Goal: Task Accomplishment & Management: Manage account settings

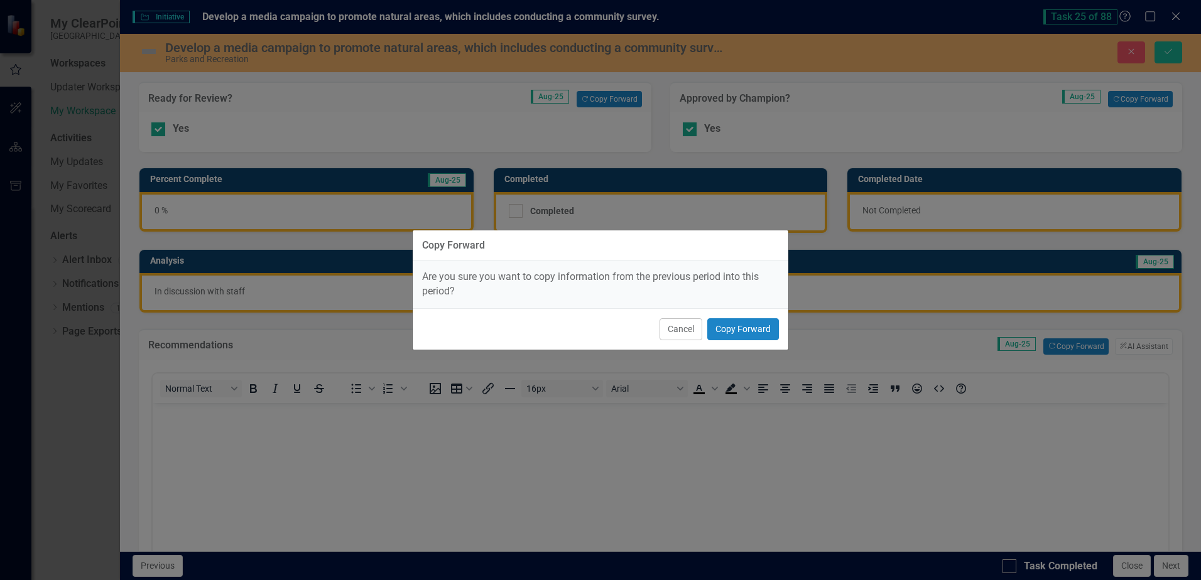
click at [727, 315] on div "Cancel Copy Forward" at bounding box center [601, 328] width 376 height 41
click at [727, 332] on button "Copy Forward" at bounding box center [743, 329] width 72 height 22
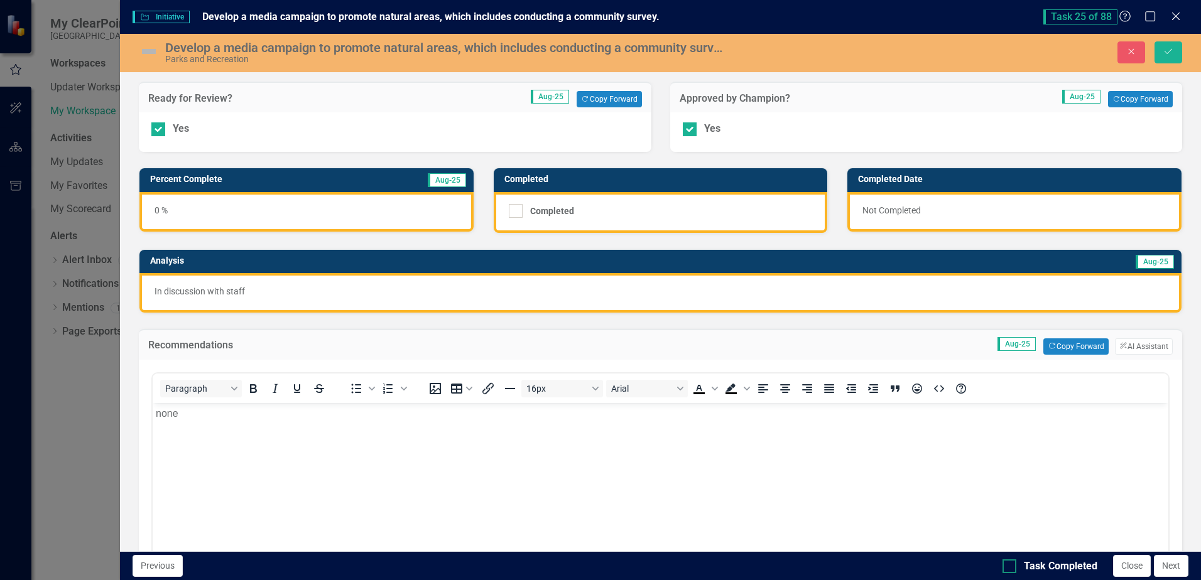
drag, startPoint x: 1014, startPoint y: 565, endPoint x: 982, endPoint y: 75, distance: 490.3
click at [1014, 565] on div at bounding box center [1009, 567] width 14 height 14
click at [1011, 565] on input "Task Completed" at bounding box center [1006, 564] width 8 height 8
checkbox input "true"
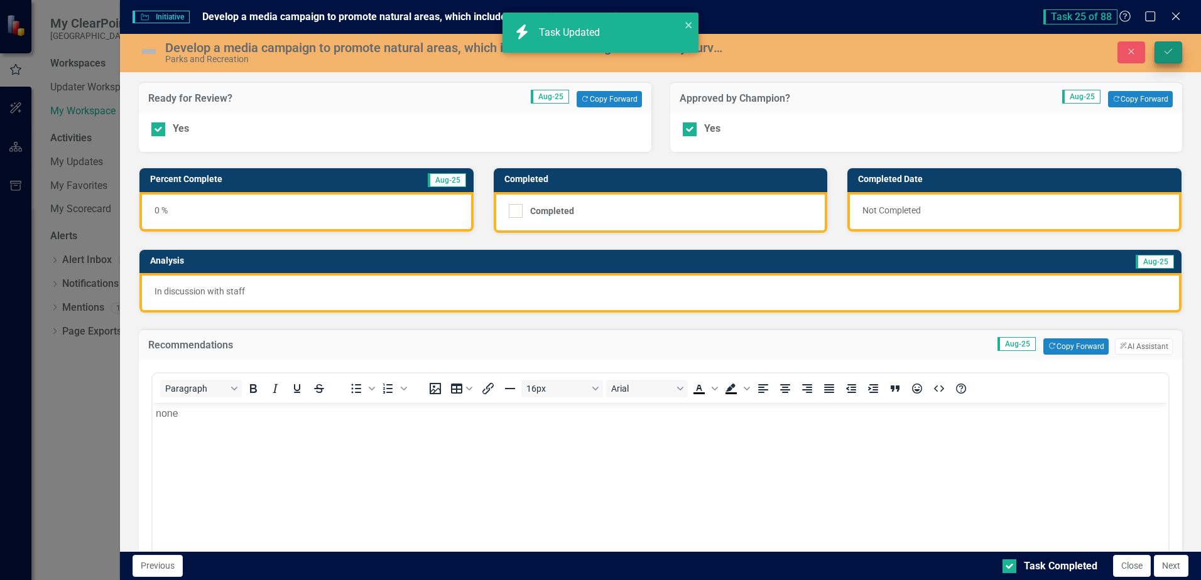
checkbox input "true"
click at [1160, 53] on button "Save" at bounding box center [1168, 52] width 28 height 22
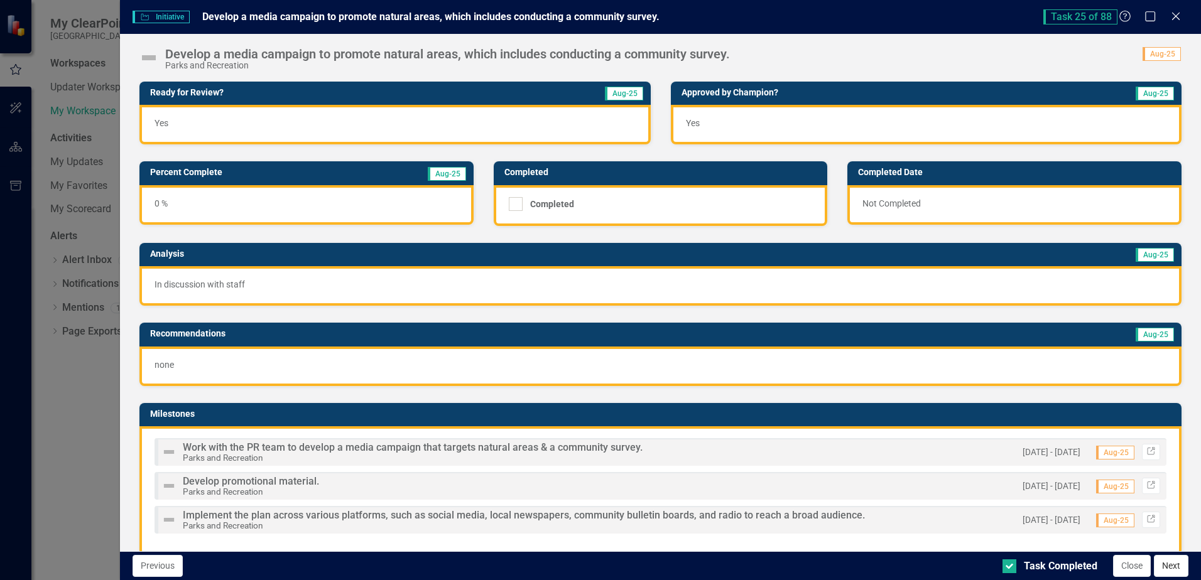
click at [1178, 566] on button "Next" at bounding box center [1171, 566] width 35 height 22
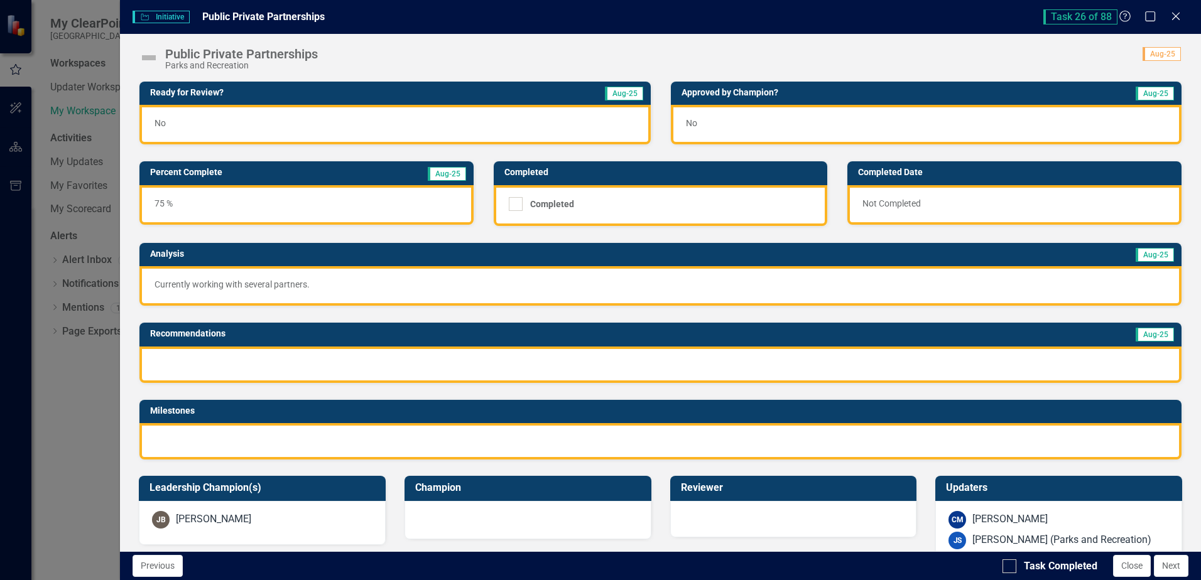
click at [438, 359] on div at bounding box center [660, 365] width 1042 height 36
click at [438, 357] on div at bounding box center [660, 365] width 1042 height 36
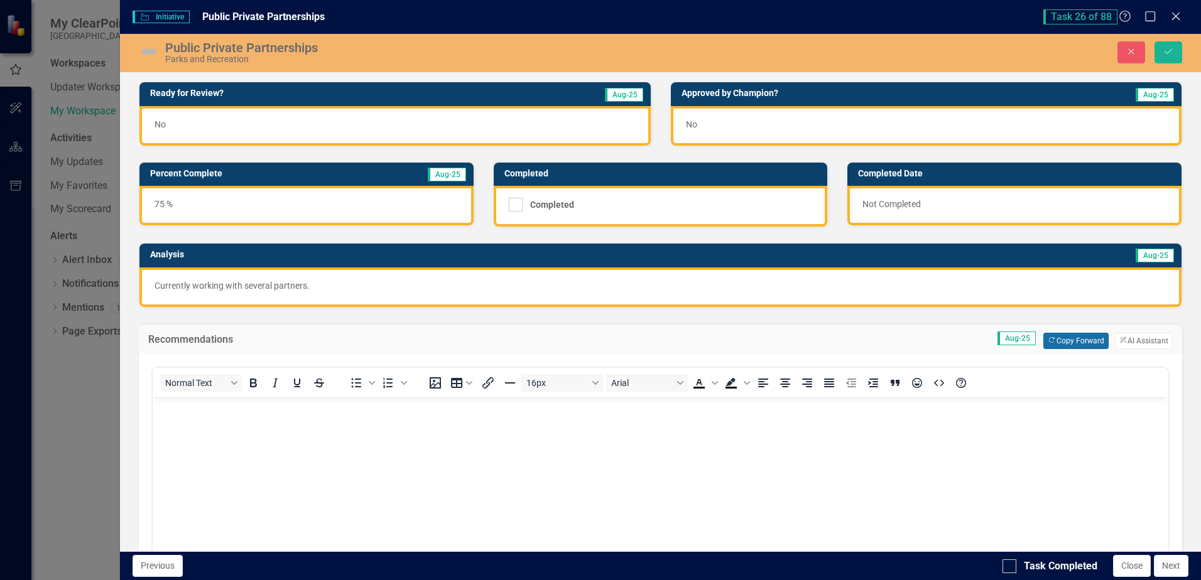
click at [1059, 342] on button "Copy Forward Copy Forward" at bounding box center [1075, 341] width 65 height 16
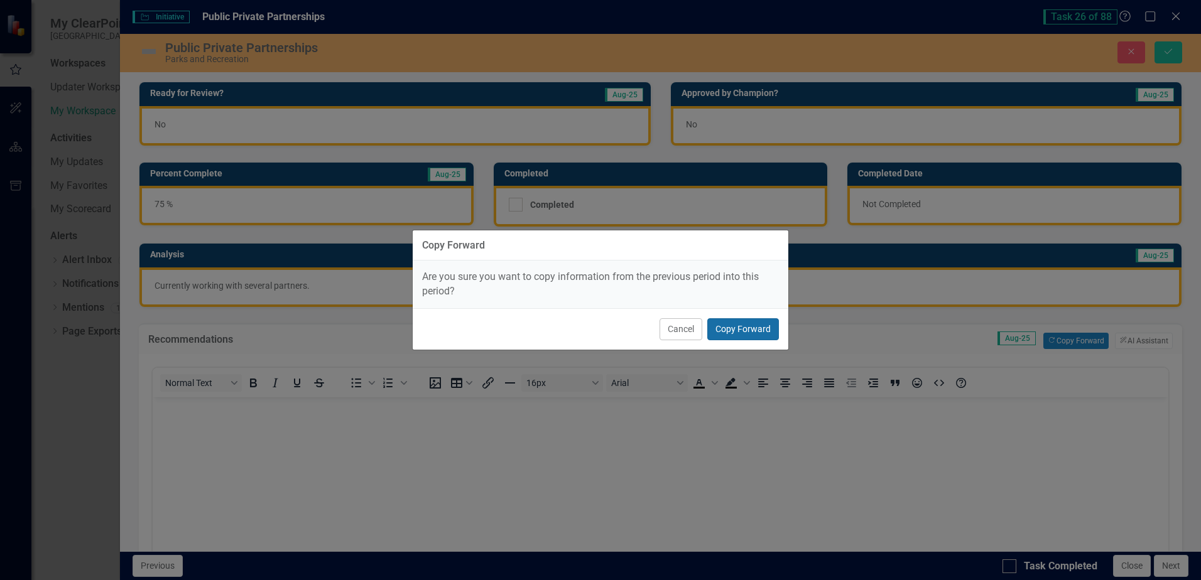
click at [728, 323] on button "Copy Forward" at bounding box center [743, 329] width 72 height 22
click at [727, 328] on button "Copy Forward" at bounding box center [743, 329] width 72 height 22
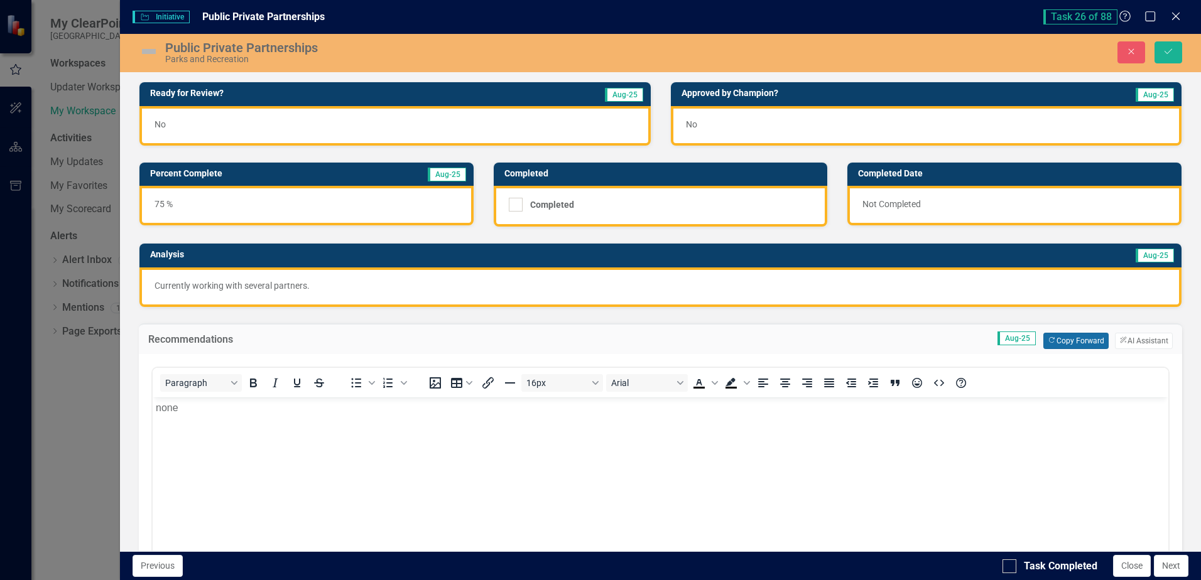
scroll to position [126, 0]
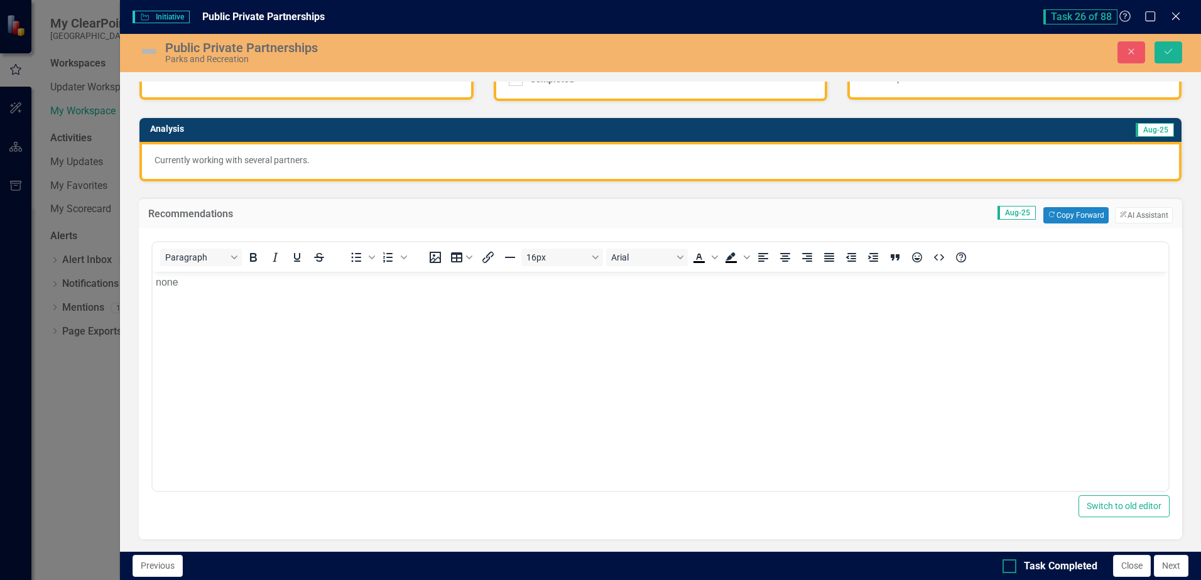
click at [1008, 568] on div at bounding box center [1009, 567] width 14 height 14
click at [1008, 568] on input "Task Completed" at bounding box center [1006, 564] width 8 height 8
checkbox input "true"
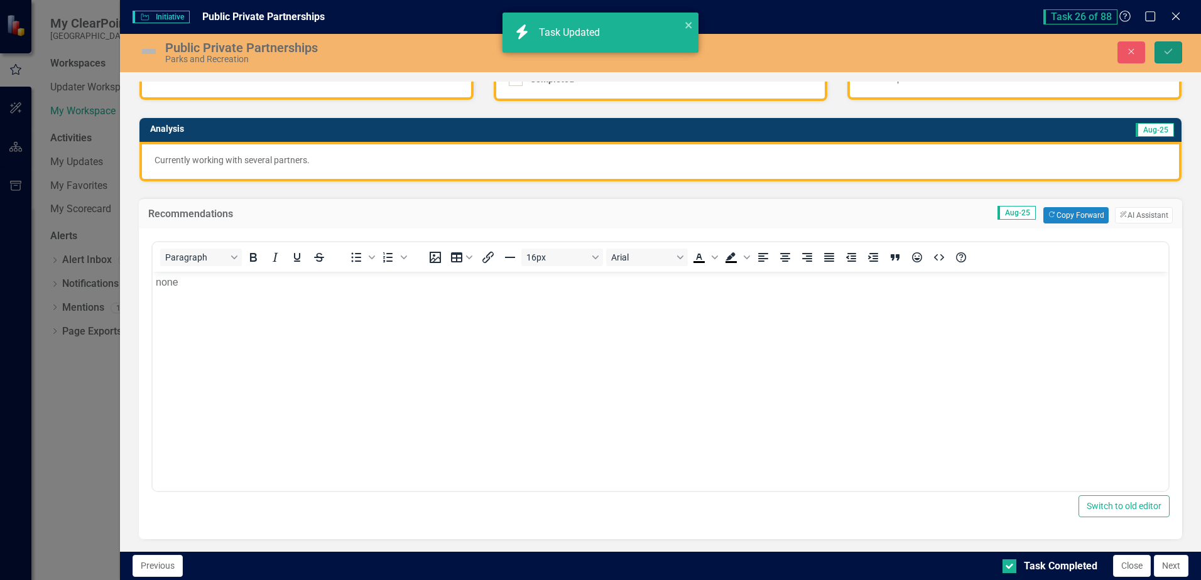
click at [1169, 55] on icon "Save" at bounding box center [1168, 51] width 11 height 9
checkbox input "true"
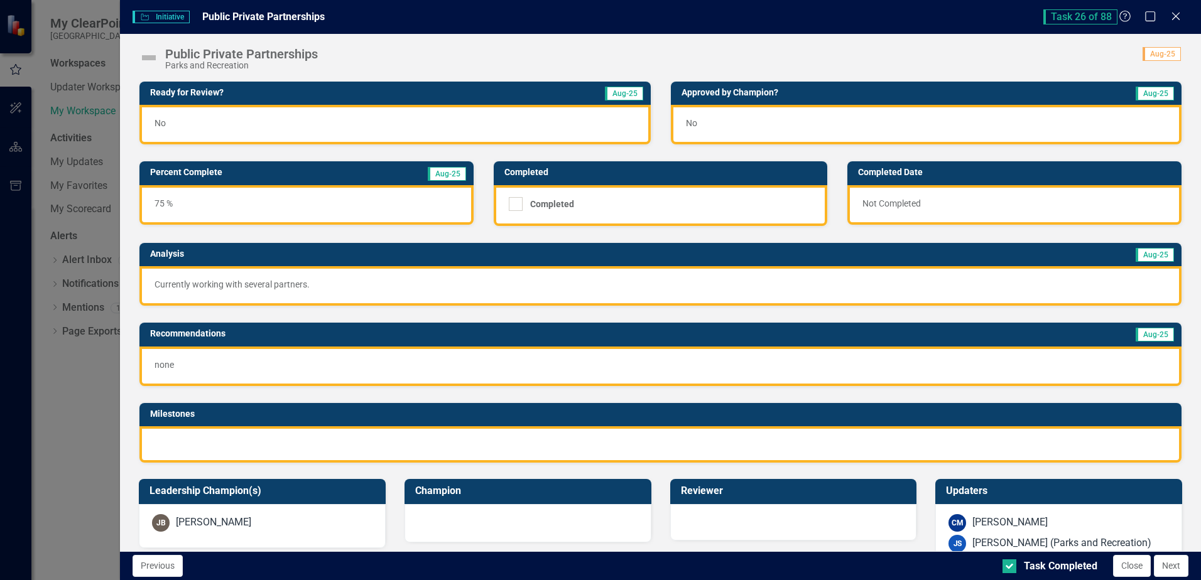
click at [428, 119] on div "No" at bounding box center [394, 125] width 511 height 40
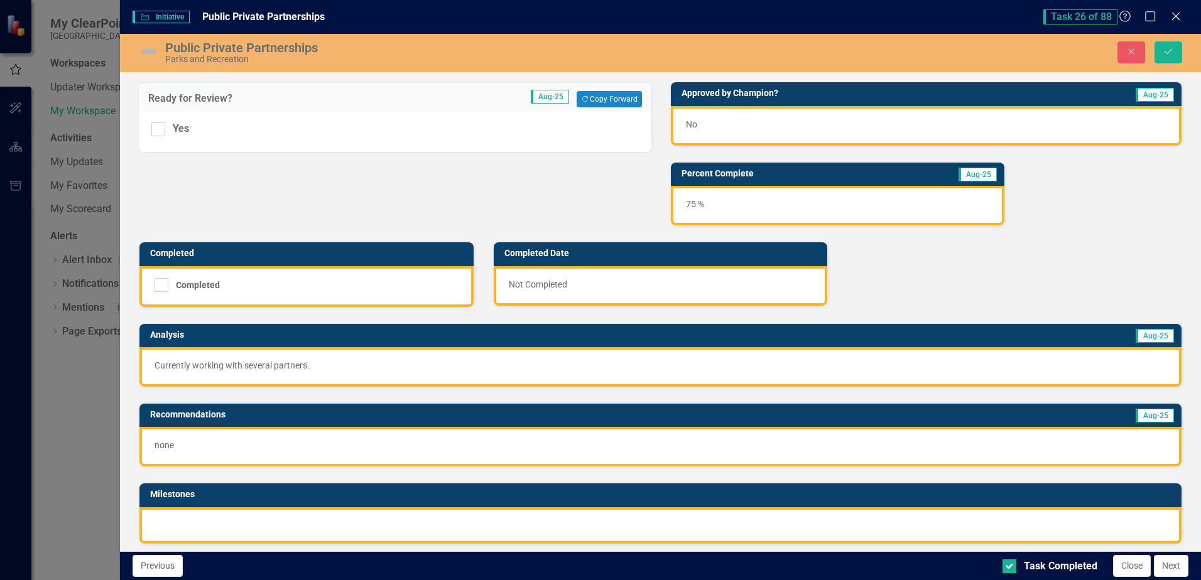
click at [151, 126] on div "Yes" at bounding box center [395, 132] width 512 height 40
click at [156, 126] on input "Yes" at bounding box center [155, 126] width 8 height 8
checkbox input "true"
click at [789, 133] on div "No" at bounding box center [926, 126] width 511 height 40
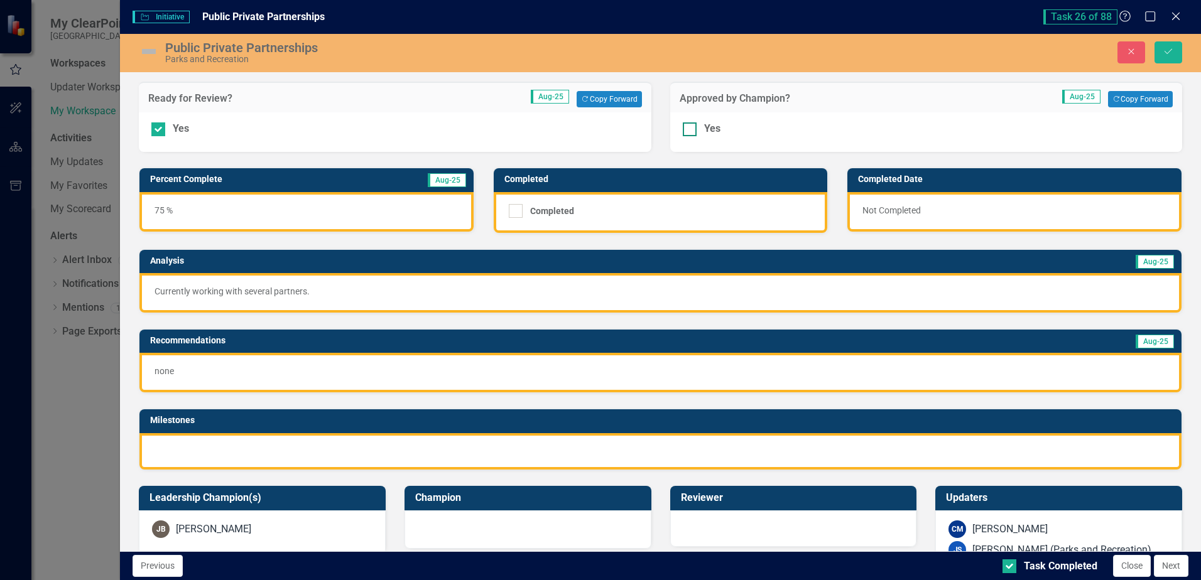
click at [686, 129] on input "Yes" at bounding box center [687, 126] width 8 height 8
checkbox input "true"
click at [396, 448] on div at bounding box center [660, 451] width 1042 height 36
drag, startPoint x: 397, startPoint y: 448, endPoint x: 404, endPoint y: 445, distance: 7.6
click at [397, 447] on div at bounding box center [660, 451] width 1042 height 36
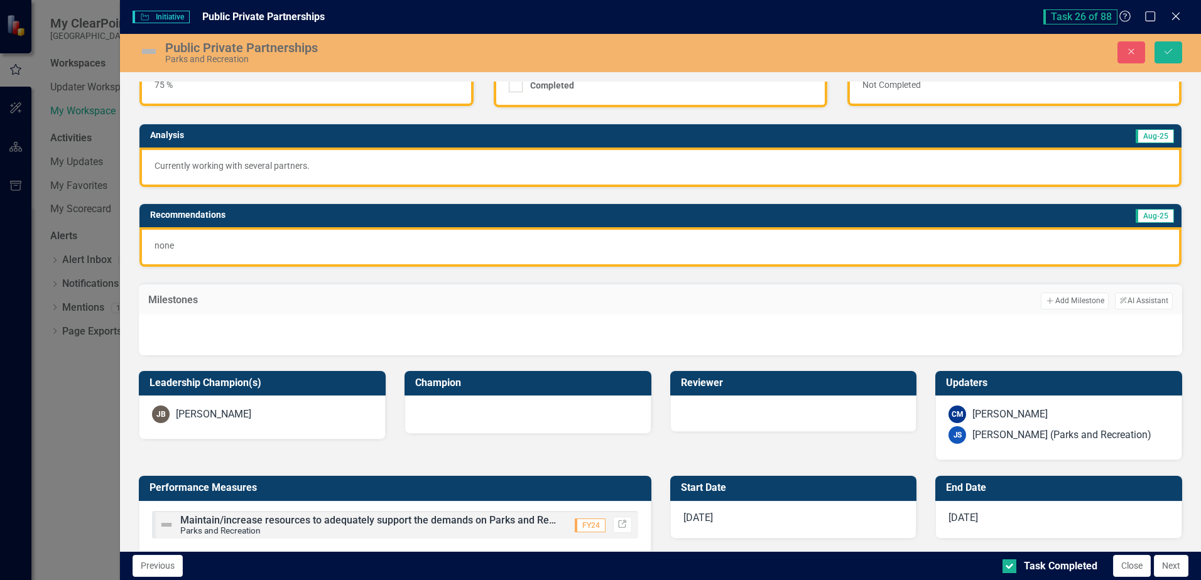
click at [441, 310] on div "Milestones Add Add Milestone ClearPoint AI AI Assistant" at bounding box center [660, 298] width 1043 height 31
click at [1173, 51] on icon "Save" at bounding box center [1168, 51] width 11 height 9
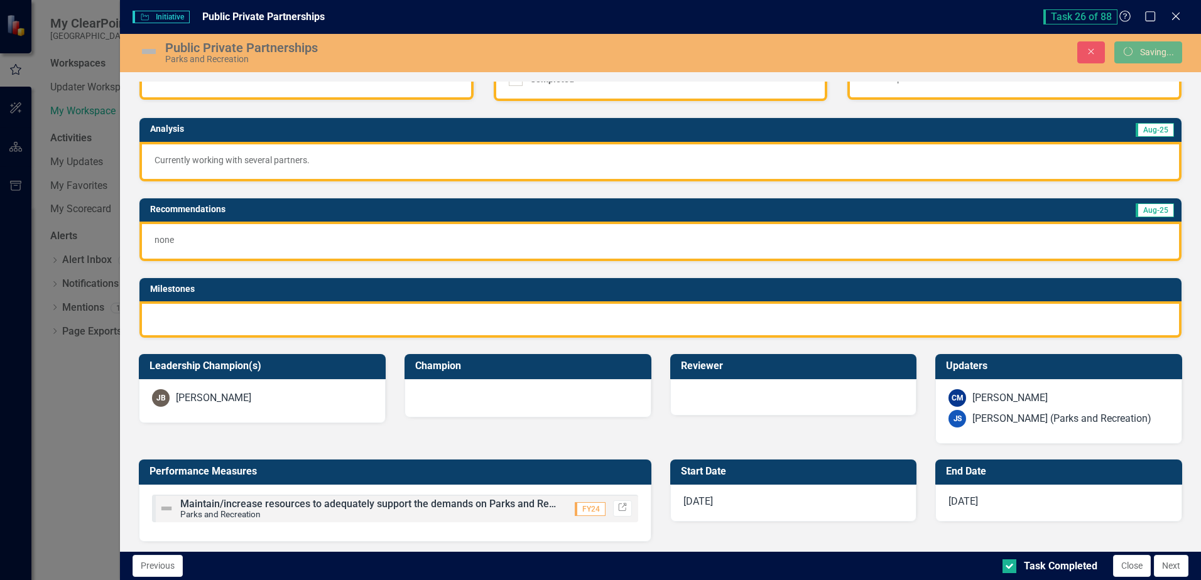
scroll to position [120, 0]
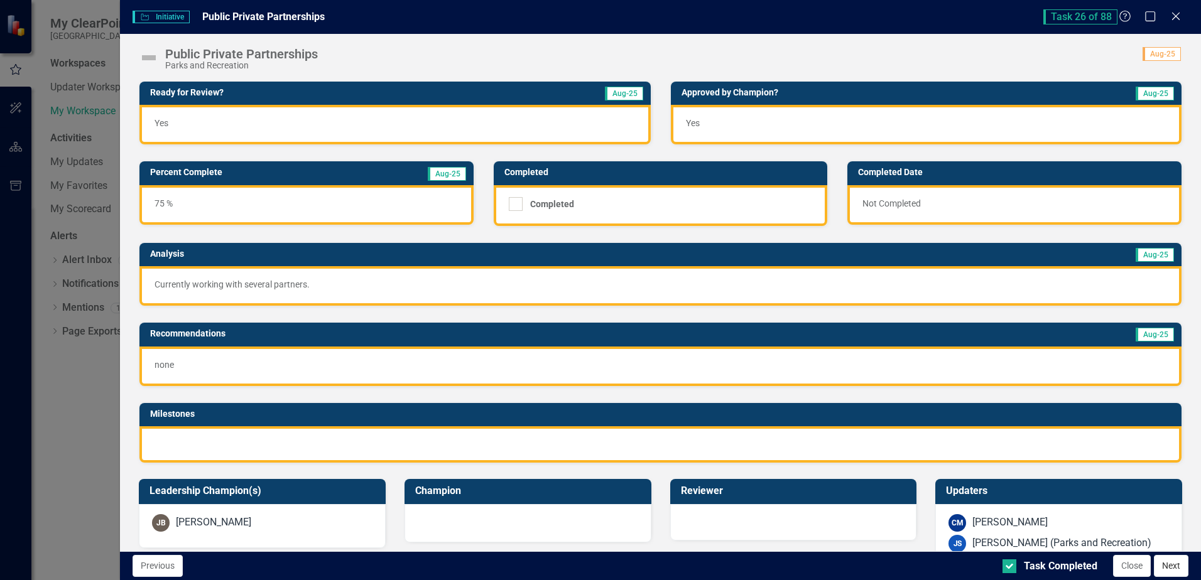
click at [1177, 565] on button "Next" at bounding box center [1171, 566] width 35 height 22
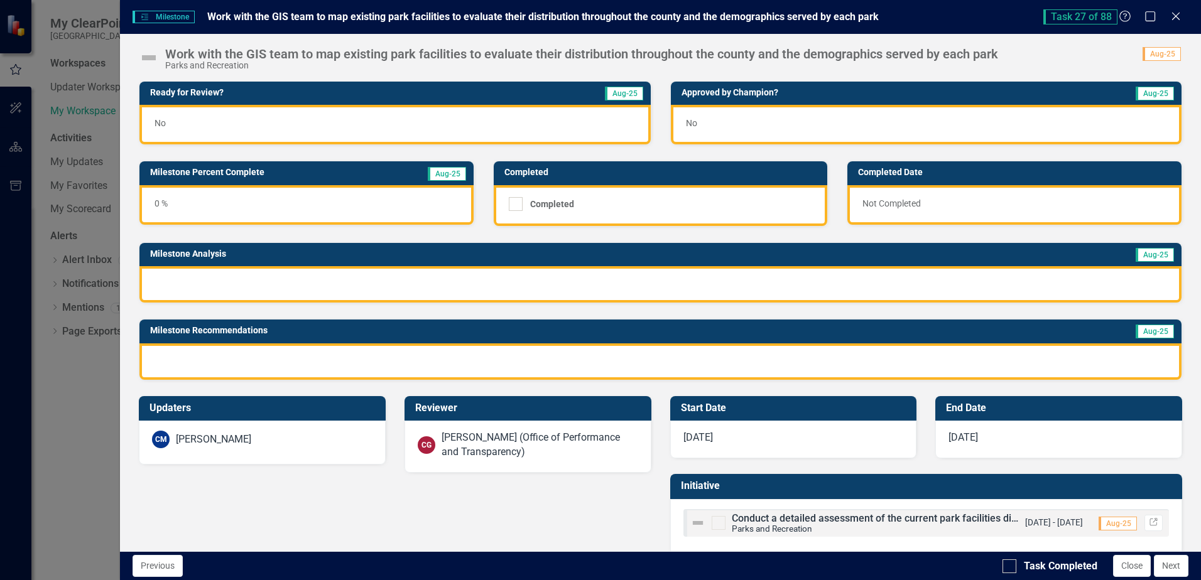
click at [205, 117] on div "No" at bounding box center [394, 125] width 511 height 40
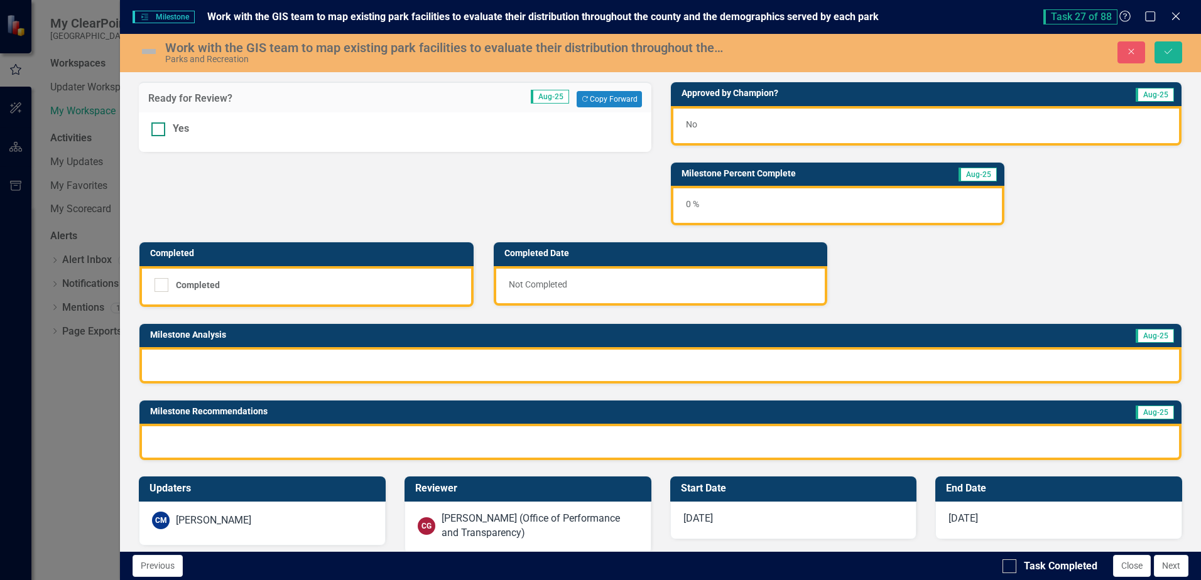
click at [163, 127] on div at bounding box center [158, 129] width 14 height 14
click at [160, 127] on input "Yes" at bounding box center [155, 126] width 8 height 8
checkbox input "true"
click at [779, 124] on div "No" at bounding box center [926, 126] width 511 height 40
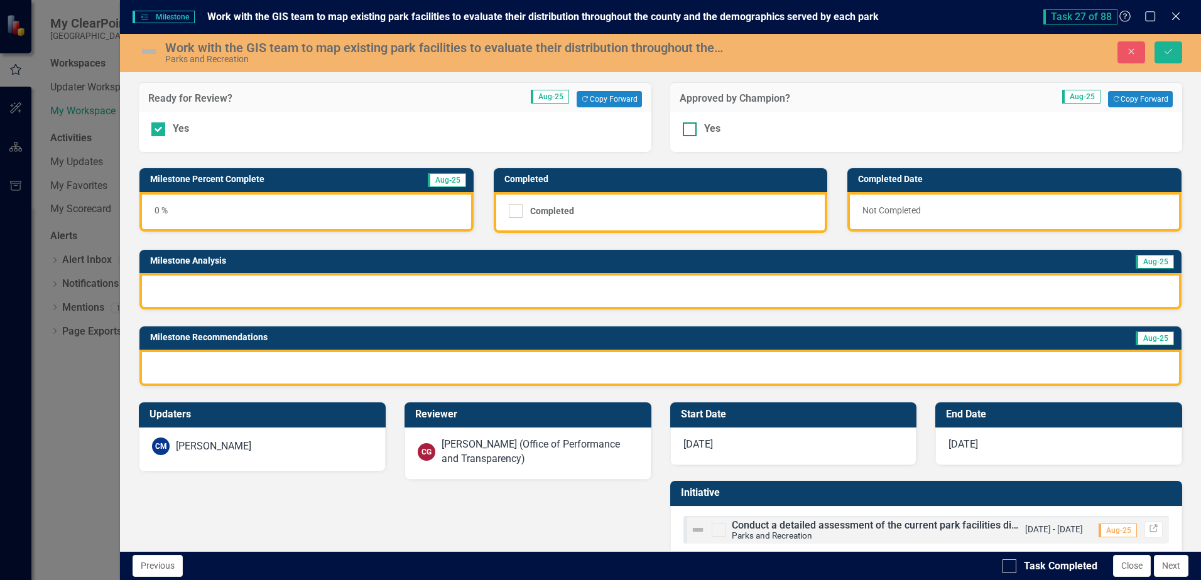
click at [684, 127] on input "Yes" at bounding box center [687, 126] width 8 height 8
checkbox input "true"
click at [353, 283] on div at bounding box center [660, 291] width 1042 height 36
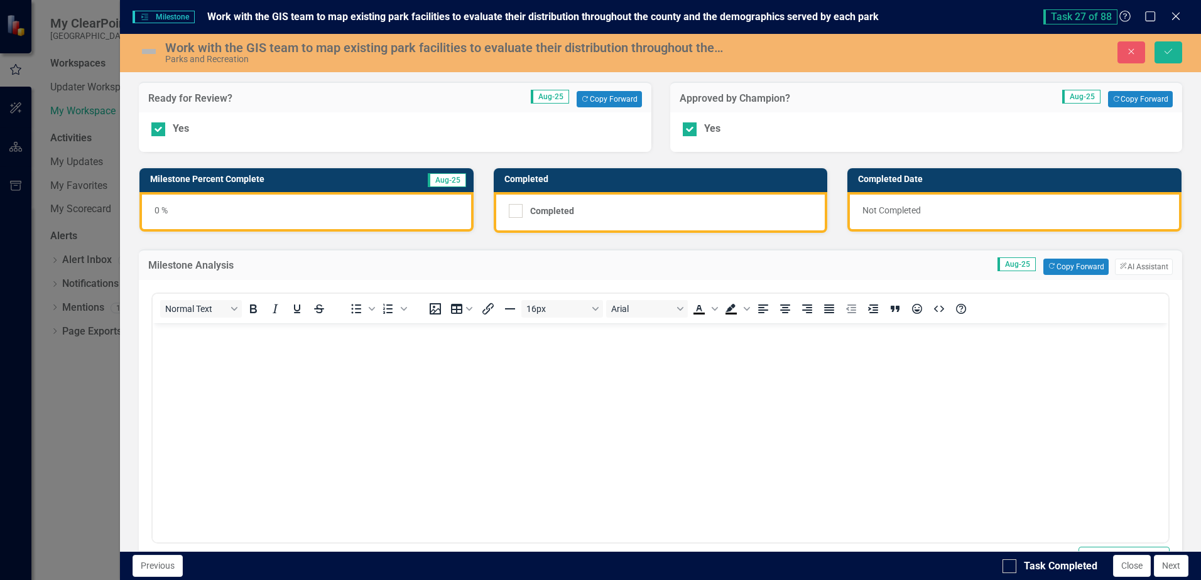
scroll to position [0, 0]
click at [1070, 270] on button "Copy Forward Copy Forward" at bounding box center [1075, 267] width 65 height 16
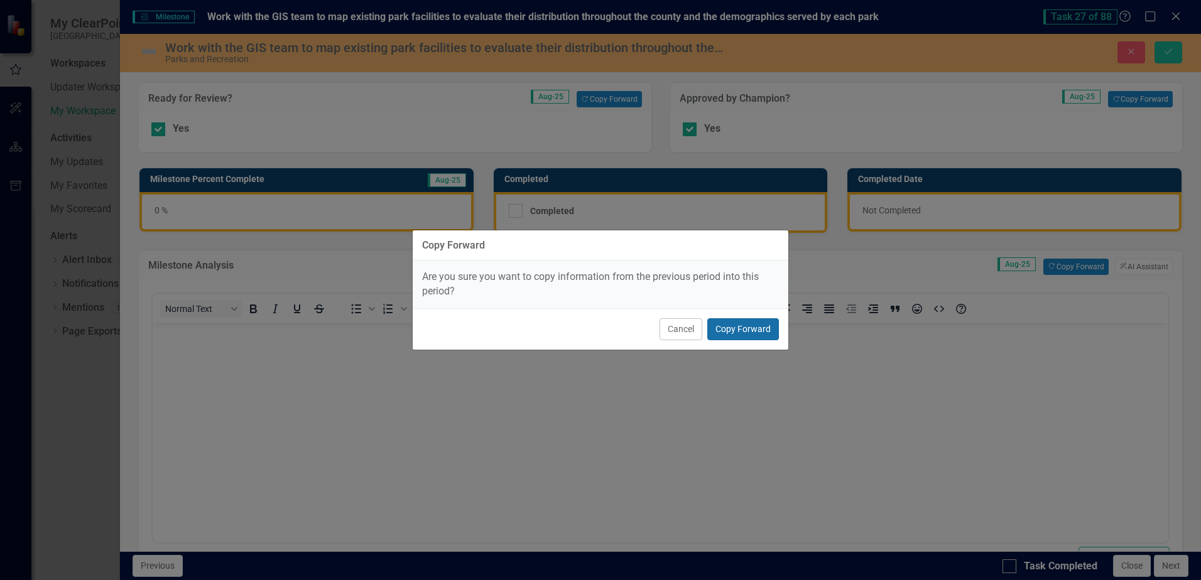
click at [739, 330] on button "Copy Forward" at bounding box center [743, 329] width 72 height 22
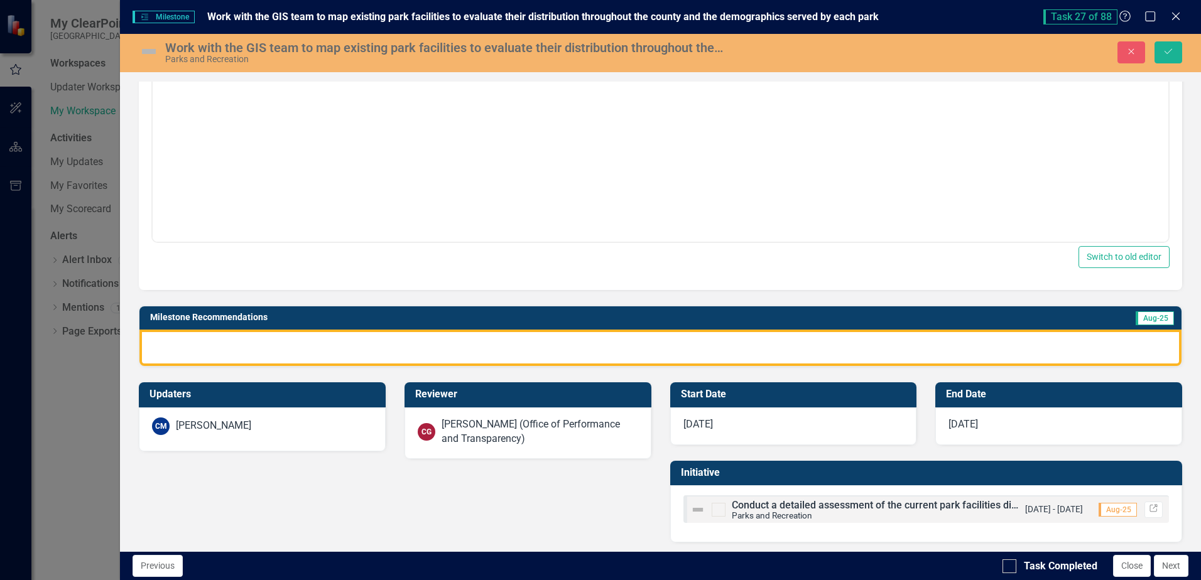
scroll to position [305, 0]
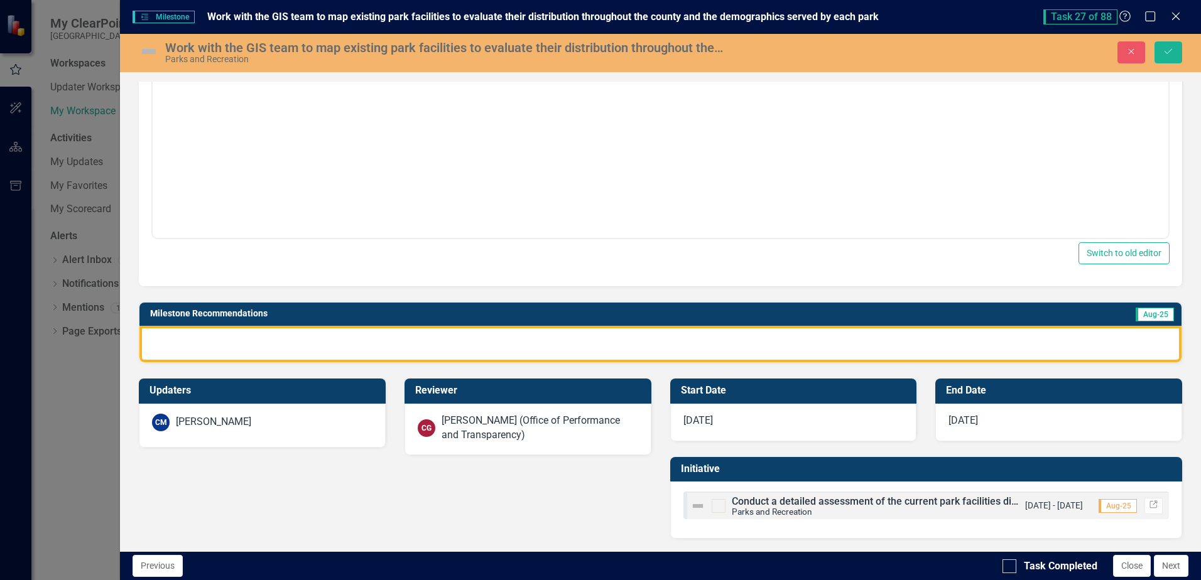
click at [402, 349] on div at bounding box center [660, 344] width 1042 height 36
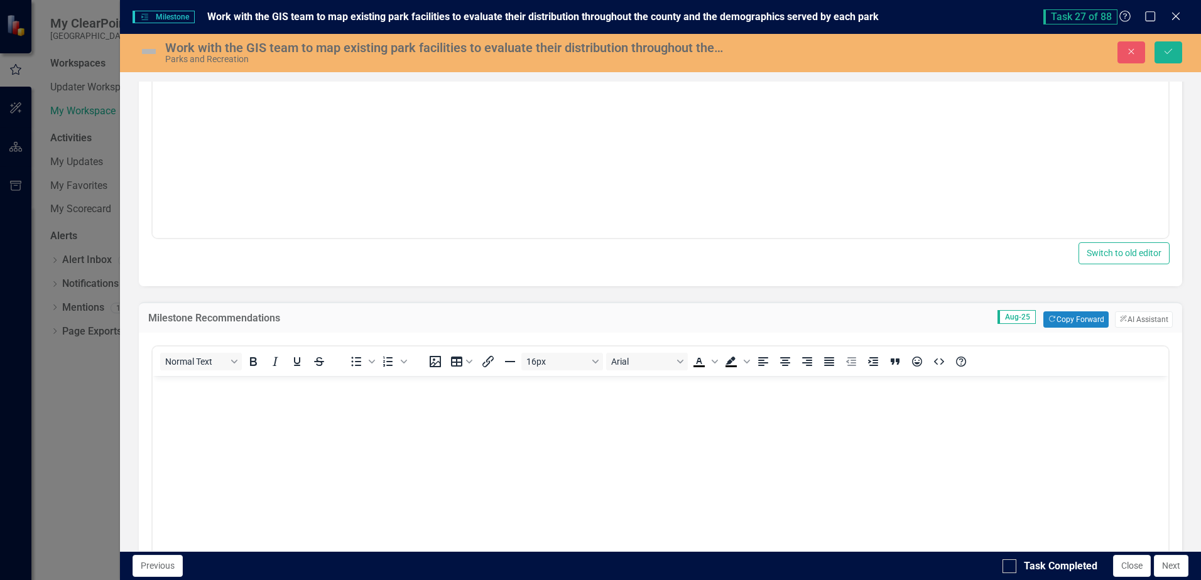
scroll to position [0, 0]
click at [1049, 327] on button "Copy Forward Copy Forward" at bounding box center [1075, 320] width 65 height 16
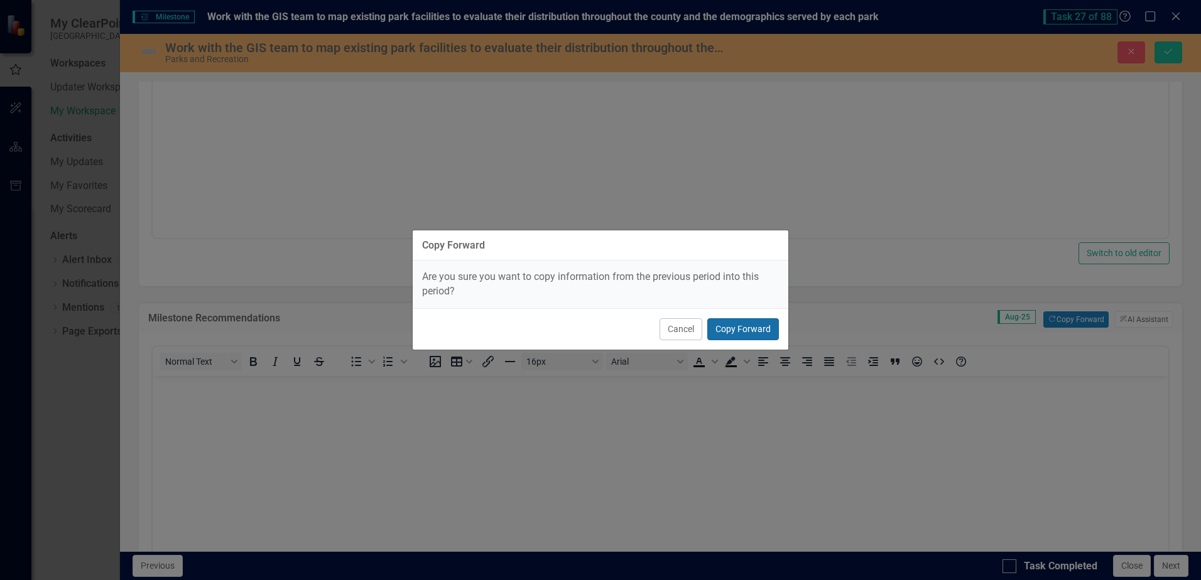
click at [745, 328] on button "Copy Forward" at bounding box center [743, 329] width 72 height 22
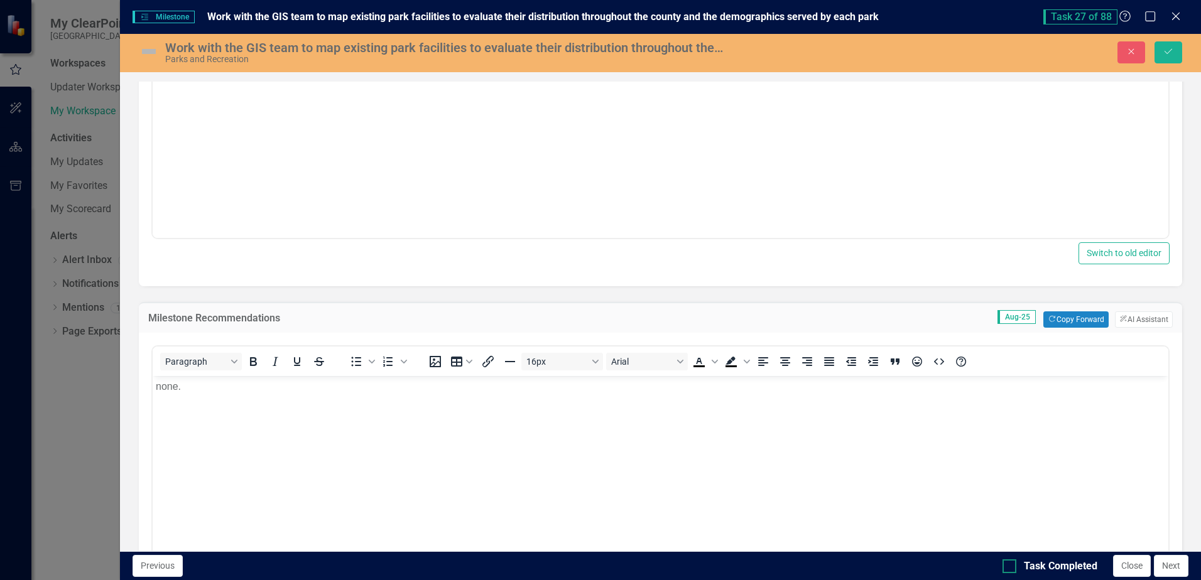
click at [1007, 565] on input "Task Completed" at bounding box center [1006, 564] width 8 height 8
checkbox input "true"
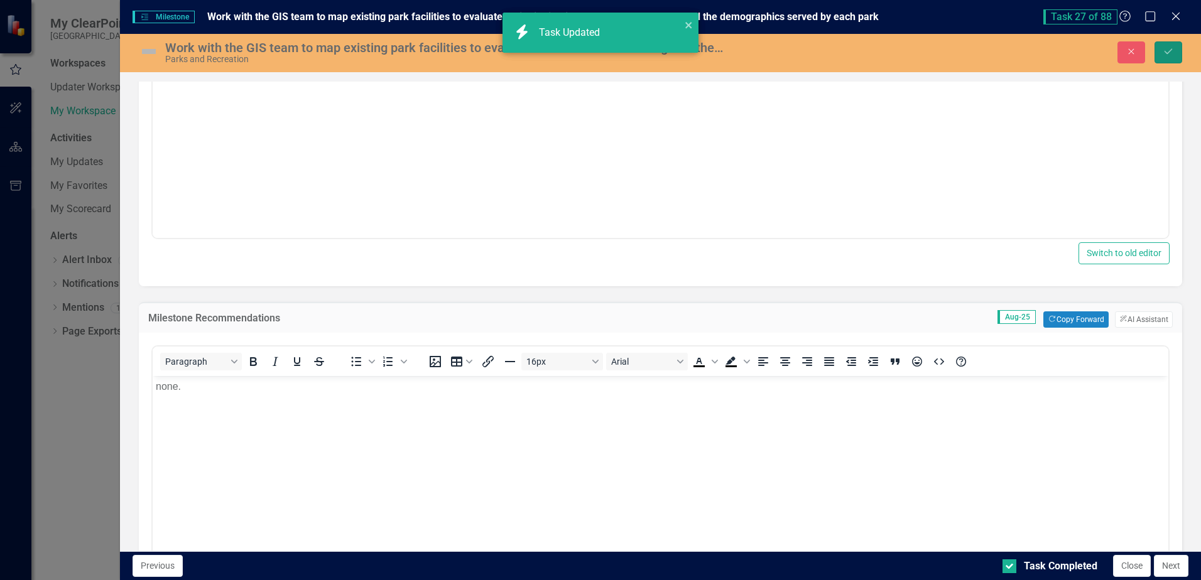
checkbox input "true"
click at [1166, 57] on button "Save" at bounding box center [1168, 52] width 28 height 22
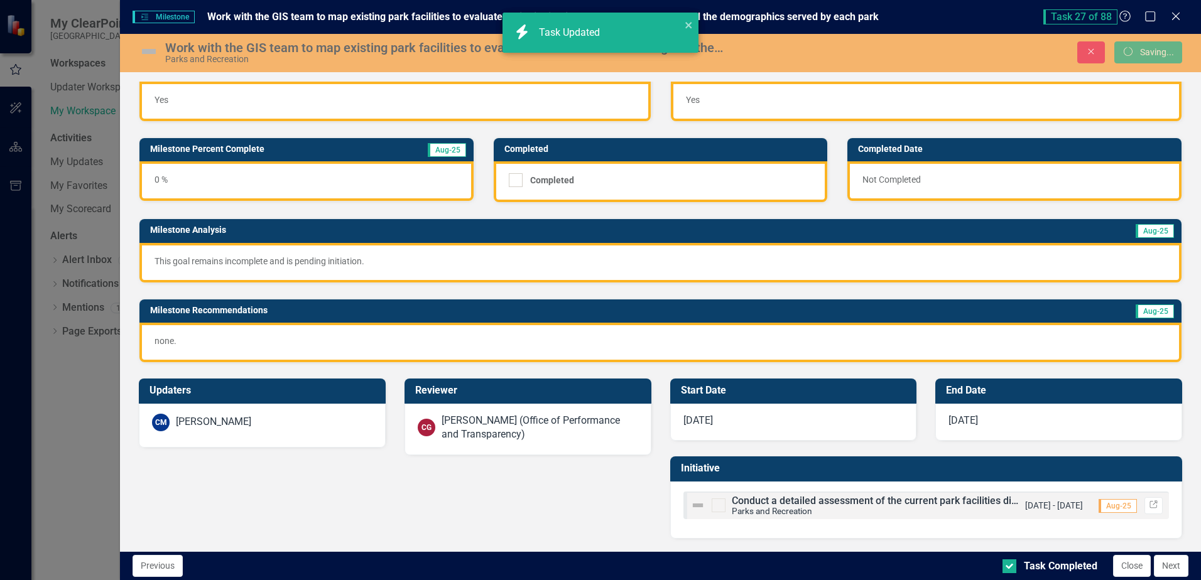
scroll to position [24, 0]
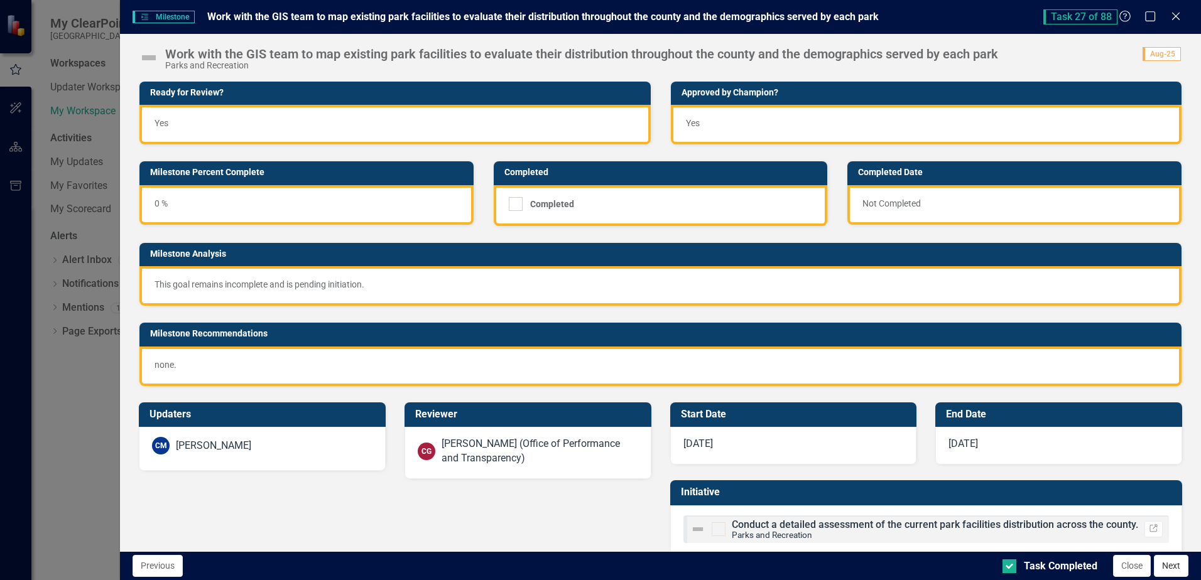
click at [1171, 565] on button "Next" at bounding box center [1171, 566] width 35 height 22
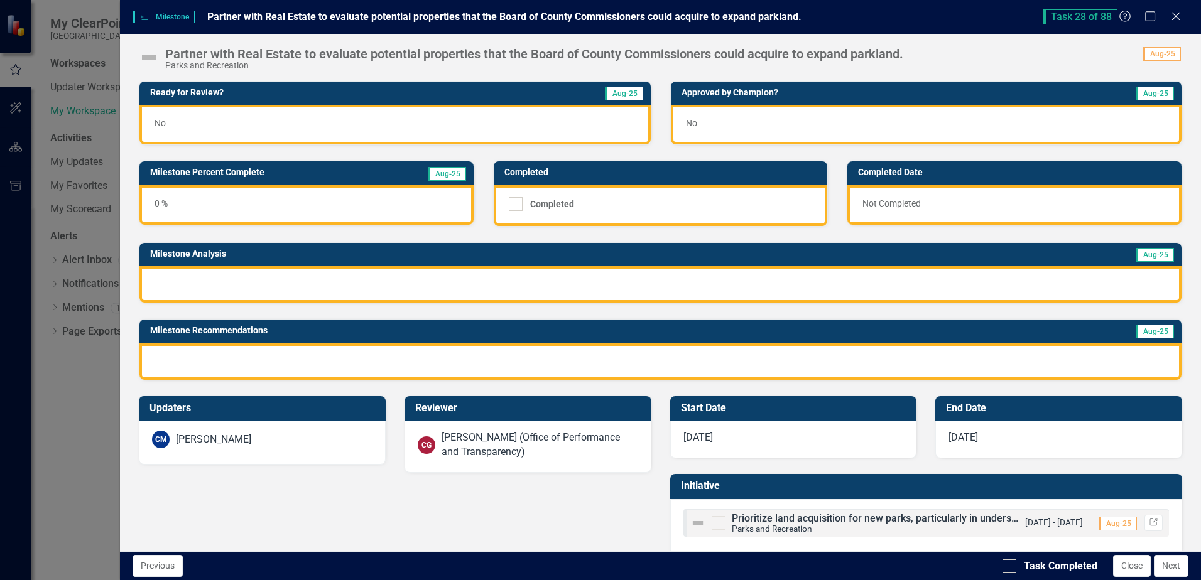
click at [335, 114] on div "No" at bounding box center [394, 125] width 511 height 40
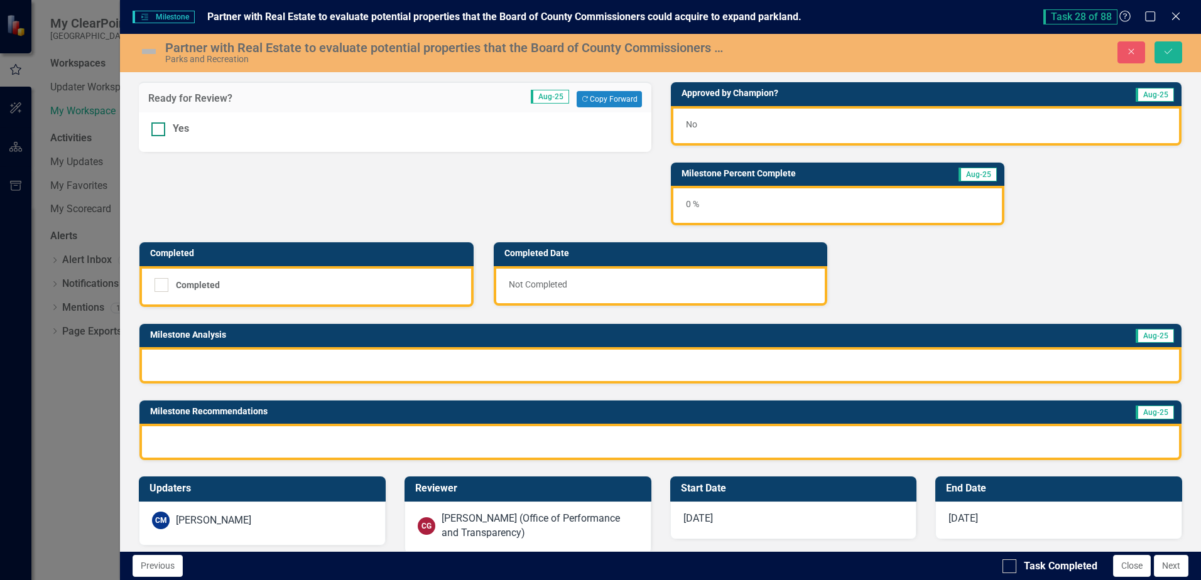
drag, startPoint x: 156, startPoint y: 132, endPoint x: 502, endPoint y: 129, distance: 346.1
click at [156, 131] on div at bounding box center [158, 129] width 14 height 14
click at [156, 131] on input "Yes" at bounding box center [155, 126] width 8 height 8
checkbox input "true"
click at [724, 129] on div "No" at bounding box center [926, 126] width 511 height 40
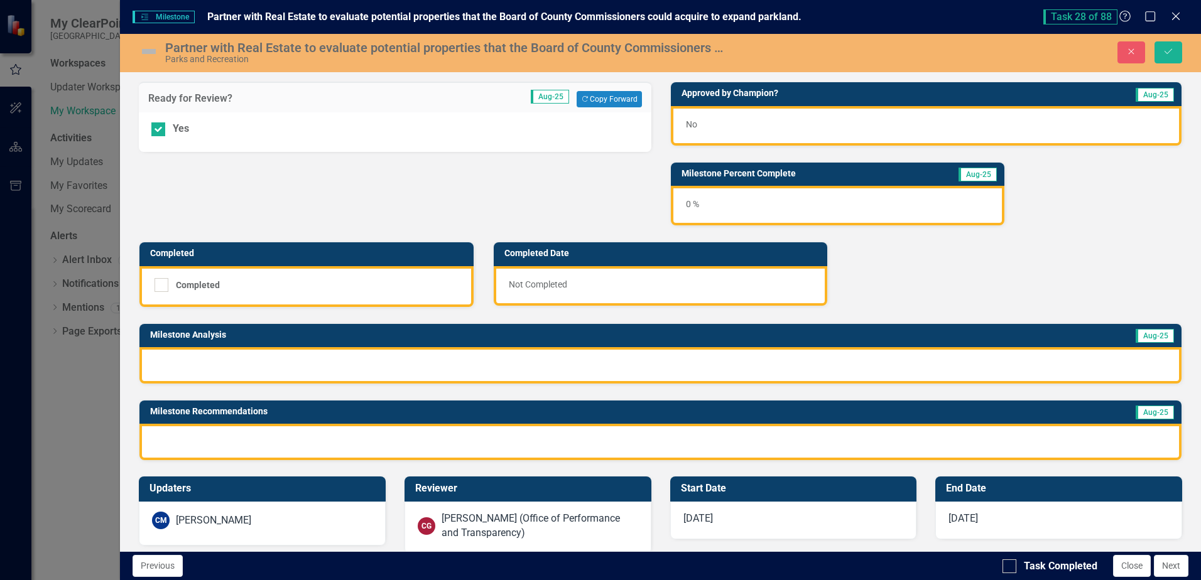
click at [724, 129] on div "No" at bounding box center [926, 126] width 511 height 40
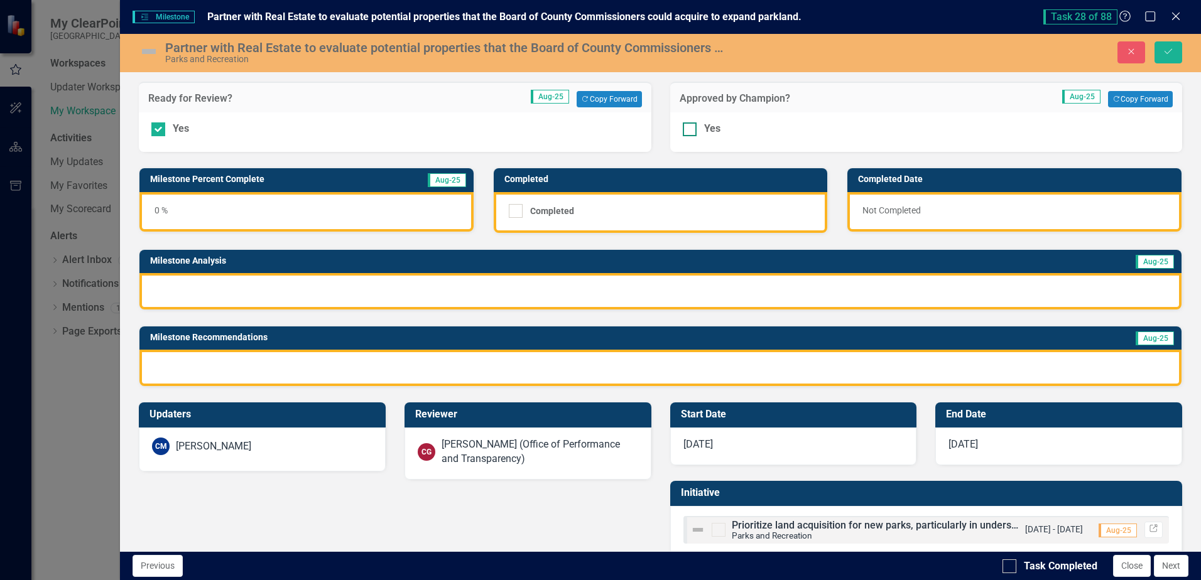
click at [690, 131] on div at bounding box center [690, 129] width 14 height 14
click at [690, 131] on input "Yes" at bounding box center [687, 126] width 8 height 8
checkbox input "true"
click at [192, 283] on div at bounding box center [660, 291] width 1042 height 36
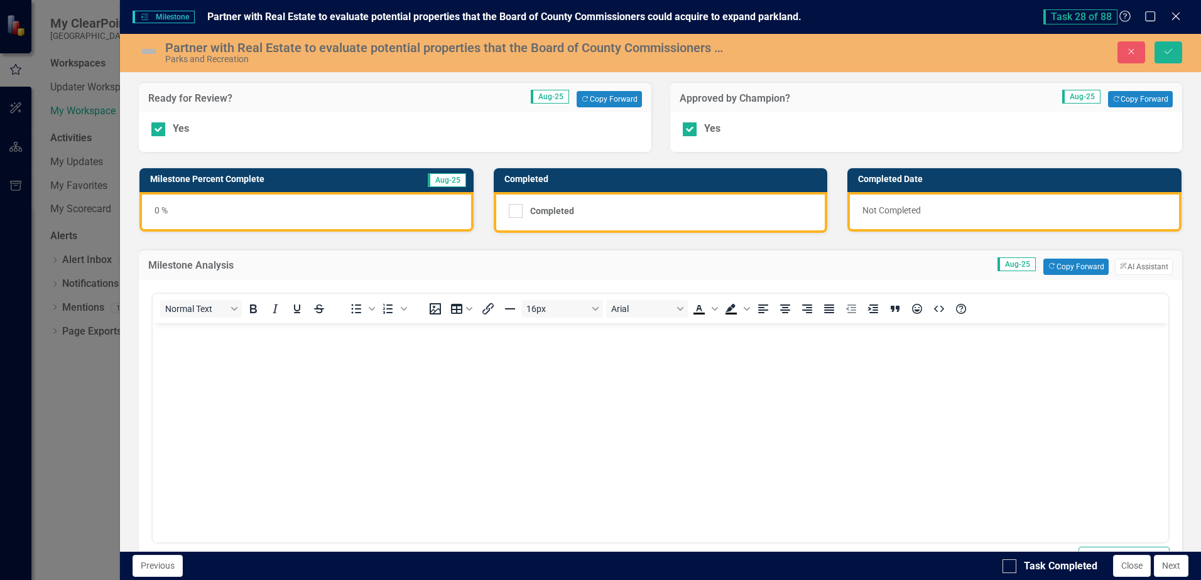
scroll to position [0, 0]
click at [1061, 271] on button "Copy Forward Copy Forward" at bounding box center [1075, 267] width 65 height 16
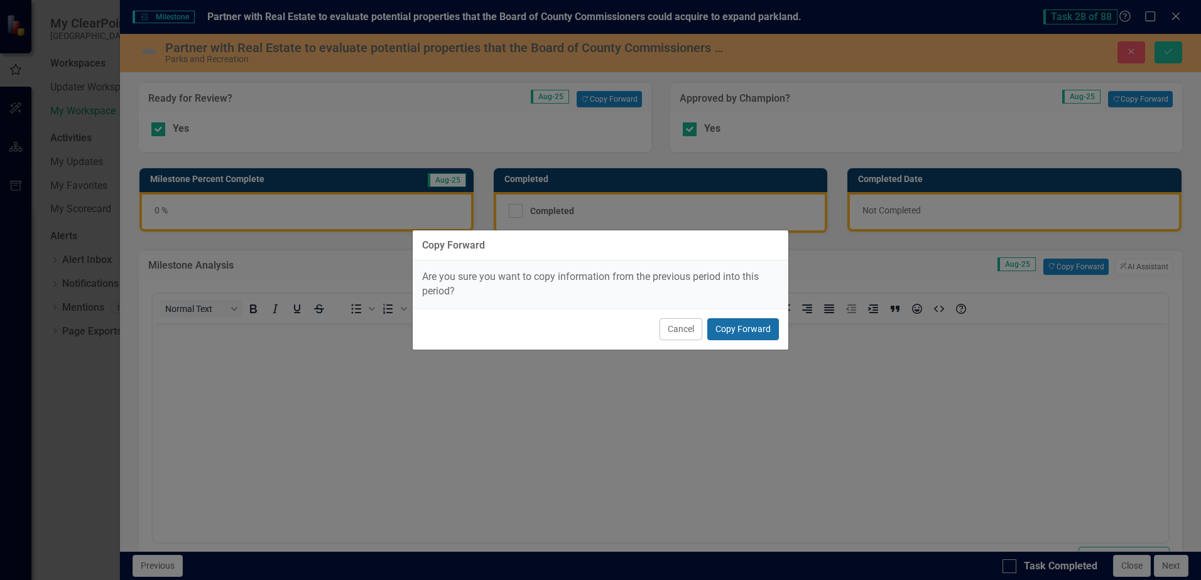
click at [768, 327] on button "Copy Forward" at bounding box center [743, 329] width 72 height 22
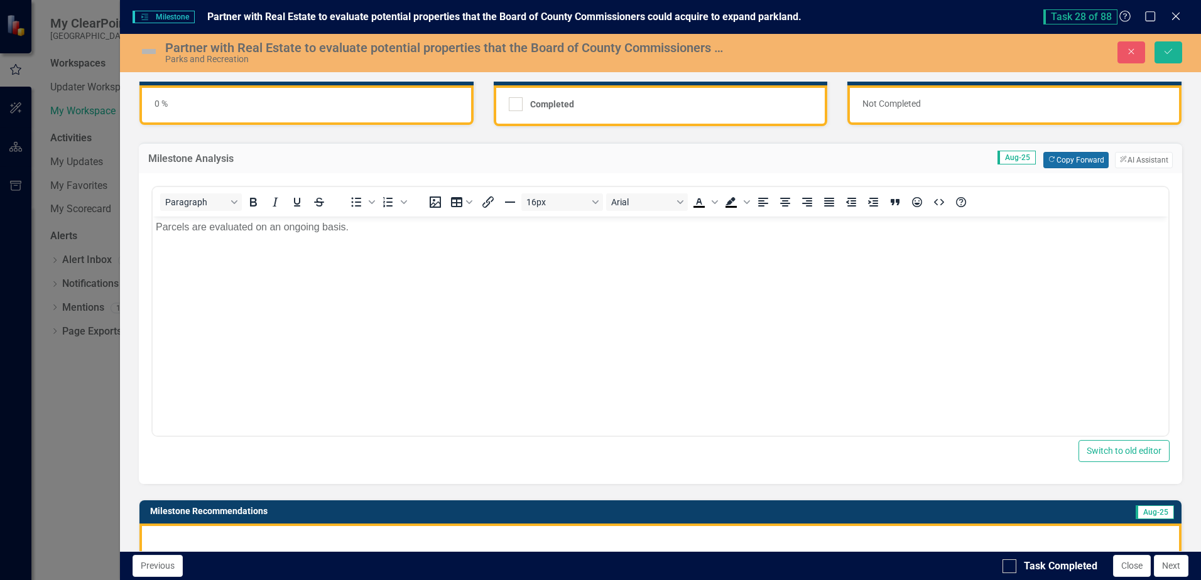
scroll to position [305, 0]
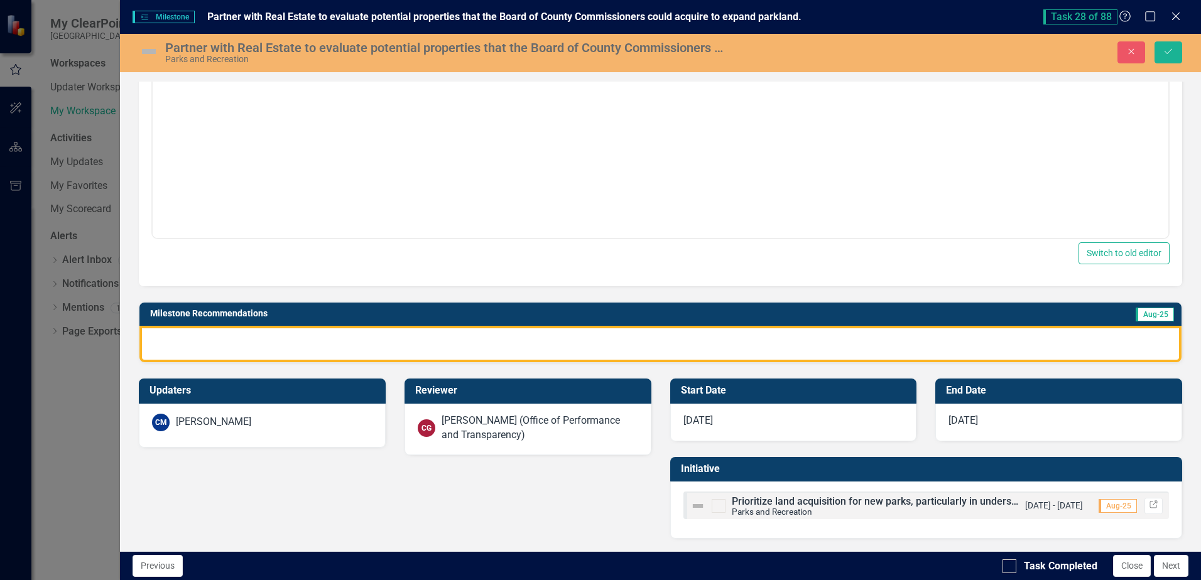
click at [1041, 345] on div at bounding box center [660, 344] width 1042 height 36
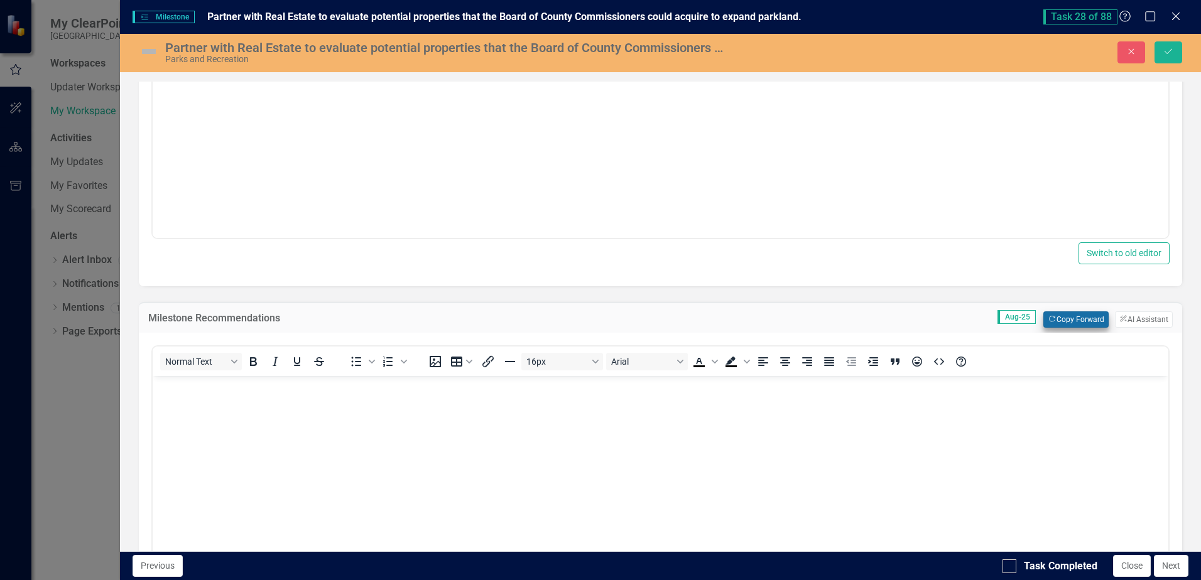
scroll to position [0, 0]
click at [1071, 322] on button "Copy Forward Copy Forward" at bounding box center [1075, 320] width 65 height 16
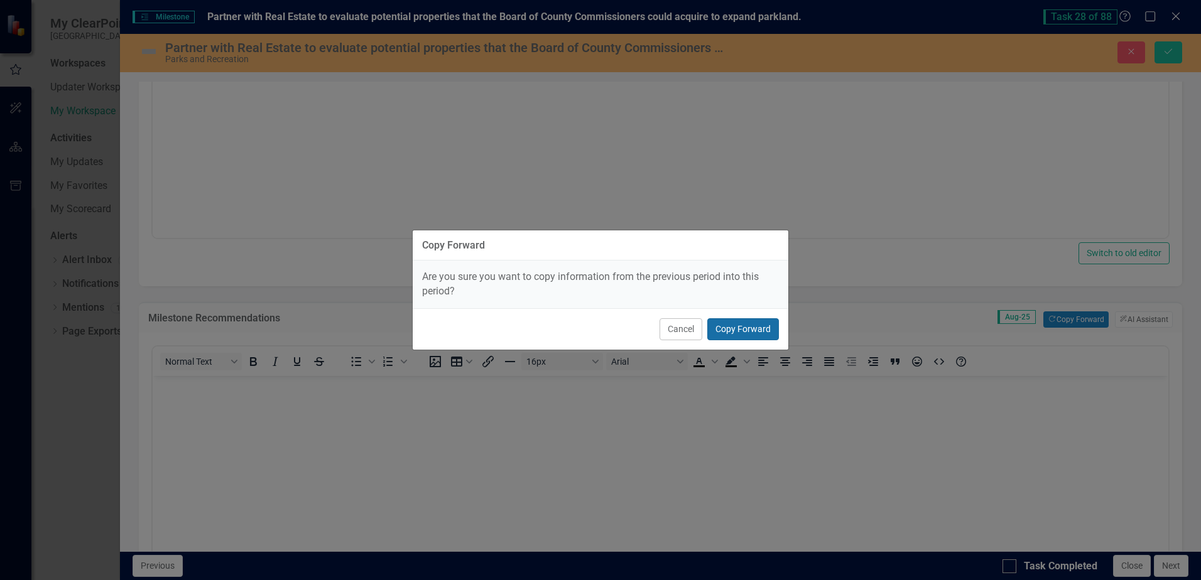
click at [755, 328] on button "Copy Forward" at bounding box center [743, 329] width 72 height 22
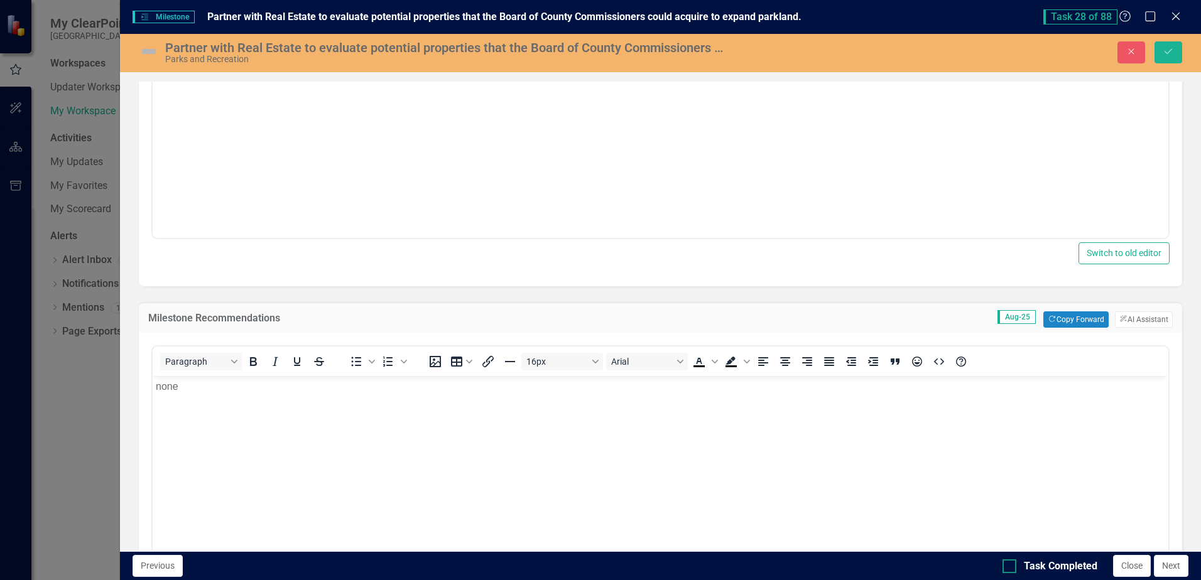
click at [1009, 568] on div at bounding box center [1009, 567] width 14 height 14
click at [1009, 568] on input "Task Completed" at bounding box center [1006, 564] width 8 height 8
checkbox input "true"
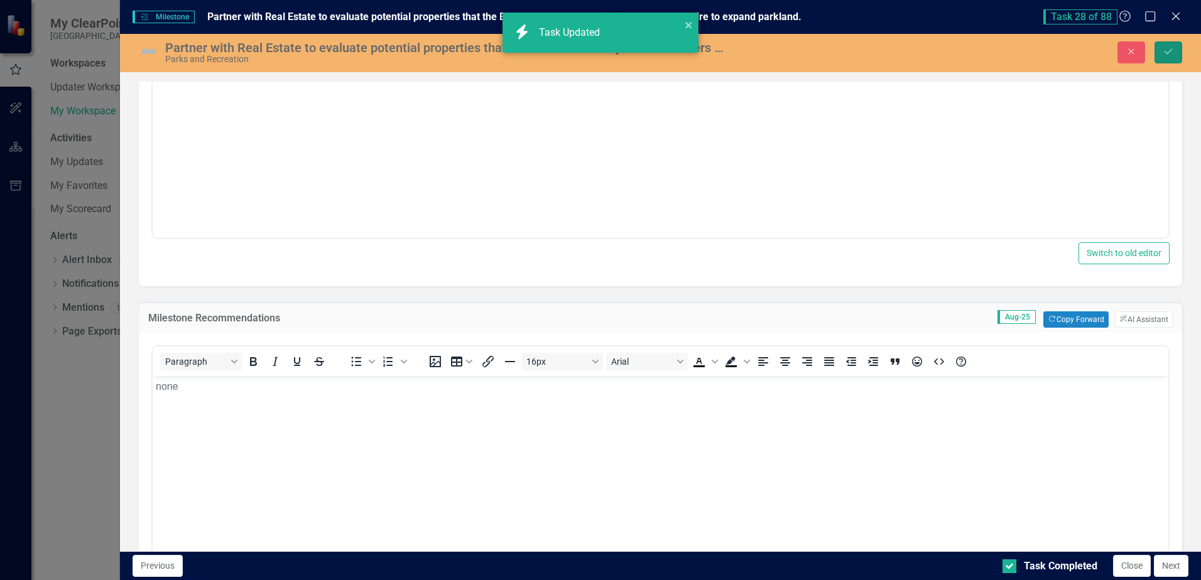
click at [1155, 60] on button "Save" at bounding box center [1168, 52] width 28 height 22
checkbox input "true"
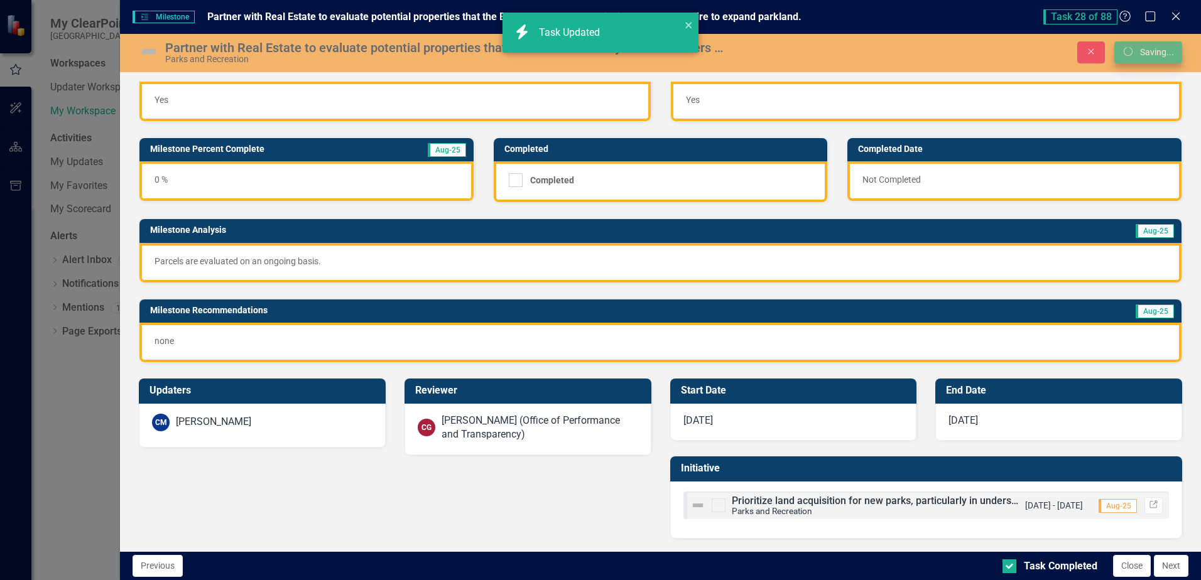
scroll to position [24, 0]
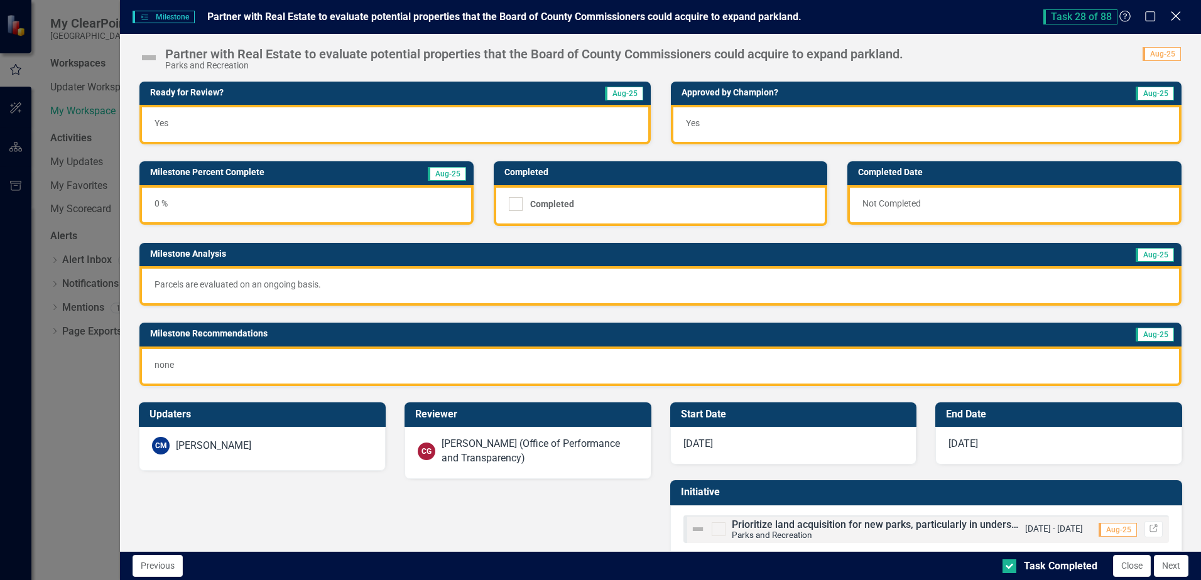
click at [1173, 12] on icon "Close" at bounding box center [1176, 16] width 16 height 12
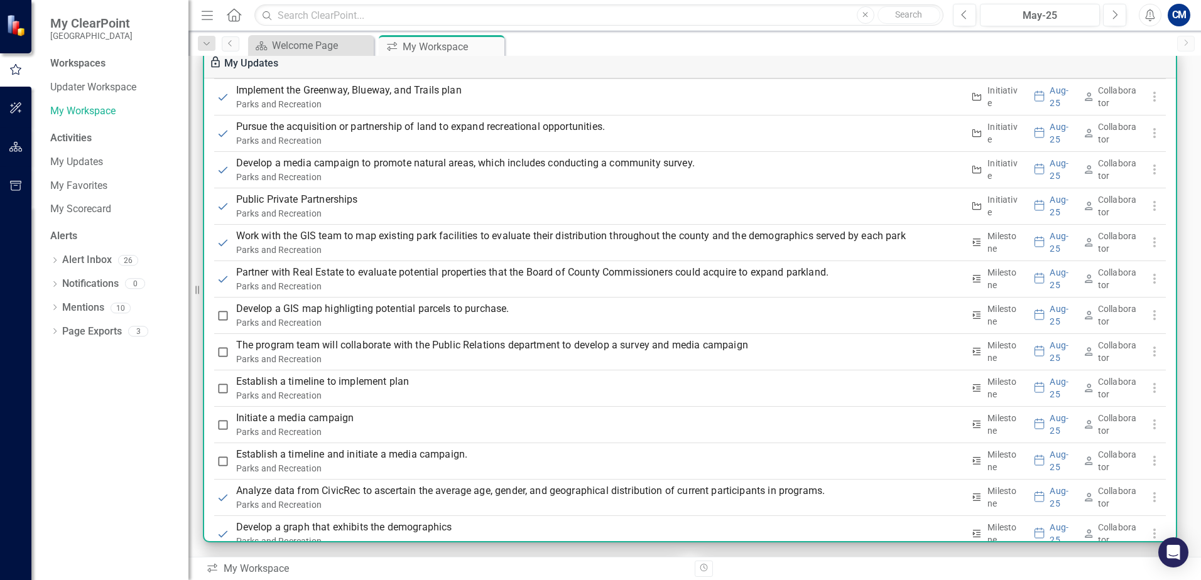
scroll to position [1818, 0]
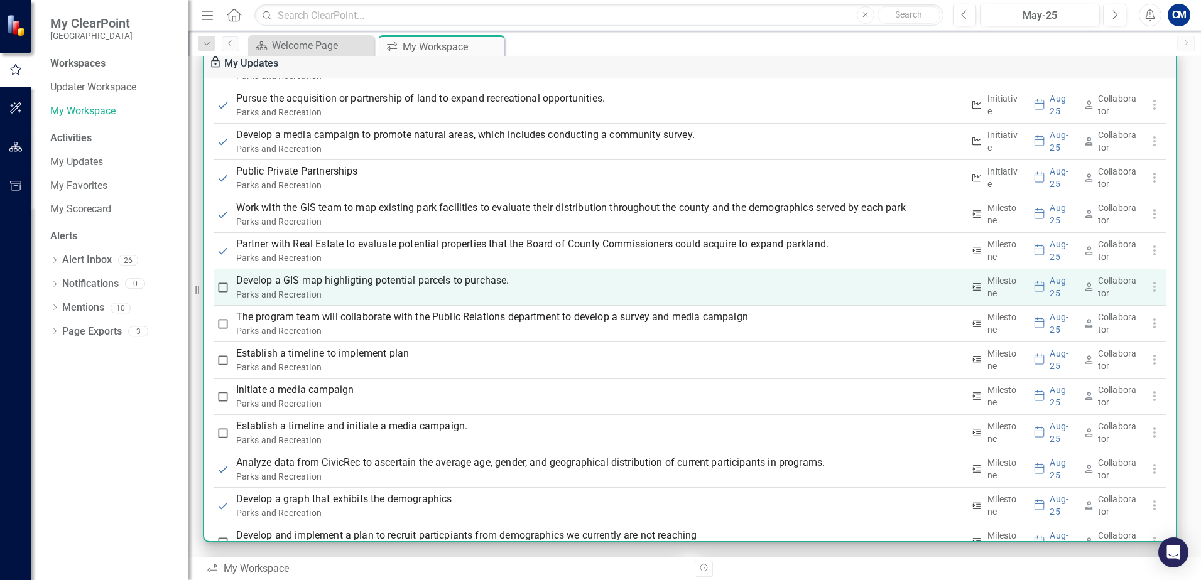
click at [333, 278] on p "Develop a GIS map highligting potential parcels to purchase." at bounding box center [599, 280] width 727 height 15
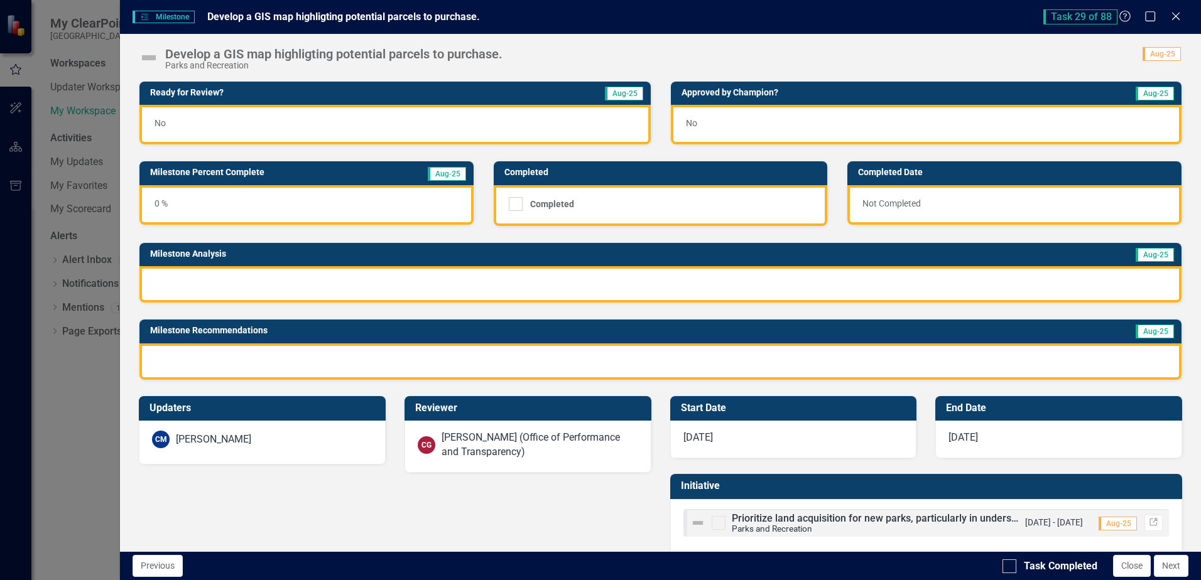
click at [269, 122] on div "No" at bounding box center [394, 125] width 511 height 40
click at [302, 280] on div at bounding box center [660, 284] width 1042 height 36
click at [301, 280] on div at bounding box center [660, 284] width 1042 height 36
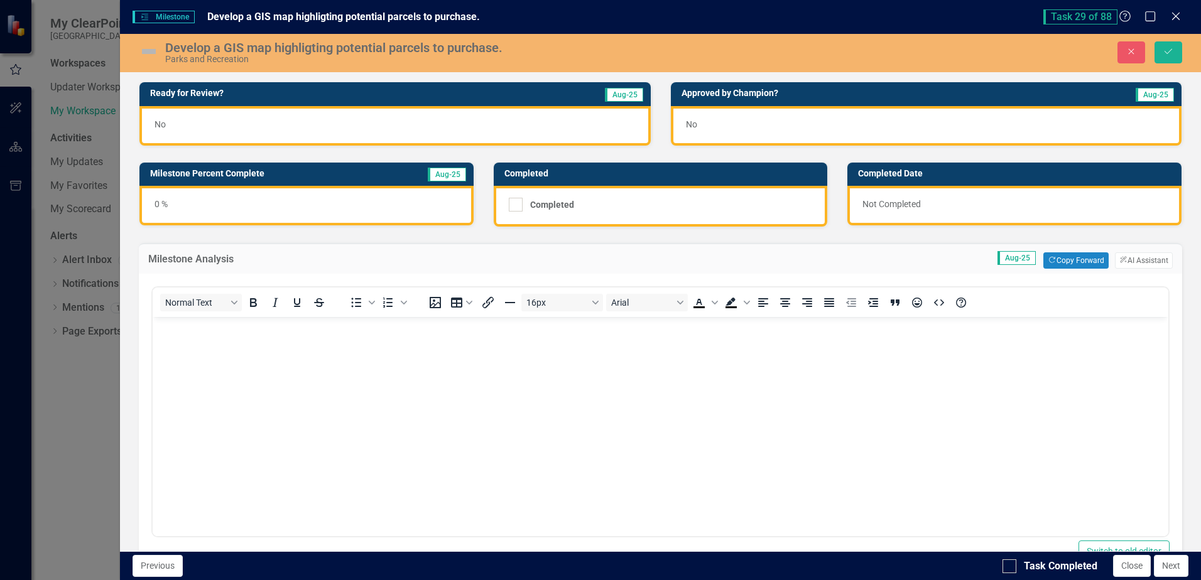
scroll to position [0, 0]
click at [1067, 260] on button "Copy Forward Copy Forward" at bounding box center [1075, 260] width 65 height 16
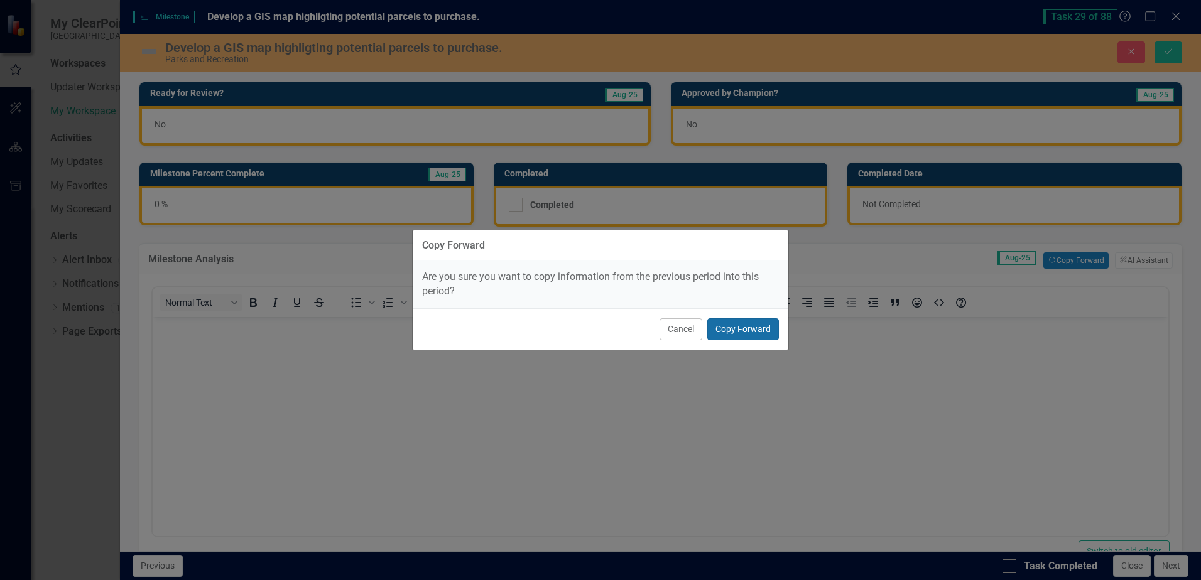
click at [740, 327] on button "Copy Forward" at bounding box center [743, 329] width 72 height 22
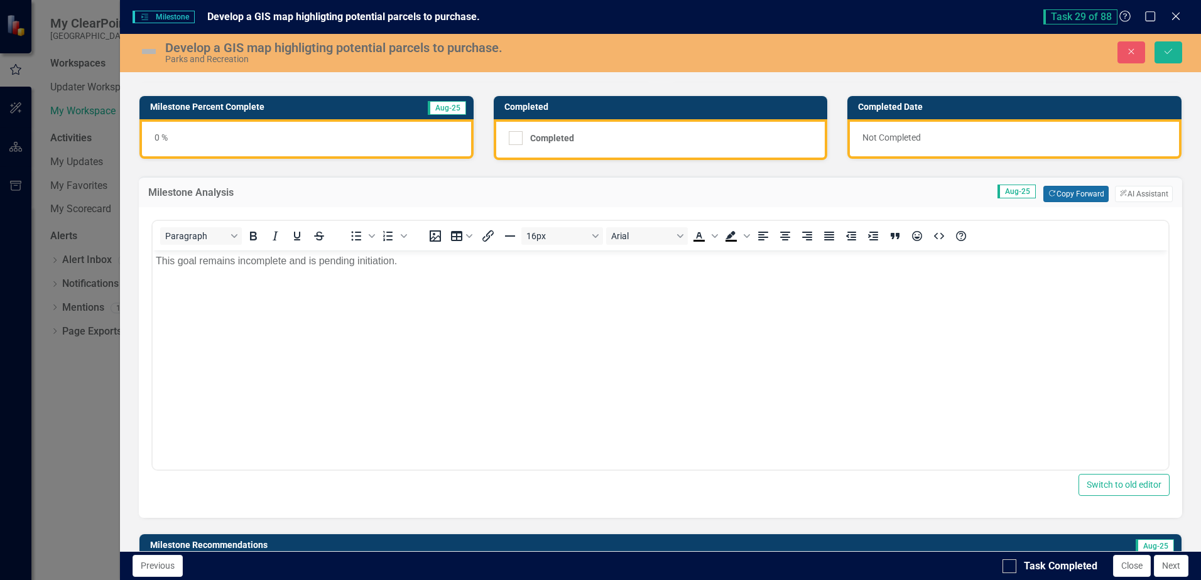
scroll to position [188, 0]
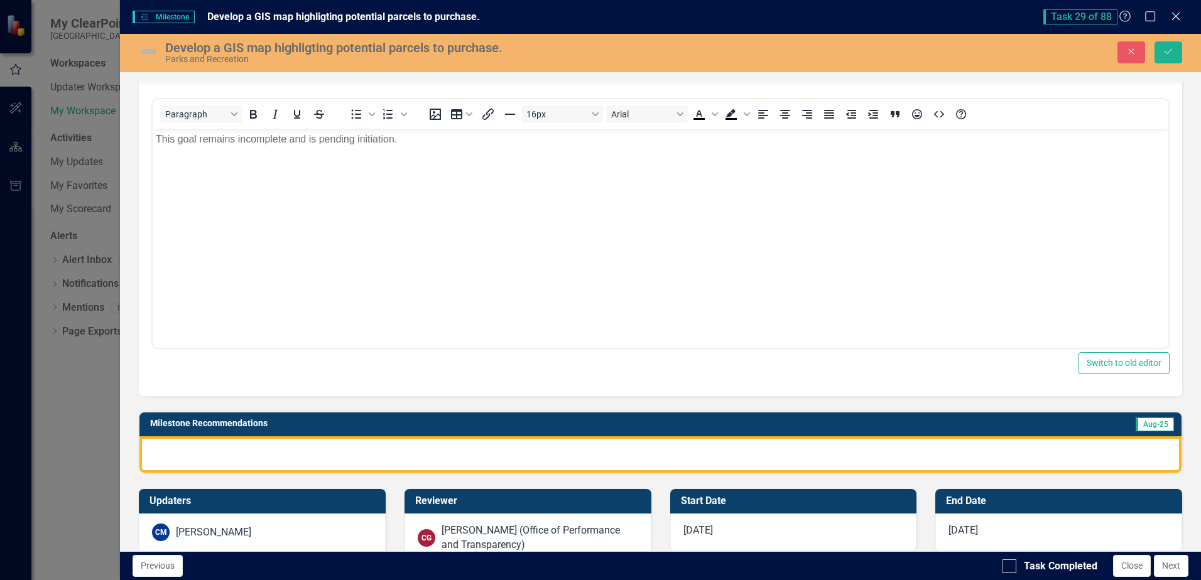
click at [367, 458] on div at bounding box center [660, 454] width 1042 height 36
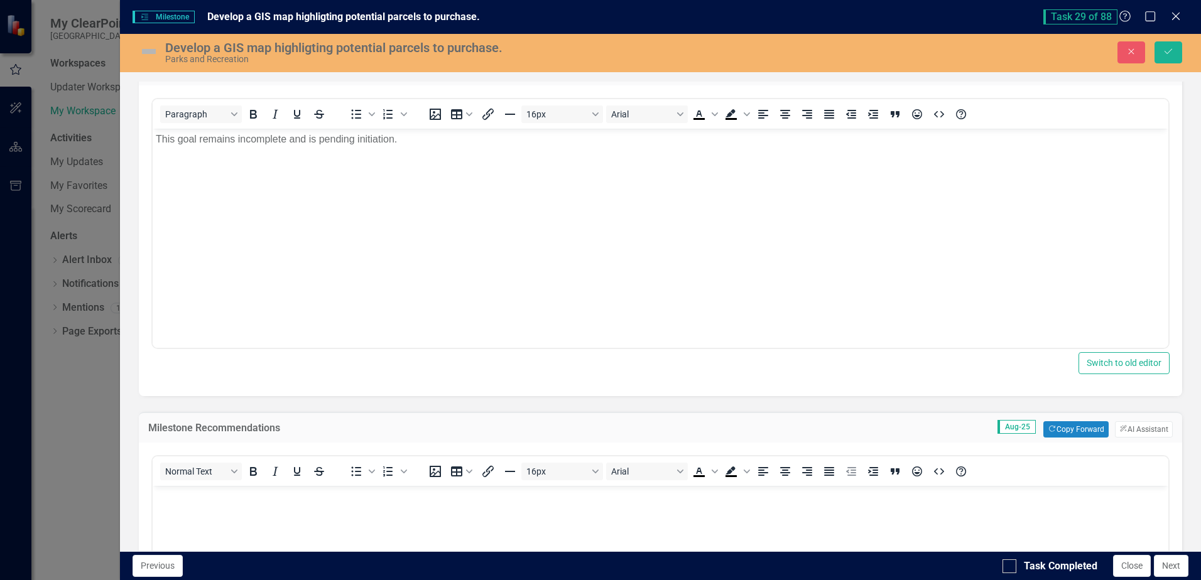
scroll to position [0, 0]
click at [1063, 427] on button "Copy Forward Copy Forward" at bounding box center [1075, 429] width 65 height 16
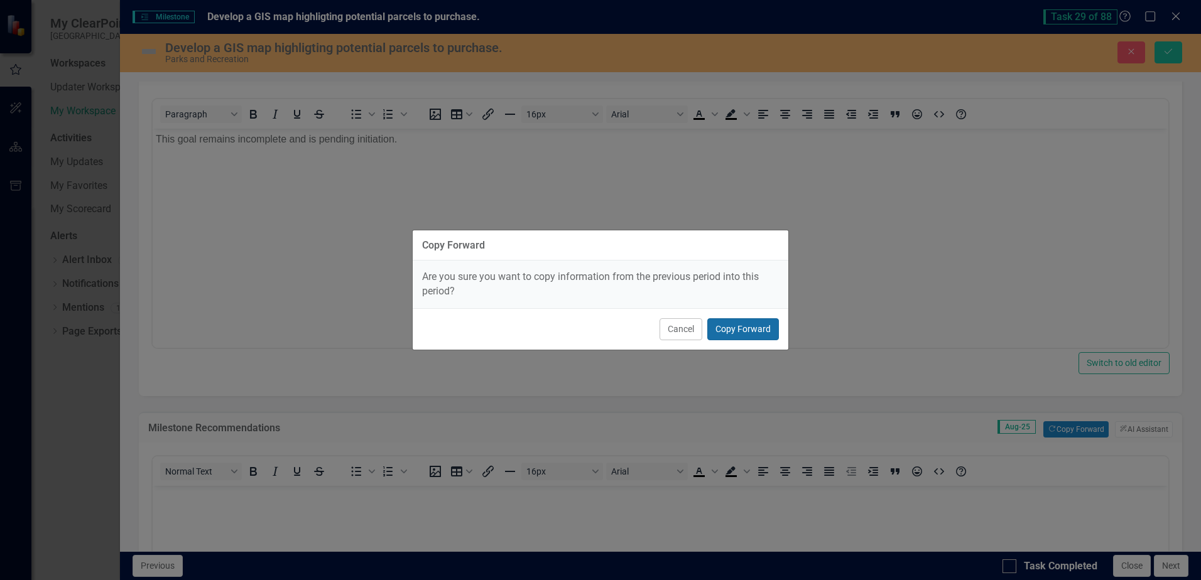
click at [749, 333] on button "Copy Forward" at bounding box center [743, 329] width 72 height 22
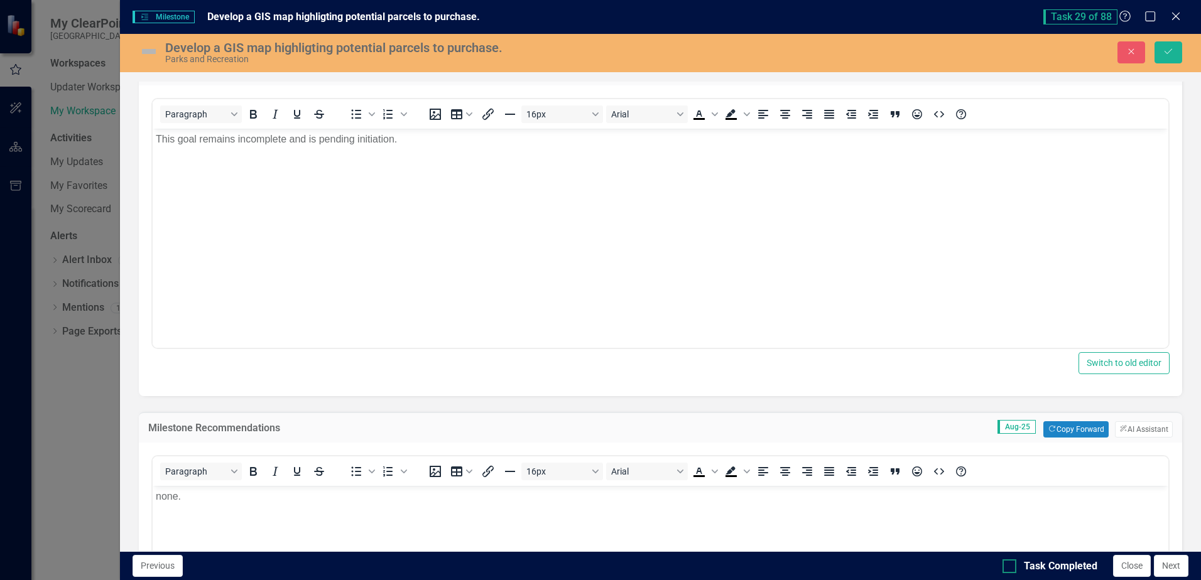
click at [1009, 564] on input "Task Completed" at bounding box center [1006, 564] width 8 height 8
checkbox input "true"
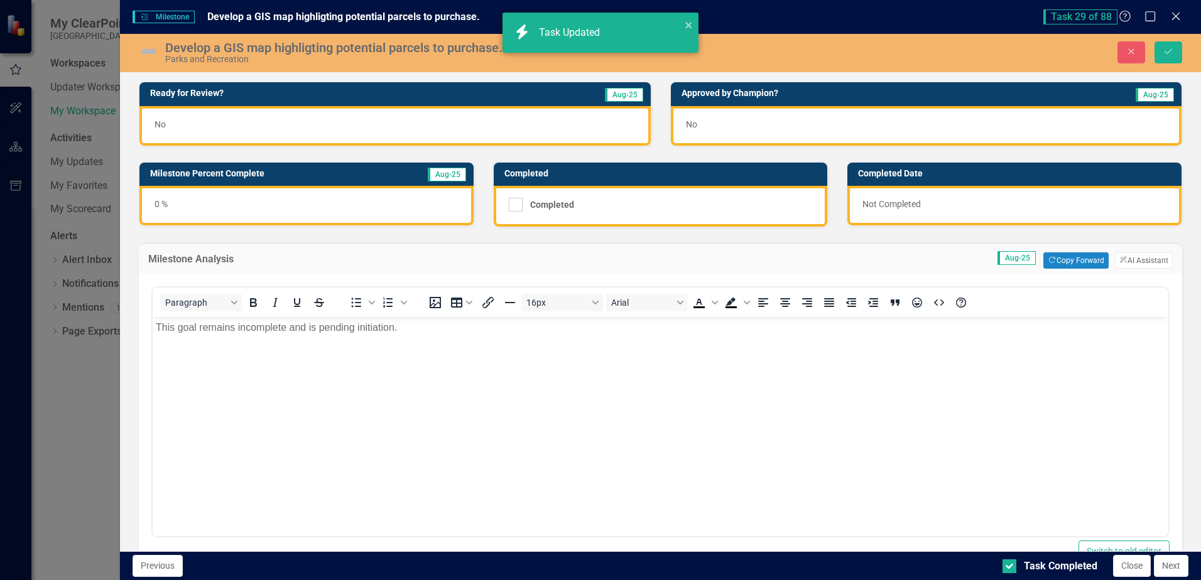
checkbox input "true"
click at [695, 124] on div "No" at bounding box center [926, 126] width 511 height 40
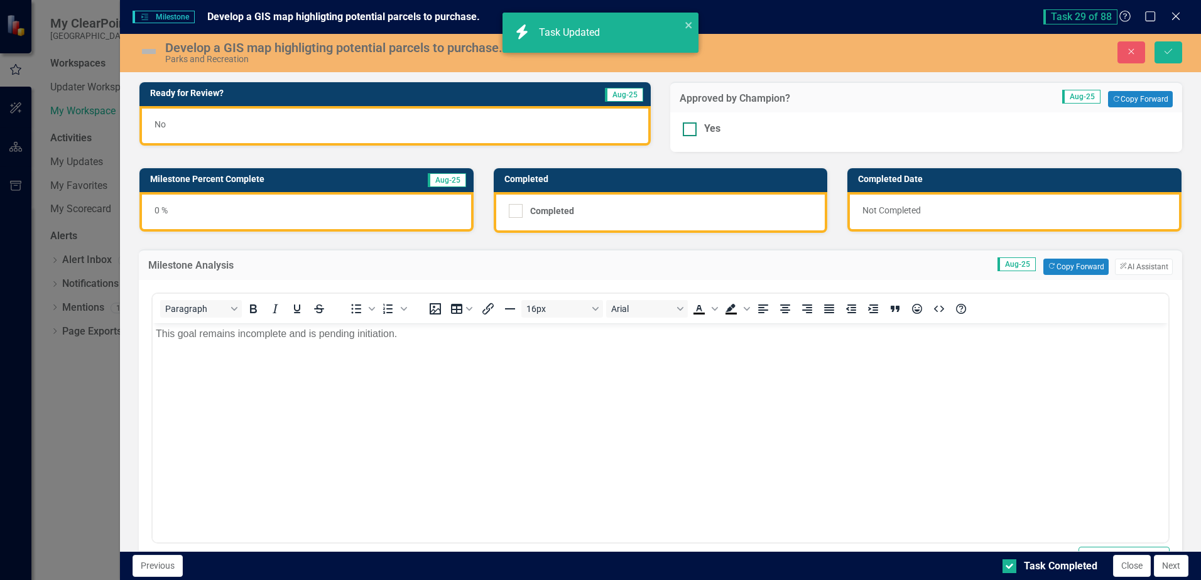
click at [683, 129] on input "Yes" at bounding box center [687, 126] width 8 height 8
checkbox input "true"
click at [170, 124] on div "No" at bounding box center [394, 126] width 511 height 40
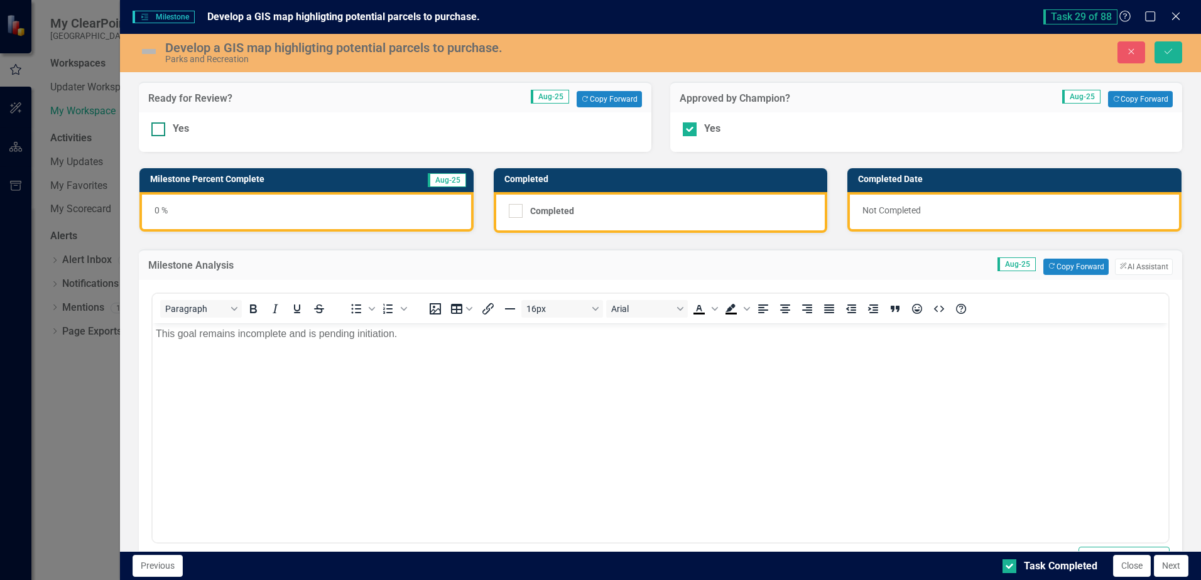
click at [161, 132] on div at bounding box center [158, 129] width 14 height 14
click at [160, 131] on input "Yes" at bounding box center [155, 126] width 8 height 8
checkbox input "true"
click at [1168, 49] on icon "Save" at bounding box center [1168, 51] width 11 height 9
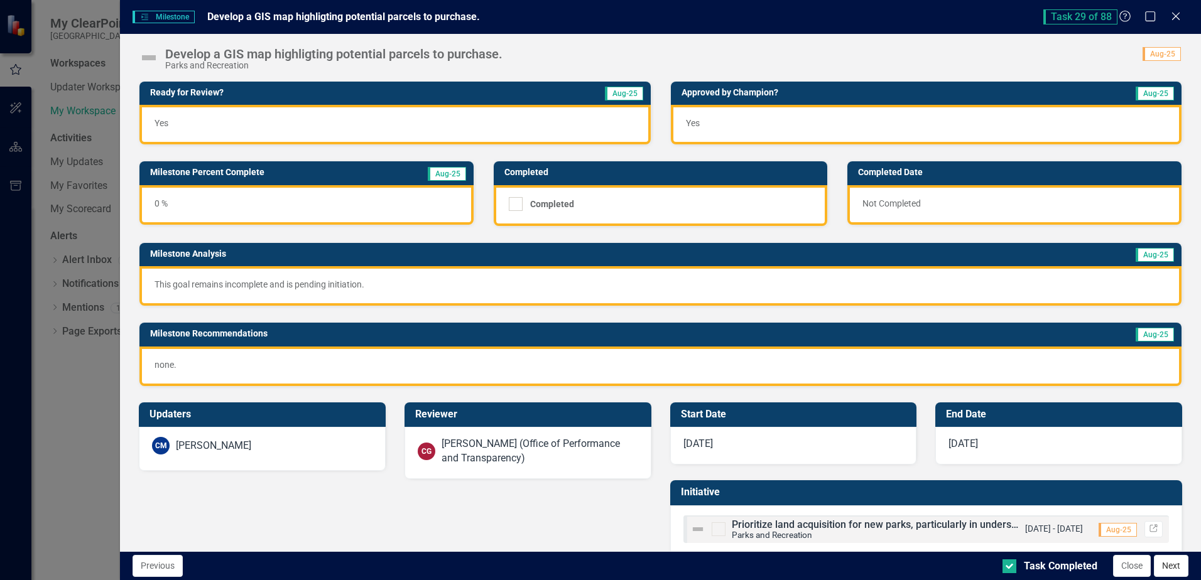
click at [1175, 566] on button "Next" at bounding box center [1171, 566] width 35 height 22
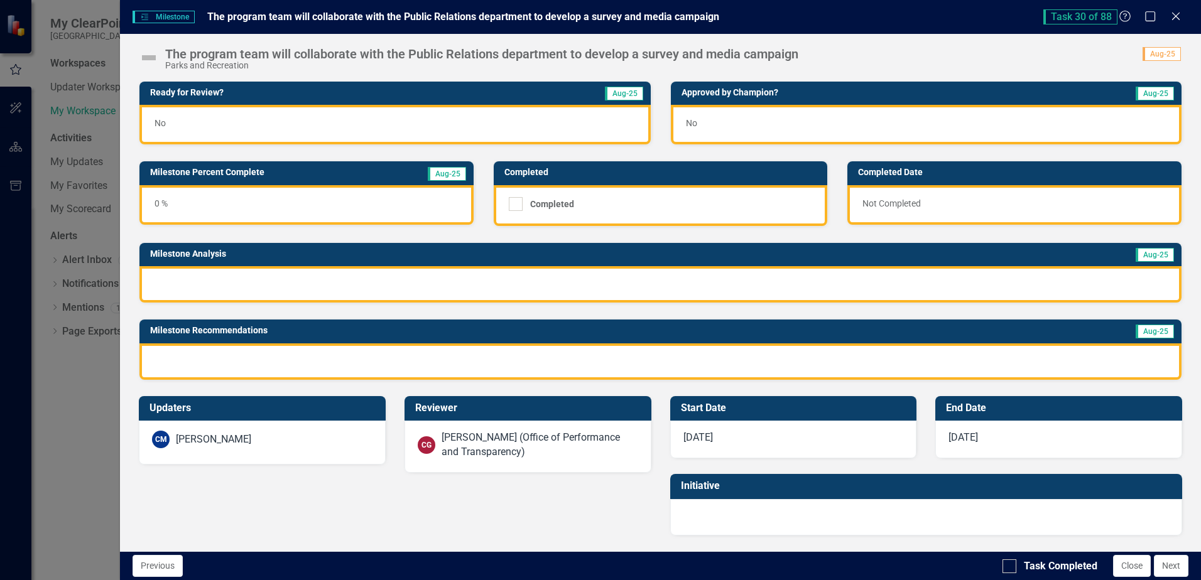
click at [337, 116] on div "No" at bounding box center [394, 125] width 511 height 40
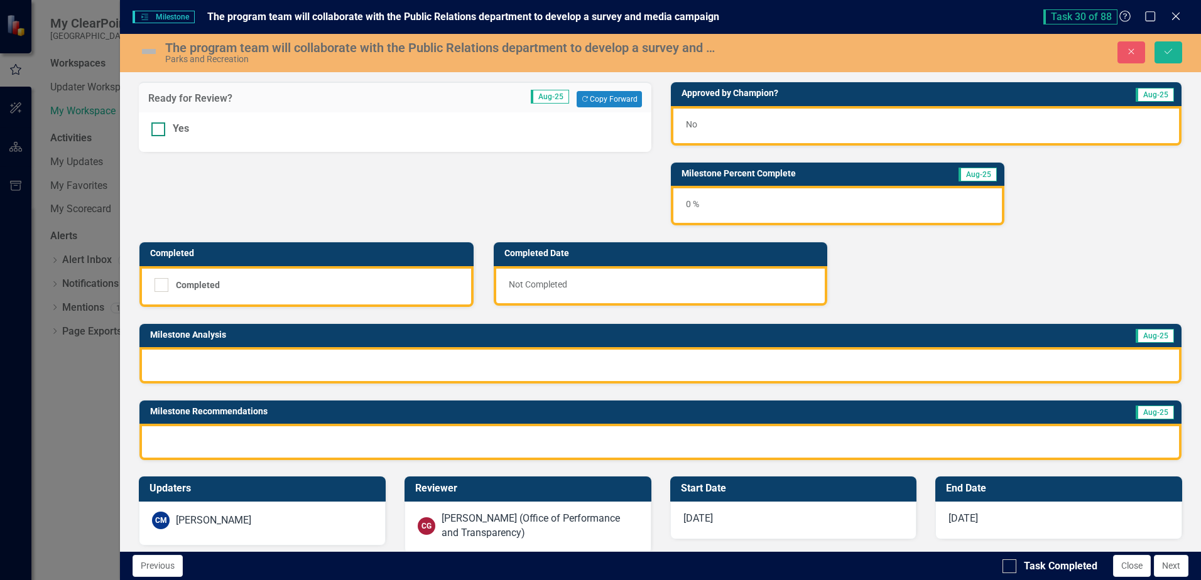
click at [157, 135] on div at bounding box center [158, 129] width 14 height 14
click at [157, 131] on input "Yes" at bounding box center [155, 126] width 8 height 8
checkbox input "true"
click at [719, 129] on div "No" at bounding box center [926, 126] width 511 height 40
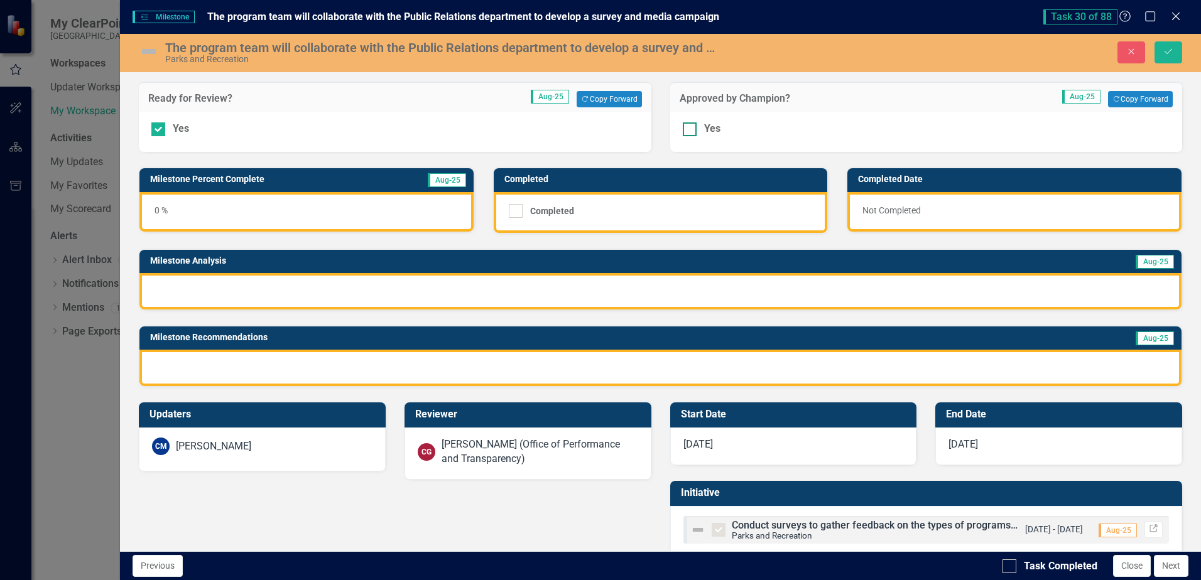
click at [684, 130] on input "Yes" at bounding box center [687, 126] width 8 height 8
checkbox input "true"
click at [352, 206] on div "0 %" at bounding box center [306, 212] width 334 height 40
click at [323, 274] on div at bounding box center [660, 291] width 1042 height 36
click at [327, 289] on div at bounding box center [660, 291] width 1042 height 36
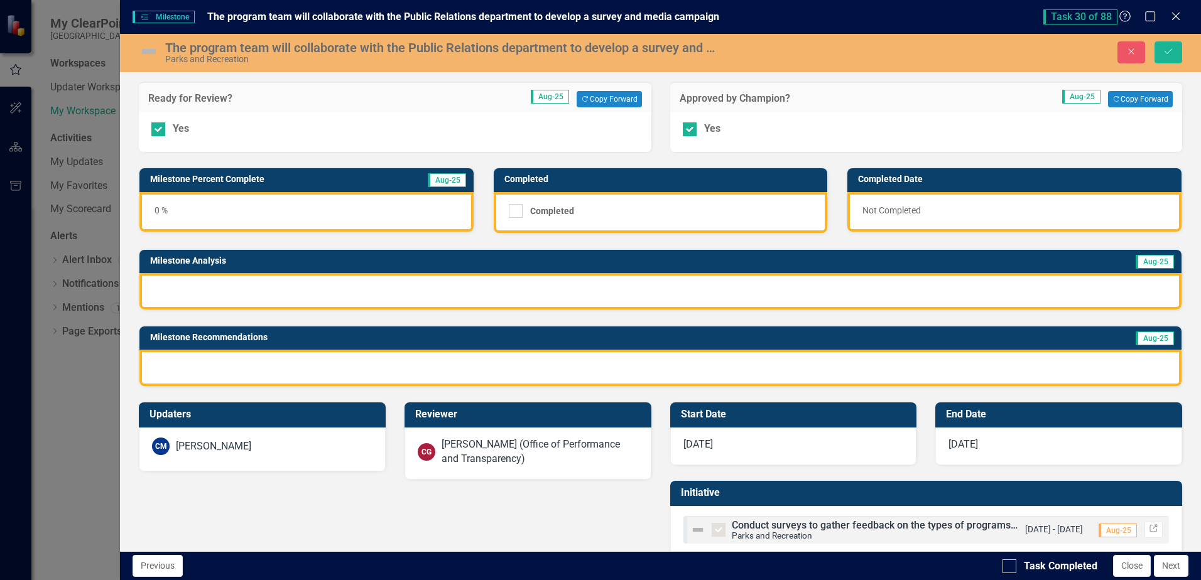
click at [327, 289] on div at bounding box center [660, 291] width 1042 height 36
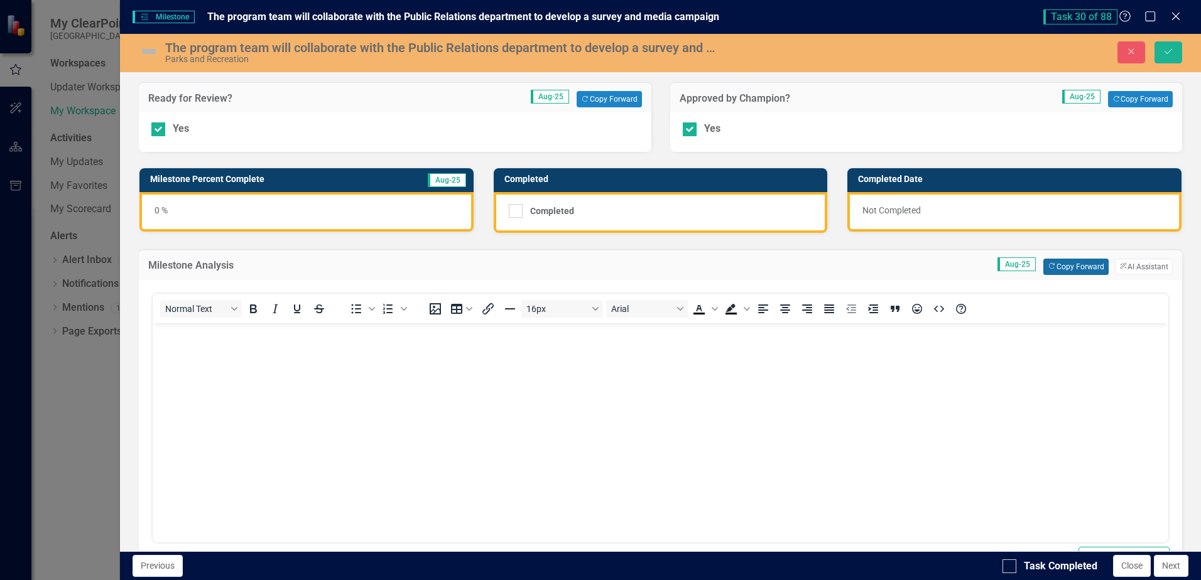
click at [1049, 271] on button "Copy Forward Copy Forward" at bounding box center [1075, 267] width 65 height 16
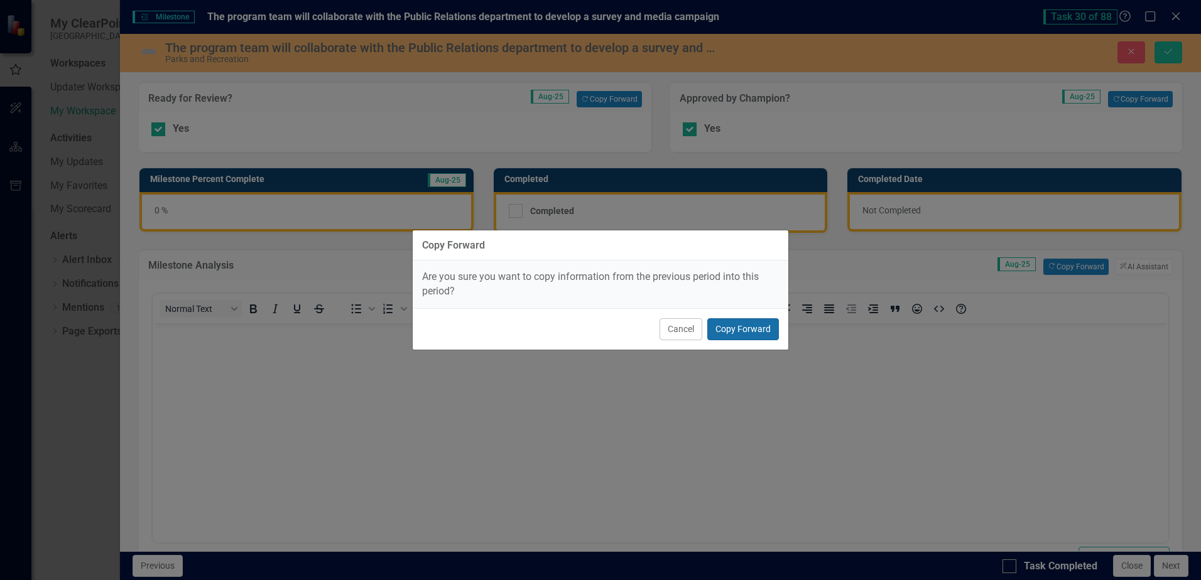
click at [754, 335] on button "Copy Forward" at bounding box center [743, 329] width 72 height 22
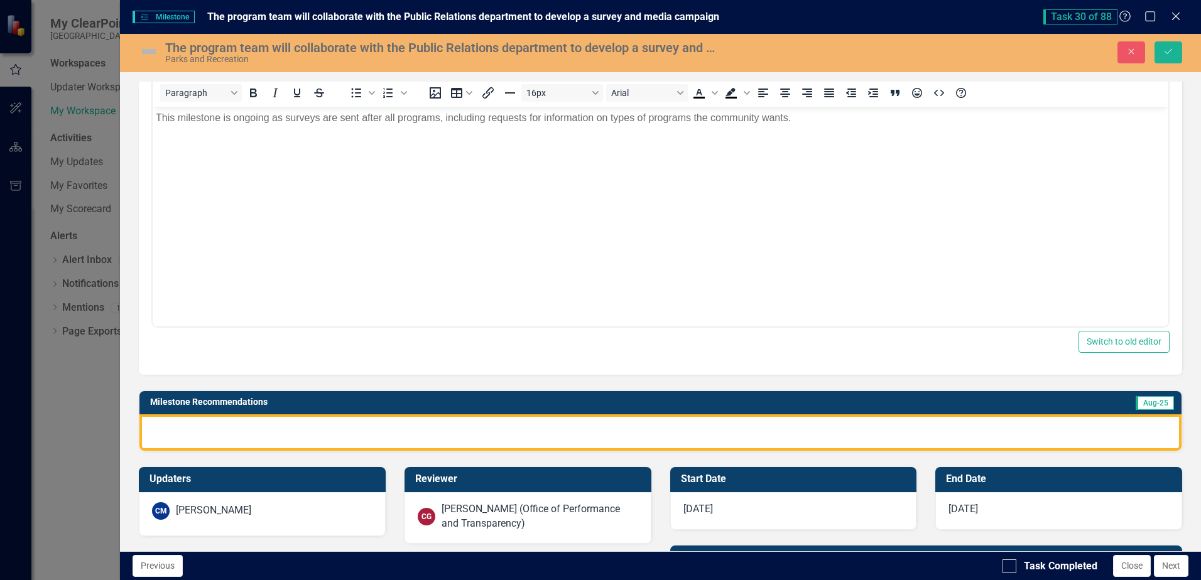
scroll to position [251, 0]
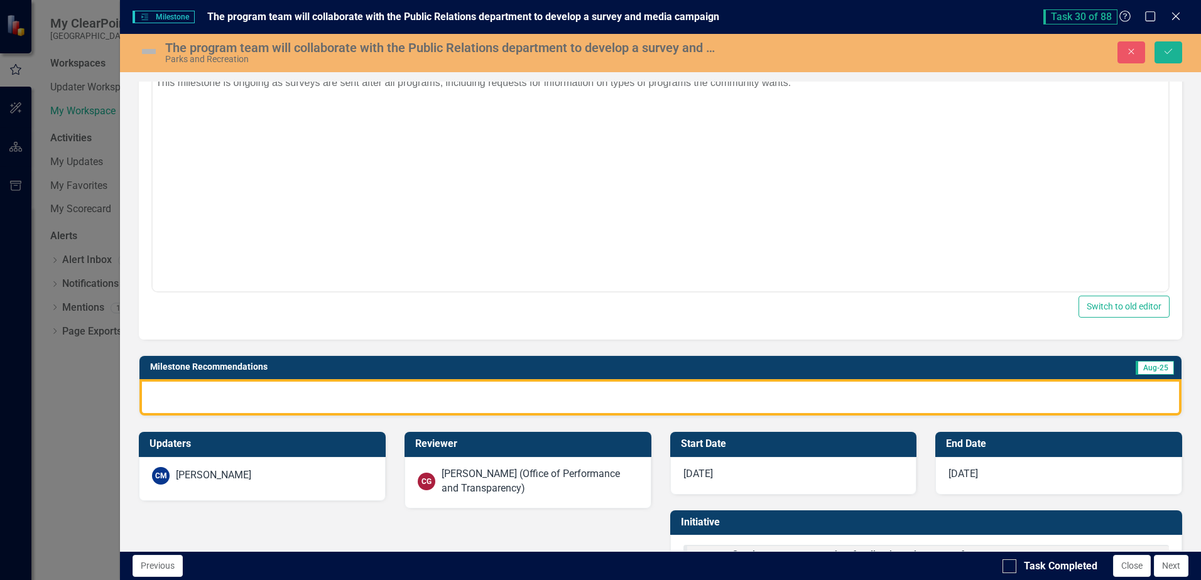
click at [366, 397] on div at bounding box center [660, 397] width 1042 height 36
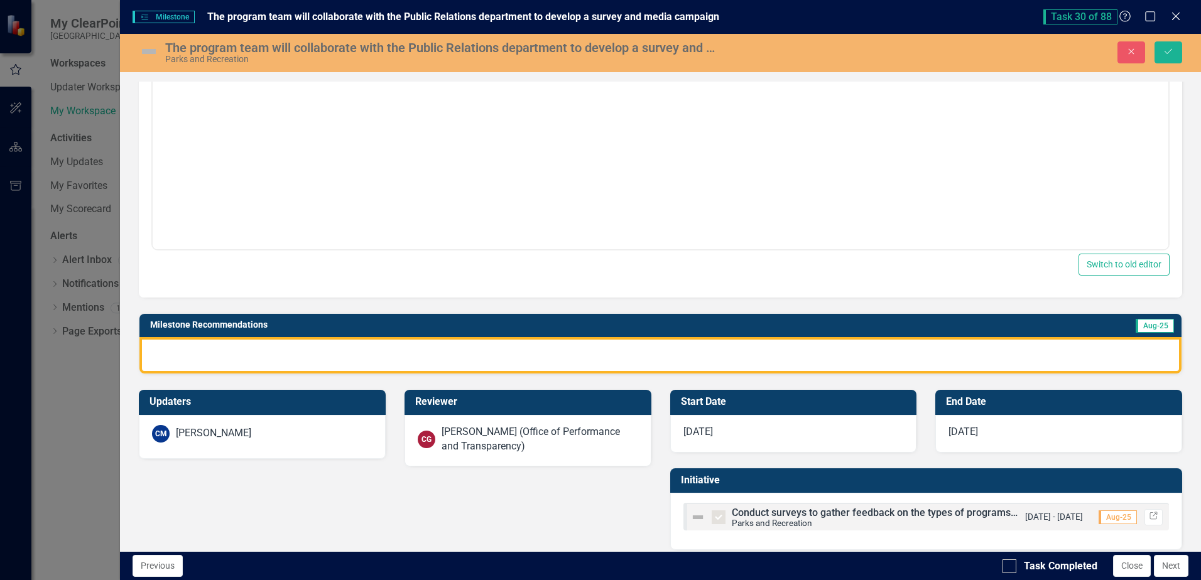
scroll to position [305, 0]
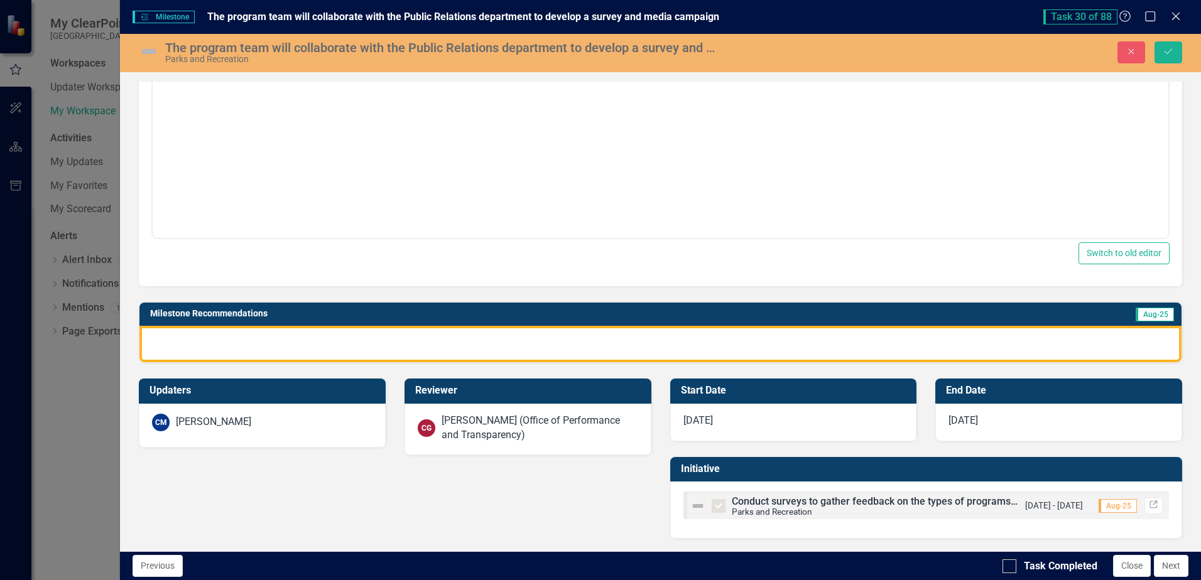
click at [424, 345] on div at bounding box center [660, 344] width 1042 height 36
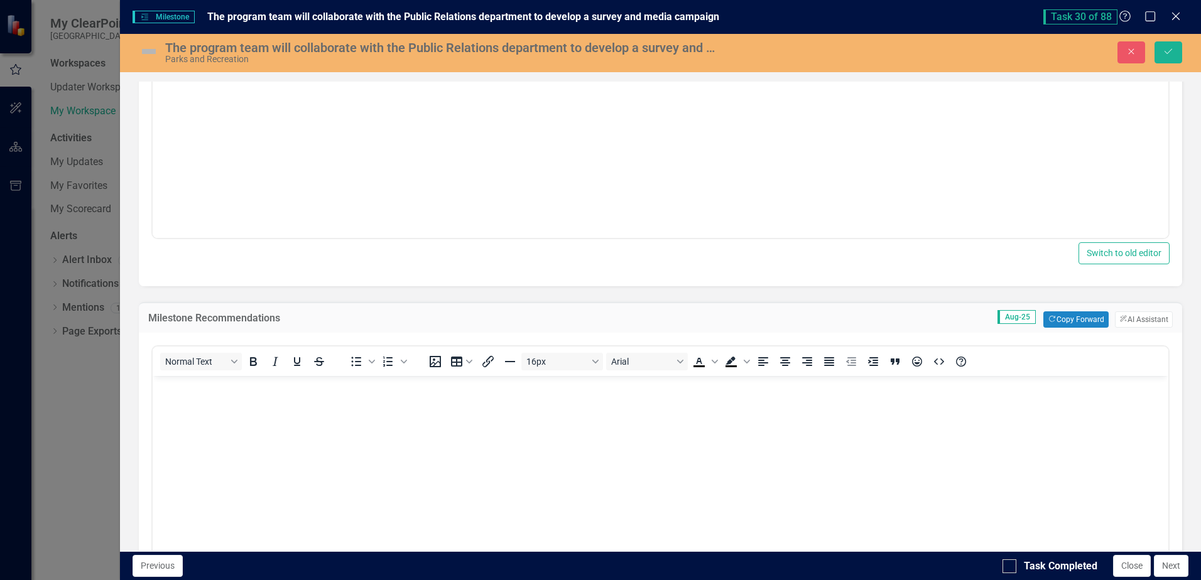
scroll to position [0, 0]
click at [1054, 323] on button "Copy Forward Copy Forward" at bounding box center [1075, 320] width 65 height 16
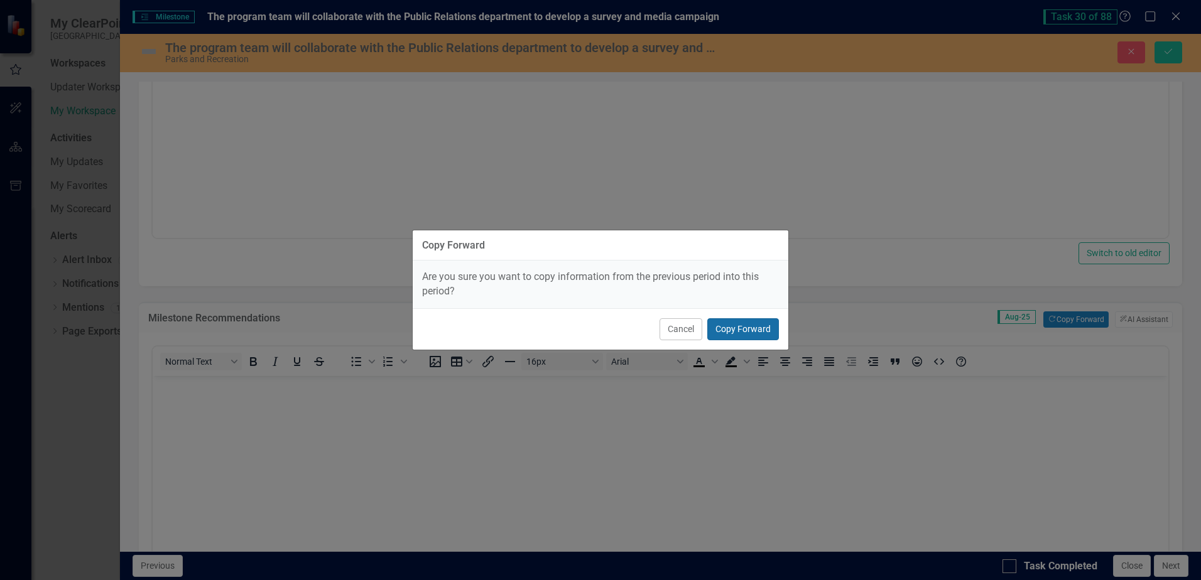
click at [759, 327] on button "Copy Forward" at bounding box center [743, 329] width 72 height 22
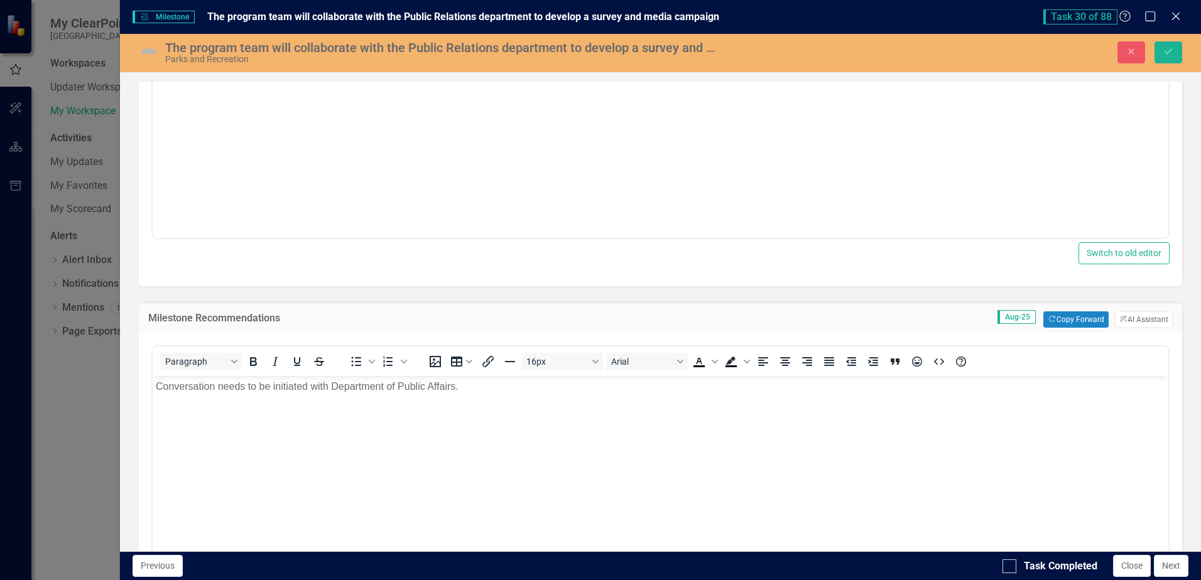
drag, startPoint x: 1007, startPoint y: 567, endPoint x: 1020, endPoint y: 555, distance: 17.8
click at [1007, 566] on input "Task Completed" at bounding box center [1006, 564] width 8 height 8
checkbox input "true"
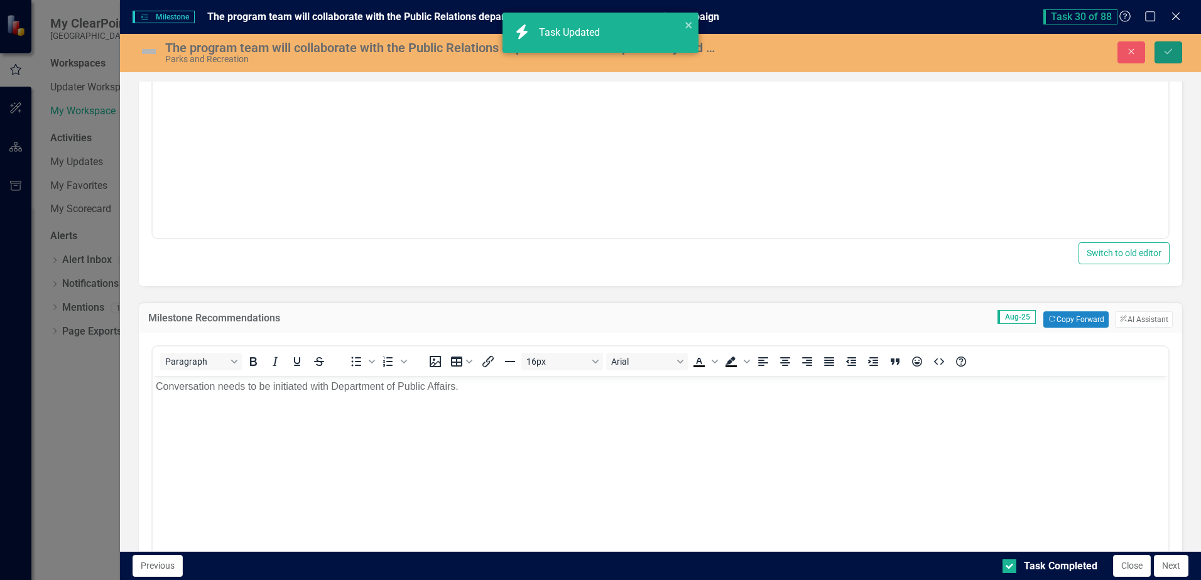
click at [1174, 51] on button "Save" at bounding box center [1168, 52] width 28 height 22
checkbox input "true"
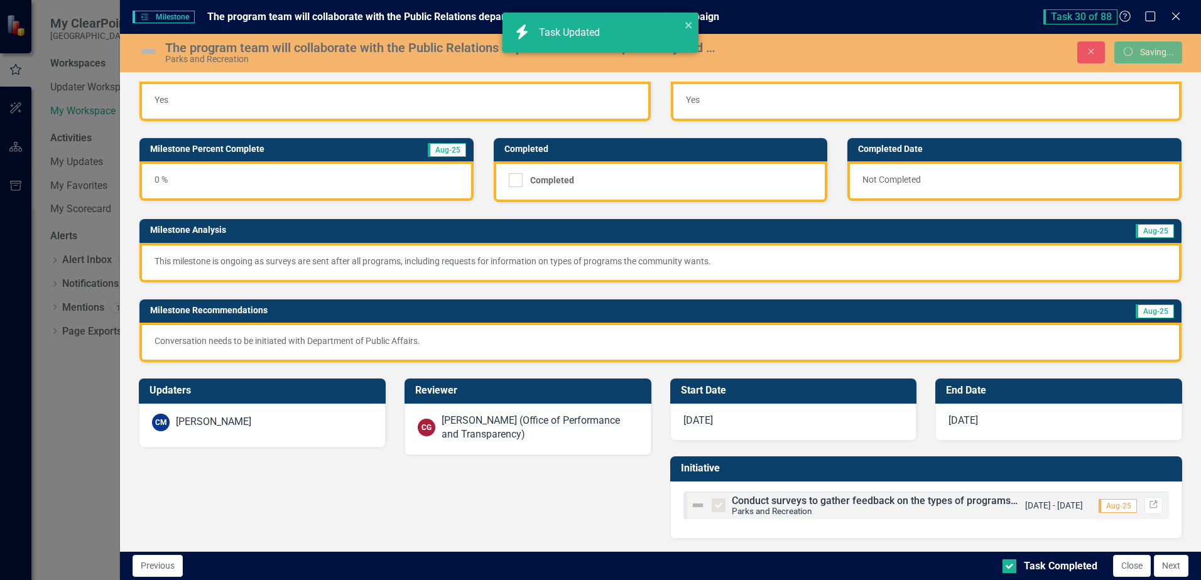
scroll to position [24, 0]
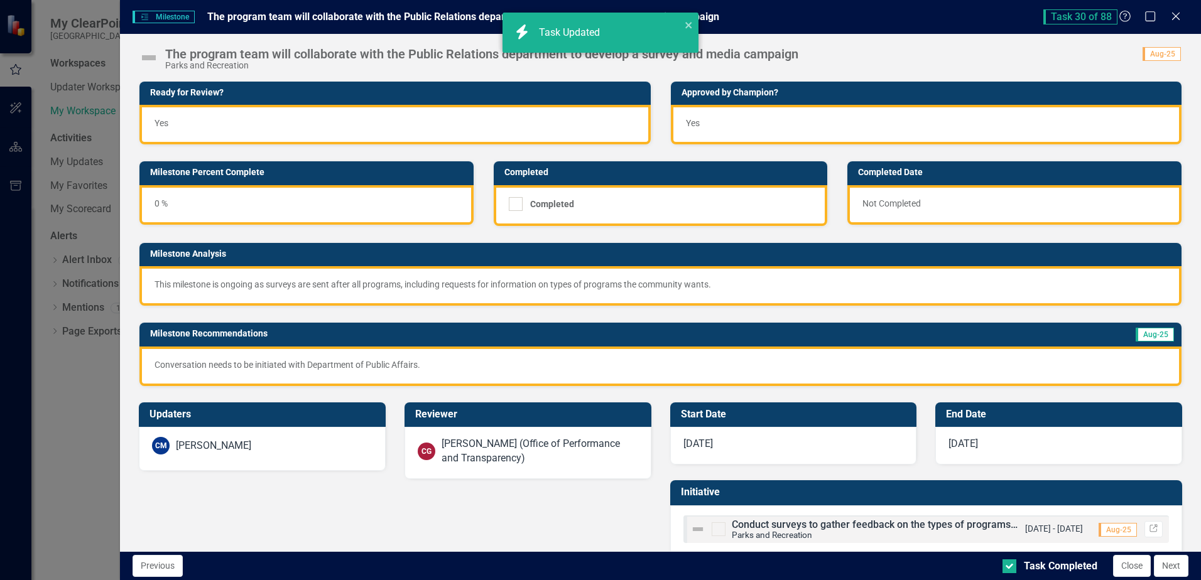
checkbox input "true"
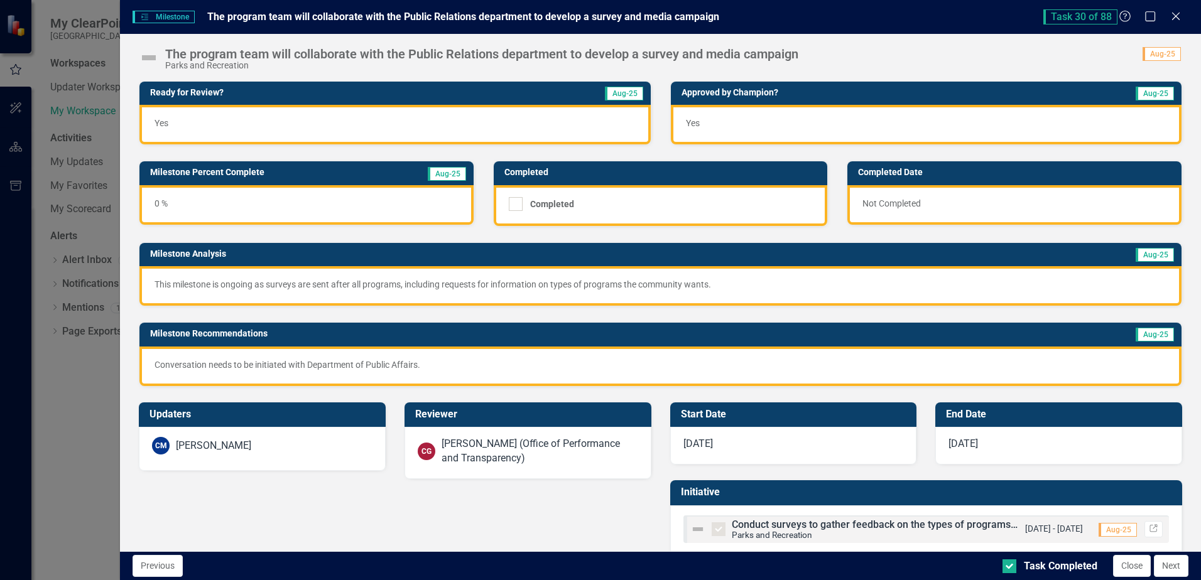
click at [1168, 569] on button "Next" at bounding box center [1171, 566] width 35 height 22
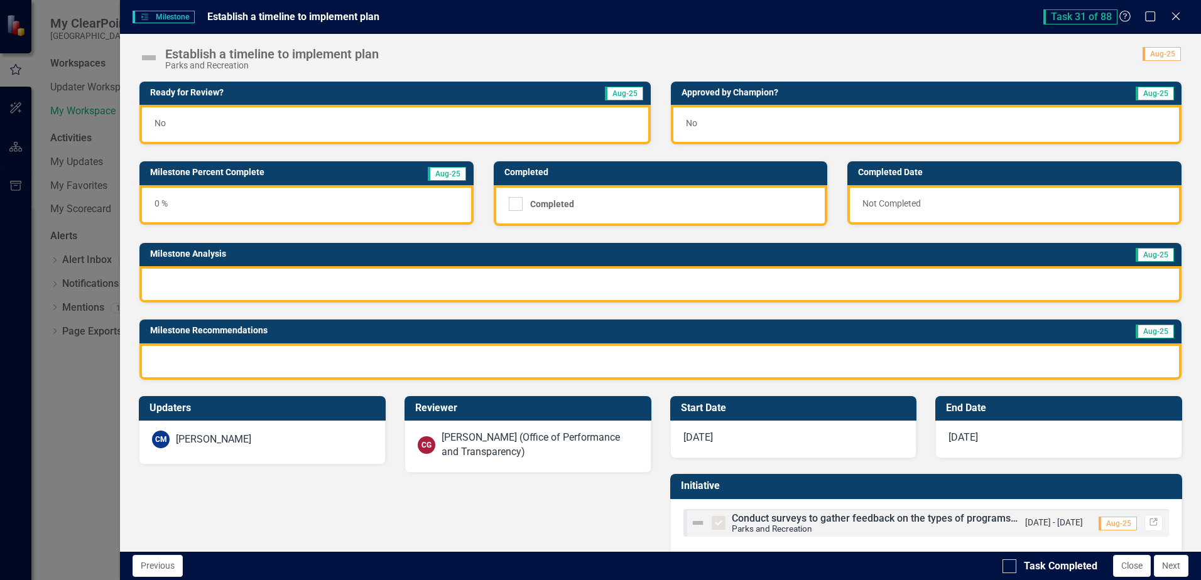
click at [365, 116] on div "No" at bounding box center [394, 125] width 511 height 40
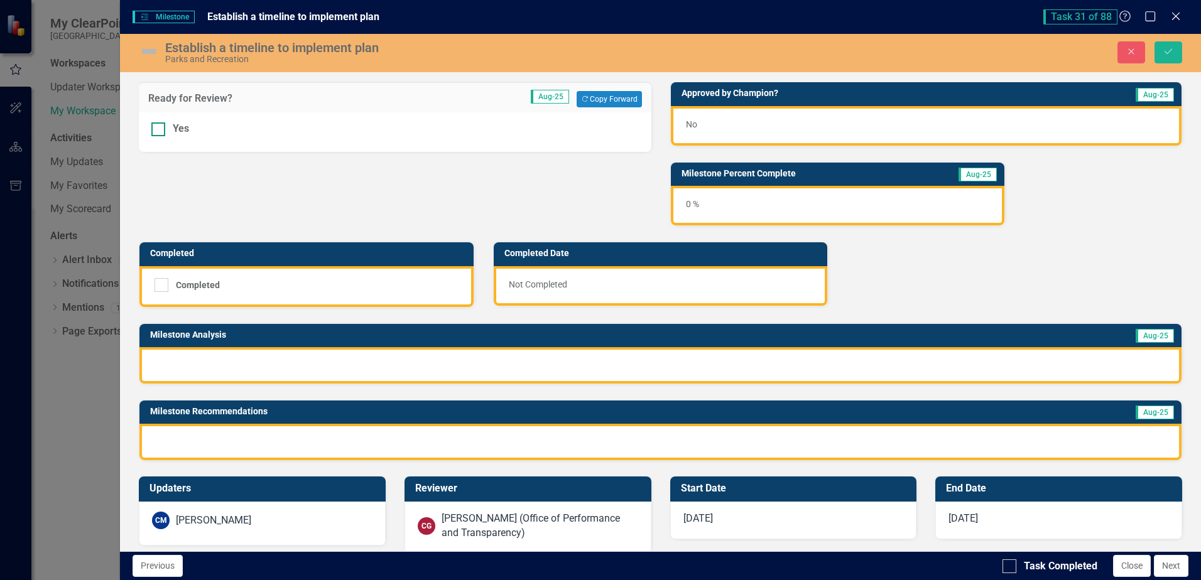
click at [157, 129] on input "Yes" at bounding box center [155, 126] width 8 height 8
checkbox input "true"
click at [867, 121] on div "No" at bounding box center [926, 126] width 511 height 40
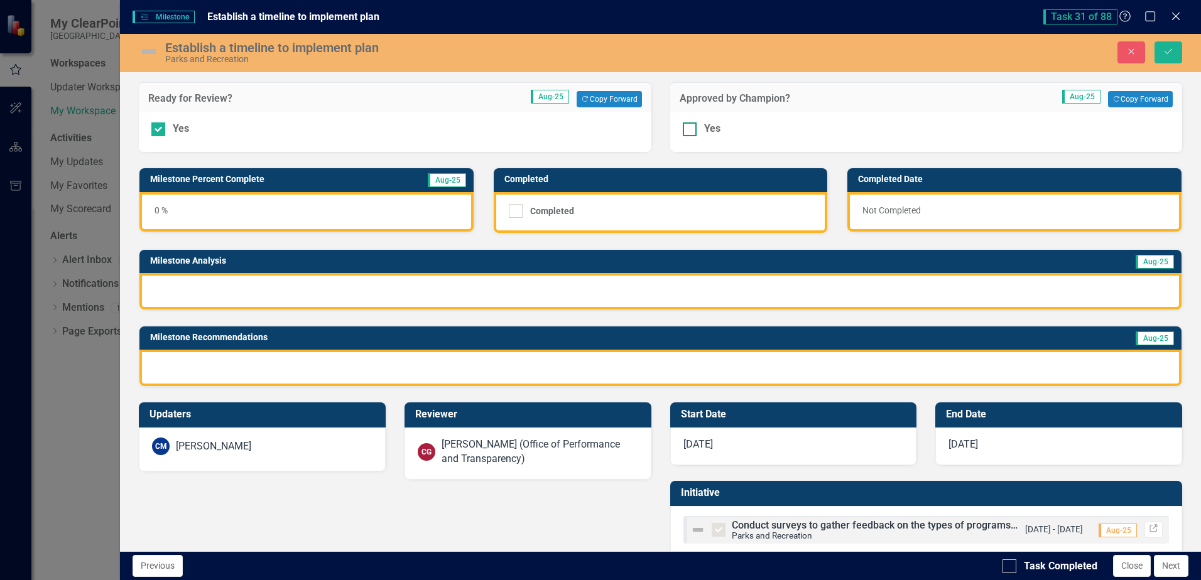
click at [685, 133] on div at bounding box center [690, 129] width 14 height 14
click at [685, 131] on input "Yes" at bounding box center [687, 126] width 8 height 8
checkbox input "true"
click at [283, 286] on div at bounding box center [660, 291] width 1042 height 36
click at [281, 286] on div at bounding box center [660, 291] width 1042 height 36
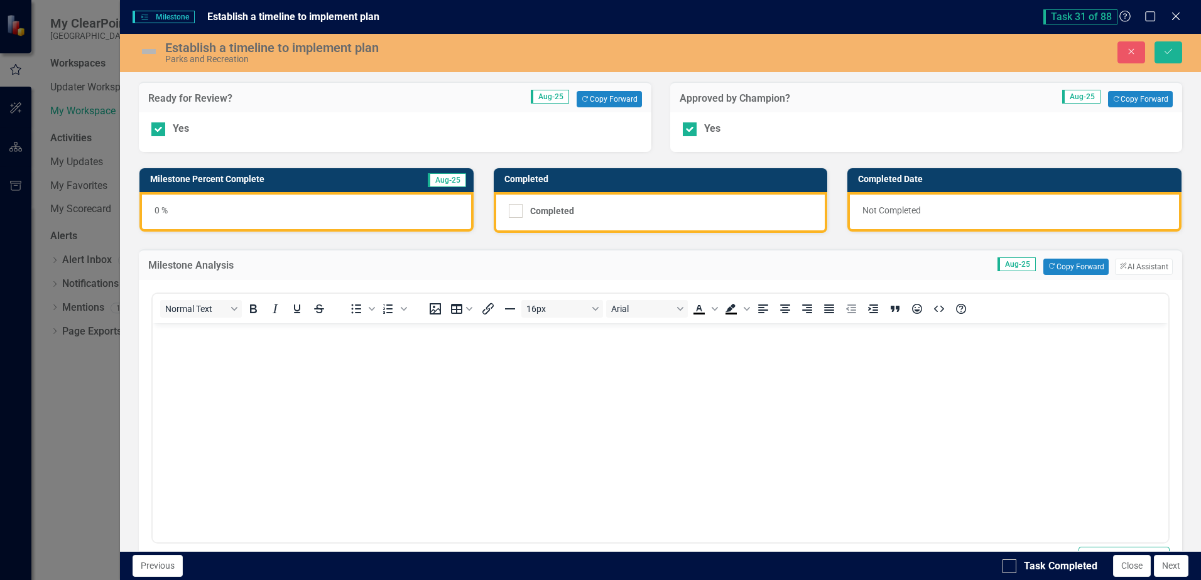
scroll to position [0, 0]
click at [1080, 266] on button "Copy Forward Copy Forward" at bounding box center [1075, 267] width 65 height 16
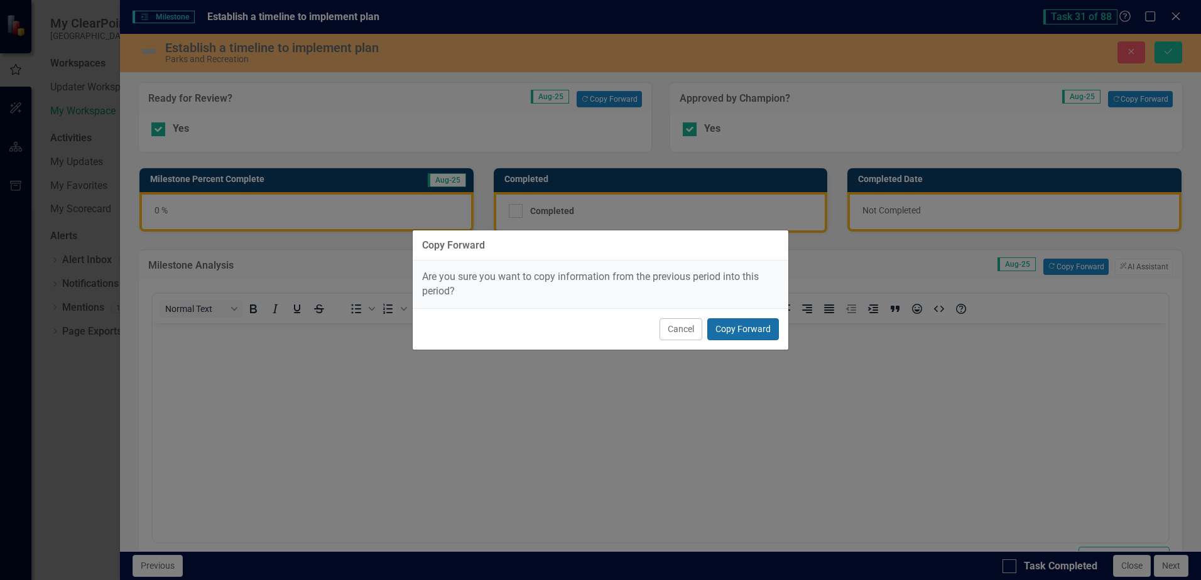
click at [741, 332] on button "Copy Forward" at bounding box center [743, 329] width 72 height 22
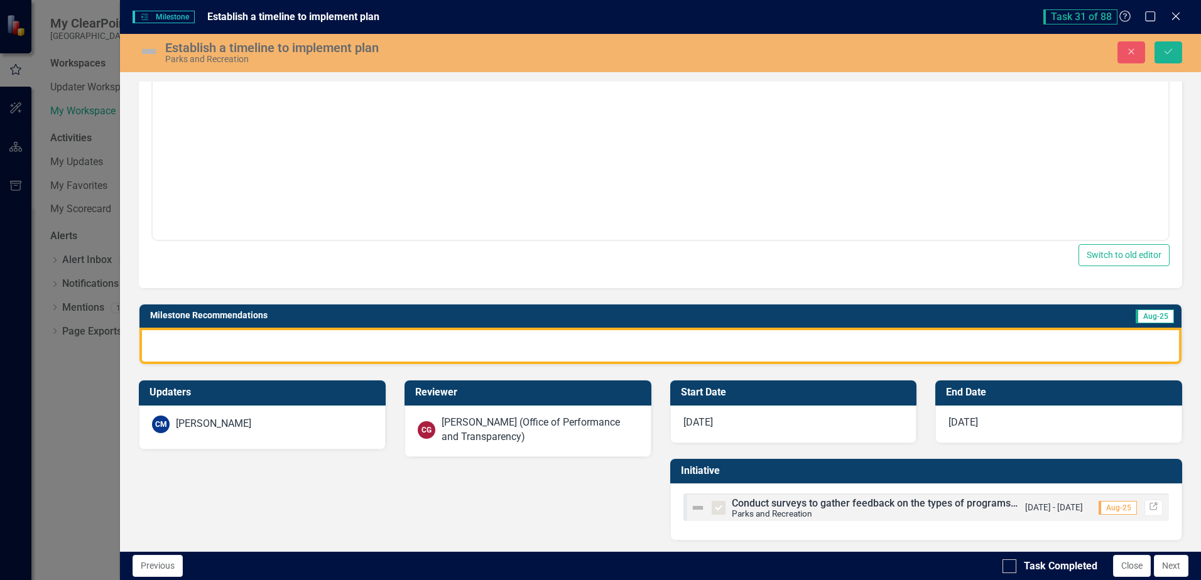
scroll to position [305, 0]
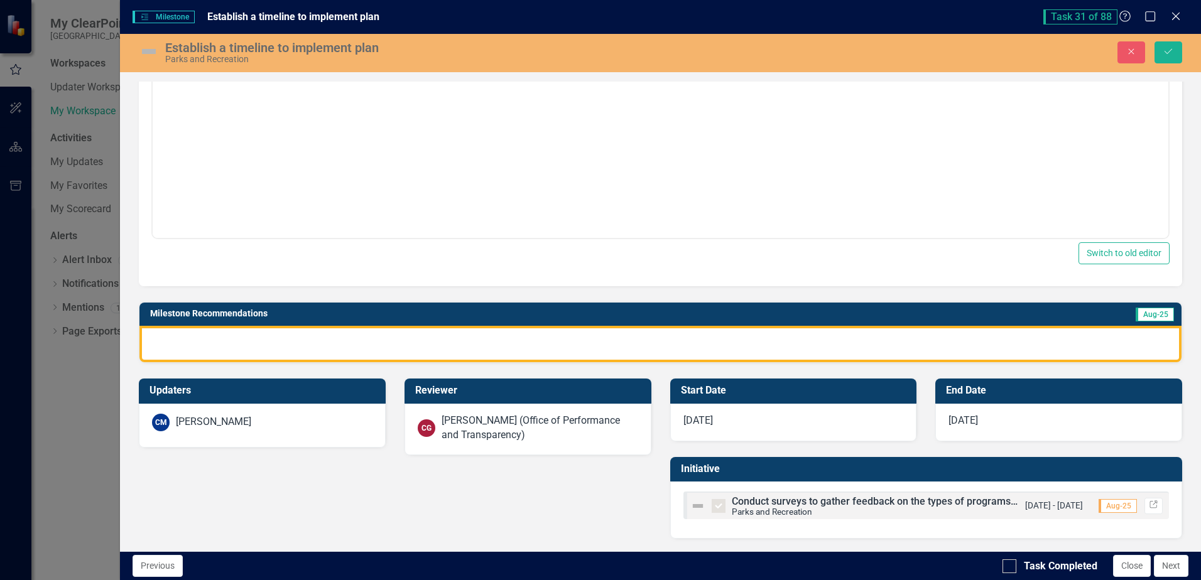
click at [472, 345] on div at bounding box center [660, 344] width 1042 height 36
click at [473, 345] on div at bounding box center [660, 344] width 1042 height 36
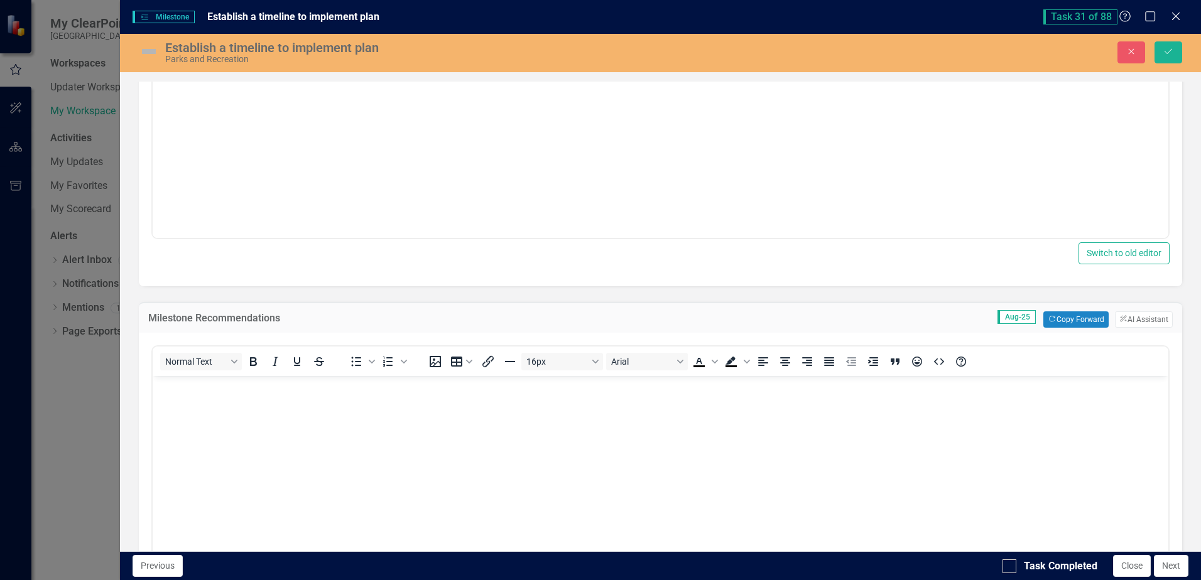
scroll to position [0, 0]
click at [1070, 320] on button "Copy Forward Copy Forward" at bounding box center [1075, 320] width 65 height 16
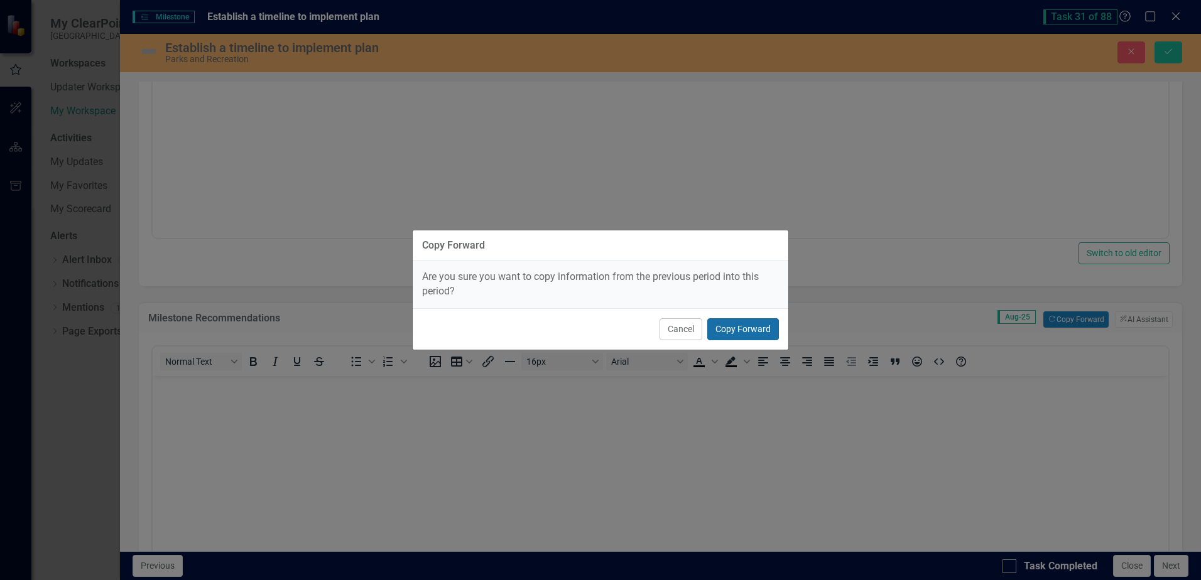
click at [762, 327] on button "Copy Forward" at bounding box center [743, 329] width 72 height 22
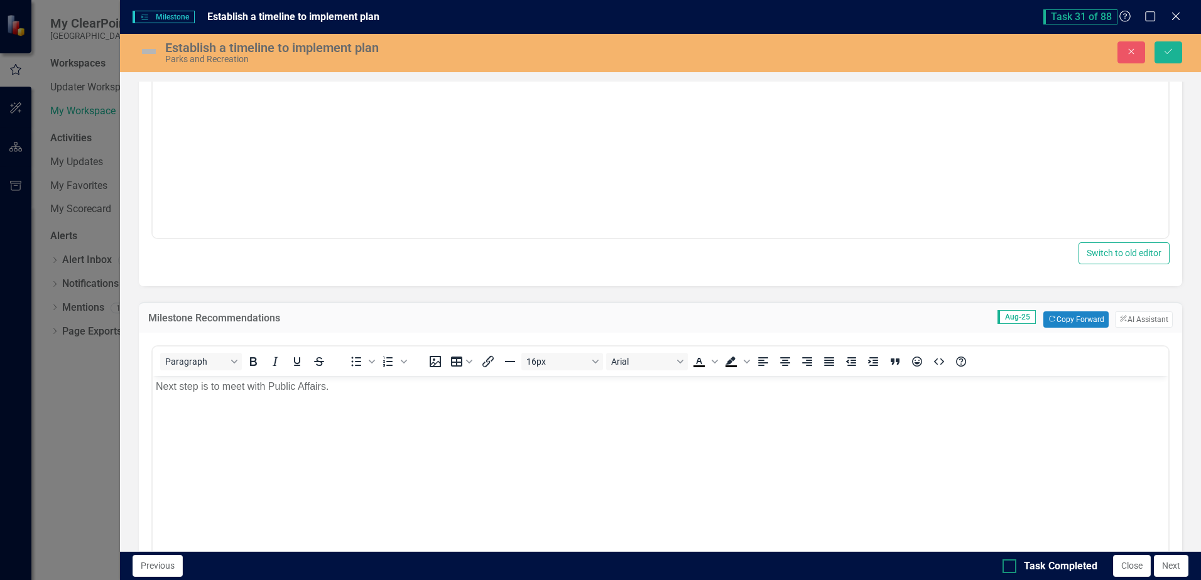
click at [1011, 571] on div at bounding box center [1009, 567] width 14 height 14
click at [1011, 568] on input "Task Completed" at bounding box center [1006, 564] width 8 height 8
checkbox input "true"
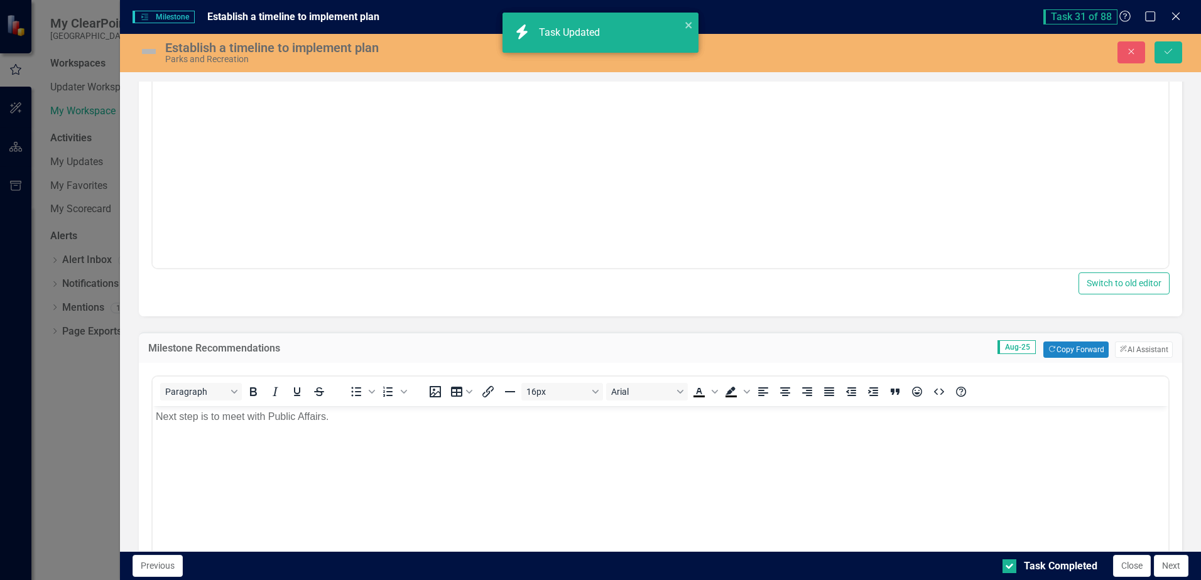
scroll to position [224, 0]
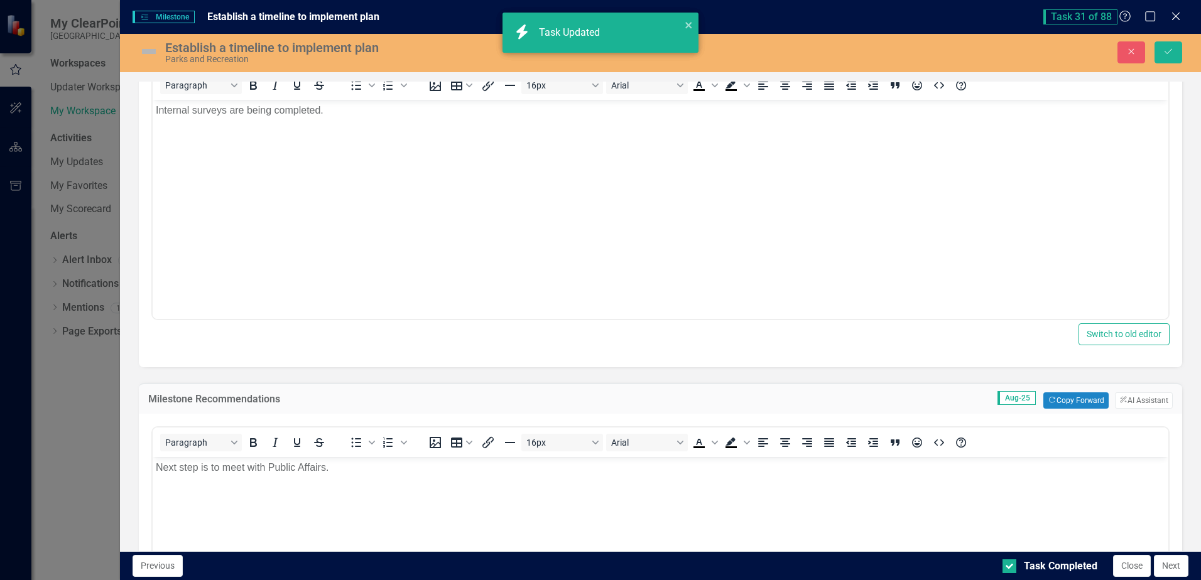
checkbox input "true"
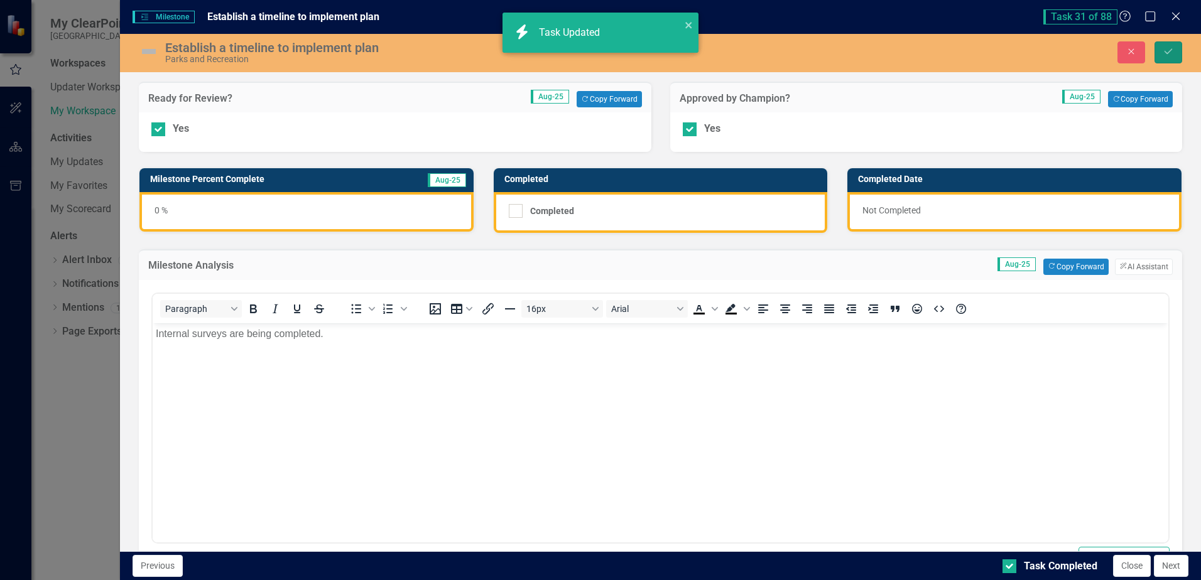
click at [1166, 48] on icon "Save" at bounding box center [1168, 51] width 11 height 9
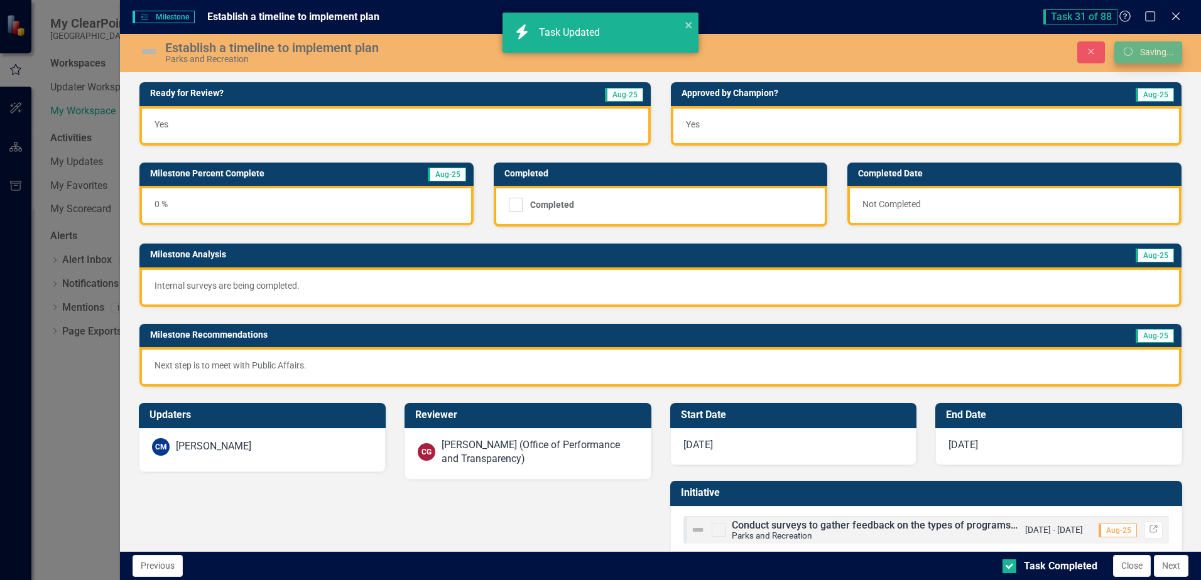
checkbox input "true"
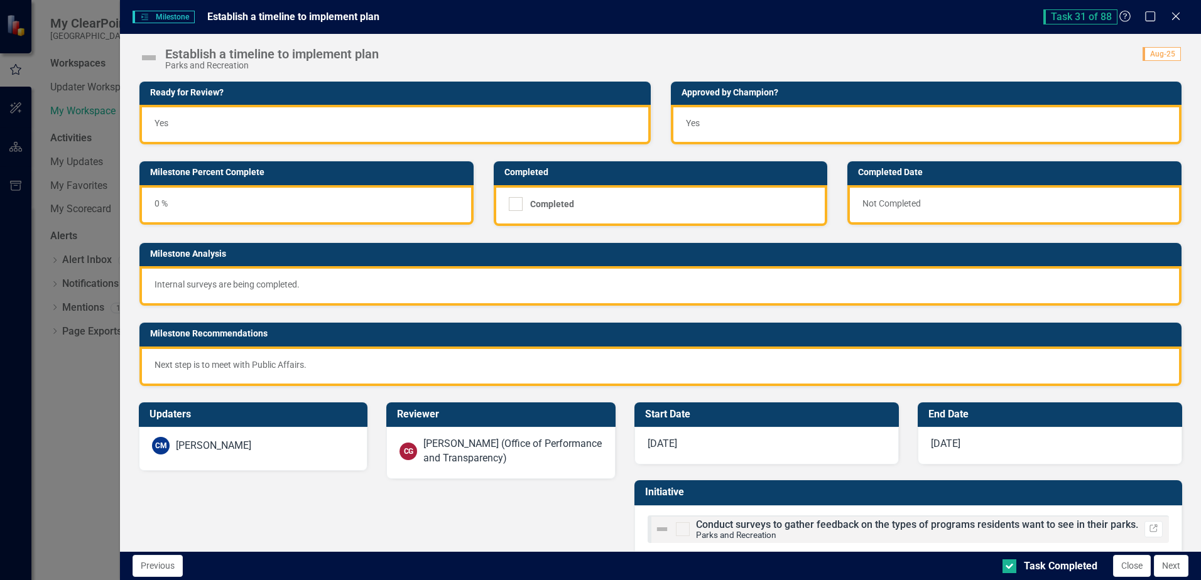
checkbox input "true"
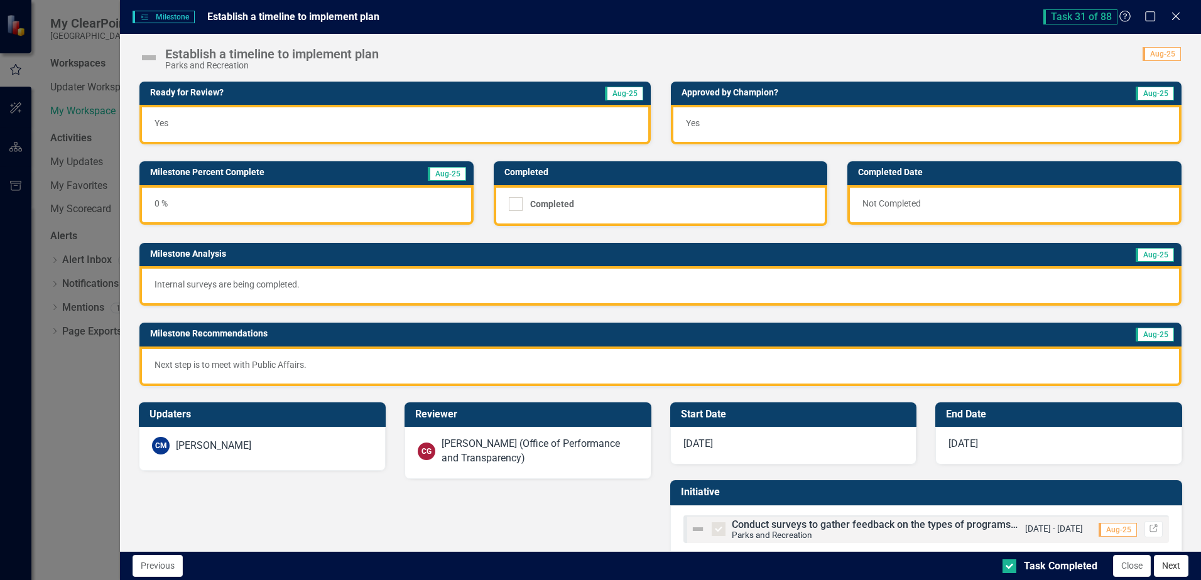
click at [1174, 568] on button "Next" at bounding box center [1171, 566] width 35 height 22
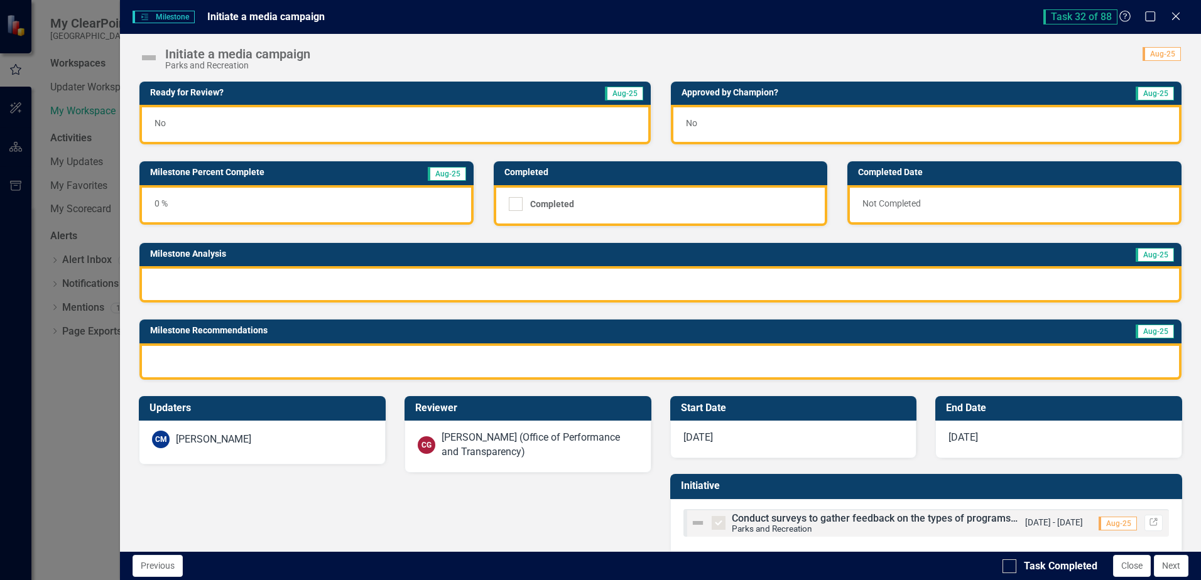
click at [210, 116] on div "No" at bounding box center [394, 125] width 511 height 40
click at [209, 116] on div "No" at bounding box center [394, 125] width 511 height 40
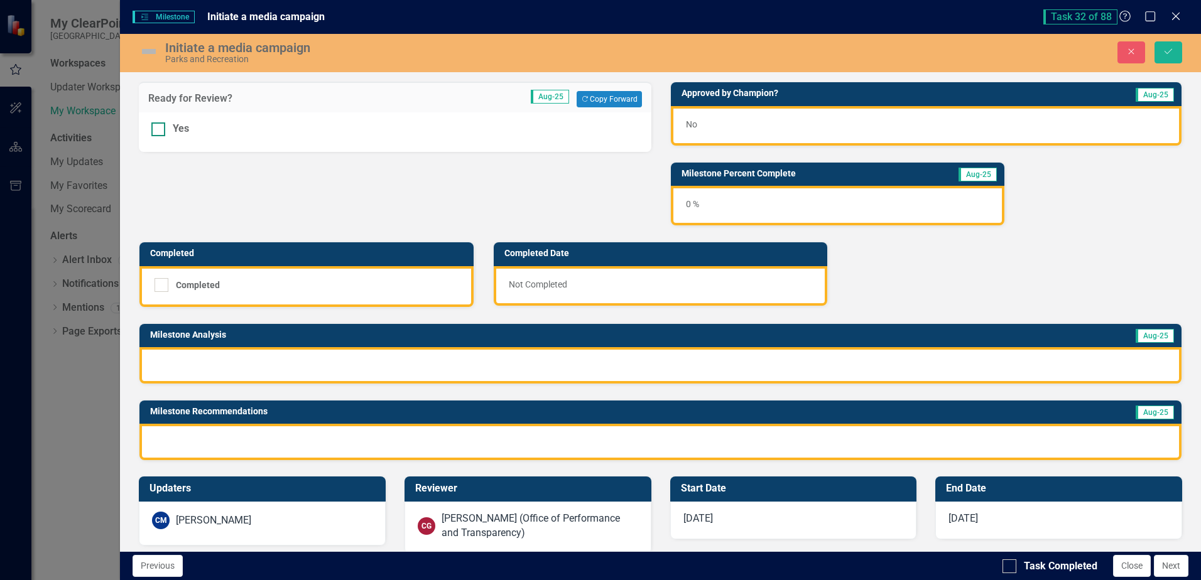
click at [158, 135] on div at bounding box center [158, 129] width 14 height 14
click at [158, 131] on input "Yes" at bounding box center [155, 126] width 8 height 8
checkbox input "true"
click at [710, 123] on div "No" at bounding box center [926, 126] width 511 height 40
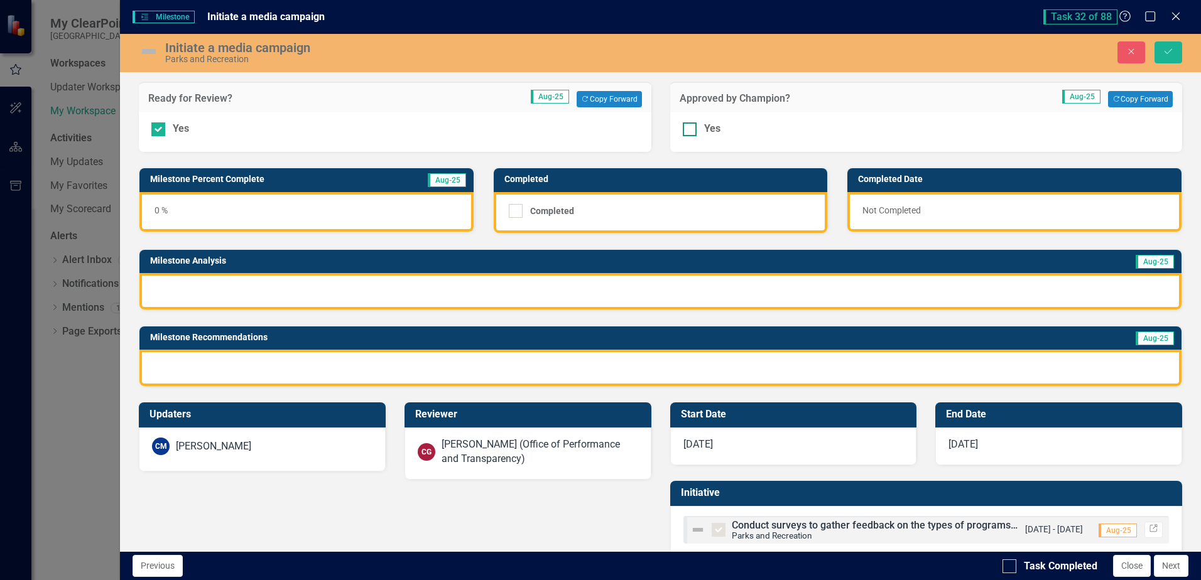
click at [683, 129] on input "Yes" at bounding box center [687, 126] width 8 height 8
checkbox input "true"
click at [292, 276] on div at bounding box center [660, 291] width 1042 height 36
click at [293, 276] on div at bounding box center [660, 291] width 1042 height 36
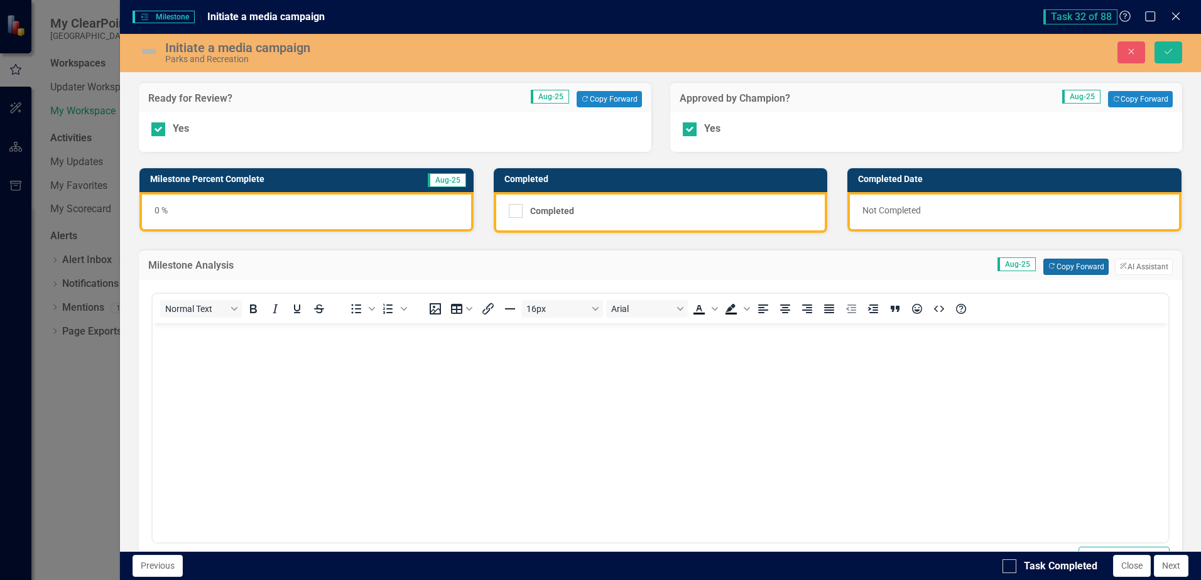
click at [1074, 268] on button "Copy Forward Copy Forward" at bounding box center [1075, 267] width 65 height 16
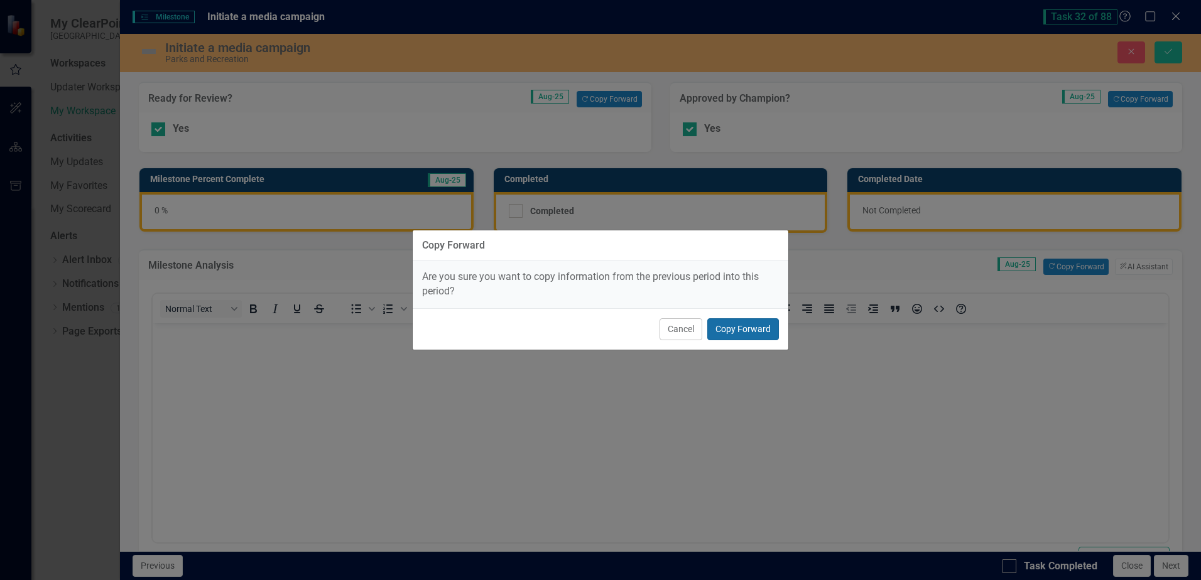
click at [762, 332] on button "Copy Forward" at bounding box center [743, 329] width 72 height 22
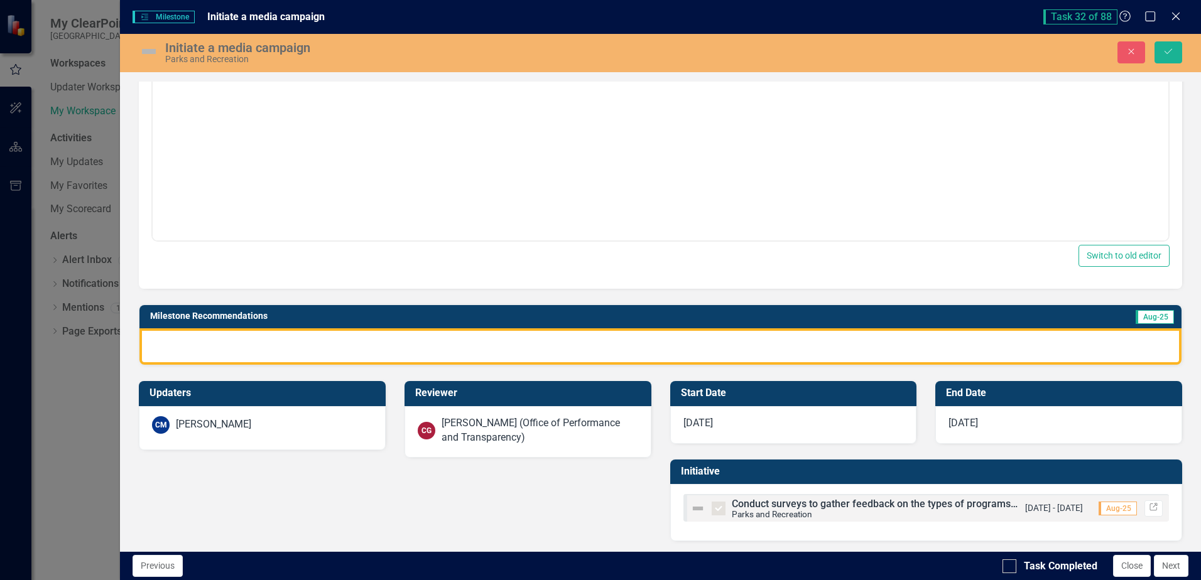
scroll to position [305, 0]
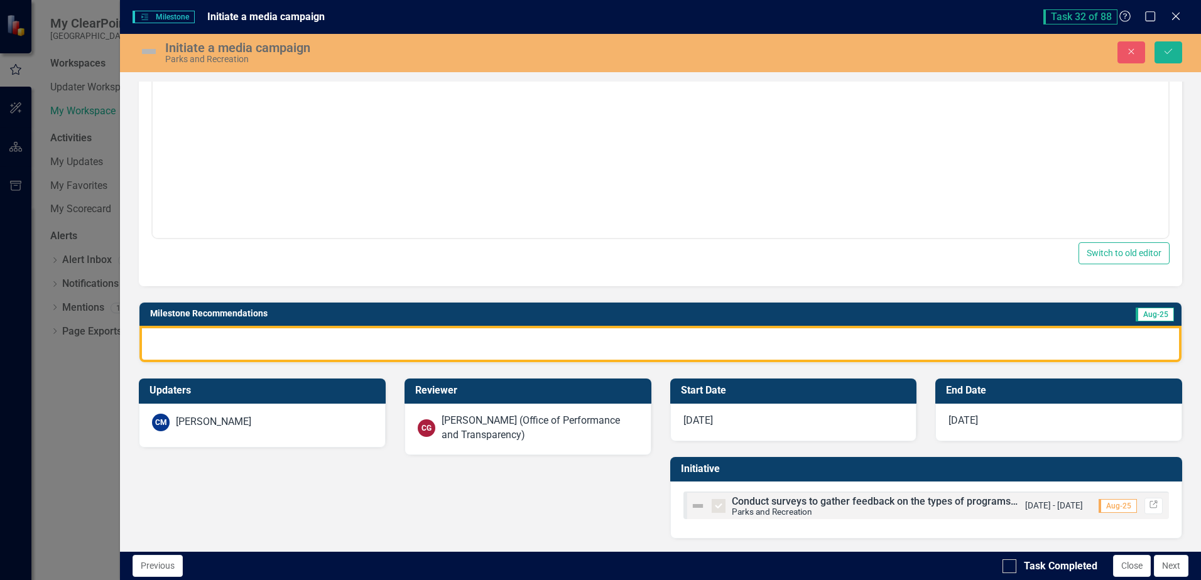
click at [643, 349] on div at bounding box center [660, 344] width 1042 height 36
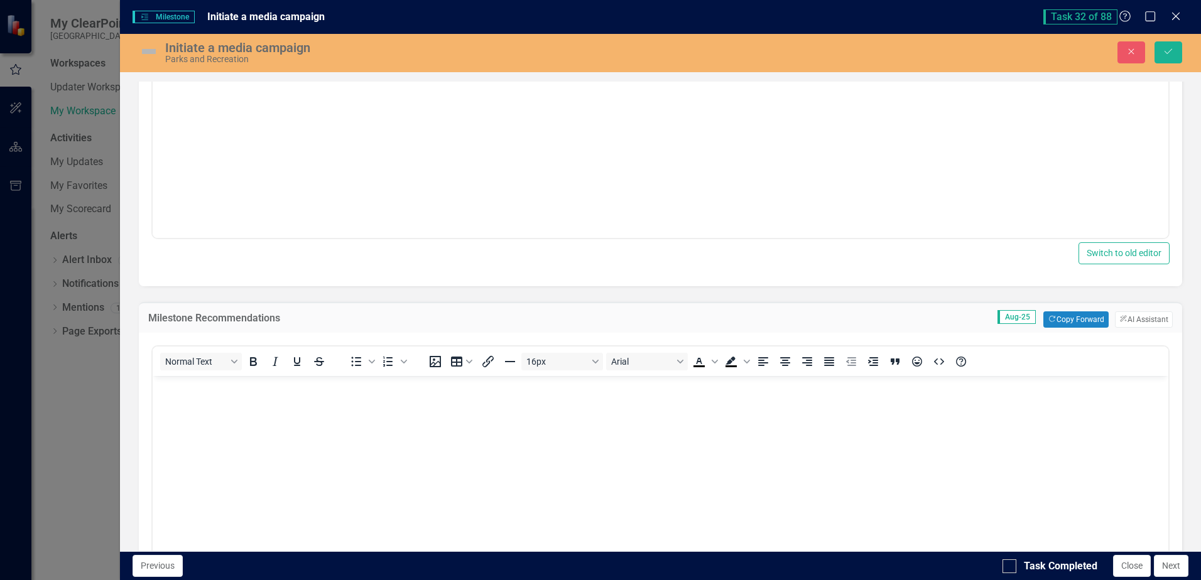
scroll to position [0, 0]
click at [1049, 320] on button "Copy Forward Copy Forward" at bounding box center [1075, 320] width 65 height 16
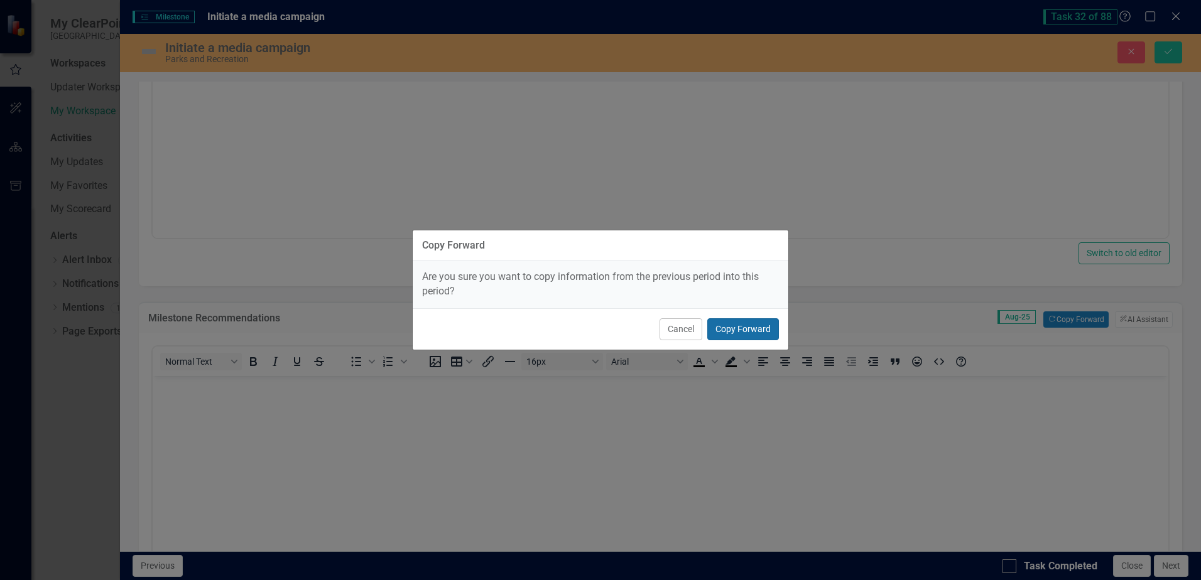
click at [767, 327] on button "Copy Forward" at bounding box center [743, 329] width 72 height 22
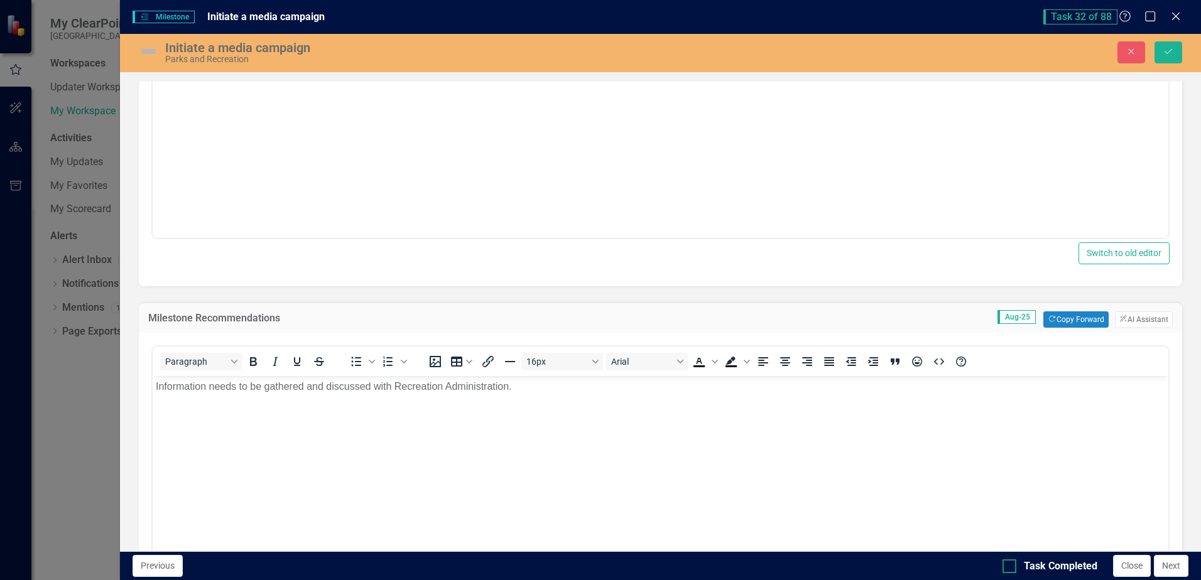
click at [1004, 566] on input "Task Completed" at bounding box center [1006, 564] width 8 height 8
checkbox input "true"
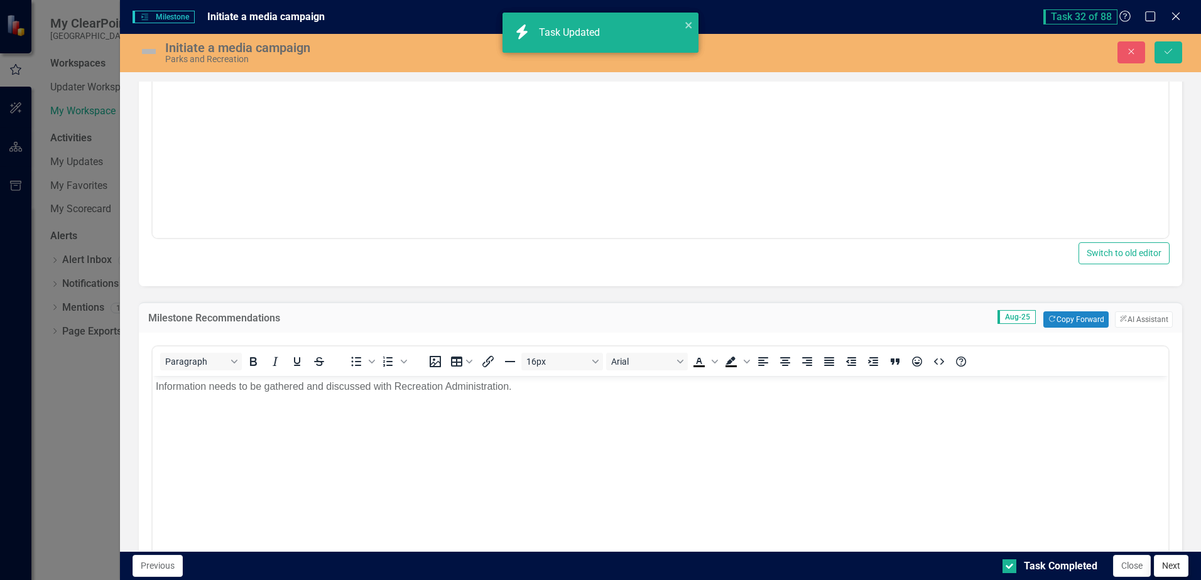
checkbox input "true"
click at [1165, 48] on icon "Save" at bounding box center [1168, 51] width 11 height 9
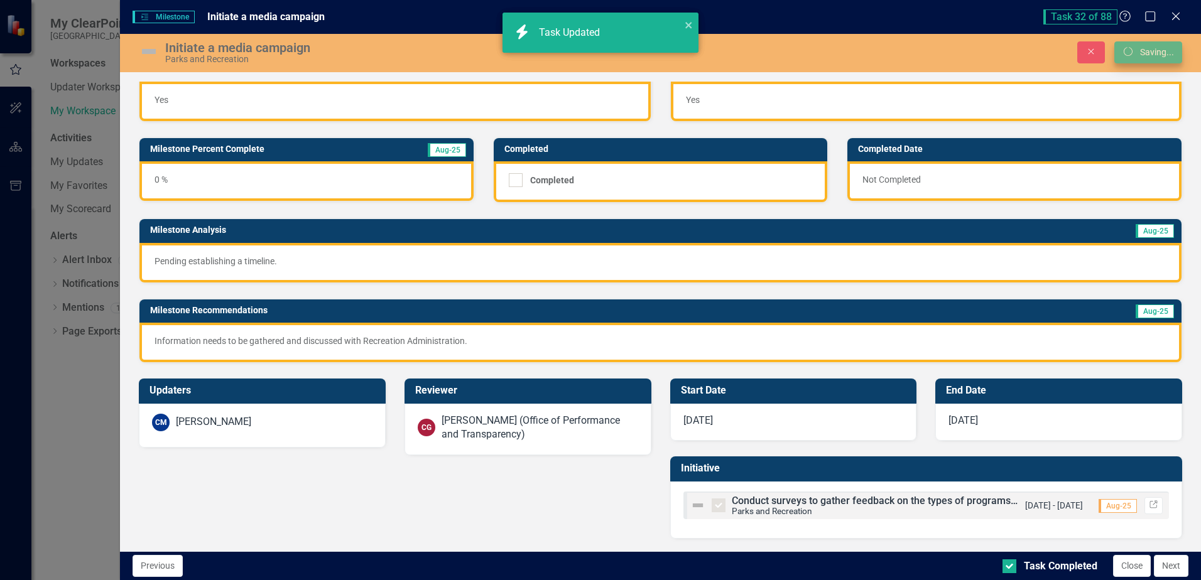
scroll to position [24, 0]
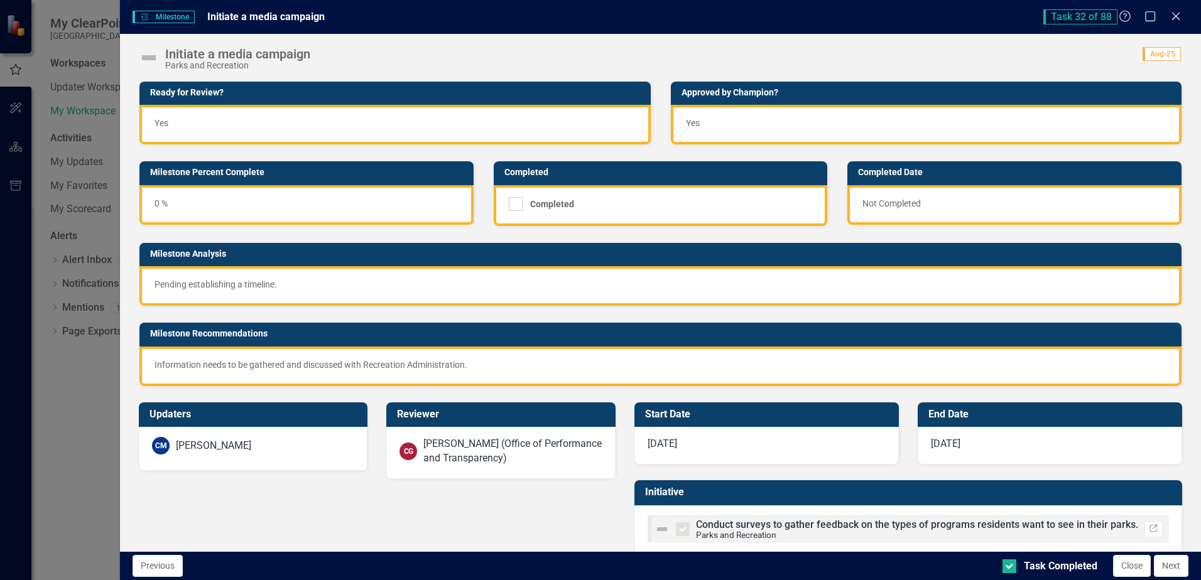
checkbox input "true"
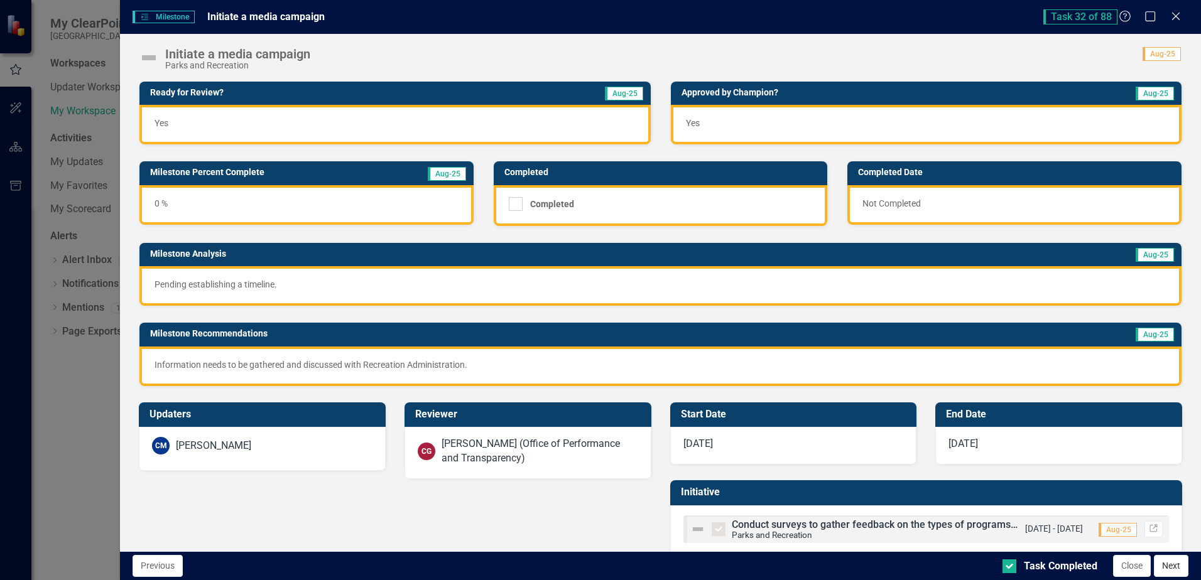
click at [1174, 566] on button "Next" at bounding box center [1171, 566] width 35 height 22
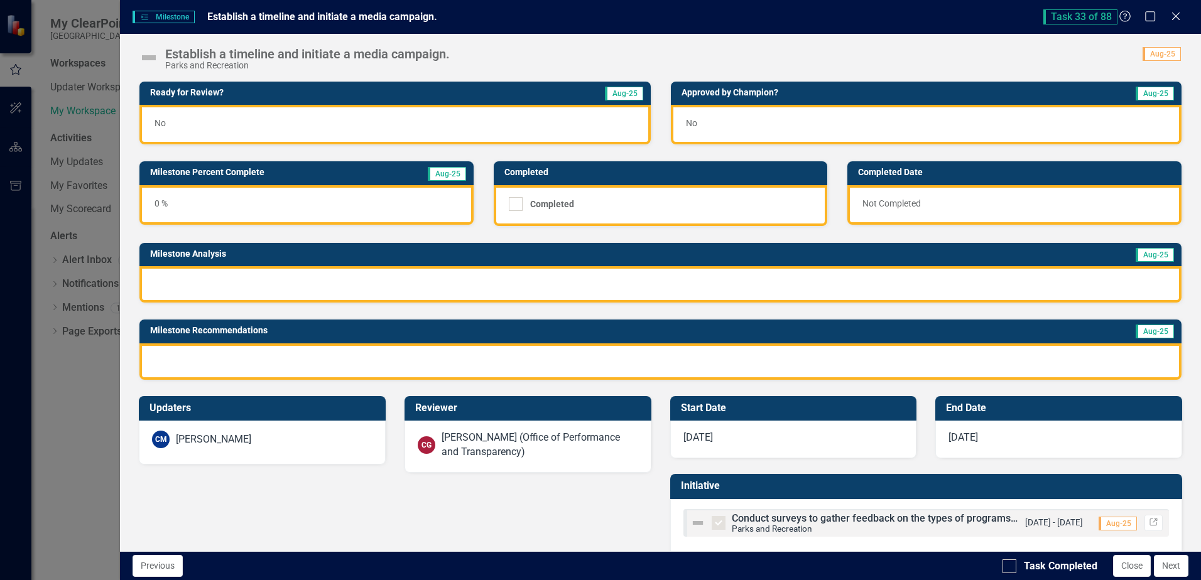
click at [222, 121] on div "No" at bounding box center [394, 125] width 511 height 40
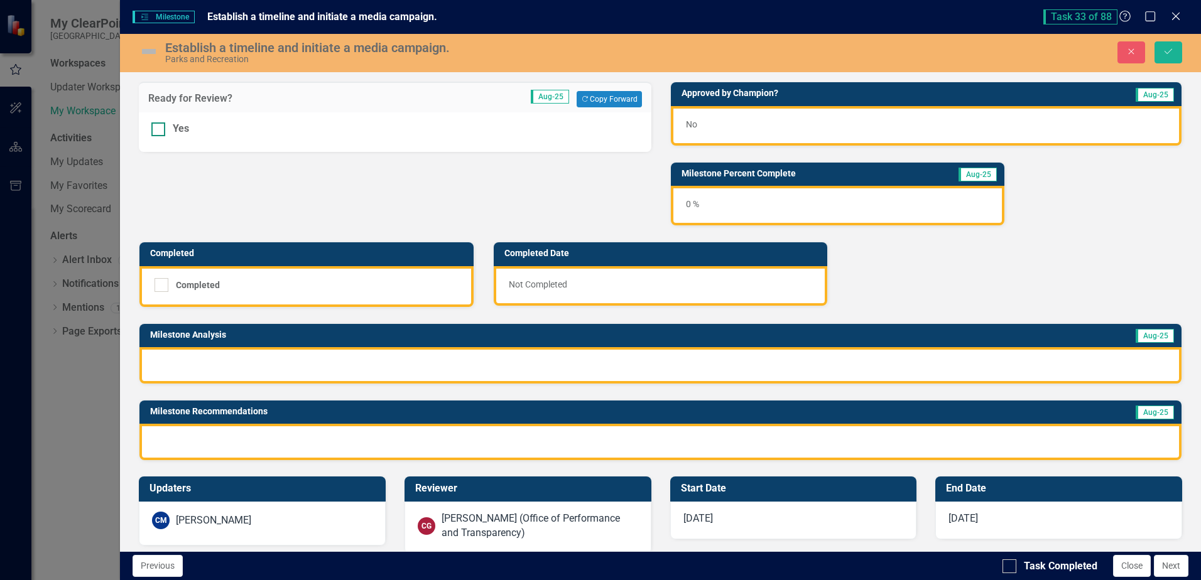
click at [162, 129] on div at bounding box center [158, 129] width 14 height 14
click at [160, 129] on input "Yes" at bounding box center [155, 126] width 8 height 8
checkbox input "true"
click at [764, 128] on div "No" at bounding box center [926, 126] width 511 height 40
click at [763, 127] on div "No" at bounding box center [926, 126] width 511 height 40
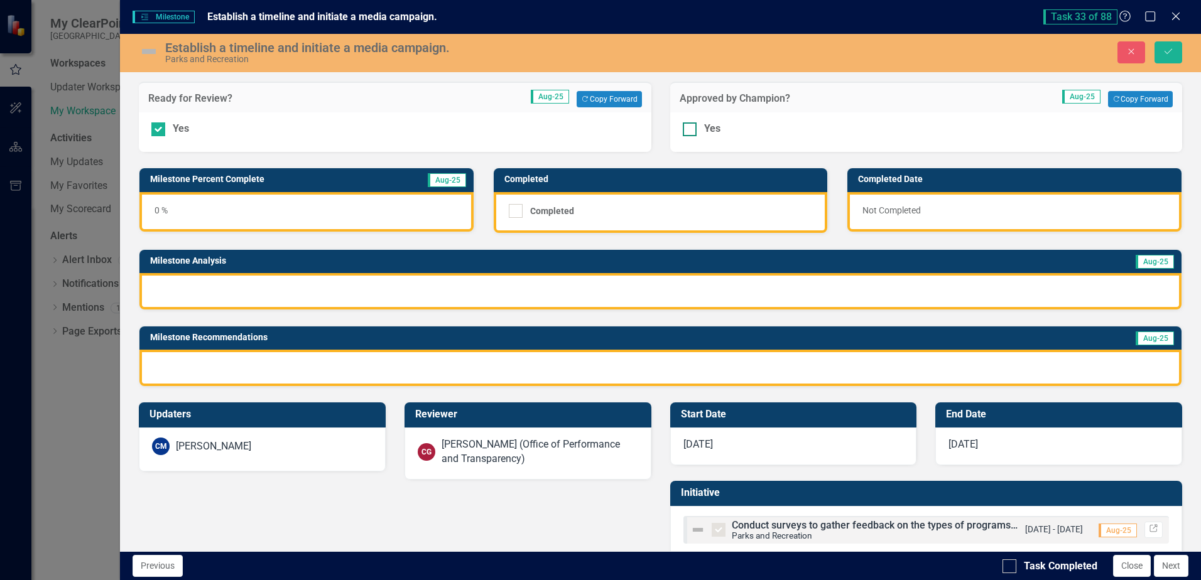
click at [685, 131] on div at bounding box center [690, 129] width 14 height 14
click at [685, 131] on input "Yes" at bounding box center [687, 126] width 8 height 8
checkbox input "true"
click at [256, 275] on div at bounding box center [660, 291] width 1042 height 36
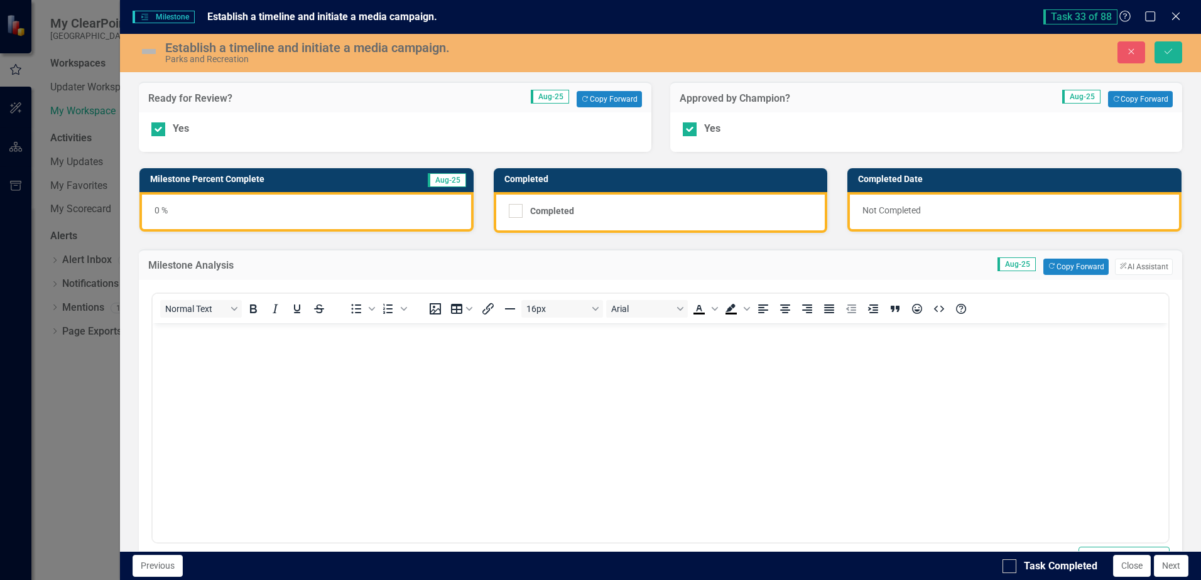
scroll to position [0, 0]
click at [1068, 268] on button "Copy Forward Copy Forward" at bounding box center [1075, 267] width 65 height 16
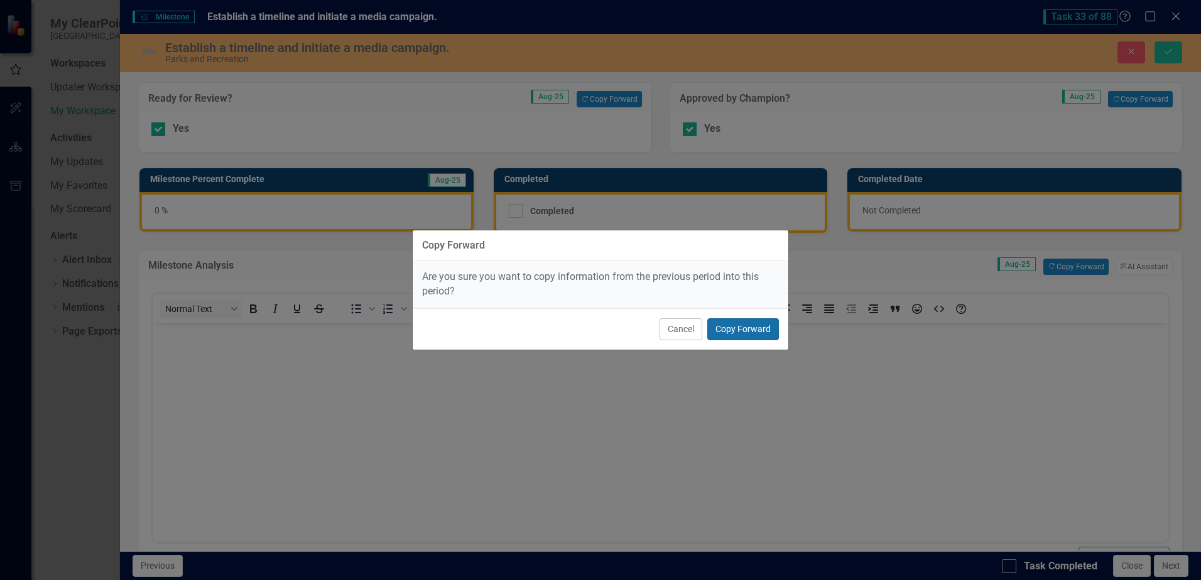
click at [757, 333] on button "Copy Forward" at bounding box center [743, 329] width 72 height 22
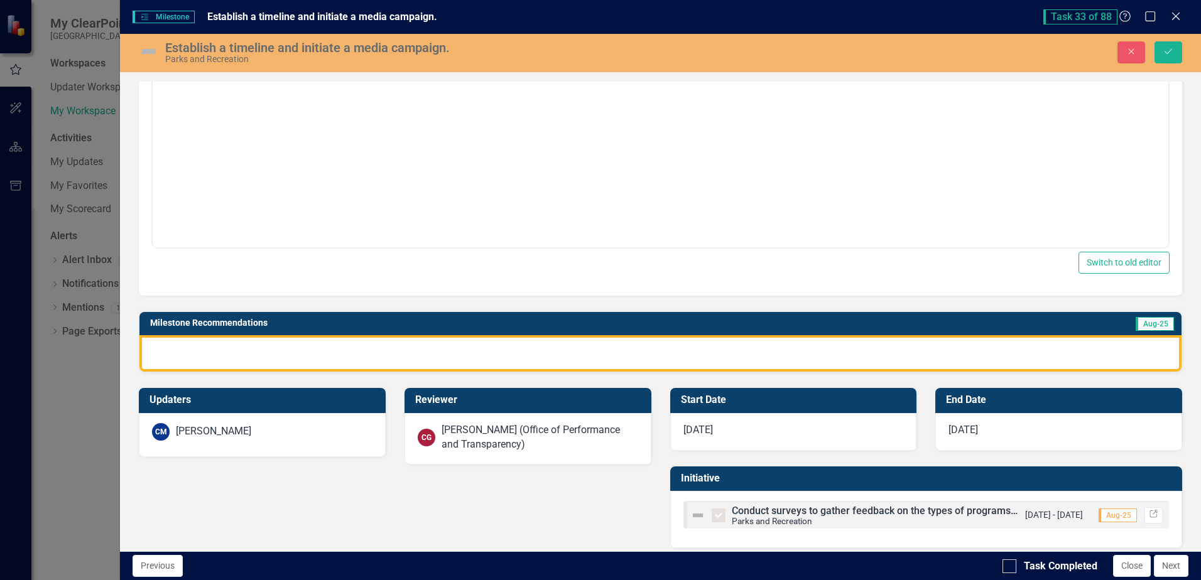
scroll to position [305, 0]
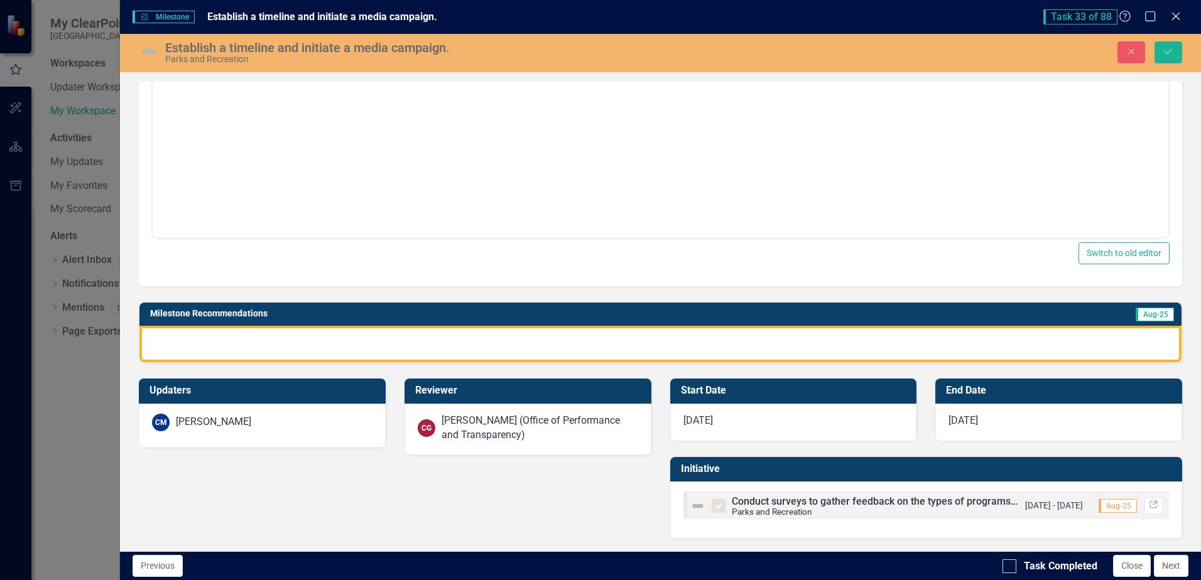
click at [510, 346] on div at bounding box center [660, 344] width 1042 height 36
click at [512, 345] on div at bounding box center [660, 344] width 1042 height 36
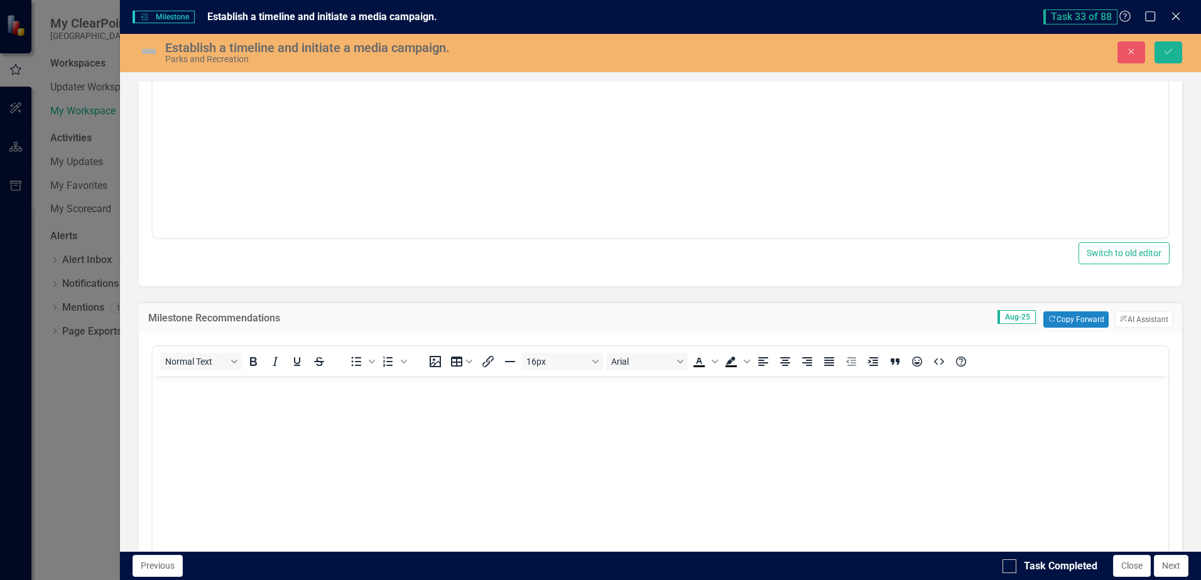
scroll to position [0, 0]
click at [1062, 320] on button "Copy Forward Copy Forward" at bounding box center [1075, 320] width 65 height 16
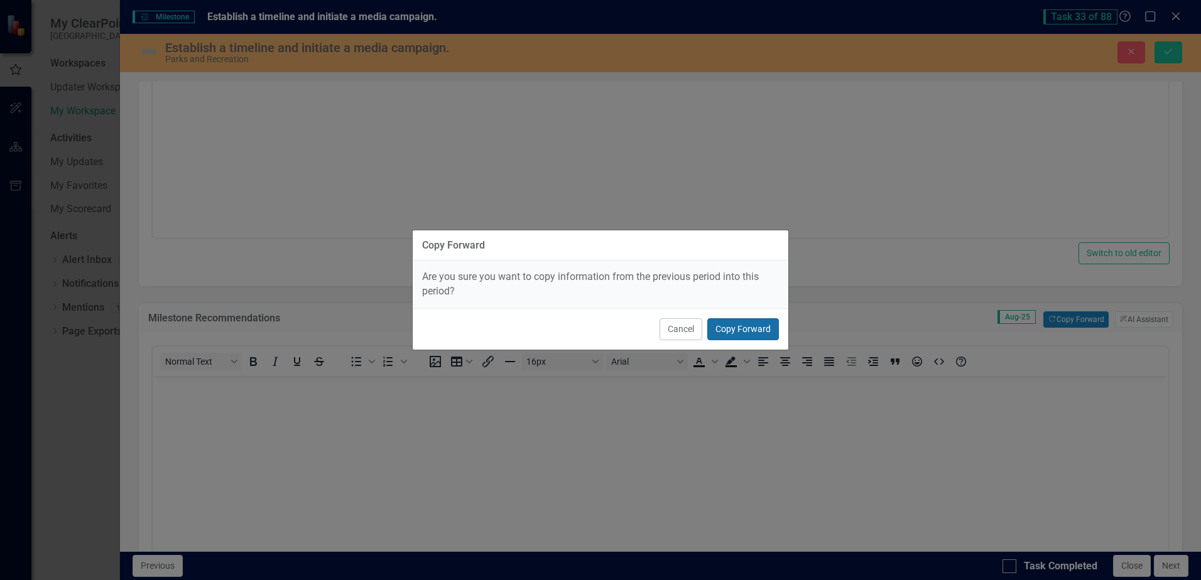
click at [767, 327] on button "Copy Forward" at bounding box center [743, 329] width 72 height 22
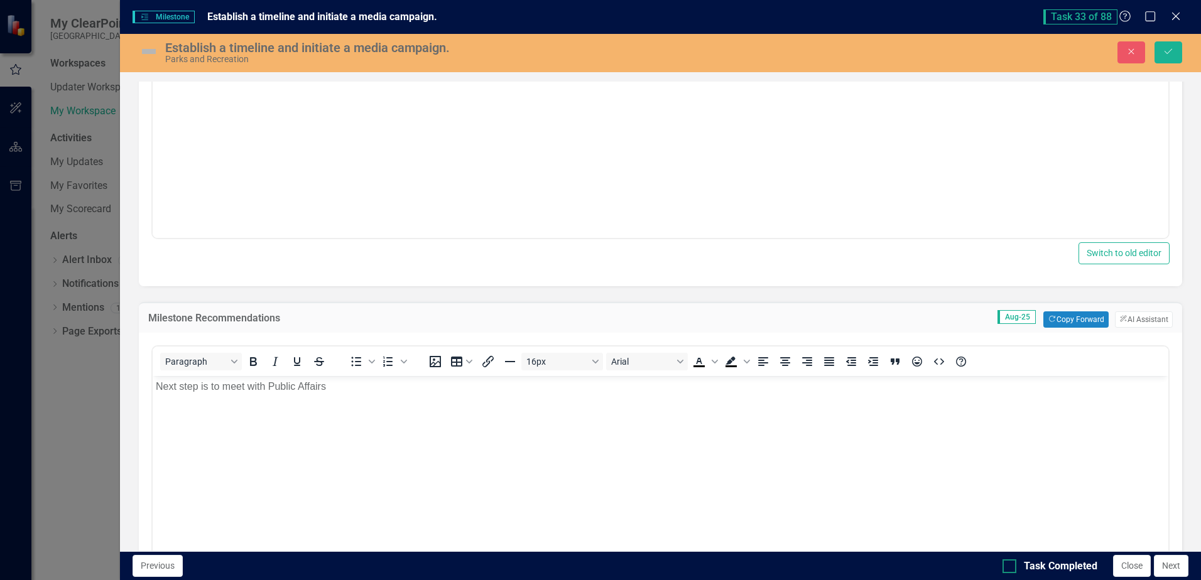
click at [1017, 568] on div "Task Completed" at bounding box center [1049, 567] width 95 height 14
click at [1011, 568] on input "Task Completed" at bounding box center [1006, 564] width 8 height 8
checkbox input "true"
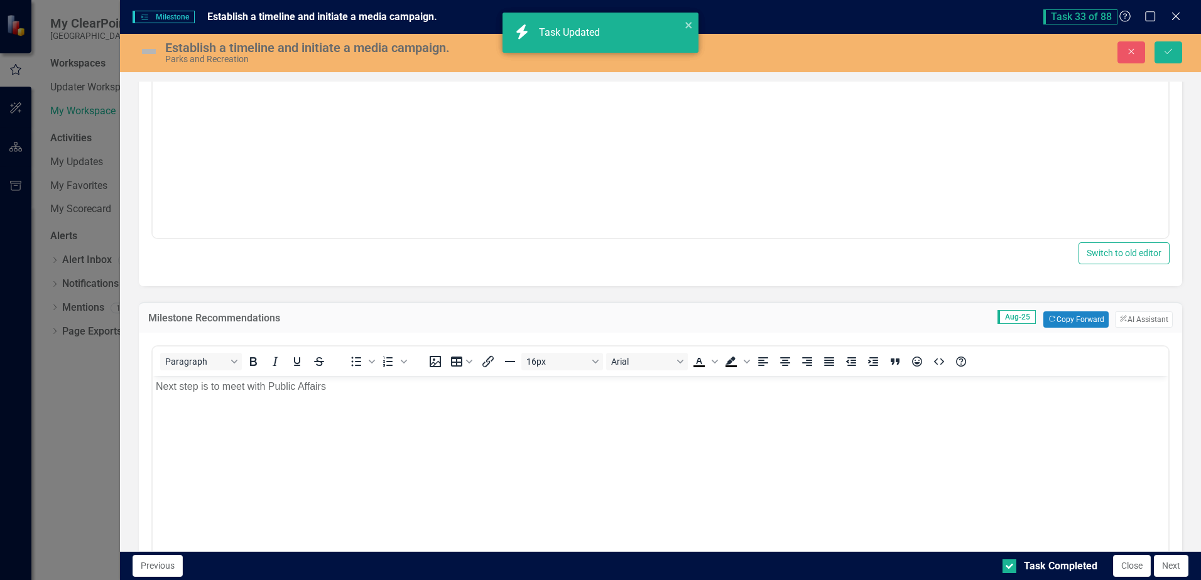
checkbox input "true"
click at [1164, 50] on icon "Save" at bounding box center [1168, 51] width 11 height 9
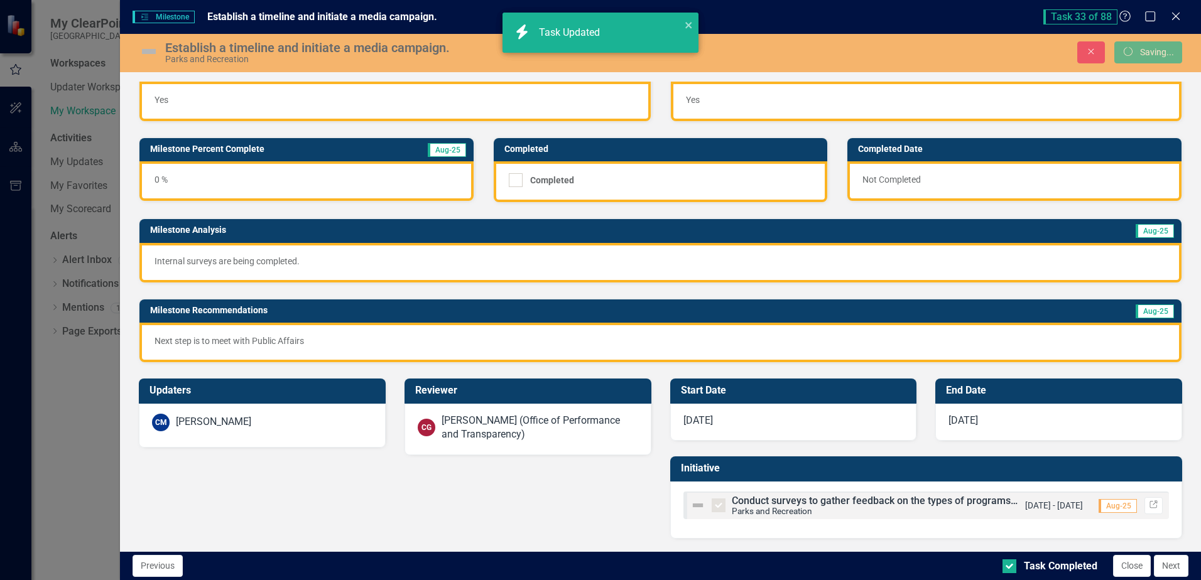
scroll to position [24, 0]
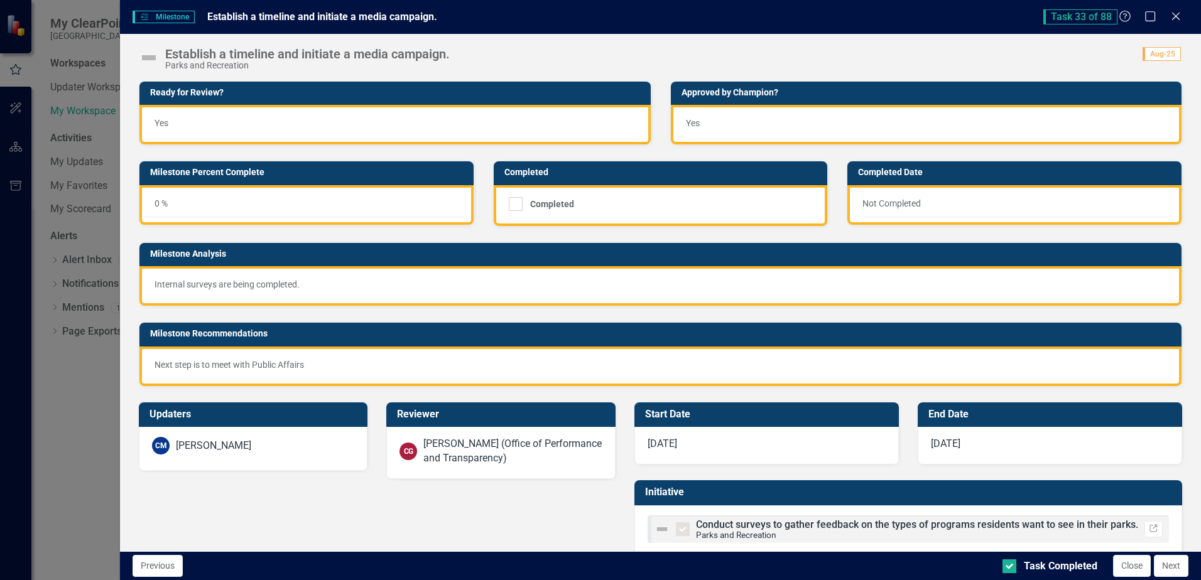
checkbox input "true"
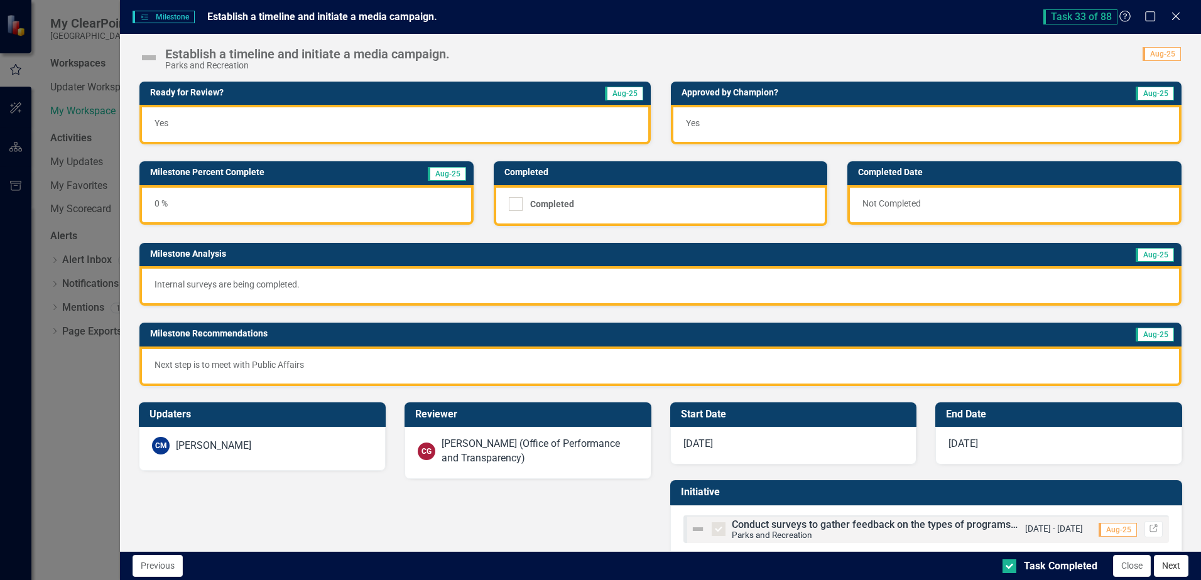
click at [1177, 568] on button "Next" at bounding box center [1171, 566] width 35 height 22
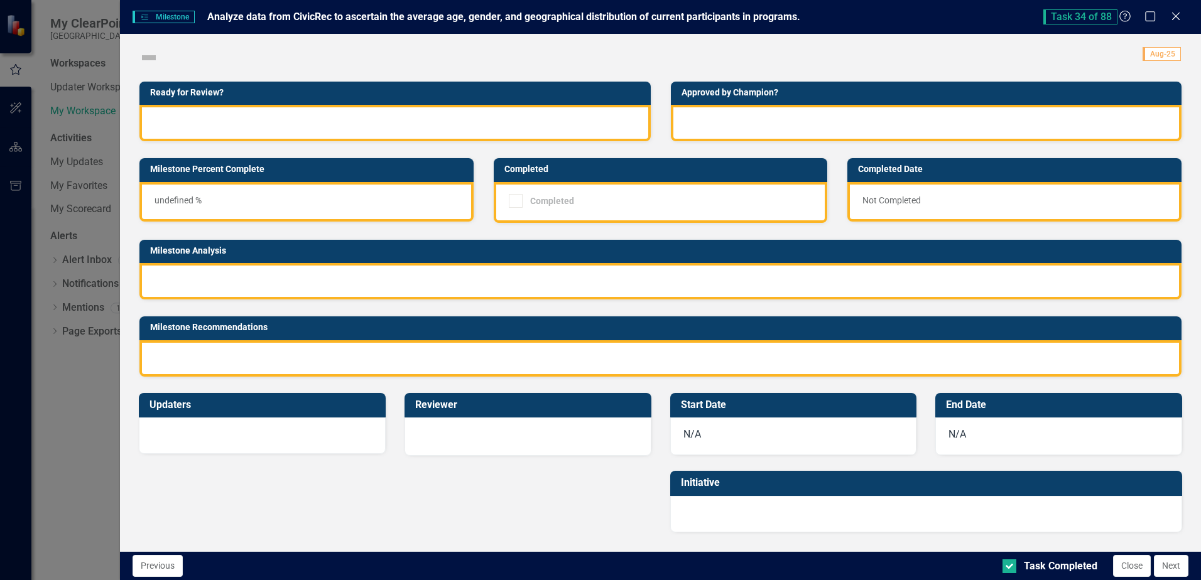
click at [310, 122] on div at bounding box center [394, 123] width 511 height 36
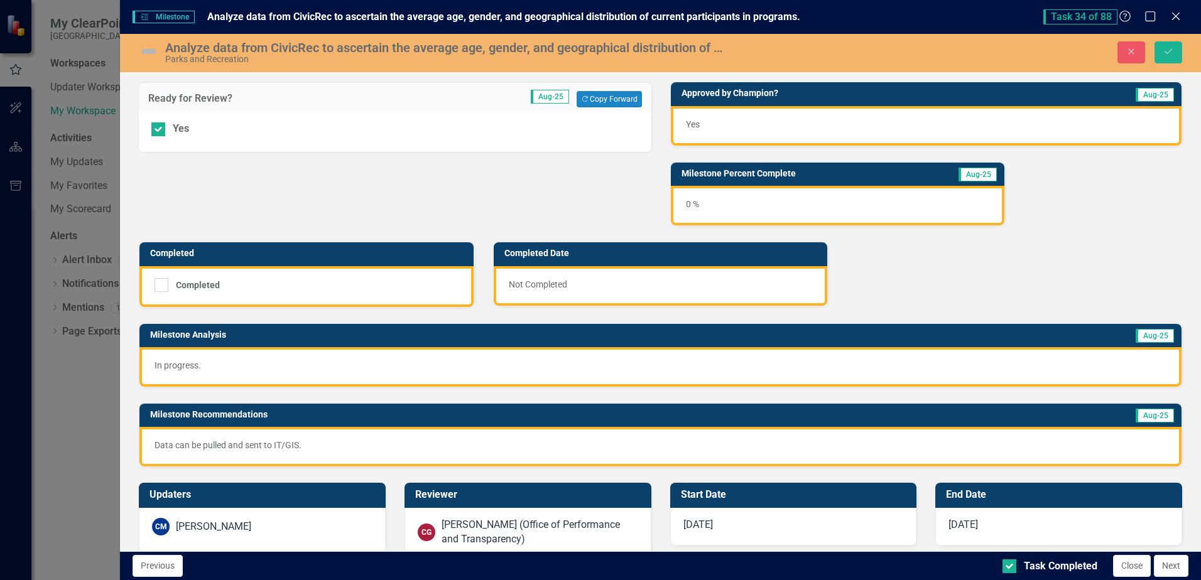
click at [1104, 226] on div "Ready for Review? Aug-25 Copy Forward Copy Forward Yes Approved by Champion? Au…" at bounding box center [660, 266] width 1062 height 401
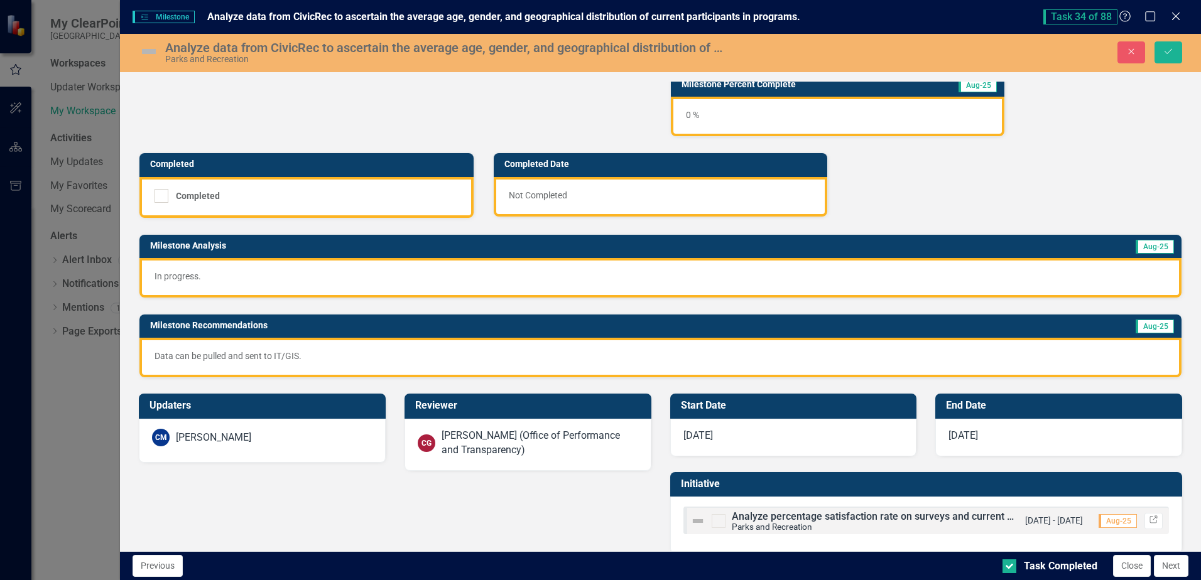
scroll to position [104, 0]
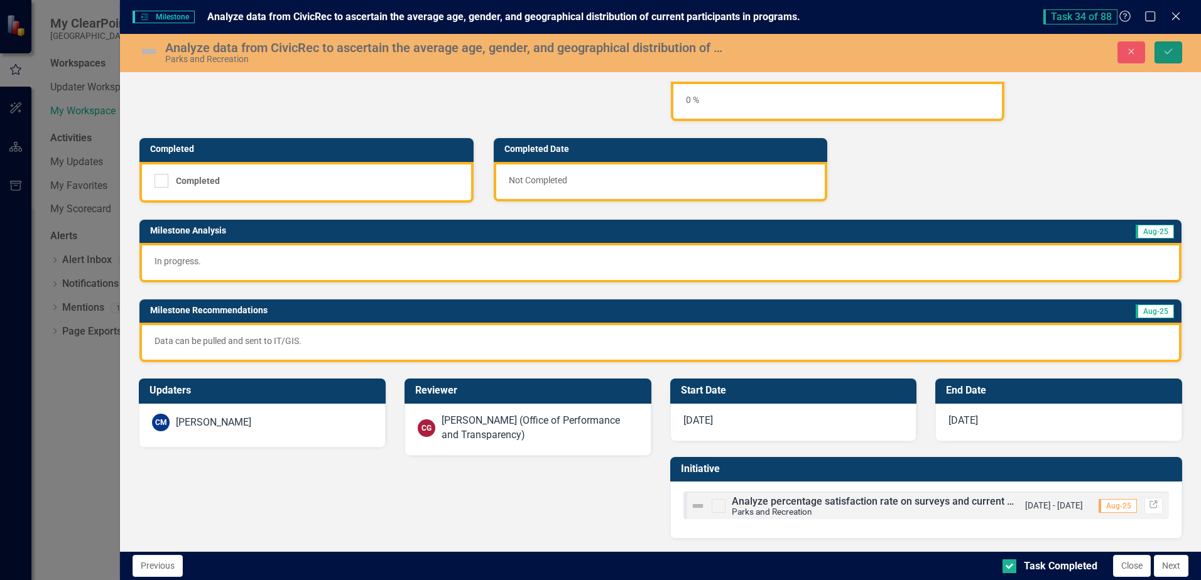
click at [1165, 53] on icon "Save" at bounding box center [1168, 51] width 11 height 9
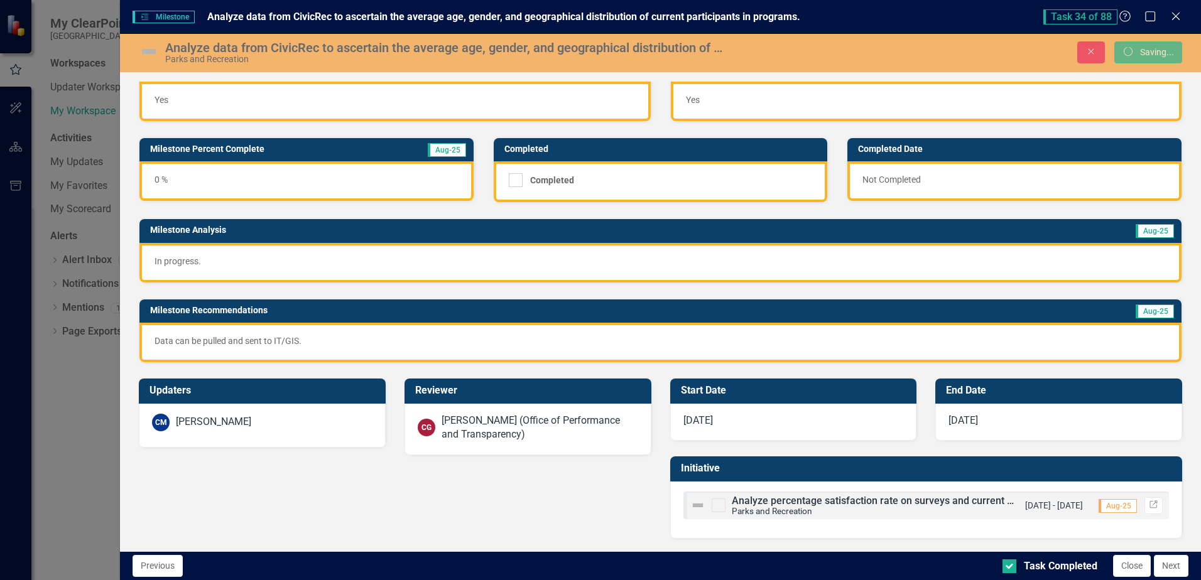
scroll to position [24, 0]
click at [1169, 571] on button "Next" at bounding box center [1171, 566] width 35 height 22
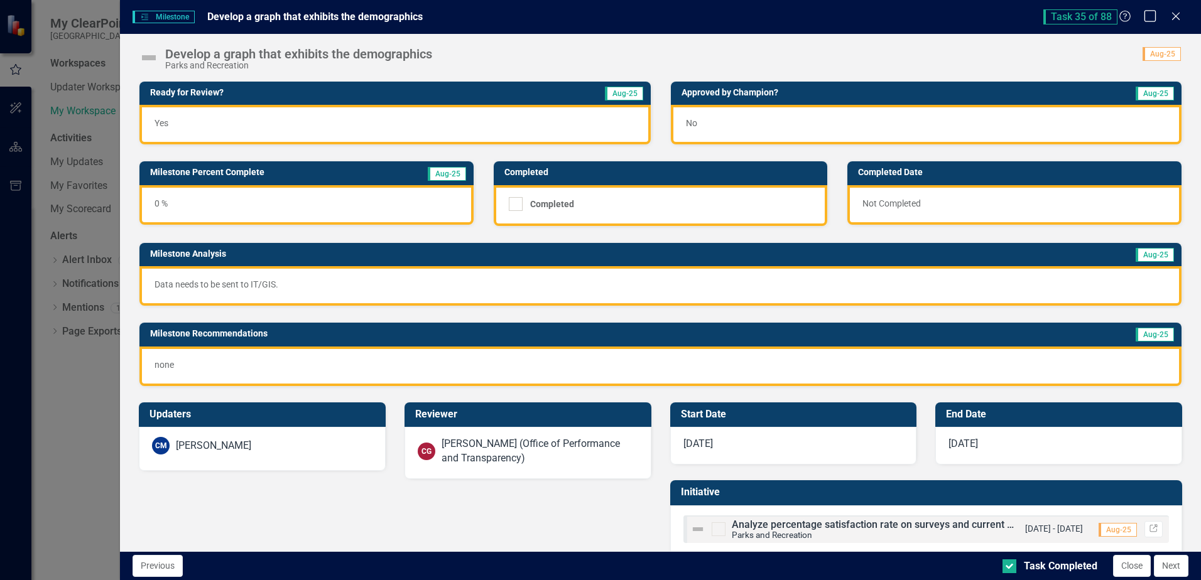
click at [1144, 18] on icon "Maximize" at bounding box center [1150, 16] width 16 height 12
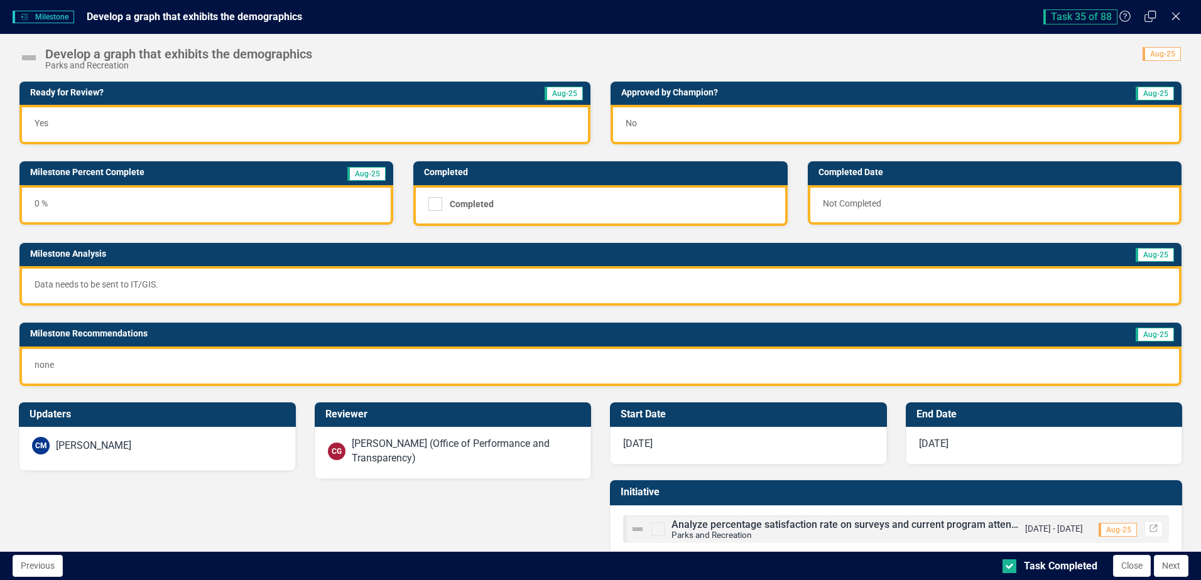
click at [1168, 566] on button "Next" at bounding box center [1171, 566] width 35 height 22
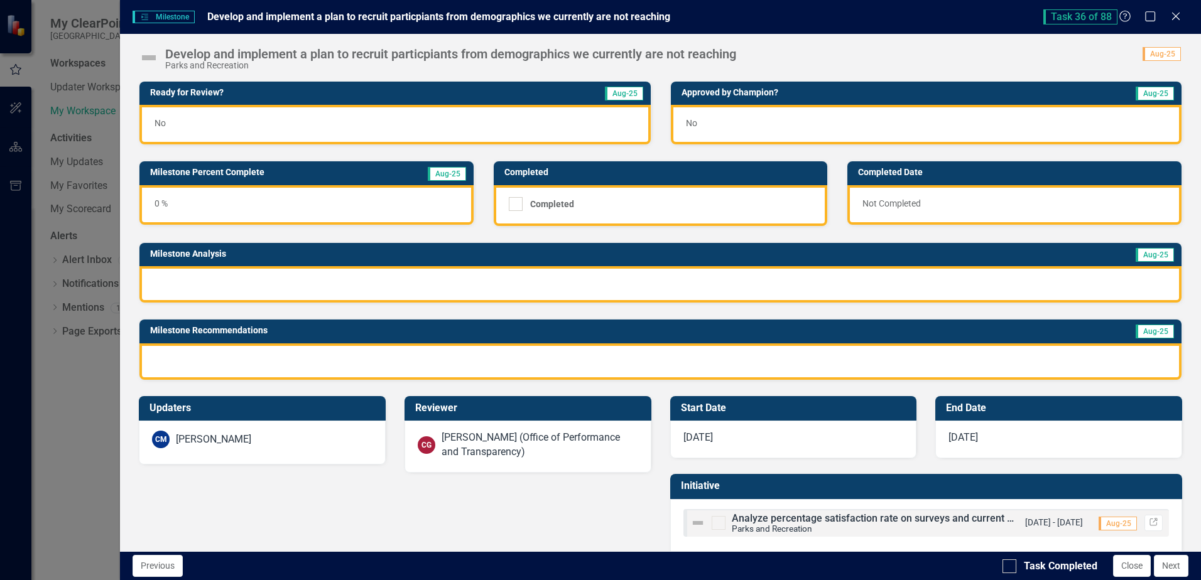
click at [370, 115] on div "No" at bounding box center [394, 125] width 511 height 40
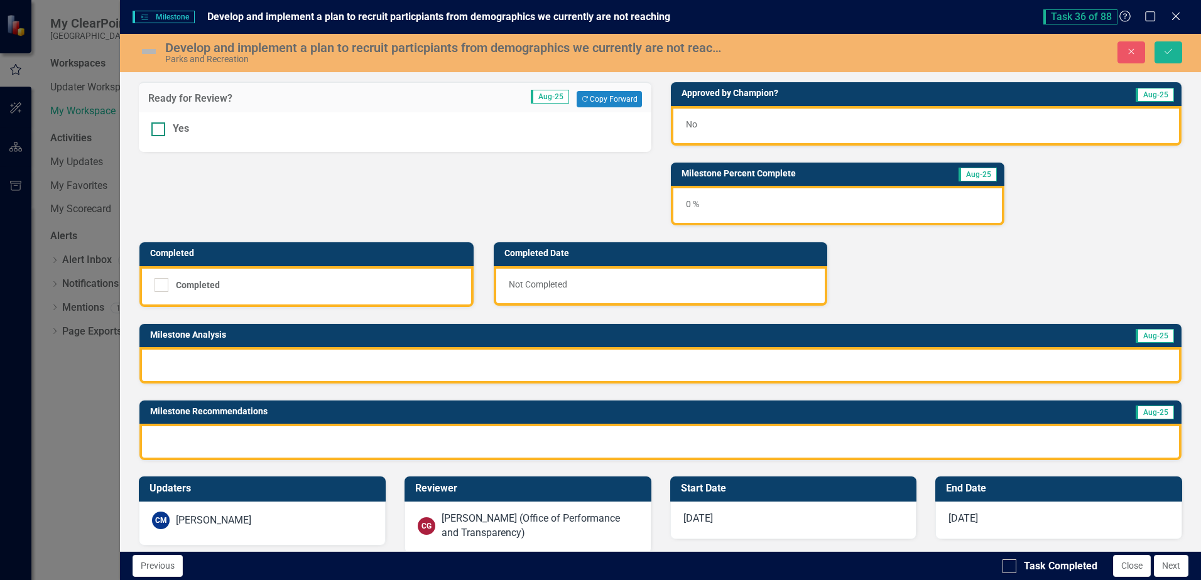
click at [158, 129] on input "Yes" at bounding box center [155, 126] width 8 height 8
checkbox input "true"
click at [761, 122] on div "No" at bounding box center [926, 126] width 511 height 40
click at [761, 121] on div "No" at bounding box center [926, 126] width 511 height 40
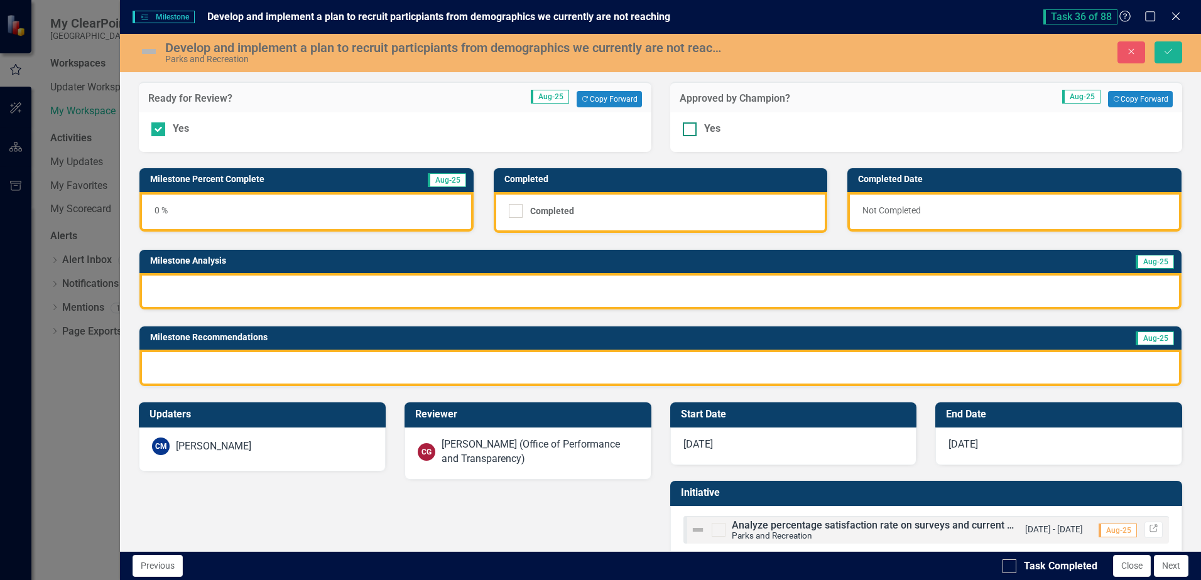
click at [683, 134] on div at bounding box center [690, 129] width 14 height 14
click at [683, 131] on input "Yes" at bounding box center [687, 126] width 8 height 8
checkbox input "true"
click at [510, 286] on div at bounding box center [660, 291] width 1042 height 36
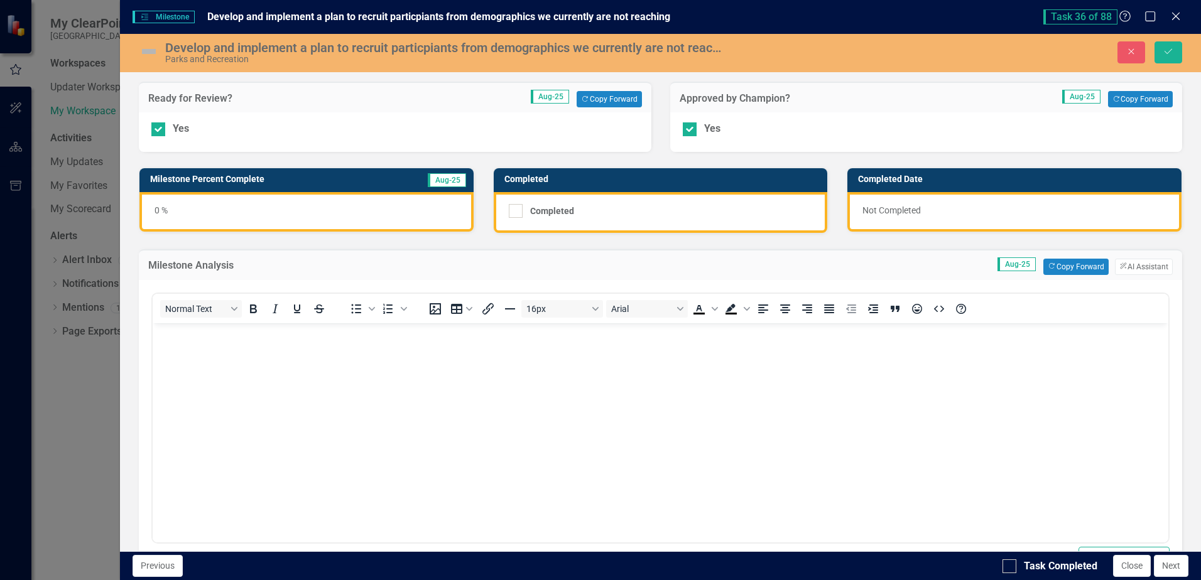
scroll to position [0, 0]
click at [1073, 269] on button "Copy Forward Copy Forward" at bounding box center [1075, 267] width 65 height 16
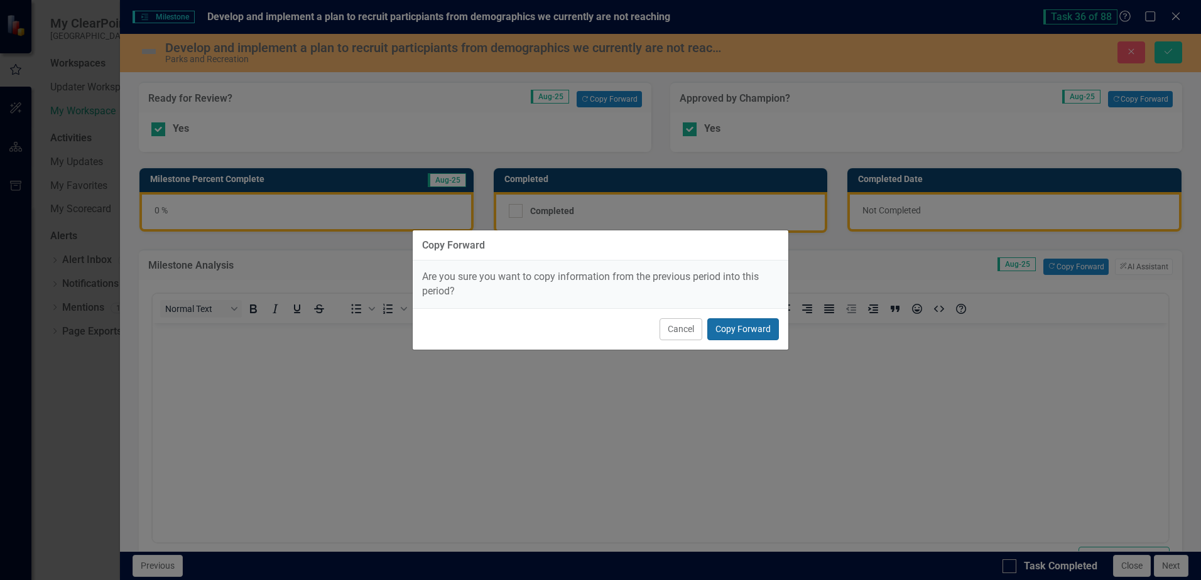
click at [762, 330] on button "Copy Forward" at bounding box center [743, 329] width 72 height 22
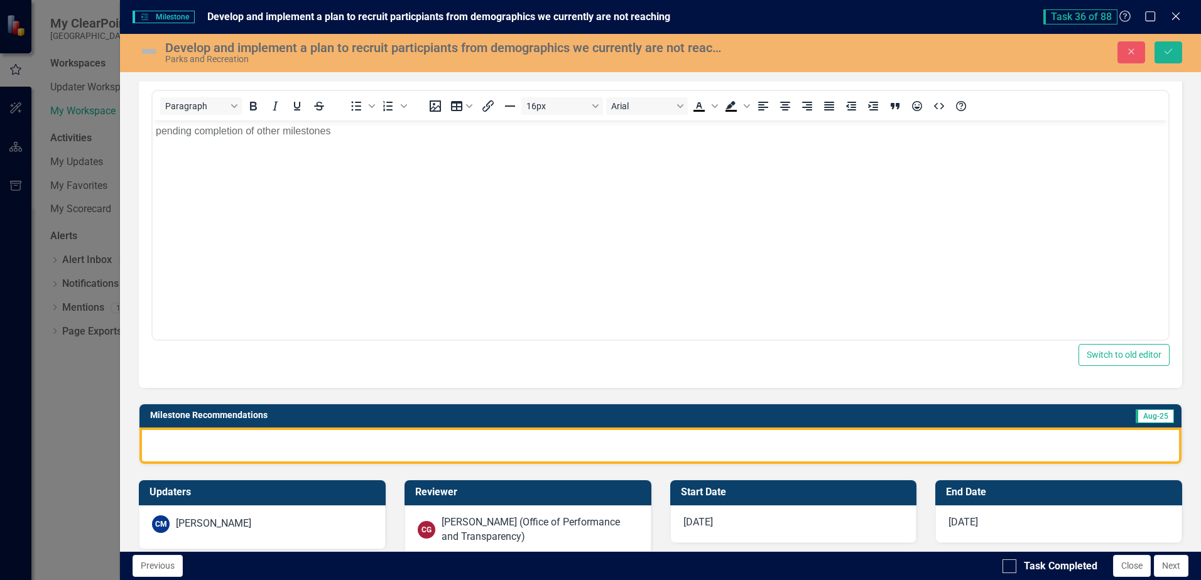
scroll to position [251, 0]
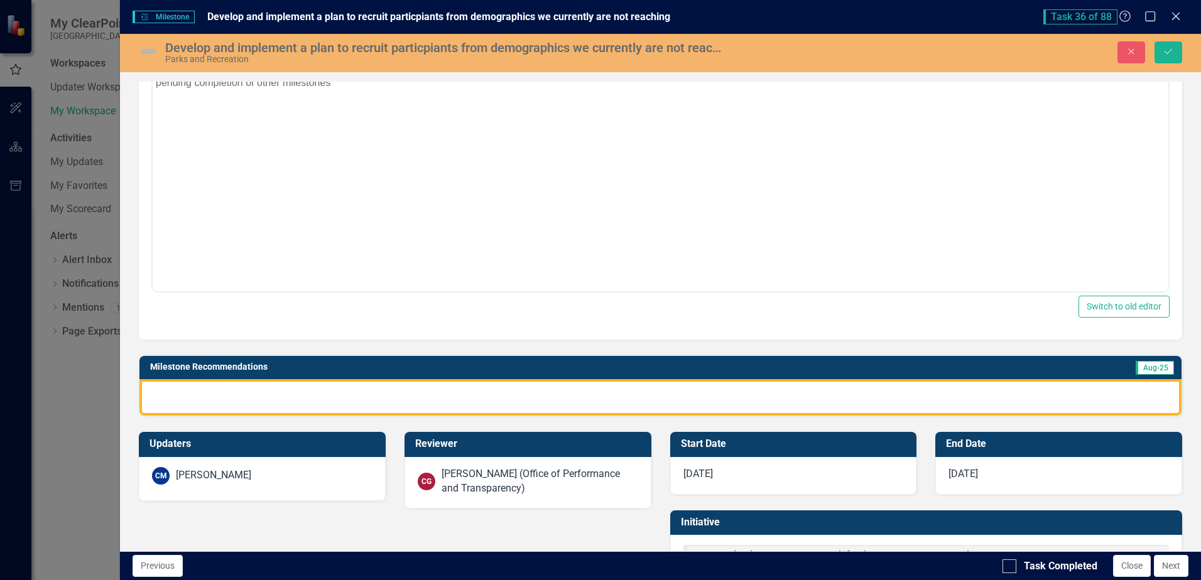
click at [626, 386] on div at bounding box center [660, 397] width 1042 height 36
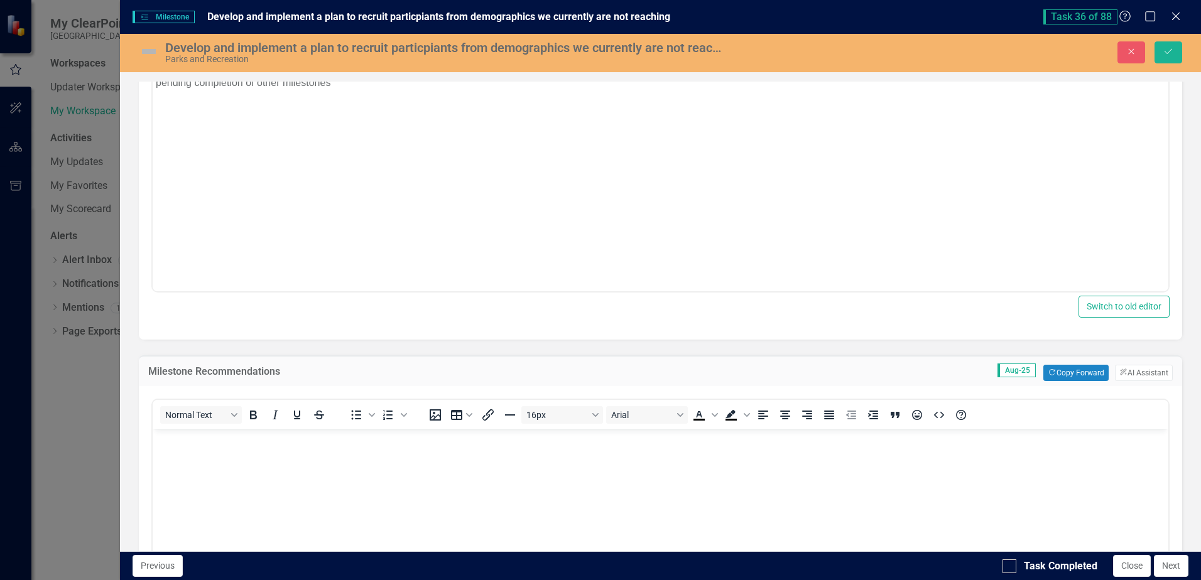
scroll to position [0, 0]
click at [1056, 378] on button "Copy Forward Copy Forward" at bounding box center [1075, 373] width 65 height 16
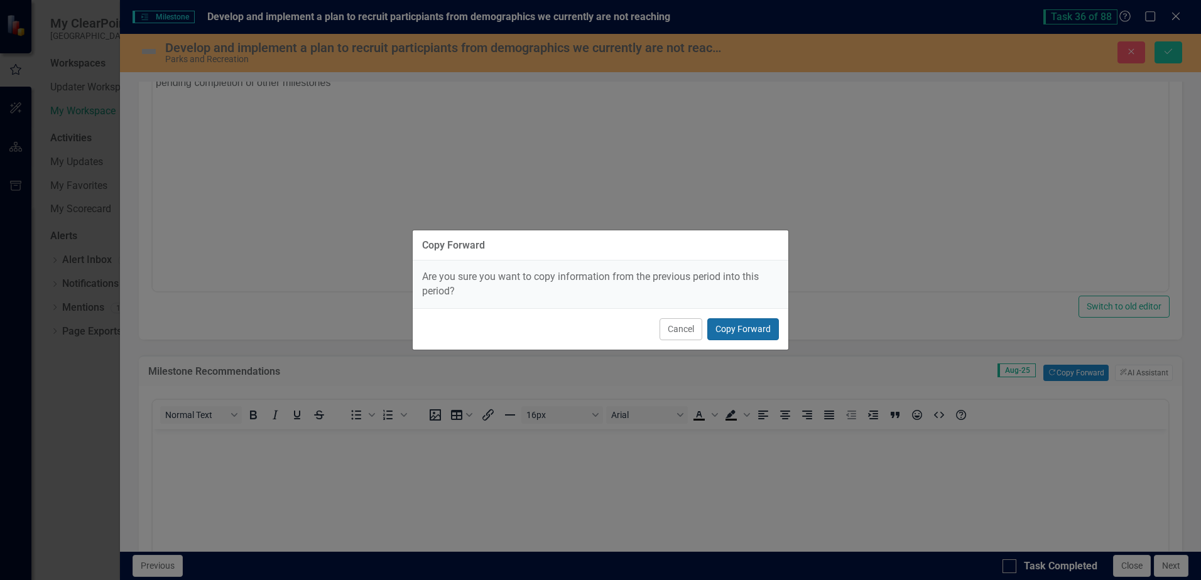
click at [740, 331] on button "Copy Forward" at bounding box center [743, 329] width 72 height 22
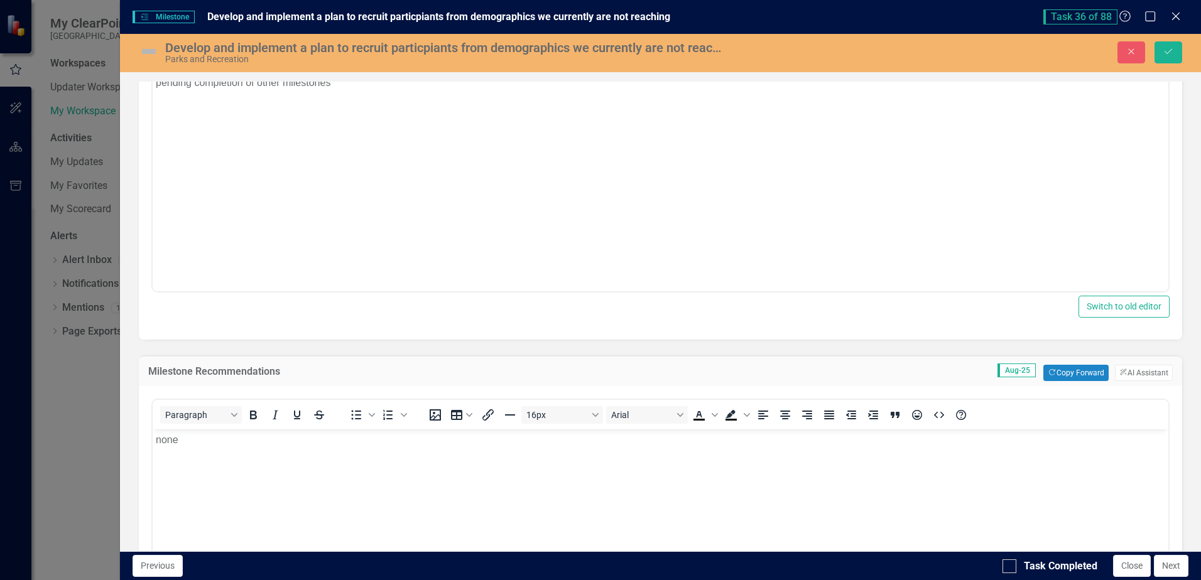
drag, startPoint x: 862, startPoint y: 115, endPoint x: 1009, endPoint y: 556, distance: 464.5
click at [1007, 560] on input "Task Completed" at bounding box center [1006, 564] width 8 height 8
checkbox input "true"
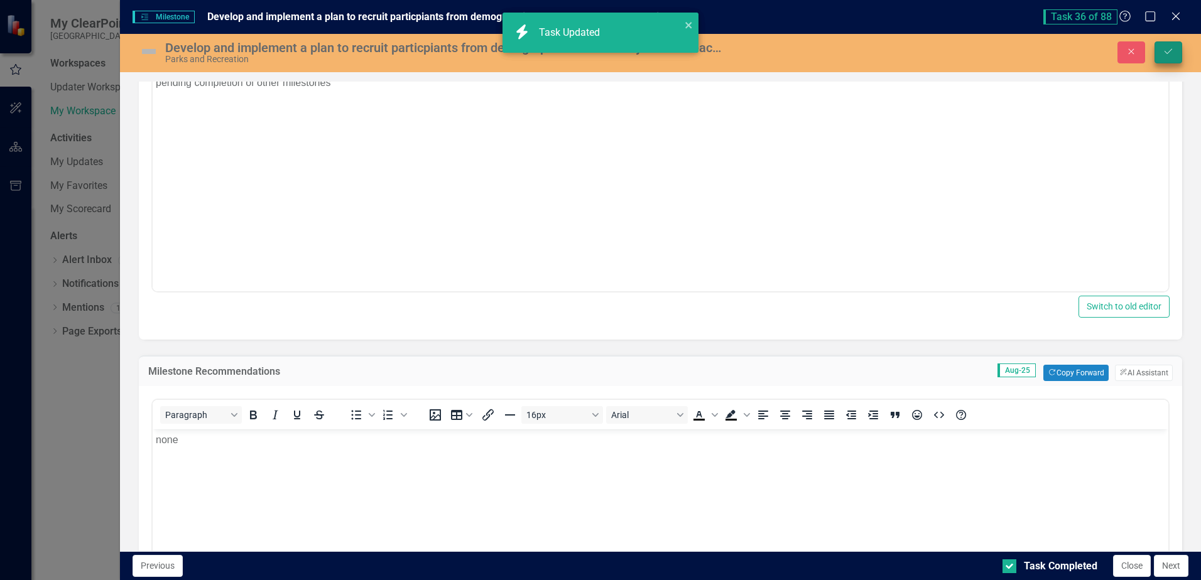
checkbox input "true"
click at [1164, 53] on icon "Save" at bounding box center [1168, 51] width 11 height 9
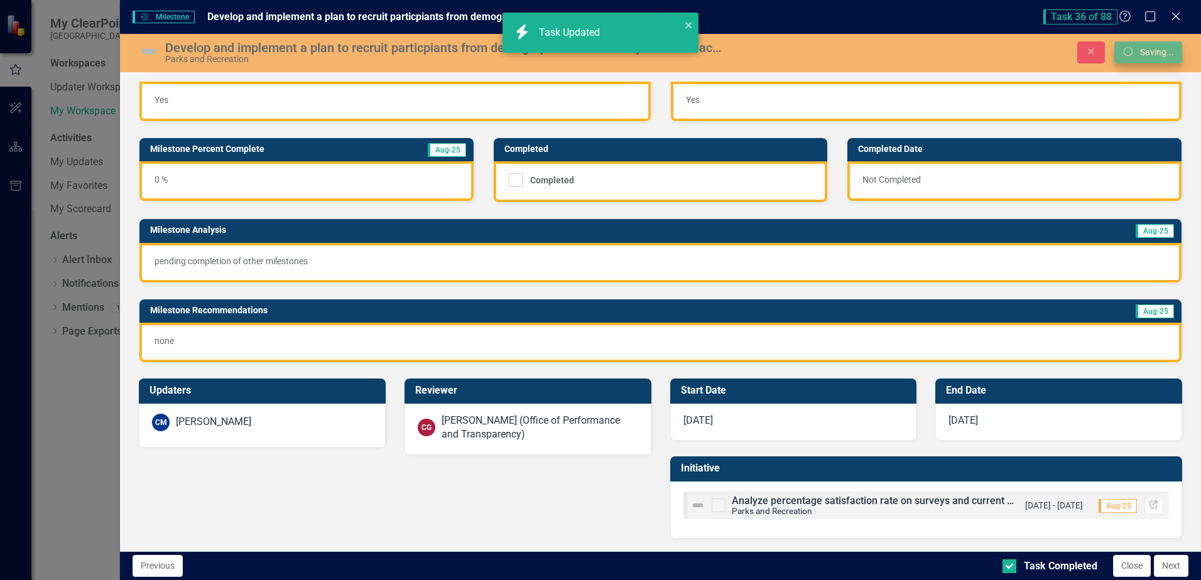
scroll to position [24, 0]
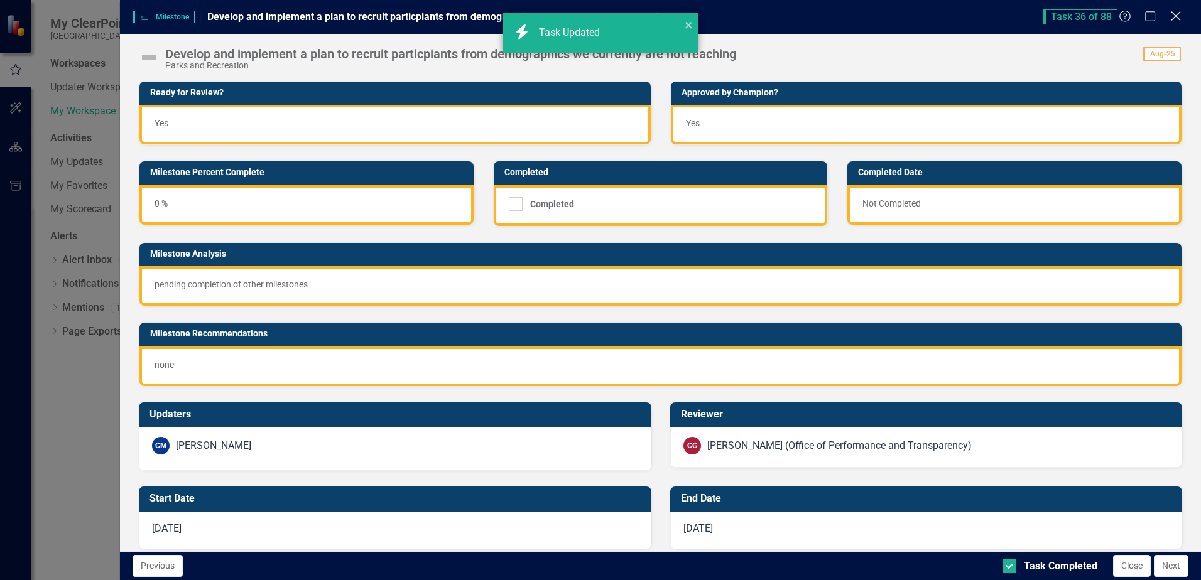
click at [1178, 16] on icon "Close" at bounding box center [1176, 16] width 16 height 12
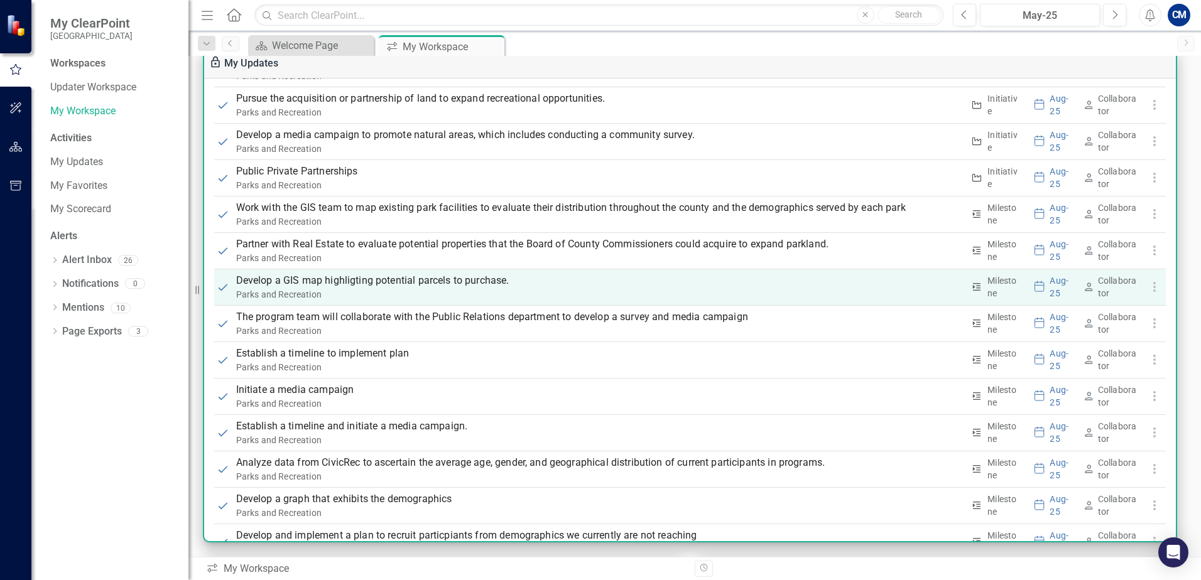
click at [339, 278] on p "Develop a GIS map highligting potential parcels to purchase." at bounding box center [599, 280] width 727 height 15
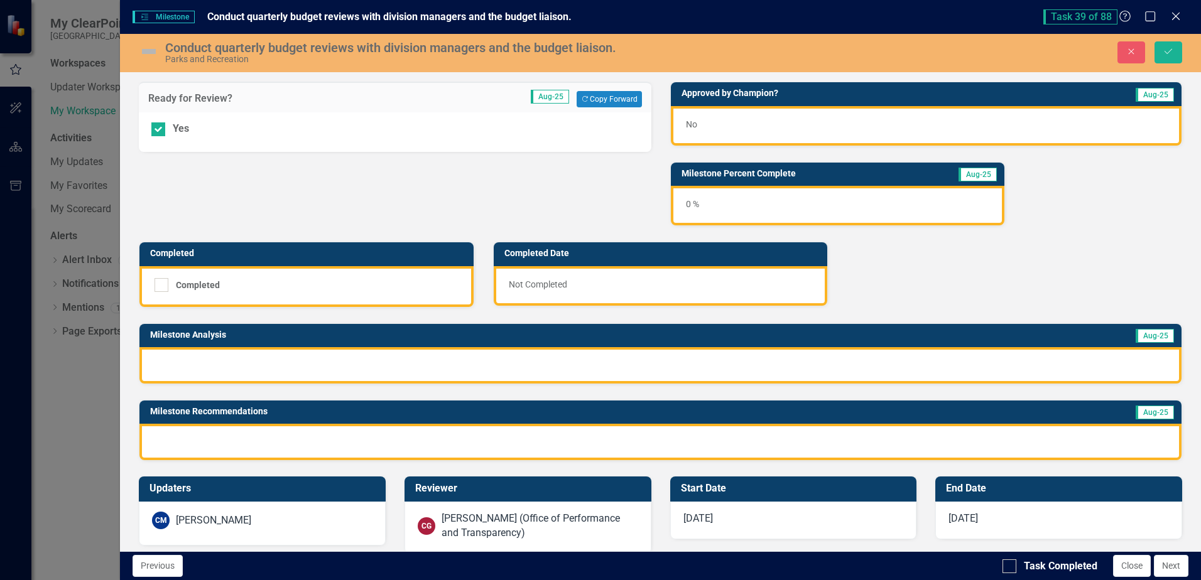
click at [700, 127] on div "No" at bounding box center [926, 126] width 511 height 40
click at [701, 127] on div "No" at bounding box center [926, 126] width 511 height 40
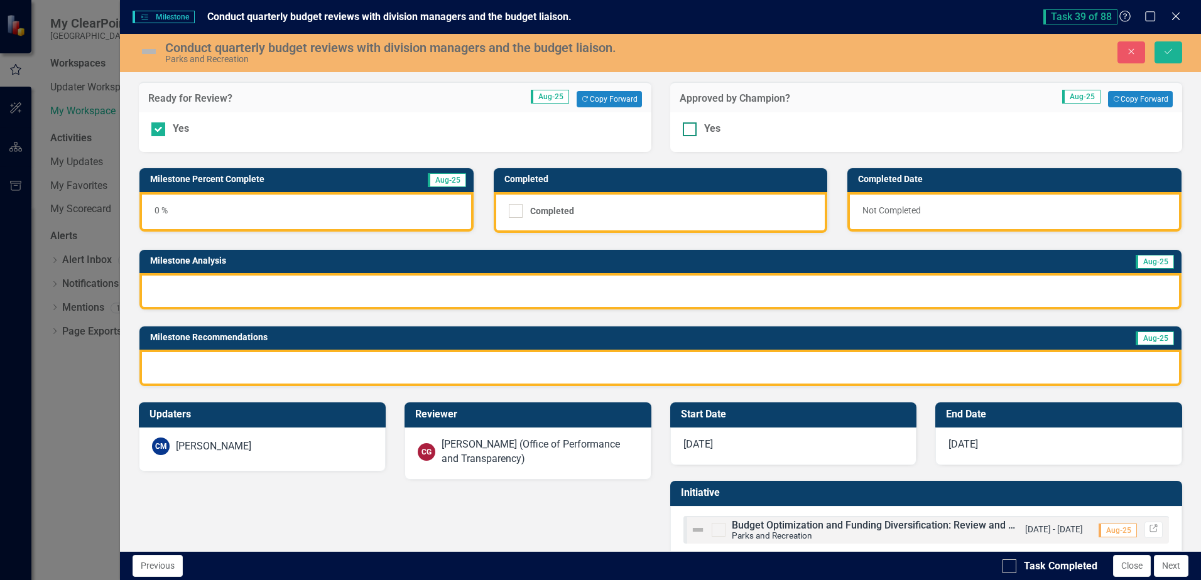
click at [683, 129] on input "Yes" at bounding box center [687, 126] width 8 height 8
checkbox input "true"
click at [314, 293] on div at bounding box center [660, 291] width 1042 height 36
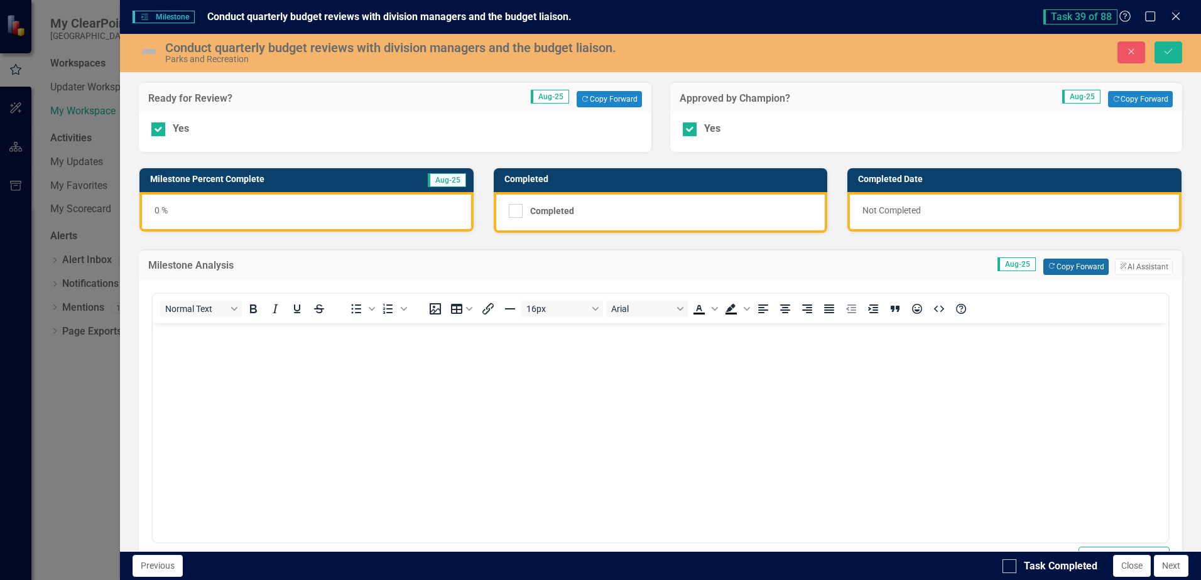
click at [1075, 267] on button "Copy Forward Copy Forward" at bounding box center [1075, 267] width 65 height 16
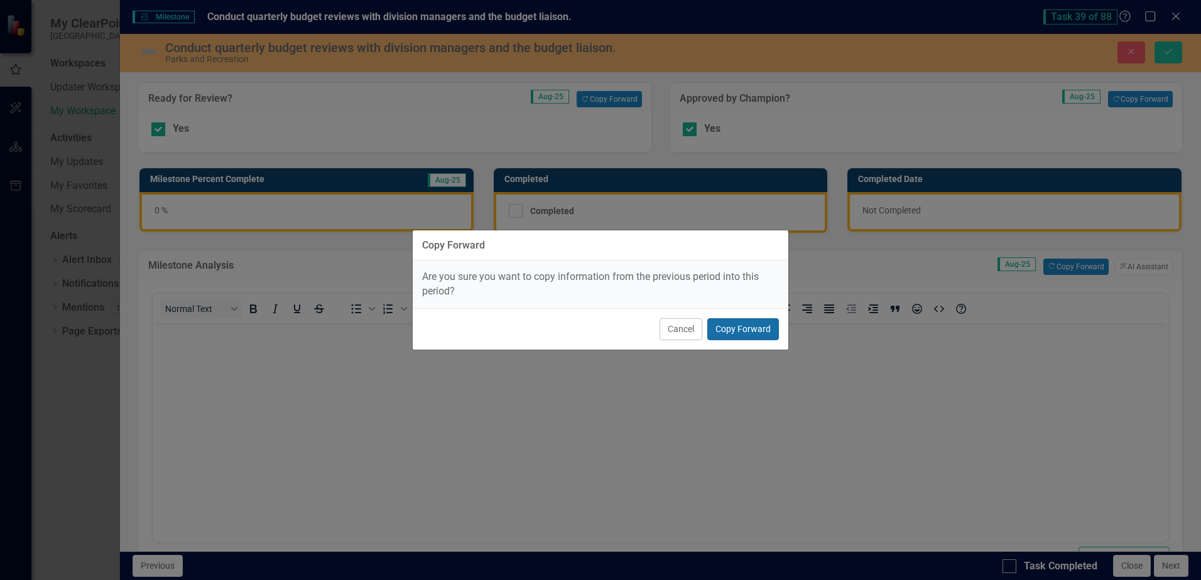
click at [730, 328] on button "Copy Forward" at bounding box center [743, 329] width 72 height 22
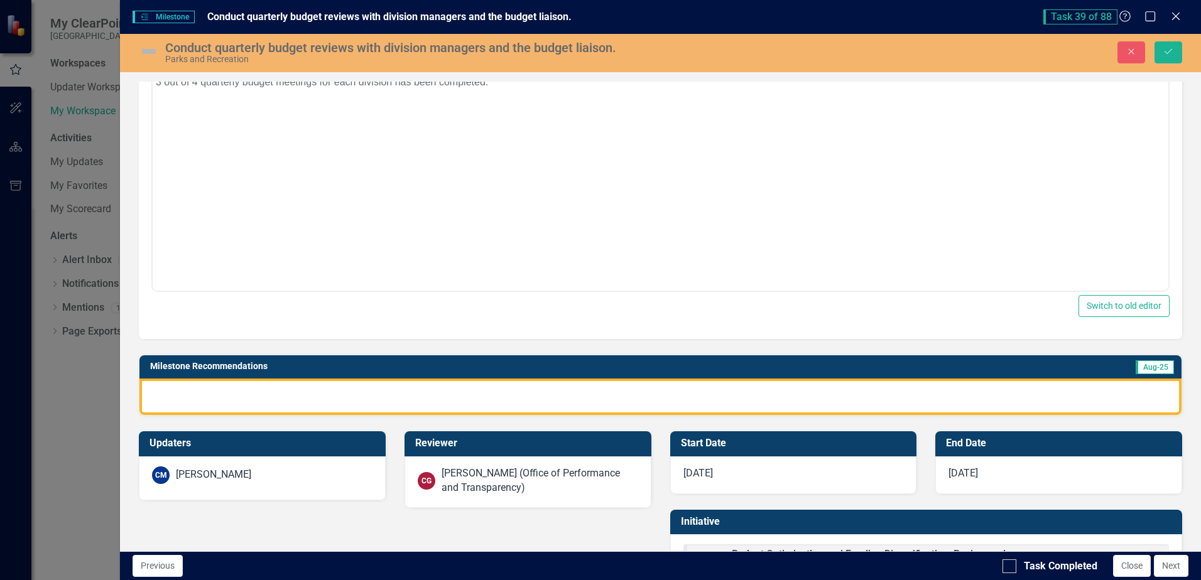
scroll to position [305, 0]
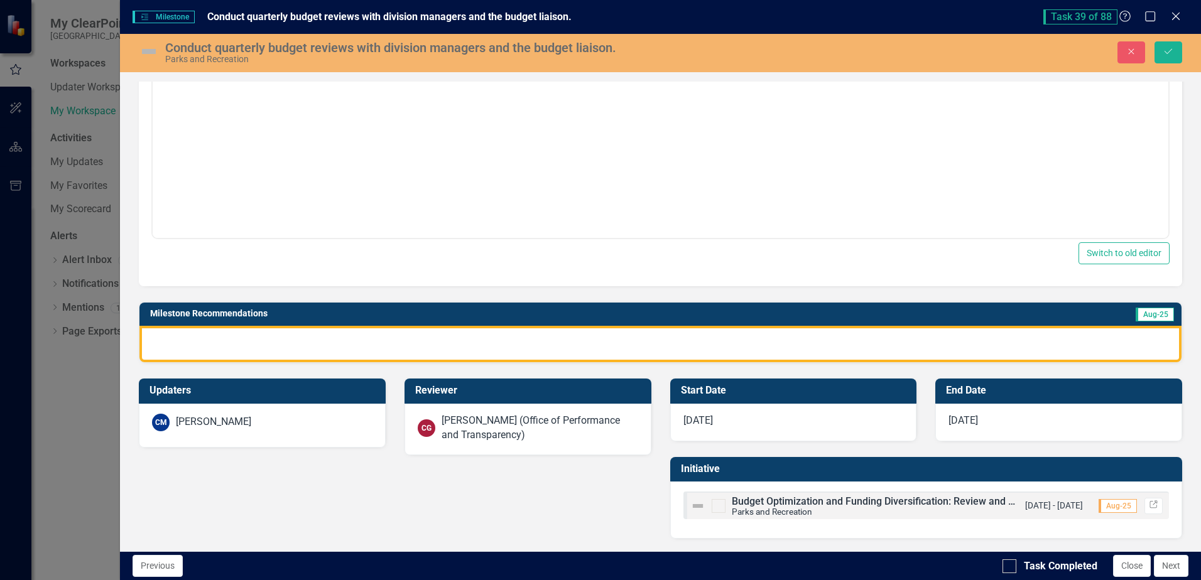
click at [354, 342] on div at bounding box center [660, 344] width 1042 height 36
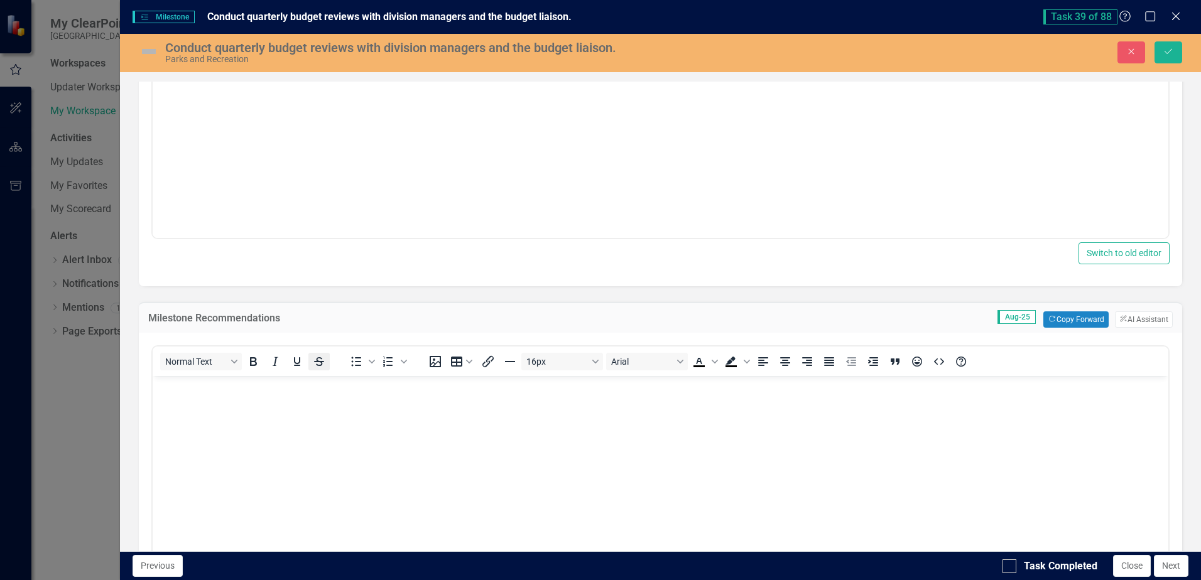
scroll to position [0, 0]
click at [1067, 315] on button "Copy Forward Copy Forward" at bounding box center [1075, 320] width 65 height 16
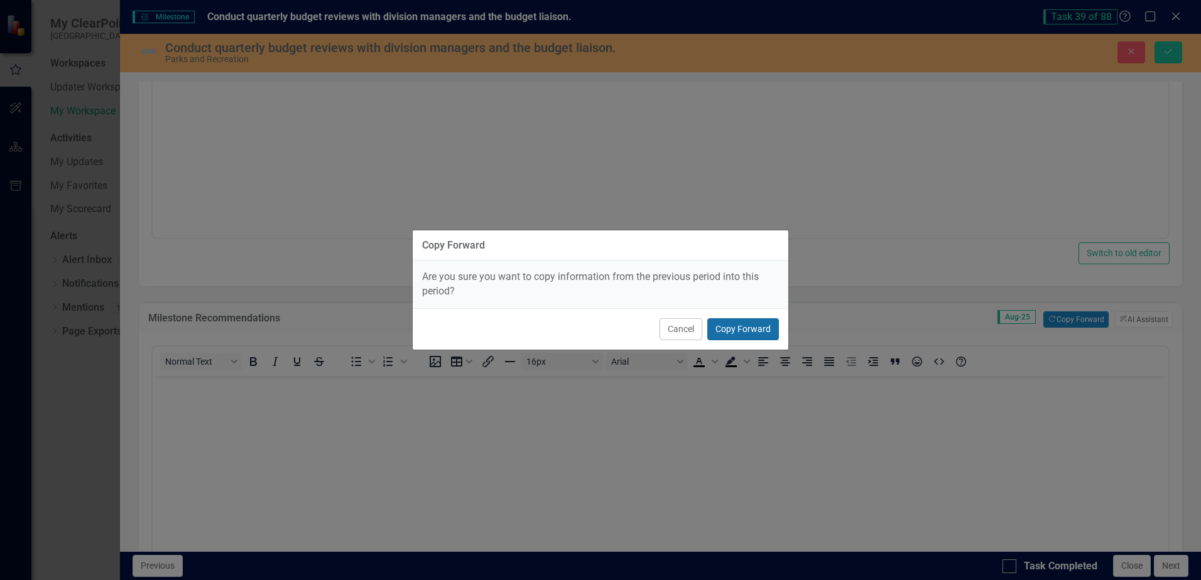
click at [771, 324] on button "Copy Forward" at bounding box center [743, 329] width 72 height 22
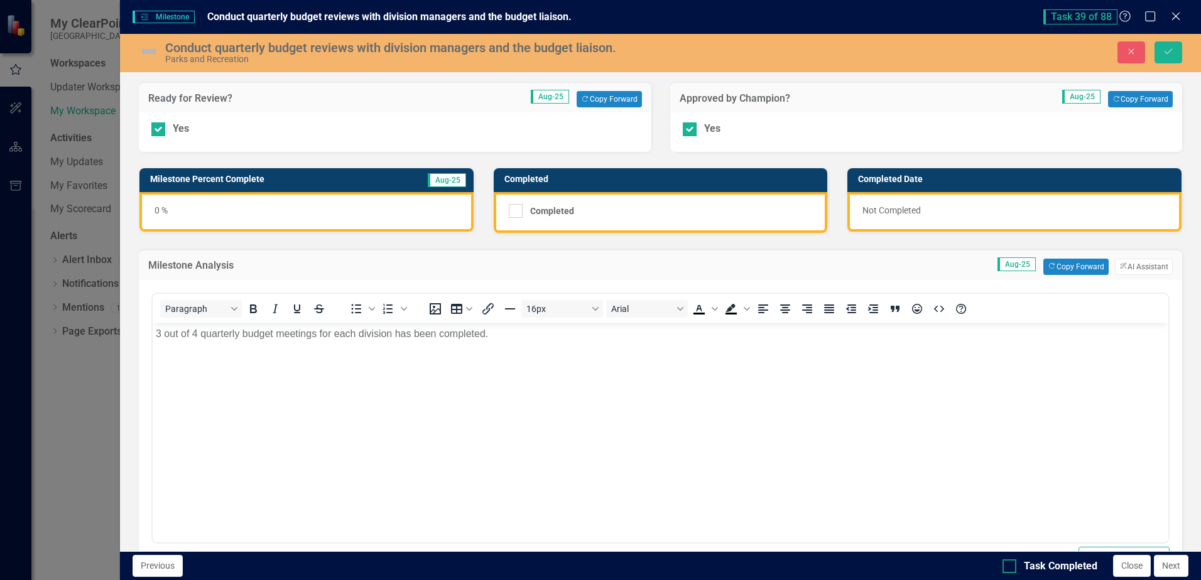
click at [1012, 561] on div at bounding box center [1009, 567] width 14 height 14
click at [1011, 561] on input "Task Completed" at bounding box center [1006, 564] width 8 height 8
checkbox input "true"
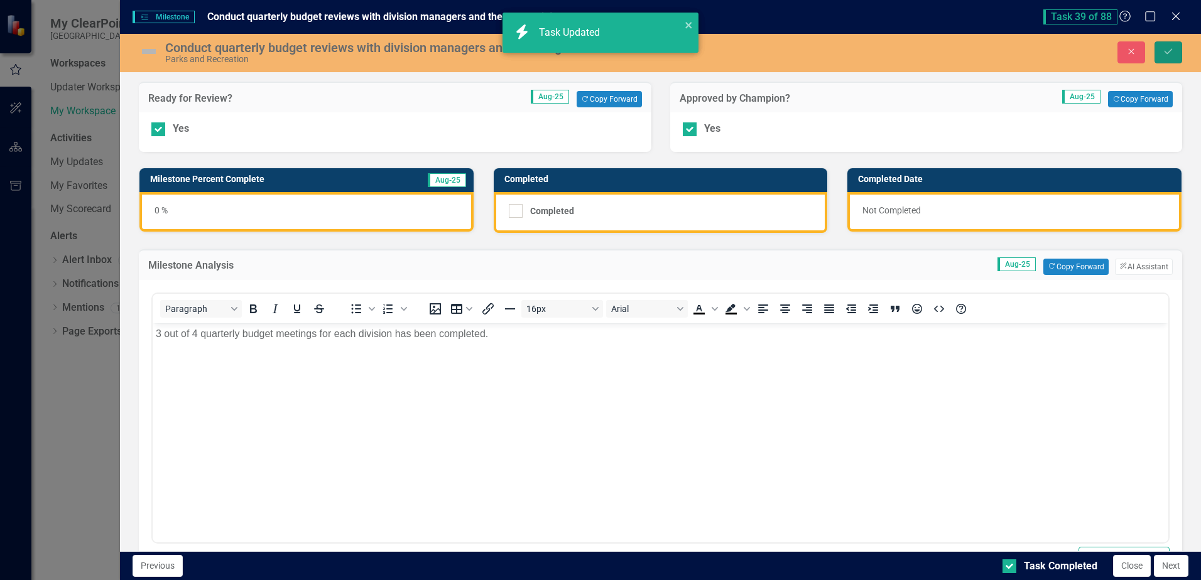
click at [1170, 49] on icon "Save" at bounding box center [1168, 51] width 11 height 9
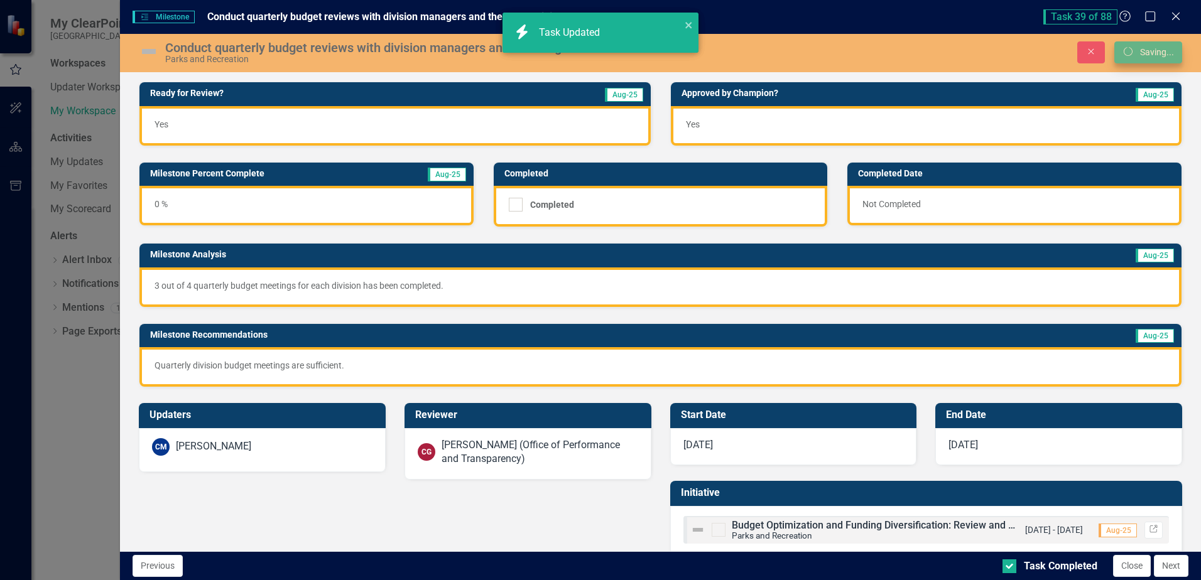
checkbox input "true"
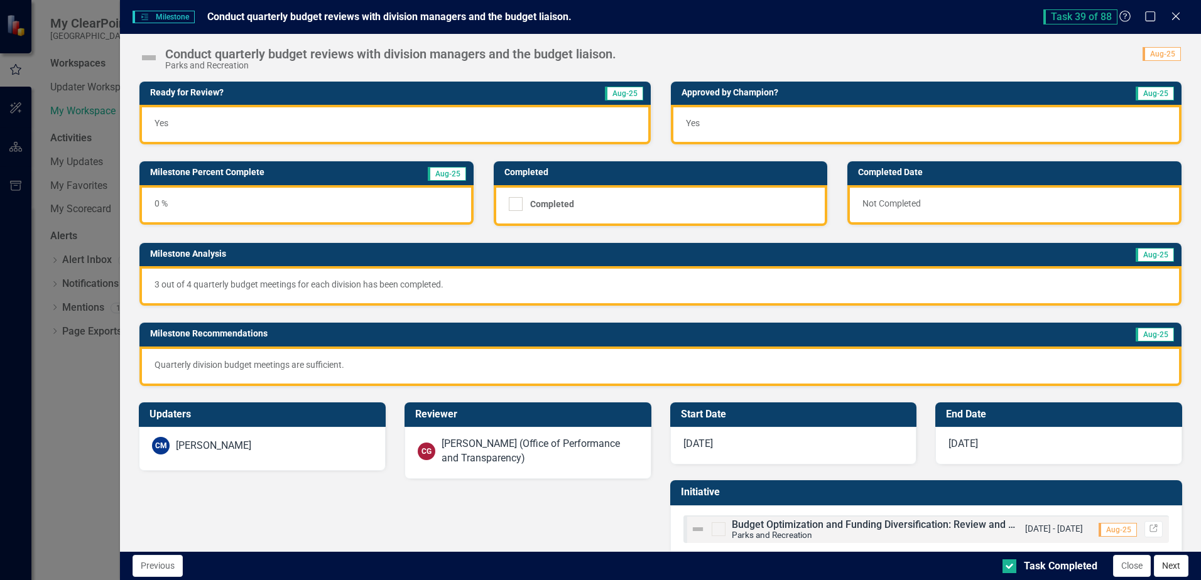
click at [1160, 567] on button "Next" at bounding box center [1171, 566] width 35 height 22
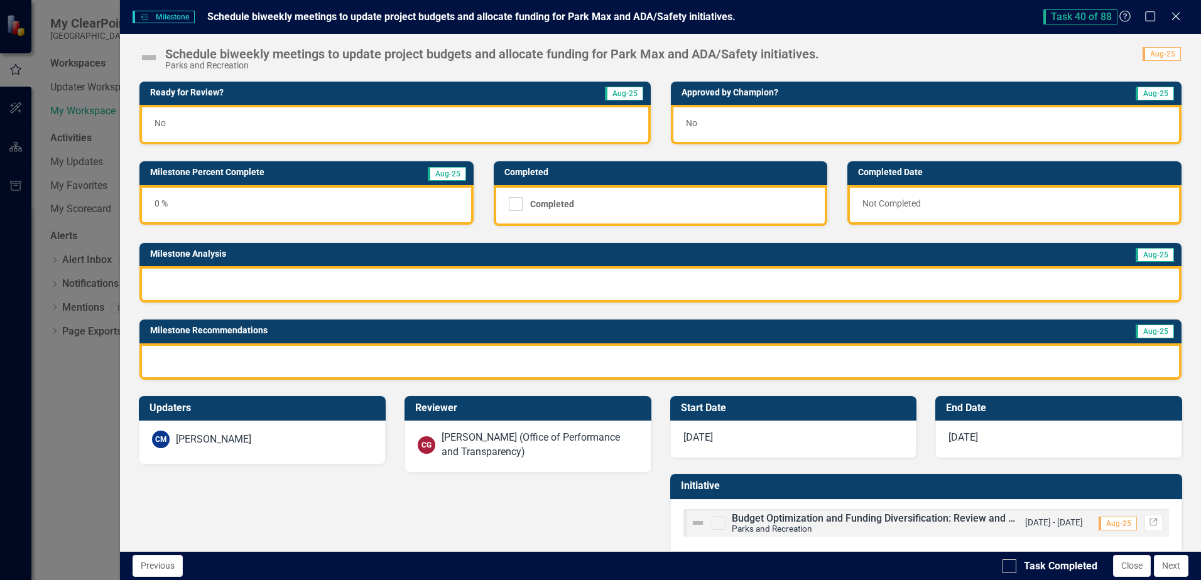
click at [281, 119] on div "No" at bounding box center [394, 125] width 511 height 40
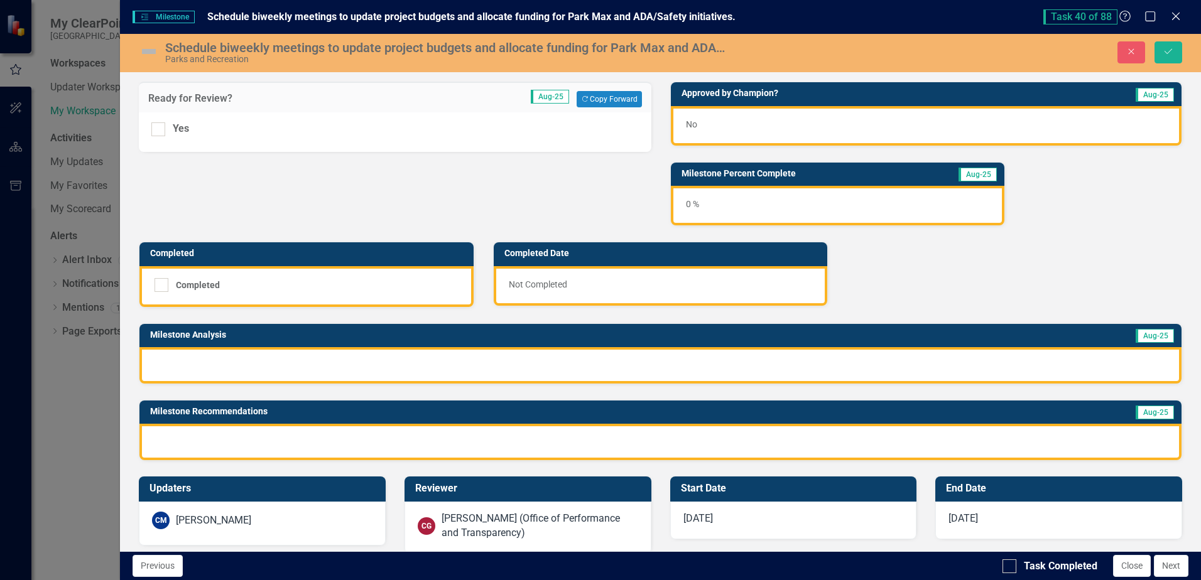
click at [154, 121] on div "Yes" at bounding box center [395, 132] width 512 height 40
click at [155, 134] on div at bounding box center [158, 129] width 14 height 14
click at [155, 131] on input "Yes" at bounding box center [155, 126] width 8 height 8
checkbox input "true"
click at [754, 116] on div "No" at bounding box center [926, 126] width 511 height 40
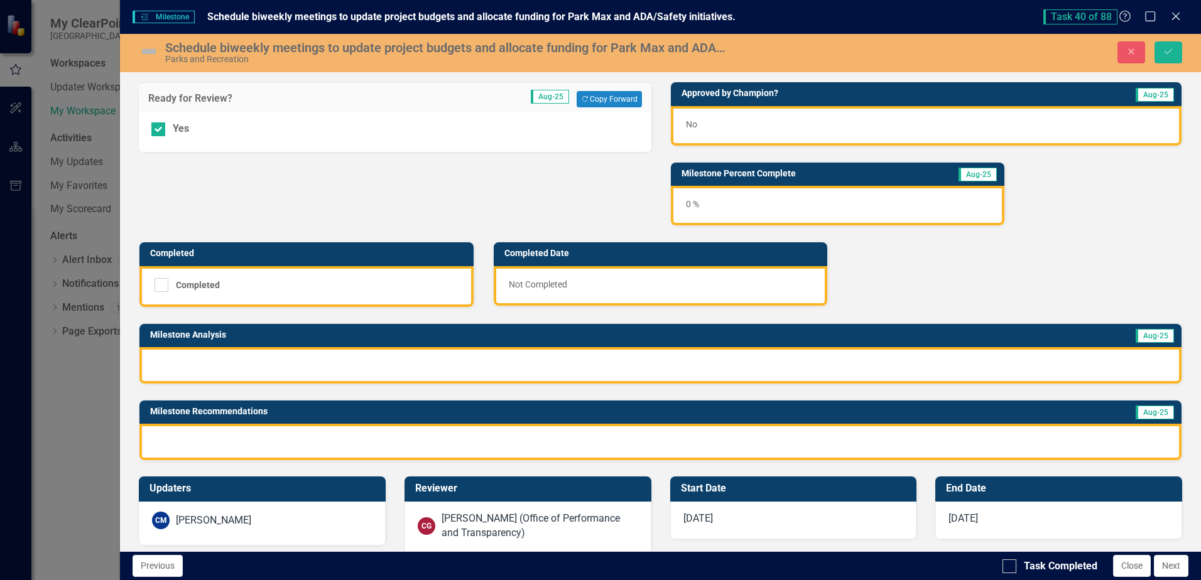
click at [754, 116] on div "No" at bounding box center [926, 126] width 511 height 40
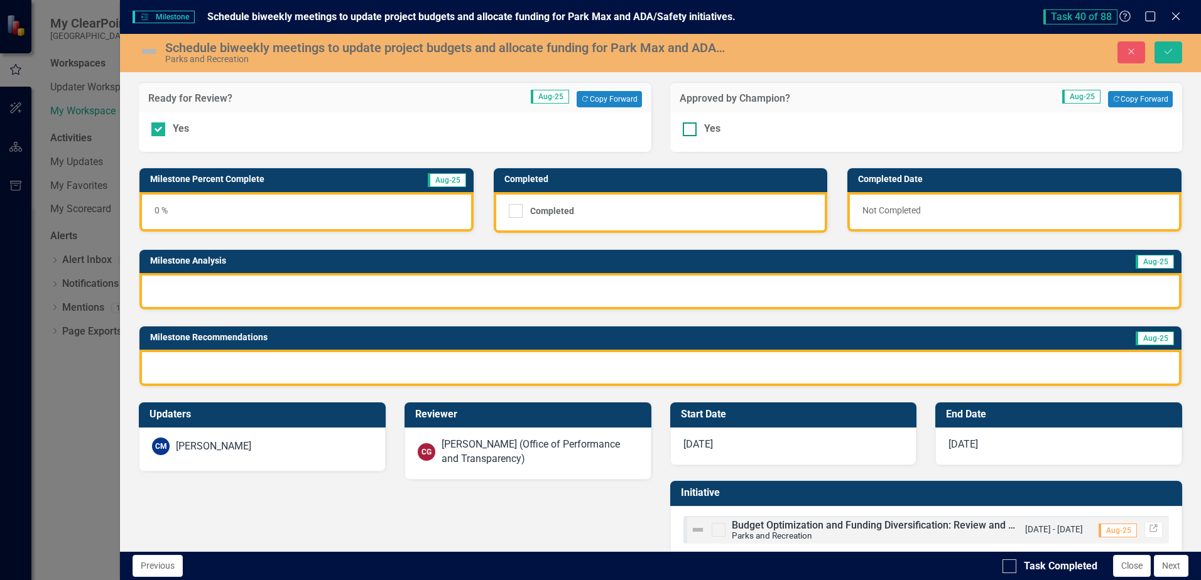
click at [685, 129] on input "Yes" at bounding box center [687, 126] width 8 height 8
checkbox input "true"
click at [514, 297] on div at bounding box center [660, 291] width 1042 height 36
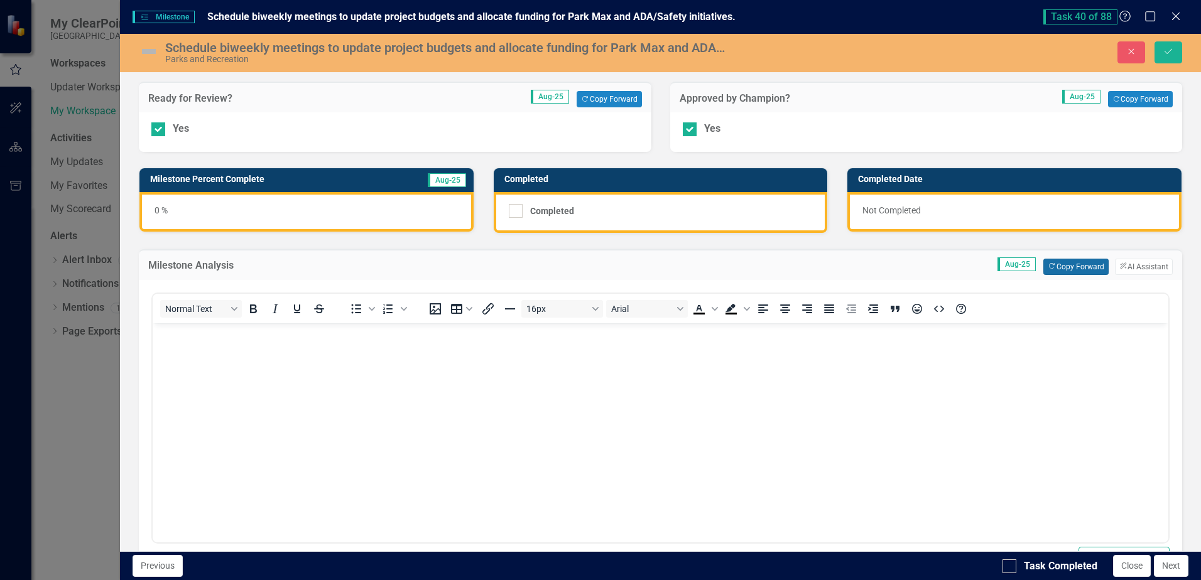
click at [1061, 273] on button "Copy Forward Copy Forward" at bounding box center [1075, 267] width 65 height 16
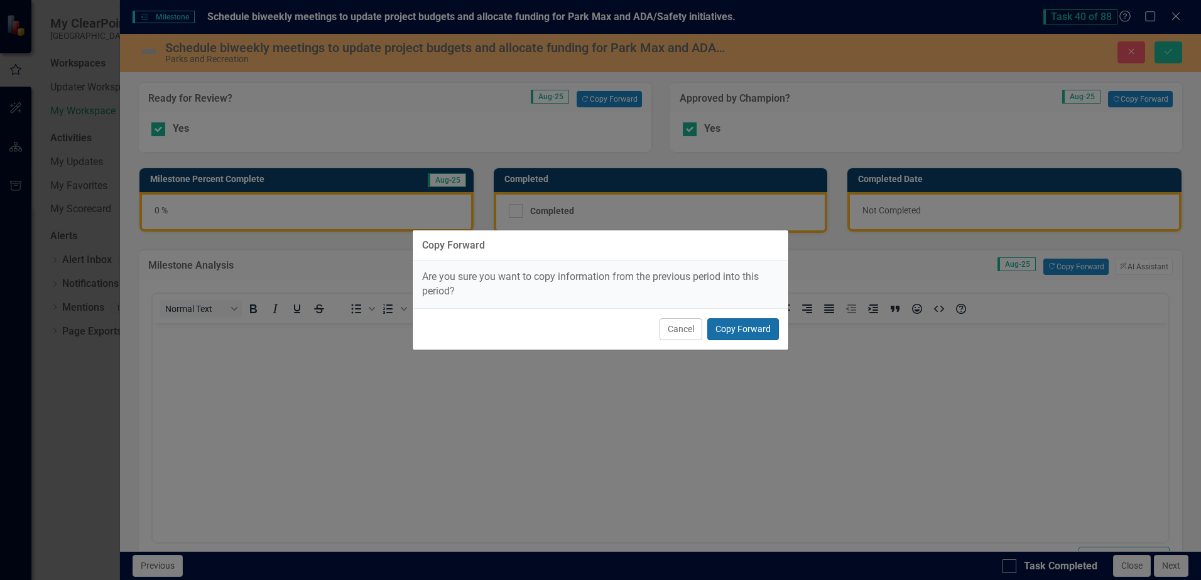
click at [762, 327] on button "Copy Forward" at bounding box center [743, 329] width 72 height 22
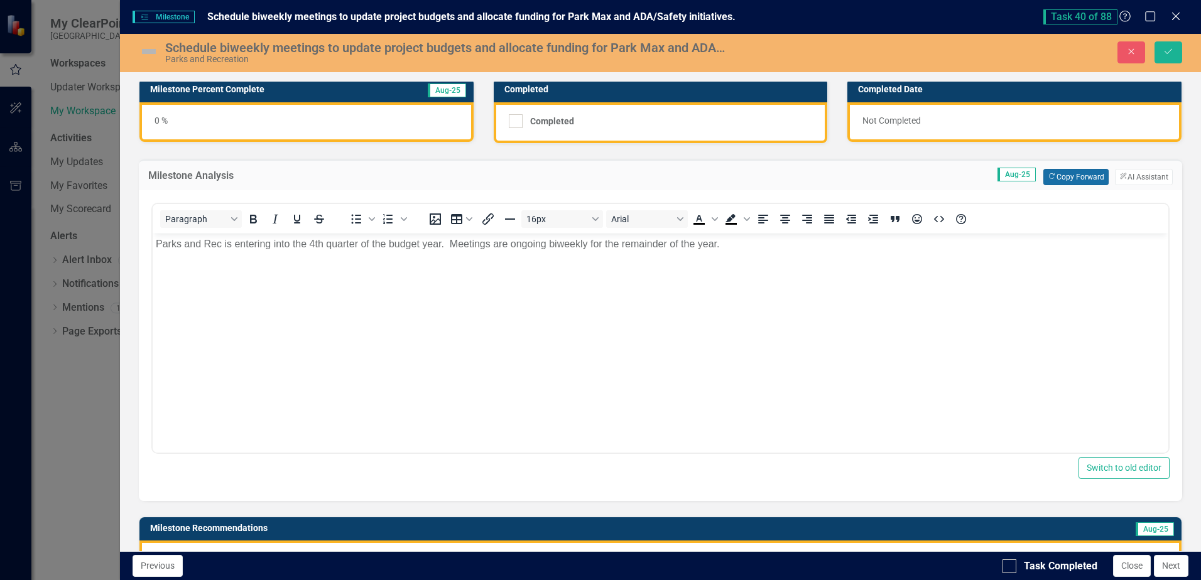
scroll to position [305, 0]
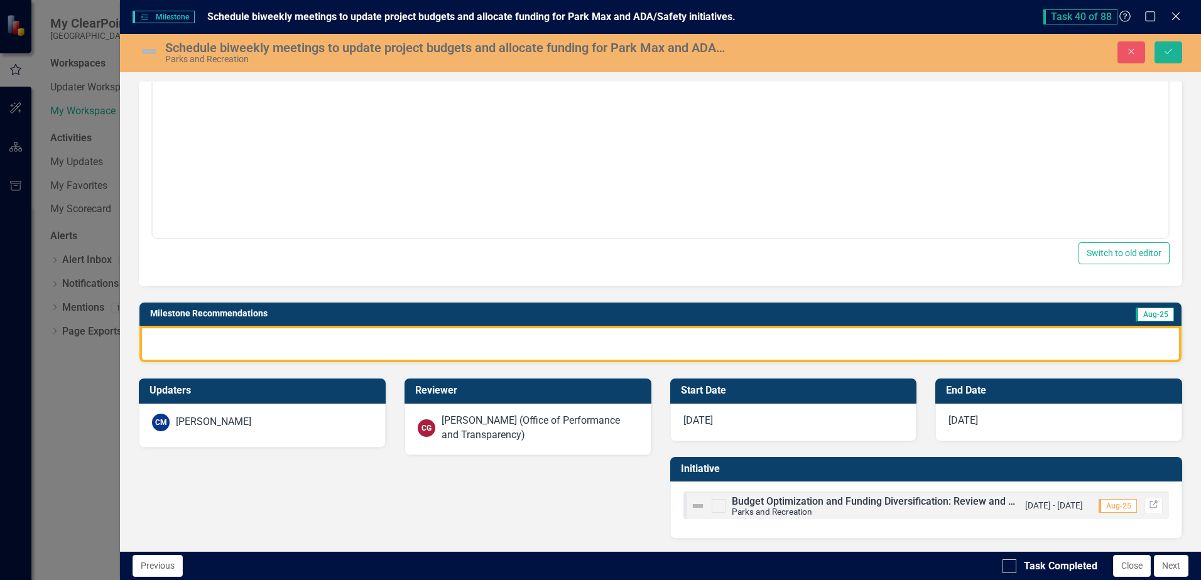
click at [623, 336] on div at bounding box center [660, 344] width 1042 height 36
click at [624, 336] on div at bounding box center [660, 344] width 1042 height 36
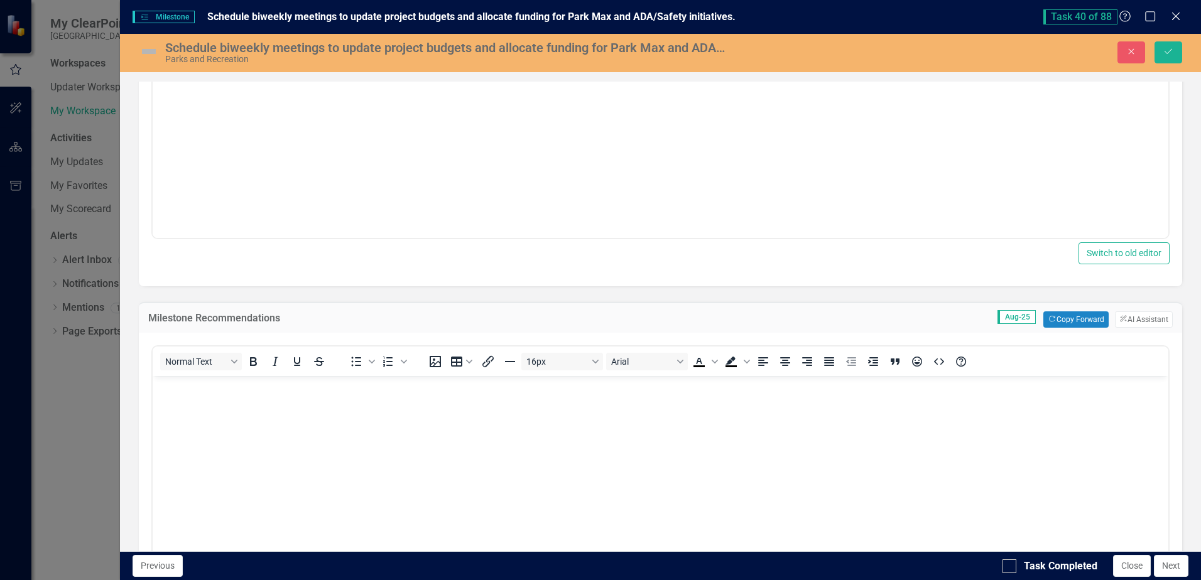
scroll to position [0, 0]
click at [1052, 325] on button "Copy Forward Copy Forward" at bounding box center [1075, 320] width 65 height 16
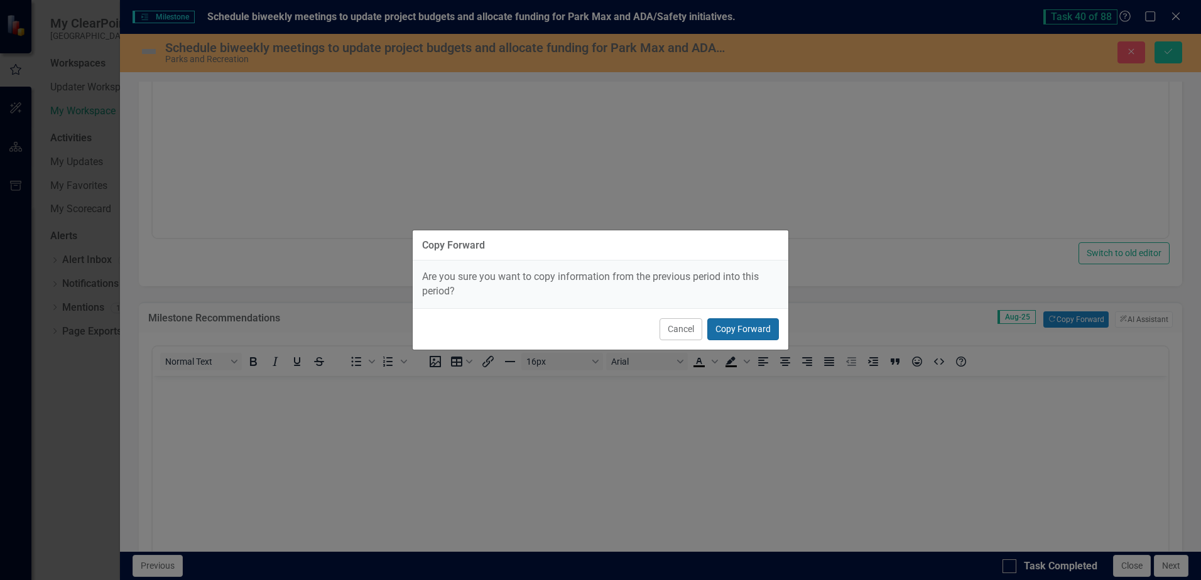
click at [754, 329] on button "Copy Forward" at bounding box center [743, 329] width 72 height 22
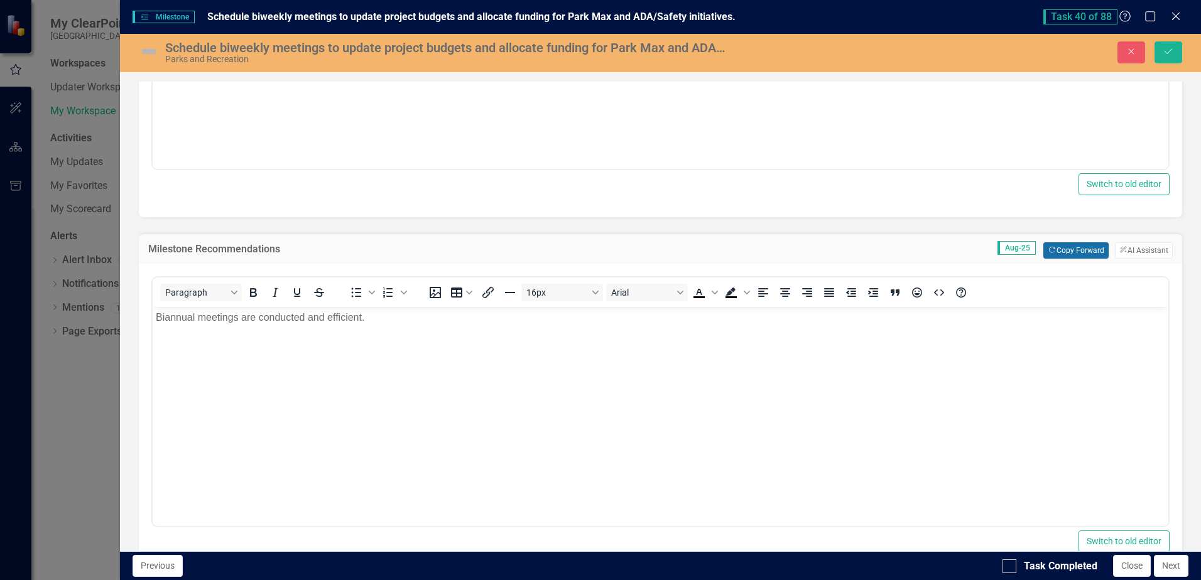
scroll to position [585, 0]
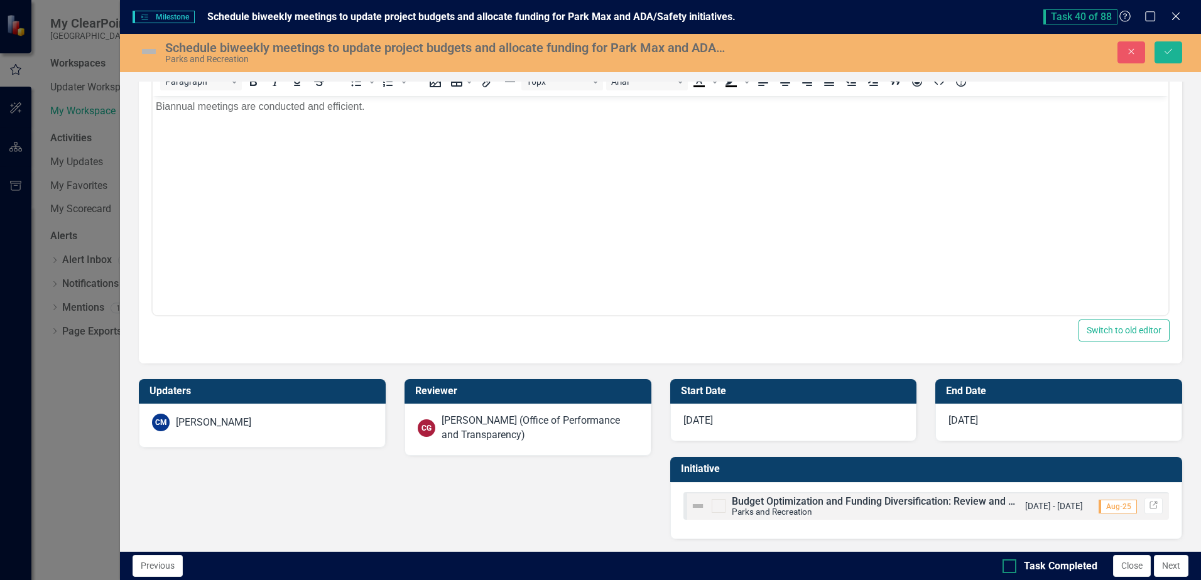
click at [1011, 568] on div at bounding box center [1009, 567] width 14 height 14
click at [1011, 568] on input "Task Completed" at bounding box center [1006, 564] width 8 height 8
checkbox input "true"
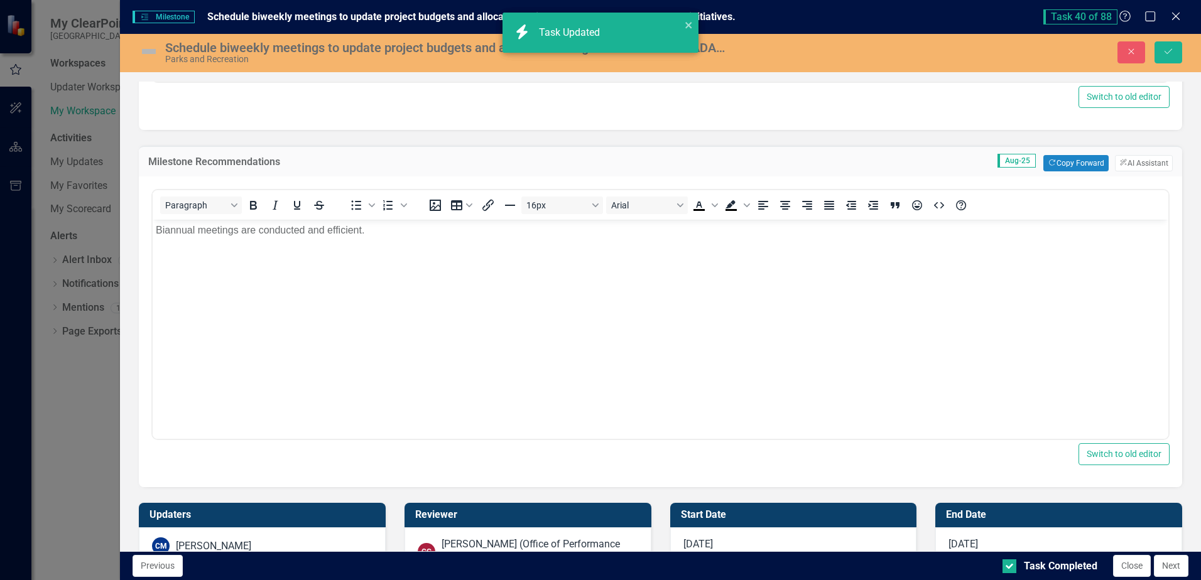
checkbox input "true"
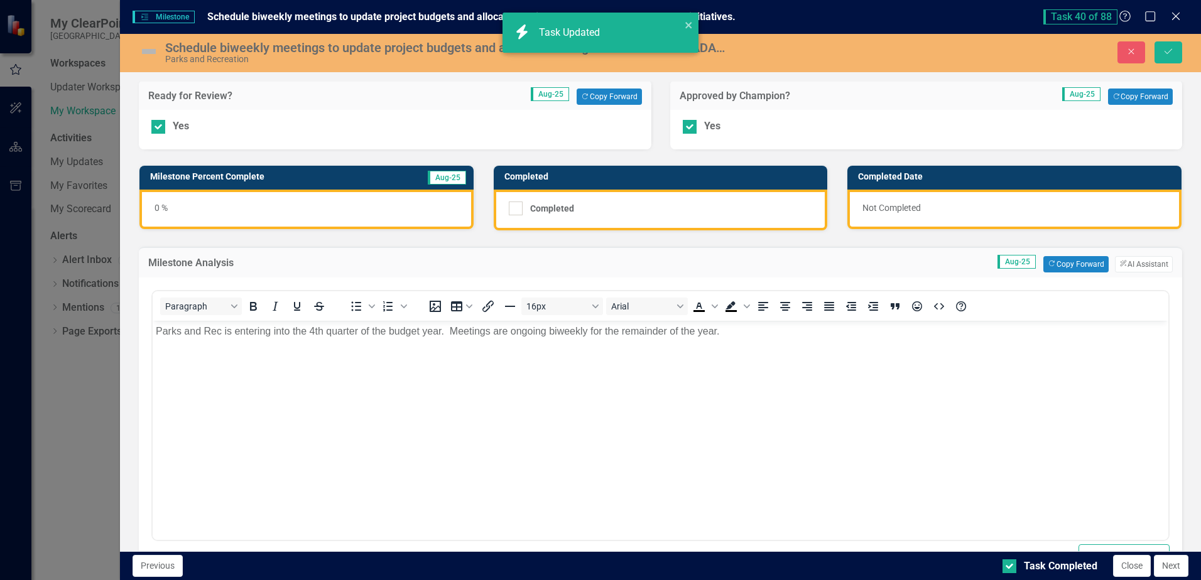
scroll to position [0, 0]
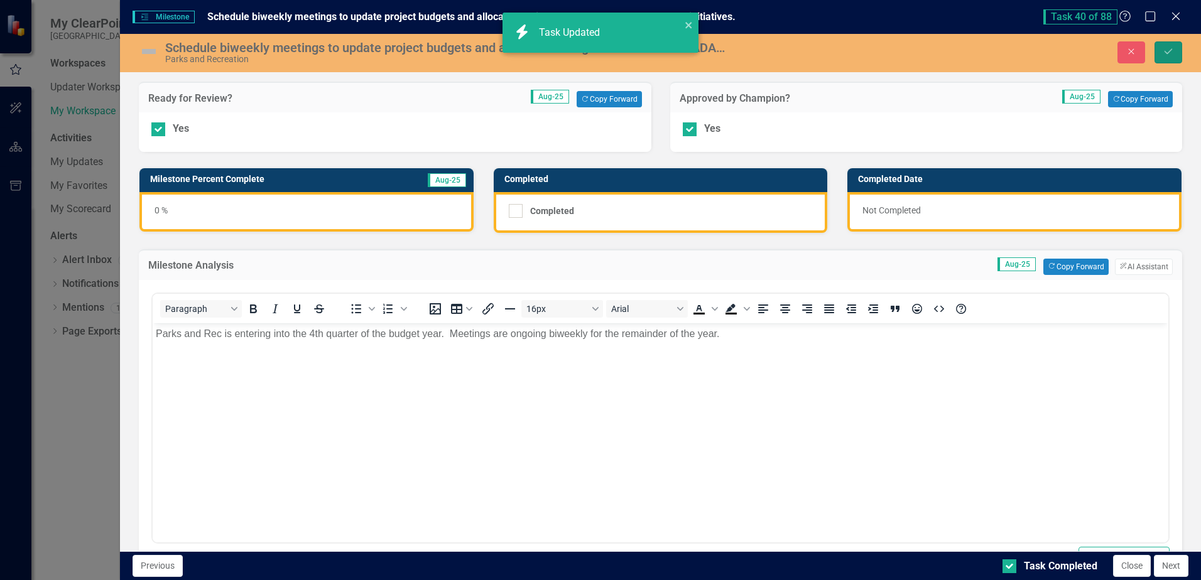
click at [1168, 56] on icon "Save" at bounding box center [1168, 51] width 11 height 9
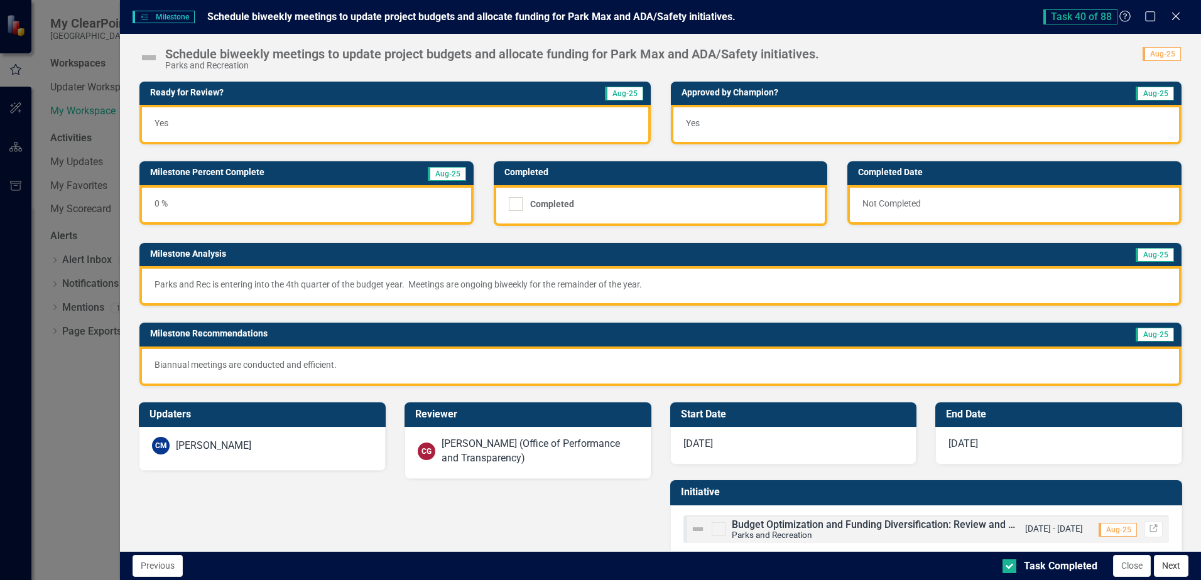
click at [1184, 565] on button "Next" at bounding box center [1171, 566] width 35 height 22
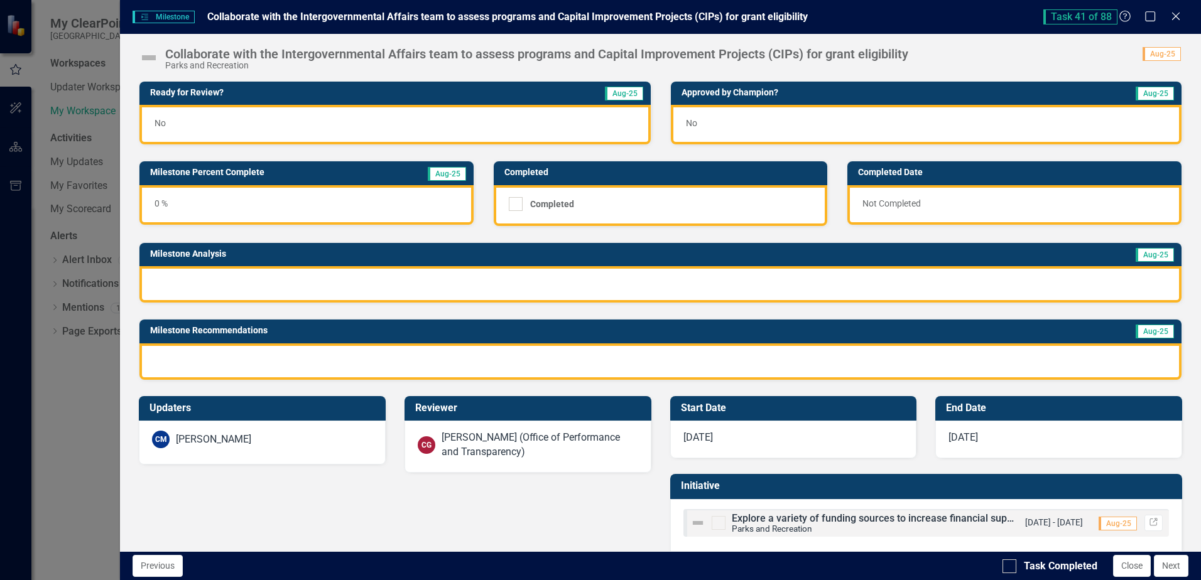
click at [362, 122] on div "No" at bounding box center [394, 125] width 511 height 40
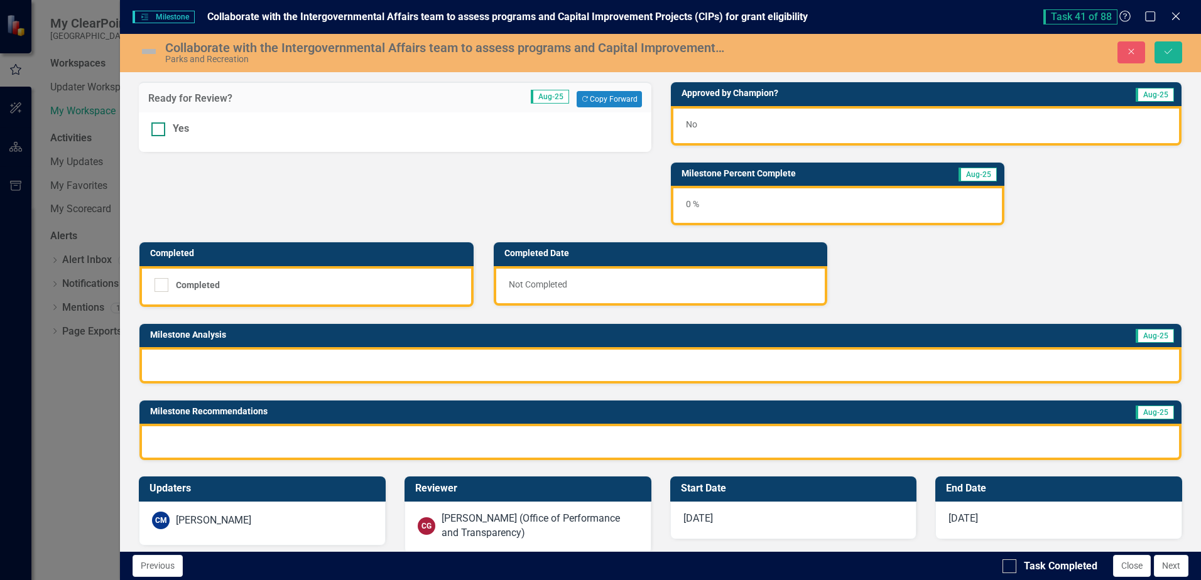
click at [160, 129] on div at bounding box center [158, 129] width 14 height 14
click at [160, 129] on input "Yes" at bounding box center [155, 126] width 8 height 8
checkbox input "true"
click at [702, 119] on div "No" at bounding box center [926, 126] width 511 height 40
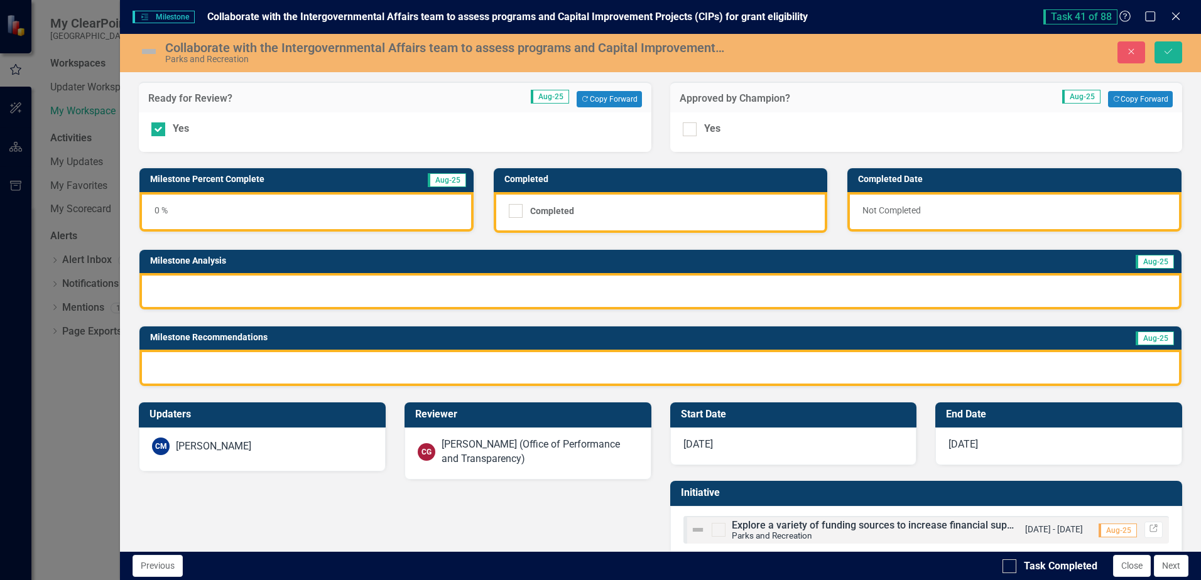
click at [677, 129] on div "Yes" at bounding box center [926, 132] width 512 height 40
click at [685, 129] on input "Yes" at bounding box center [687, 126] width 8 height 8
checkbox input "true"
click at [248, 290] on div at bounding box center [660, 291] width 1042 height 36
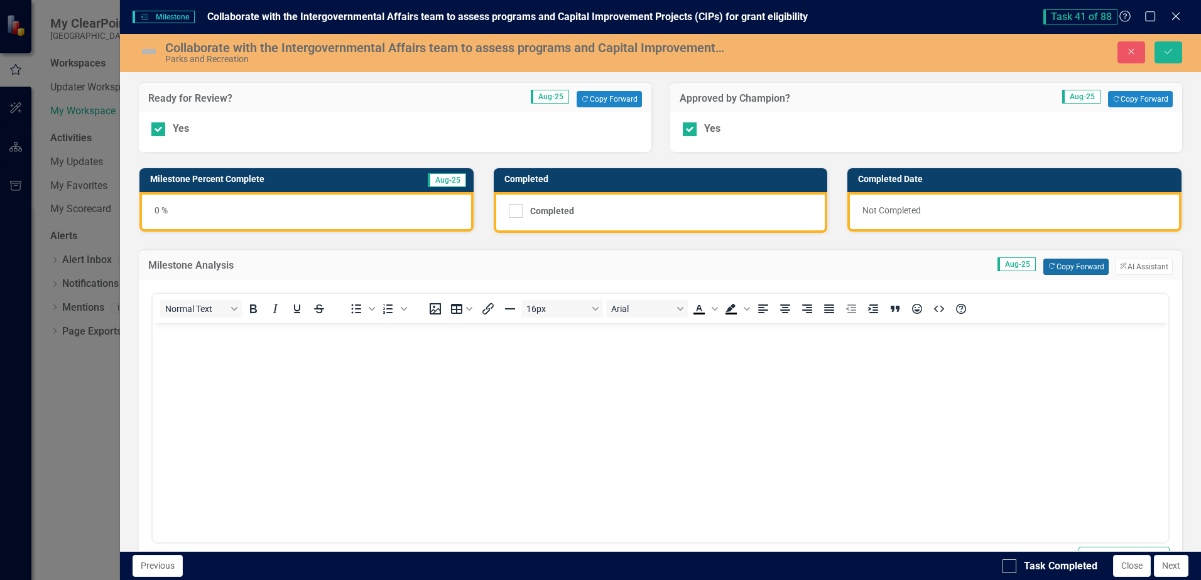
click at [1056, 274] on button "Copy Forward Copy Forward" at bounding box center [1075, 267] width 65 height 16
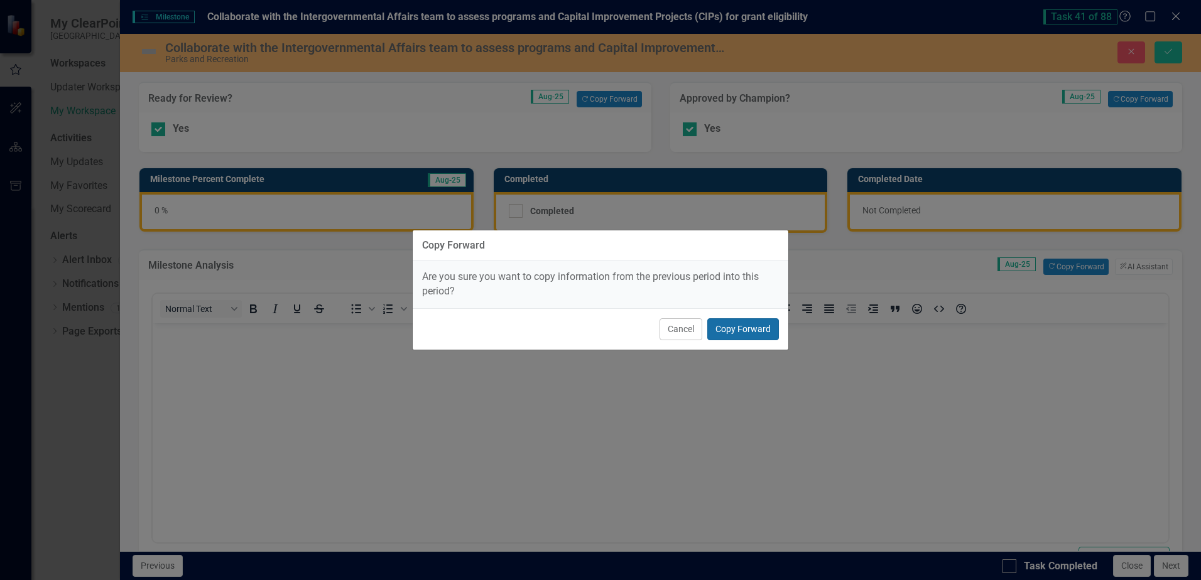
click at [754, 337] on button "Copy Forward" at bounding box center [743, 329] width 72 height 22
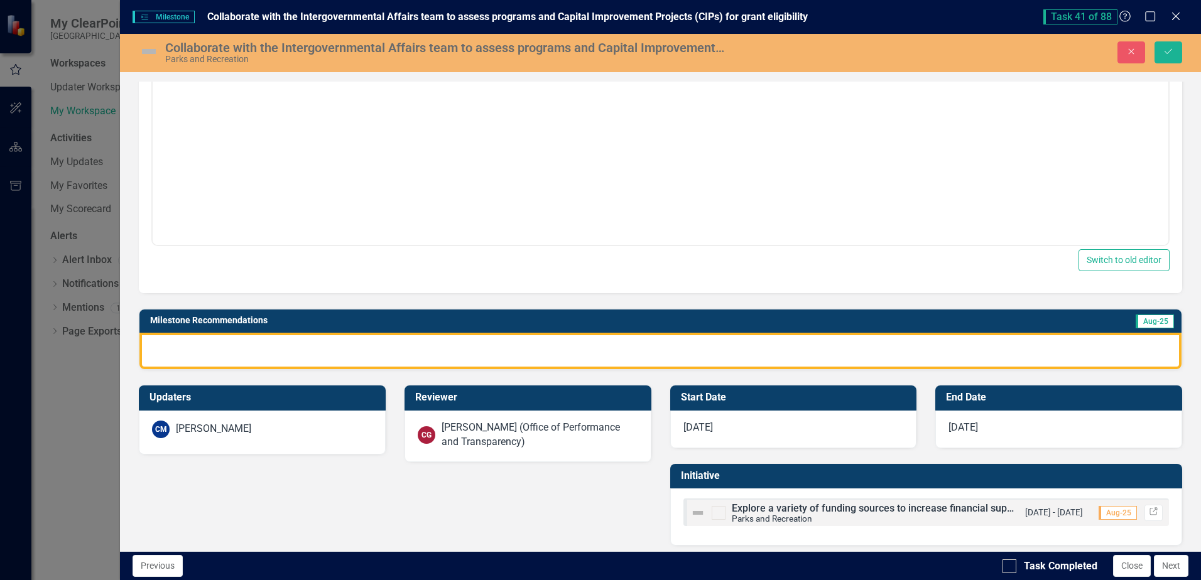
scroll to position [305, 0]
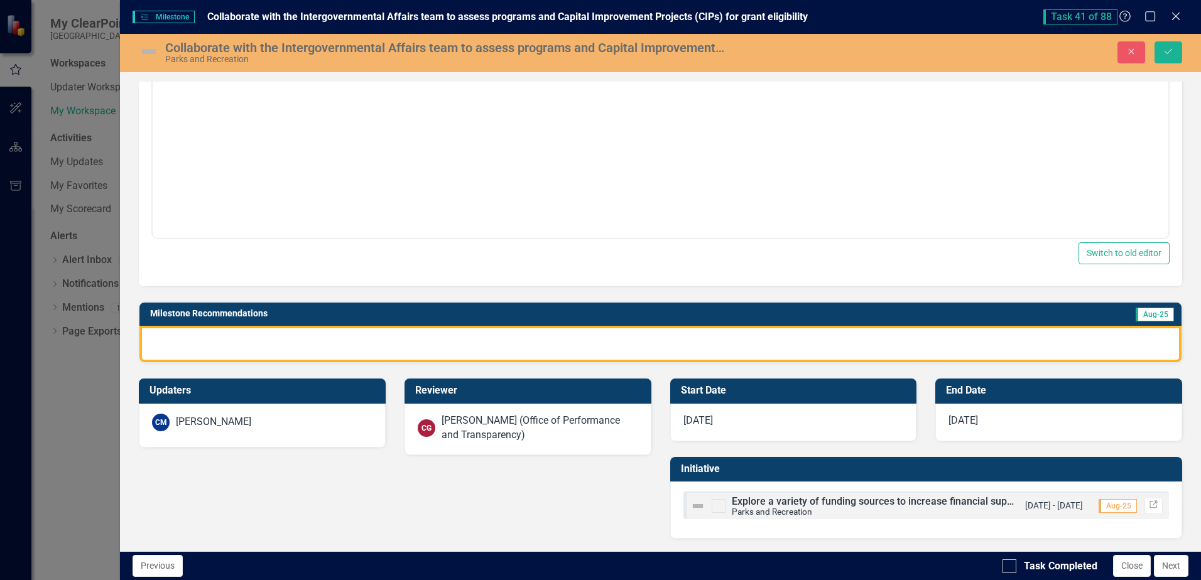
click at [543, 328] on div at bounding box center [660, 344] width 1042 height 36
click at [541, 347] on div at bounding box center [660, 344] width 1042 height 36
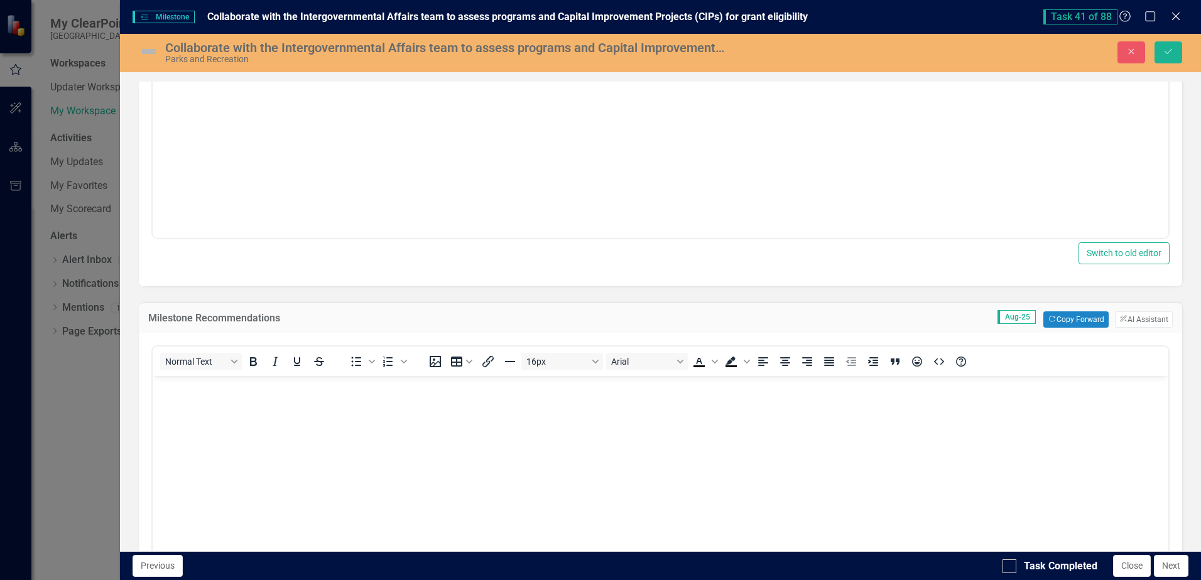
scroll to position [0, 0]
click at [1078, 321] on button "Copy Forward Copy Forward" at bounding box center [1075, 320] width 65 height 16
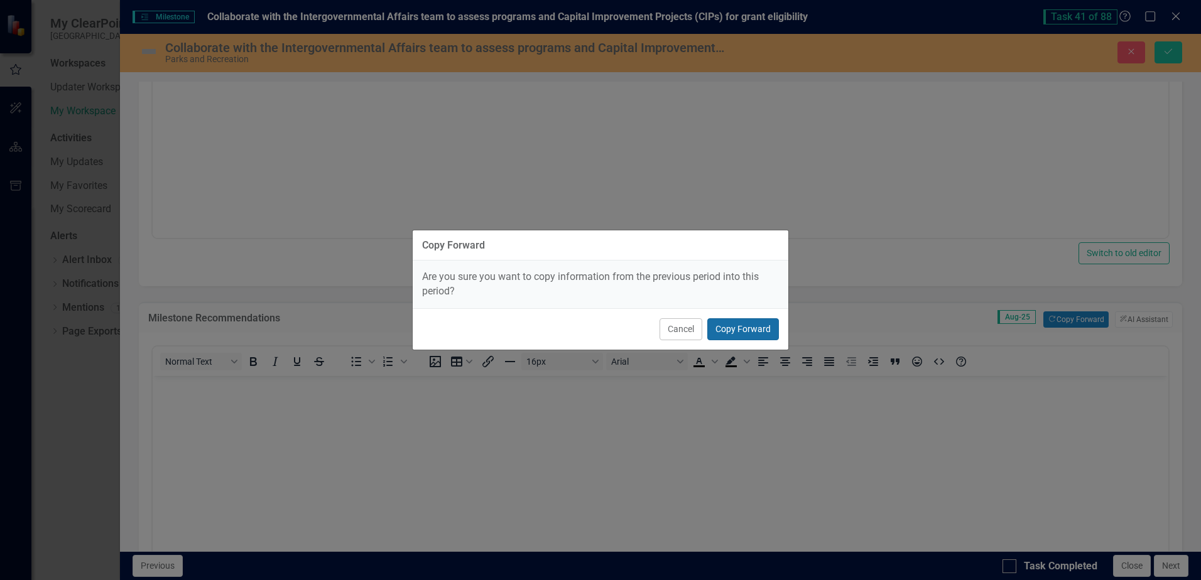
click at [737, 328] on button "Copy Forward" at bounding box center [743, 329] width 72 height 22
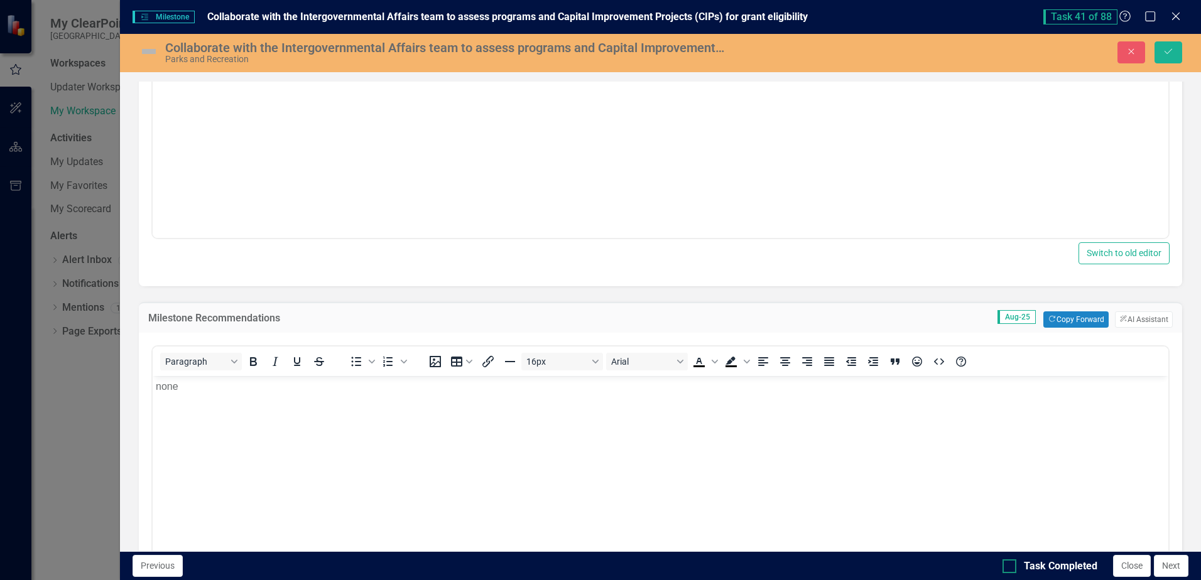
drag, startPoint x: 1015, startPoint y: 563, endPoint x: 868, endPoint y: 149, distance: 438.6
click at [1015, 563] on div at bounding box center [1009, 567] width 14 height 14
click at [1011, 563] on input "Task Completed" at bounding box center [1006, 564] width 8 height 8
checkbox input "true"
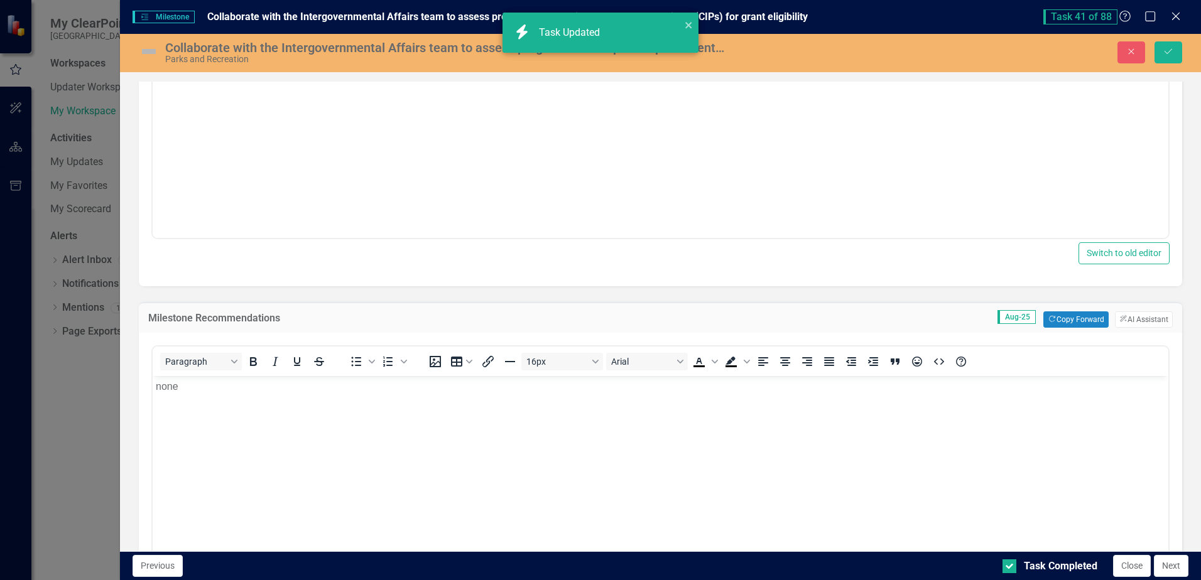
checkbox input "true"
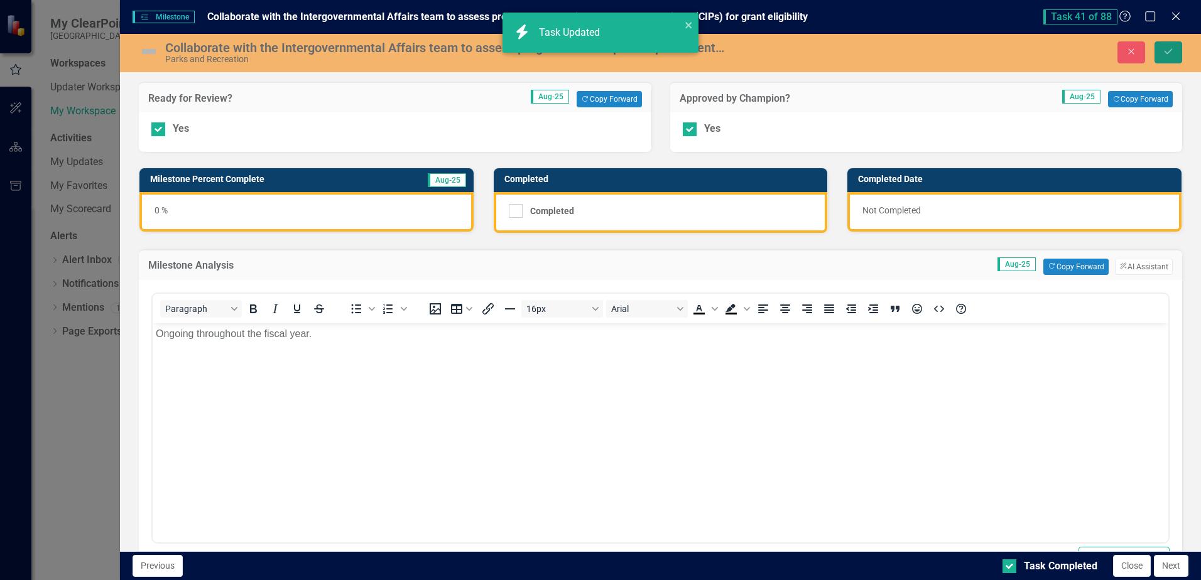
click at [1172, 56] on icon "Save" at bounding box center [1168, 51] width 11 height 9
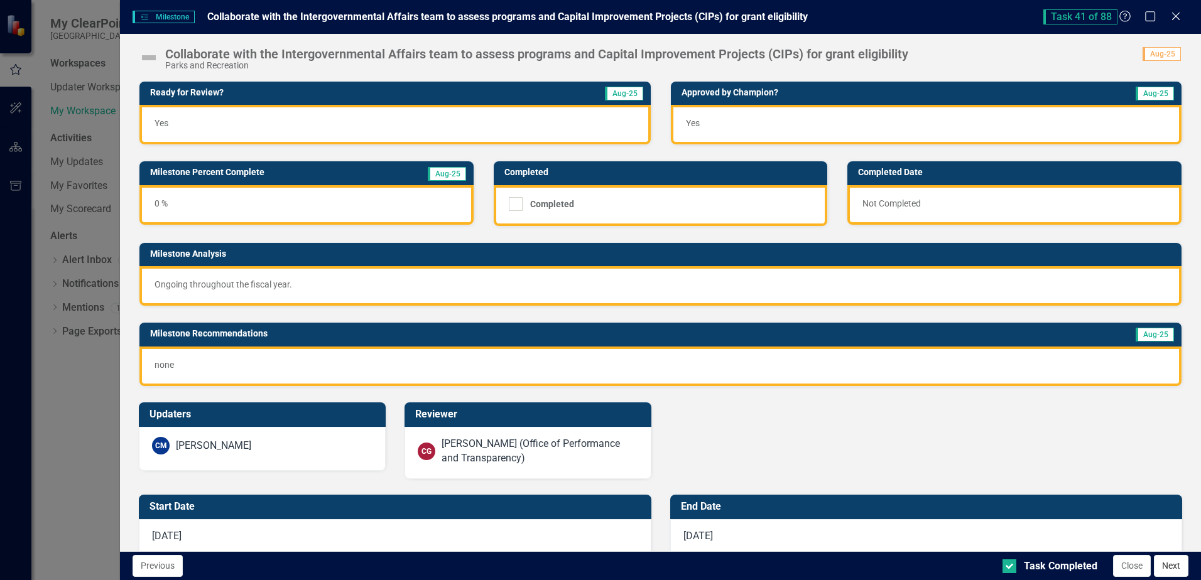
click at [1163, 565] on button "Next" at bounding box center [1171, 566] width 35 height 22
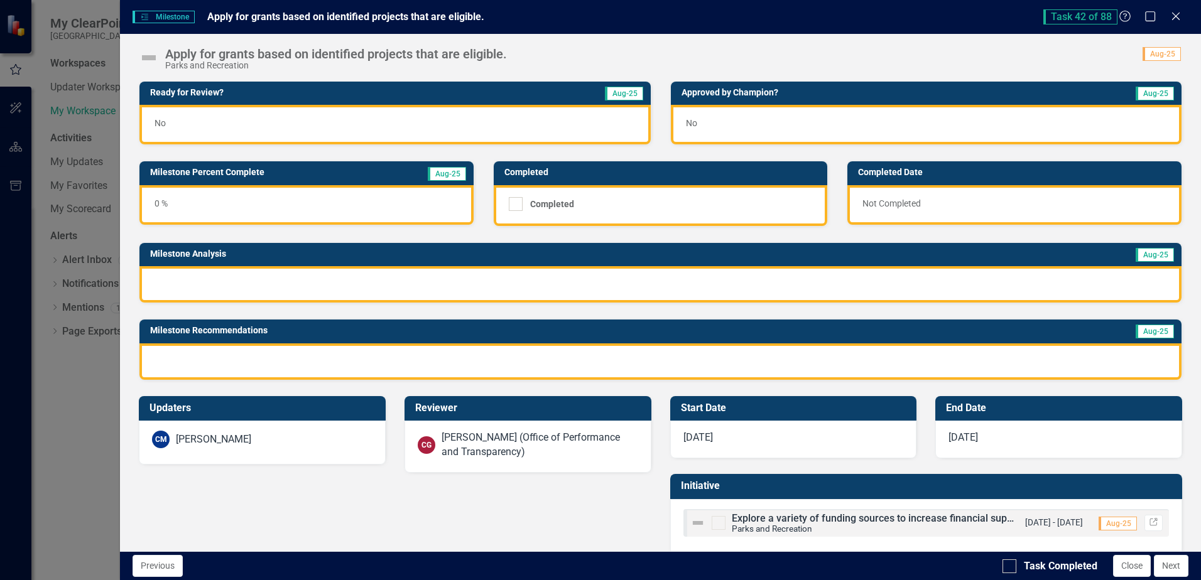
click at [202, 119] on div "No" at bounding box center [394, 125] width 511 height 40
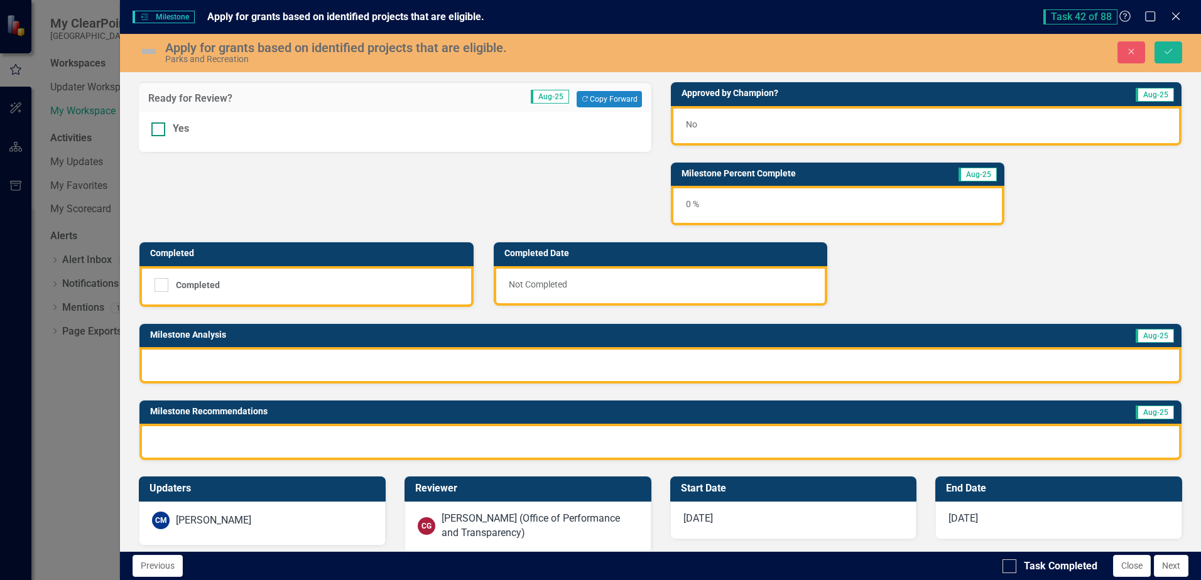
click at [157, 129] on input "Yes" at bounding box center [155, 126] width 8 height 8
checkbox input "true"
click at [806, 124] on div "No" at bounding box center [926, 126] width 511 height 40
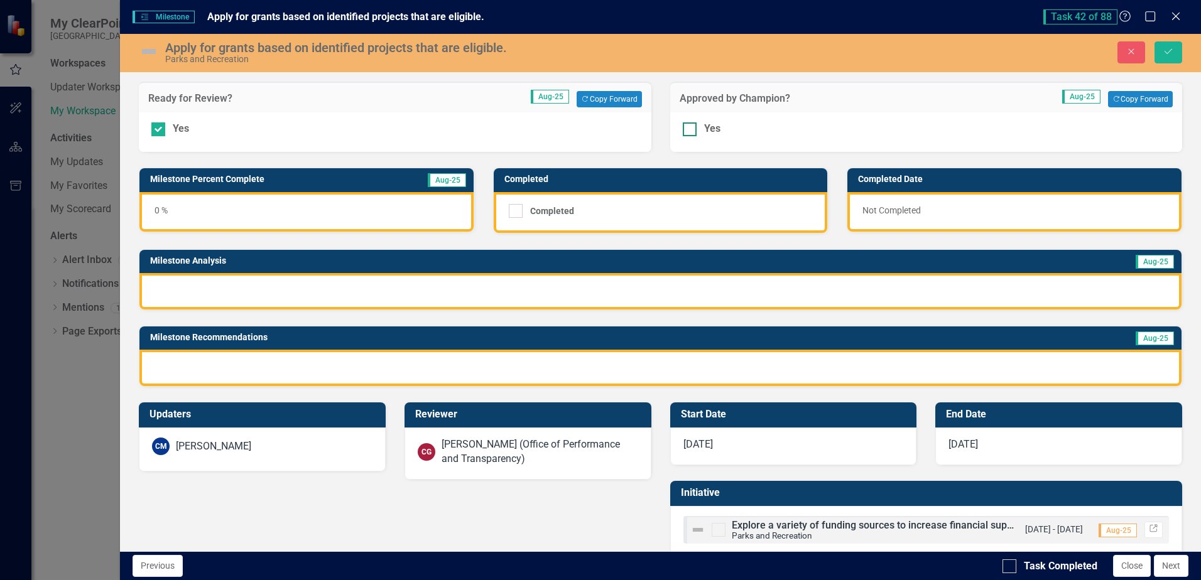
click at [683, 129] on input "Yes" at bounding box center [687, 126] width 8 height 8
checkbox input "true"
click at [543, 286] on div at bounding box center [660, 291] width 1042 height 36
click at [281, 293] on div at bounding box center [660, 291] width 1042 height 36
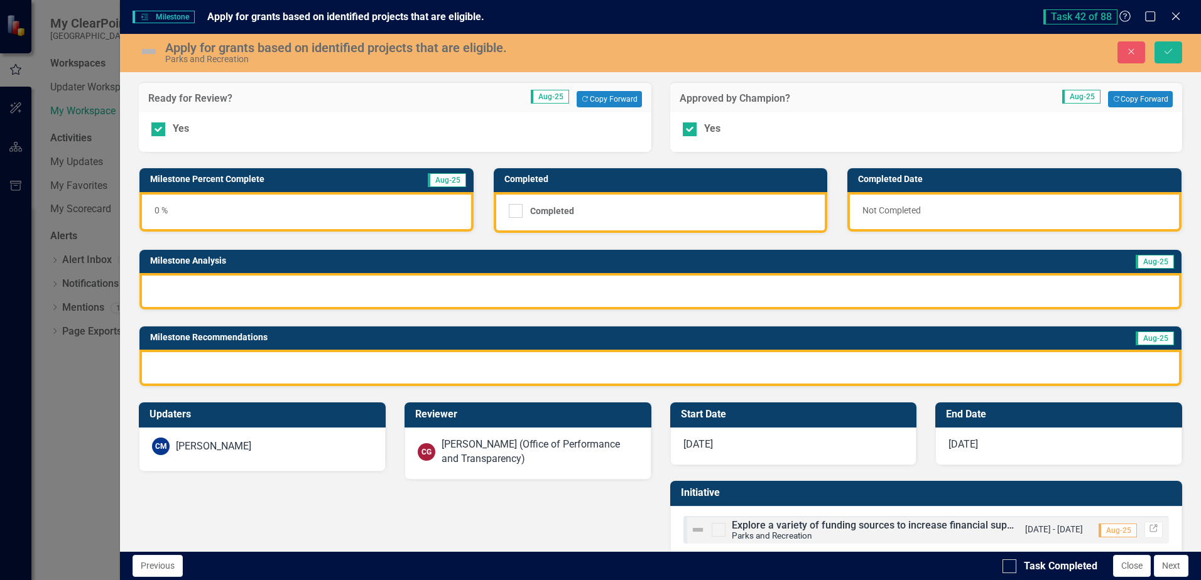
click at [281, 293] on div at bounding box center [660, 291] width 1042 height 36
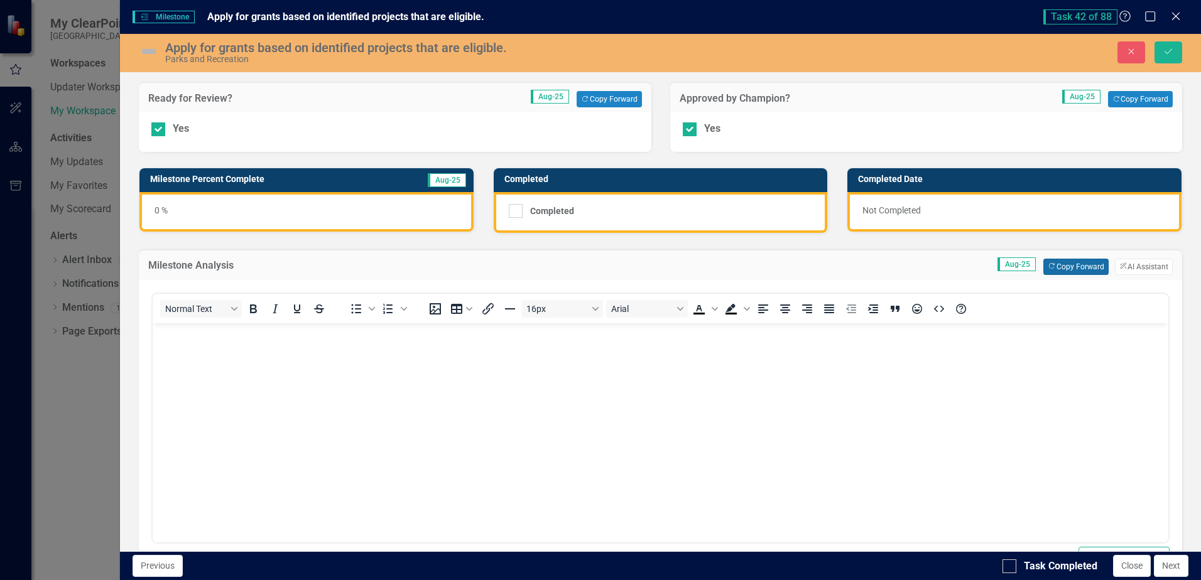
click at [1046, 270] on button "Copy Forward Copy Forward" at bounding box center [1075, 267] width 65 height 16
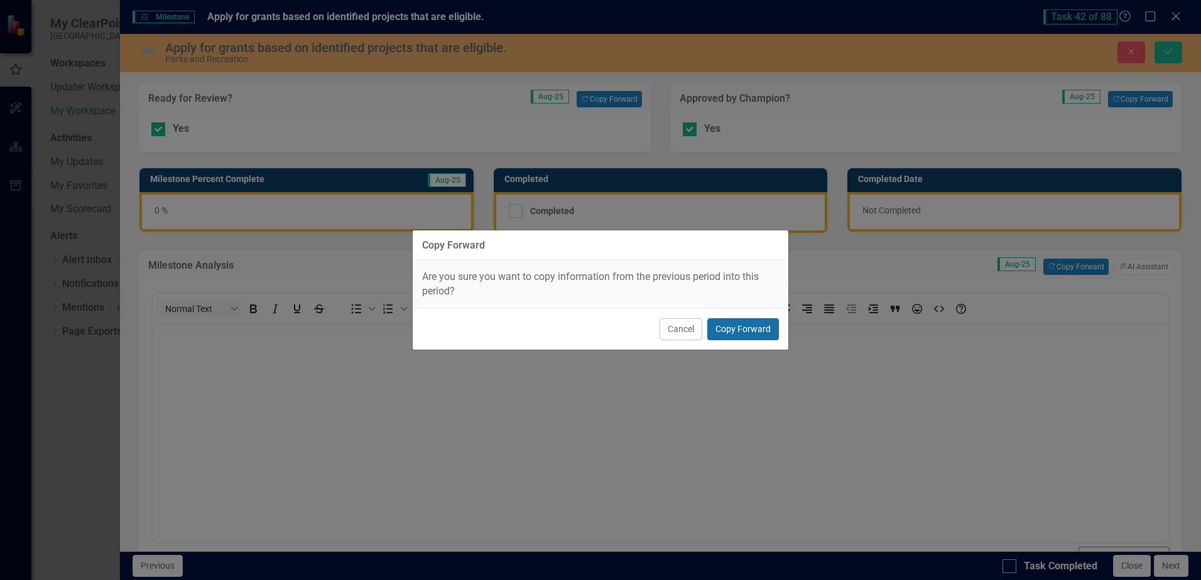
click at [762, 328] on button "Copy Forward" at bounding box center [743, 329] width 72 height 22
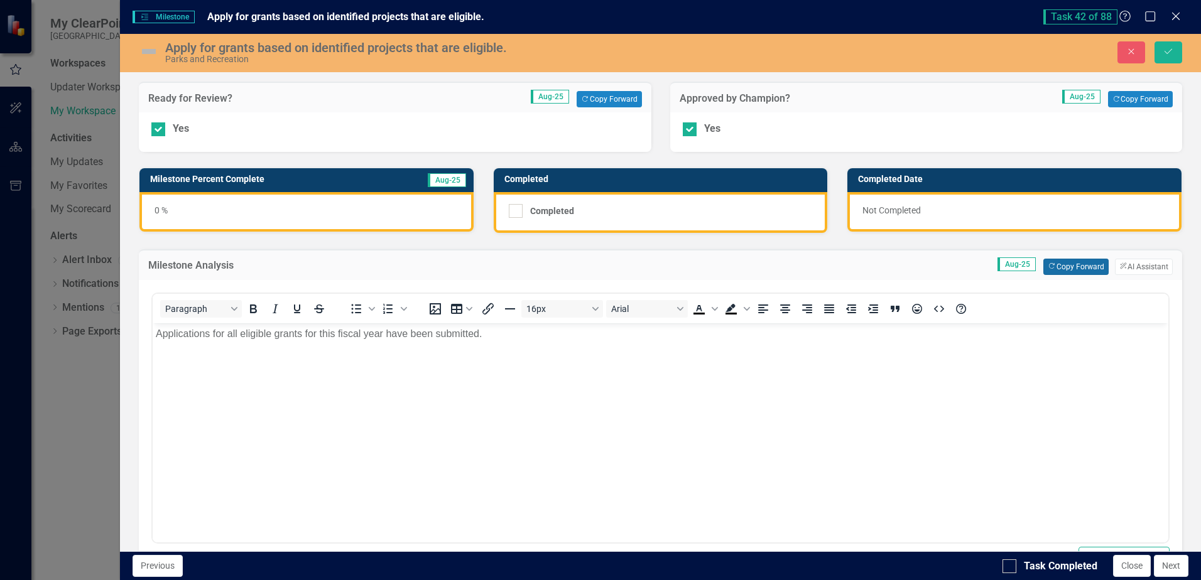
scroll to position [305, 0]
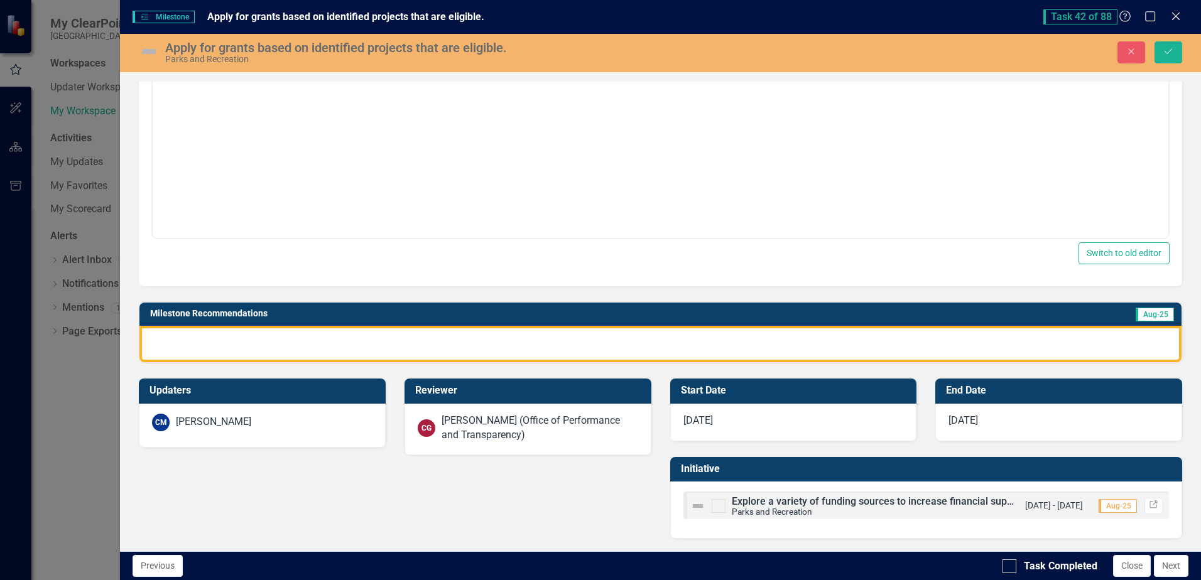
click at [523, 347] on div at bounding box center [660, 344] width 1042 height 36
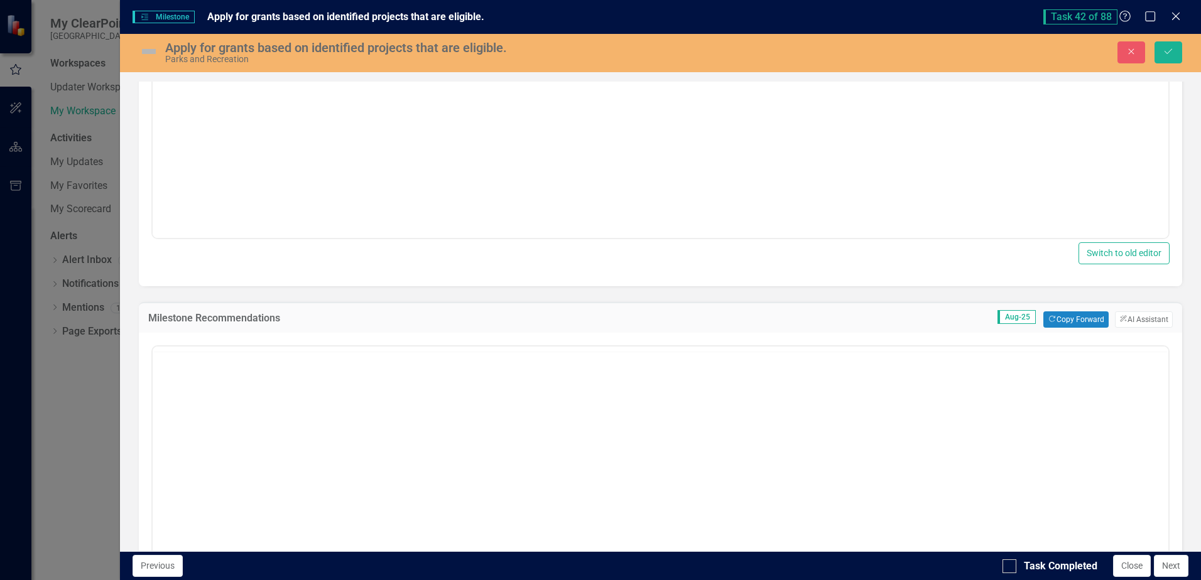
scroll to position [0, 0]
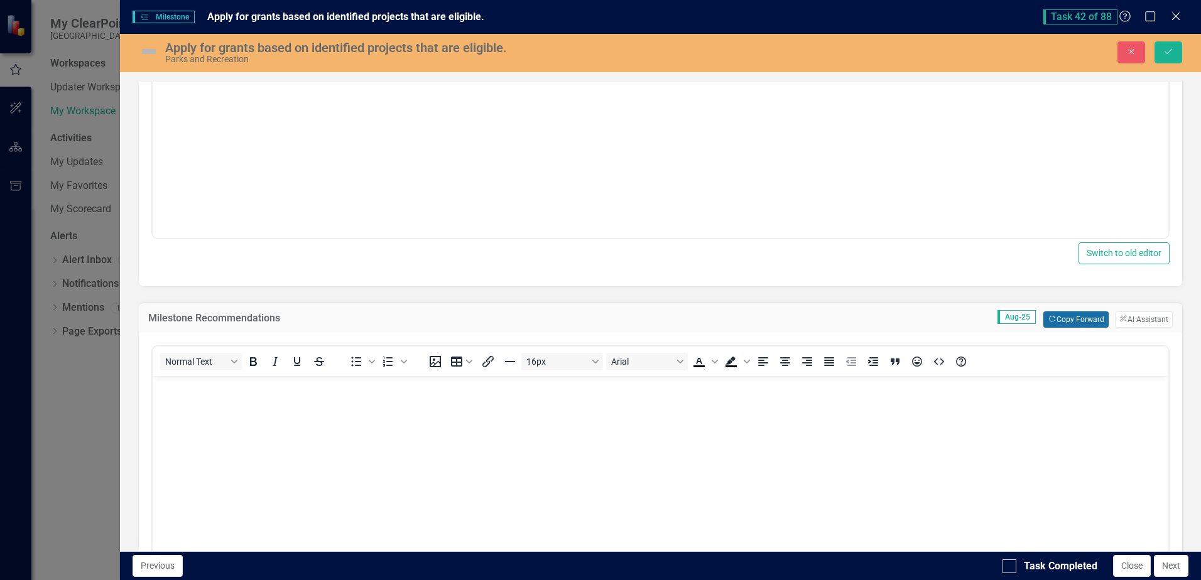
click at [1058, 316] on button "Copy Forward Copy Forward" at bounding box center [1075, 320] width 65 height 16
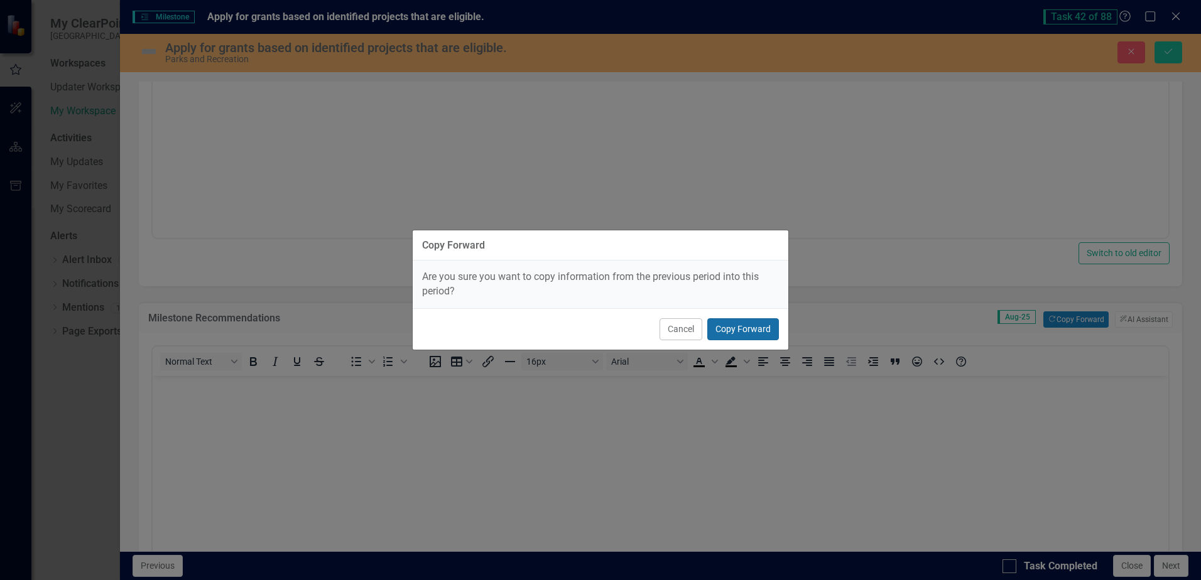
click at [735, 336] on button "Copy Forward" at bounding box center [743, 329] width 72 height 22
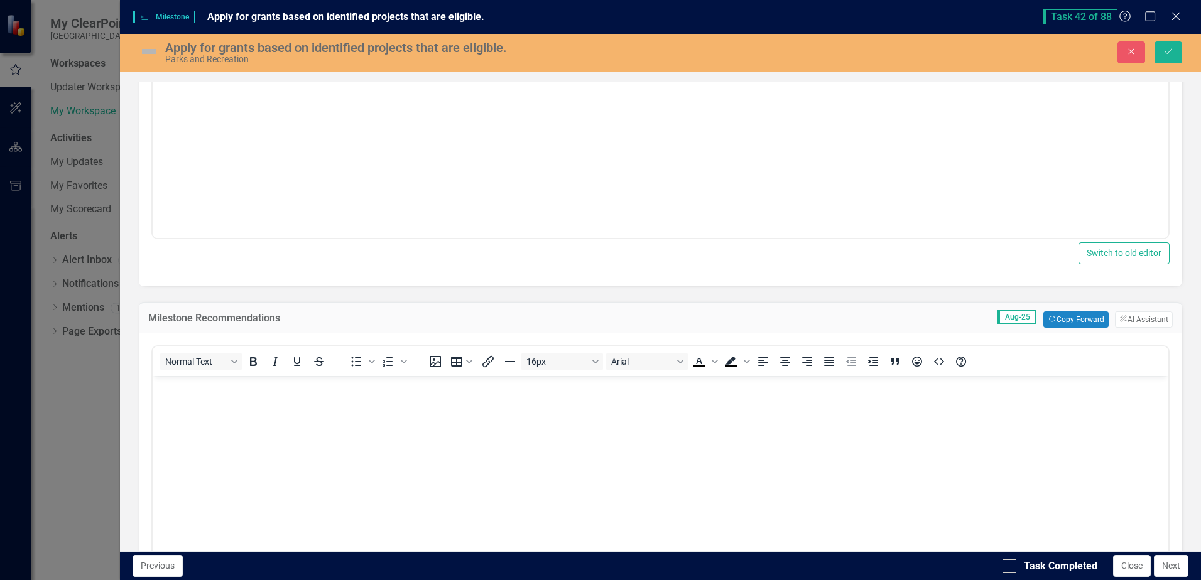
click at [720, 435] on body "Rich Text Area. Press ALT-0 for help." at bounding box center [661, 470] width 1016 height 188
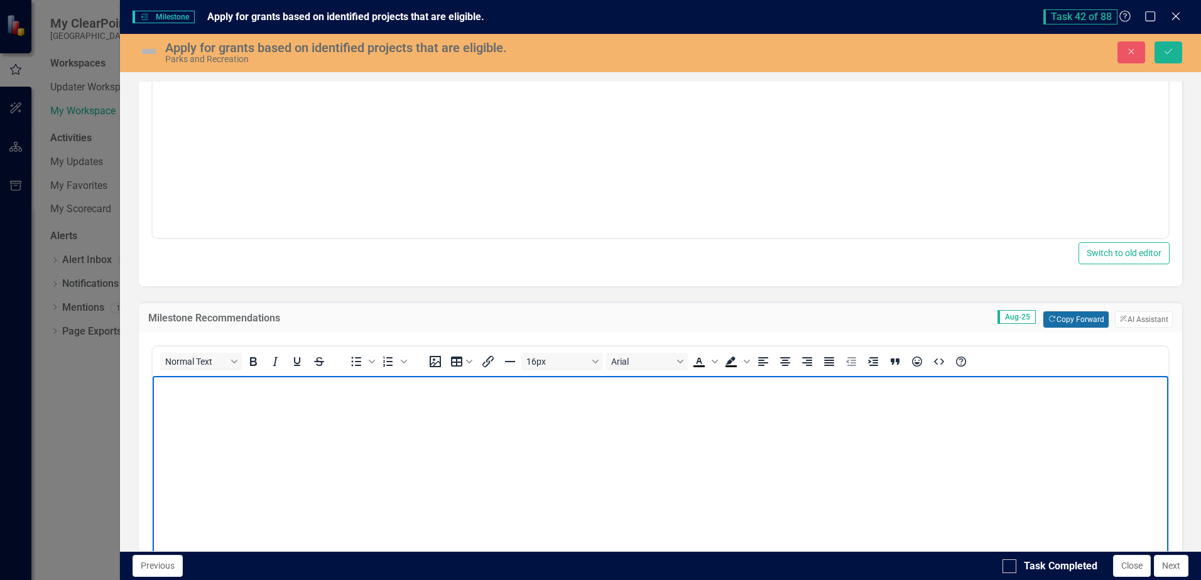
click at [1072, 322] on button "Copy Forward Copy Forward" at bounding box center [1075, 320] width 65 height 16
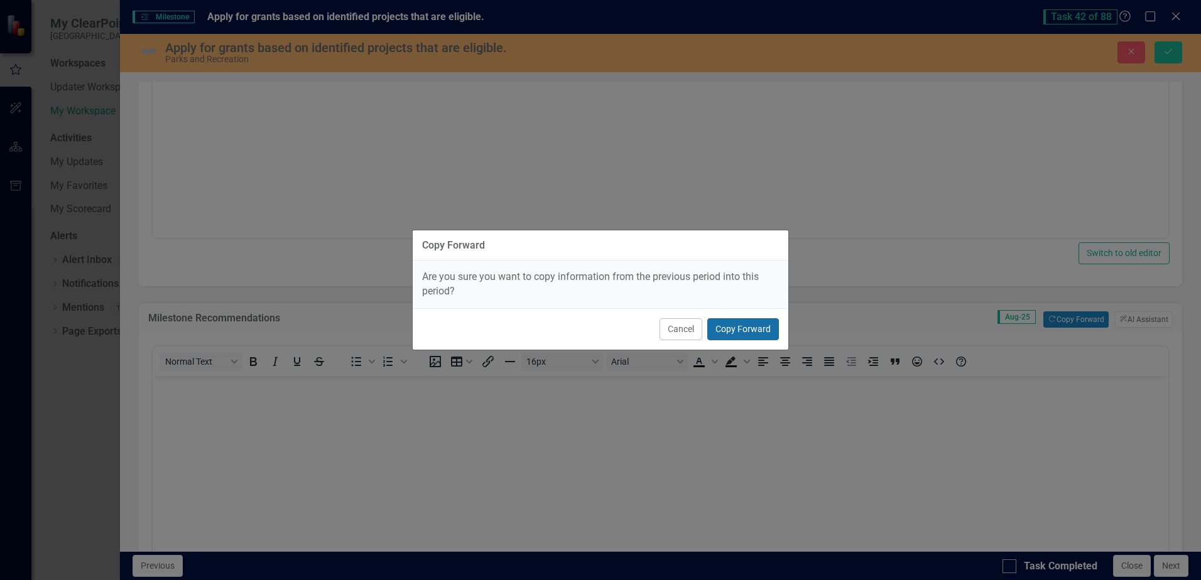
click at [756, 337] on button "Copy Forward" at bounding box center [743, 329] width 72 height 22
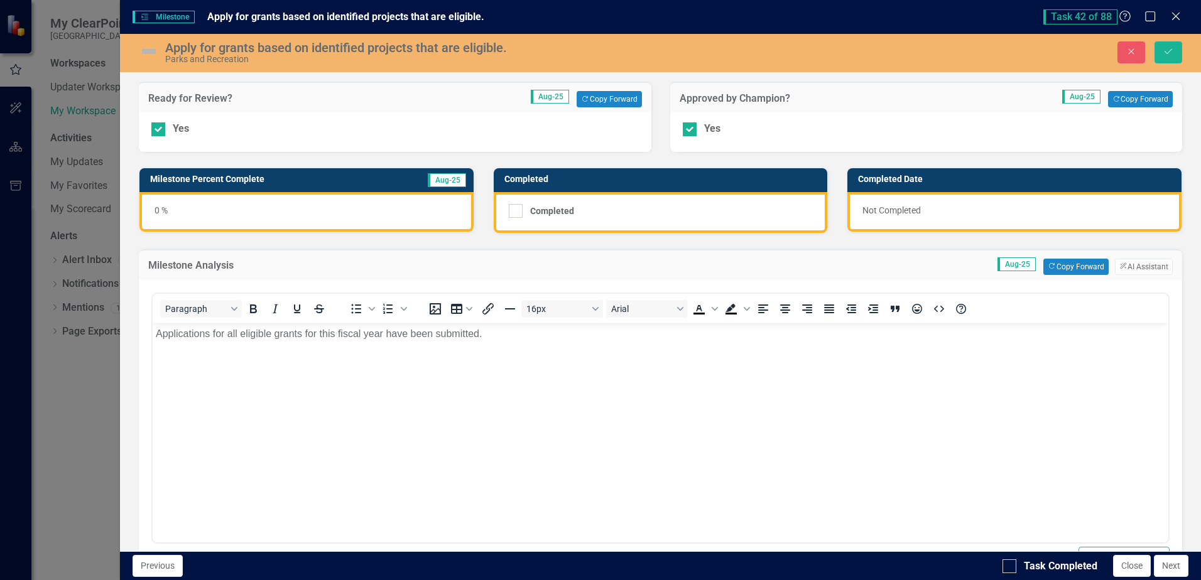
click at [156, 213] on div "0 %" at bounding box center [306, 212] width 334 height 40
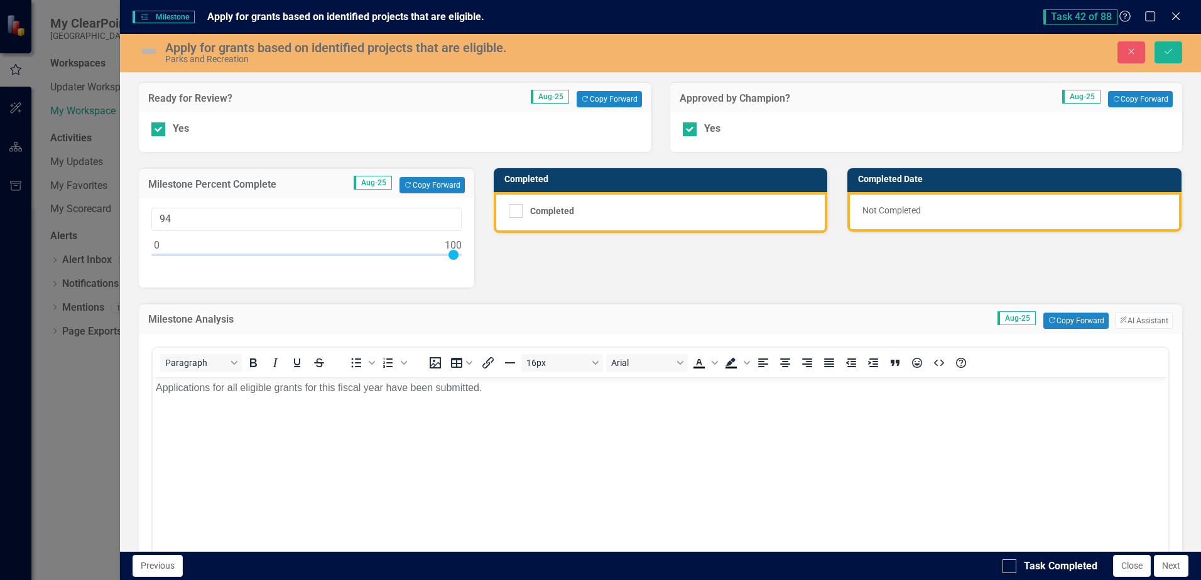
type input "100"
drag, startPoint x: 155, startPoint y: 256, endPoint x: 505, endPoint y: 256, distance: 349.8
click at [505, 256] on div "Ready for Review? Aug-25 Copy Forward Copy Forward Yes Approved by Champion? Au…" at bounding box center [660, 534] width 1062 height 936
drag, startPoint x: 559, startPoint y: 283, endPoint x: 553, endPoint y: 251, distance: 32.5
click at [560, 278] on div "Ready for Review? Aug-25 Copy Forward Copy Forward Yes Approved by Champion? Au…" at bounding box center [660, 534] width 1062 height 936
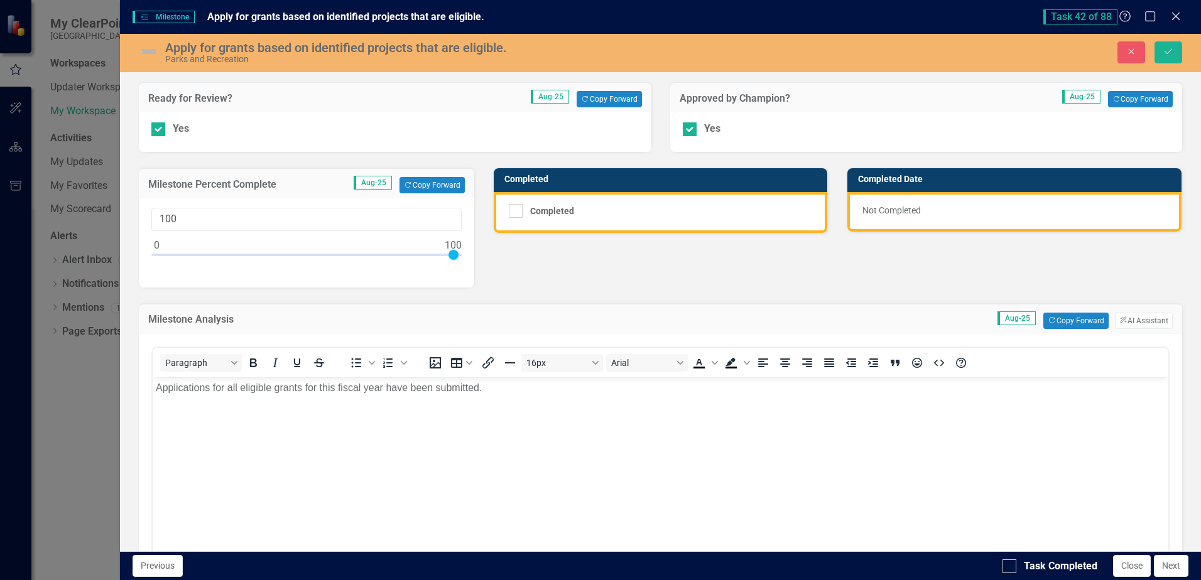
click at [516, 219] on div "Completed" at bounding box center [661, 212] width 334 height 41
click at [514, 211] on div at bounding box center [516, 211] width 14 height 14
click at [514, 211] on input "Completed" at bounding box center [513, 208] width 8 height 8
checkbox input "true"
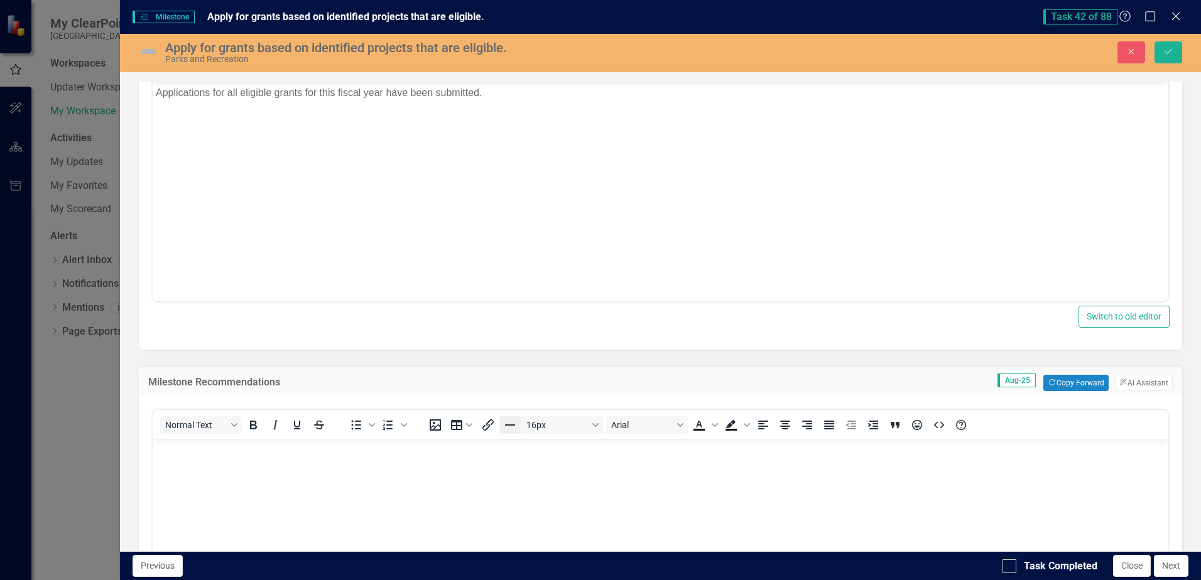
scroll to position [314, 0]
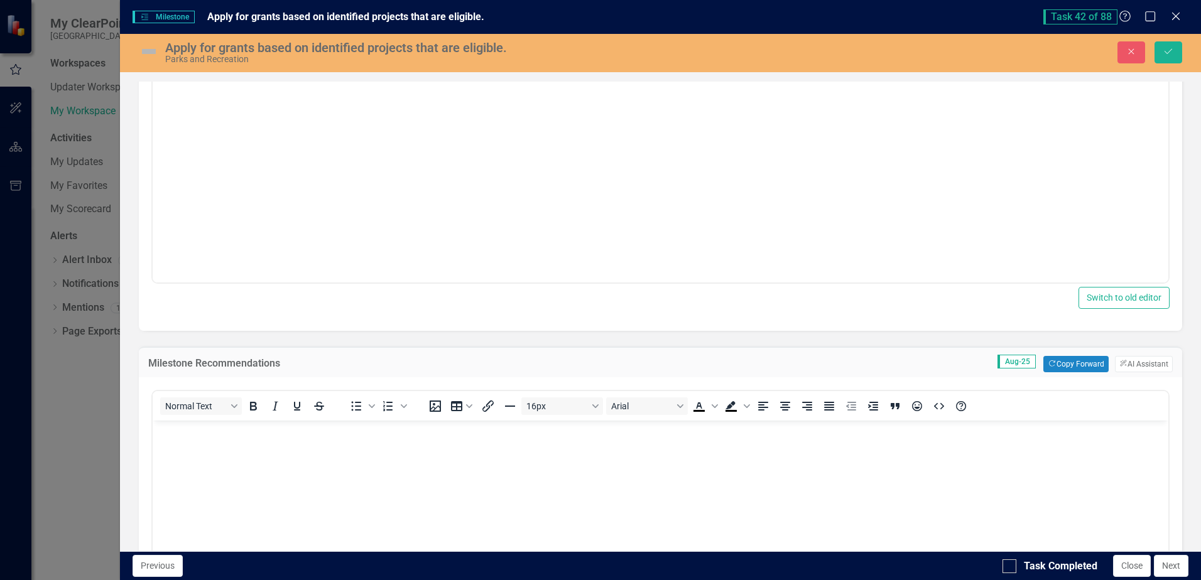
click at [421, 478] on body "Rich Text Area. Press ALT-0 for help." at bounding box center [661, 515] width 1016 height 188
drag, startPoint x: 1017, startPoint y: 567, endPoint x: 883, endPoint y: 119, distance: 468.0
click at [1017, 567] on div "Task Completed" at bounding box center [1049, 567] width 95 height 14
click at [1011, 567] on input "Task Completed" at bounding box center [1006, 564] width 8 height 8
checkbox input "true"
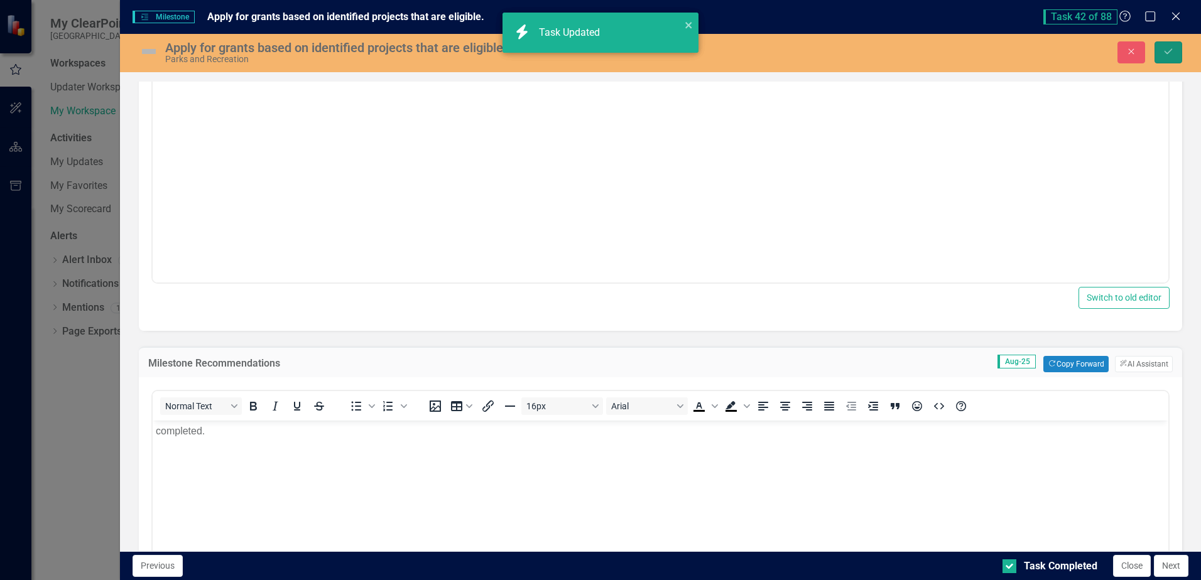
checkbox input "true"
click at [1172, 58] on button "Save" at bounding box center [1168, 52] width 28 height 22
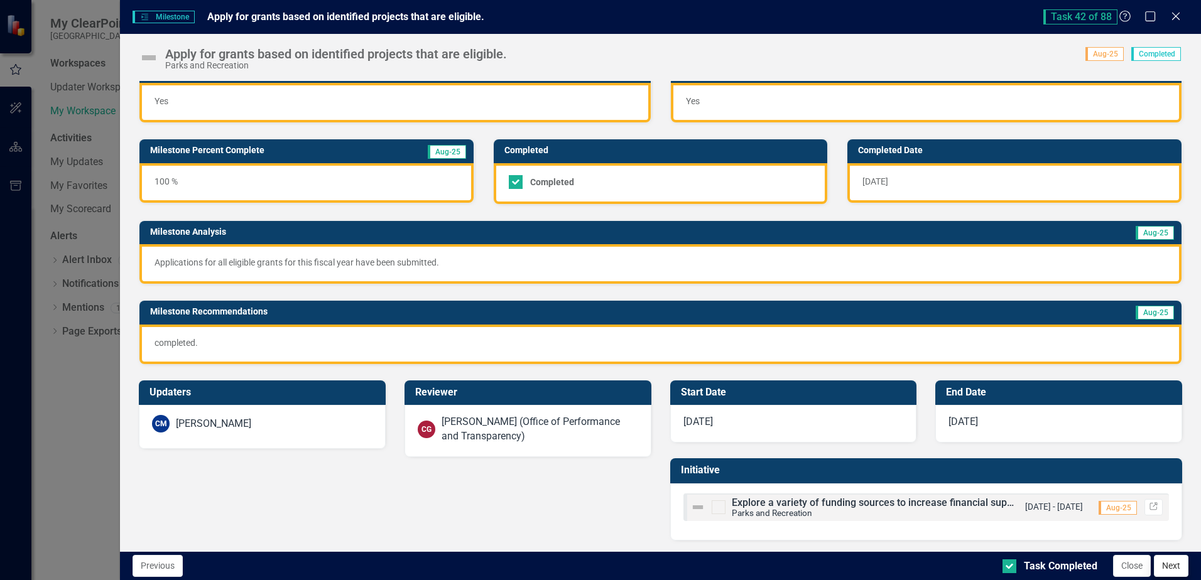
scroll to position [24, 0]
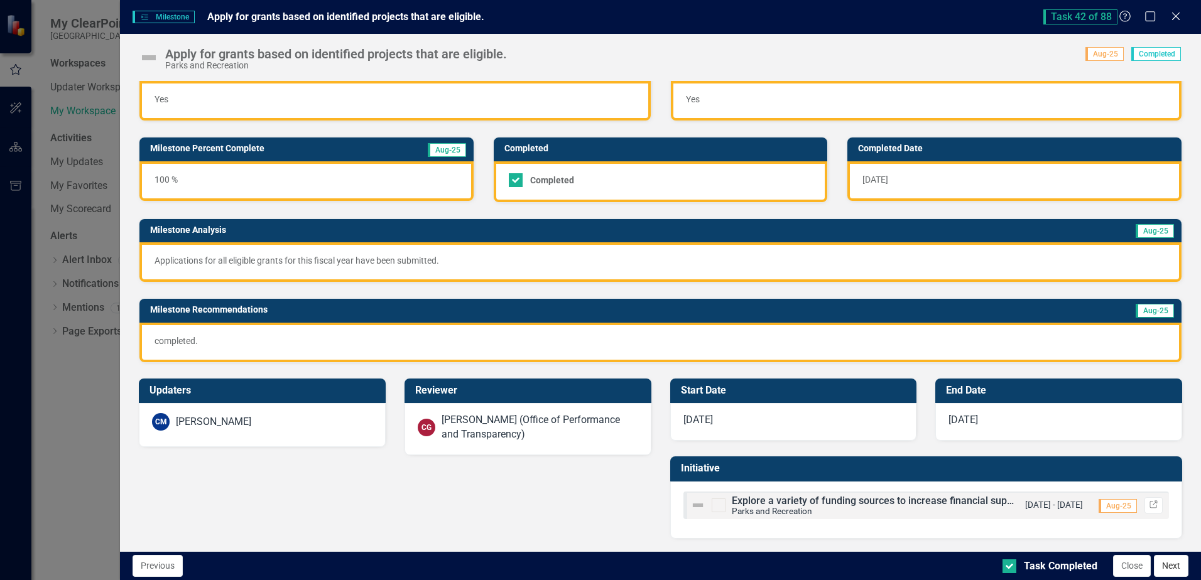
click at [1178, 563] on button "Next" at bounding box center [1171, 566] width 35 height 22
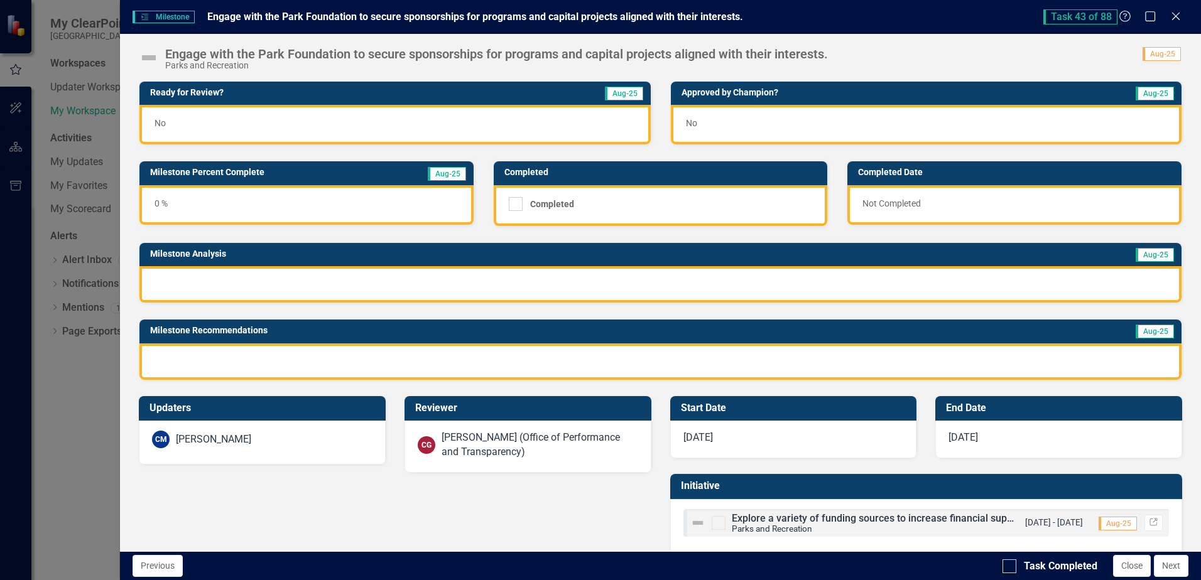
click at [353, 124] on div "No" at bounding box center [394, 125] width 511 height 40
click at [352, 124] on div "No" at bounding box center [394, 125] width 511 height 40
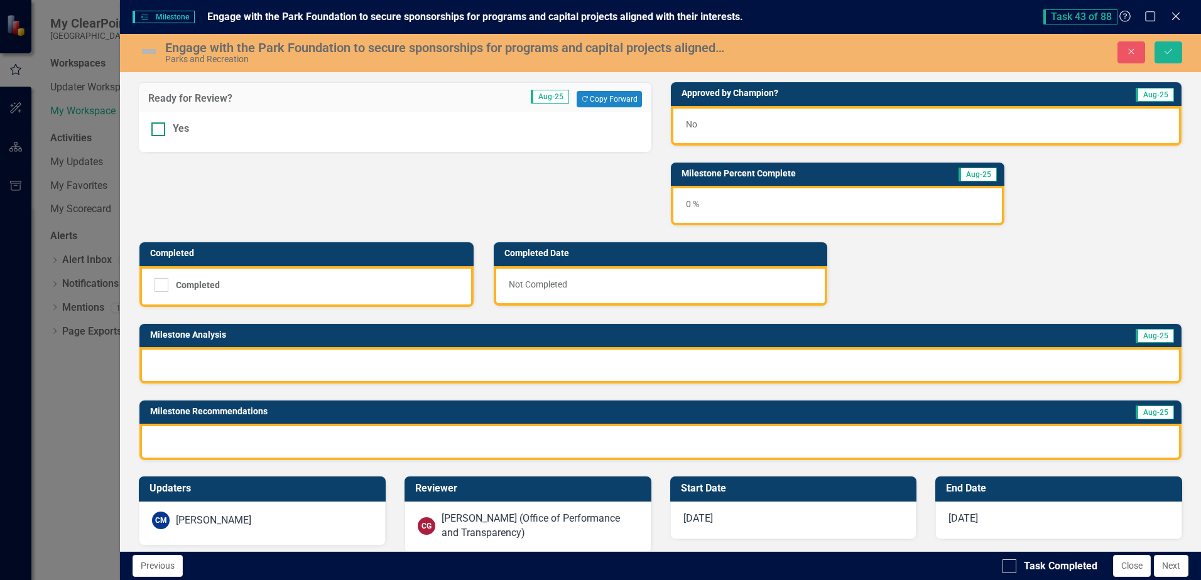
click at [162, 131] on div at bounding box center [158, 129] width 14 height 14
click at [160, 131] on input "Yes" at bounding box center [155, 126] width 8 height 8
checkbox input "true"
click at [734, 126] on div "No" at bounding box center [926, 126] width 511 height 40
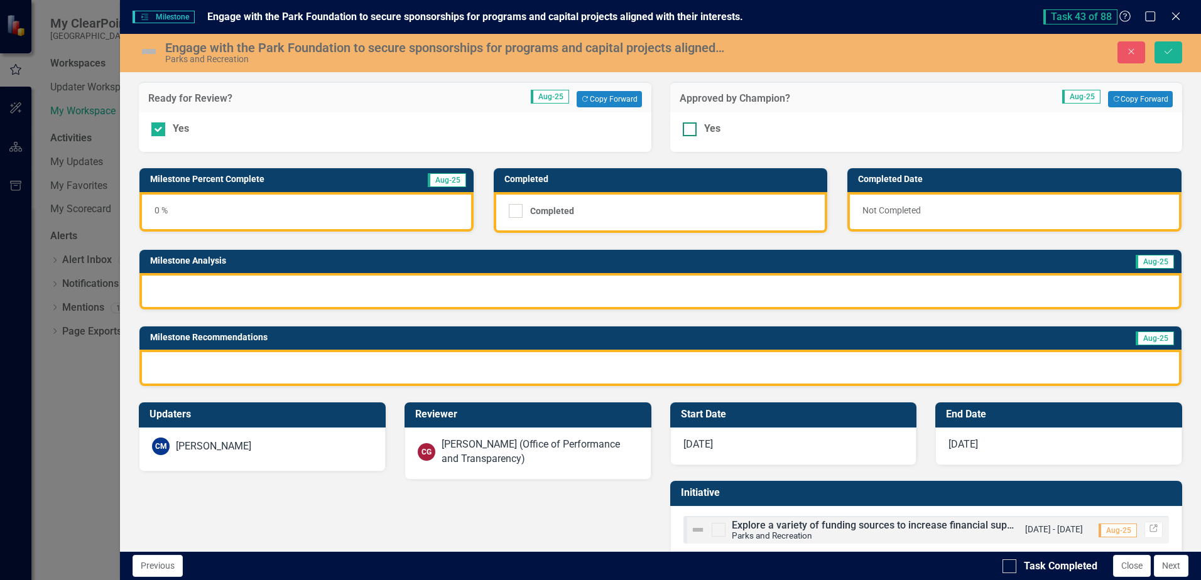
click at [690, 130] on div at bounding box center [690, 129] width 14 height 14
click at [690, 130] on input "Yes" at bounding box center [687, 126] width 8 height 8
checkbox input "true"
click at [389, 283] on div at bounding box center [660, 291] width 1042 height 36
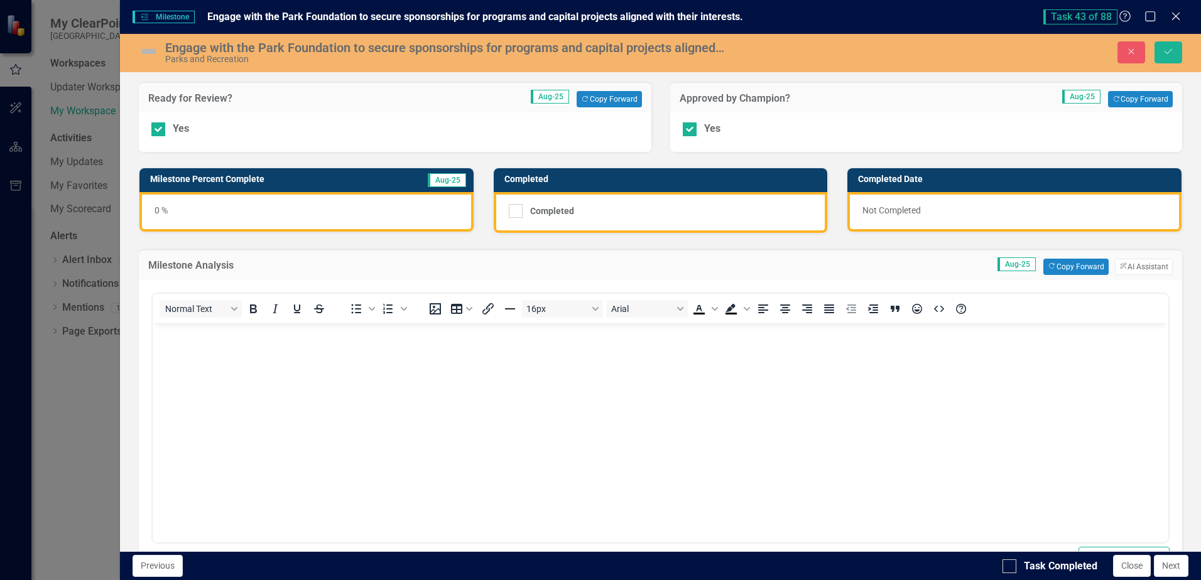
scroll to position [0, 0]
click at [1087, 264] on button "Copy Forward Copy Forward" at bounding box center [1075, 267] width 65 height 16
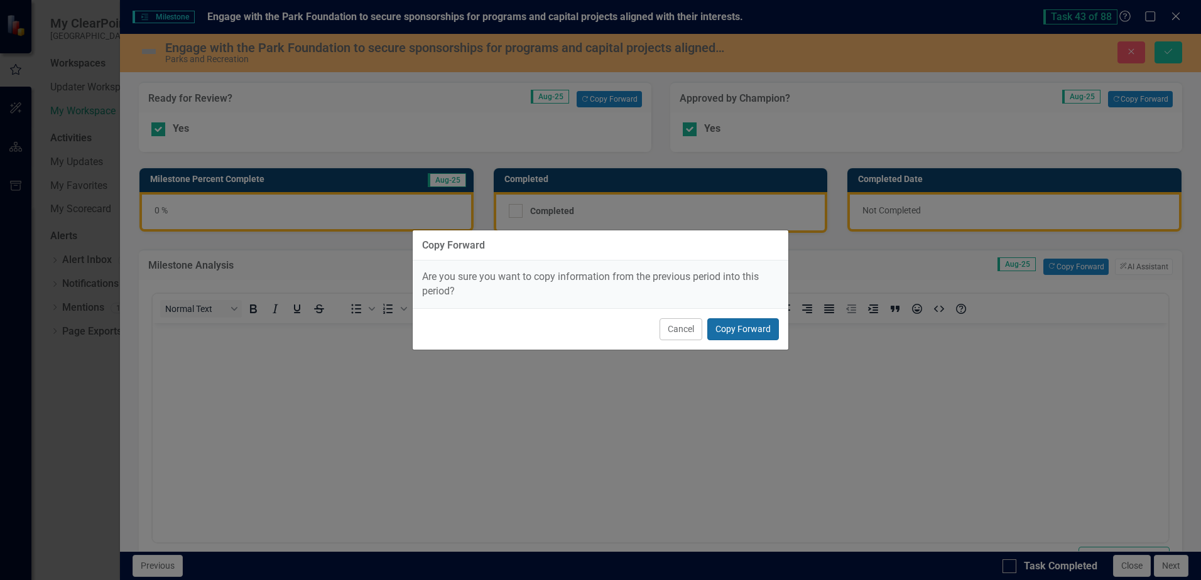
click at [736, 331] on button "Copy Forward" at bounding box center [743, 329] width 72 height 22
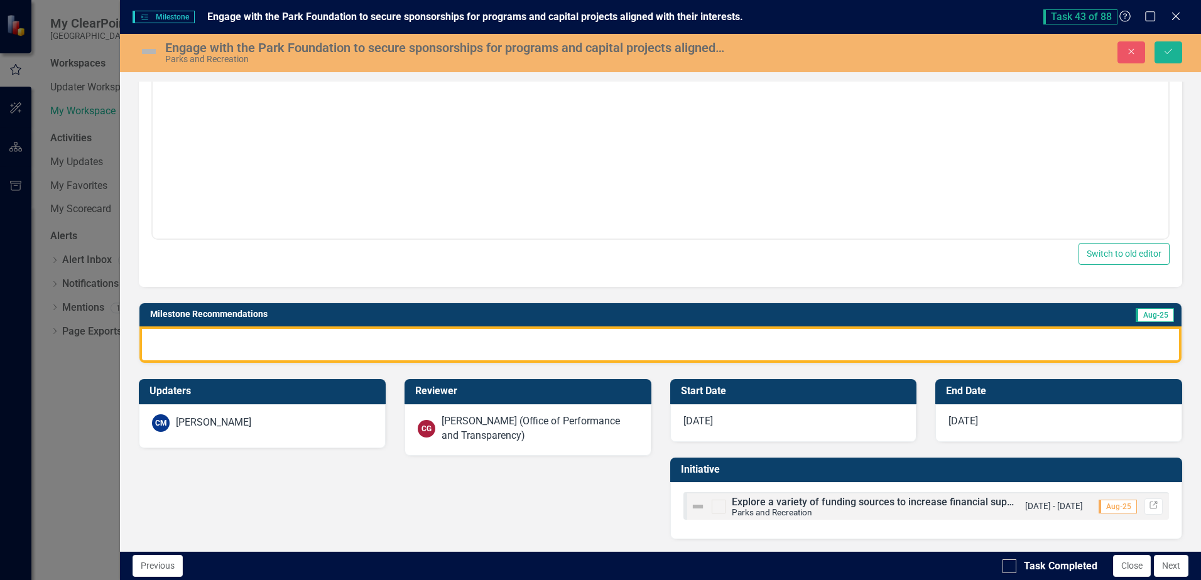
scroll to position [305, 0]
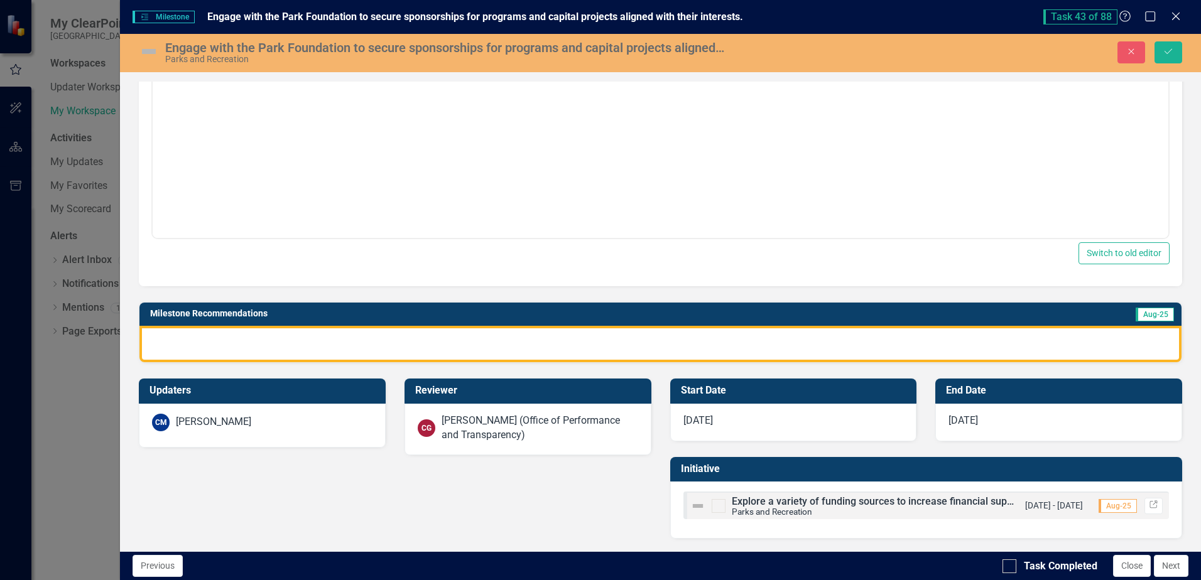
click at [624, 335] on div at bounding box center [660, 344] width 1042 height 36
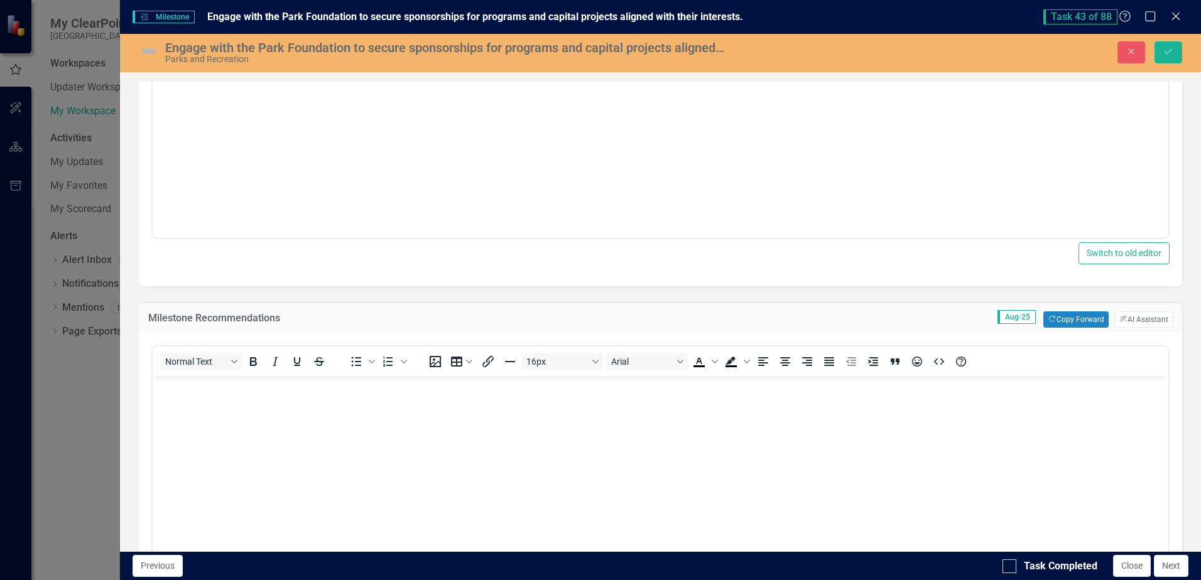
scroll to position [0, 0]
click at [1078, 319] on button "Copy Forward Copy Forward" at bounding box center [1075, 320] width 65 height 16
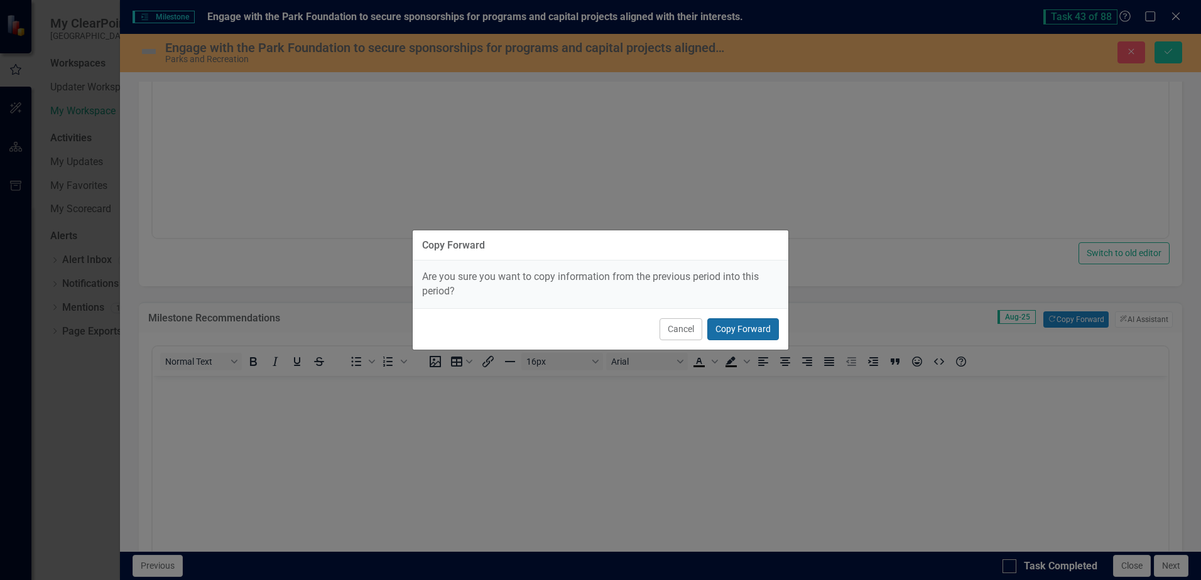
click at [746, 329] on button "Copy Forward" at bounding box center [743, 329] width 72 height 22
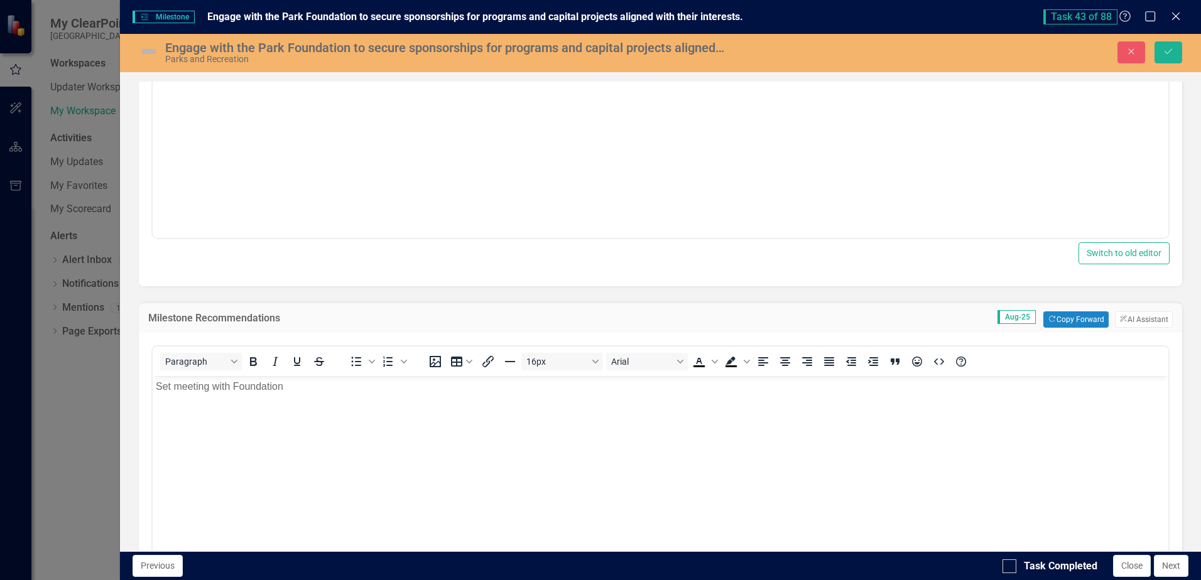
drag, startPoint x: 1002, startPoint y: 570, endPoint x: 1000, endPoint y: 553, distance: 16.4
click at [1001, 569] on div "Previous Task Completed Close Next" at bounding box center [660, 565] width 1081 height 29
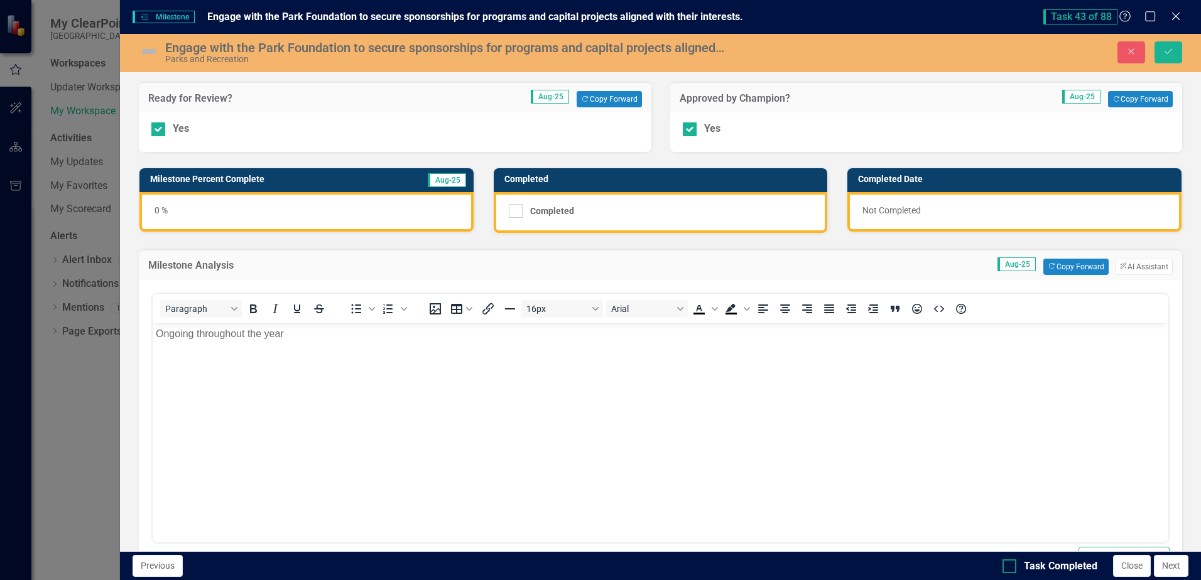
click at [1008, 568] on div at bounding box center [1009, 567] width 14 height 14
click at [1008, 568] on input "Task Completed" at bounding box center [1006, 564] width 8 height 8
checkbox input "true"
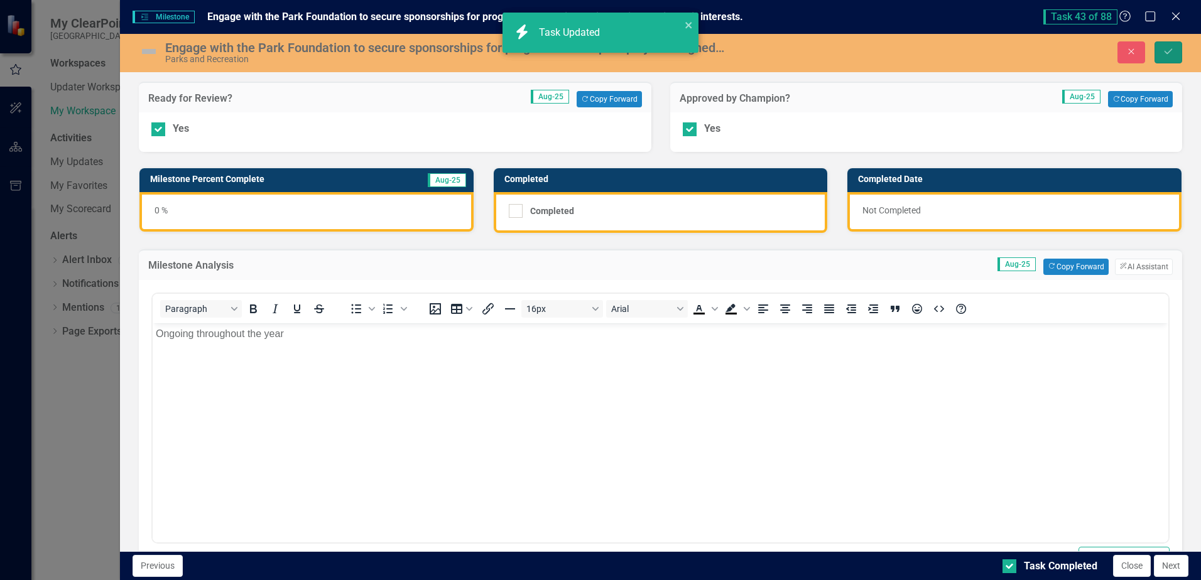
checkbox input "true"
click at [1167, 51] on icon "Save" at bounding box center [1168, 51] width 11 height 9
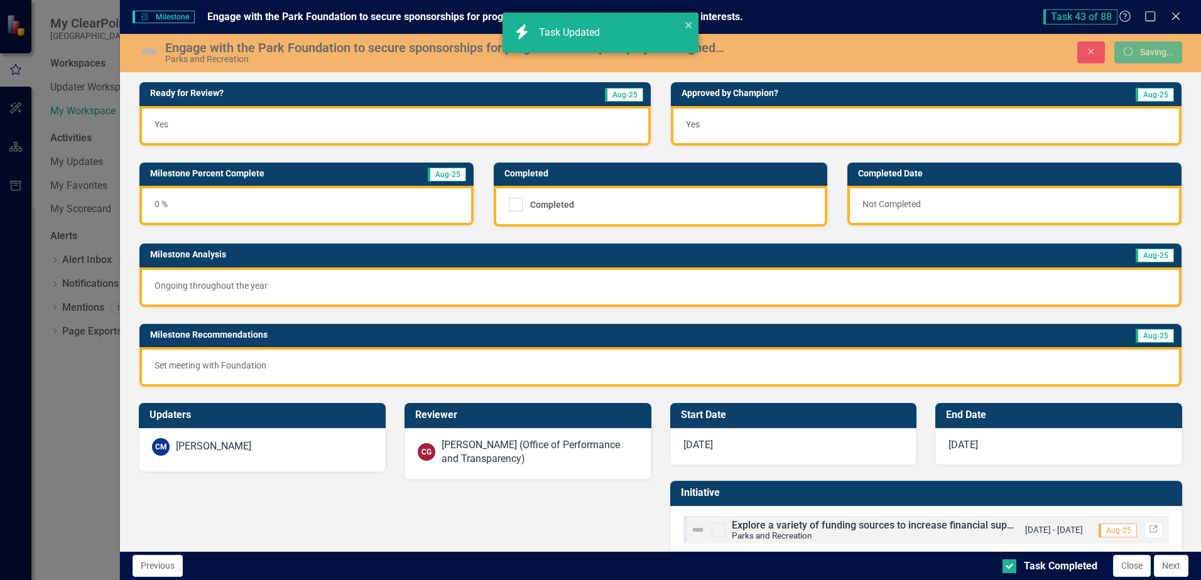
click at [1178, 567] on button "Next" at bounding box center [1171, 566] width 35 height 22
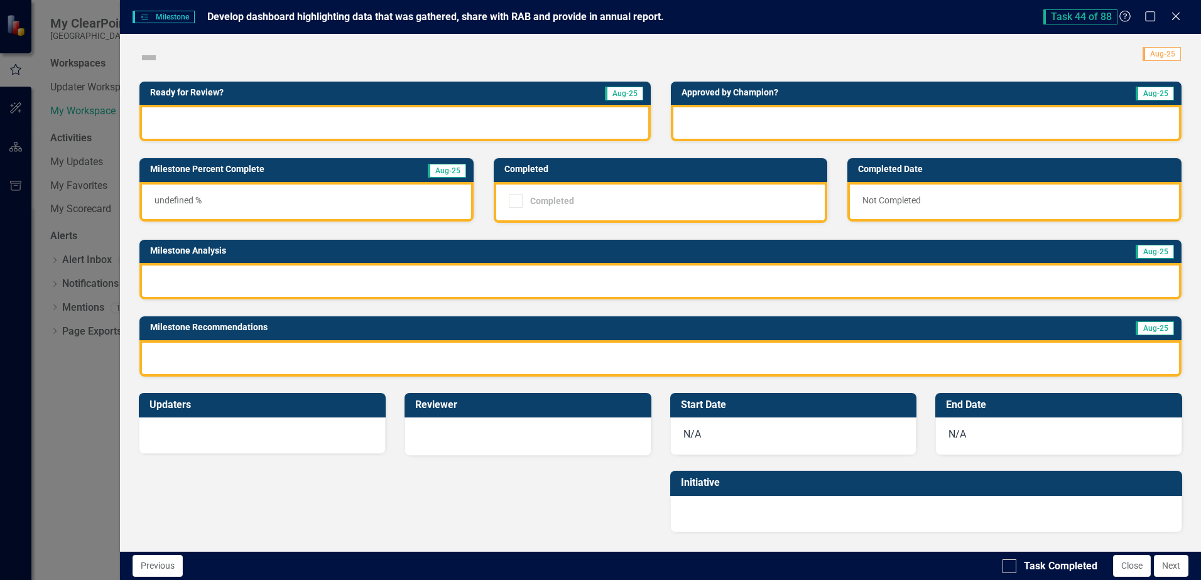
click at [230, 114] on div at bounding box center [394, 123] width 511 height 36
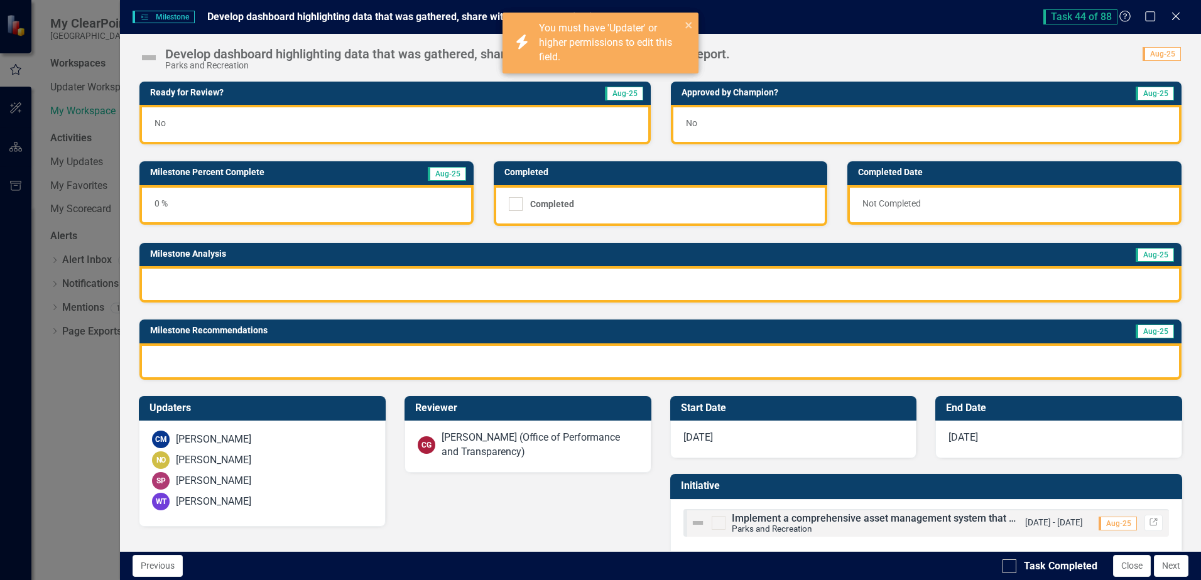
click at [170, 126] on div "No" at bounding box center [394, 125] width 511 height 40
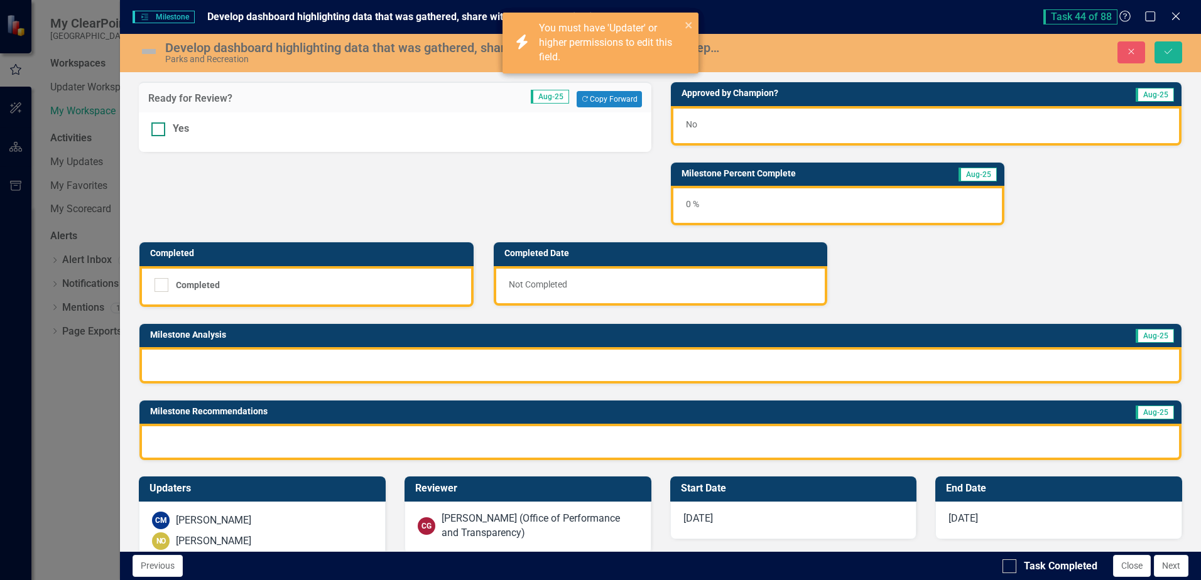
click at [162, 129] on div at bounding box center [158, 129] width 14 height 14
click at [160, 129] on input "Yes" at bounding box center [155, 126] width 8 height 8
checkbox input "true"
click at [693, 126] on div "No" at bounding box center [926, 126] width 511 height 40
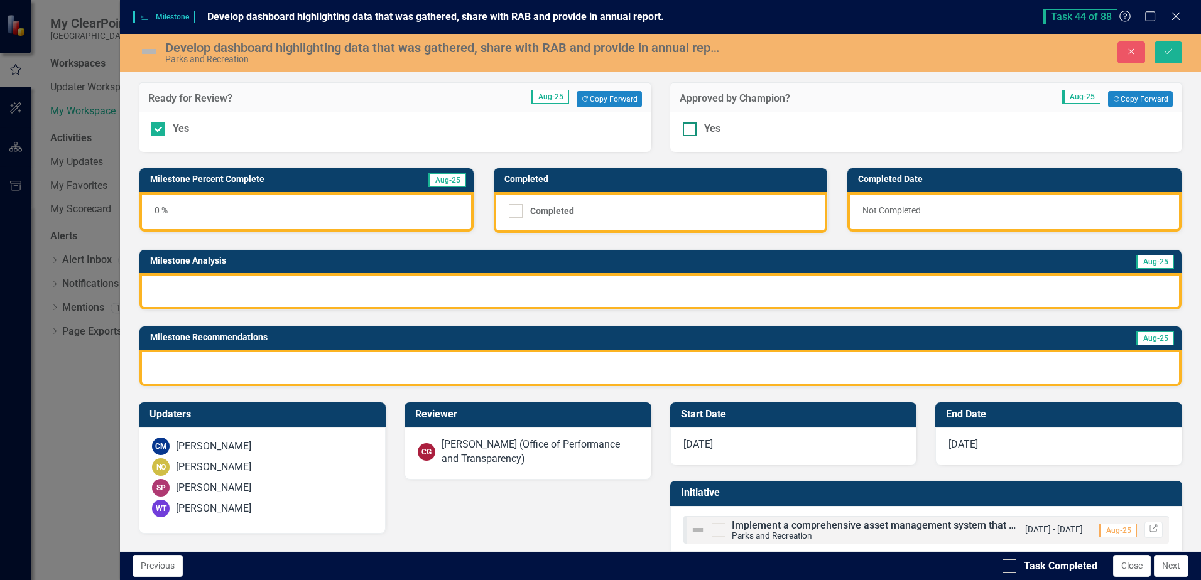
click at [691, 131] on div at bounding box center [690, 129] width 14 height 14
click at [691, 131] on input "Yes" at bounding box center [687, 126] width 8 height 8
checkbox input "true"
click at [515, 214] on div at bounding box center [516, 211] width 14 height 14
click at [515, 212] on input "Completed" at bounding box center [513, 208] width 8 height 8
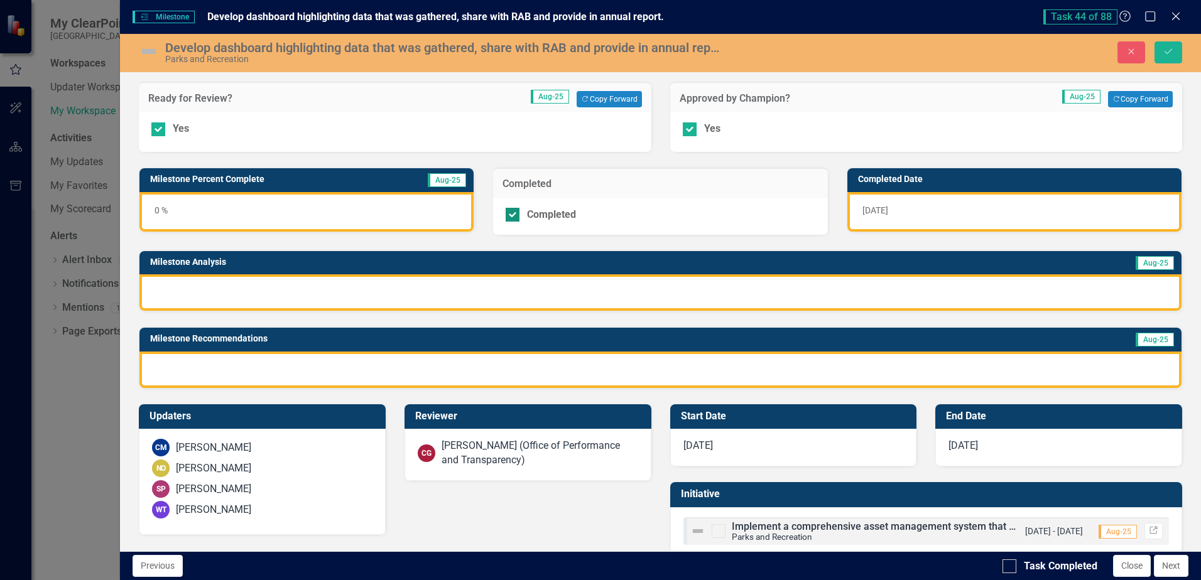
click at [513, 214] on div at bounding box center [513, 215] width 14 height 14
click at [513, 214] on input "Completed" at bounding box center [510, 212] width 8 height 8
click at [335, 291] on div at bounding box center [660, 292] width 1042 height 36
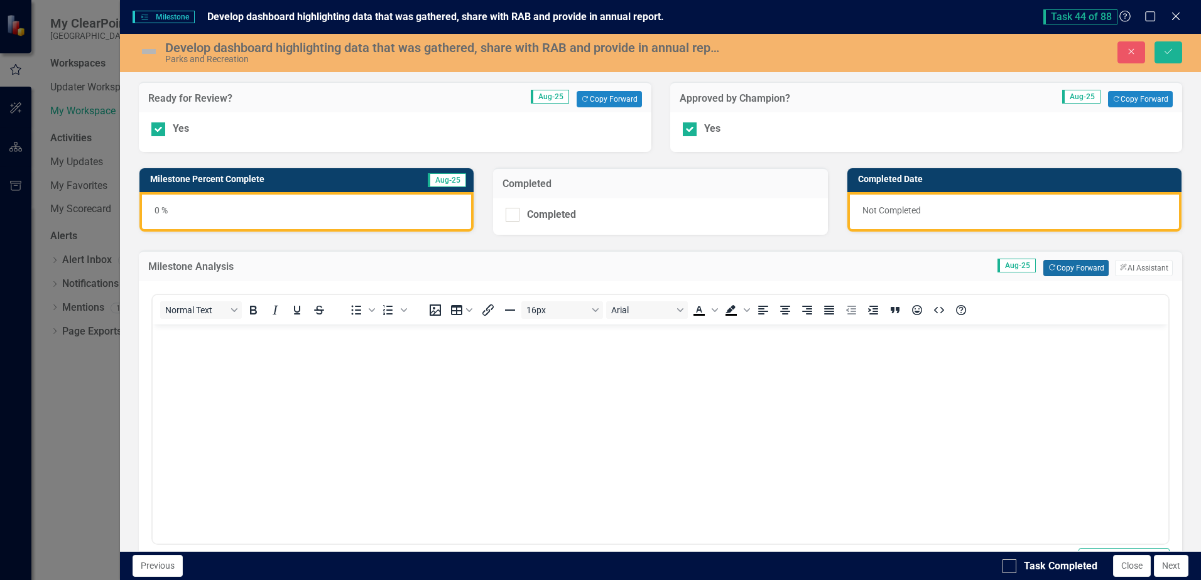
click at [1044, 263] on button "Copy Forward Copy Forward" at bounding box center [1075, 268] width 65 height 16
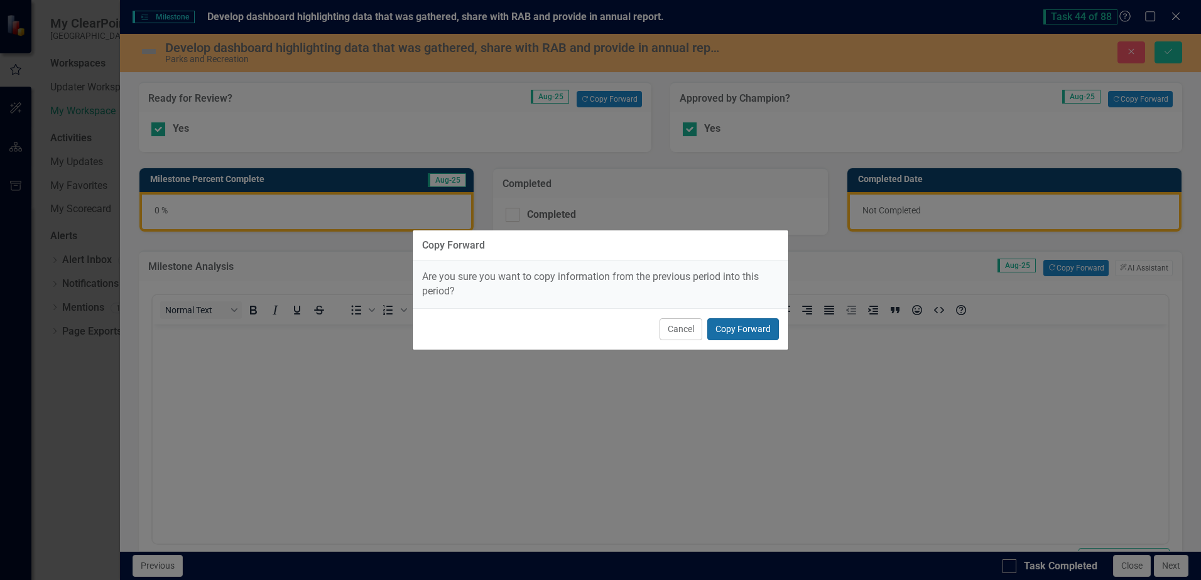
click at [740, 331] on button "Copy Forward" at bounding box center [743, 329] width 72 height 22
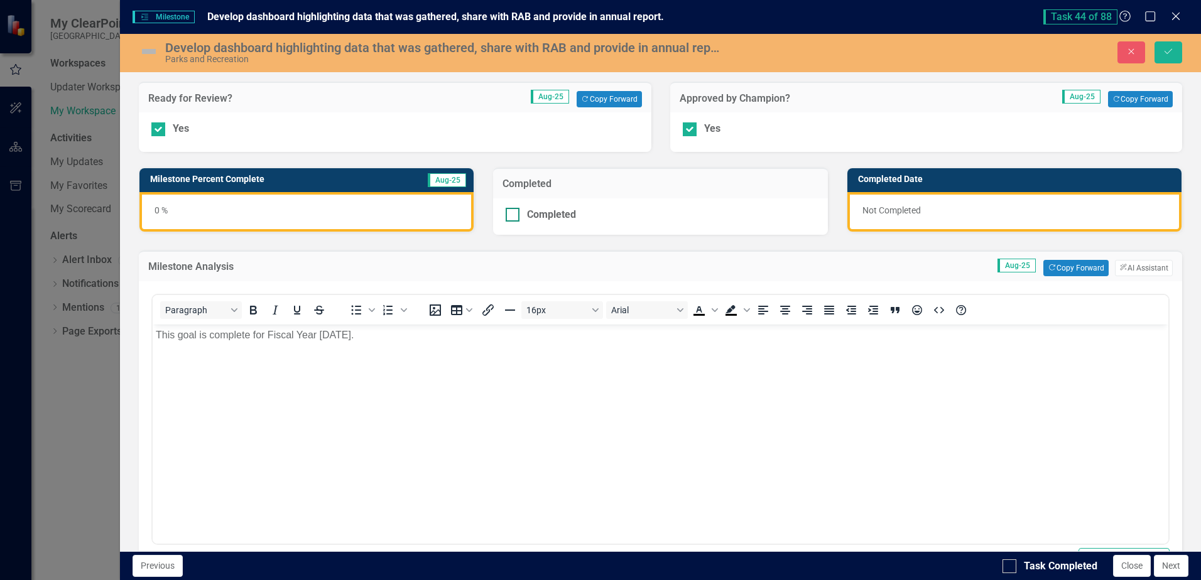
click at [509, 219] on div at bounding box center [513, 215] width 14 height 14
click at [509, 216] on input "Completed" at bounding box center [510, 212] width 8 height 8
checkbox input "true"
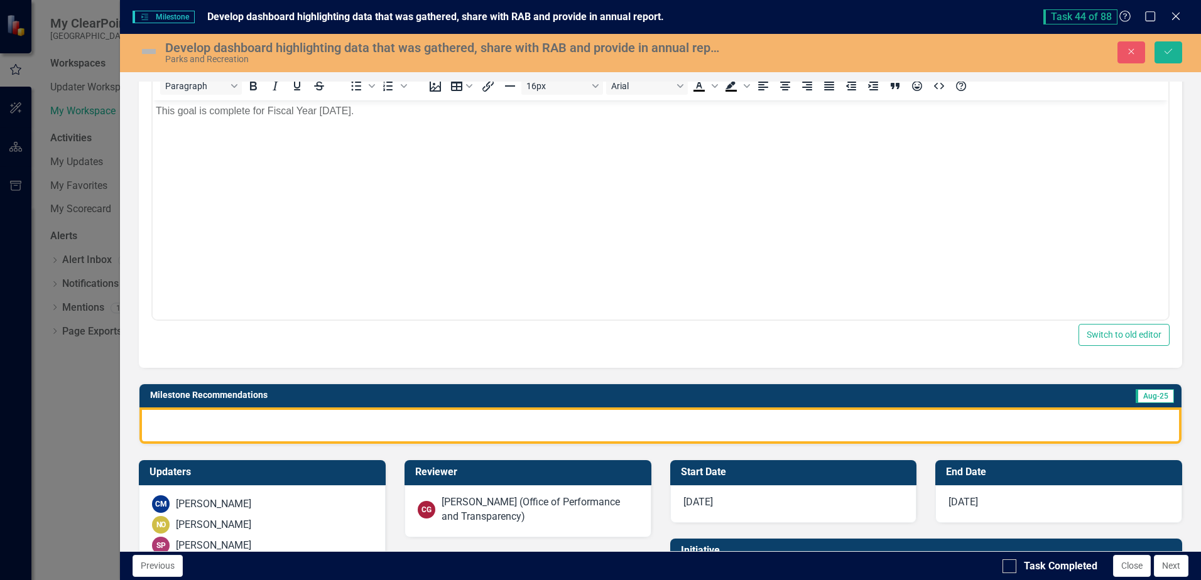
scroll to position [251, 0]
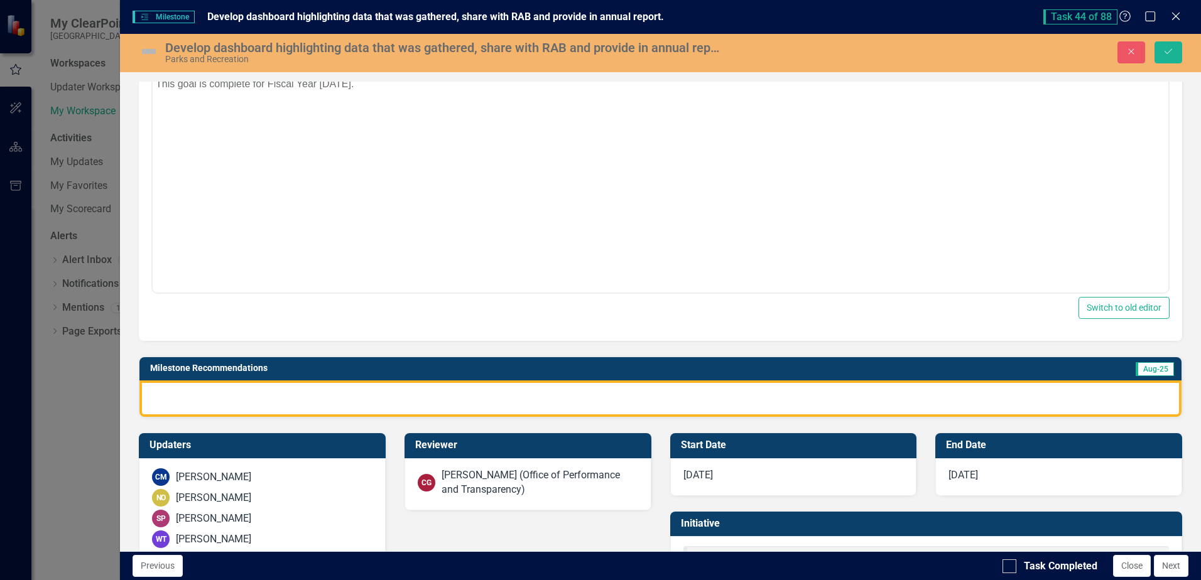
click at [406, 386] on div at bounding box center [660, 399] width 1042 height 36
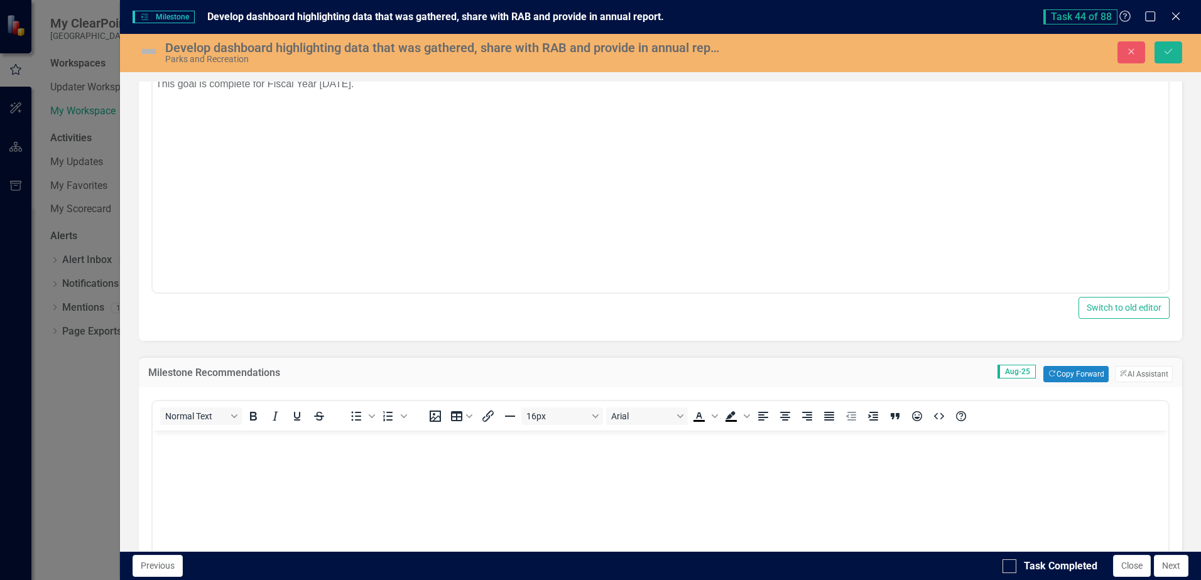
scroll to position [0, 0]
click at [1043, 378] on button "Copy Forward Copy Forward" at bounding box center [1075, 374] width 65 height 16
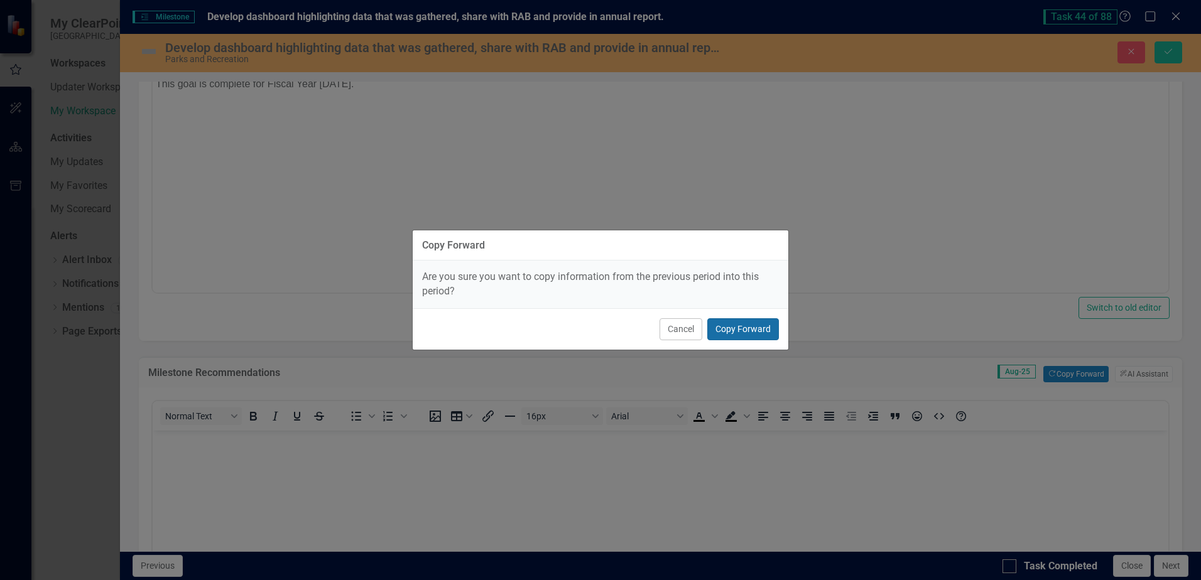
click at [751, 333] on button "Copy Forward" at bounding box center [743, 329] width 72 height 22
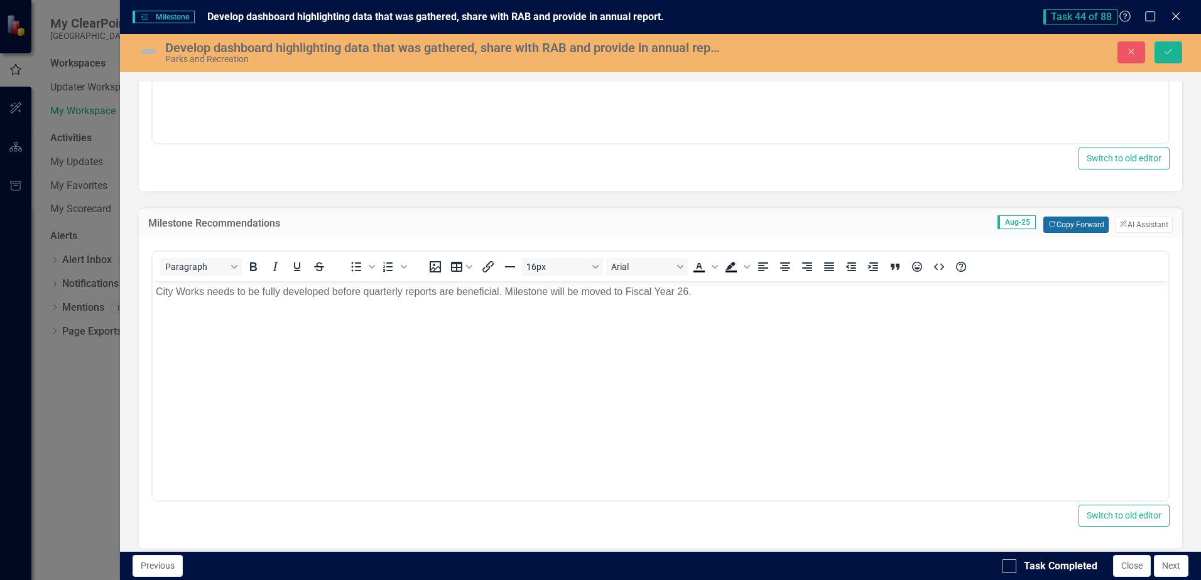
scroll to position [440, 0]
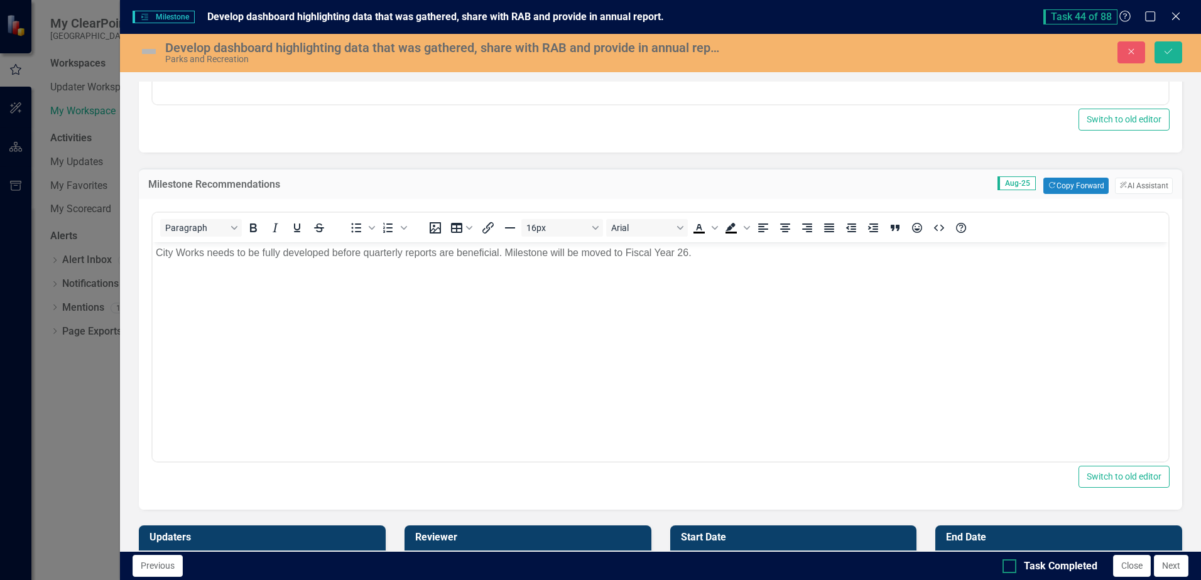
click at [1006, 566] on input "Task Completed" at bounding box center [1006, 564] width 8 height 8
checkbox input "true"
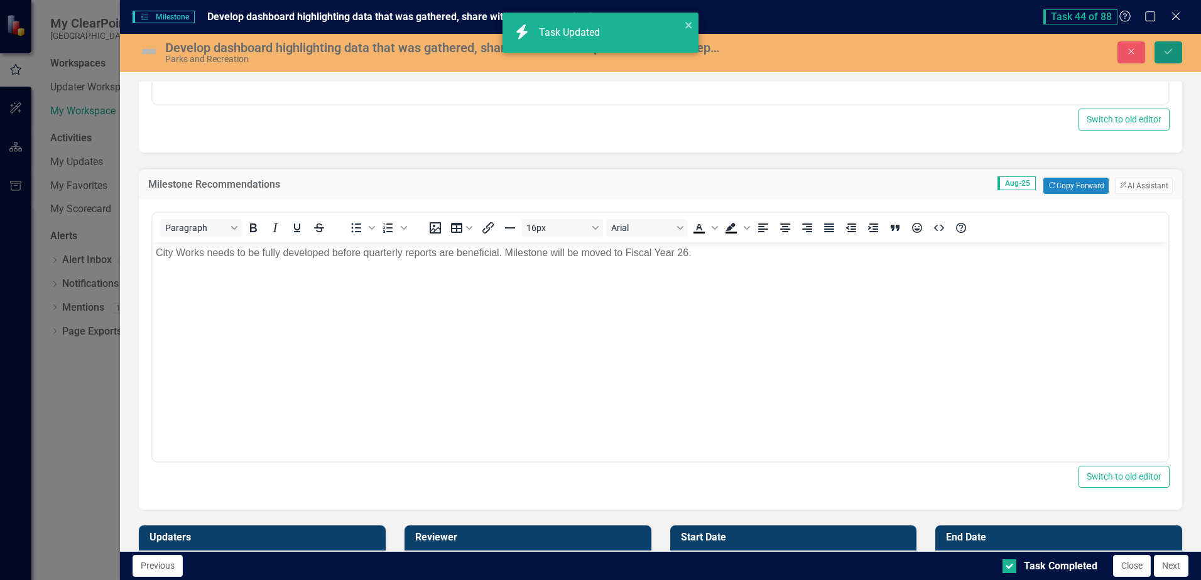
click at [1174, 48] on button "Save" at bounding box center [1168, 52] width 28 height 22
checkbox input "true"
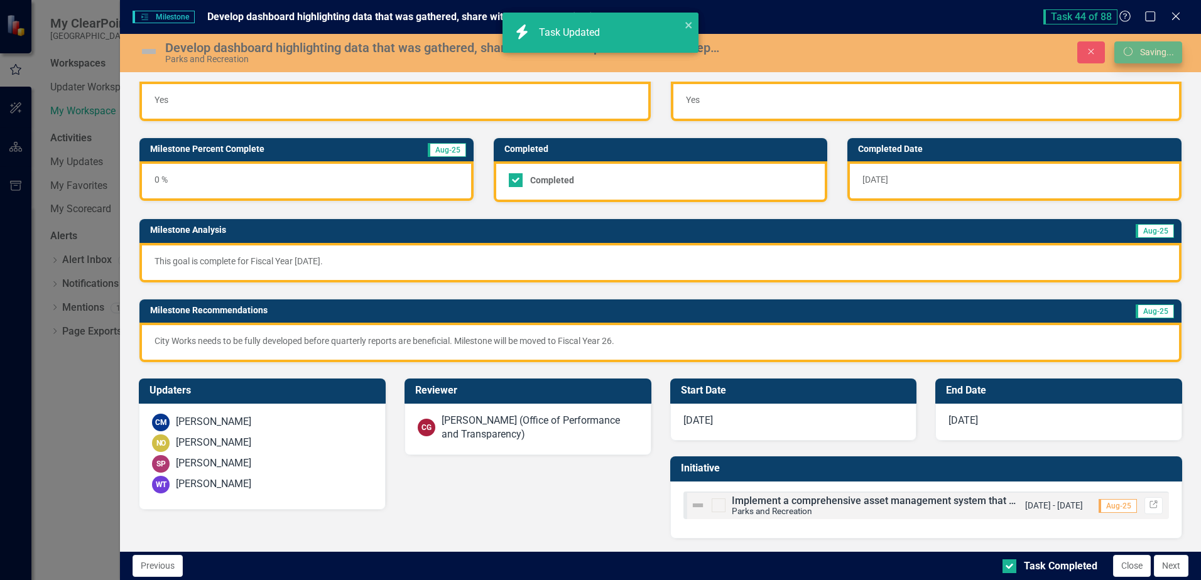
scroll to position [24, 0]
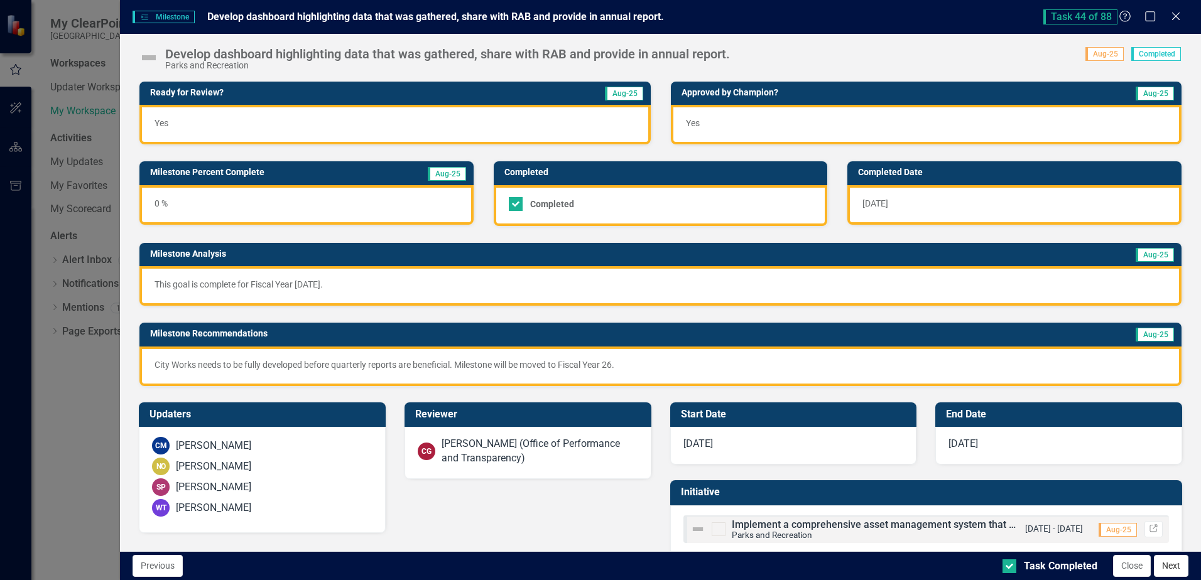
click at [1163, 569] on button "Next" at bounding box center [1171, 566] width 35 height 22
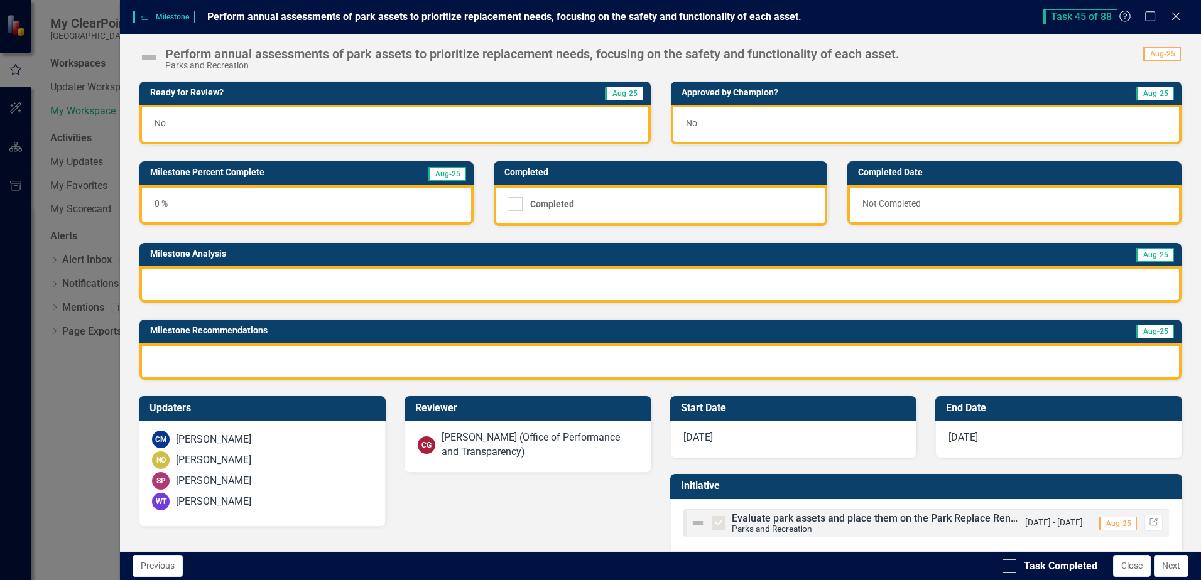
click at [203, 135] on div "No" at bounding box center [394, 125] width 511 height 40
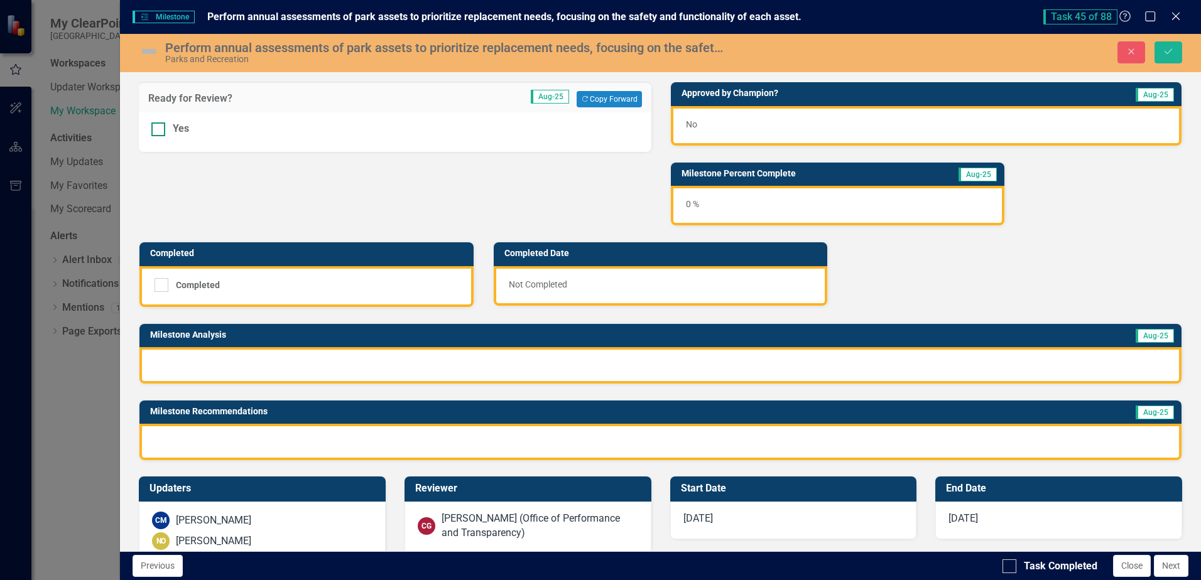
click at [160, 129] on input "Yes" at bounding box center [155, 126] width 8 height 8
checkbox input "true"
click at [686, 122] on span "No" at bounding box center [691, 124] width 11 height 10
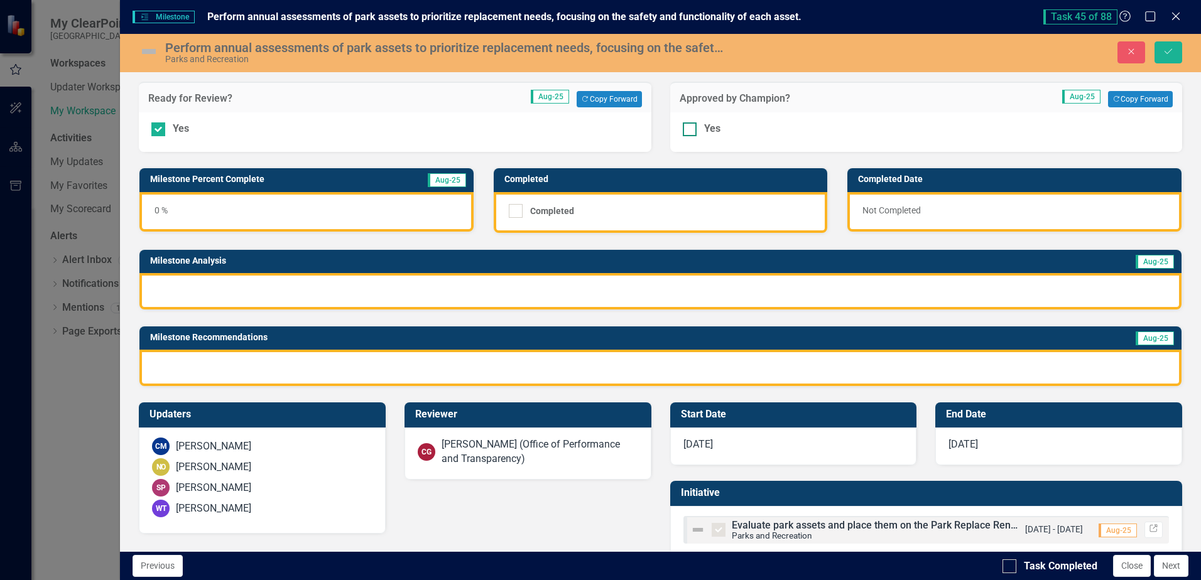
click at [683, 131] on div at bounding box center [690, 129] width 14 height 14
click at [683, 131] on input "Yes" at bounding box center [687, 126] width 8 height 8
checkbox input "true"
click at [345, 291] on div at bounding box center [660, 291] width 1042 height 36
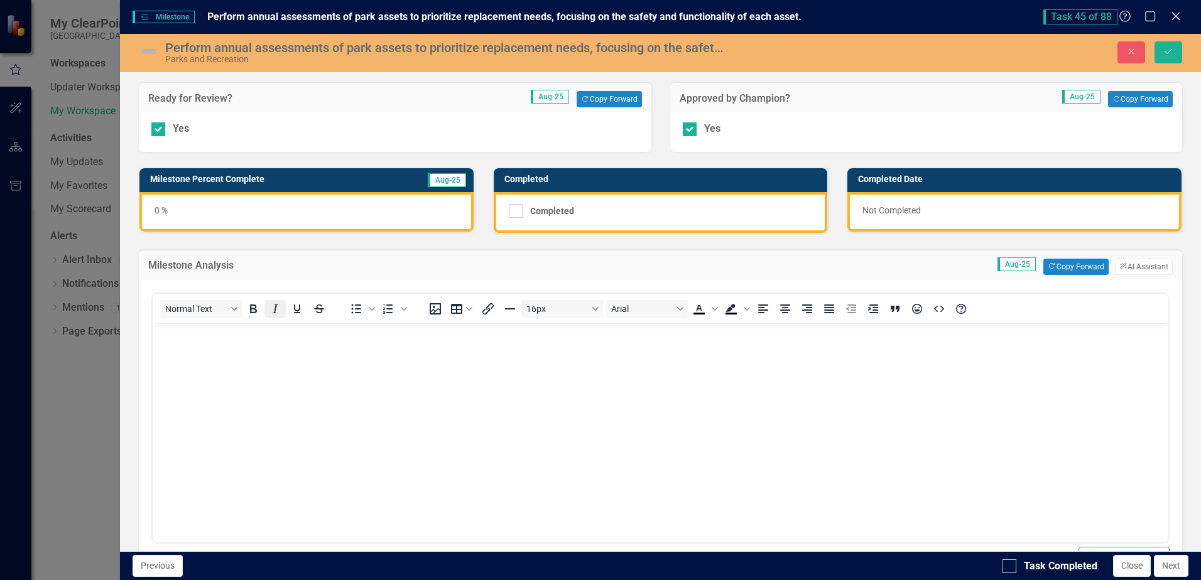
scroll to position [0, 0]
click at [1063, 267] on button "Copy Forward Copy Forward" at bounding box center [1075, 267] width 65 height 16
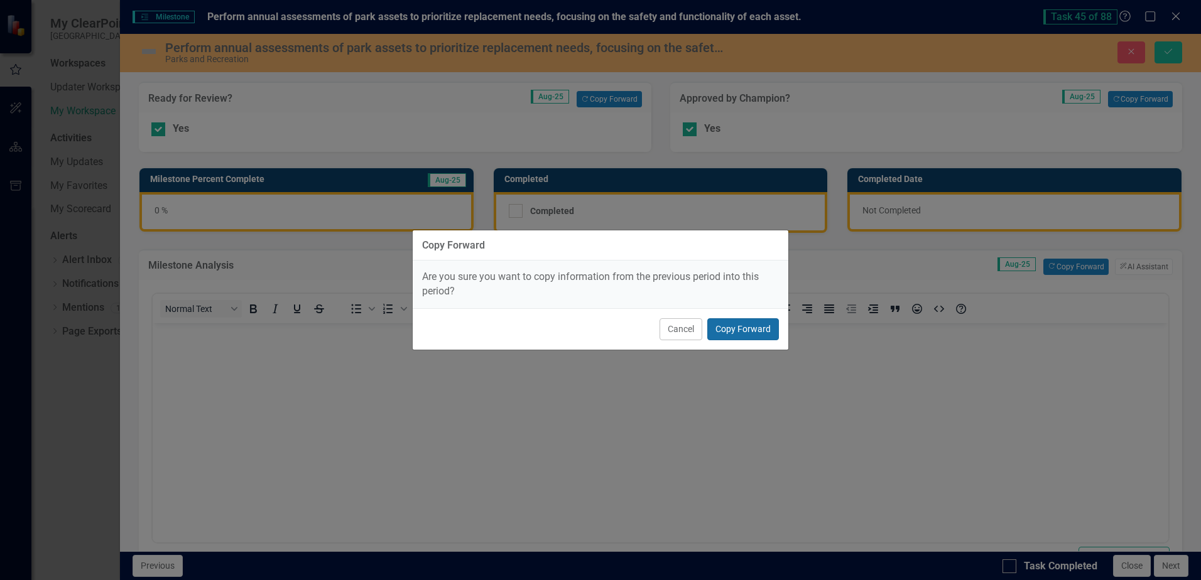
click at [774, 327] on button "Copy Forward" at bounding box center [743, 329] width 72 height 22
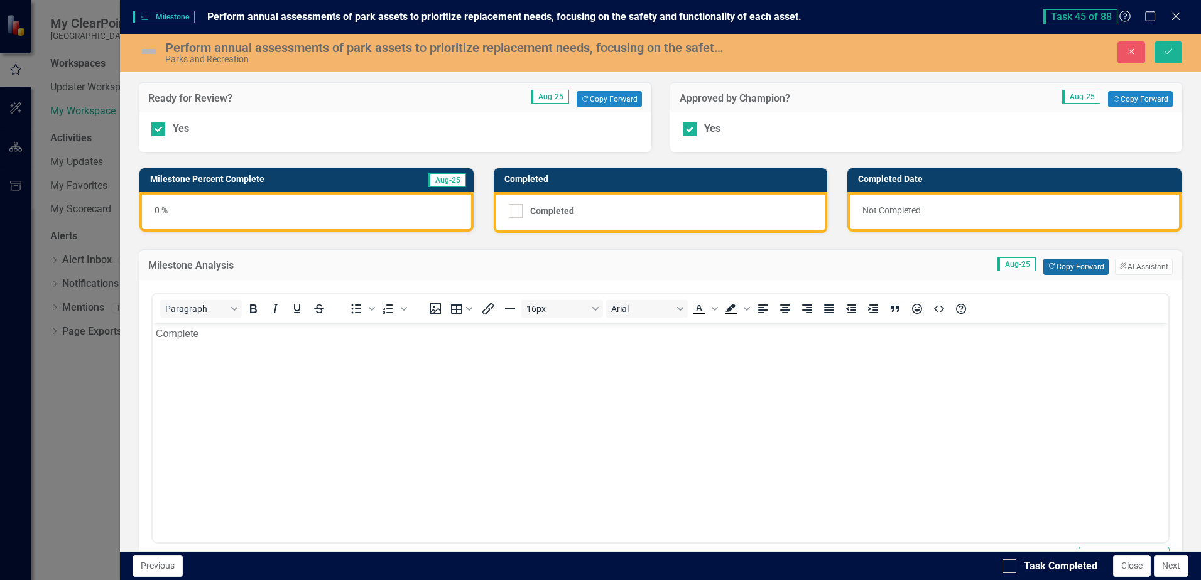
scroll to position [305, 0]
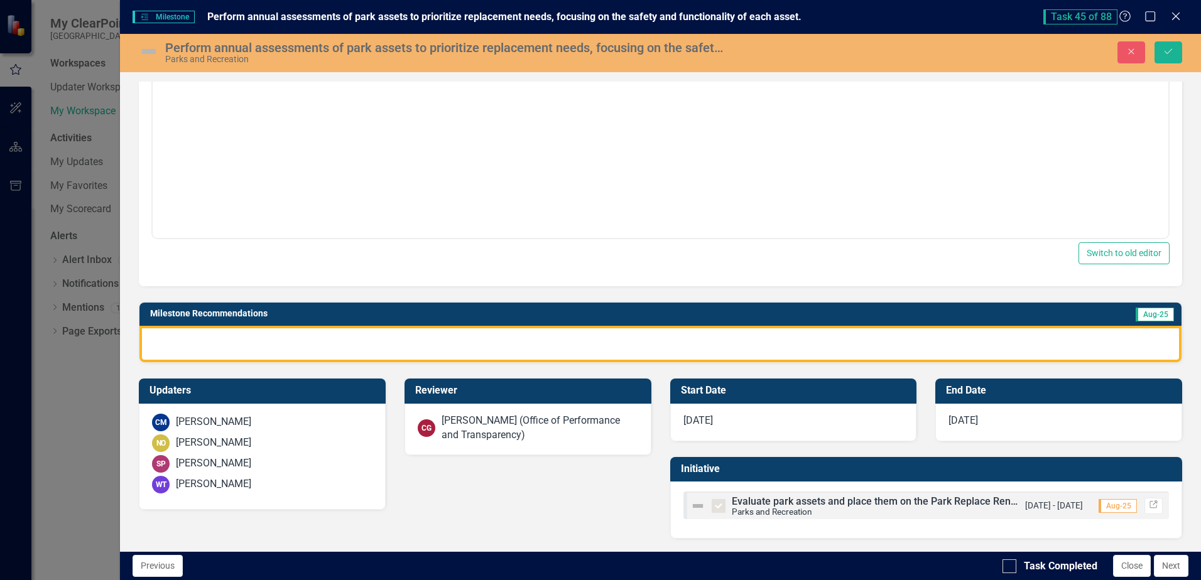
click at [457, 342] on div at bounding box center [660, 344] width 1042 height 36
click at [458, 342] on div at bounding box center [660, 344] width 1042 height 36
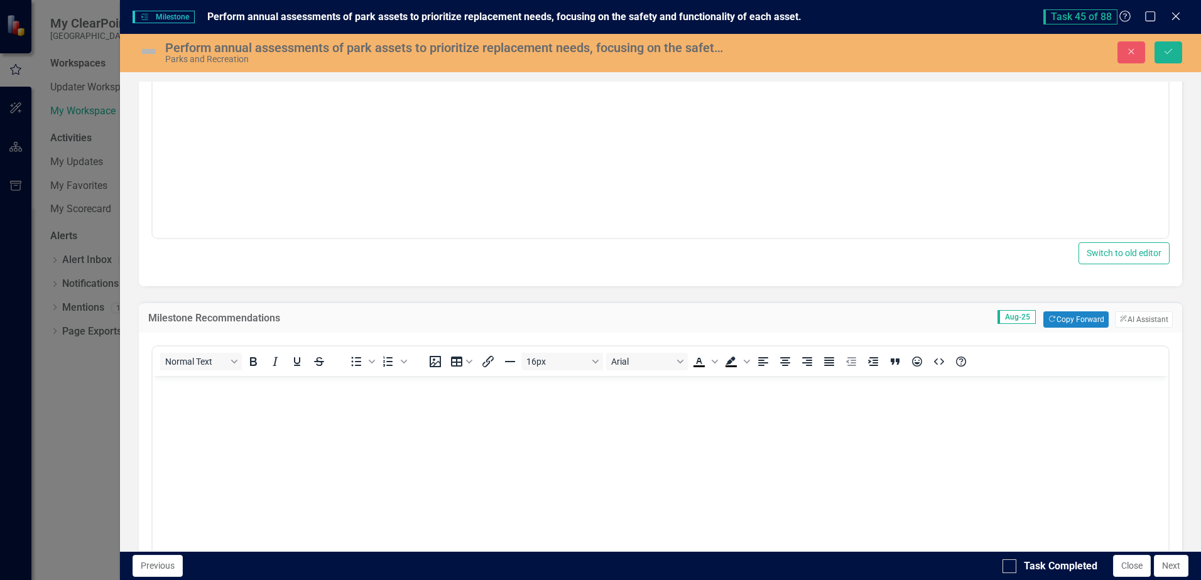
scroll to position [0, 0]
drag, startPoint x: 676, startPoint y: 437, endPoint x: 828, endPoint y: 389, distance: 158.7
click at [677, 437] on body "Rich Text Area. Press ALT-0 for help." at bounding box center [661, 470] width 1016 height 188
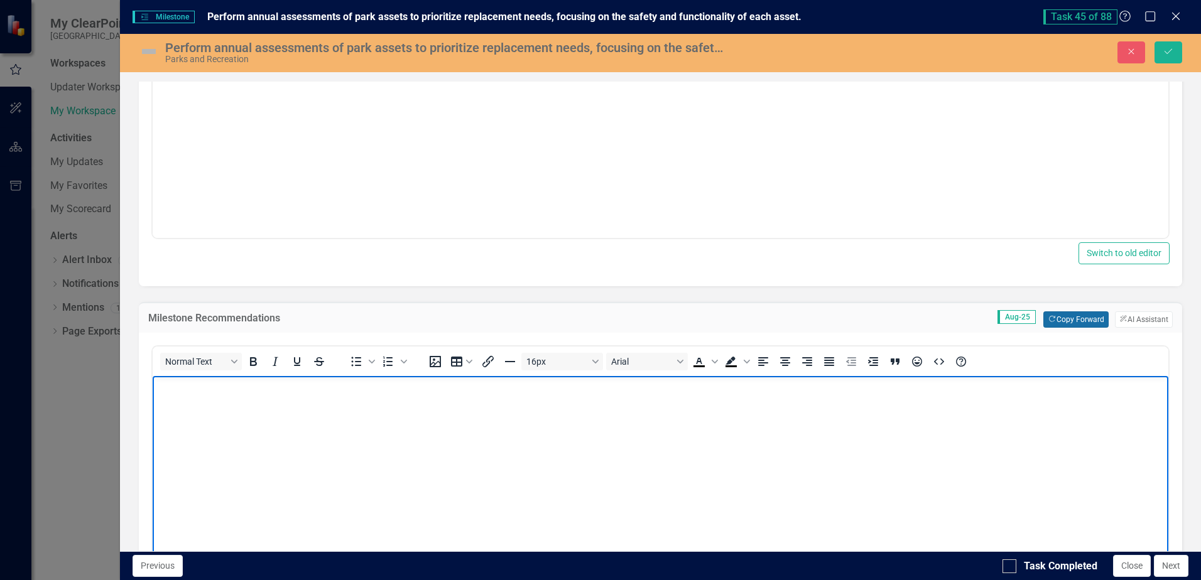
click at [1062, 321] on button "Copy Forward Copy Forward" at bounding box center [1075, 320] width 65 height 16
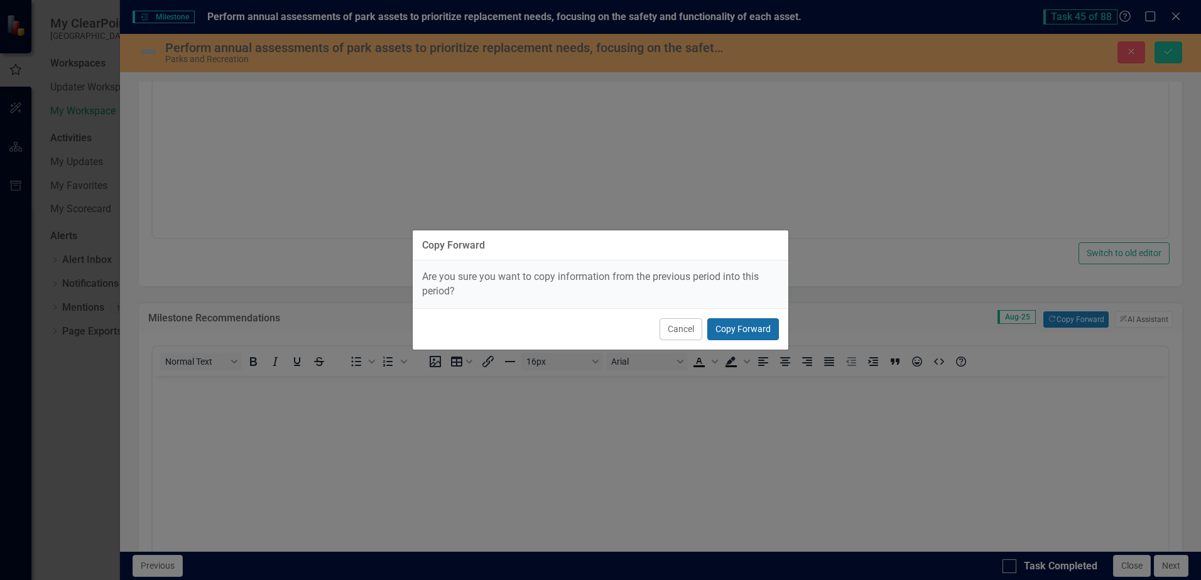
click at [729, 327] on button "Copy Forward" at bounding box center [743, 329] width 72 height 22
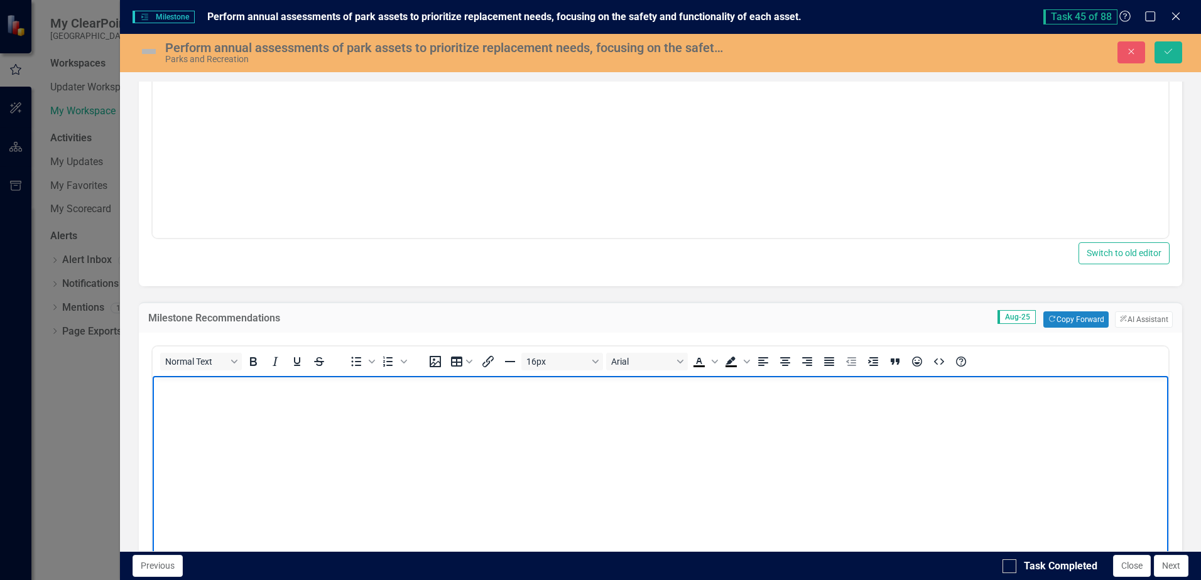
click at [620, 430] on body "Rich Text Area. Press ALT-0 for help." at bounding box center [661, 470] width 1016 height 188
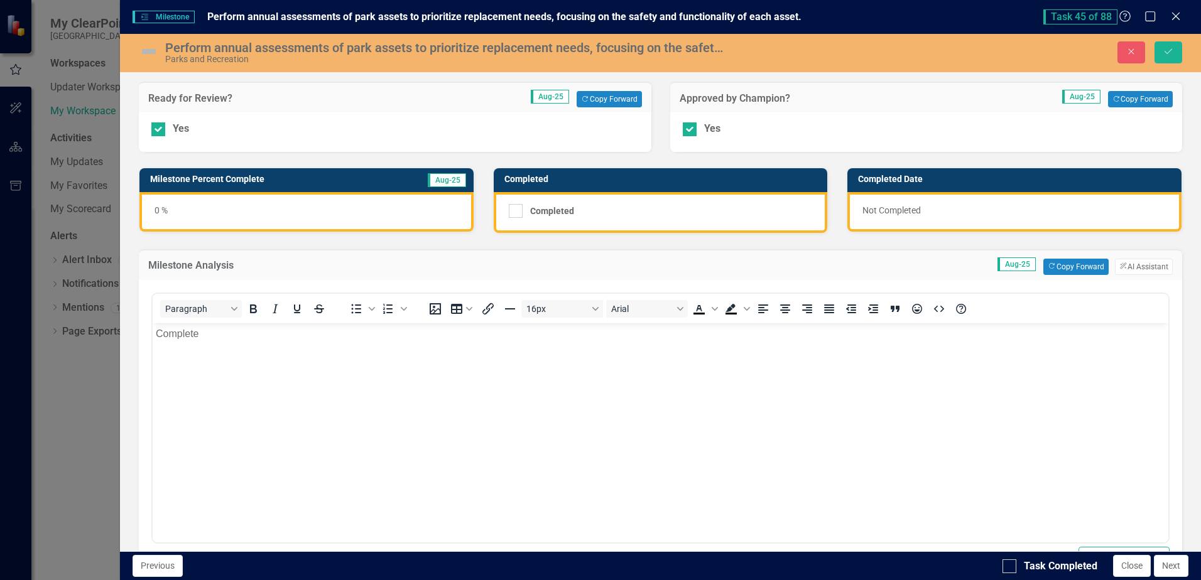
scroll to position [314, 0]
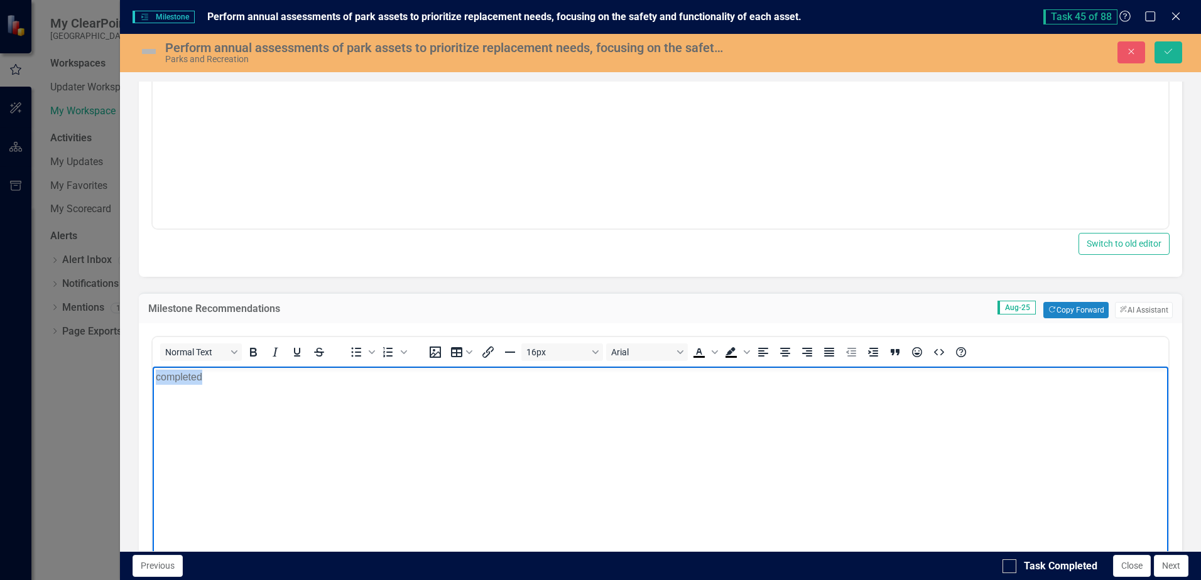
drag, startPoint x: 225, startPoint y: 388, endPoint x: 107, endPoint y: 409, distance: 119.5
click at [153, 409] on html "completed" at bounding box center [661, 460] width 1016 height 188
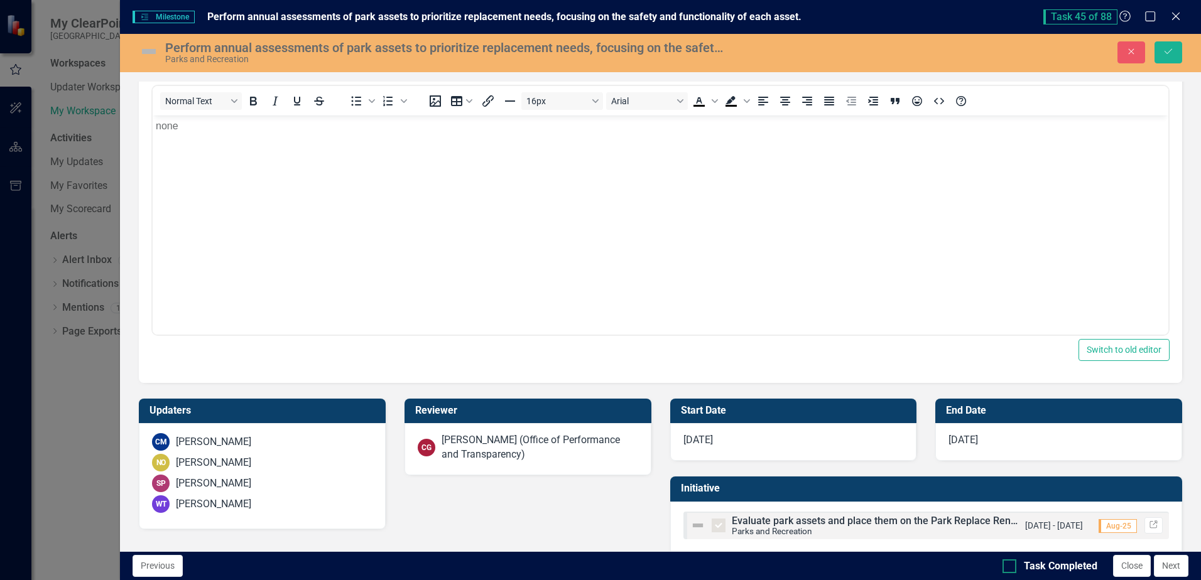
click at [1014, 566] on div at bounding box center [1009, 567] width 14 height 14
click at [1011, 566] on input "Task Completed" at bounding box center [1006, 564] width 8 height 8
checkbox input "true"
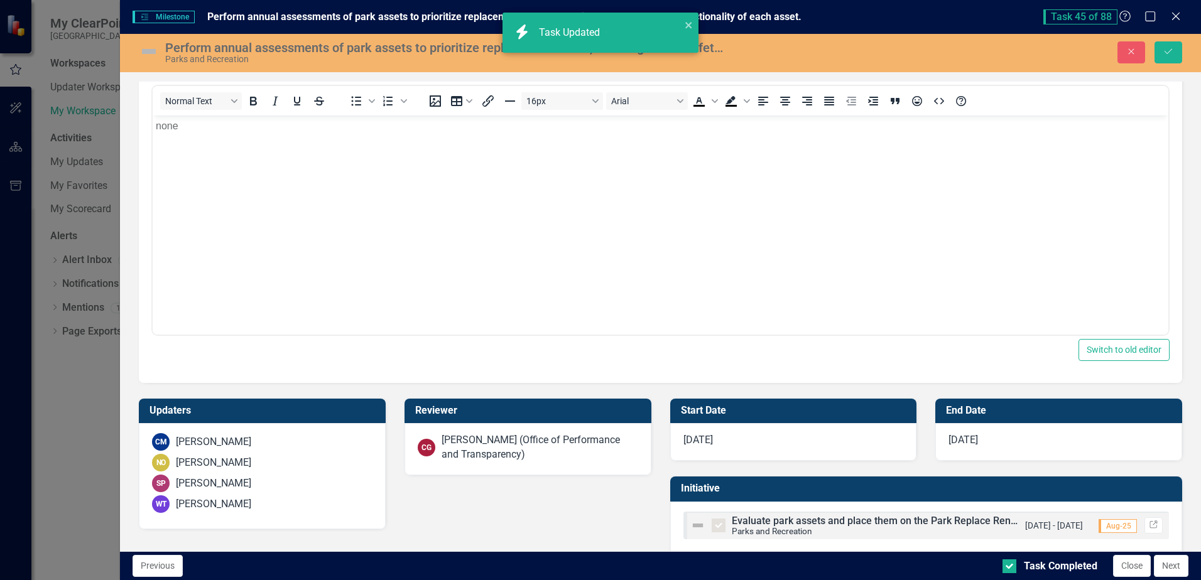
scroll to position [63, 0]
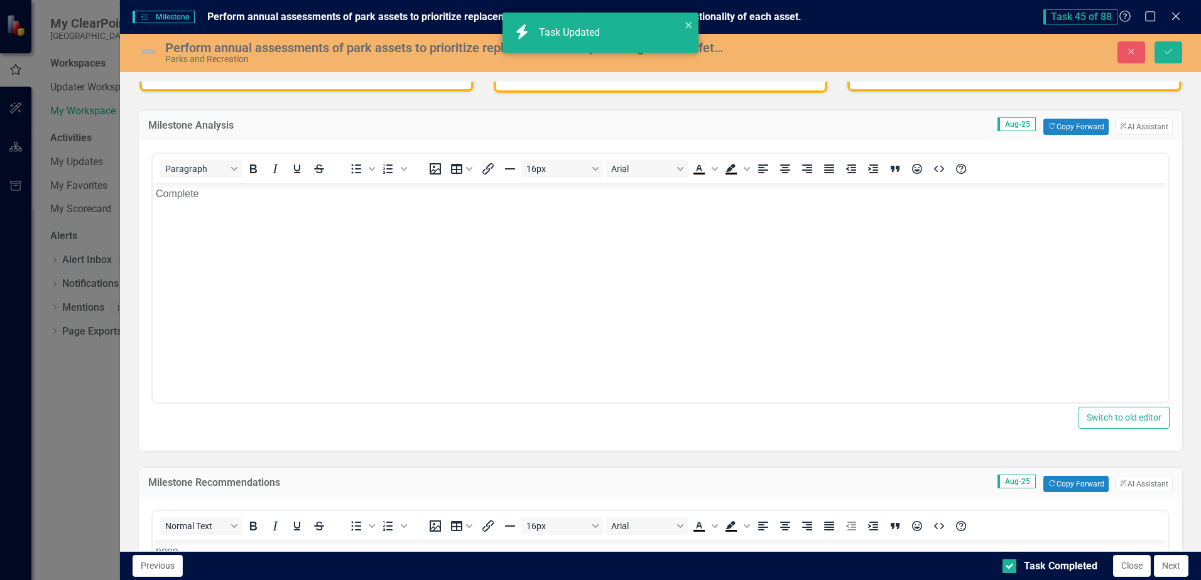
checkbox input "true"
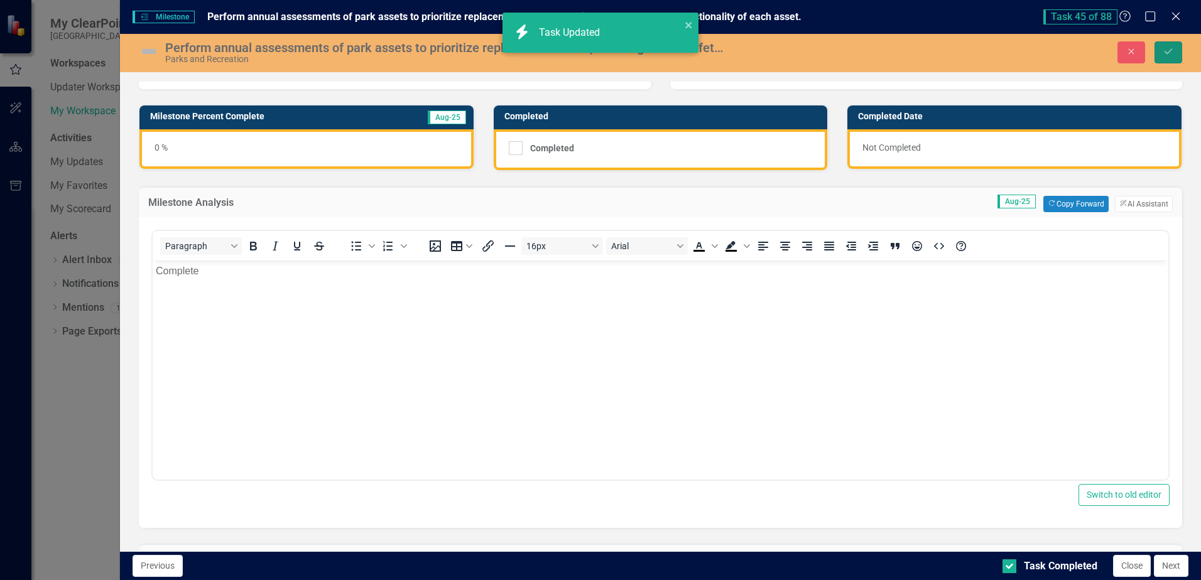
click at [1168, 51] on icon "Save" at bounding box center [1168, 51] width 11 height 9
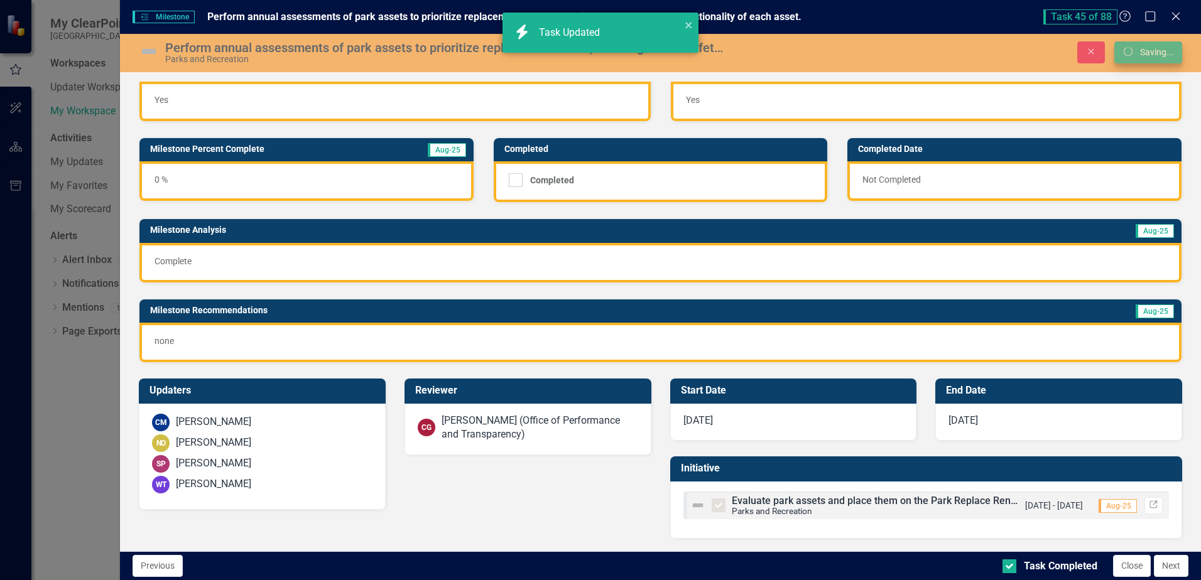
scroll to position [24, 0]
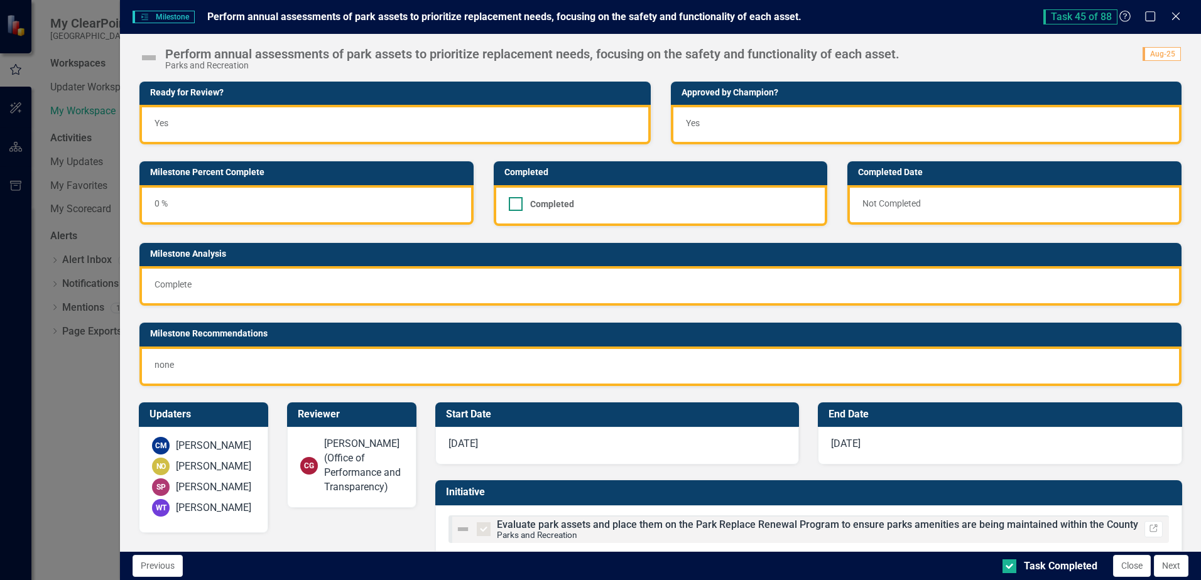
checkbox input "true"
click at [512, 209] on div at bounding box center [516, 204] width 14 height 14
click at [512, 205] on input "Completed" at bounding box center [513, 201] width 8 height 8
checkbox input "true"
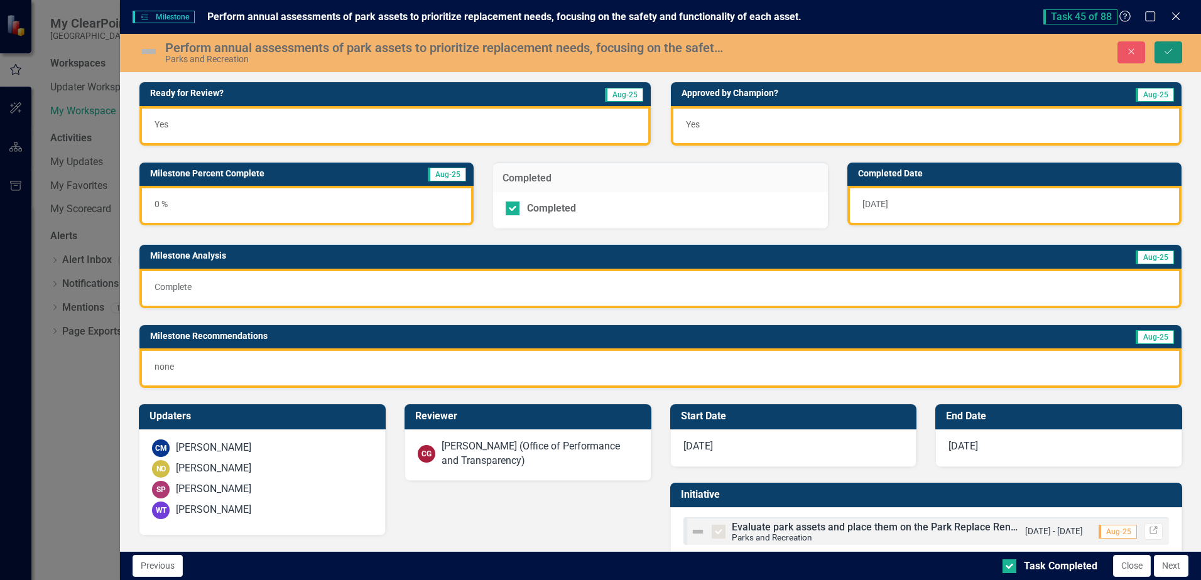
click at [1161, 55] on button "Save" at bounding box center [1168, 52] width 28 height 22
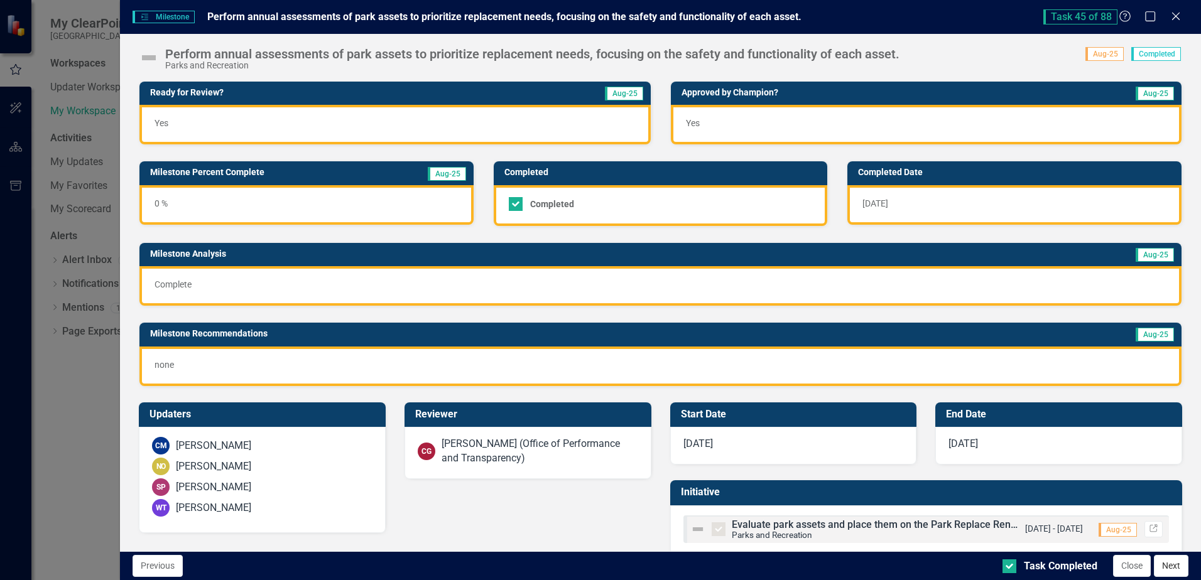
click at [1186, 560] on button "Next" at bounding box center [1171, 566] width 35 height 22
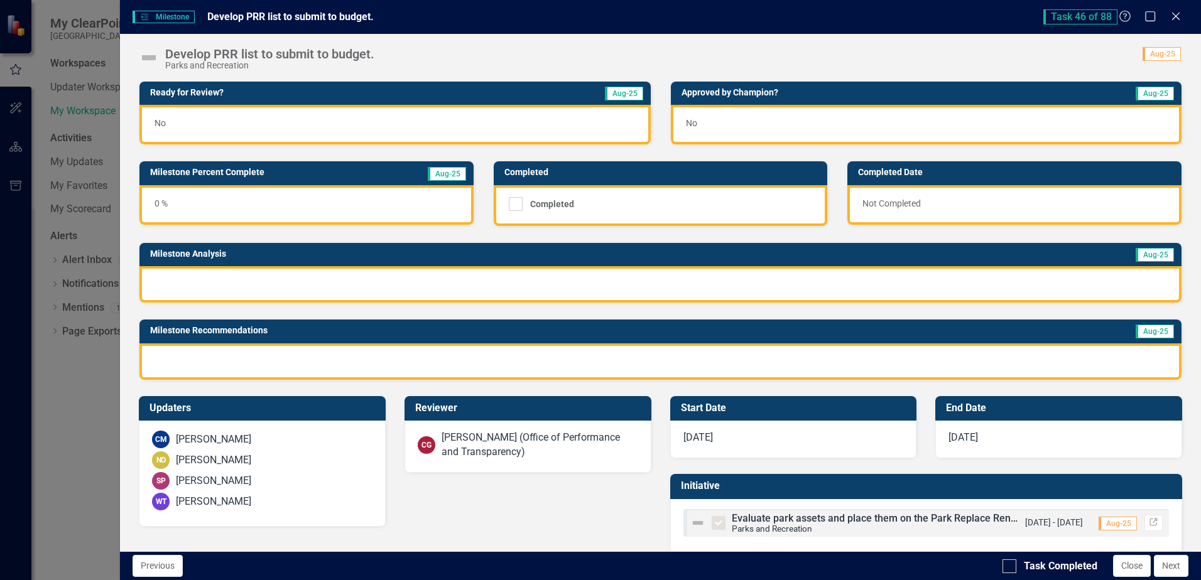
click at [479, 120] on div "No" at bounding box center [394, 125] width 511 height 40
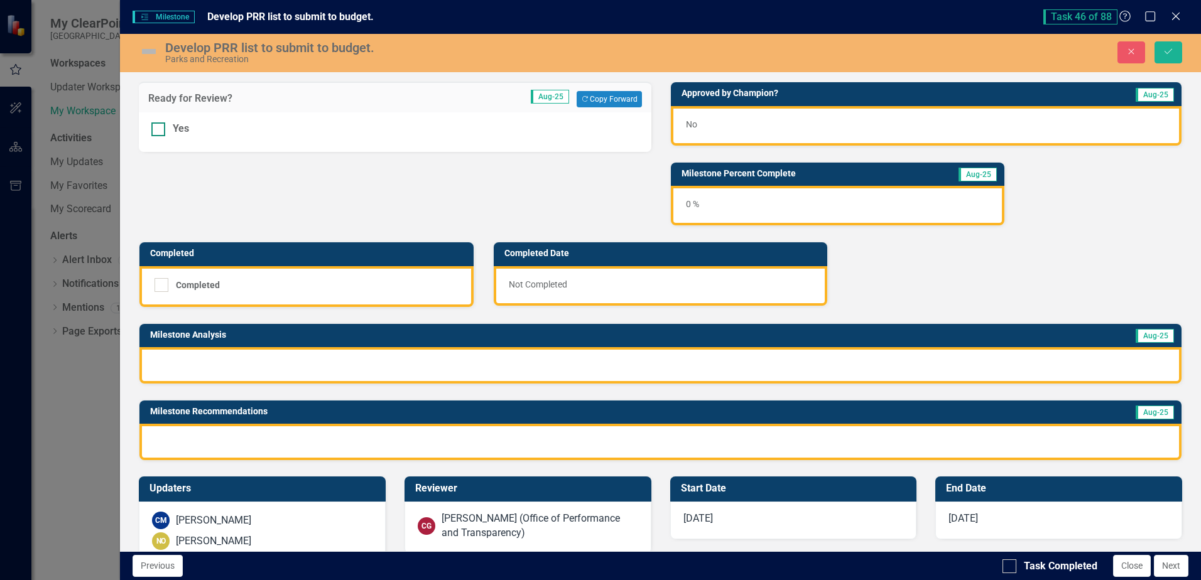
click at [158, 122] on input "Yes" at bounding box center [155, 126] width 8 height 8
checkbox input "true"
click at [824, 125] on div "No" at bounding box center [926, 126] width 511 height 40
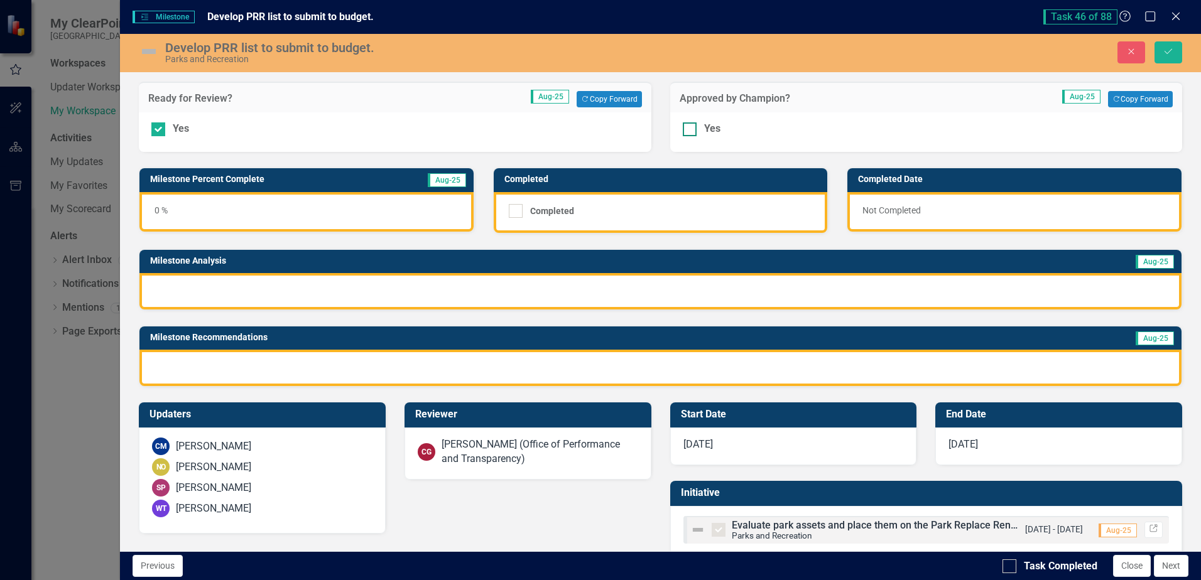
click at [686, 130] on div at bounding box center [690, 129] width 14 height 14
click at [686, 130] on input "Yes" at bounding box center [687, 126] width 8 height 8
checkbox input "true"
click at [254, 215] on div "0 %" at bounding box center [306, 212] width 334 height 40
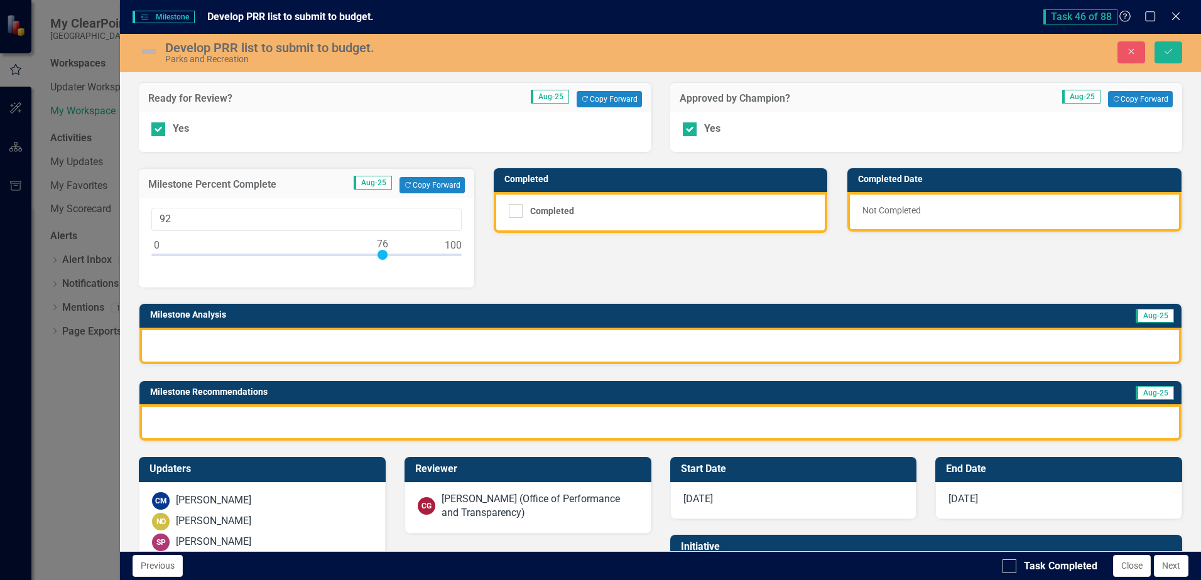
type input "100"
drag, startPoint x: 157, startPoint y: 254, endPoint x: 551, endPoint y: 254, distance: 394.4
click at [551, 254] on div "Ready for Review? Aug-25 Copy Forward Copy Forward Yes Approved by Champion? Au…" at bounding box center [660, 254] width 1062 height 376
click at [512, 211] on input "Completed" at bounding box center [513, 208] width 8 height 8
checkbox input "true"
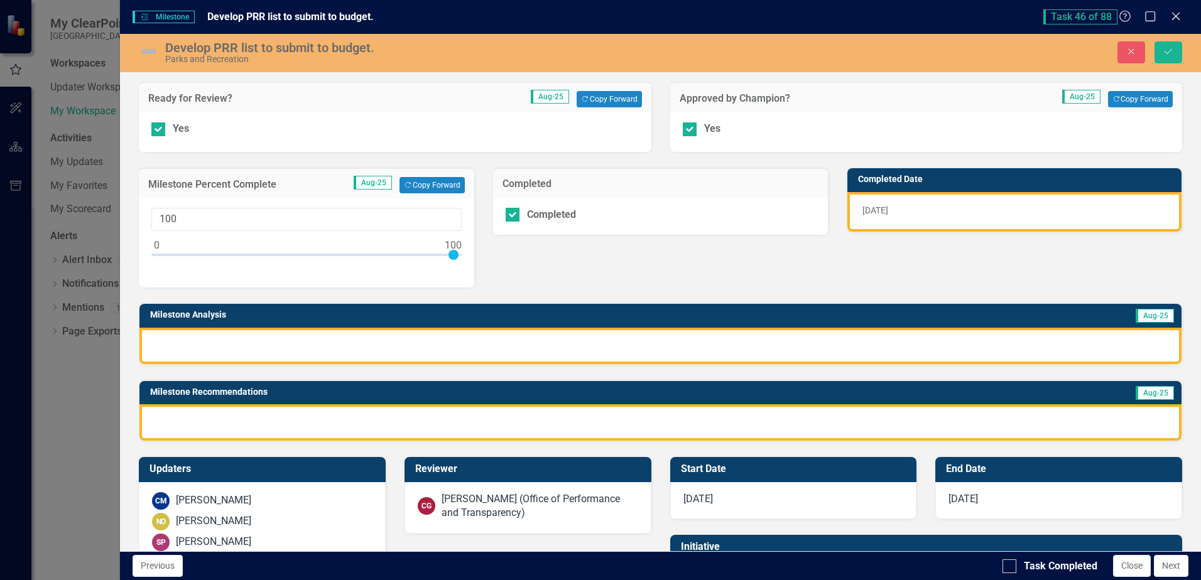
click at [467, 347] on div at bounding box center [660, 346] width 1042 height 36
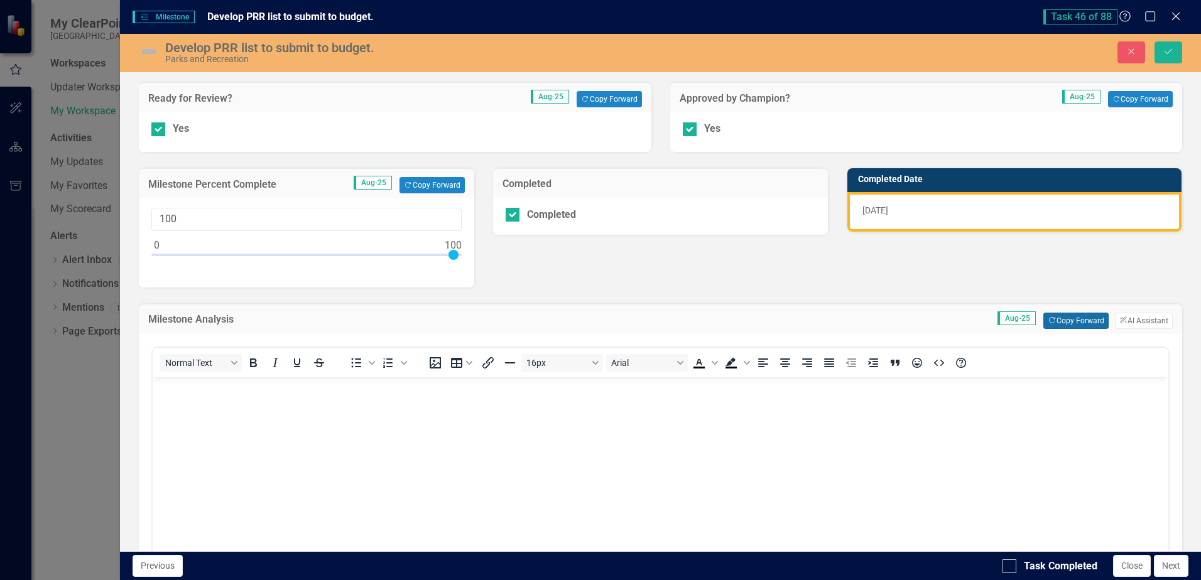
scroll to position [0, 0]
click at [1070, 324] on button "Copy Forward Copy Forward" at bounding box center [1075, 321] width 65 height 16
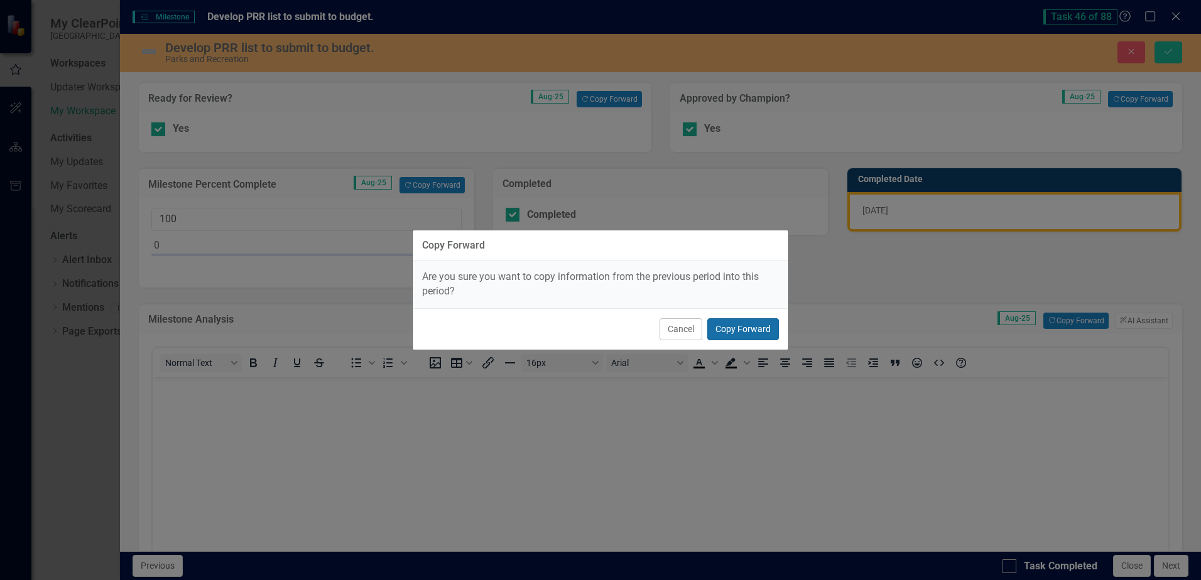
click at [739, 325] on button "Copy Forward" at bounding box center [743, 329] width 72 height 22
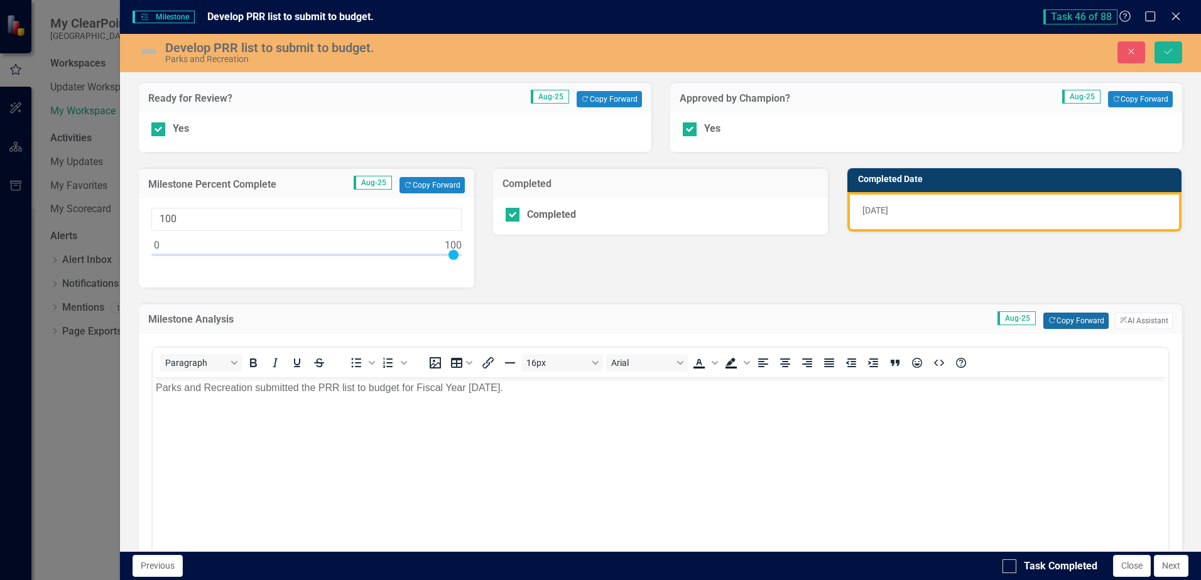
scroll to position [314, 0]
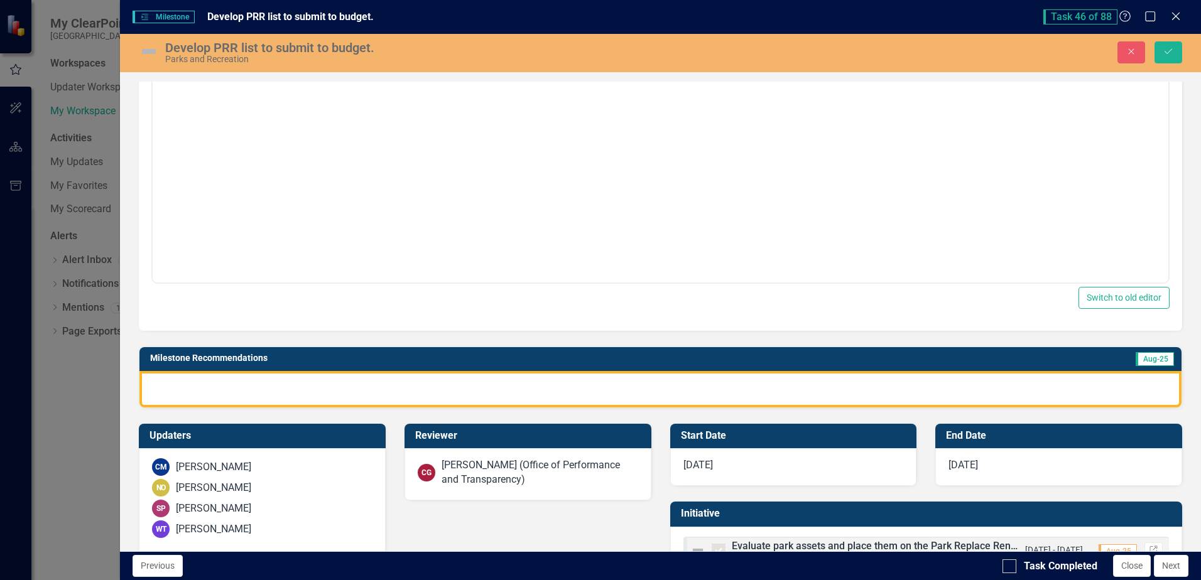
click at [632, 388] on div at bounding box center [660, 389] width 1042 height 36
drag, startPoint x: 634, startPoint y: 387, endPoint x: 648, endPoint y: 383, distance: 14.9
click at [635, 387] on div at bounding box center [660, 389] width 1042 height 36
click at [930, 388] on div at bounding box center [660, 389] width 1042 height 36
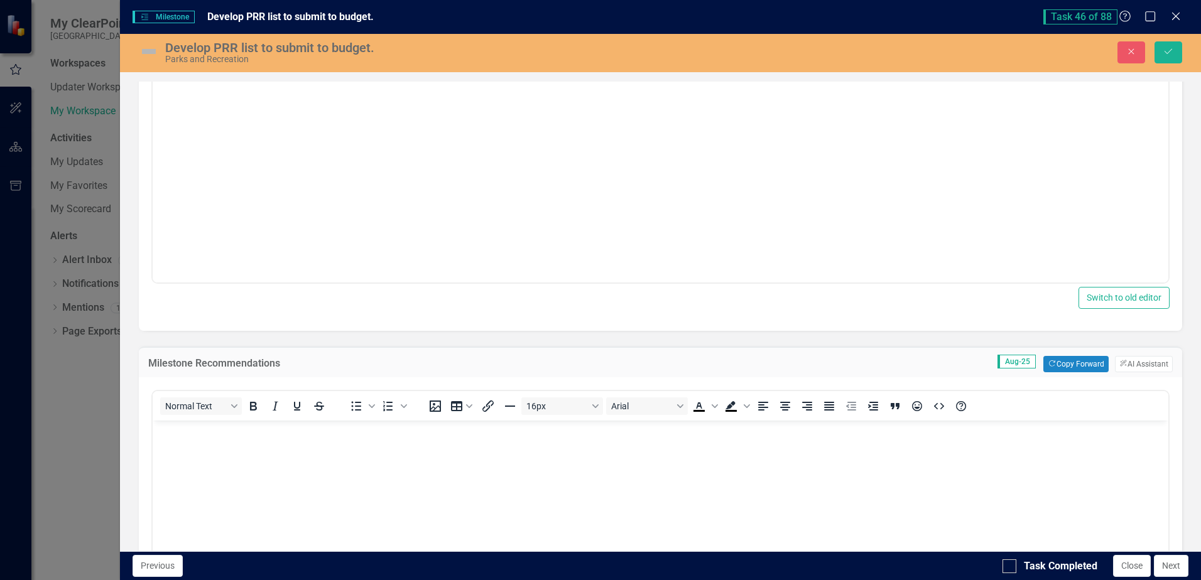
scroll to position [0, 0]
click at [1066, 366] on button "Copy Forward Copy Forward" at bounding box center [1075, 364] width 65 height 16
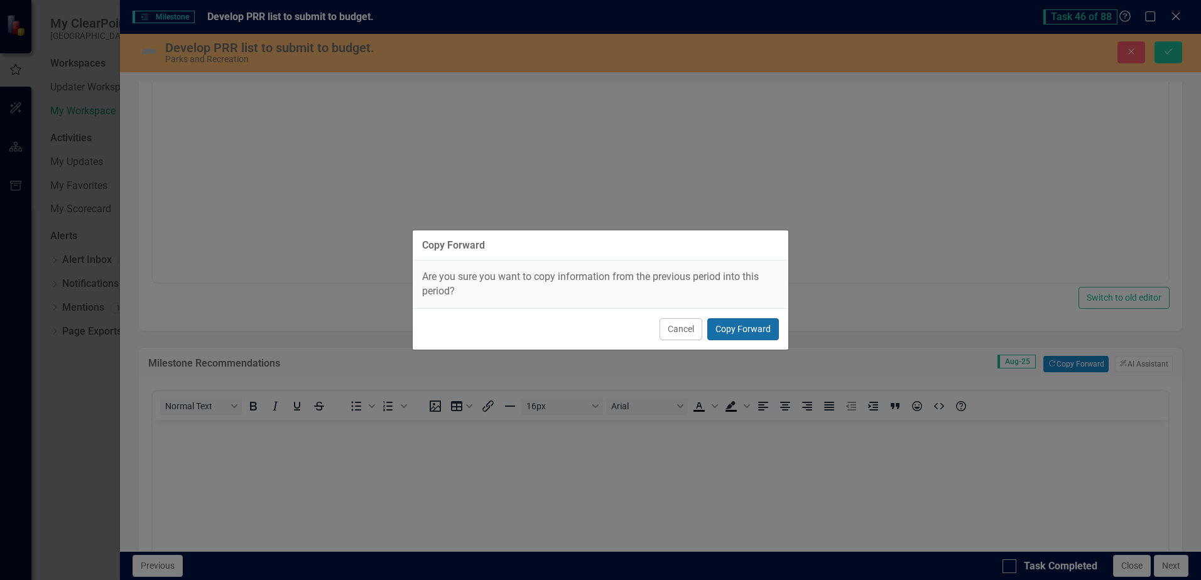
click at [729, 335] on button "Copy Forward" at bounding box center [743, 329] width 72 height 22
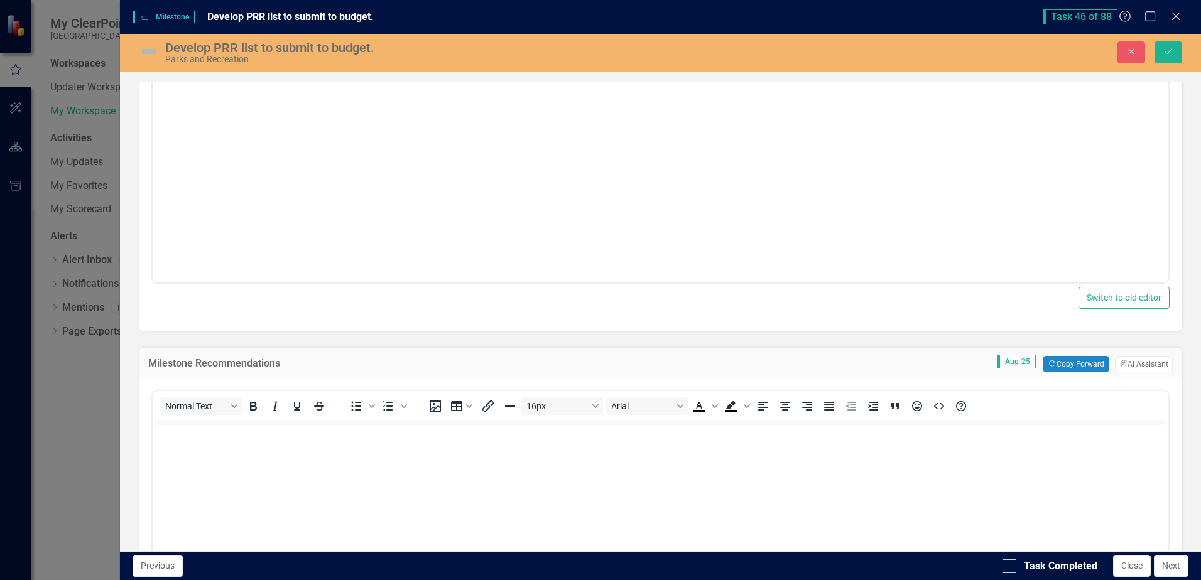
click at [350, 461] on body "Rich Text Area. Press ALT-0 for help." at bounding box center [661, 515] width 1016 height 188
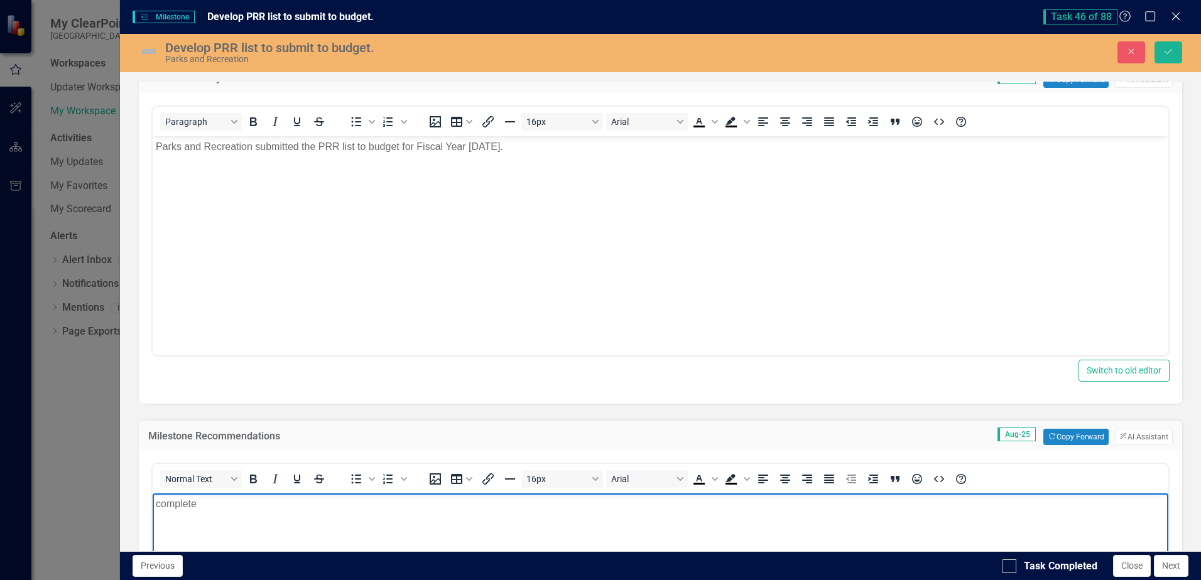
scroll to position [314, 0]
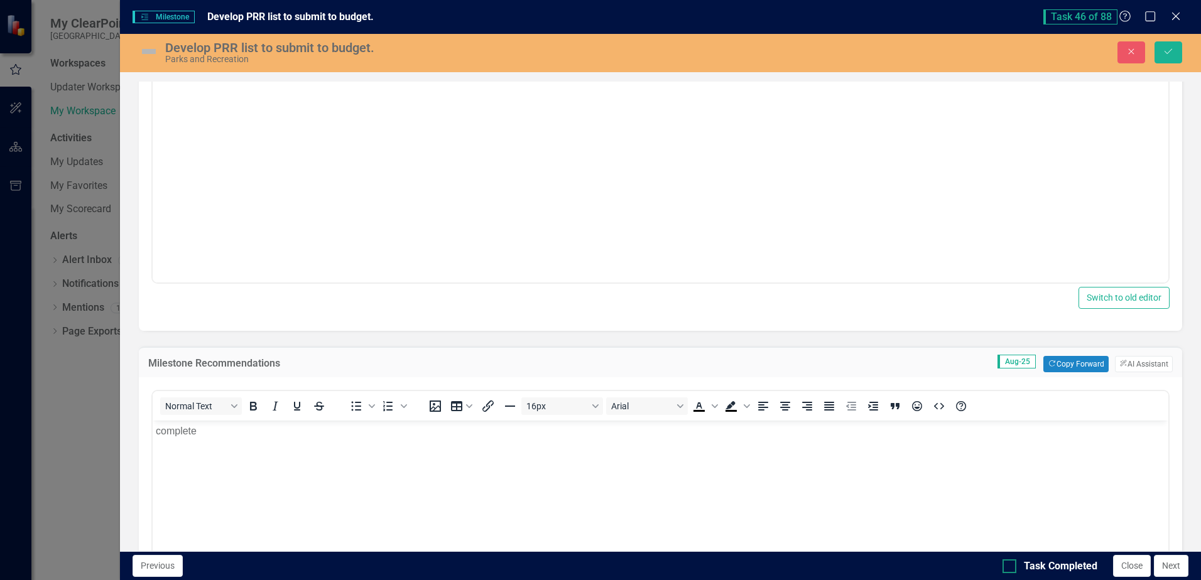
click at [1011, 566] on div at bounding box center [1009, 567] width 14 height 14
click at [1011, 566] on input "Task Completed" at bounding box center [1006, 564] width 8 height 8
checkbox input "true"
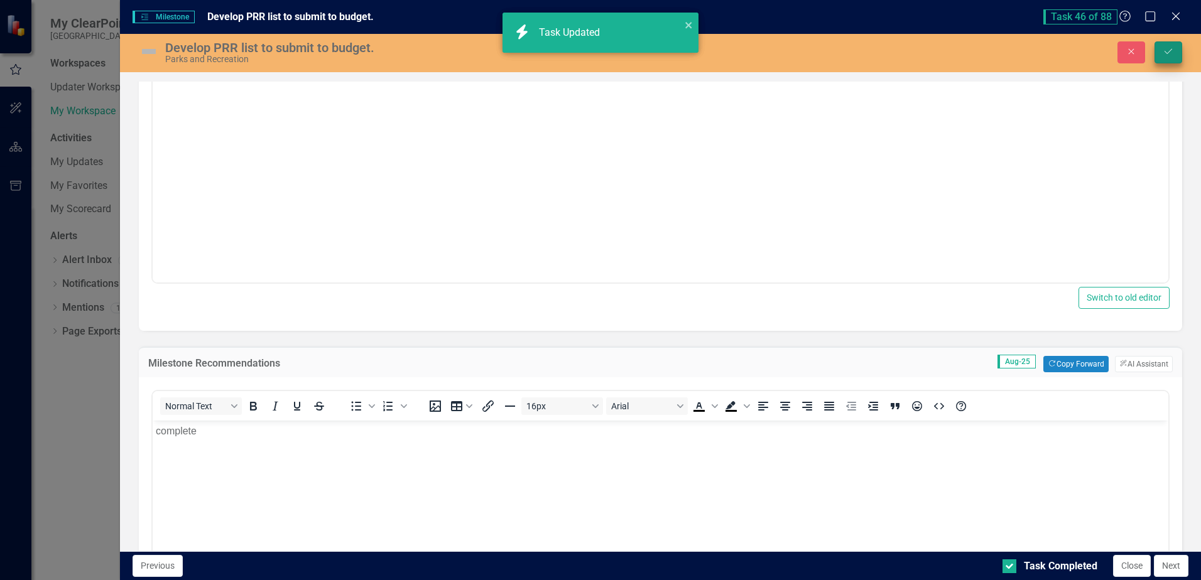
checkbox input "true"
click at [1164, 51] on icon "Save" at bounding box center [1168, 51] width 11 height 9
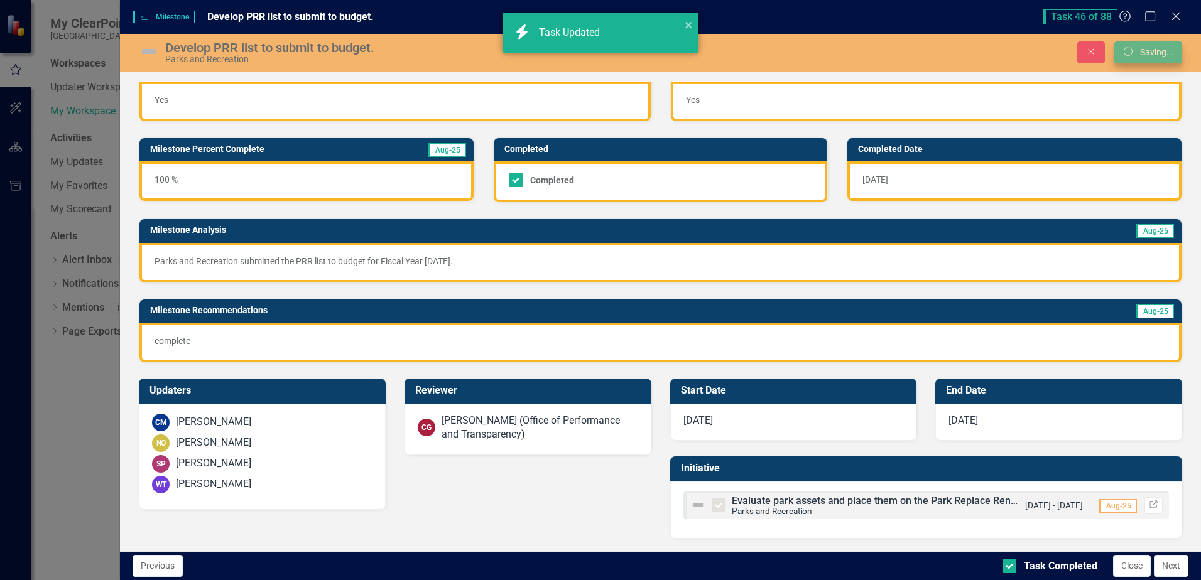
scroll to position [24, 0]
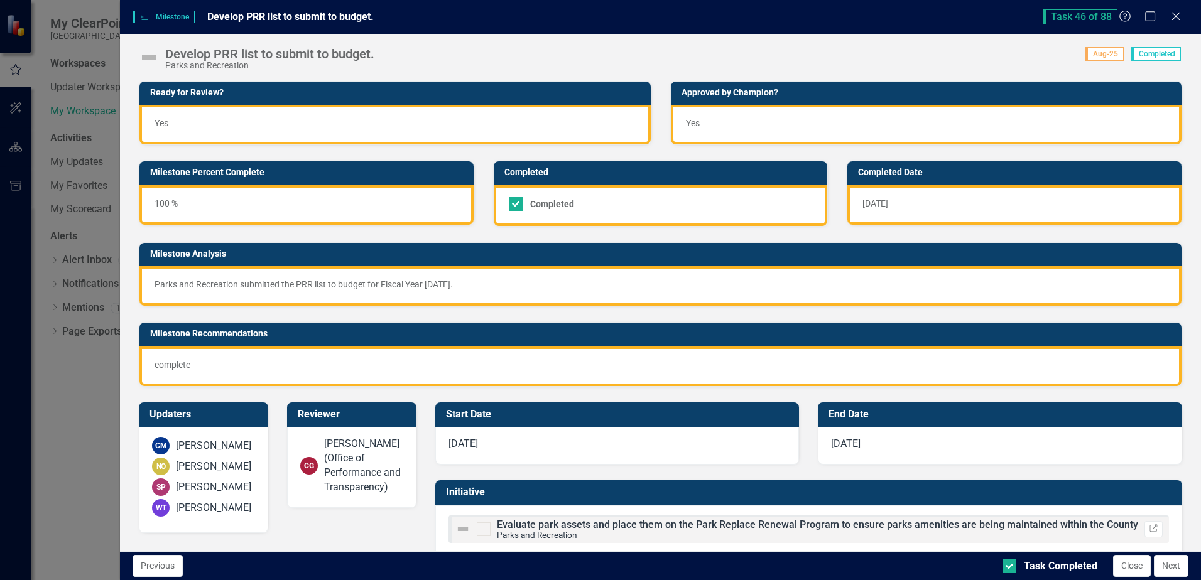
checkbox input "true"
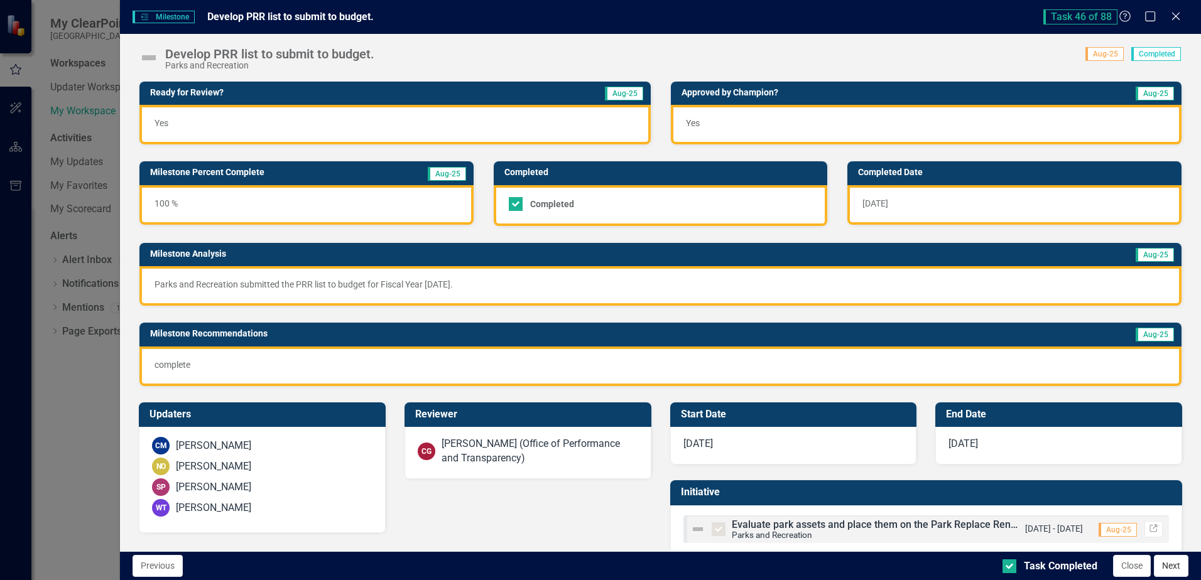
click at [1167, 563] on button "Next" at bounding box center [1171, 566] width 35 height 22
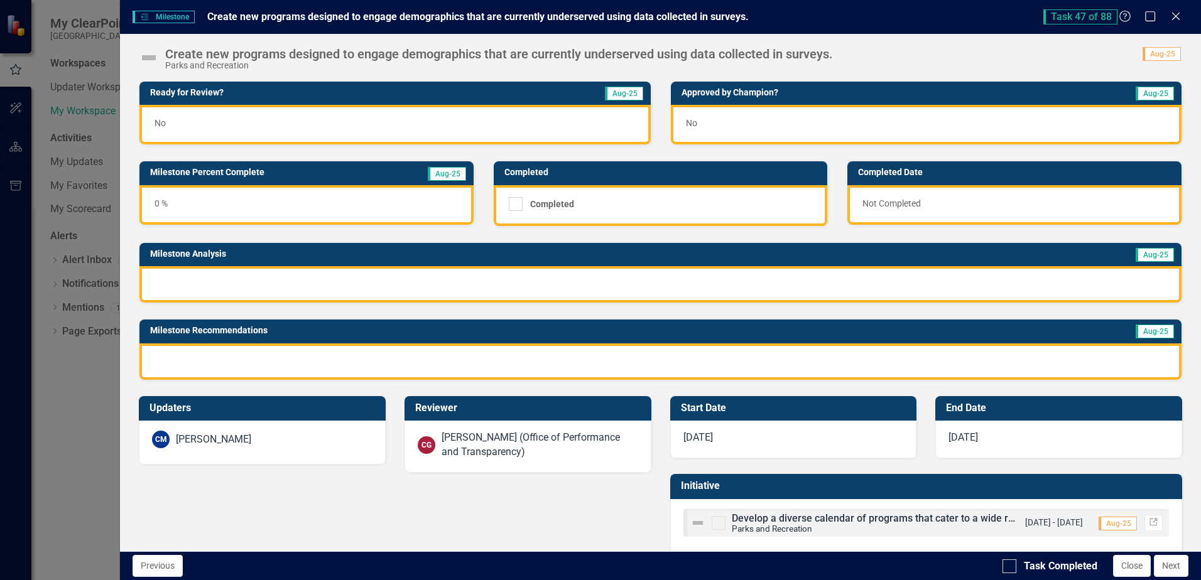
click at [285, 115] on div "No" at bounding box center [394, 125] width 511 height 40
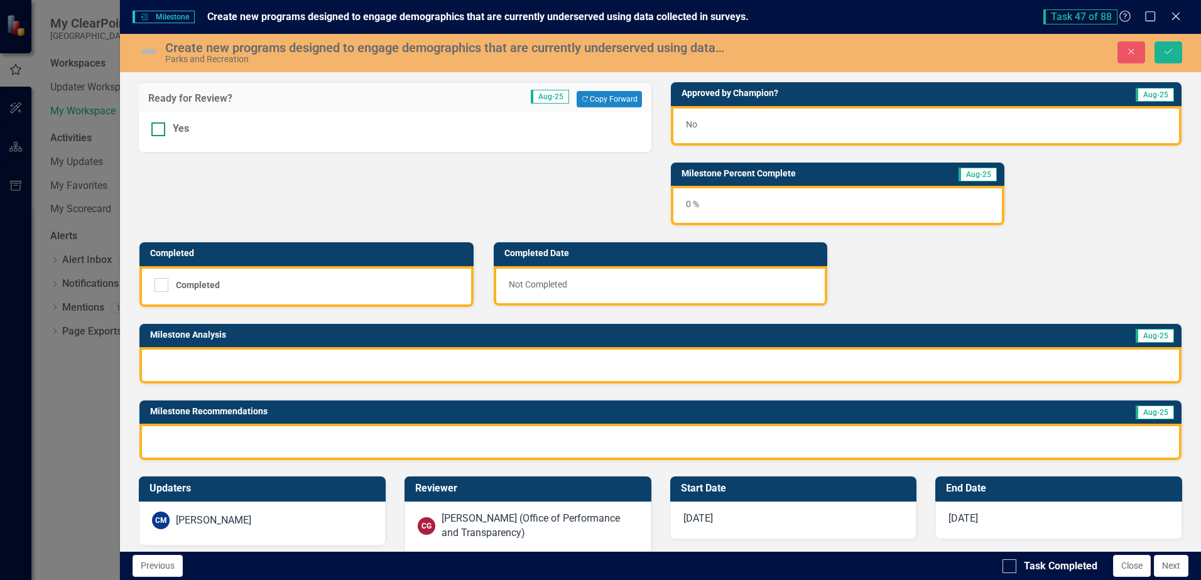
click at [160, 124] on input "Yes" at bounding box center [155, 126] width 8 height 8
checkbox input "true"
click at [741, 125] on div "No" at bounding box center [926, 126] width 511 height 40
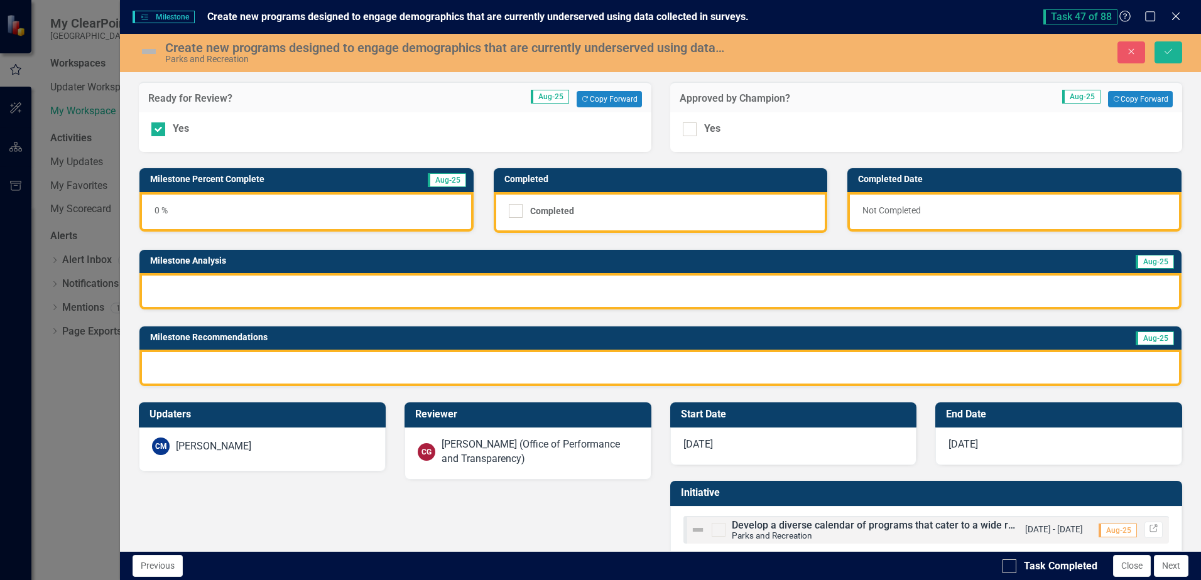
click at [676, 131] on div "Yes" at bounding box center [926, 132] width 512 height 40
click at [683, 125] on input "Yes" at bounding box center [687, 126] width 8 height 8
checkbox input "true"
click at [431, 279] on div at bounding box center [660, 291] width 1042 height 36
click at [434, 279] on div at bounding box center [660, 291] width 1042 height 36
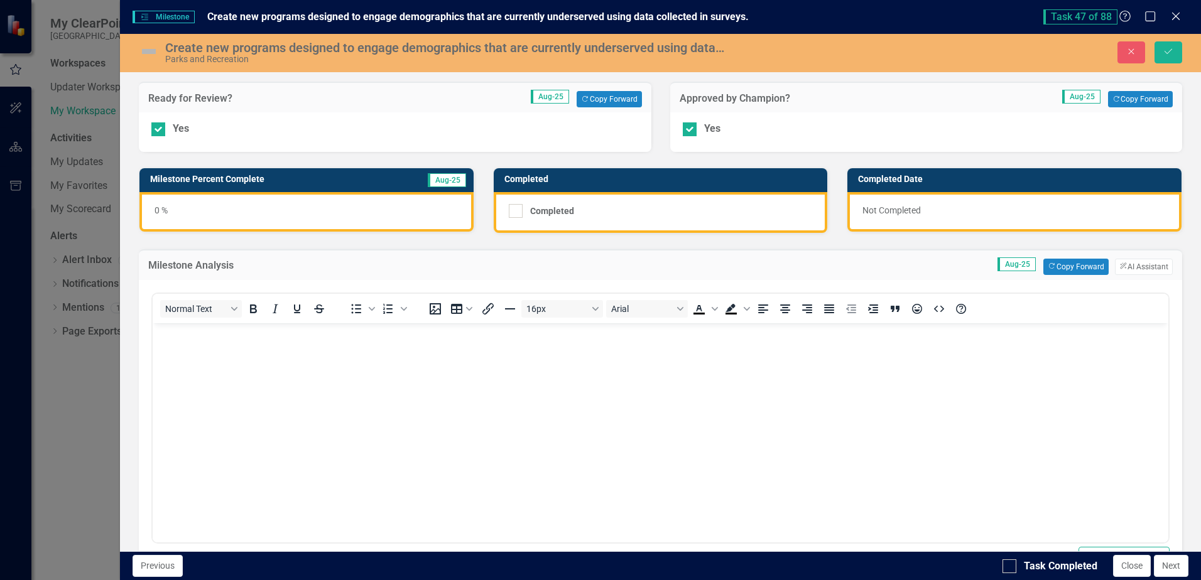
scroll to position [0, 0]
click at [1051, 267] on button "Copy Forward Copy Forward" at bounding box center [1075, 267] width 65 height 16
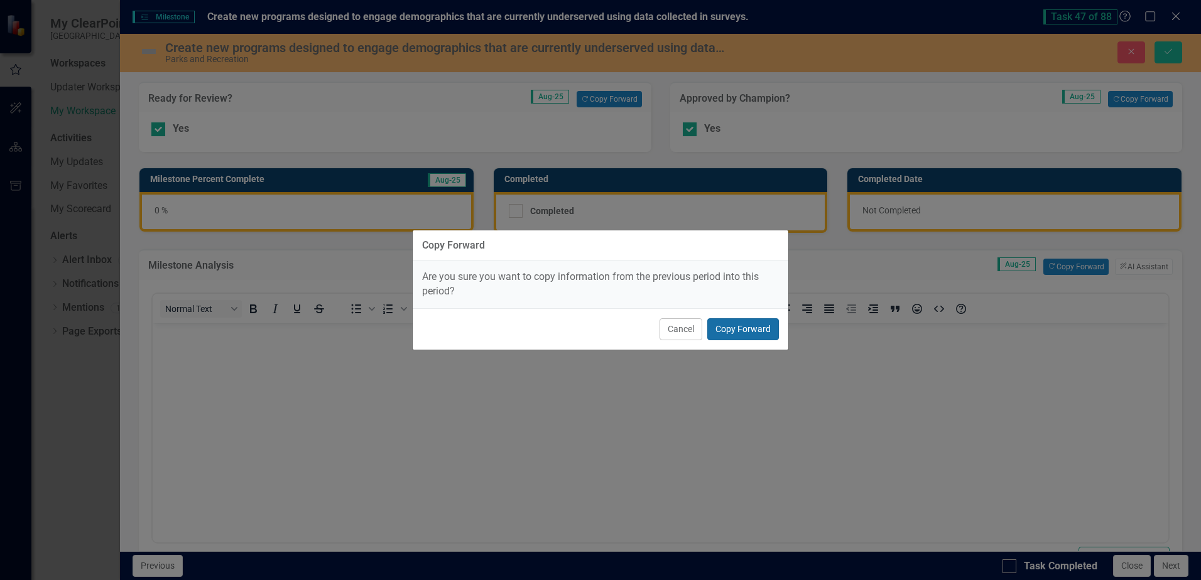
click at [733, 327] on button "Copy Forward" at bounding box center [743, 329] width 72 height 22
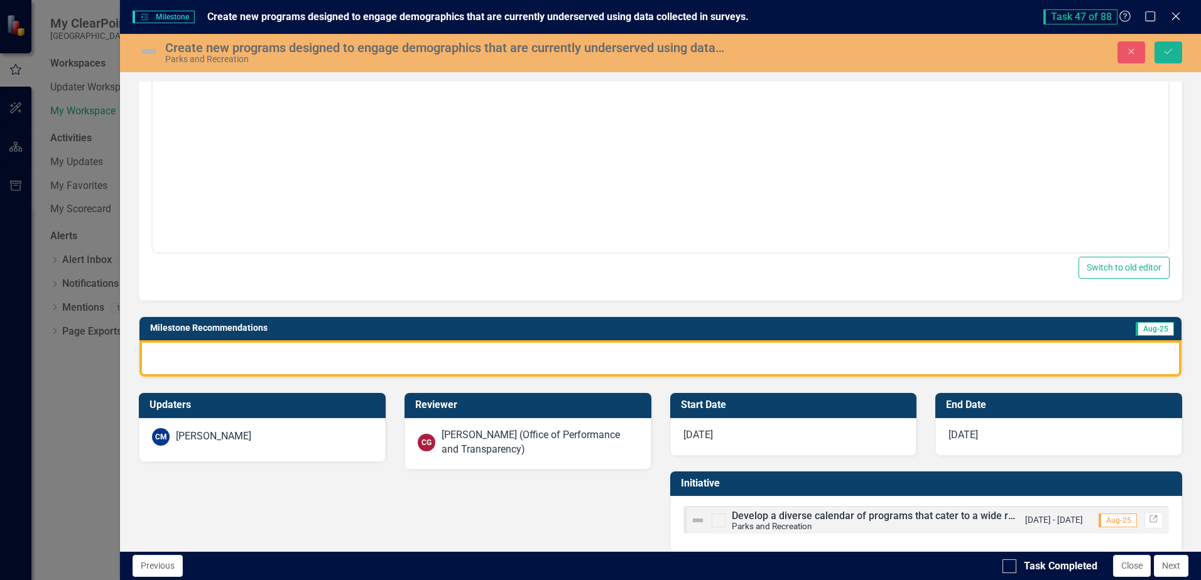
scroll to position [305, 0]
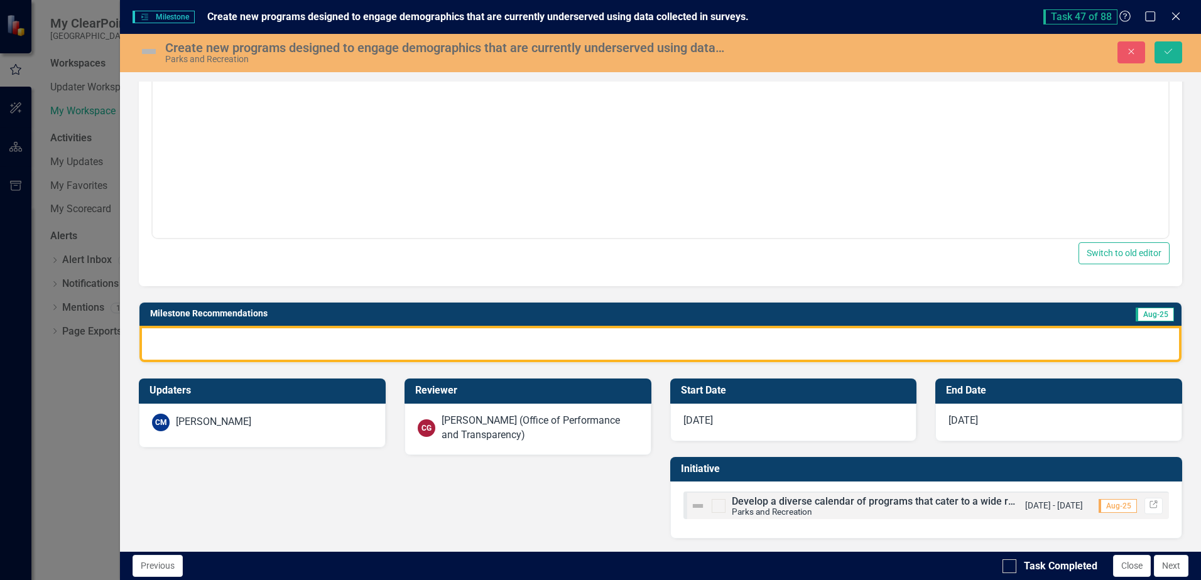
click at [484, 349] on div at bounding box center [660, 344] width 1042 height 36
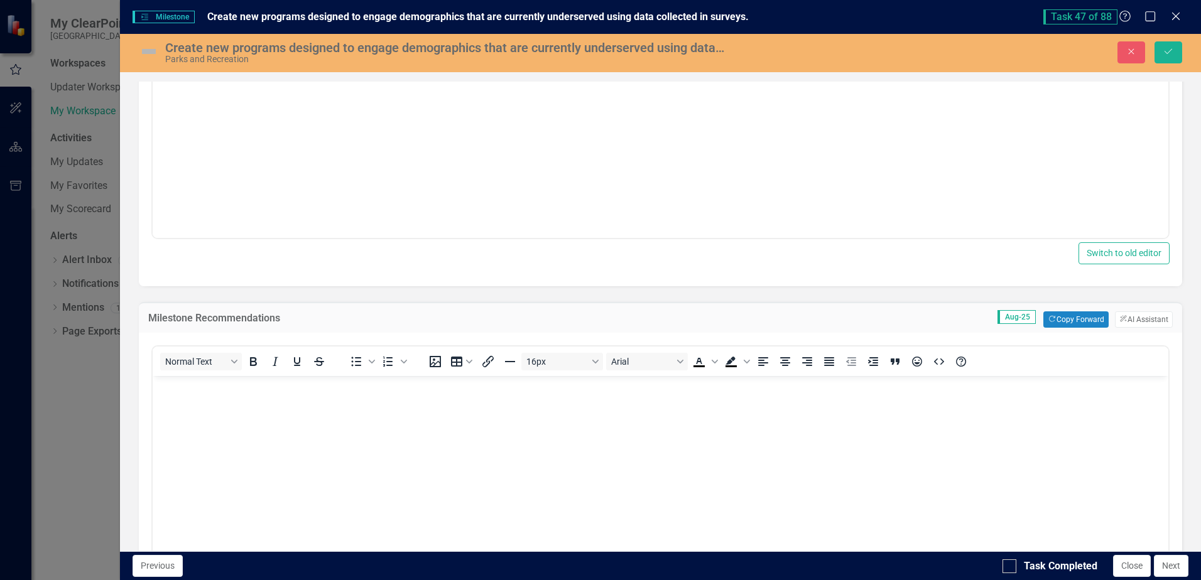
scroll to position [0, 0]
click at [458, 419] on body "Rich Text Area. Press ALT-0 for help." at bounding box center [661, 470] width 1016 height 188
click at [1070, 320] on button "Copy Forward Copy Forward" at bounding box center [1075, 320] width 65 height 16
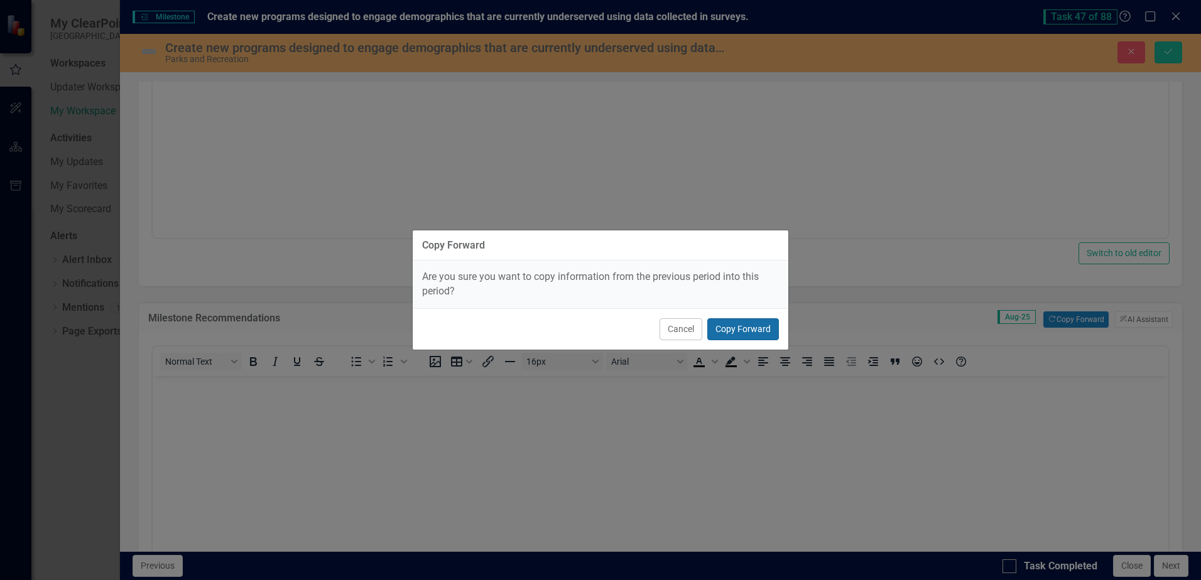
click at [746, 332] on button "Copy Forward" at bounding box center [743, 329] width 72 height 22
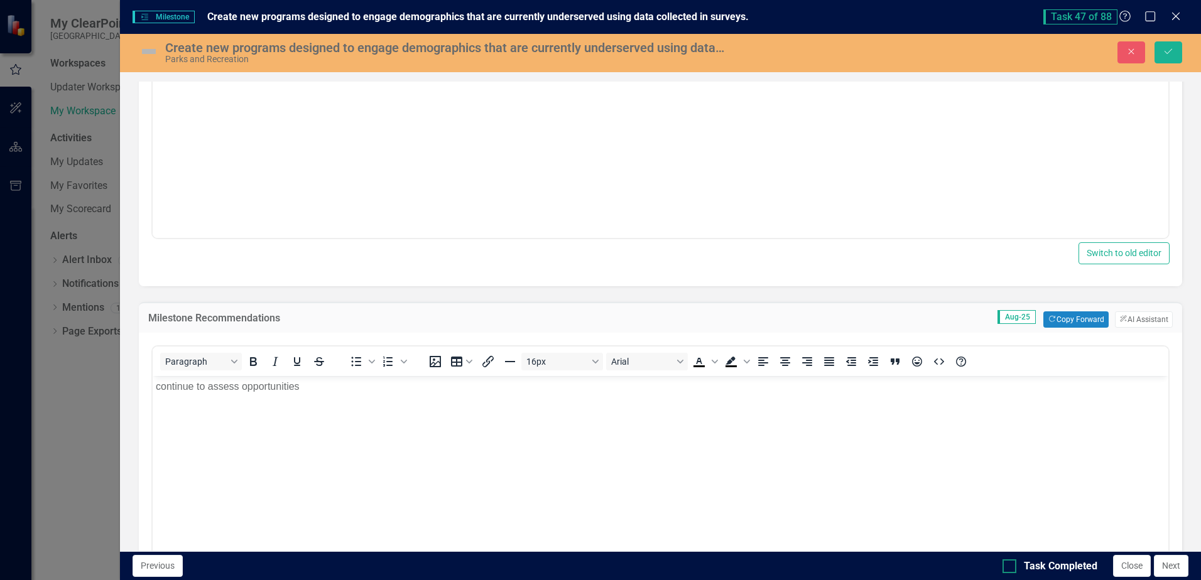
click at [1009, 563] on input "Task Completed" at bounding box center [1006, 564] width 8 height 8
checkbox input "true"
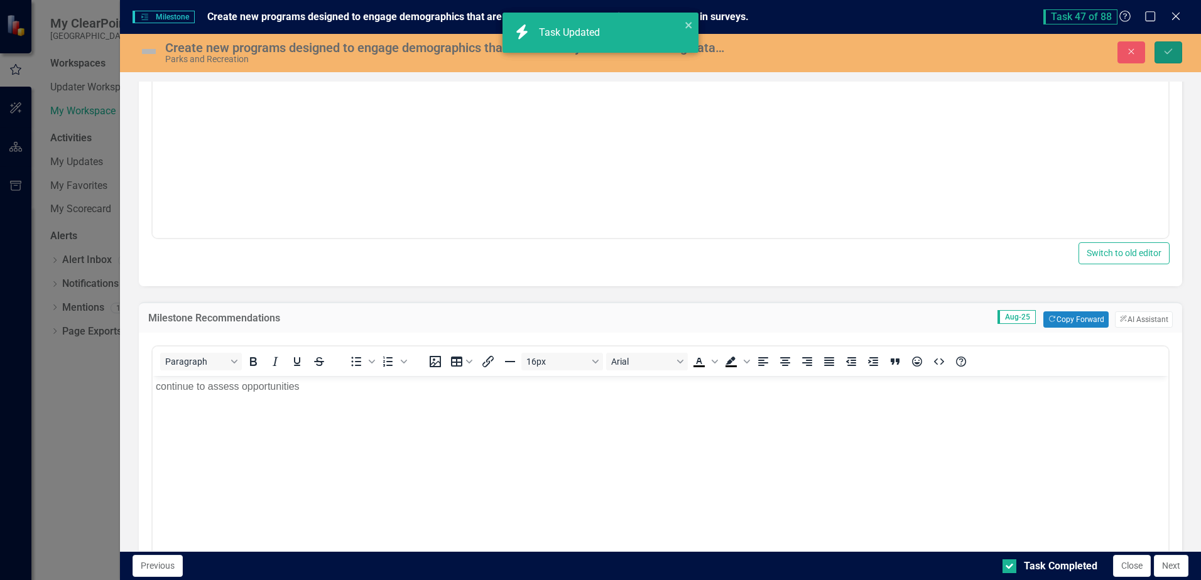
click at [1166, 51] on icon "Save" at bounding box center [1168, 51] width 11 height 9
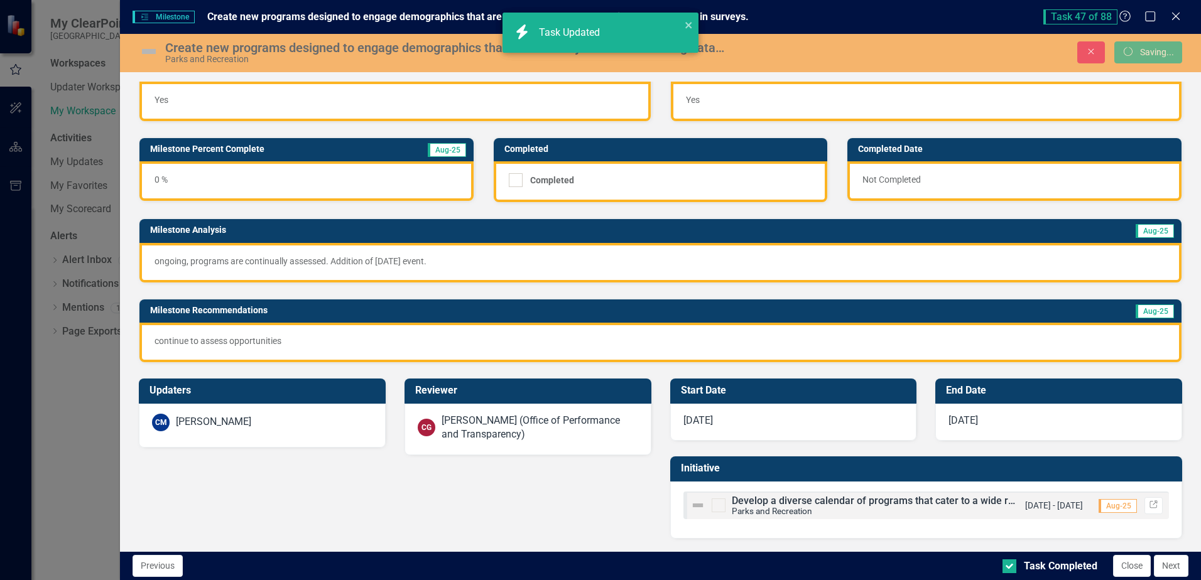
checkbox input "true"
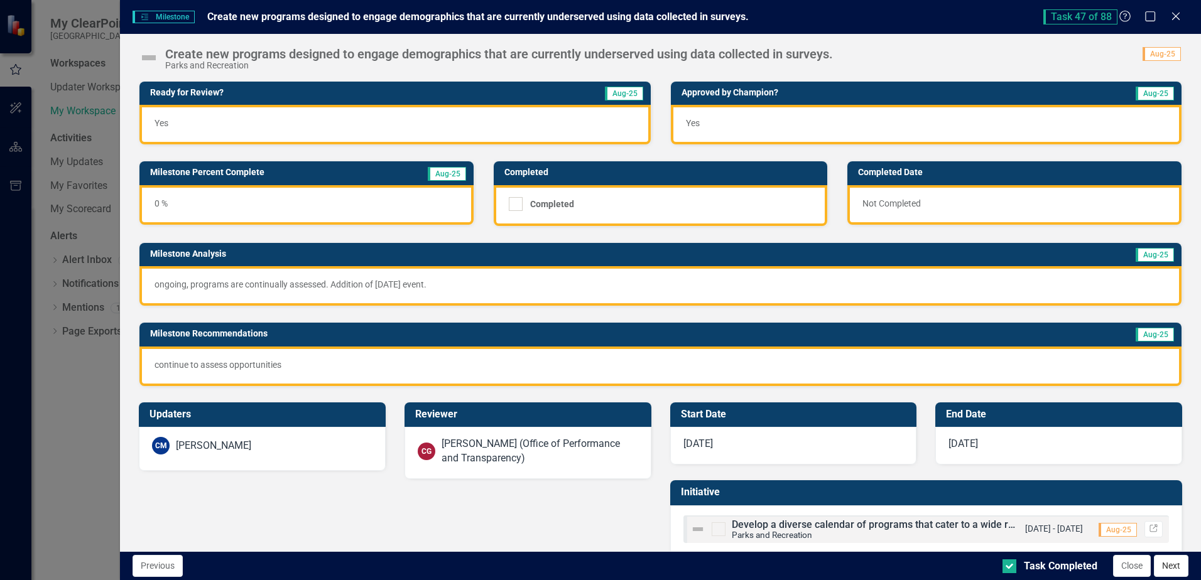
click at [1171, 561] on button "Next" at bounding box center [1171, 566] width 35 height 22
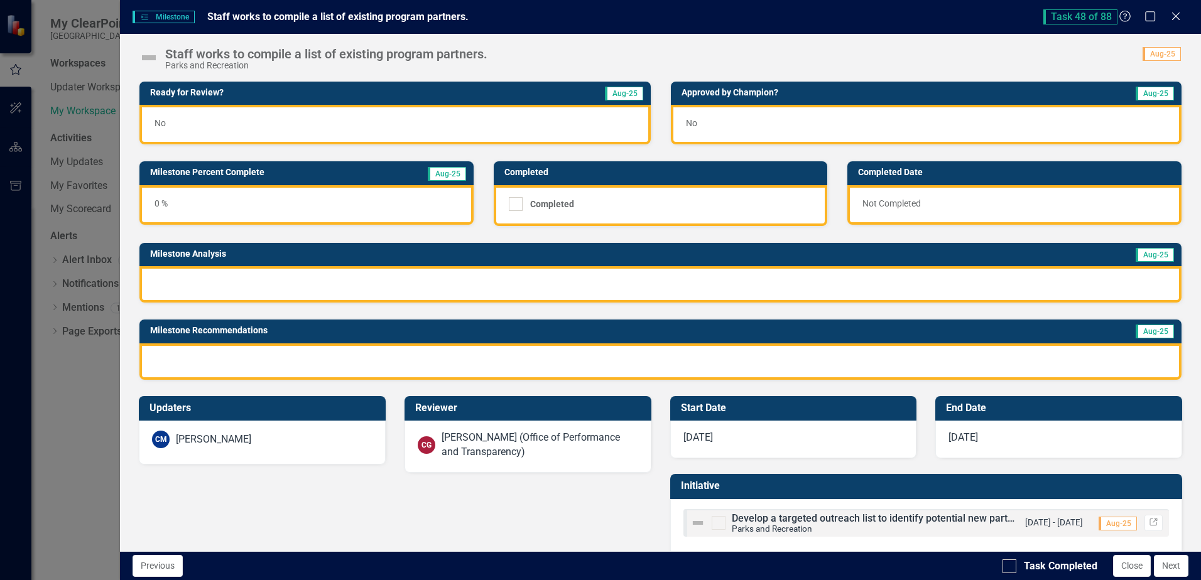
click at [359, 120] on div "No" at bounding box center [394, 125] width 511 height 40
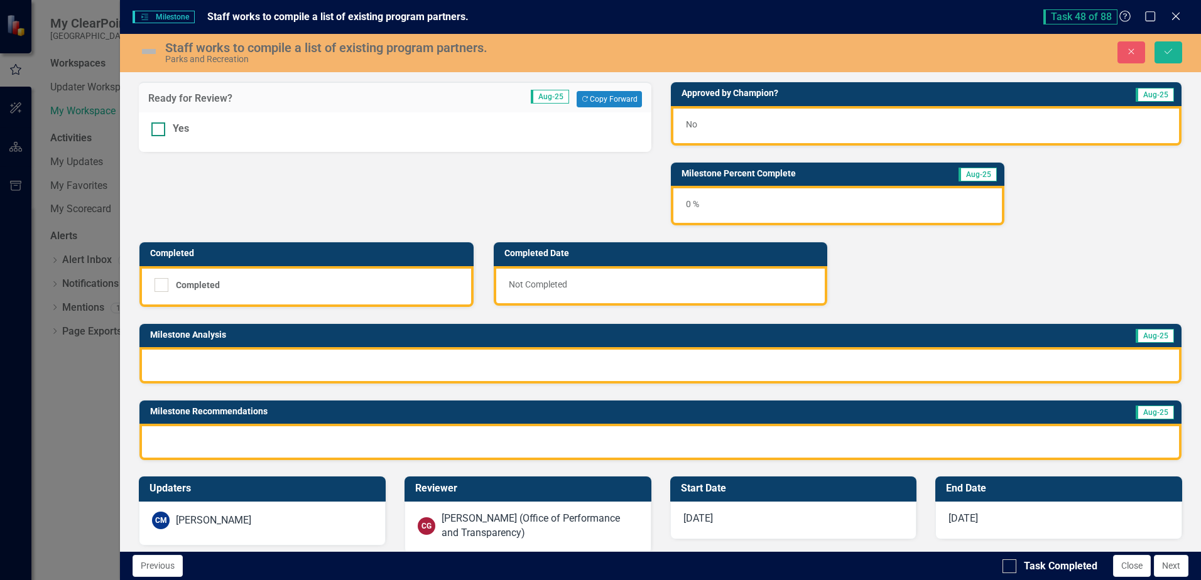
click at [163, 133] on div at bounding box center [158, 129] width 14 height 14
click at [160, 131] on input "Yes" at bounding box center [155, 126] width 8 height 8
checkbox input "true"
click at [755, 117] on div "No" at bounding box center [926, 126] width 511 height 40
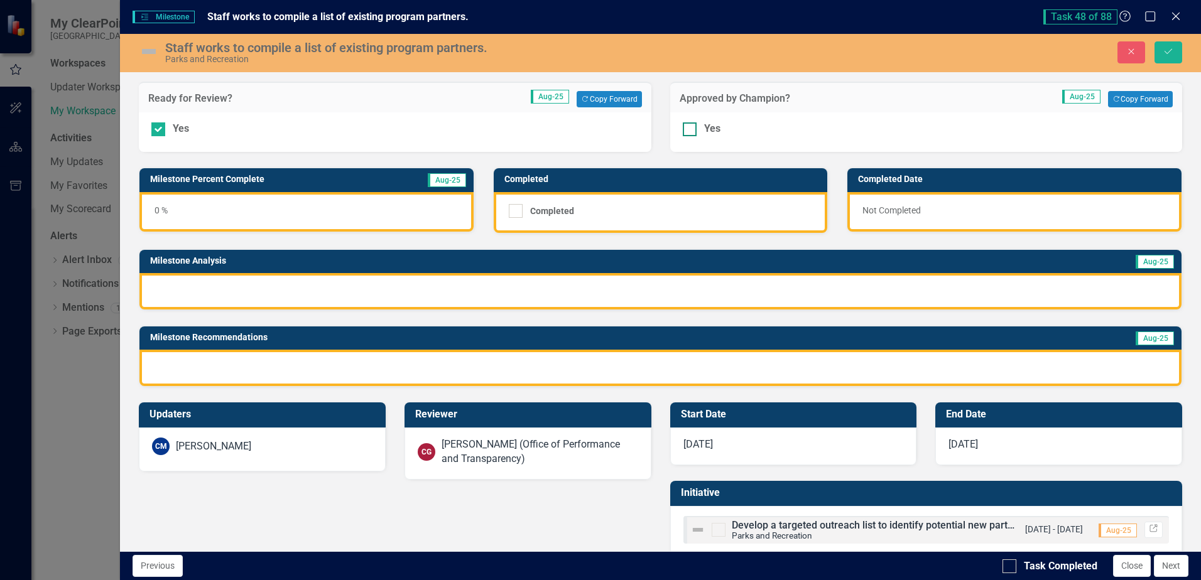
click at [685, 130] on input "Yes" at bounding box center [687, 126] width 8 height 8
checkbox input "true"
click at [362, 281] on div at bounding box center [660, 291] width 1042 height 36
drag, startPoint x: 362, startPoint y: 281, endPoint x: 411, endPoint y: 281, distance: 48.4
click at [363, 281] on div at bounding box center [660, 291] width 1042 height 36
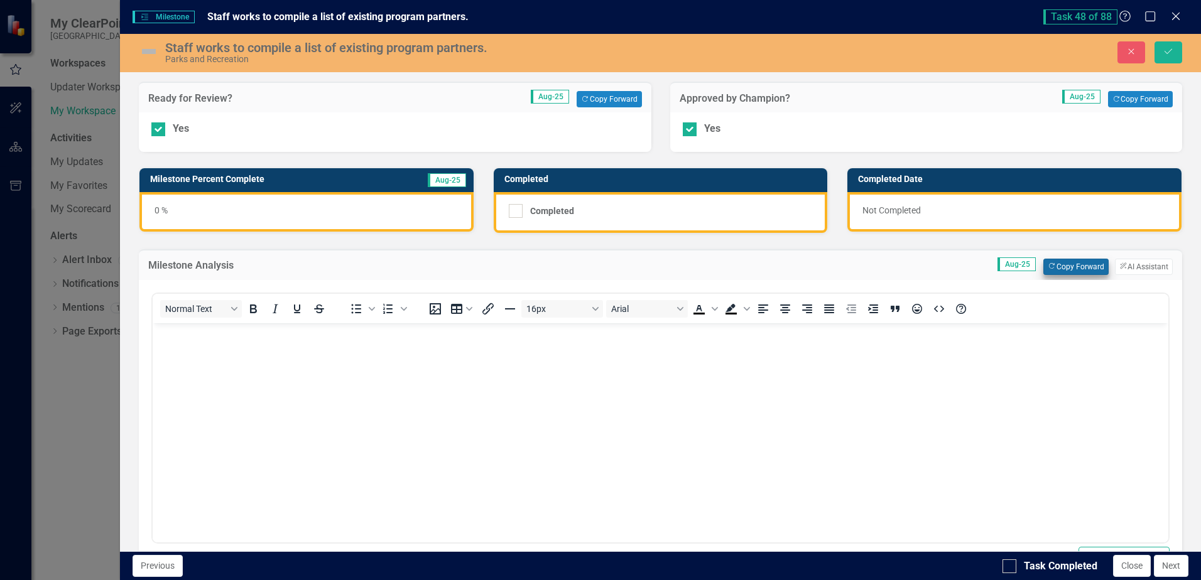
scroll to position [0, 0]
click at [1061, 269] on button "Copy Forward Copy Forward" at bounding box center [1075, 267] width 65 height 16
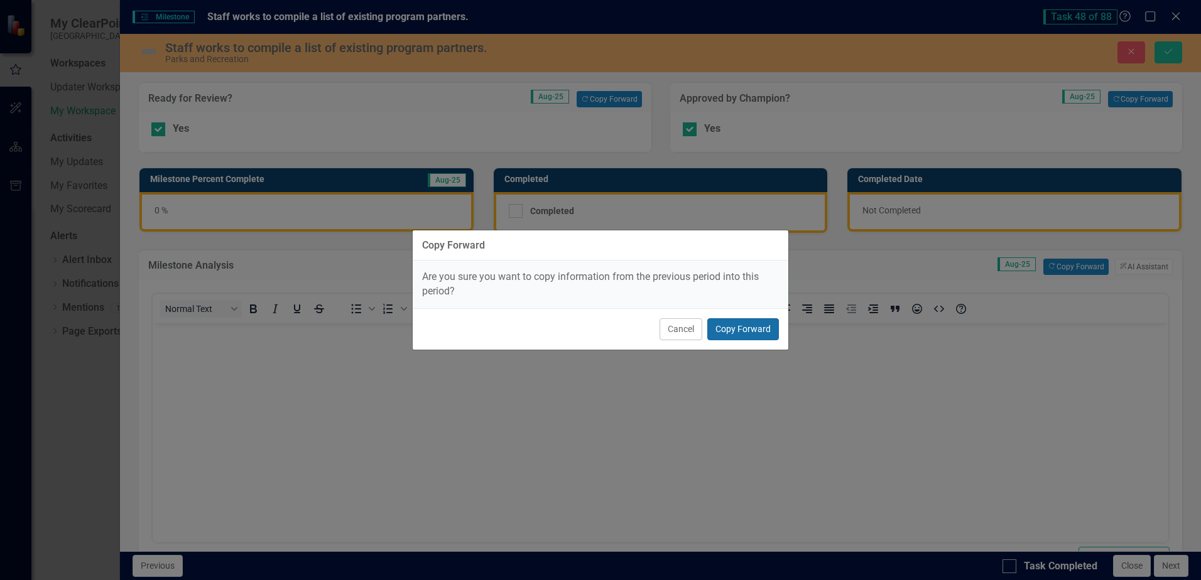
click at [767, 328] on button "Copy Forward" at bounding box center [743, 329] width 72 height 22
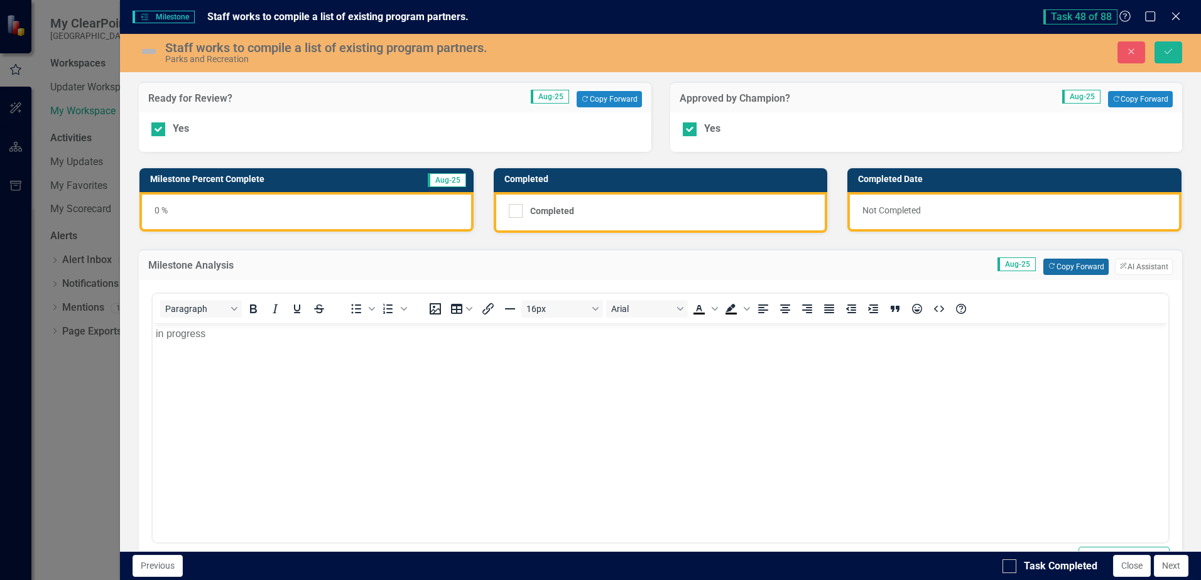
scroll to position [305, 0]
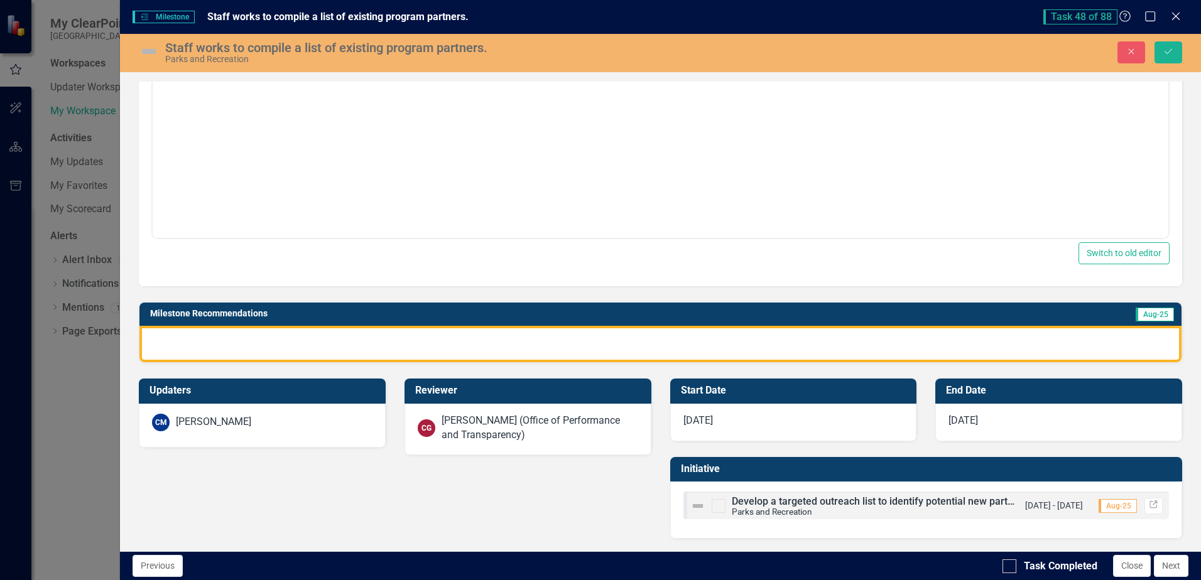
click at [602, 352] on div at bounding box center [660, 344] width 1042 height 36
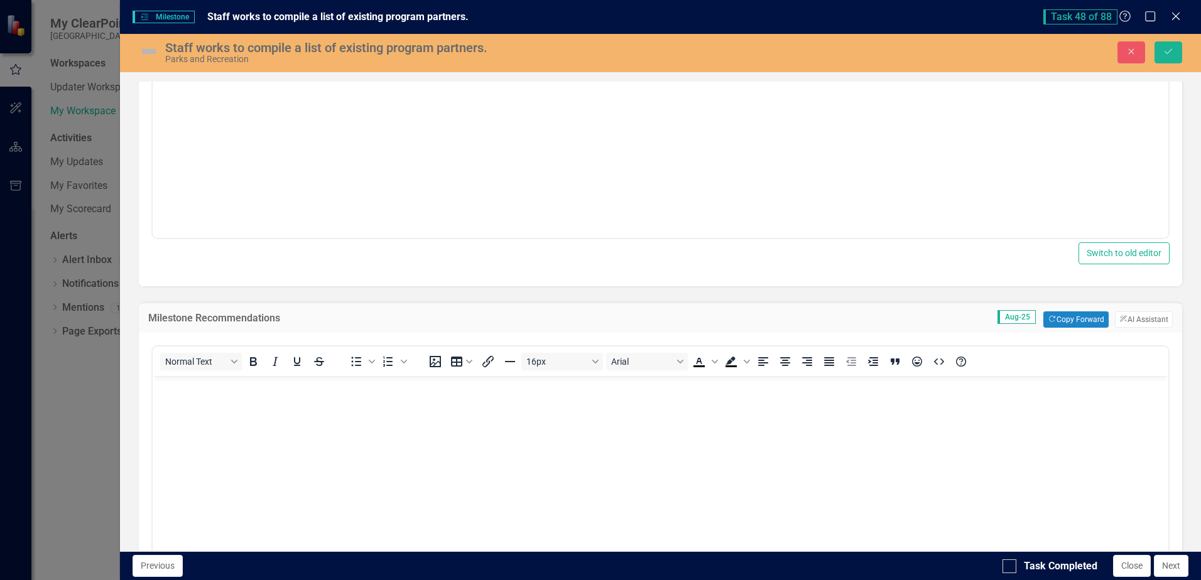
scroll to position [0, 0]
click at [1060, 320] on button "Copy Forward Copy Forward" at bounding box center [1075, 320] width 65 height 16
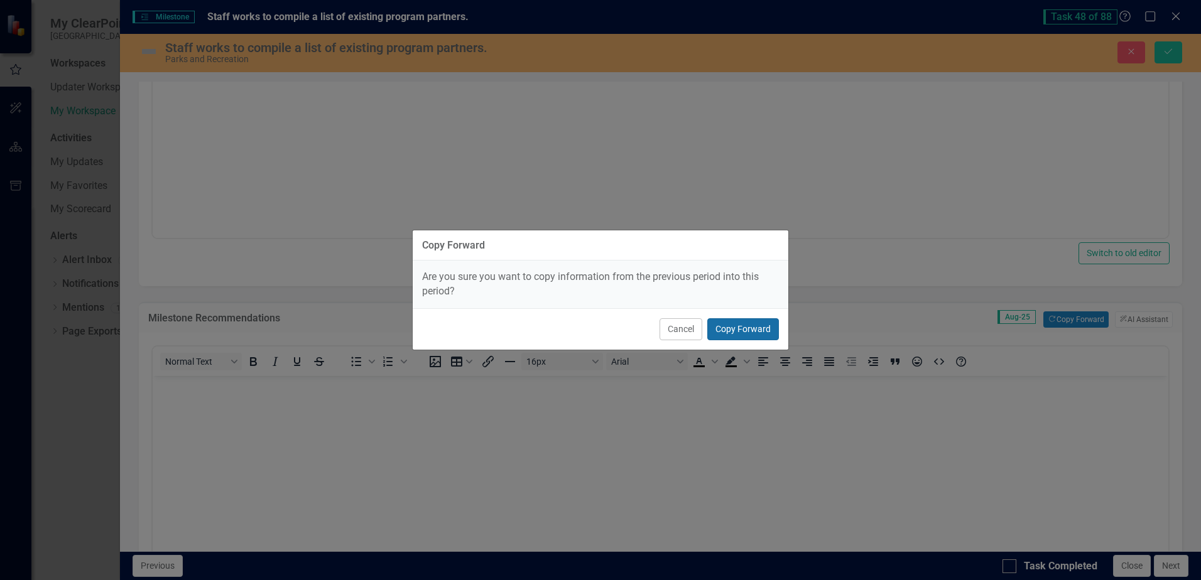
click at [763, 327] on button "Copy Forward" at bounding box center [743, 329] width 72 height 22
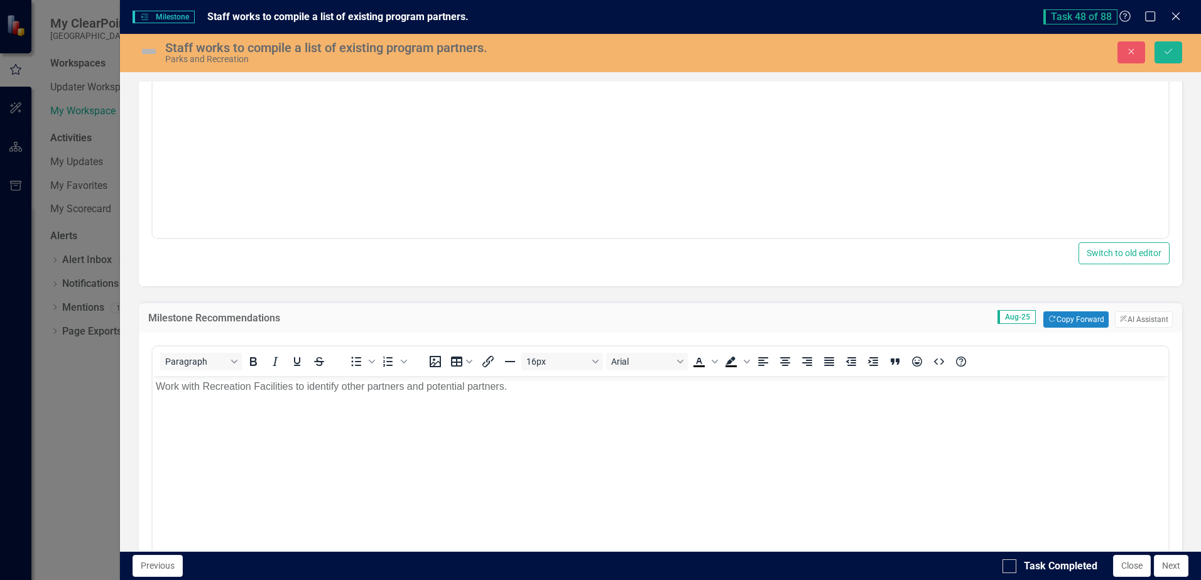
click at [1012, 565] on div at bounding box center [1009, 567] width 14 height 14
click at [1011, 565] on input "Task Completed" at bounding box center [1006, 564] width 8 height 8
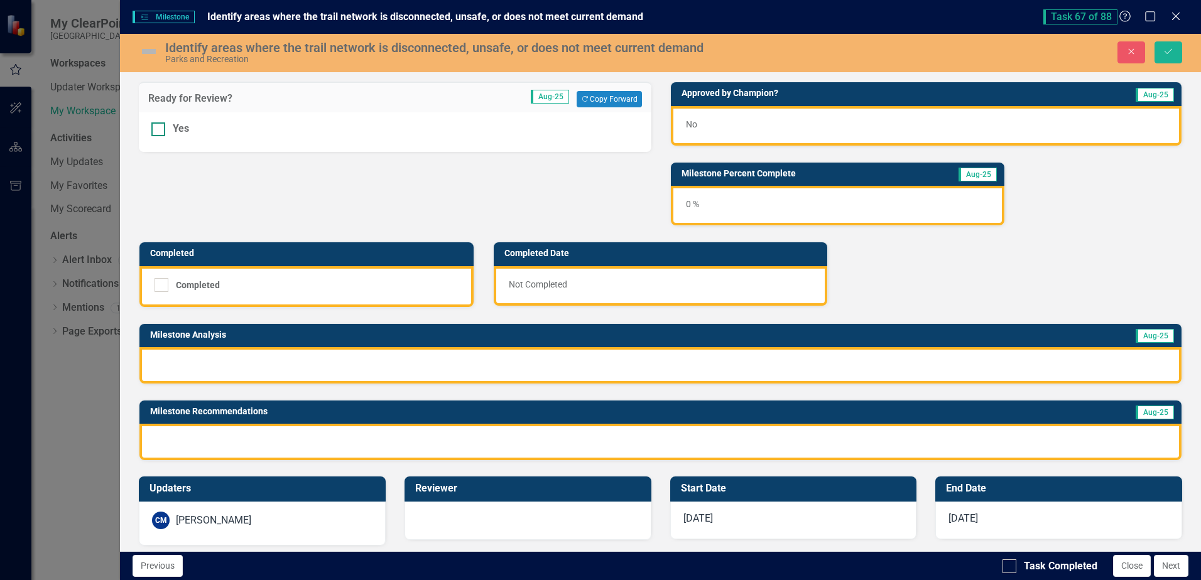
click at [158, 125] on input "Yes" at bounding box center [155, 126] width 8 height 8
checkbox input "true"
click at [696, 122] on div "No" at bounding box center [926, 126] width 511 height 40
click at [696, 123] on div "No" at bounding box center [926, 126] width 511 height 40
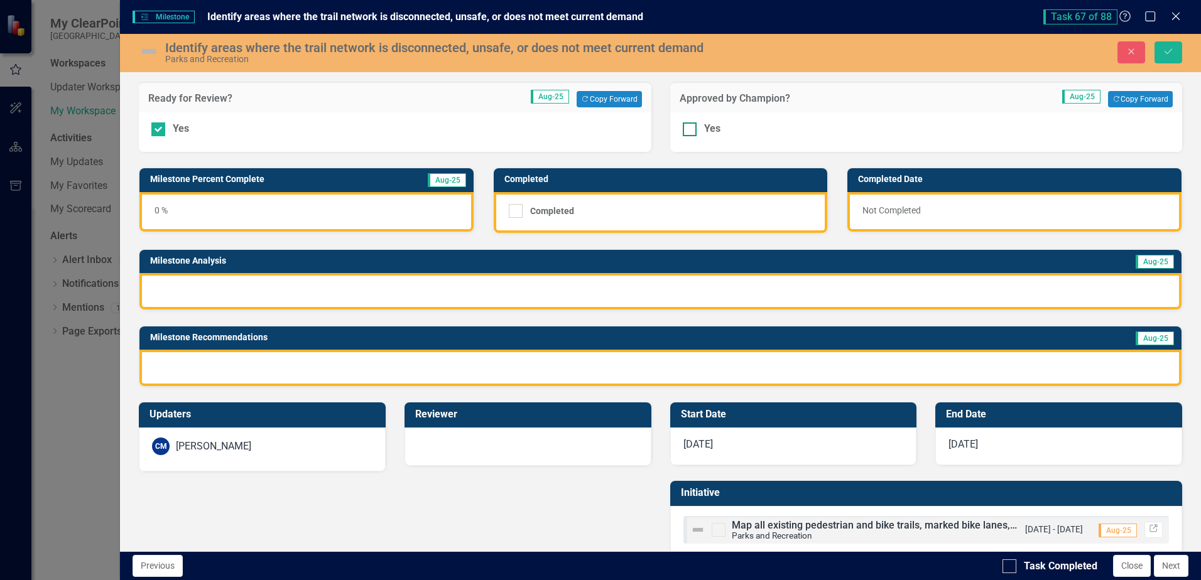
click at [684, 133] on div at bounding box center [690, 129] width 14 height 14
click at [684, 131] on input "Yes" at bounding box center [687, 126] width 8 height 8
checkbox input "true"
click at [552, 289] on div at bounding box center [660, 291] width 1042 height 36
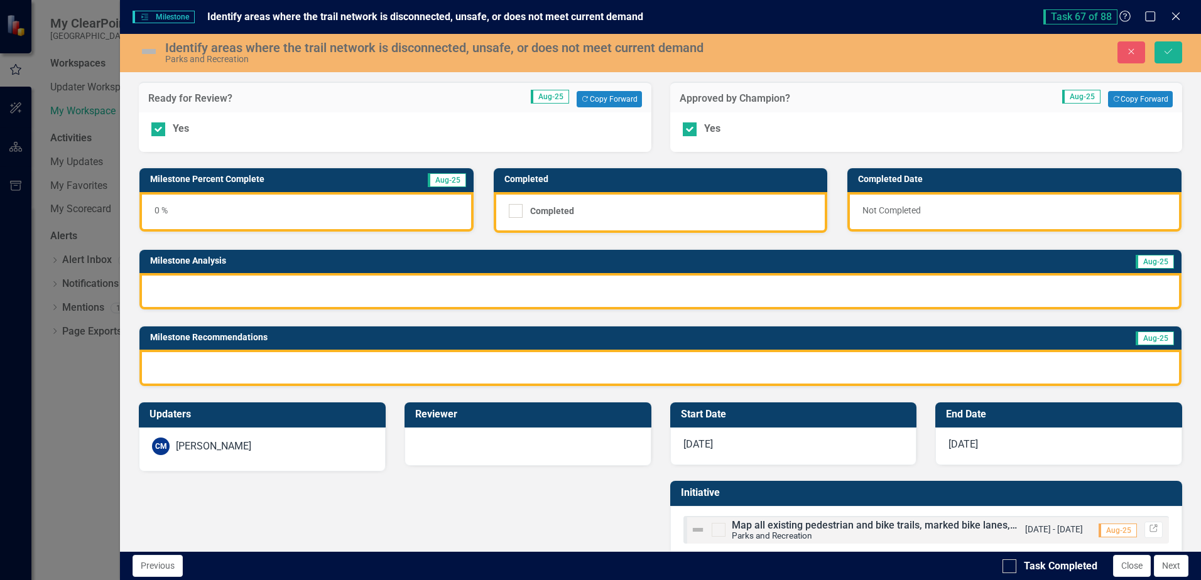
click at [219, 286] on div at bounding box center [660, 291] width 1042 height 36
click at [220, 286] on div at bounding box center [660, 291] width 1042 height 36
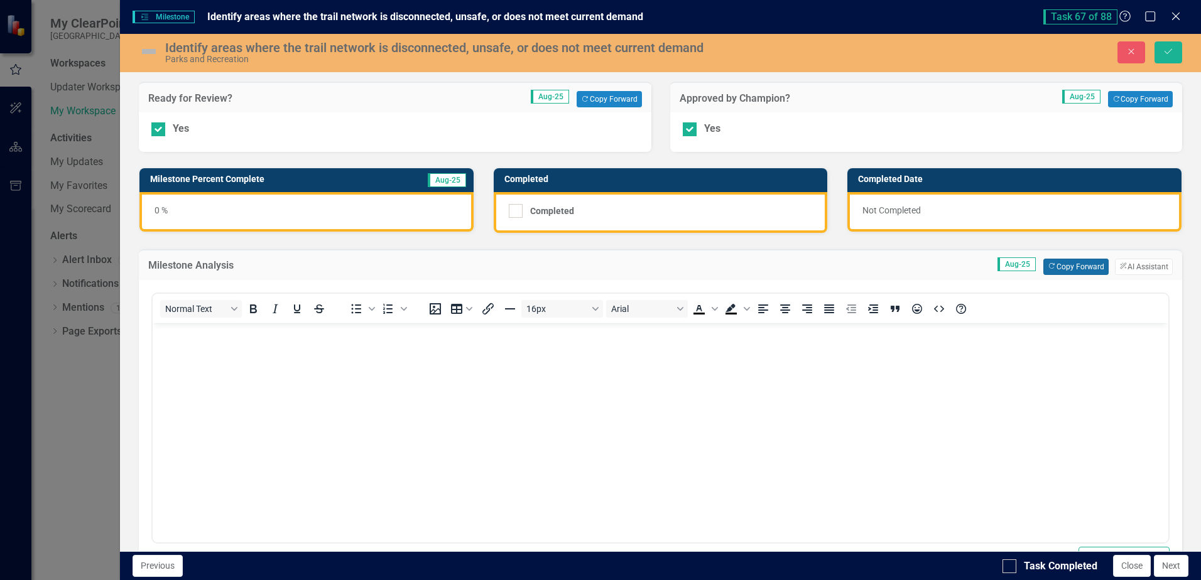
click at [1069, 271] on button "Copy Forward Copy Forward" at bounding box center [1075, 267] width 65 height 16
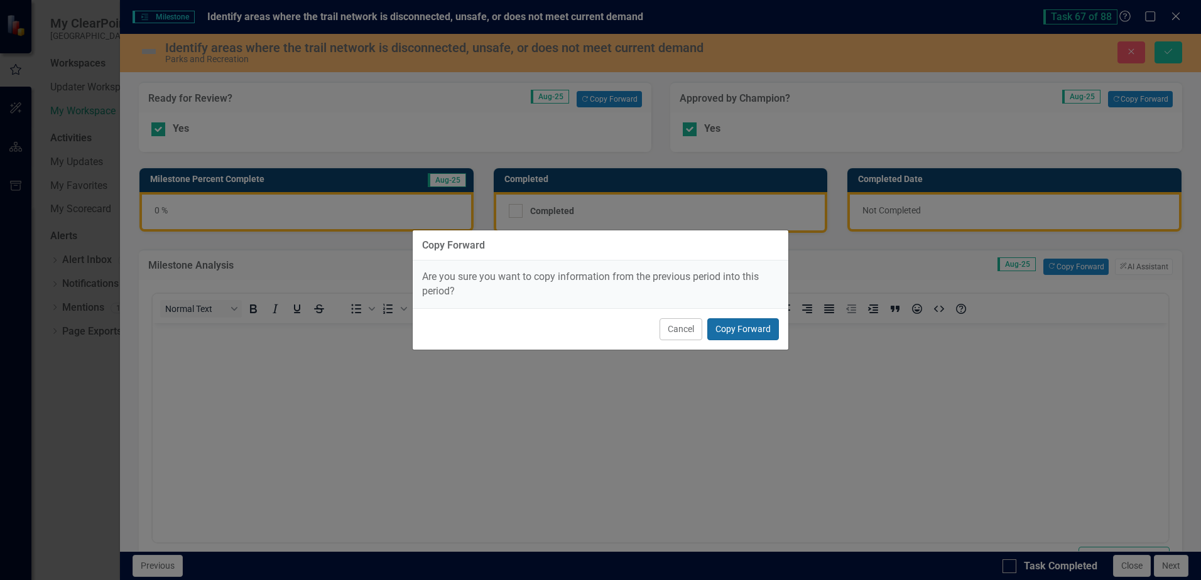
click at [744, 330] on button "Copy Forward" at bounding box center [743, 329] width 72 height 22
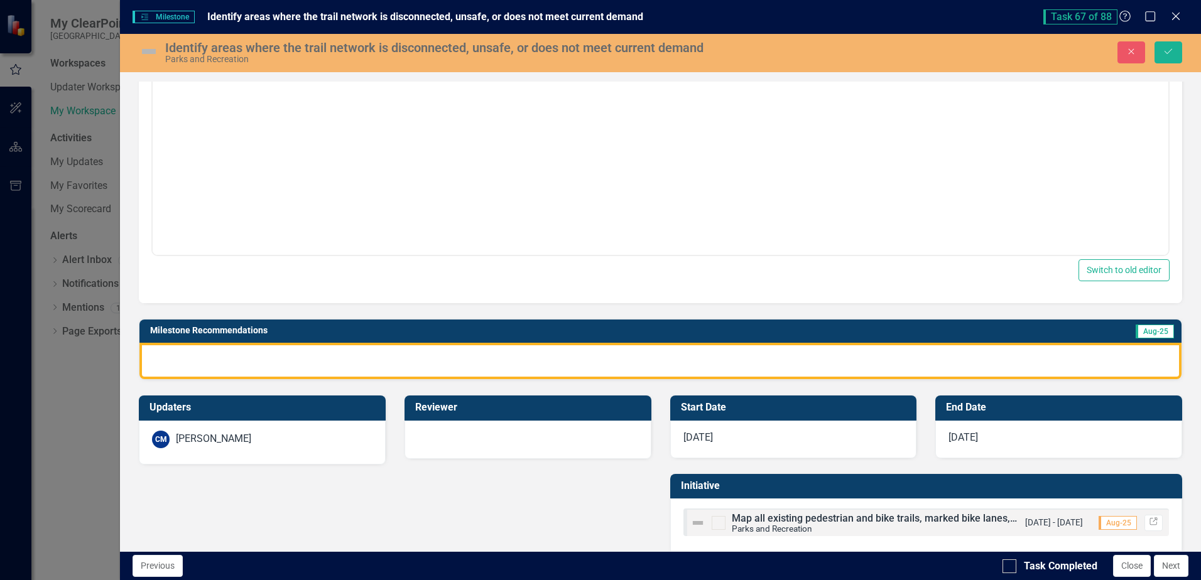
scroll to position [305, 0]
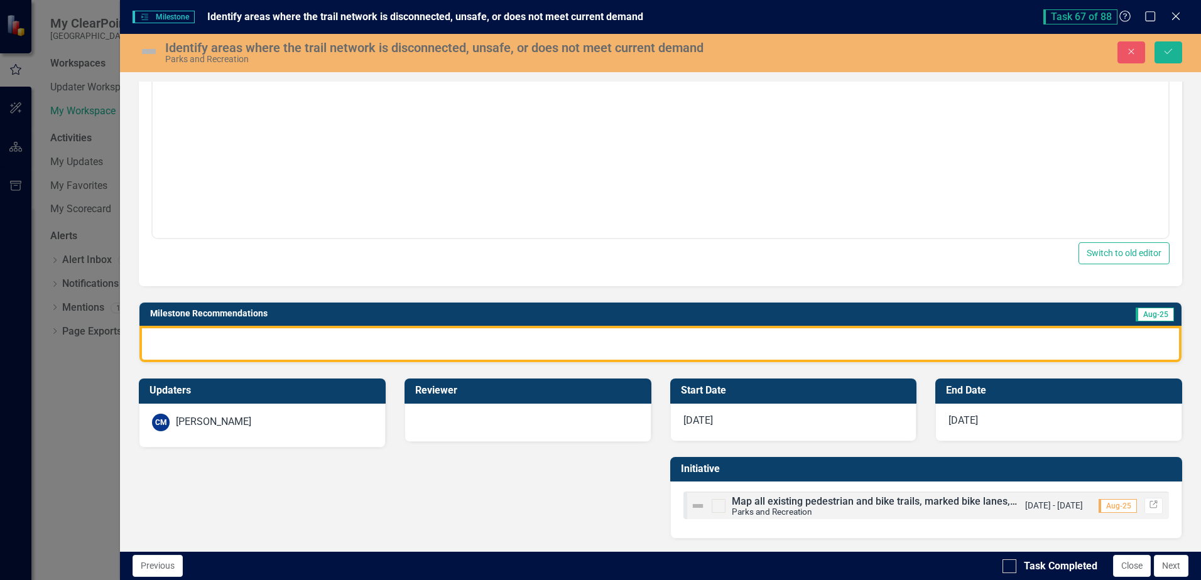
click at [573, 349] on div at bounding box center [660, 344] width 1042 height 36
click at [572, 349] on div at bounding box center [660, 344] width 1042 height 36
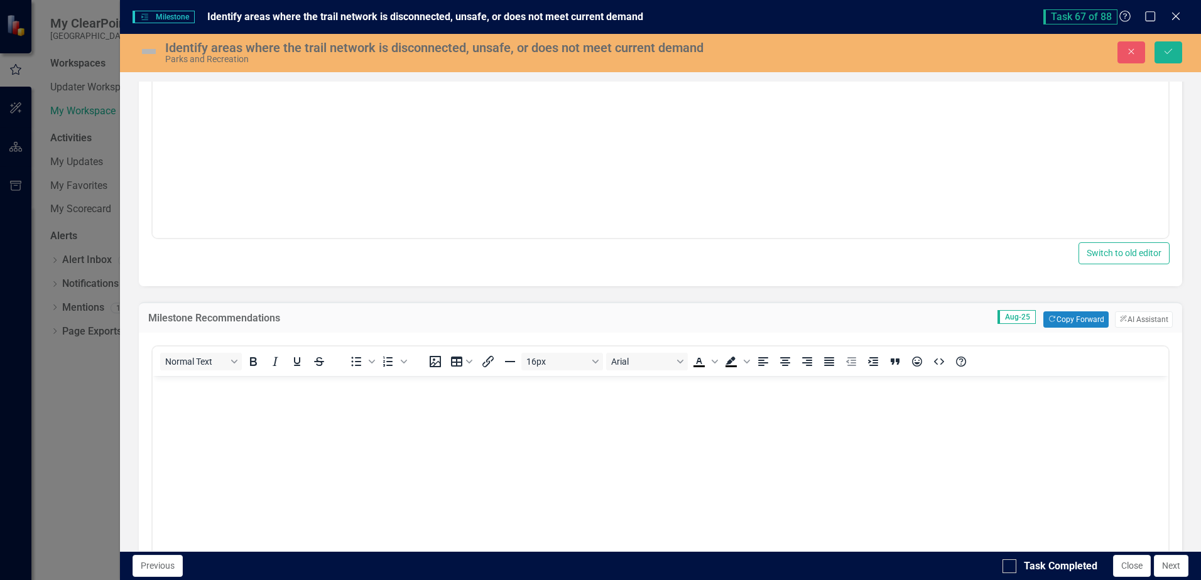
scroll to position [0, 0]
click at [1045, 317] on button "Copy Forward Copy Forward" at bounding box center [1075, 320] width 65 height 16
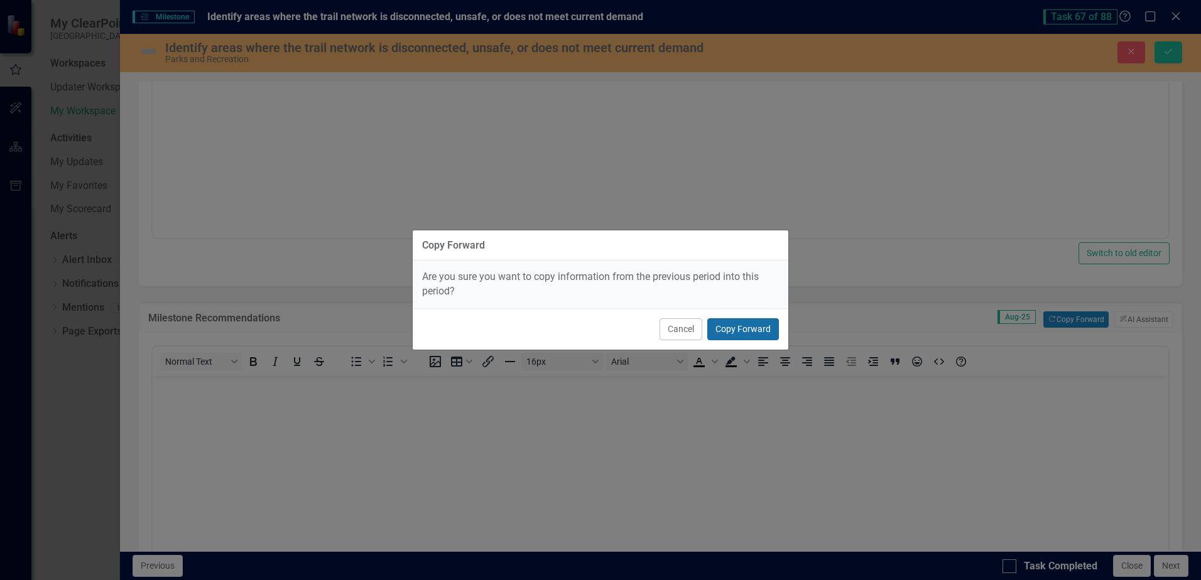
click at [755, 332] on button "Copy Forward" at bounding box center [743, 329] width 72 height 22
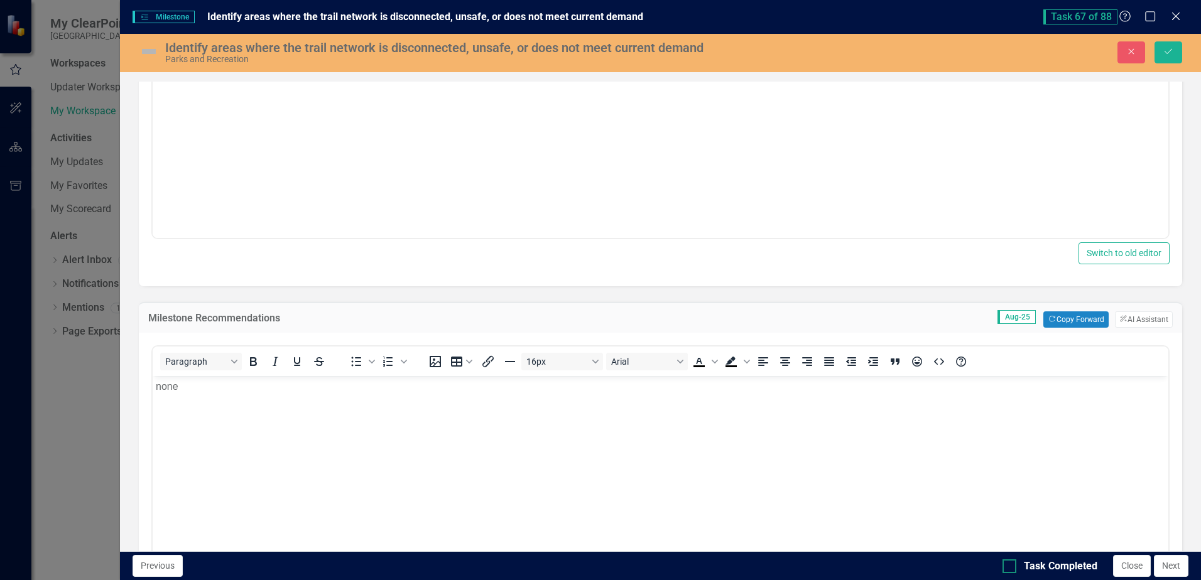
click at [1051, 567] on div "Task Completed" at bounding box center [1060, 567] width 73 height 14
click at [1011, 567] on input "Task Completed" at bounding box center [1006, 564] width 8 height 8
checkbox input "true"
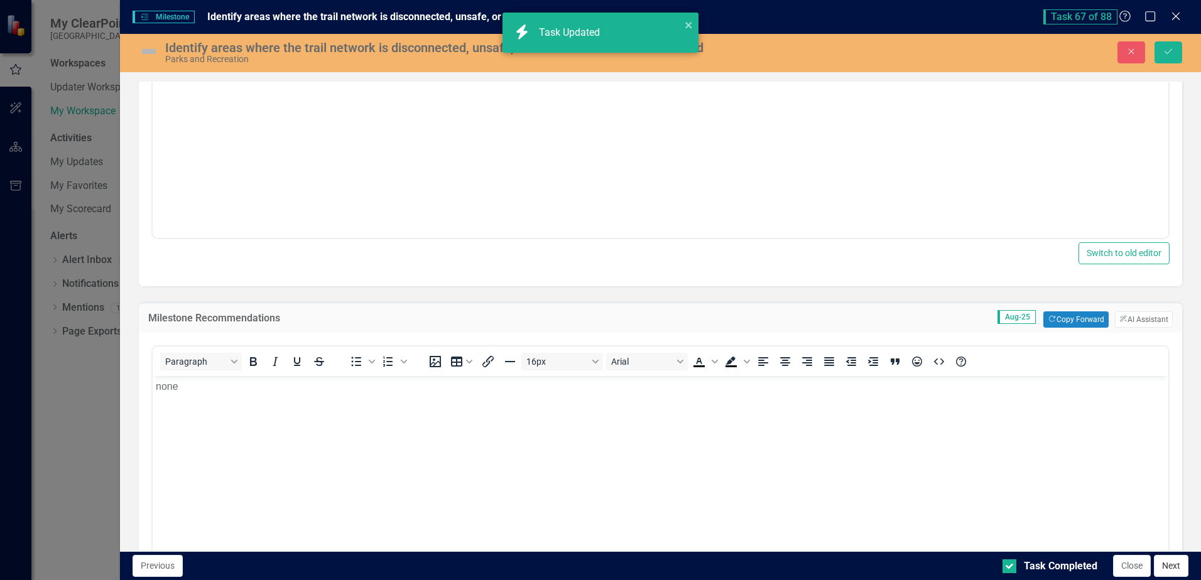
checkbox input "true"
click at [1161, 565] on button "Next" at bounding box center [1171, 566] width 35 height 22
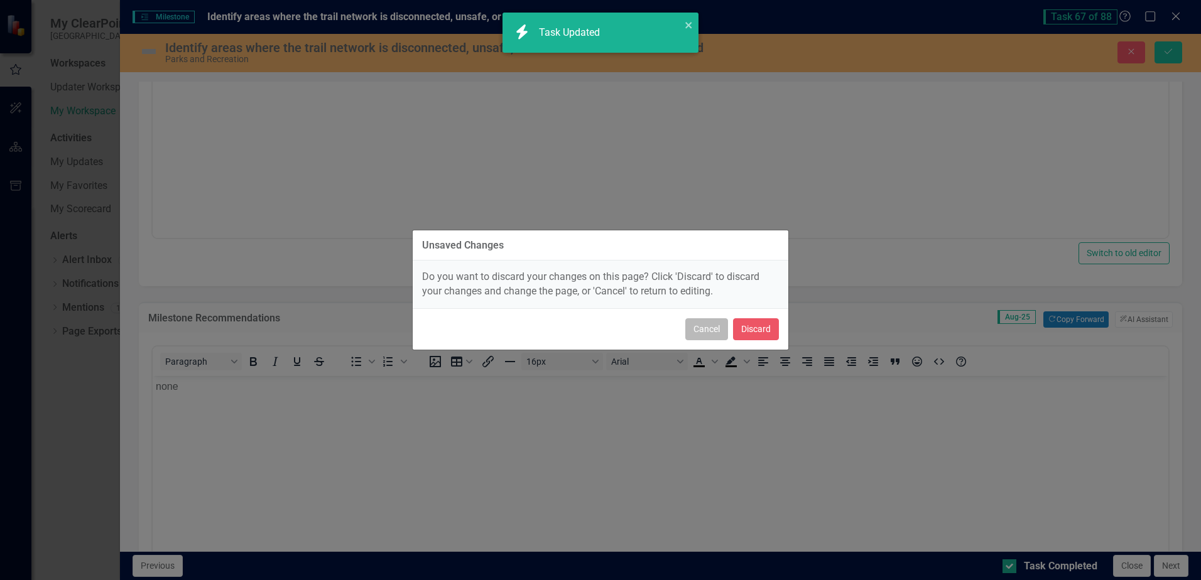
click at [712, 328] on button "Cancel" at bounding box center [706, 329] width 43 height 22
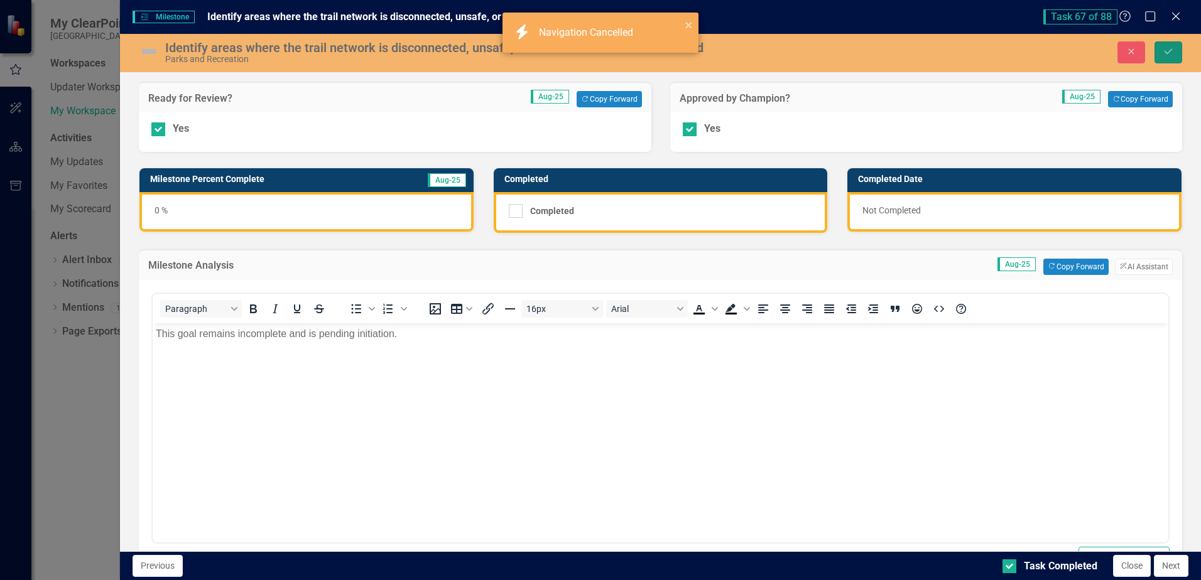
click at [1169, 50] on icon "Save" at bounding box center [1168, 51] width 11 height 9
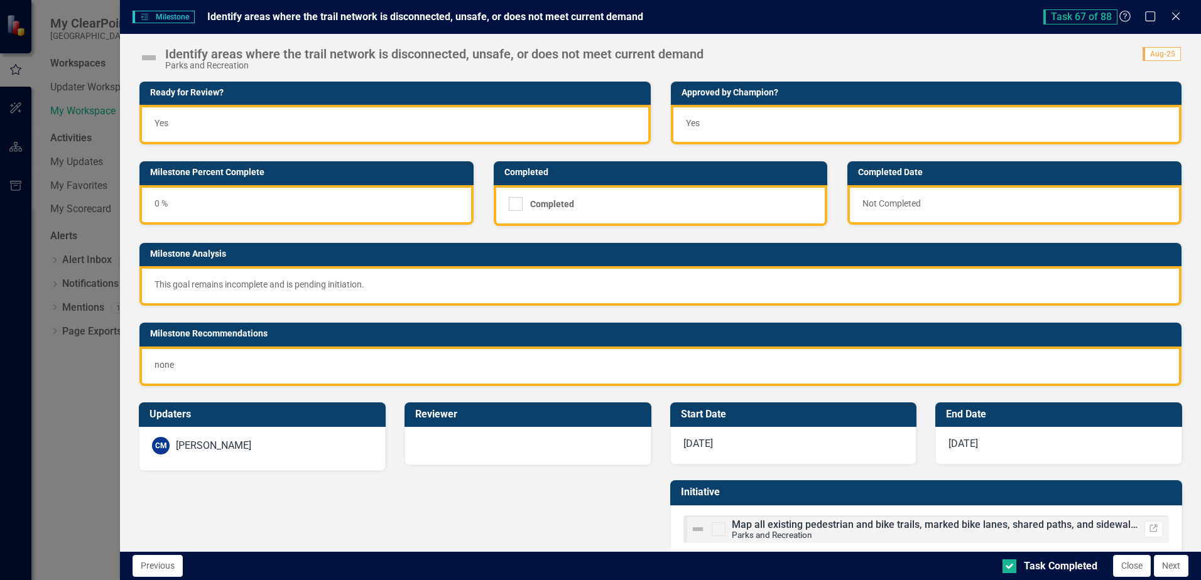
click at [1173, 565] on button "Next" at bounding box center [1171, 566] width 35 height 22
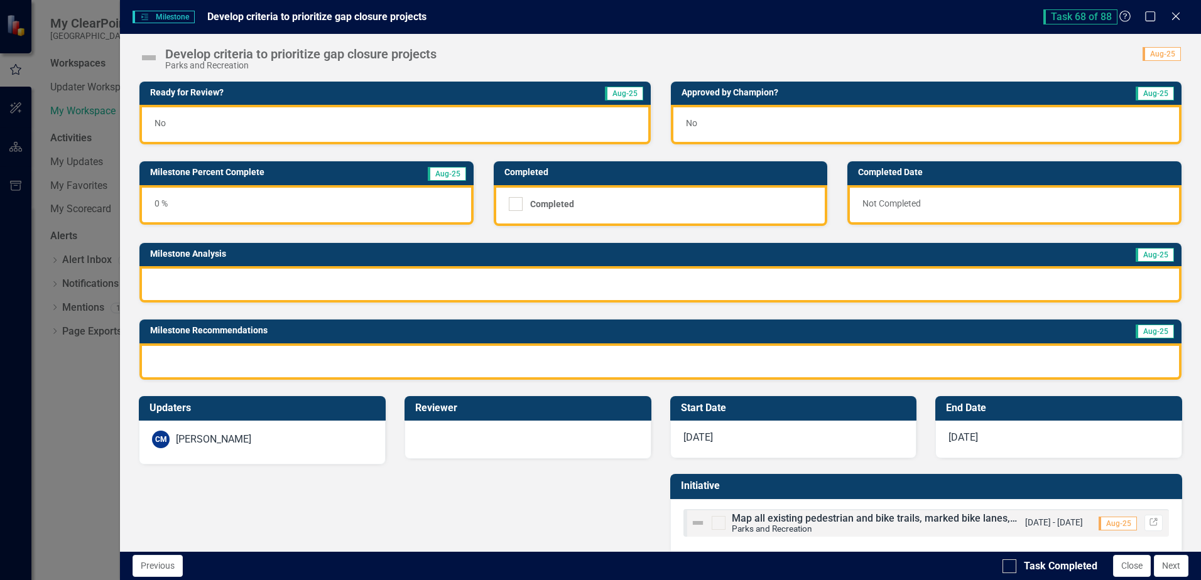
click at [411, 129] on div "No" at bounding box center [394, 125] width 511 height 40
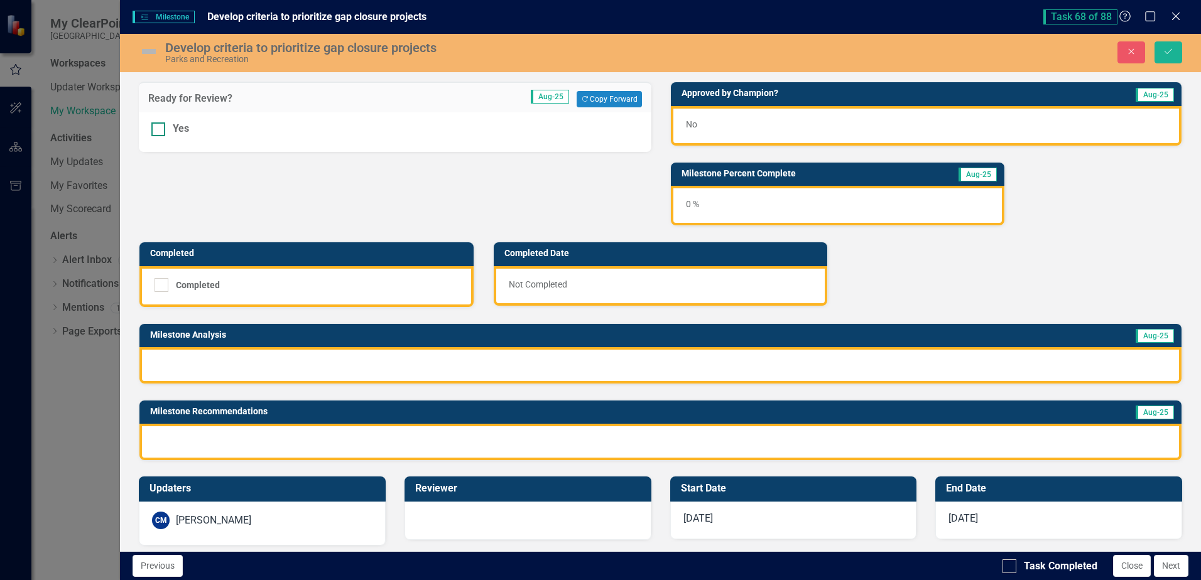
click at [161, 127] on div at bounding box center [158, 129] width 14 height 14
click at [160, 127] on input "Yes" at bounding box center [155, 126] width 8 height 8
checkbox input "true"
click at [753, 130] on div "No" at bounding box center [926, 126] width 511 height 40
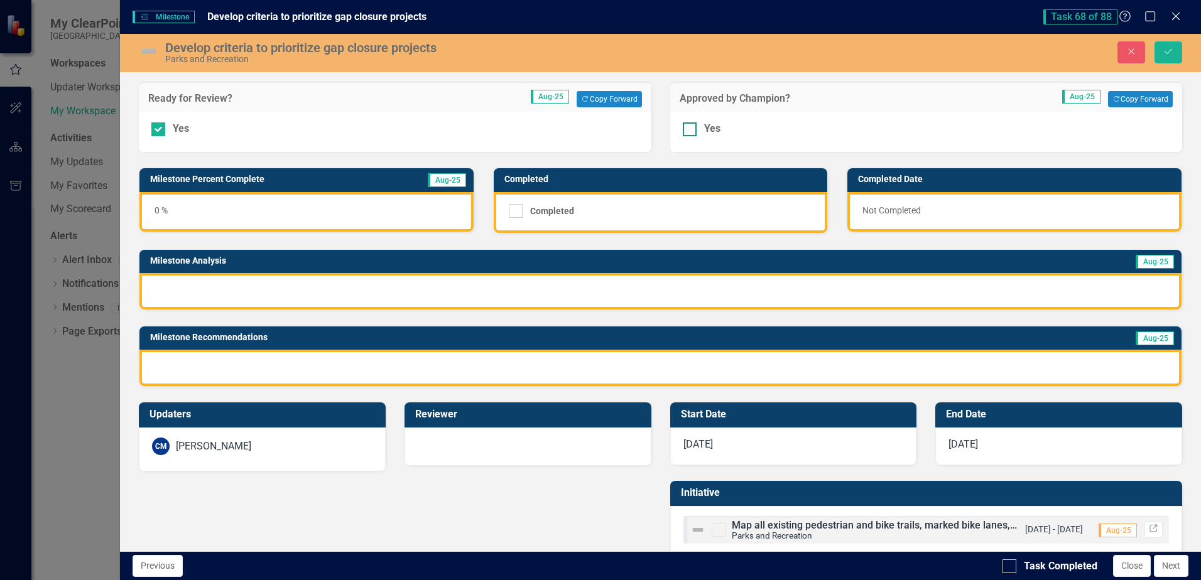
click at [683, 131] on div at bounding box center [690, 129] width 14 height 14
click at [683, 131] on input "Yes" at bounding box center [687, 126] width 8 height 8
checkbox input "true"
click at [514, 285] on div at bounding box center [660, 291] width 1042 height 36
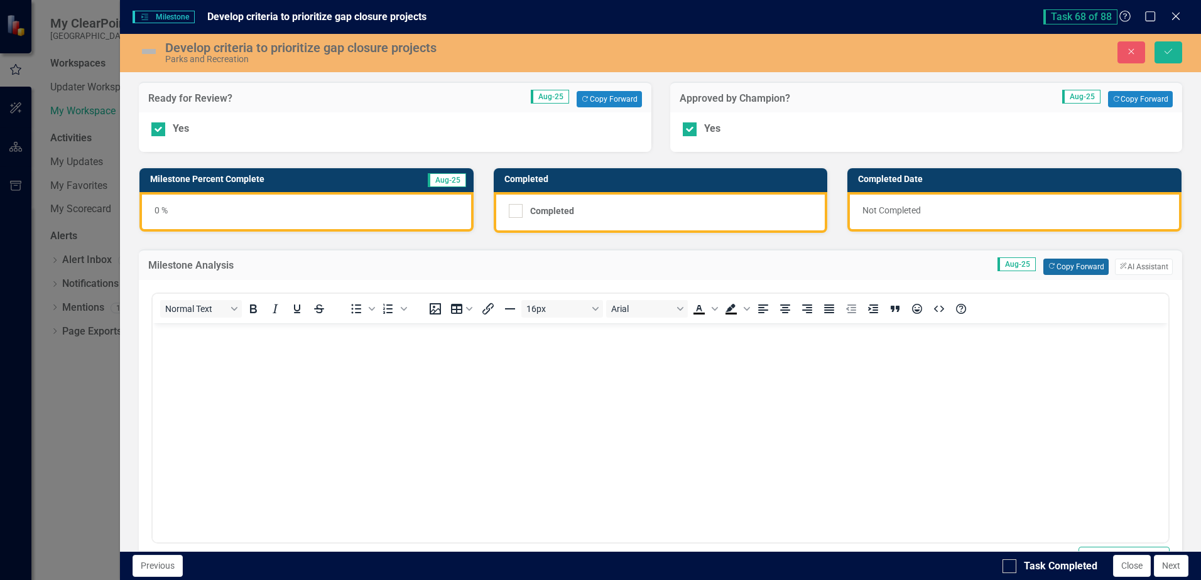
click at [1053, 270] on button "Copy Forward Copy Forward" at bounding box center [1075, 267] width 65 height 16
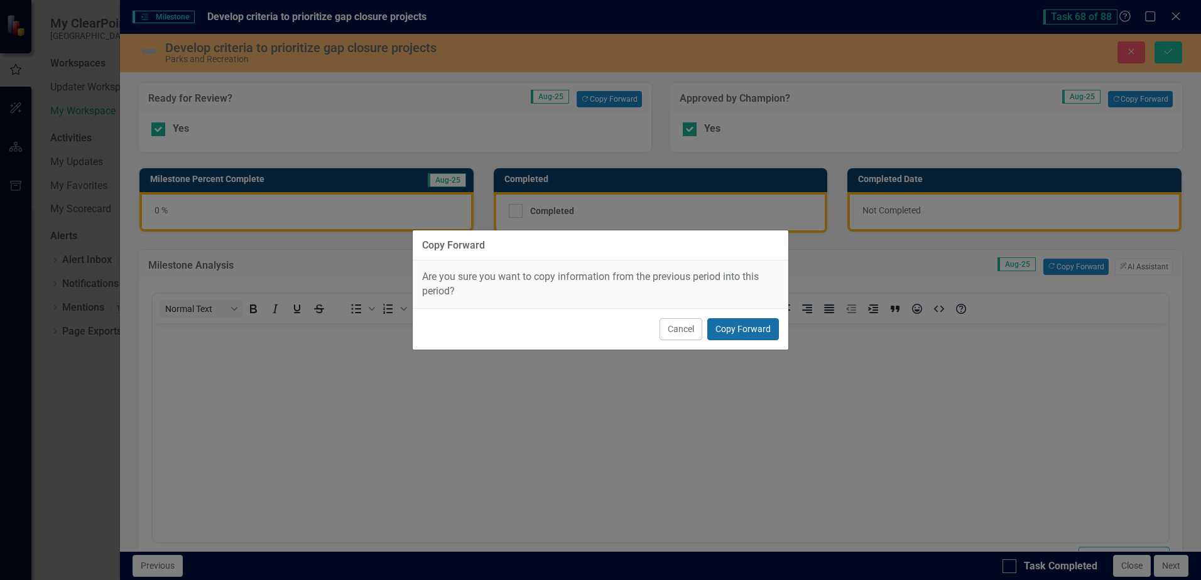
click at [749, 331] on button "Copy Forward" at bounding box center [743, 329] width 72 height 22
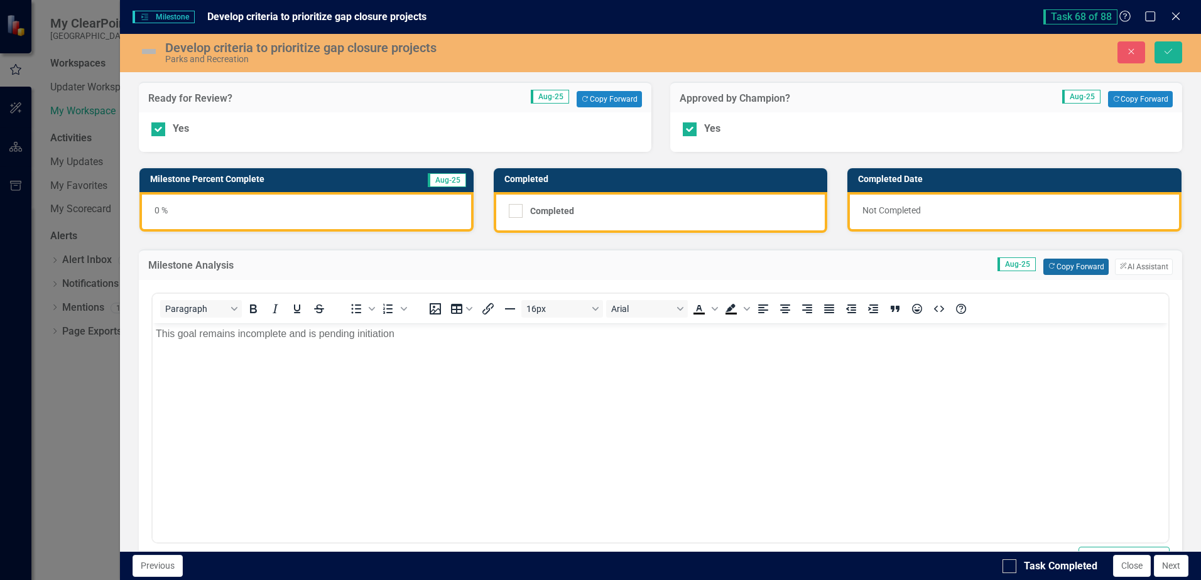
scroll to position [305, 0]
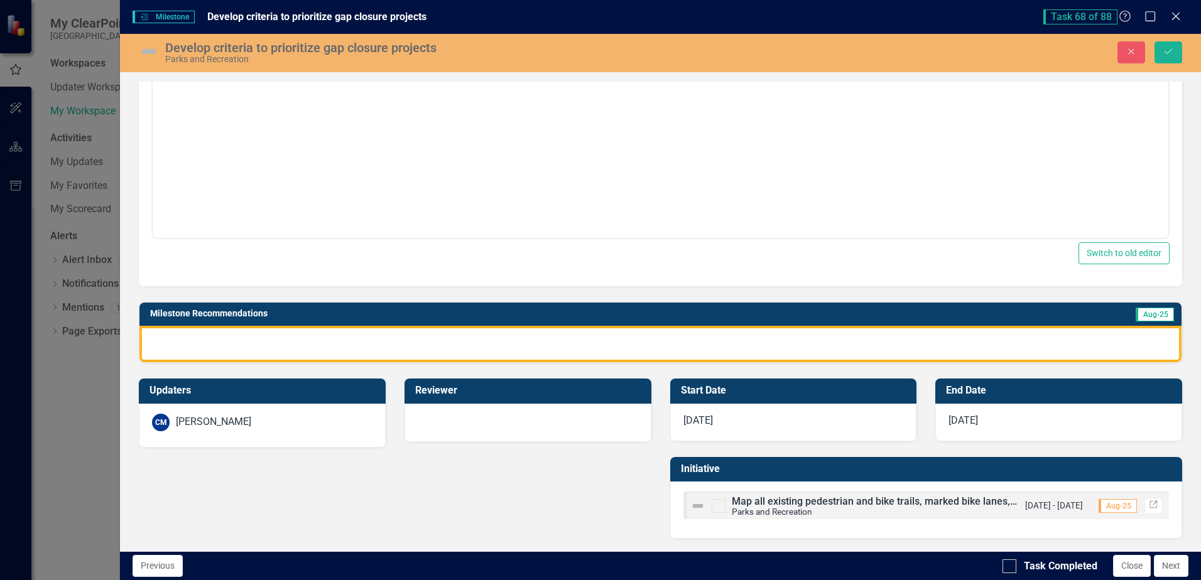
click at [473, 352] on div at bounding box center [660, 344] width 1042 height 36
click at [472, 352] on div at bounding box center [660, 344] width 1042 height 36
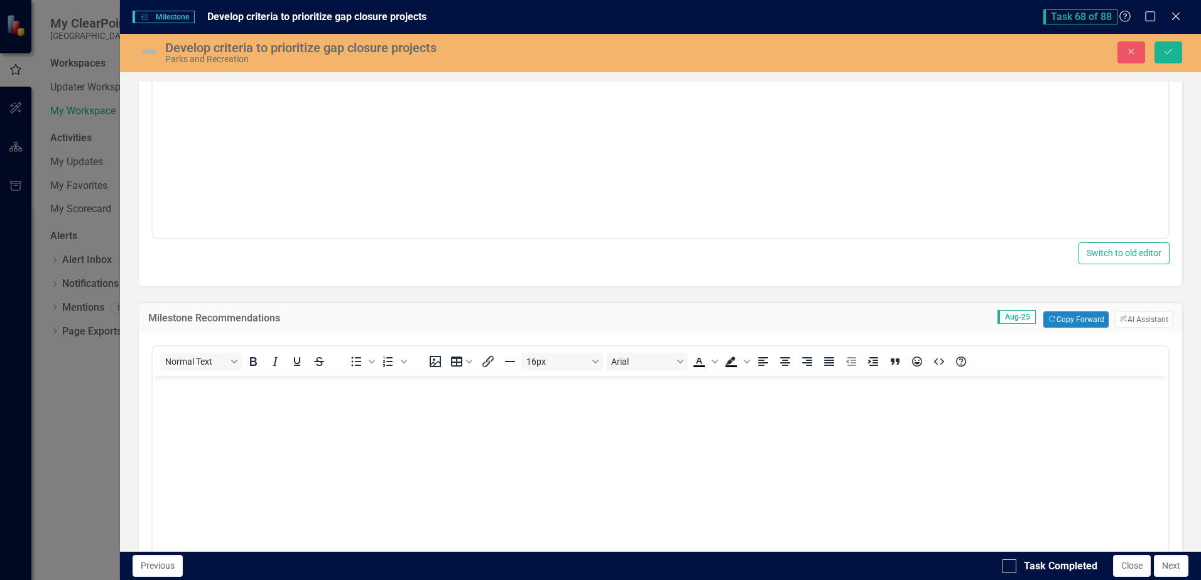
scroll to position [0, 0]
click at [1071, 320] on button "Copy Forward Copy Forward" at bounding box center [1075, 320] width 65 height 16
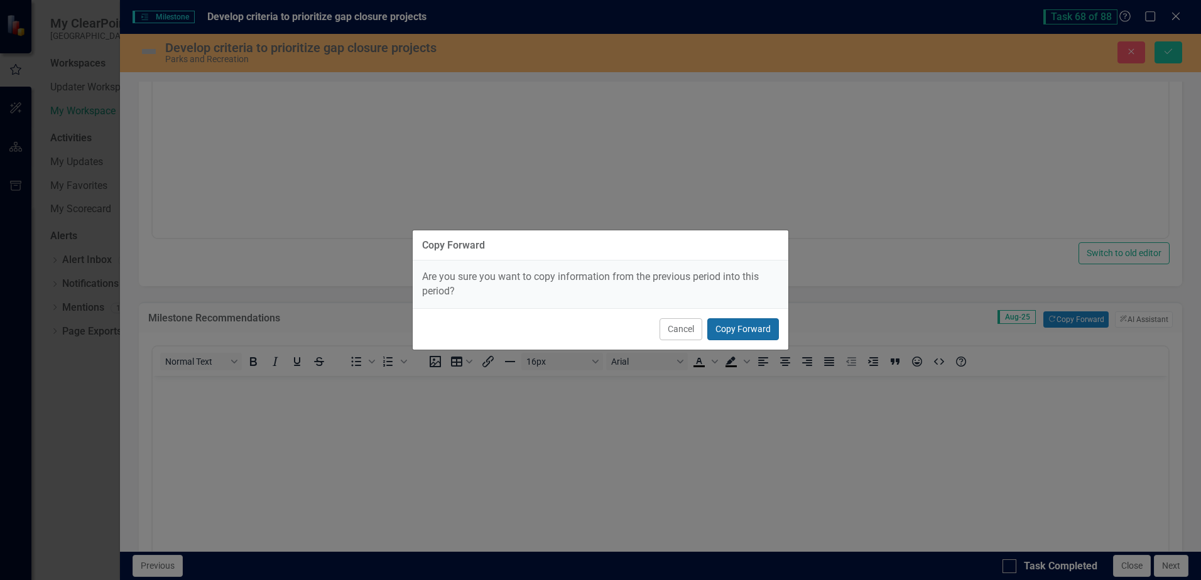
click at [757, 333] on button "Copy Forward" at bounding box center [743, 329] width 72 height 22
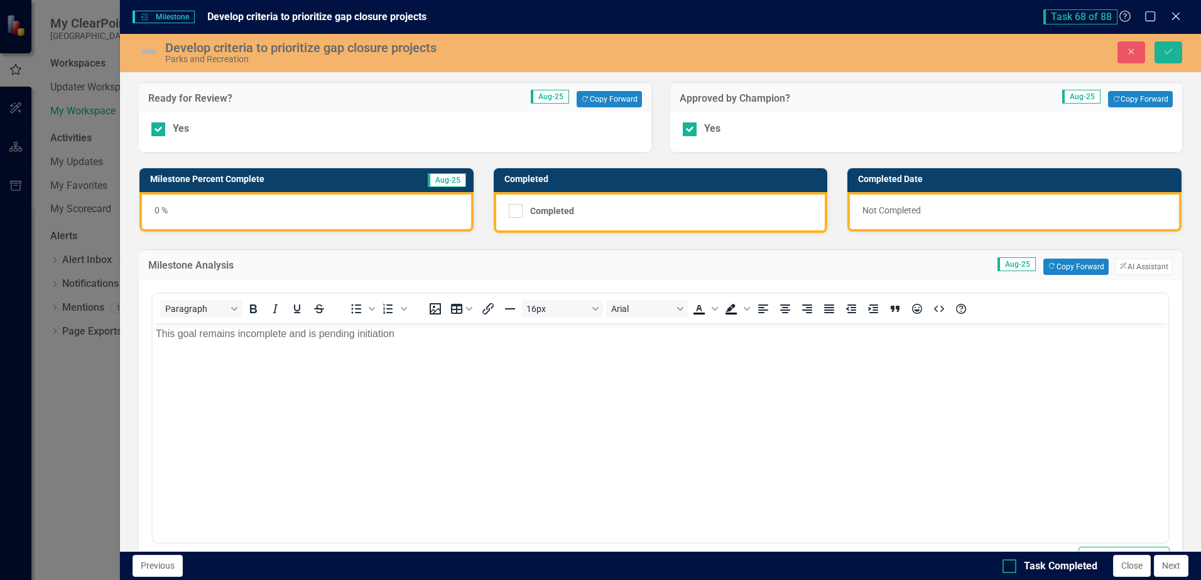
click at [1019, 566] on div "Task Completed" at bounding box center [1049, 567] width 95 height 14
click at [1011, 566] on input "Task Completed" at bounding box center [1006, 564] width 8 height 8
checkbox input "true"
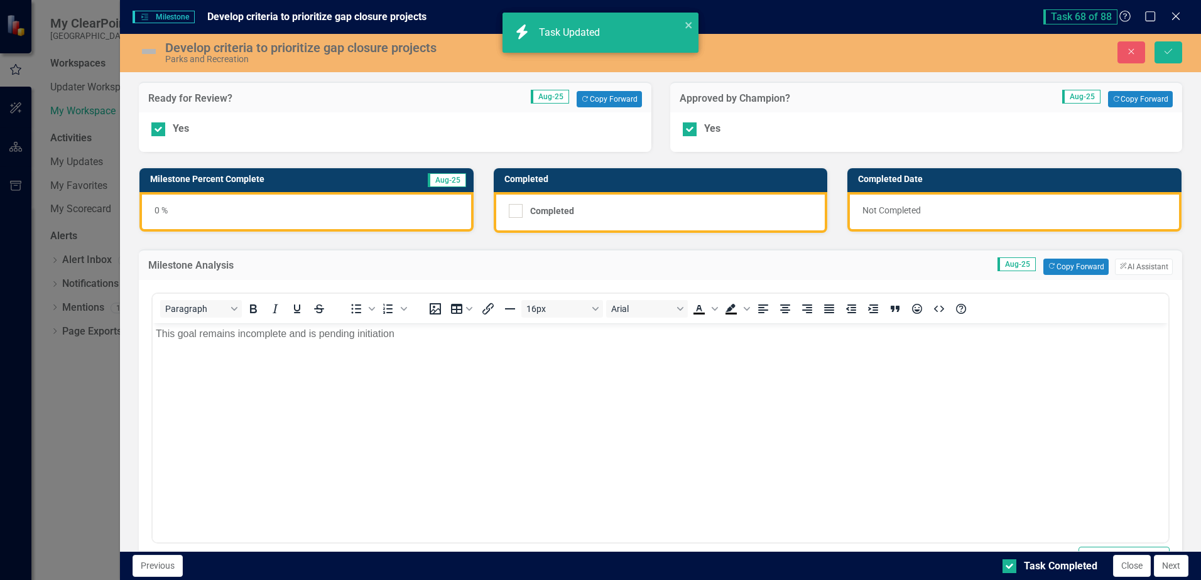
checkbox input "true"
click at [1165, 50] on icon "Save" at bounding box center [1168, 51] width 11 height 9
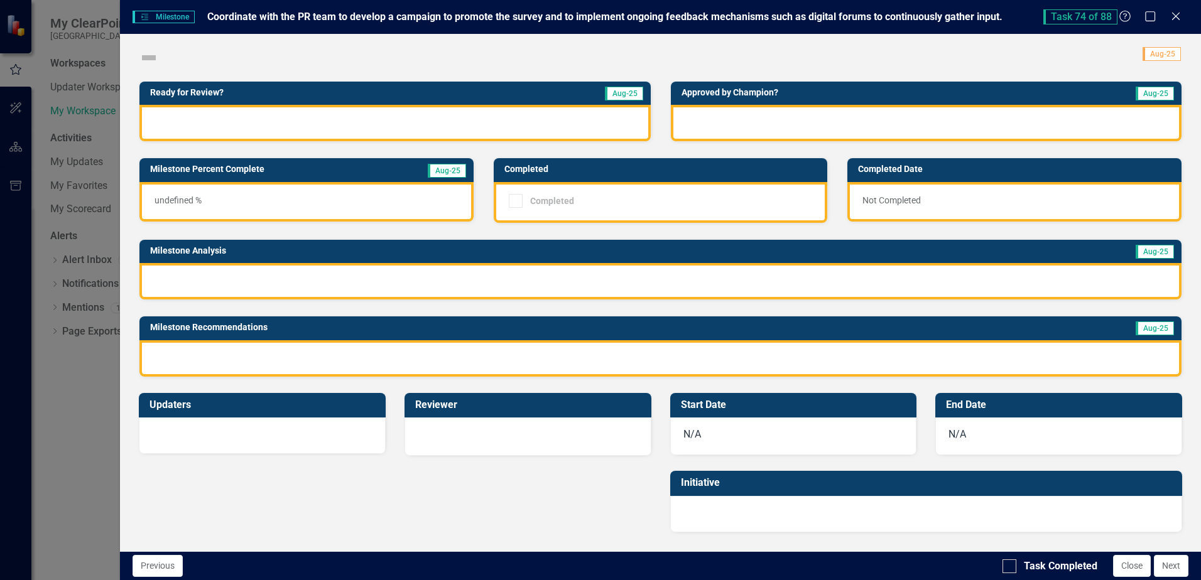
click at [230, 123] on div at bounding box center [394, 123] width 511 height 36
click at [231, 123] on div at bounding box center [394, 123] width 511 height 36
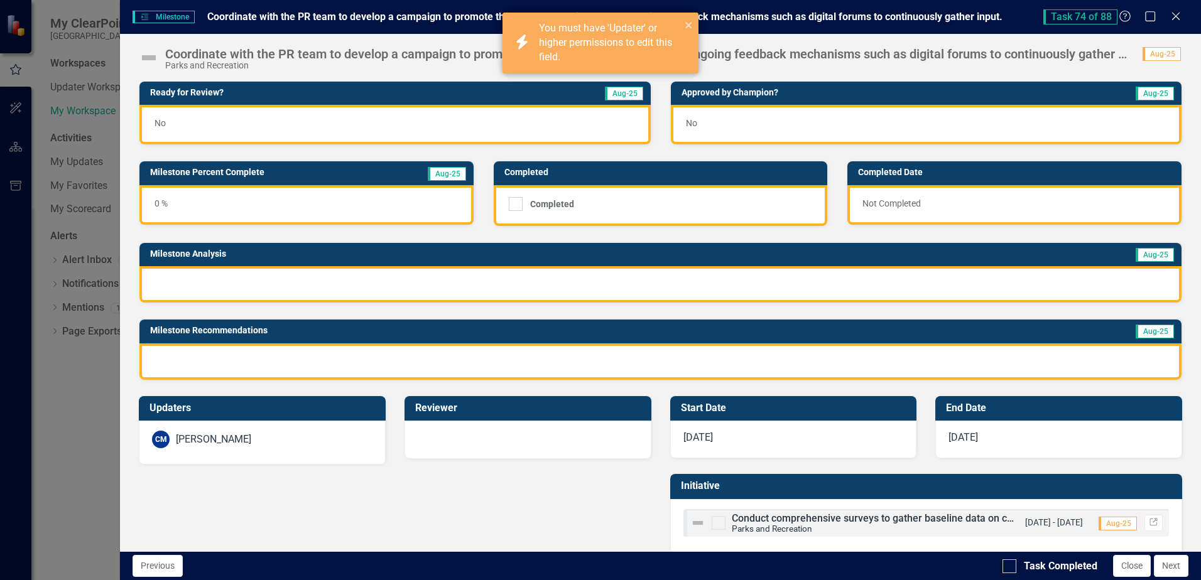
click at [166, 125] on div "No" at bounding box center [394, 125] width 511 height 40
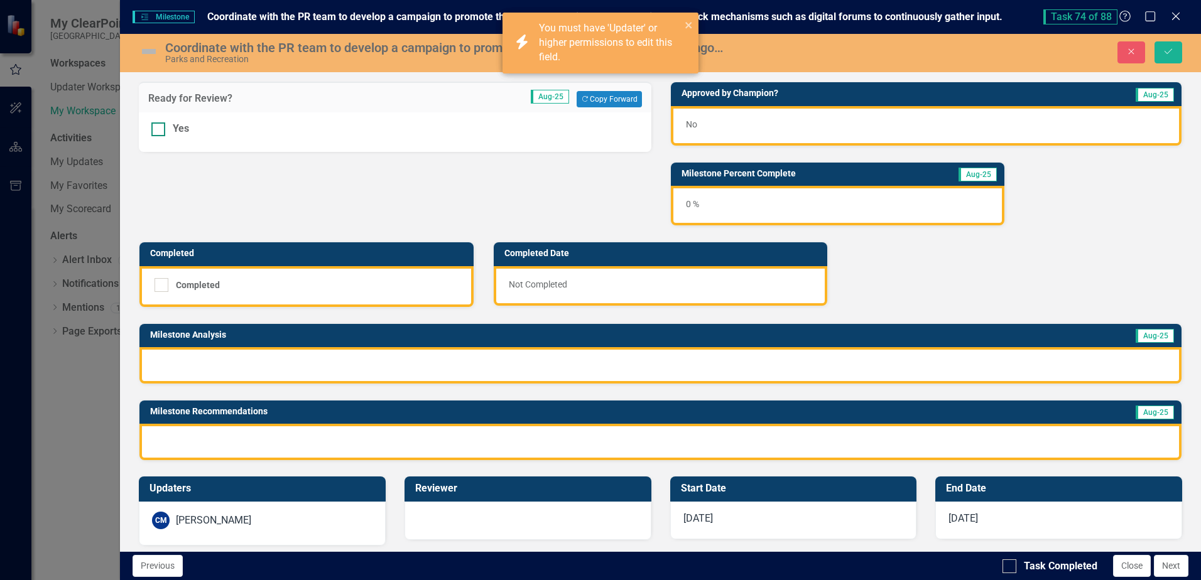
click at [159, 128] on input "Yes" at bounding box center [155, 126] width 8 height 8
checkbox input "true"
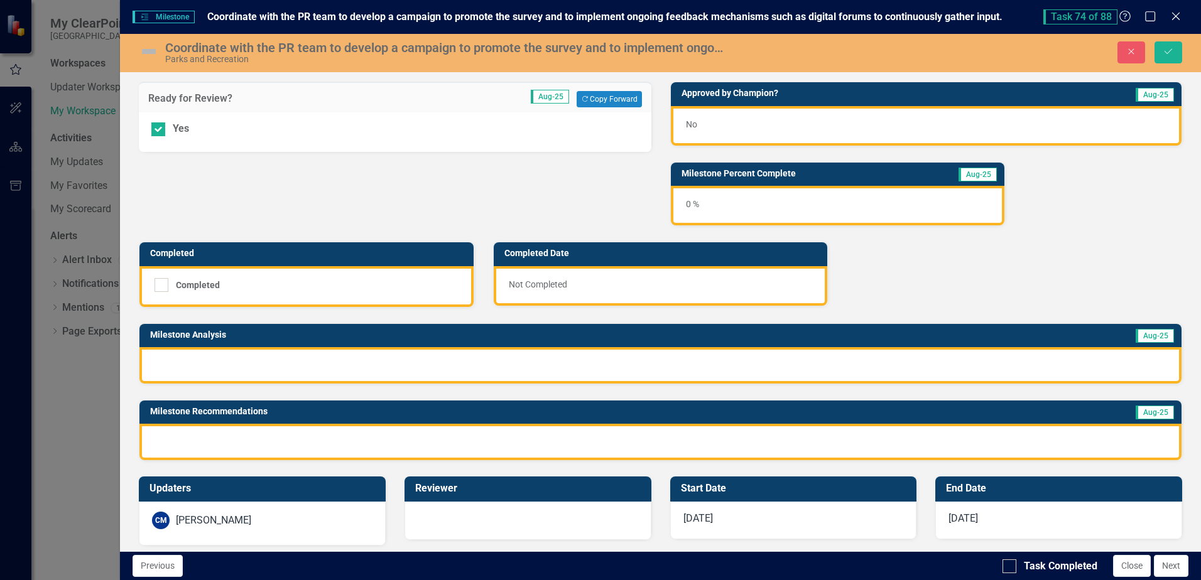
click at [686, 121] on div "No" at bounding box center [926, 126] width 511 height 40
click at [695, 122] on div "No" at bounding box center [926, 126] width 511 height 40
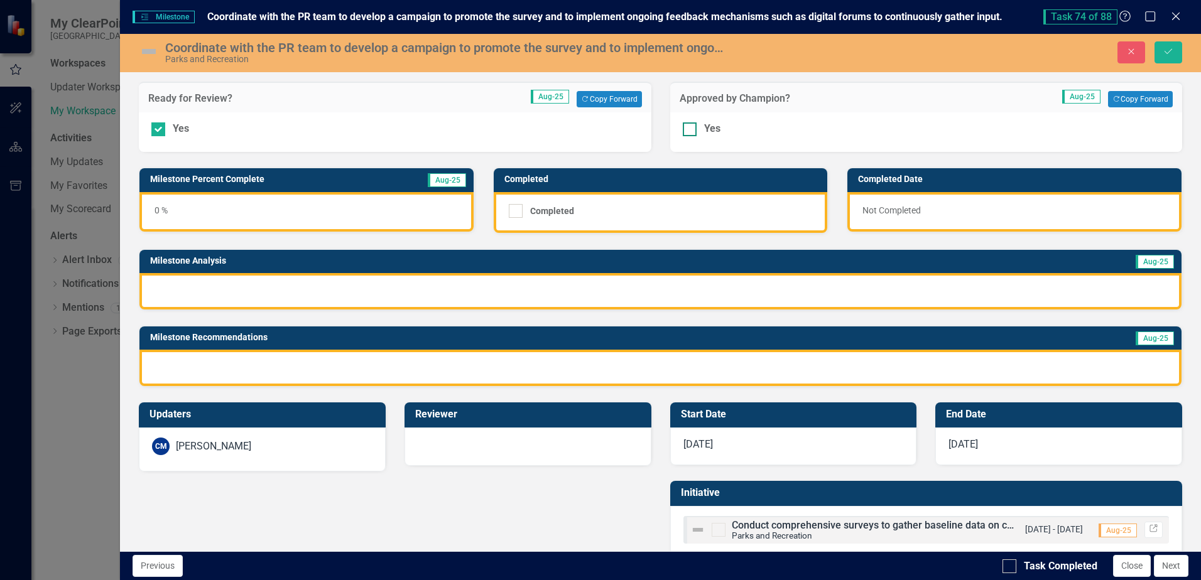
click at [689, 126] on div at bounding box center [690, 129] width 14 height 14
click at [689, 126] on input "Yes" at bounding box center [687, 126] width 8 height 8
checkbox input "true"
click at [497, 285] on div at bounding box center [660, 291] width 1042 height 36
click at [498, 285] on div at bounding box center [660, 291] width 1042 height 36
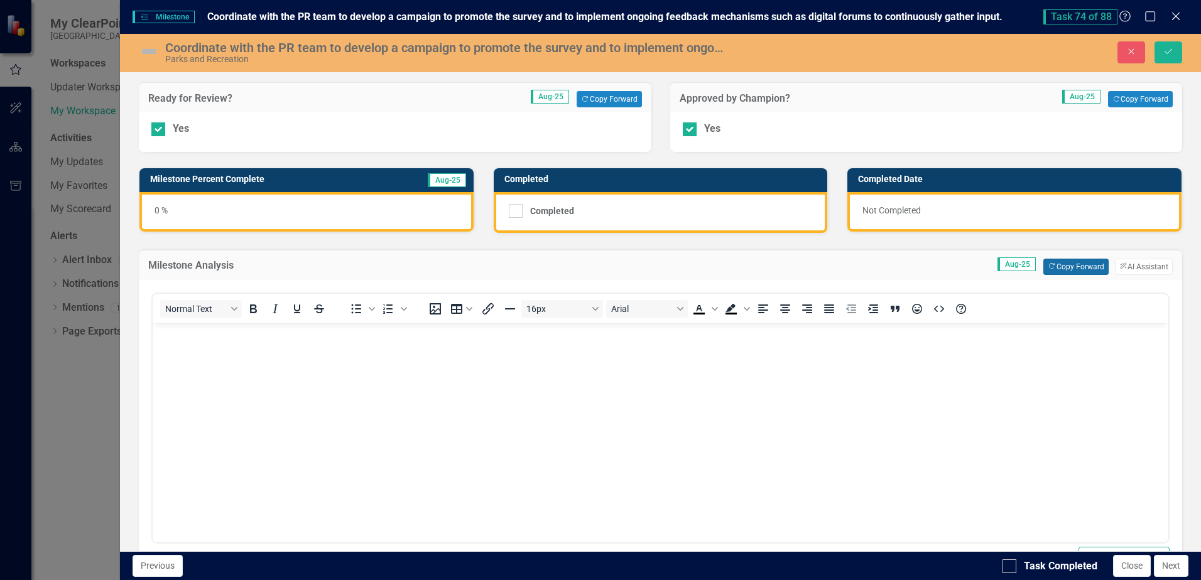
click at [1056, 267] on button "Copy Forward Copy Forward" at bounding box center [1075, 267] width 65 height 16
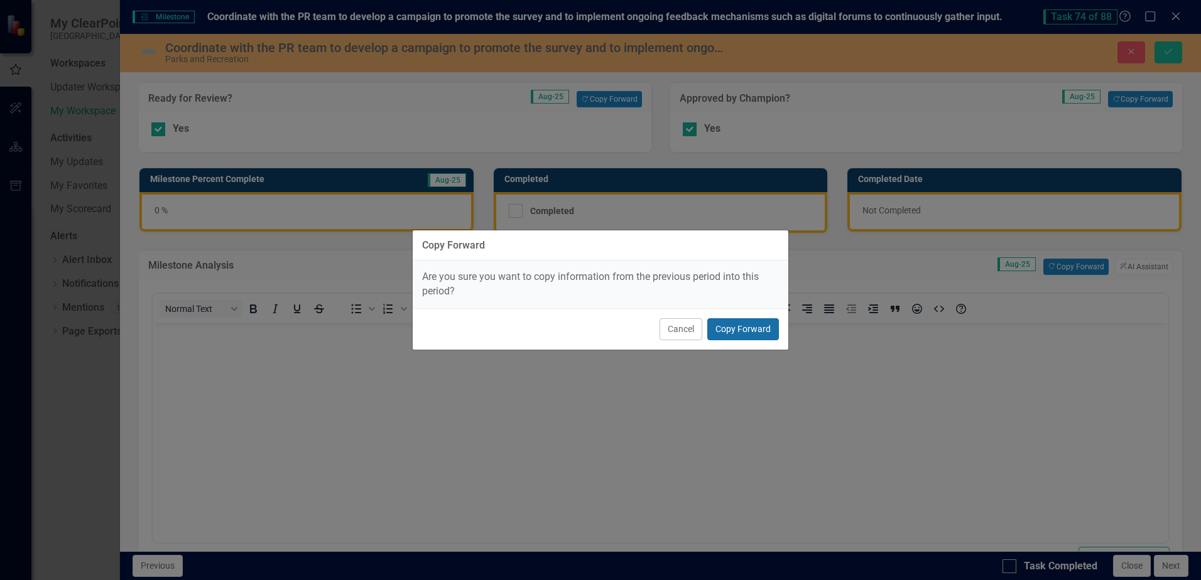
drag, startPoint x: 775, startPoint y: 335, endPoint x: 755, endPoint y: 334, distance: 20.1
click at [774, 335] on button "Copy Forward" at bounding box center [743, 329] width 72 height 22
click at [751, 333] on button "Copy Forward" at bounding box center [743, 329] width 72 height 22
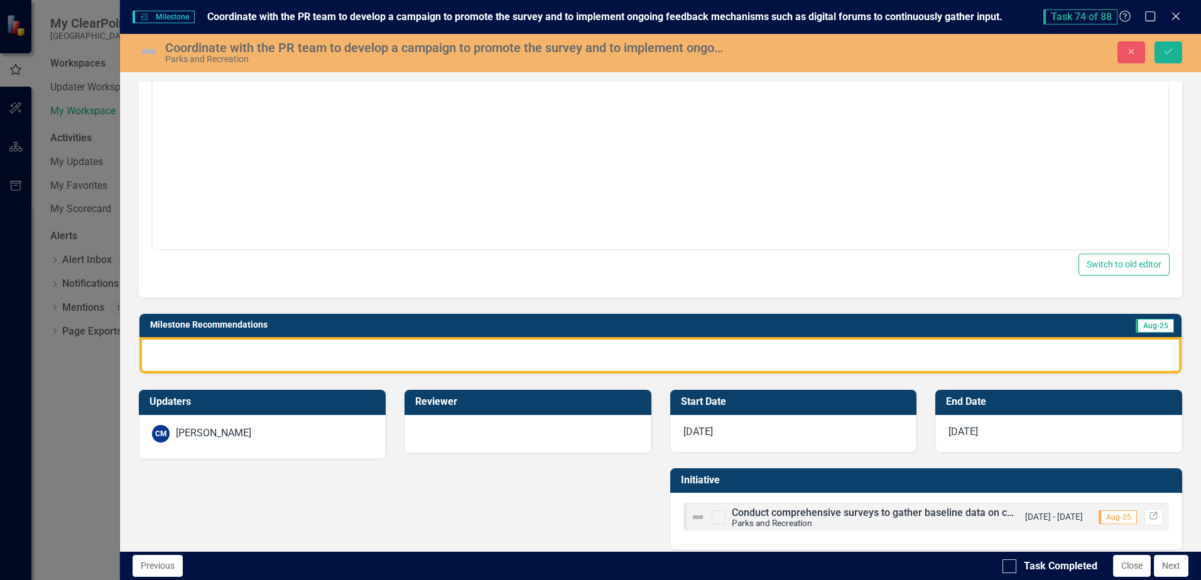
scroll to position [305, 0]
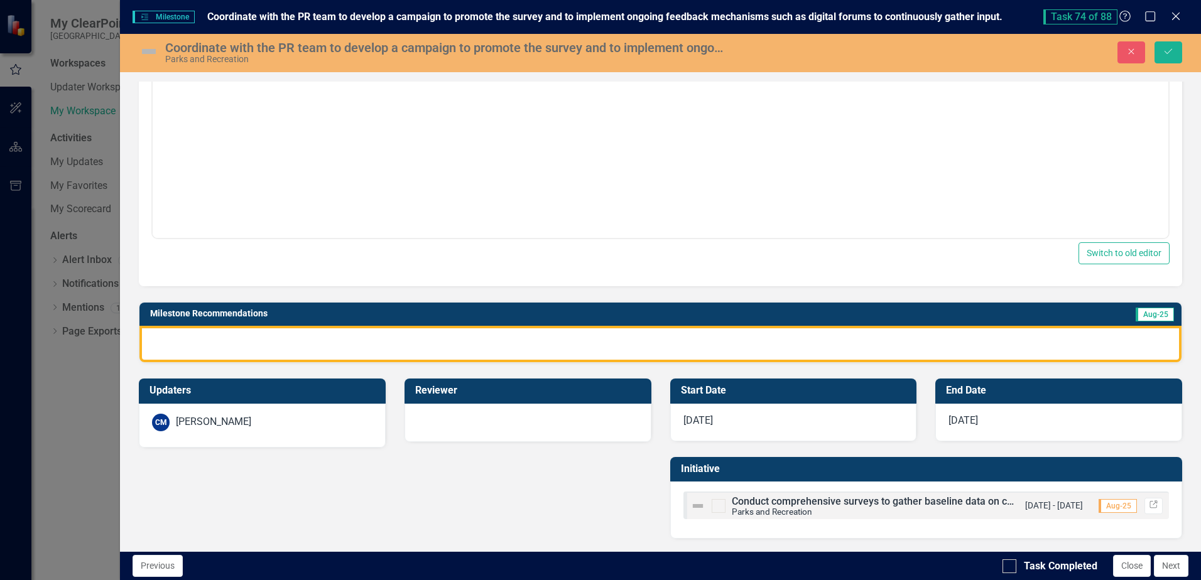
click at [621, 344] on div at bounding box center [660, 344] width 1042 height 36
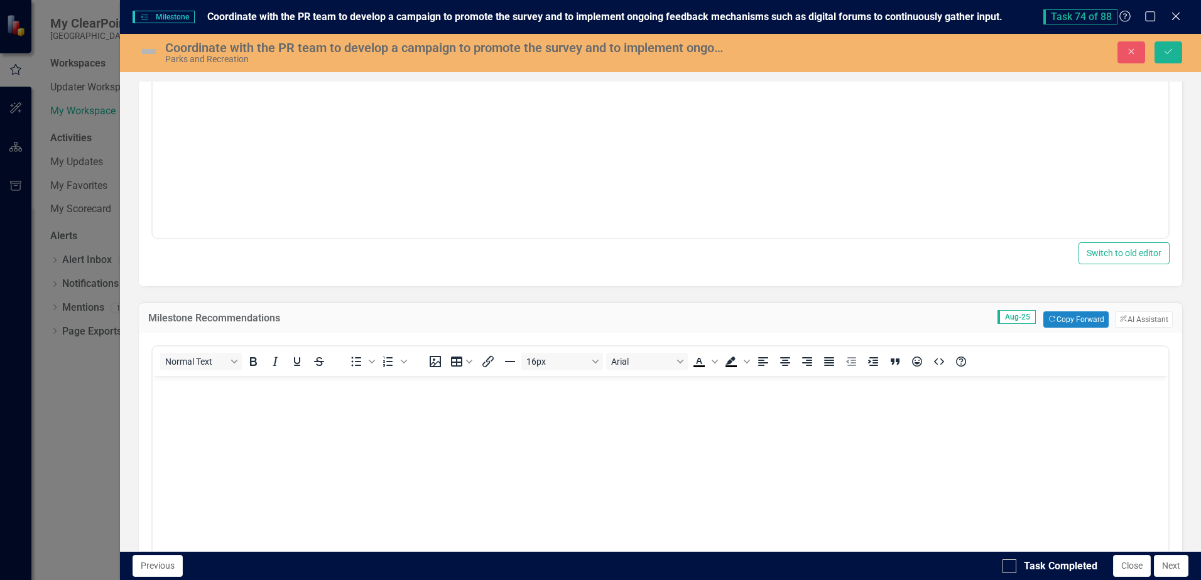
scroll to position [0, 0]
click at [1078, 313] on button "Copy Forward Copy Forward" at bounding box center [1075, 320] width 65 height 16
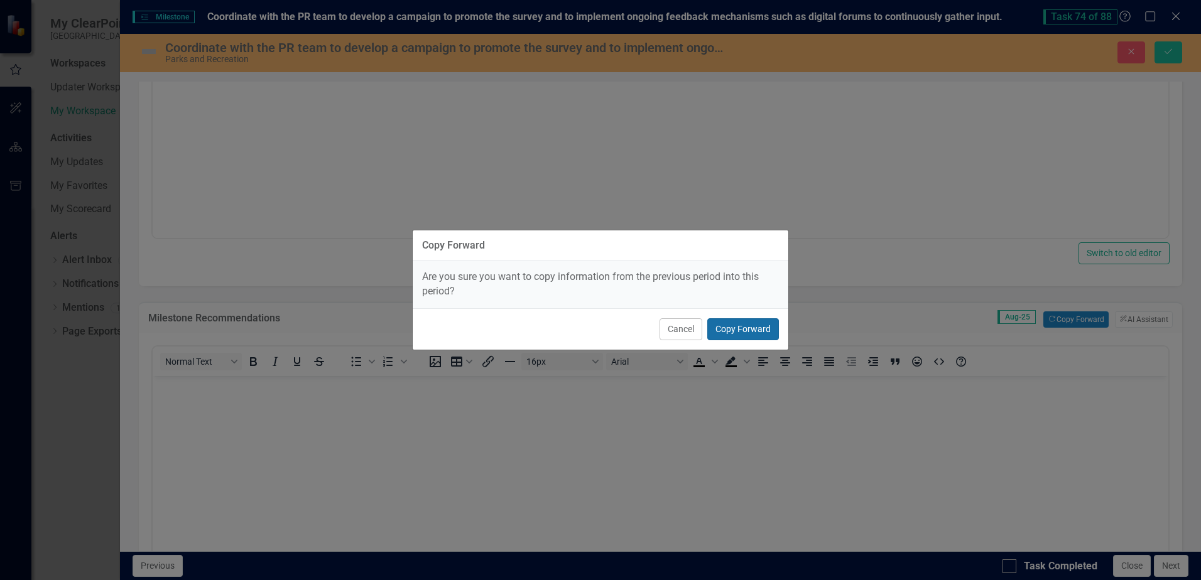
click at [756, 338] on button "Copy Forward" at bounding box center [743, 329] width 72 height 22
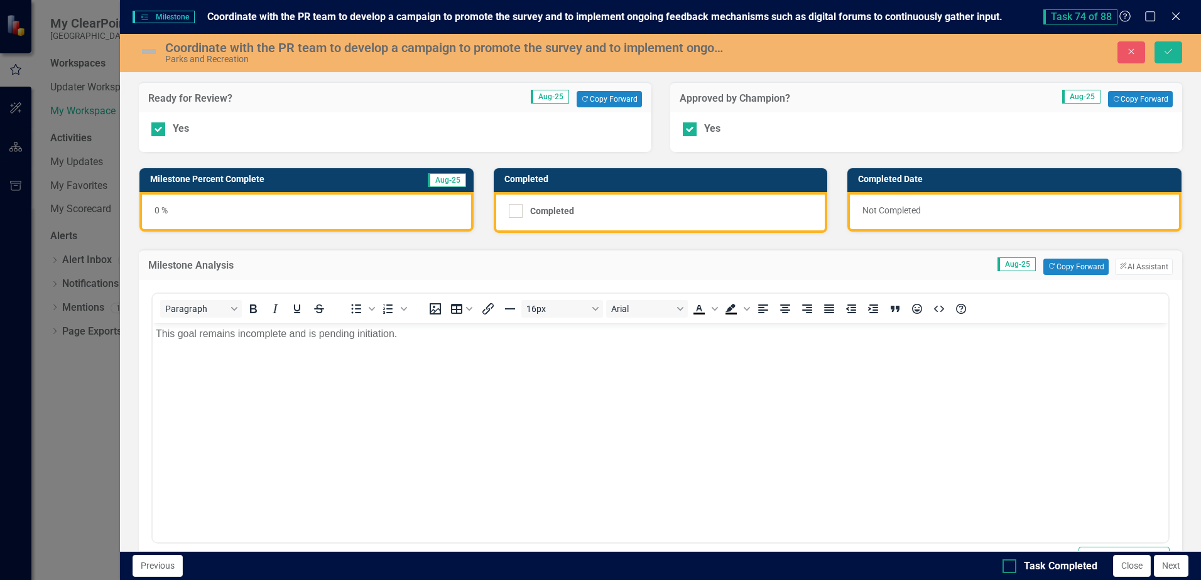
click at [1009, 566] on input "Task Completed" at bounding box center [1006, 564] width 8 height 8
checkbox input "true"
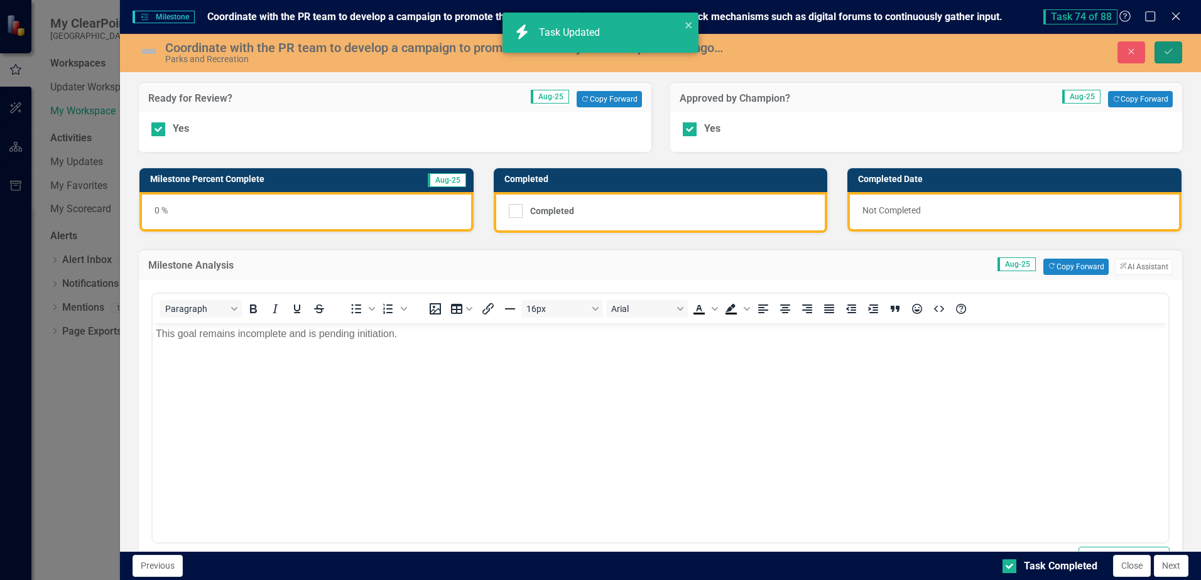
checkbox input "true"
click at [1166, 59] on button "Save" at bounding box center [1168, 52] width 28 height 22
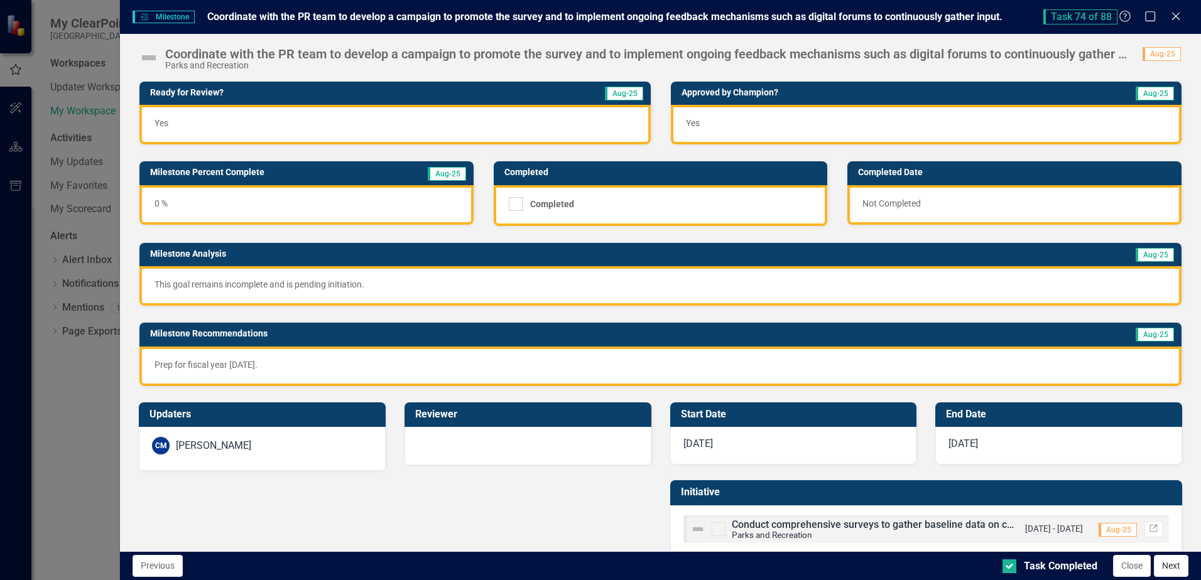
click at [1174, 566] on button "Next" at bounding box center [1171, 566] width 35 height 22
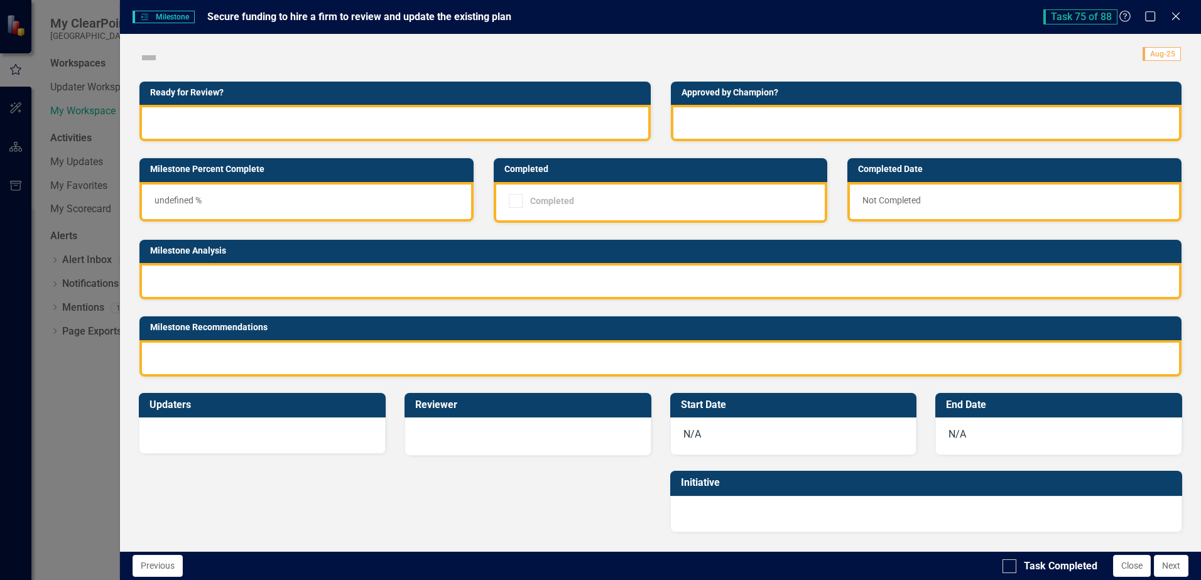
click at [315, 125] on div at bounding box center [394, 123] width 511 height 36
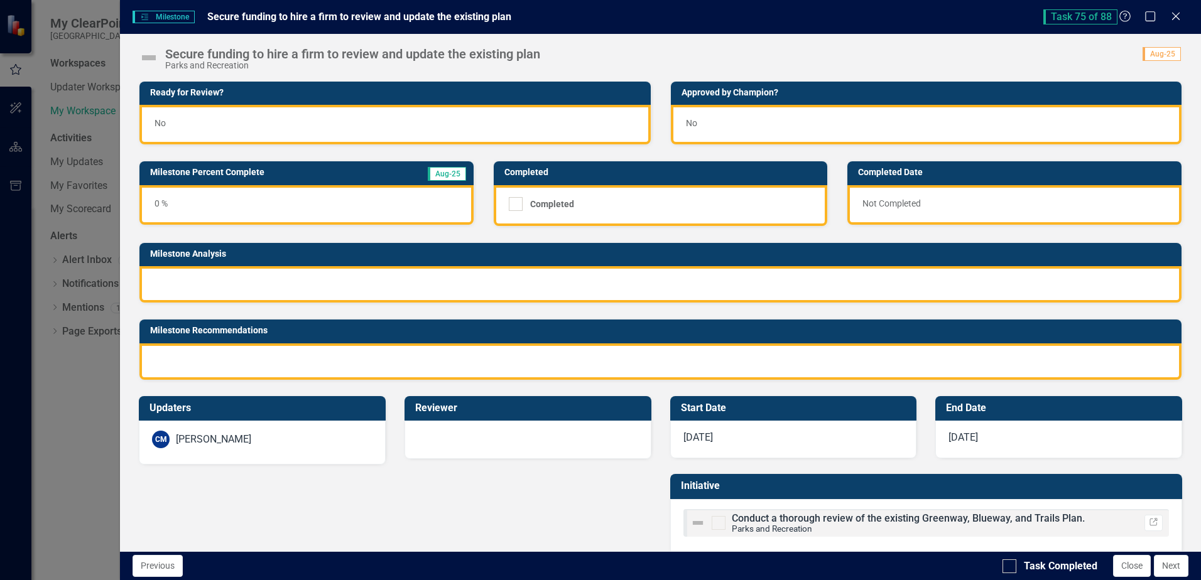
click at [315, 125] on div "No" at bounding box center [394, 125] width 511 height 40
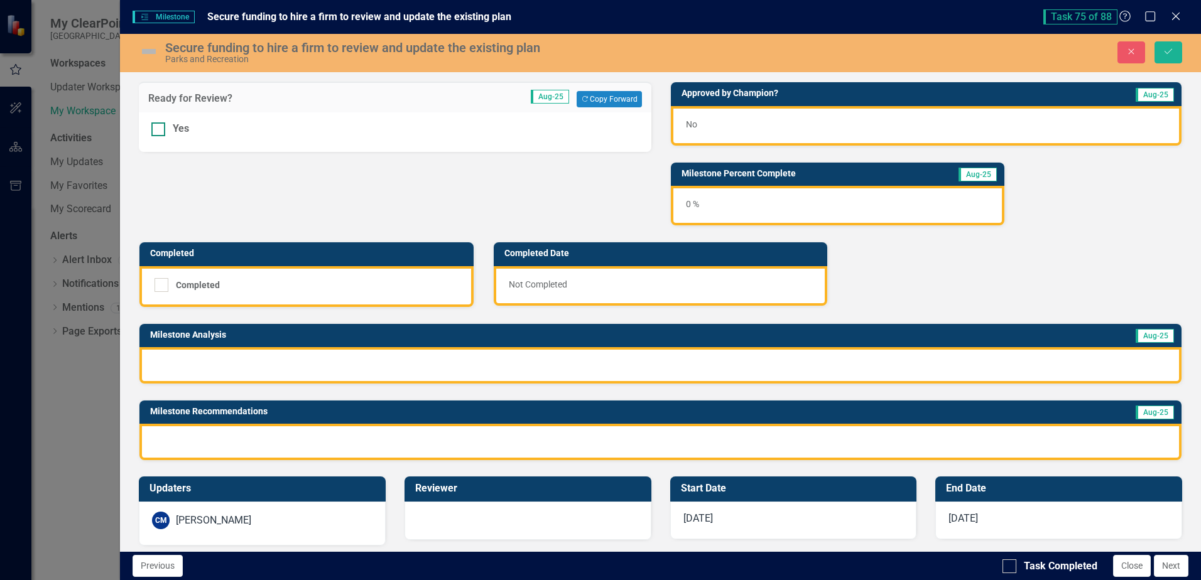
click at [158, 128] on input "Yes" at bounding box center [155, 126] width 8 height 8
checkbox input "true"
click at [730, 112] on div "No" at bounding box center [926, 126] width 511 height 40
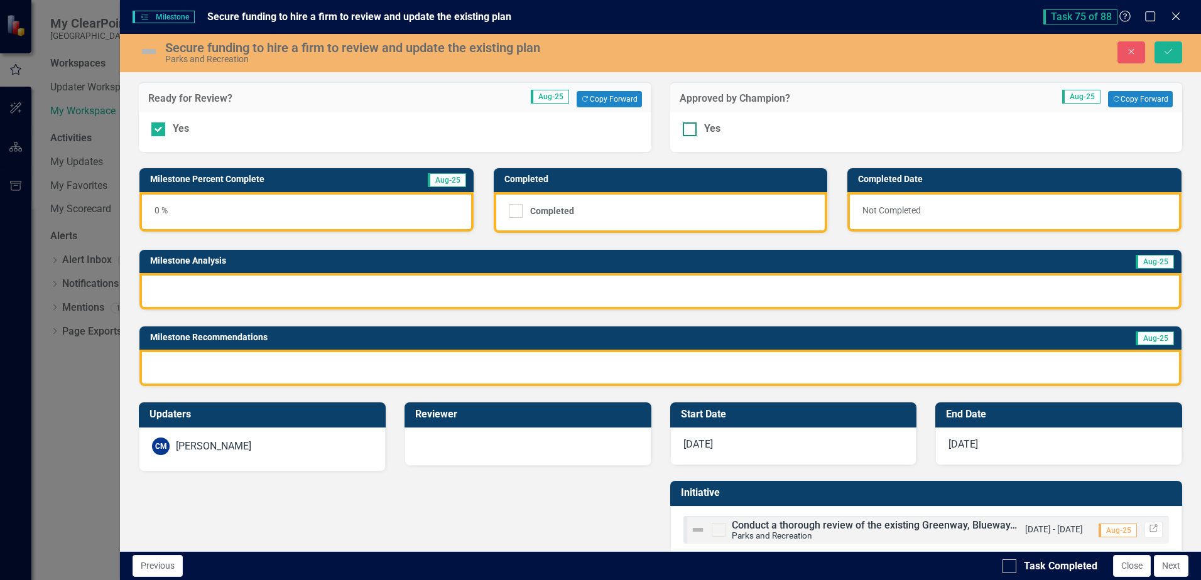
click at [688, 127] on div at bounding box center [690, 129] width 14 height 14
click at [688, 127] on input "Yes" at bounding box center [687, 126] width 8 height 8
checkbox input "true"
click at [305, 290] on div at bounding box center [660, 291] width 1042 height 36
click at [303, 291] on div at bounding box center [660, 291] width 1042 height 36
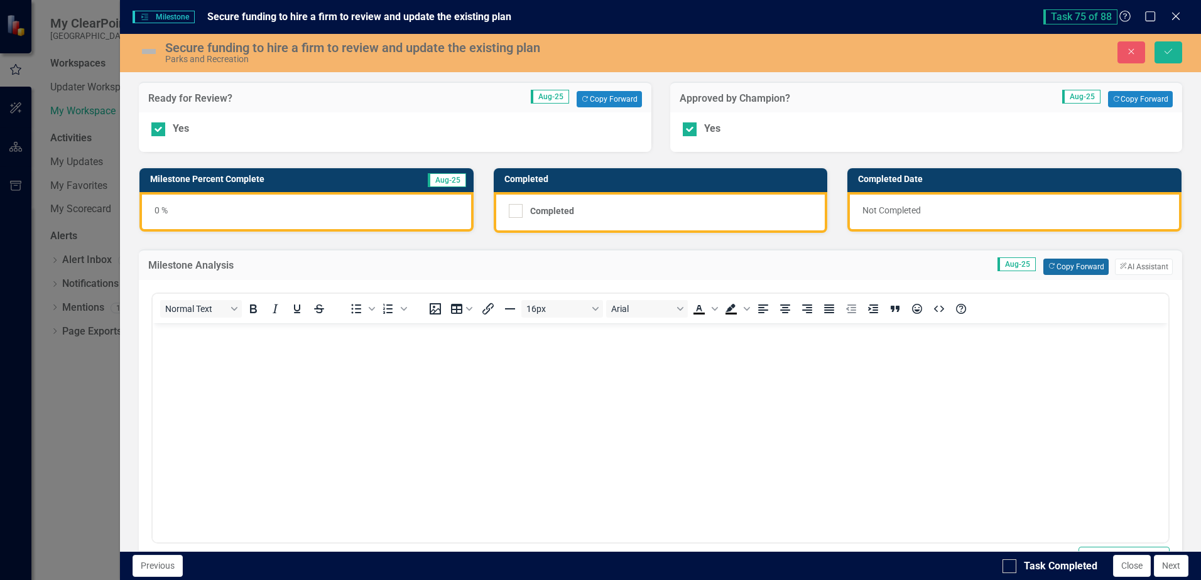
click at [1053, 271] on button "Copy Forward Copy Forward" at bounding box center [1075, 267] width 65 height 16
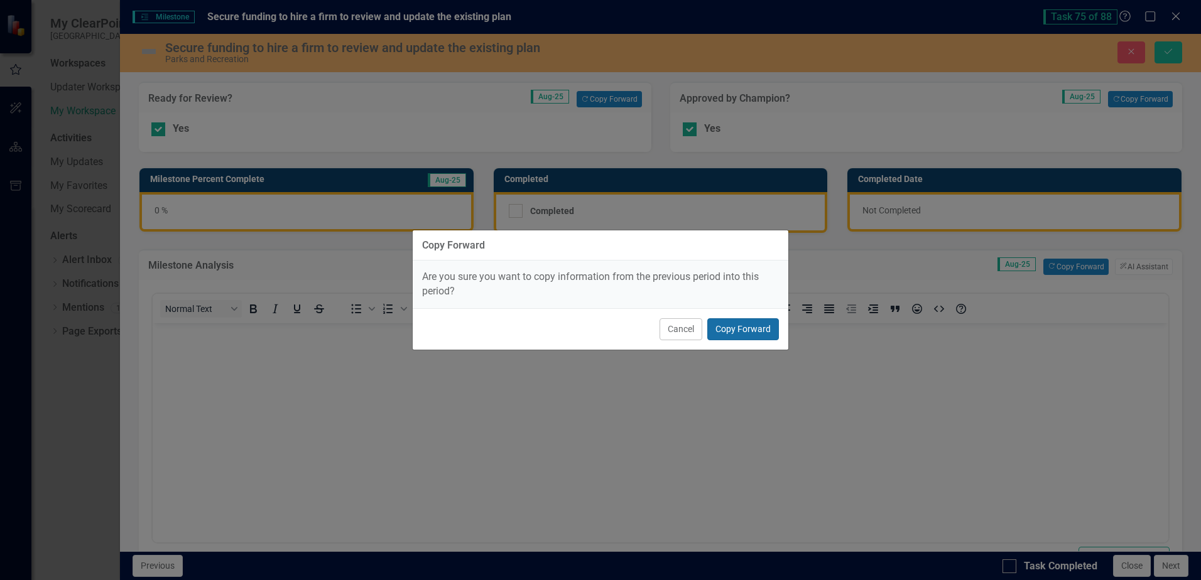
click at [762, 330] on button "Copy Forward" at bounding box center [743, 329] width 72 height 22
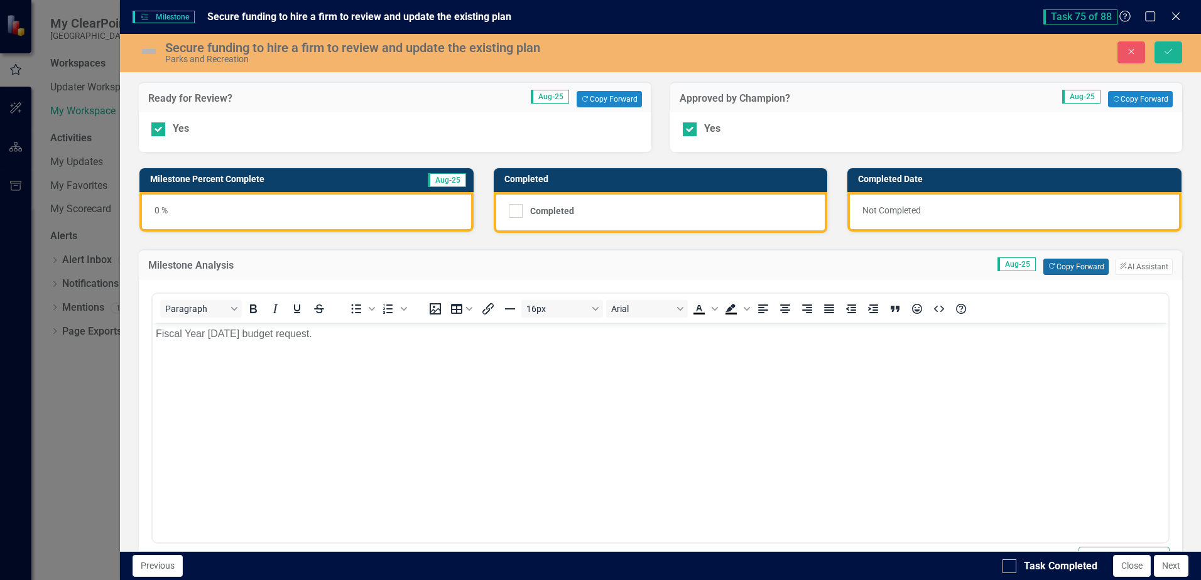
scroll to position [305, 0]
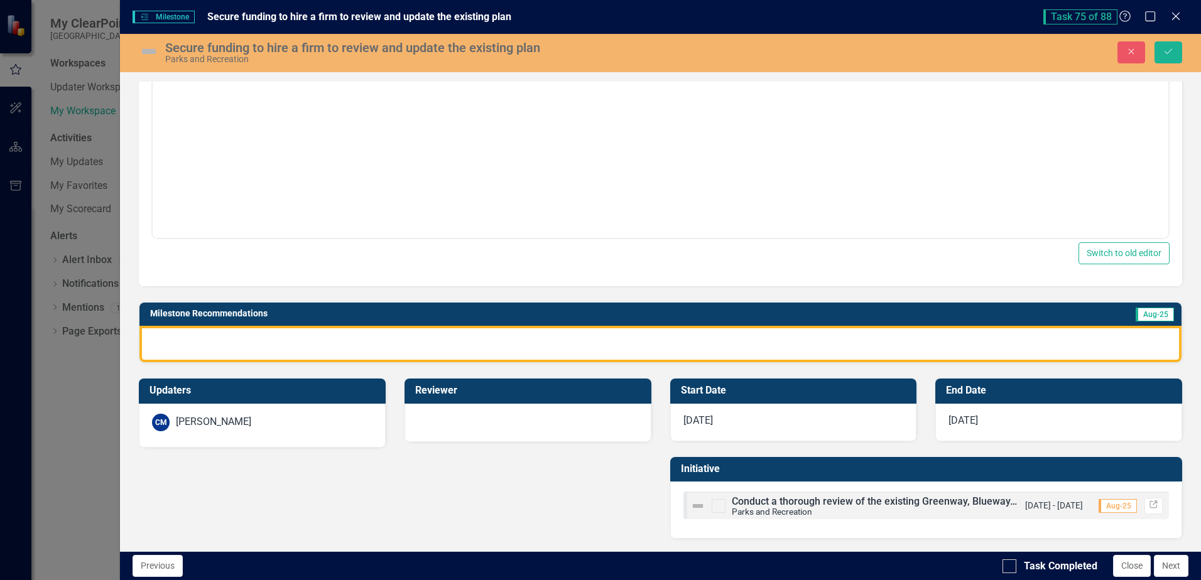
click at [636, 337] on div at bounding box center [660, 344] width 1042 height 36
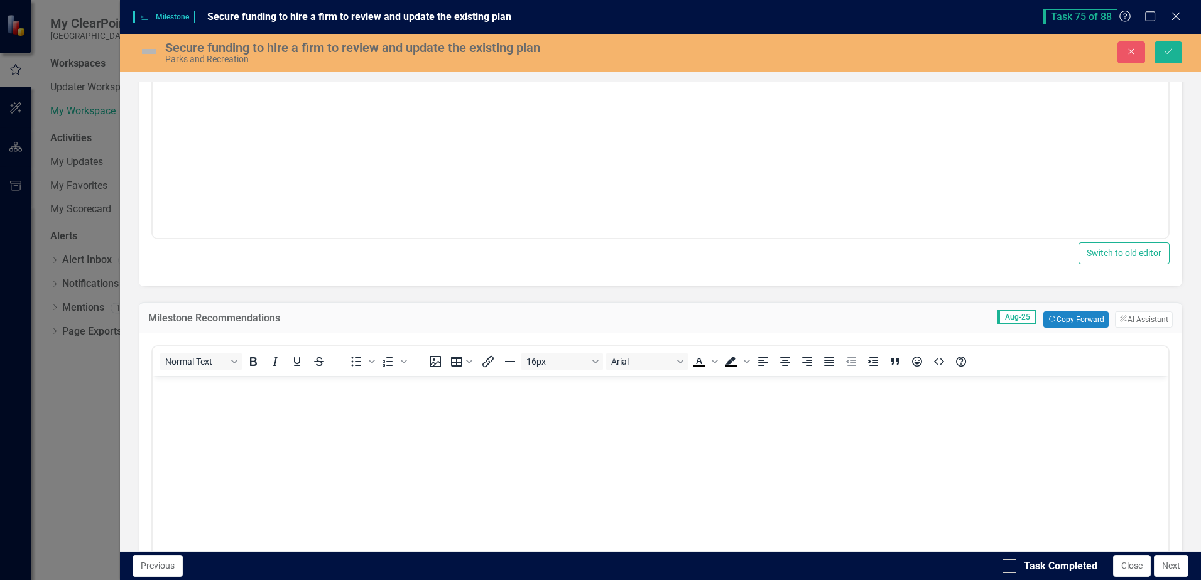
scroll to position [0, 0]
click at [1054, 325] on button "Copy Forward Copy Forward" at bounding box center [1075, 320] width 65 height 16
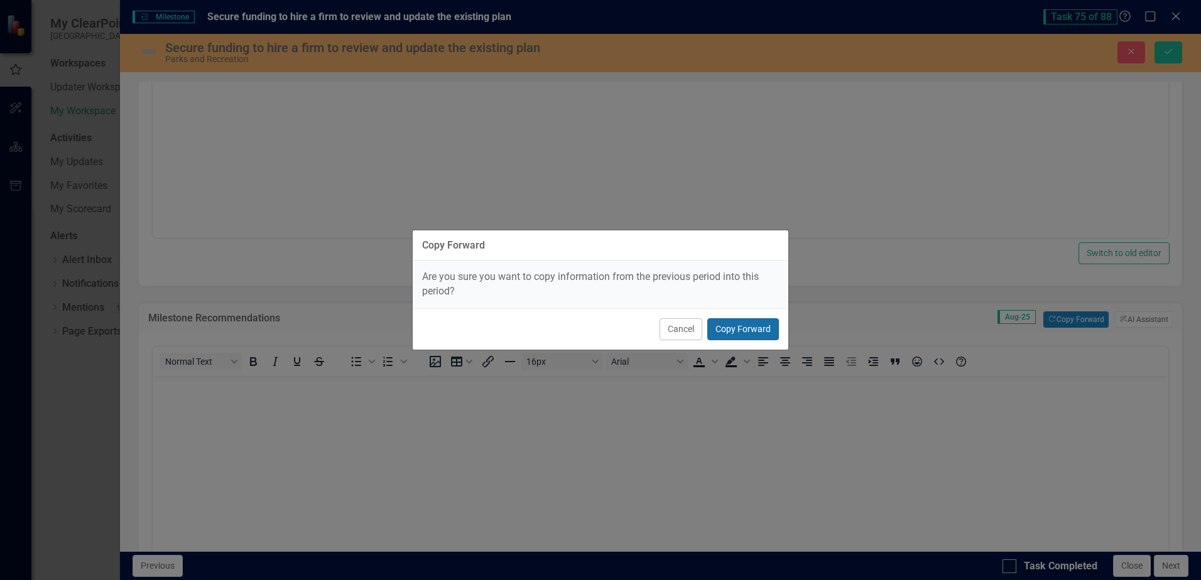
click at [739, 338] on button "Copy Forward" at bounding box center [743, 329] width 72 height 22
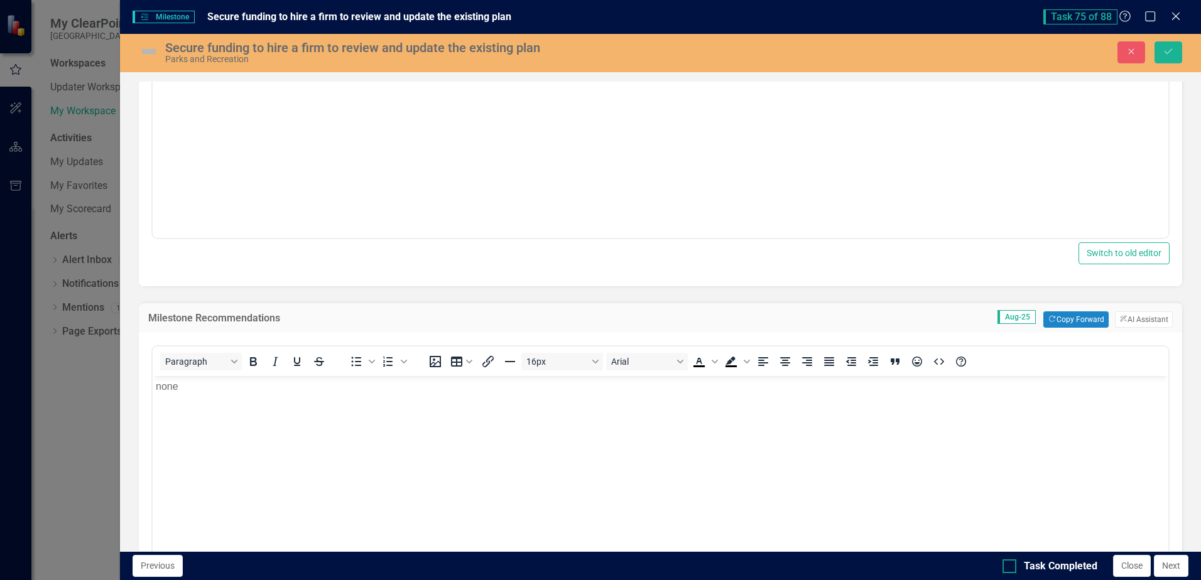
click at [1017, 563] on div "Task Completed" at bounding box center [1049, 567] width 95 height 14
click at [1011, 563] on input "Task Completed" at bounding box center [1006, 564] width 8 height 8
checkbox input "true"
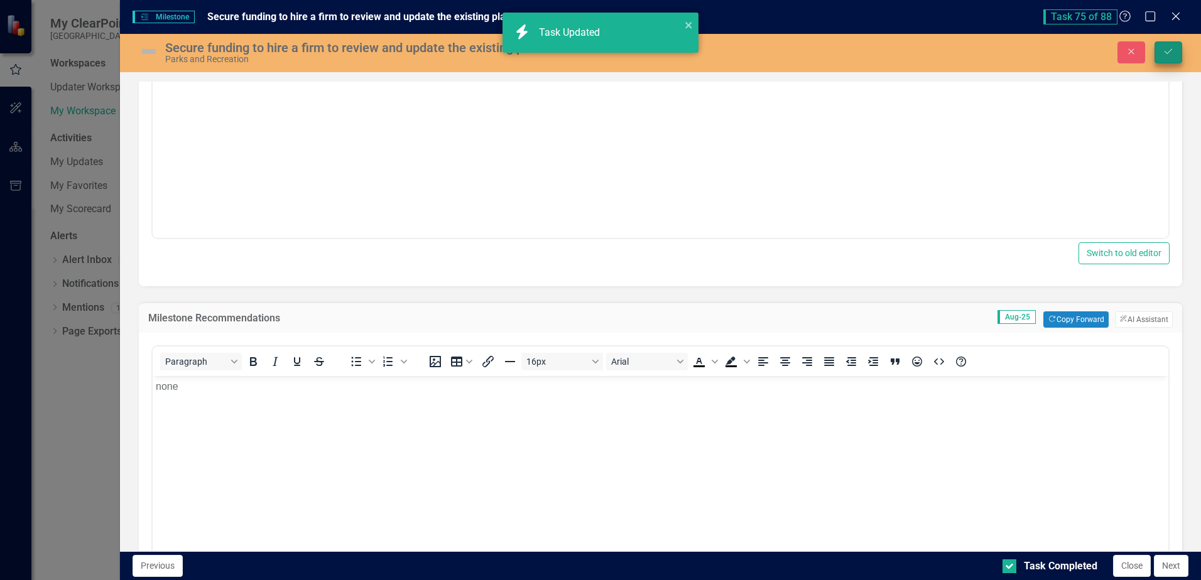
checkbox input "true"
click at [1173, 53] on icon "Save" at bounding box center [1168, 51] width 11 height 9
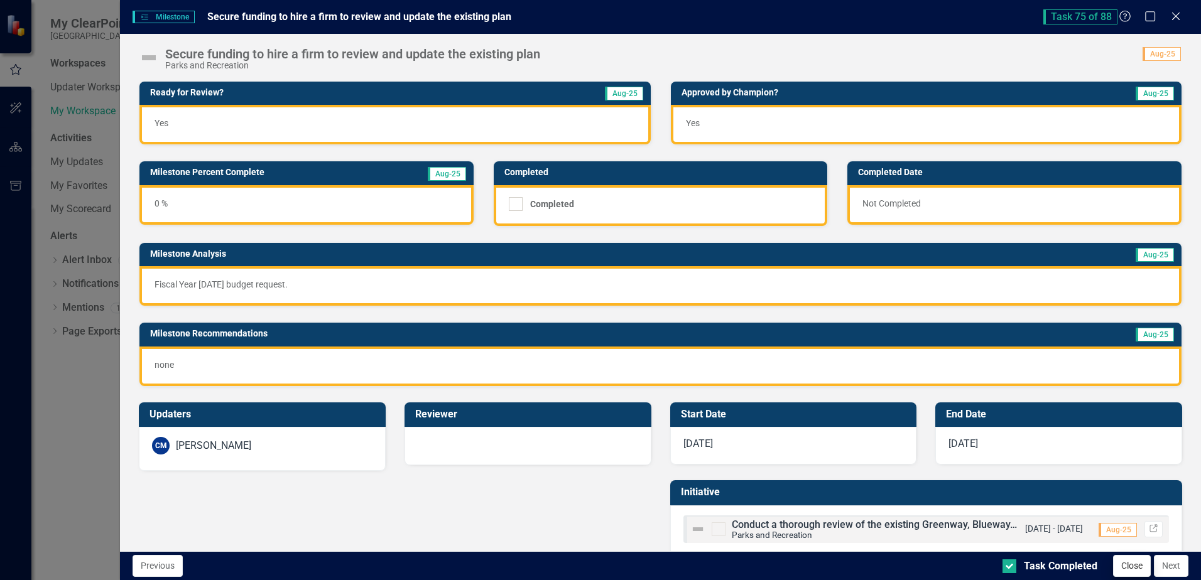
scroll to position [24, 0]
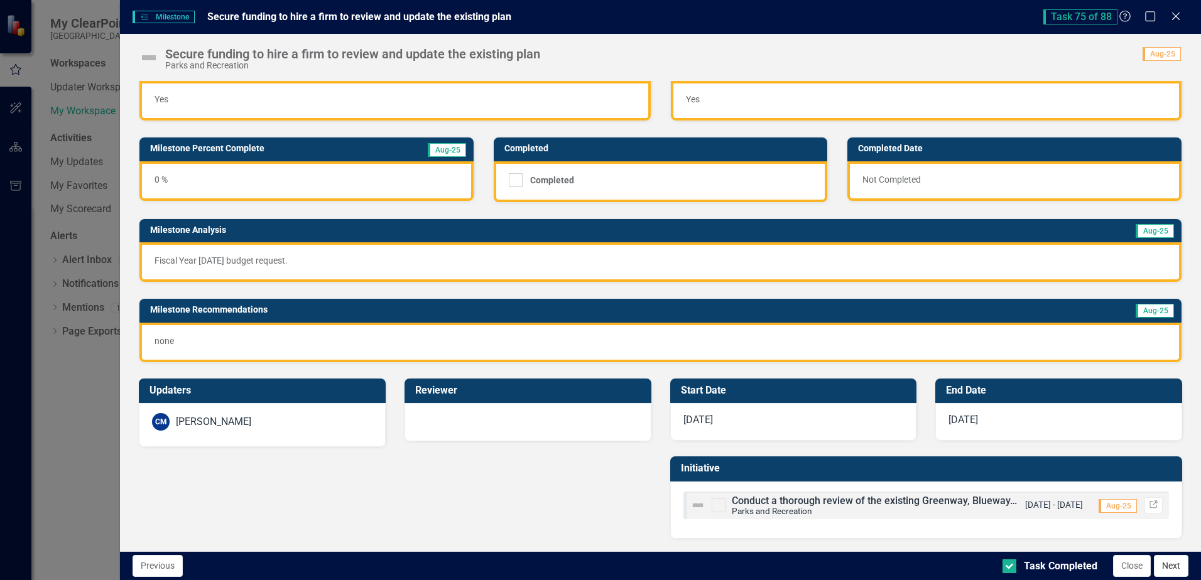
click at [1167, 568] on button "Next" at bounding box center [1171, 566] width 35 height 22
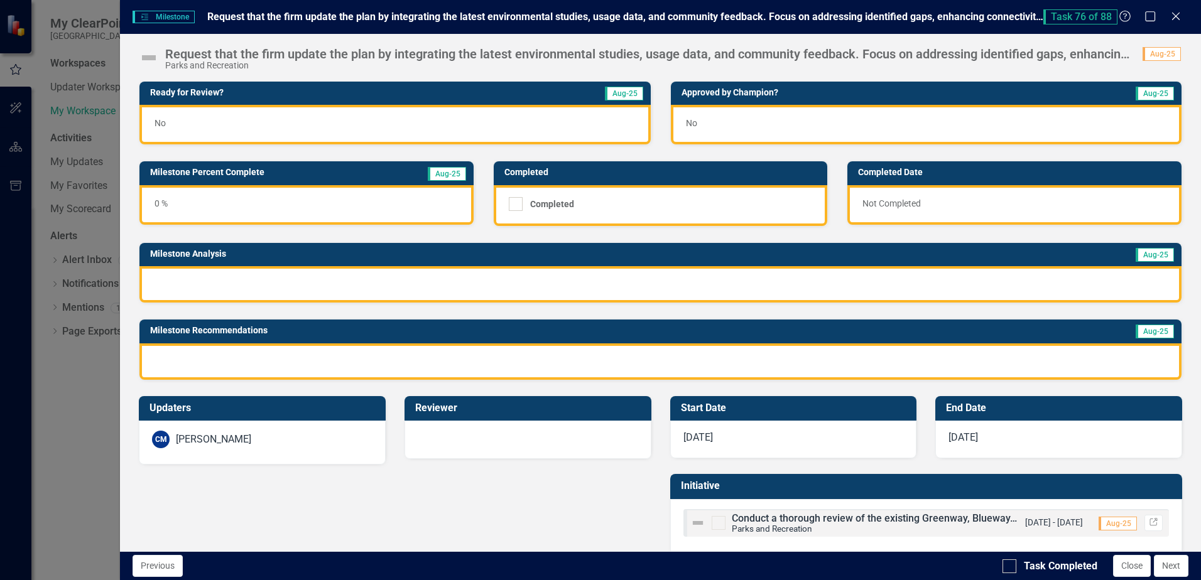
click at [394, 128] on div "No" at bounding box center [394, 125] width 511 height 40
click at [394, 129] on div "No" at bounding box center [394, 125] width 511 height 40
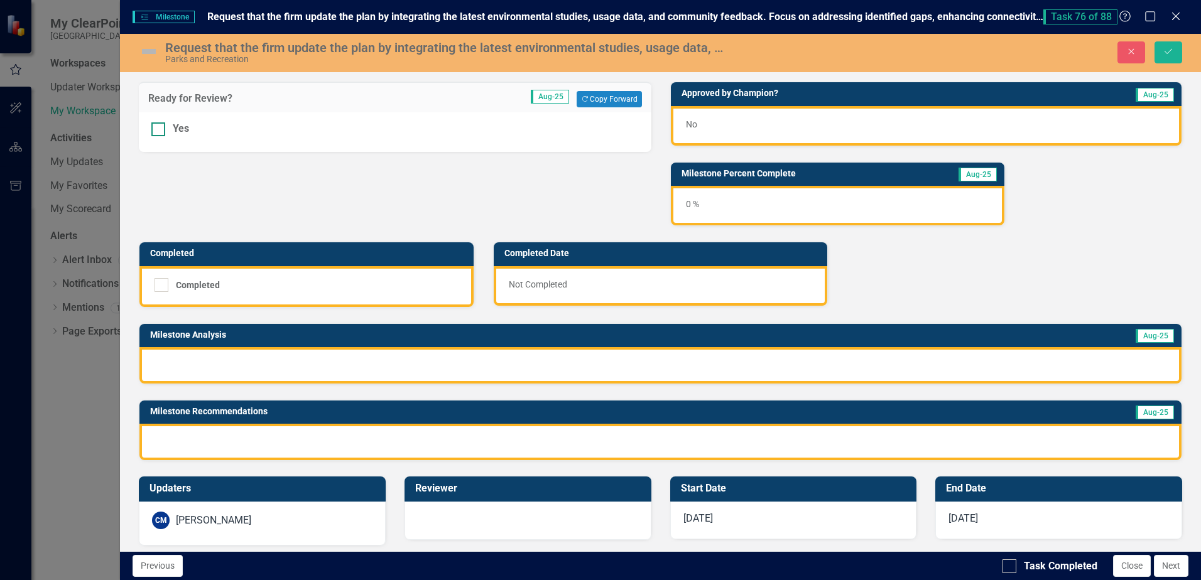
click at [158, 131] on div at bounding box center [158, 129] width 14 height 14
click at [158, 131] on input "Yes" at bounding box center [155, 126] width 8 height 8
checkbox input "true"
click at [781, 114] on div "No" at bounding box center [926, 126] width 511 height 40
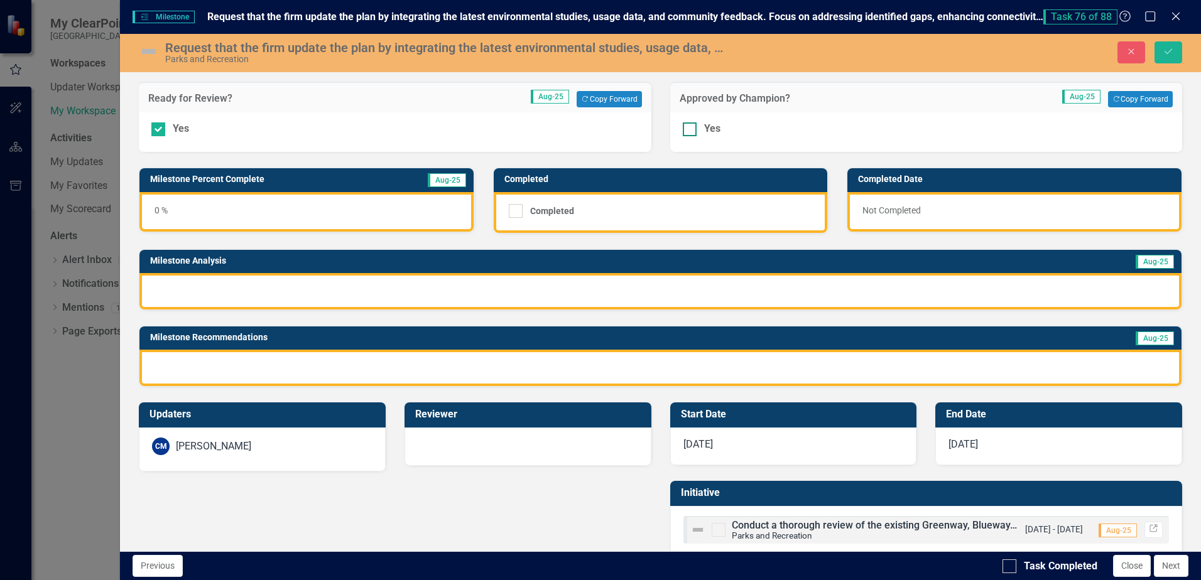
click at [685, 125] on input "Yes" at bounding box center [687, 126] width 8 height 8
checkbox input "true"
click at [563, 291] on div at bounding box center [660, 291] width 1042 height 36
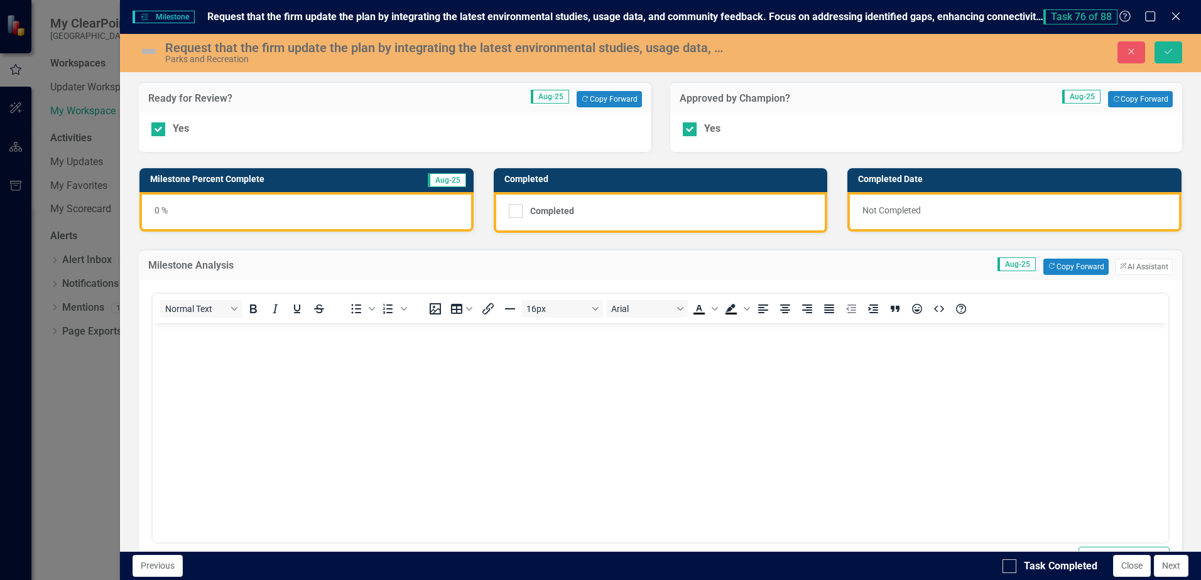
scroll to position [0, 0]
click at [1056, 265] on button "Copy Forward Copy Forward" at bounding box center [1075, 267] width 65 height 16
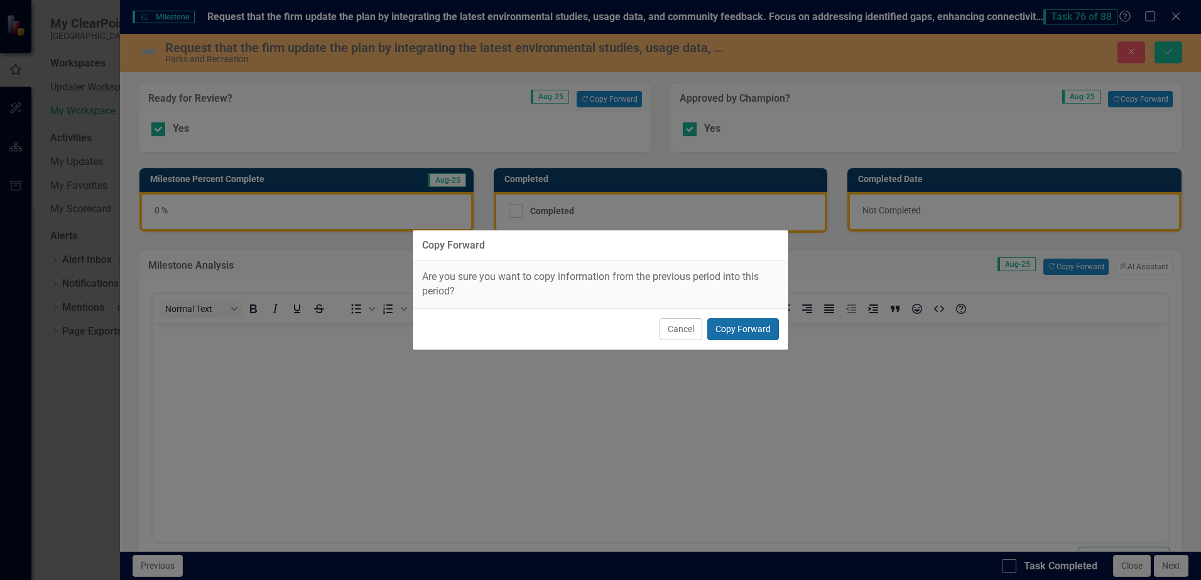
click at [751, 333] on button "Copy Forward" at bounding box center [743, 329] width 72 height 22
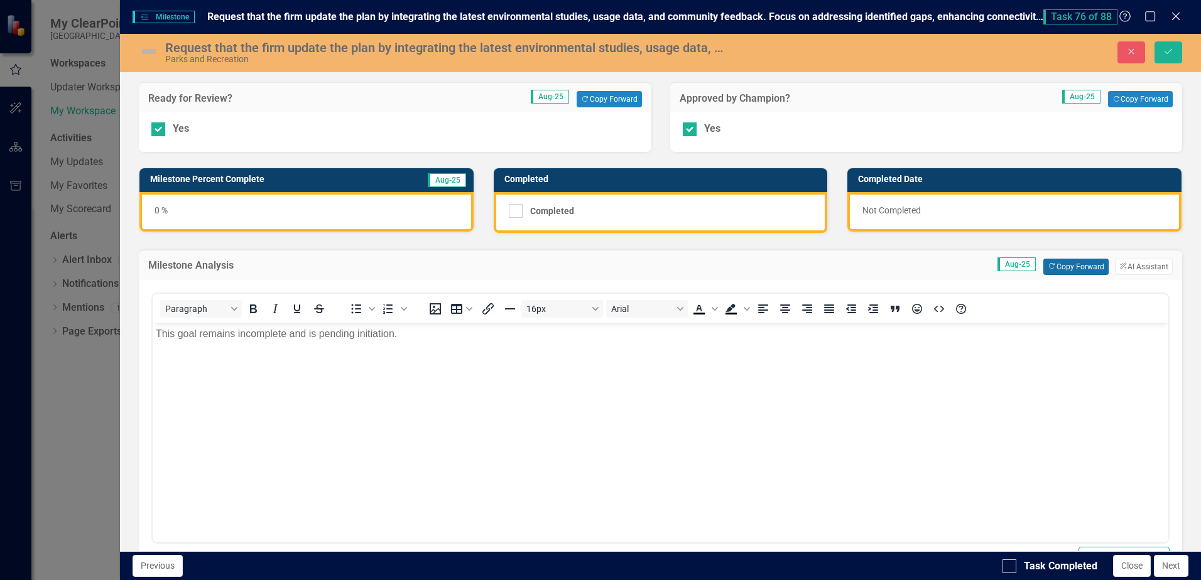
scroll to position [305, 0]
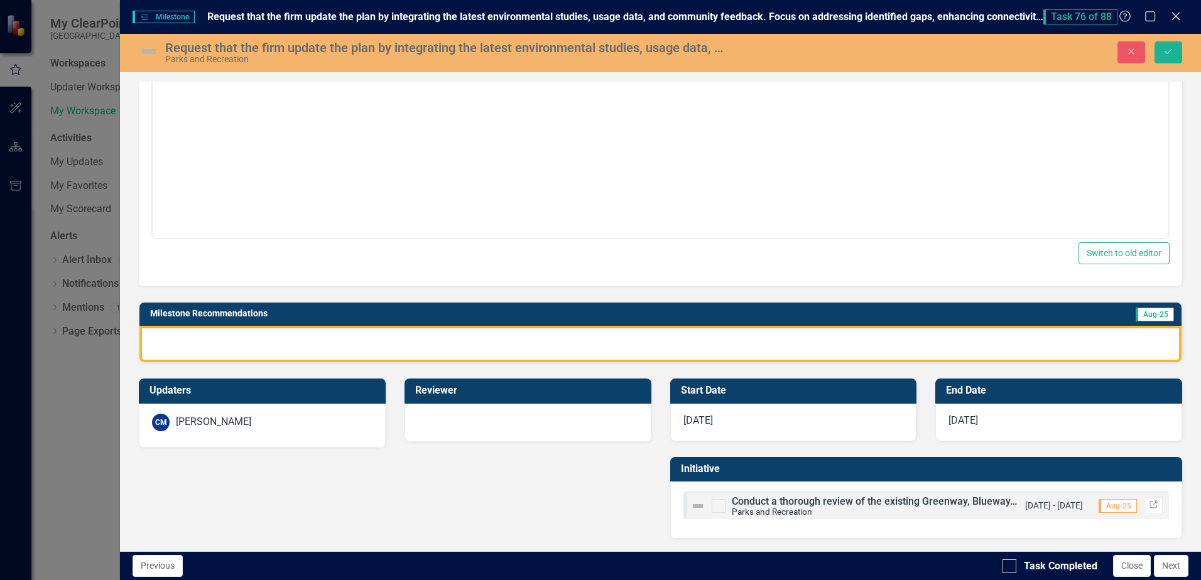
click at [365, 344] on div at bounding box center [660, 344] width 1042 height 36
click at [366, 344] on div at bounding box center [660, 344] width 1042 height 36
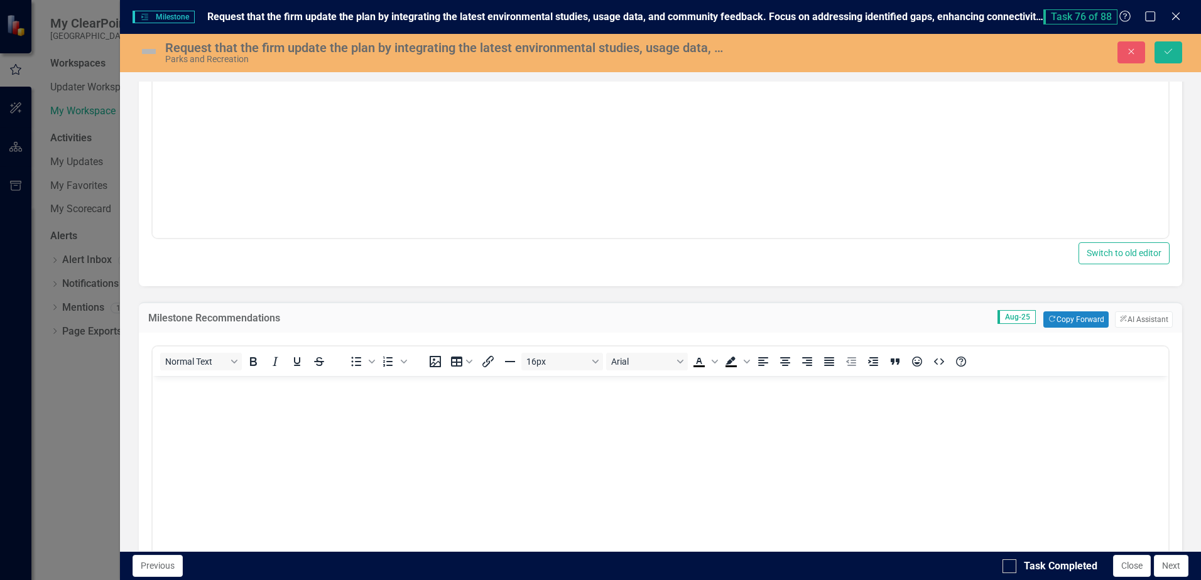
scroll to position [0, 0]
click at [1048, 320] on icon "Copy Forward" at bounding box center [1052, 319] width 8 height 7
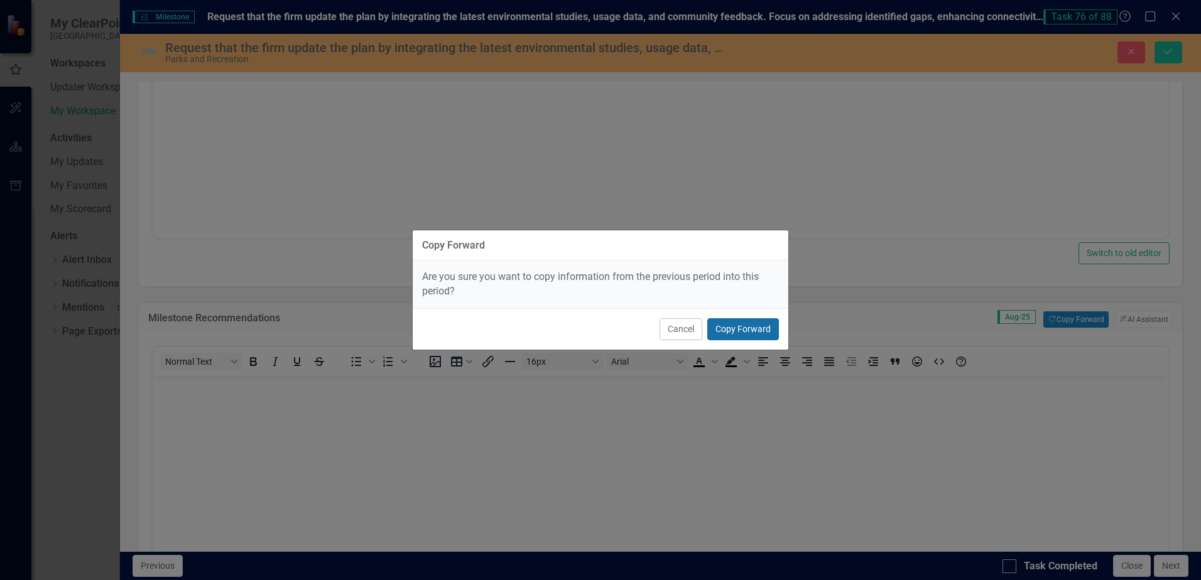
click at [772, 330] on button "Copy Forward" at bounding box center [743, 329] width 72 height 22
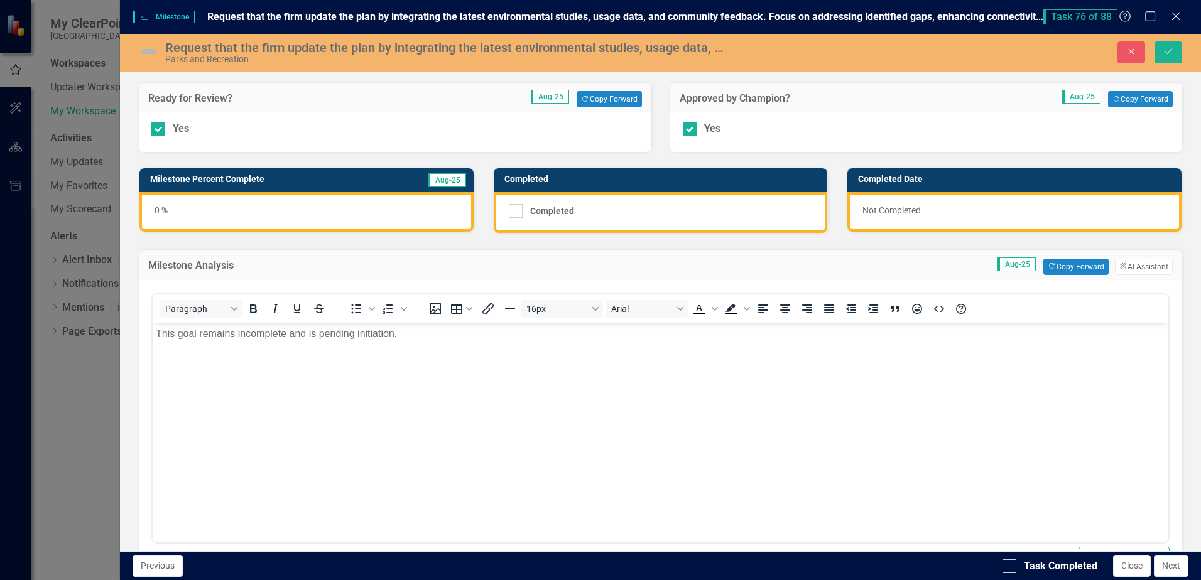
click at [1050, 558] on div "Task Completed Close Next" at bounding box center [1096, 566] width 189 height 22
click at [1013, 570] on div at bounding box center [1009, 567] width 14 height 14
click at [1011, 568] on input "Task Completed" at bounding box center [1006, 564] width 8 height 8
checkbox input "true"
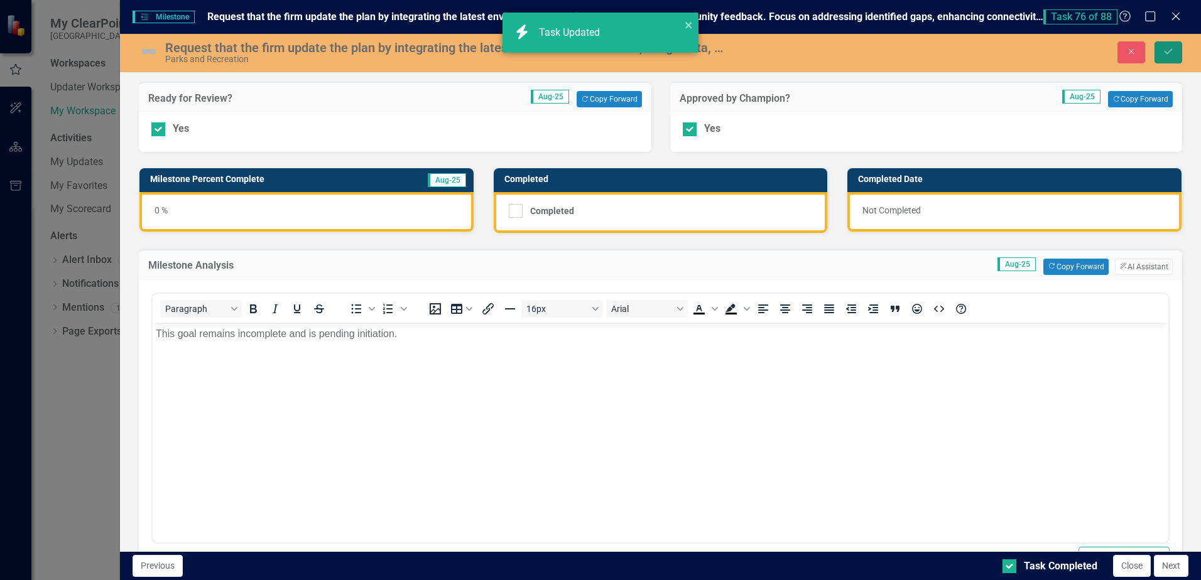
click at [1168, 51] on icon "Save" at bounding box center [1168, 51] width 11 height 9
checkbox input "true"
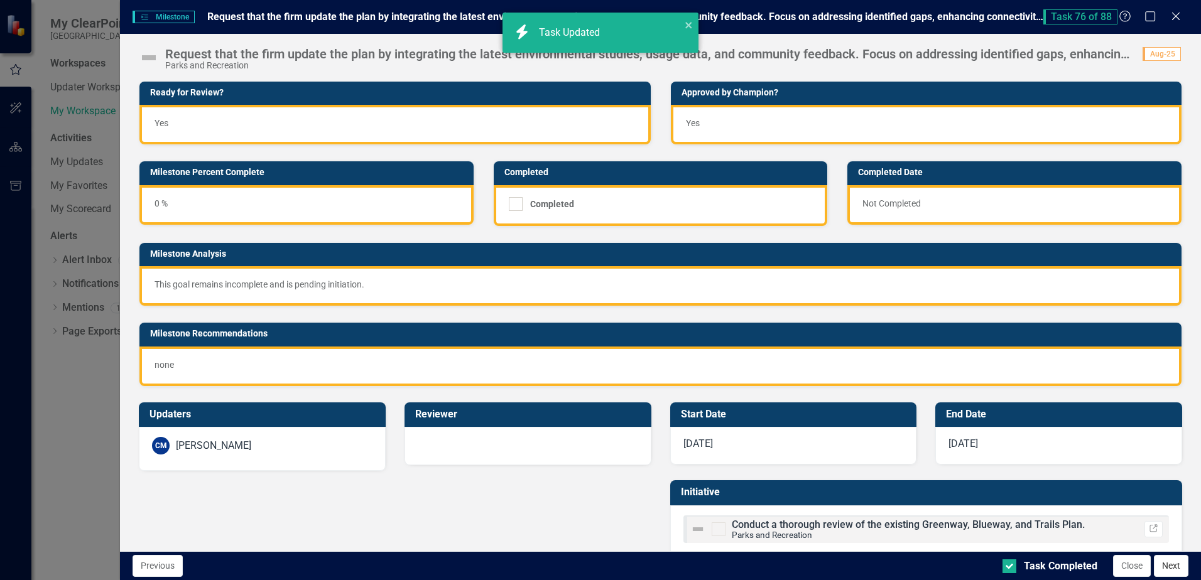
click at [1177, 565] on button "Next" at bounding box center [1171, 566] width 35 height 22
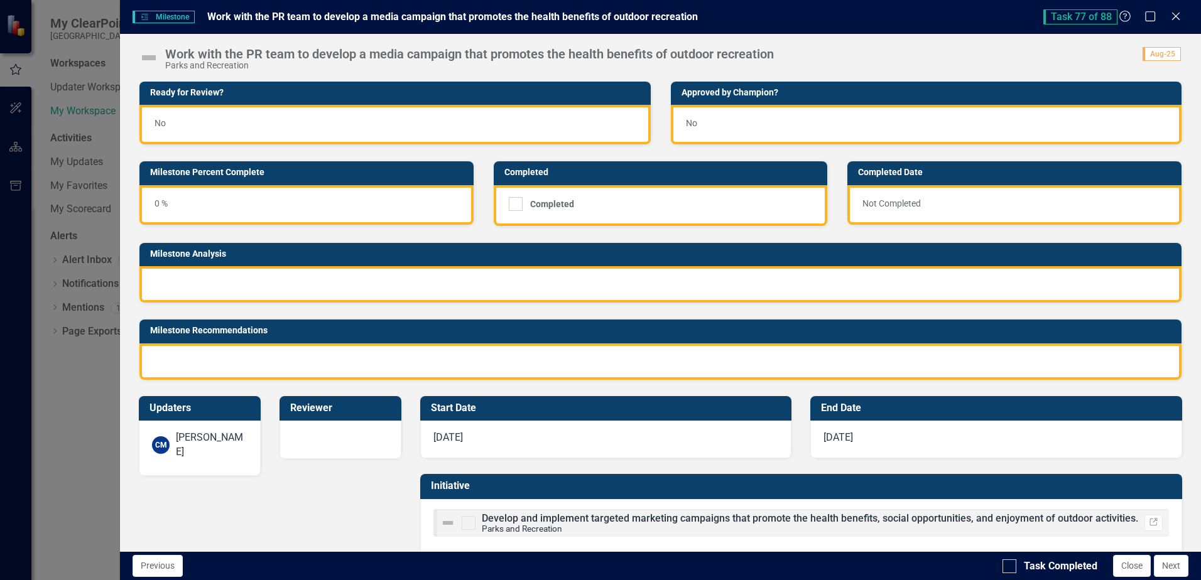
click at [192, 124] on div "No" at bounding box center [394, 125] width 511 height 40
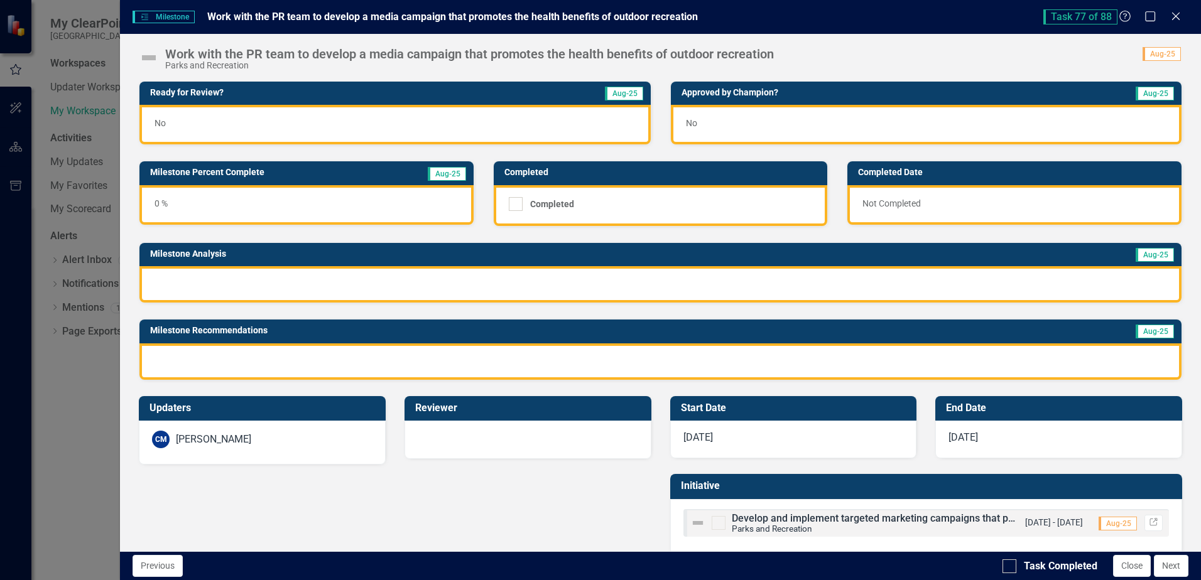
click at [192, 124] on div "No" at bounding box center [394, 125] width 511 height 40
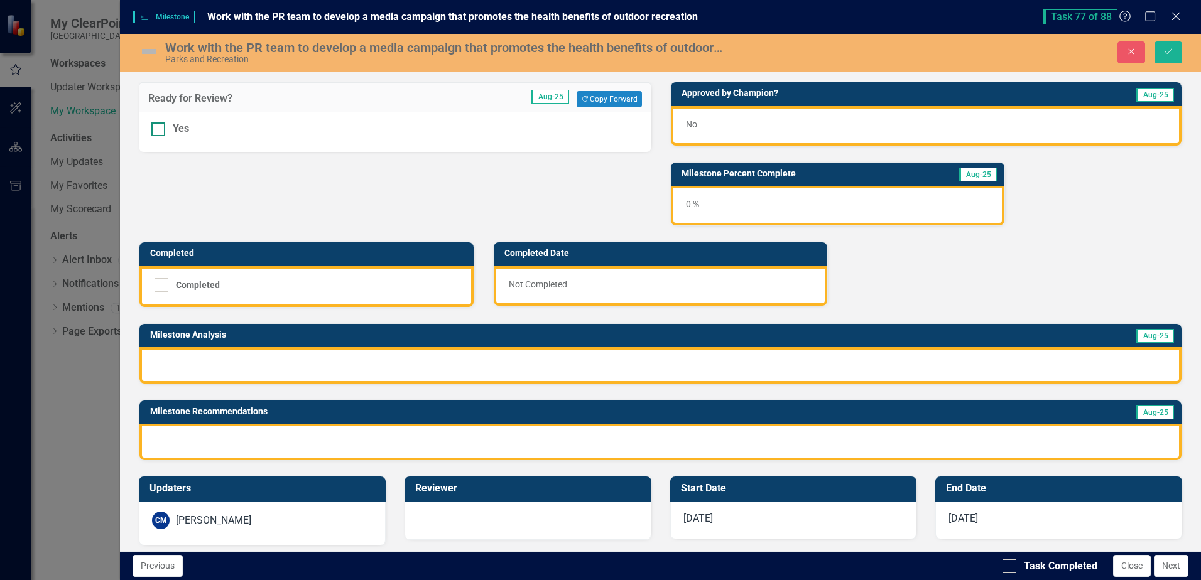
click at [157, 127] on input "Yes" at bounding box center [155, 126] width 8 height 8
checkbox input "true"
click at [777, 124] on div "No" at bounding box center [926, 126] width 511 height 40
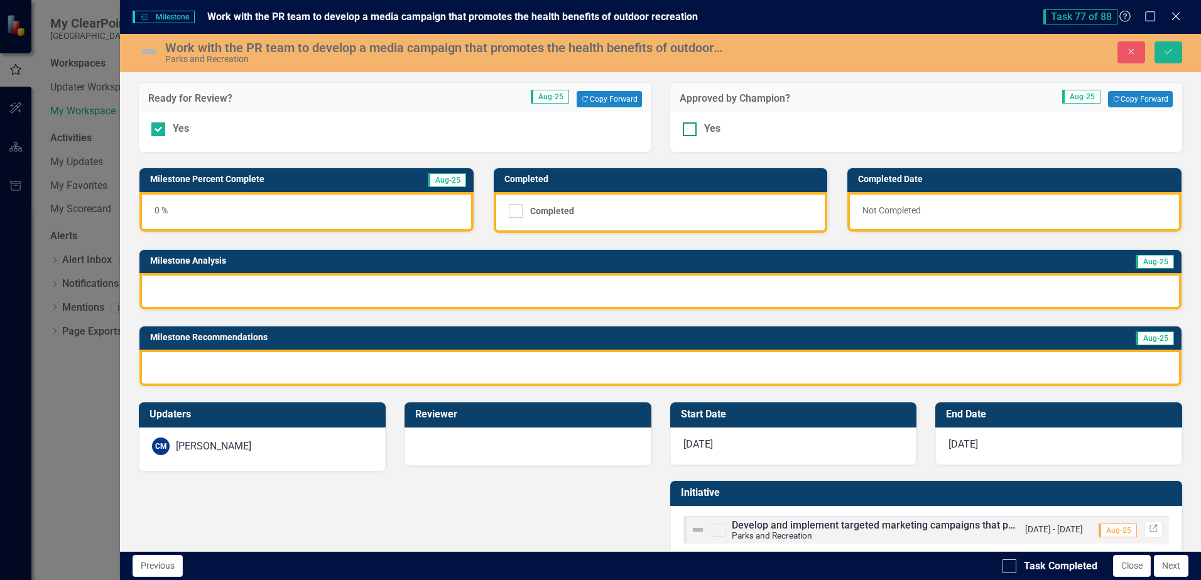
click at [686, 131] on div at bounding box center [690, 129] width 14 height 14
click at [686, 131] on input "Yes" at bounding box center [687, 126] width 8 height 8
checkbox input "true"
click at [603, 296] on div at bounding box center [660, 291] width 1042 height 36
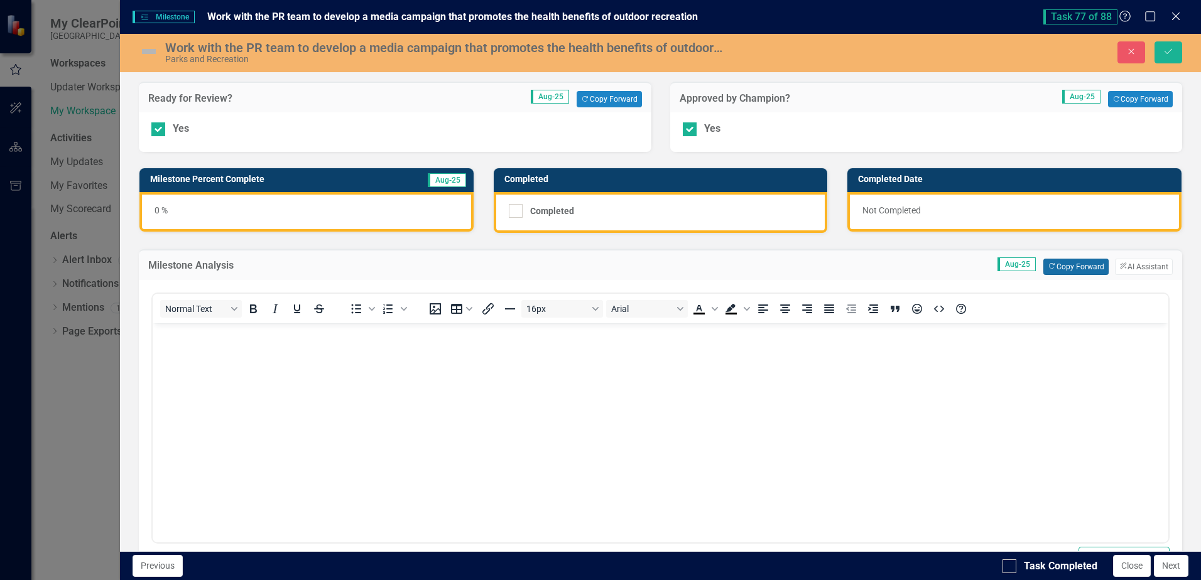
click at [1077, 268] on button "Copy Forward Copy Forward" at bounding box center [1075, 267] width 65 height 16
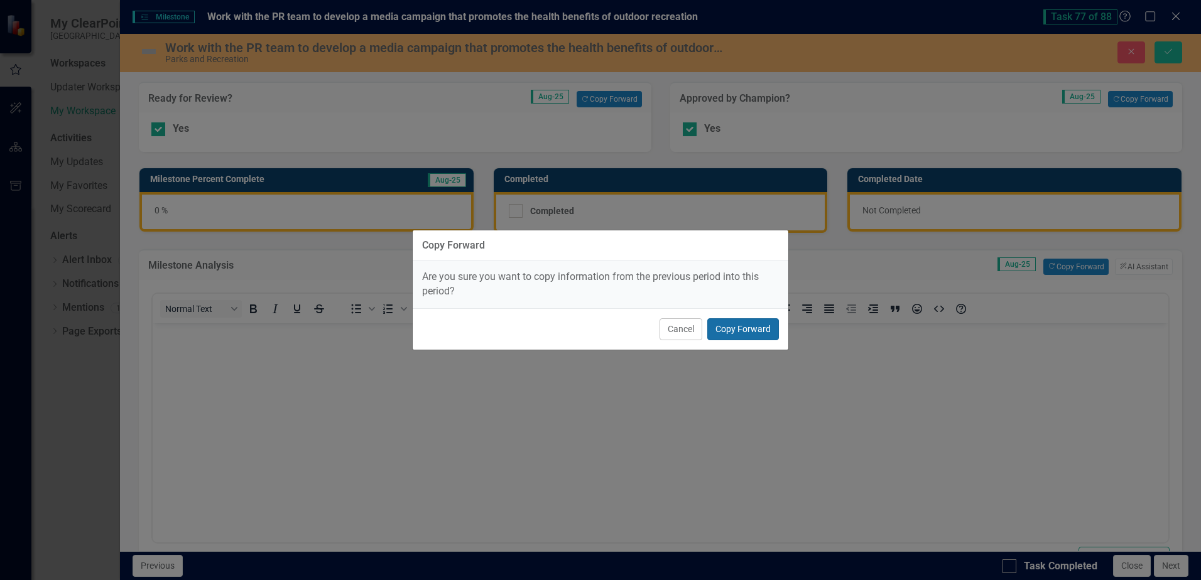
click at [761, 331] on button "Copy Forward" at bounding box center [743, 329] width 72 height 22
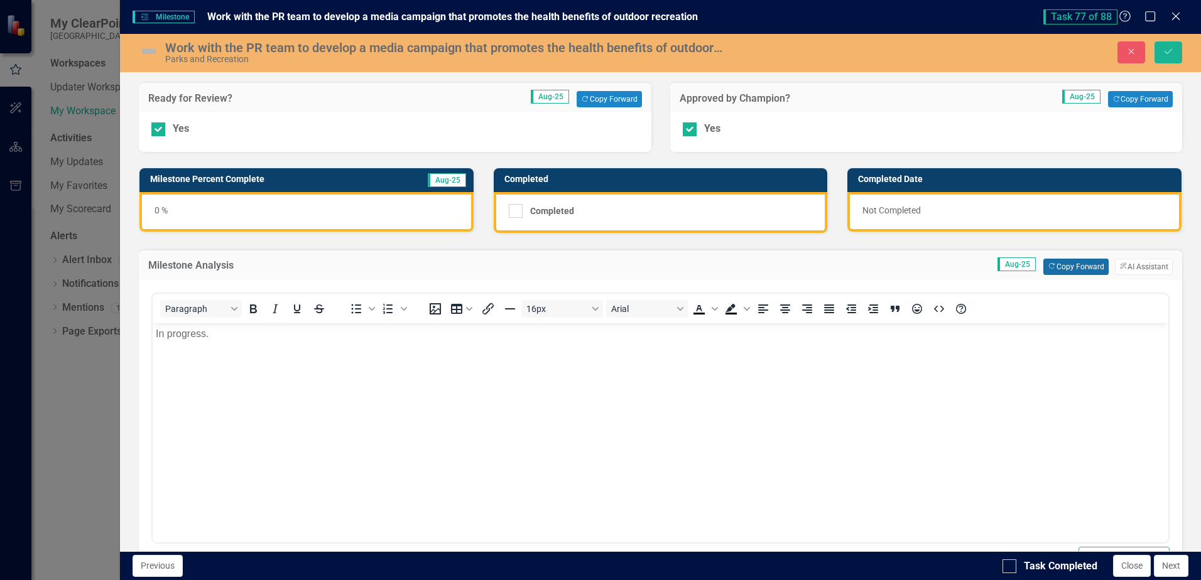
scroll to position [305, 0]
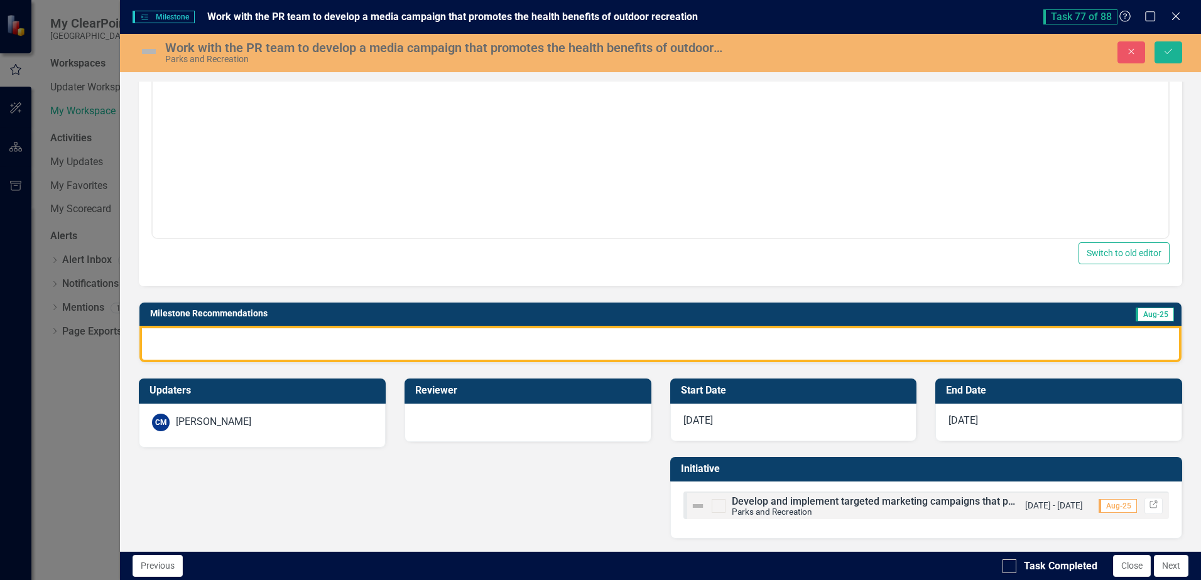
click at [1040, 343] on div at bounding box center [660, 344] width 1042 height 36
click at [1040, 342] on div at bounding box center [660, 344] width 1042 height 36
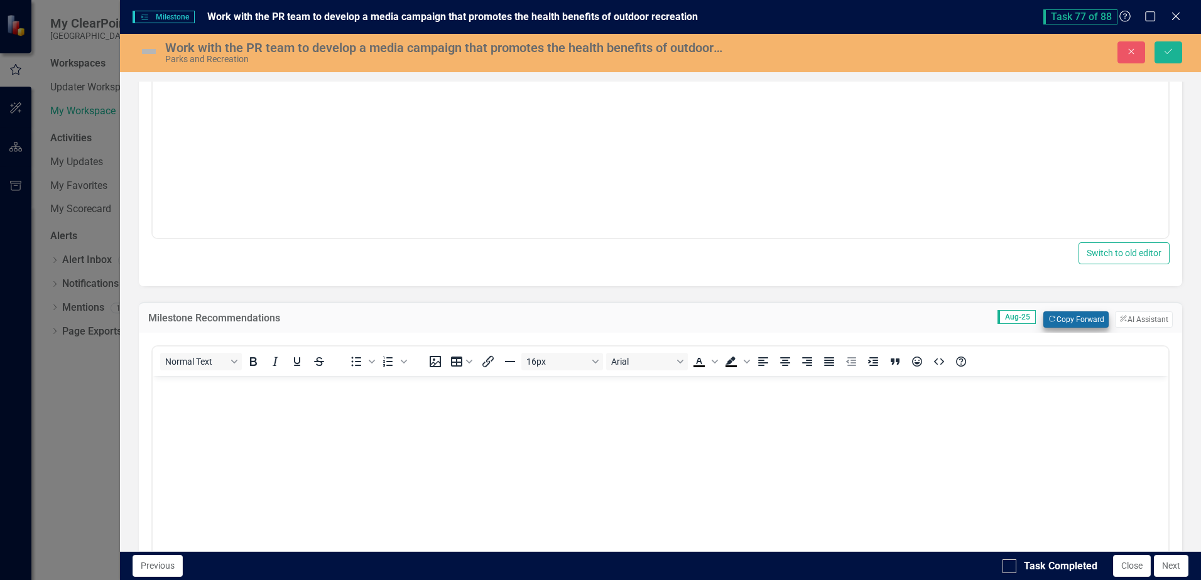
scroll to position [0, 0]
click at [1048, 317] on icon "Copy Forward" at bounding box center [1052, 319] width 8 height 7
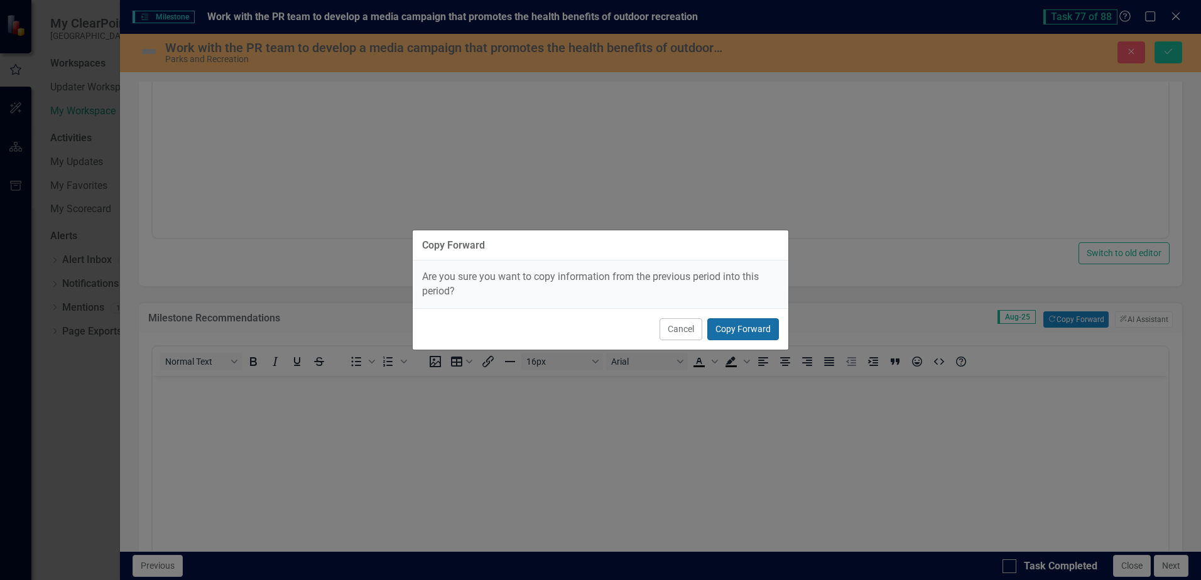
click at [759, 328] on button "Copy Forward" at bounding box center [743, 329] width 72 height 22
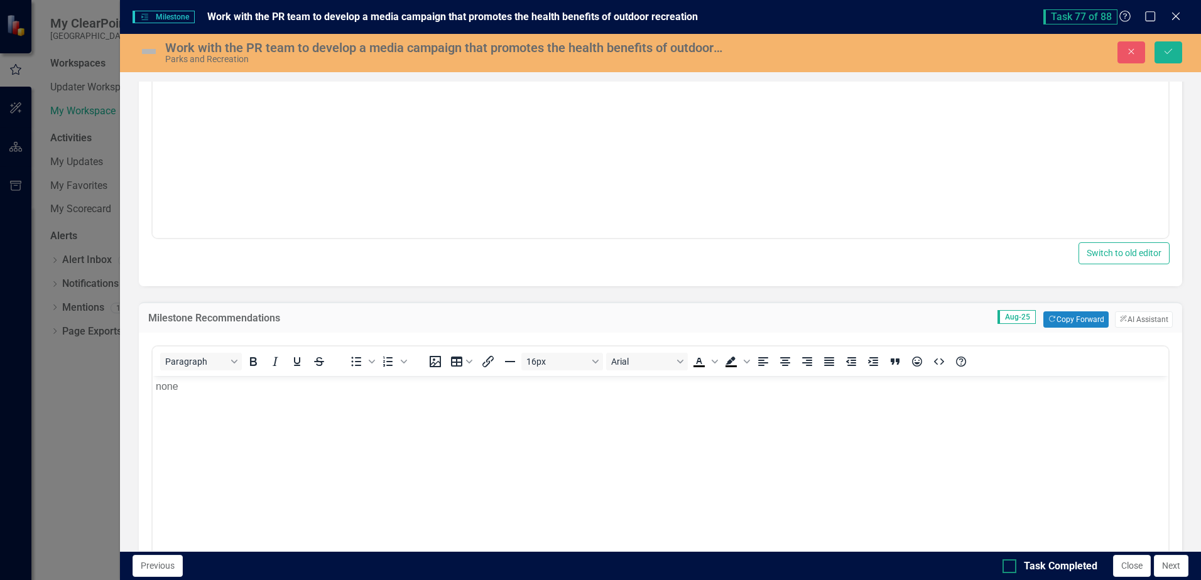
click at [1063, 566] on div "Task Completed" at bounding box center [1060, 567] width 73 height 14
click at [1011, 566] on input "Task Completed" at bounding box center [1006, 564] width 8 height 8
checkbox input "true"
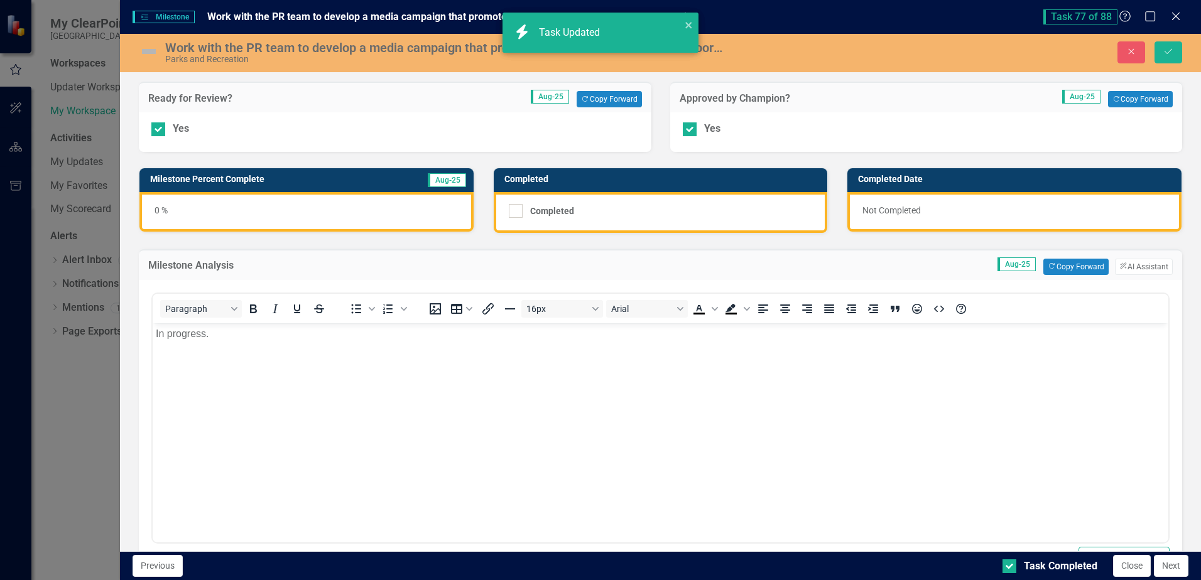
checkbox input "true"
click at [1178, 54] on button "Save" at bounding box center [1168, 52] width 28 height 22
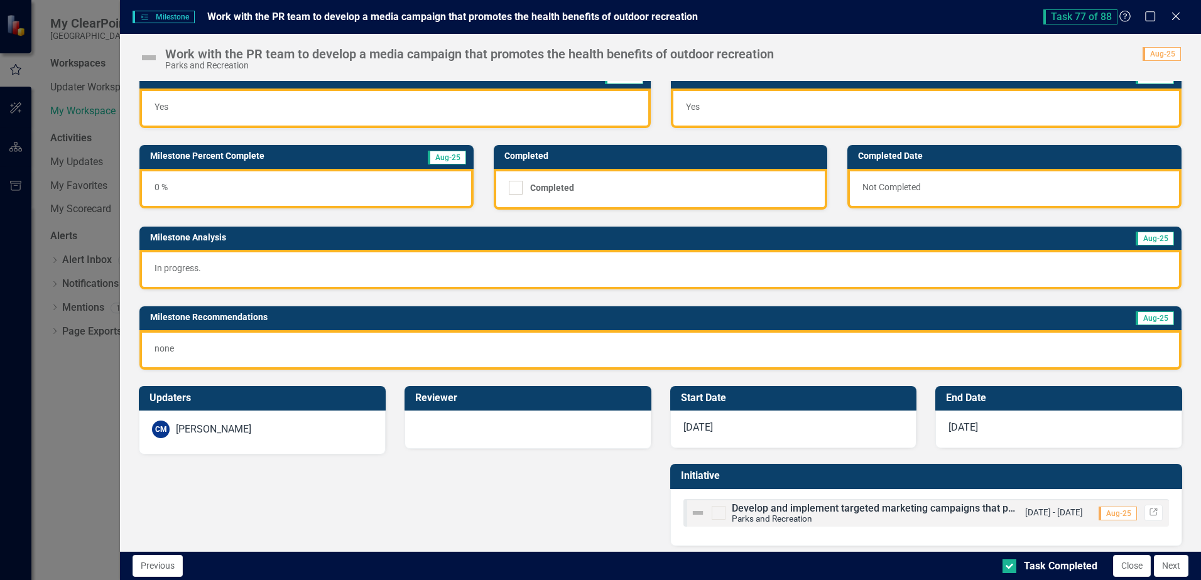
scroll to position [24, 0]
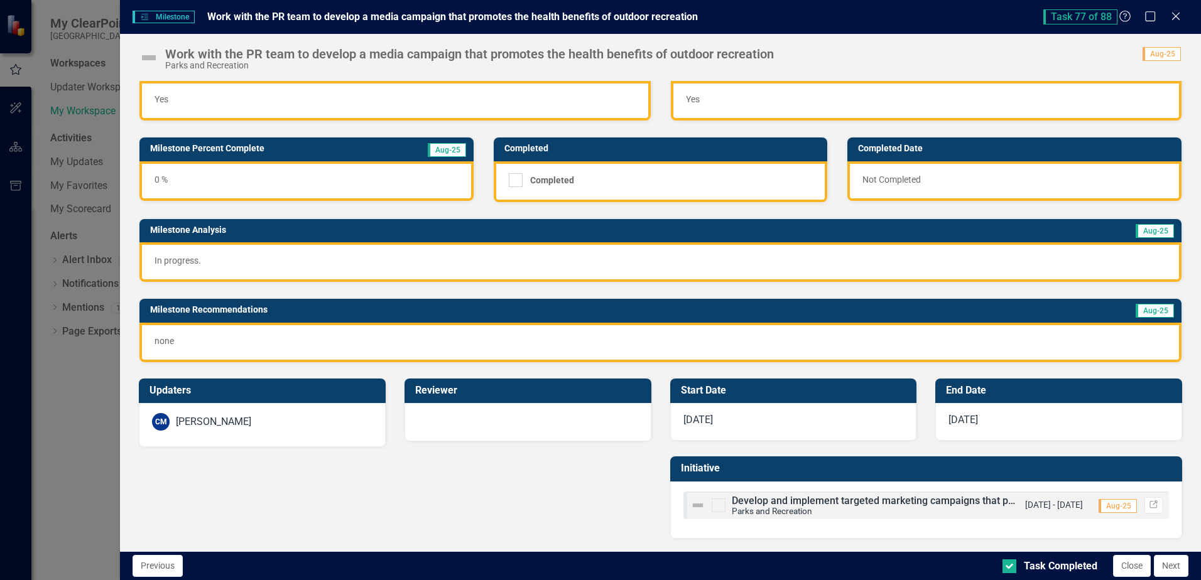
click at [1169, 564] on button "Next" at bounding box center [1171, 566] width 35 height 22
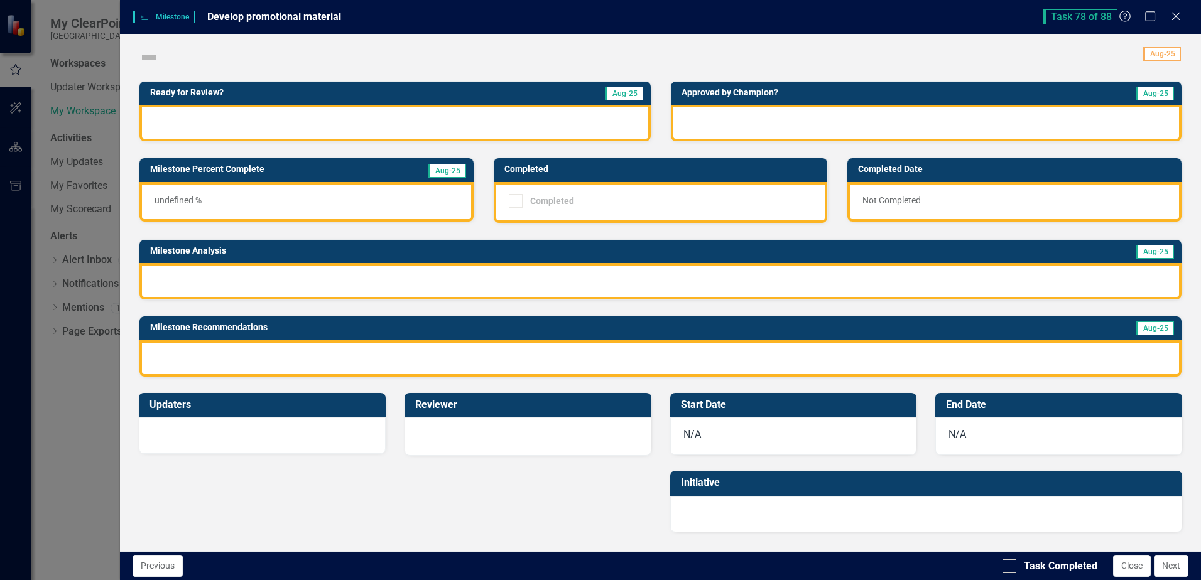
click at [404, 120] on div at bounding box center [394, 123] width 511 height 36
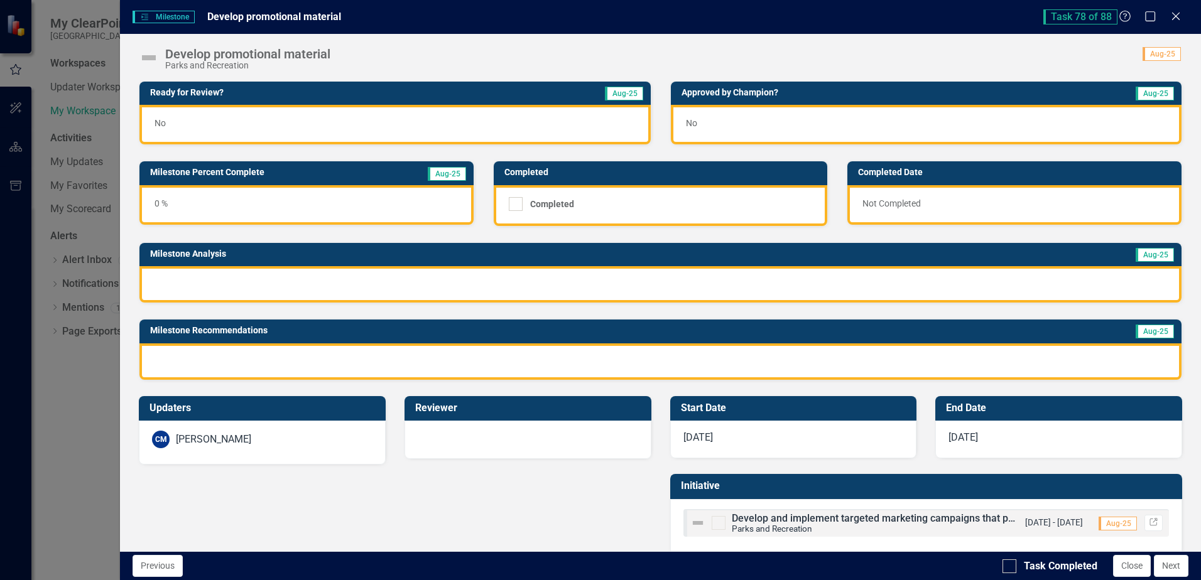
click at [404, 120] on div "No" at bounding box center [394, 125] width 511 height 40
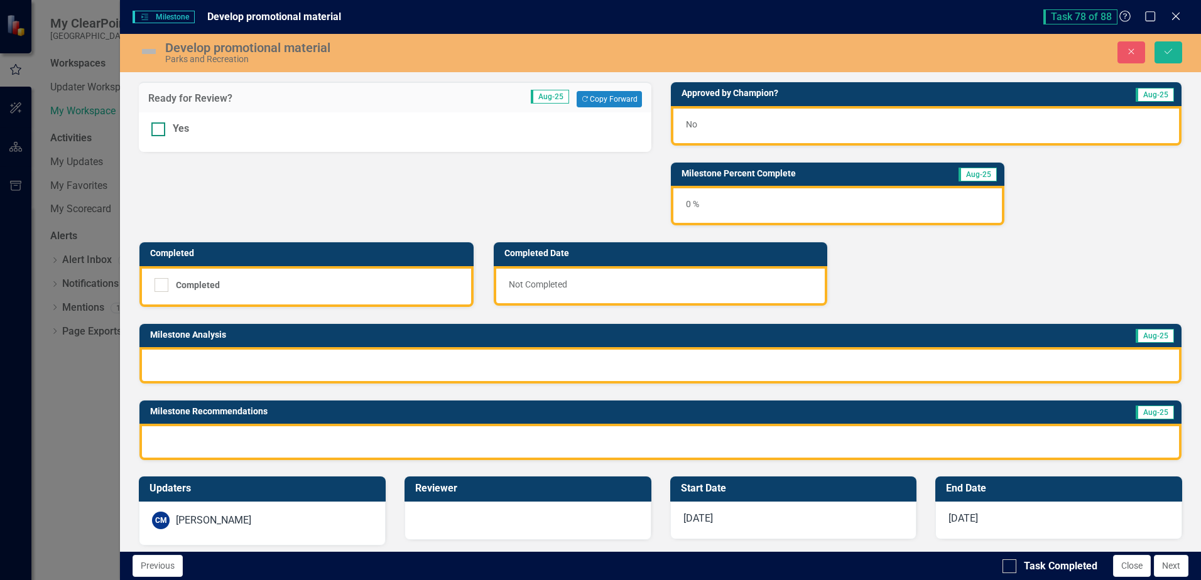
click at [160, 132] on div at bounding box center [158, 129] width 14 height 14
click at [160, 131] on input "Yes" at bounding box center [155, 126] width 8 height 8
checkbox input "true"
click at [753, 123] on div "No" at bounding box center [926, 126] width 511 height 40
click at [751, 122] on div "No" at bounding box center [926, 126] width 511 height 40
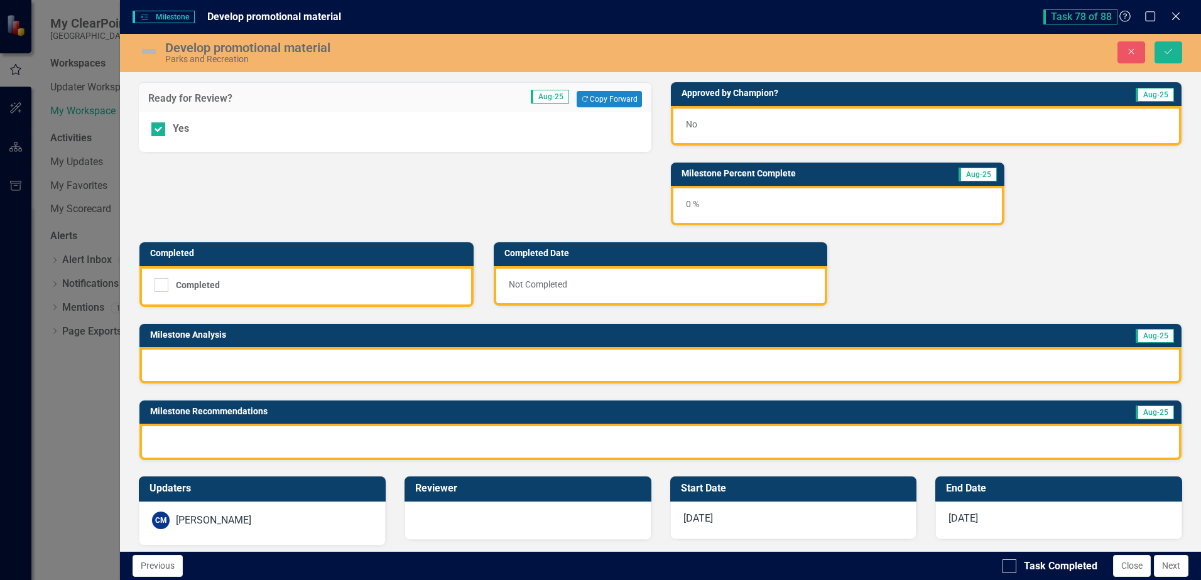
click at [692, 131] on div "No" at bounding box center [926, 126] width 511 height 40
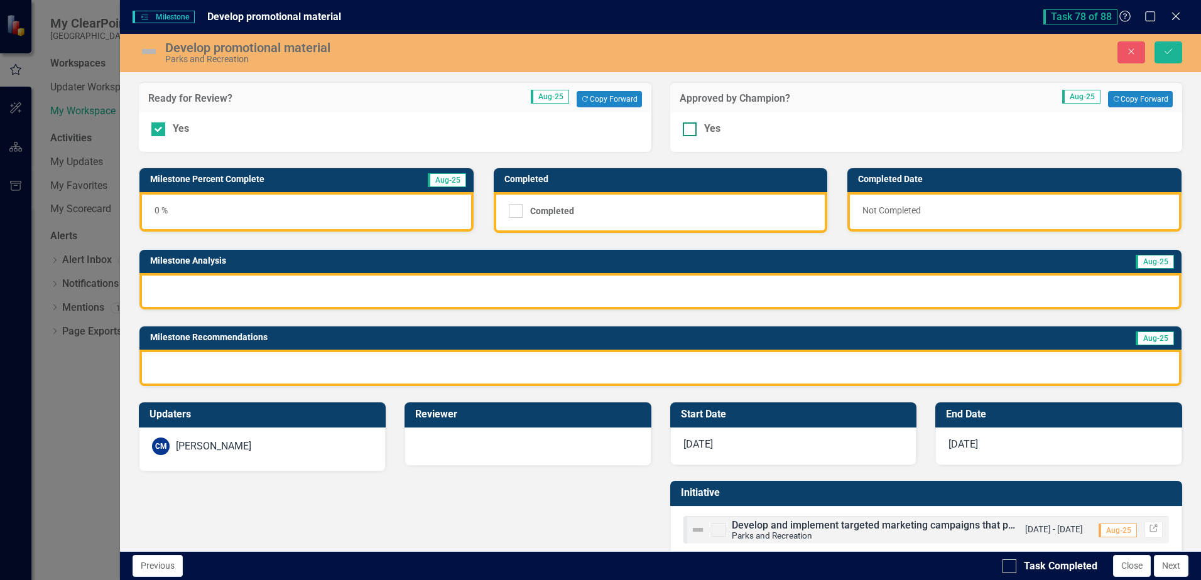
click at [686, 131] on div at bounding box center [690, 129] width 14 height 14
click at [686, 131] on input "Yes" at bounding box center [687, 126] width 8 height 8
checkbox input "true"
click at [399, 278] on div at bounding box center [660, 291] width 1042 height 36
click at [398, 278] on div at bounding box center [660, 291] width 1042 height 36
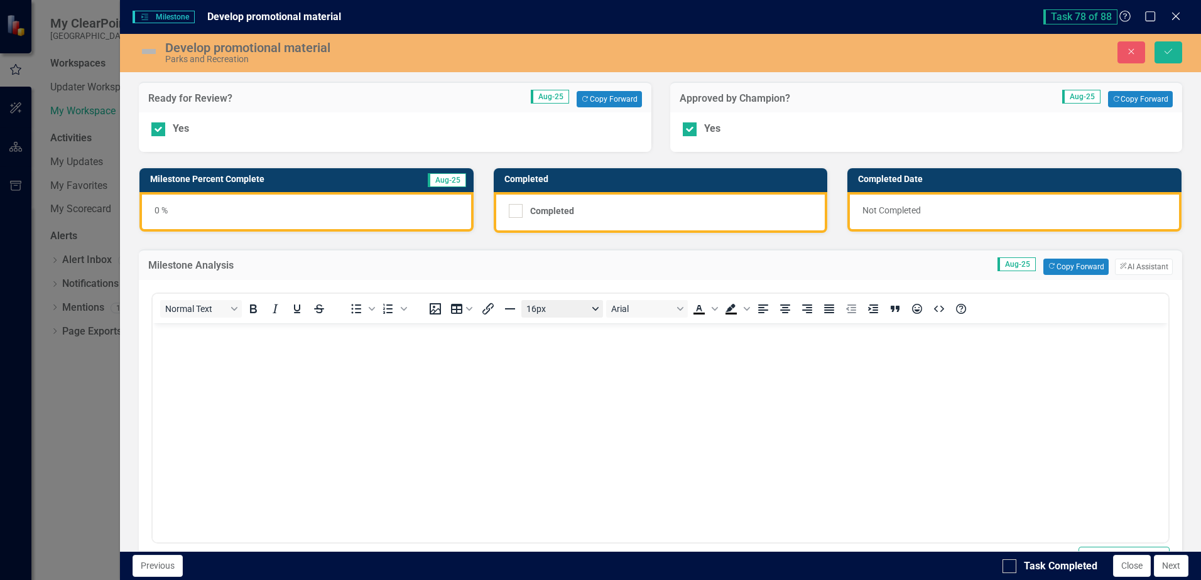
scroll to position [0, 0]
click at [1087, 264] on button "Copy Forward Copy Forward" at bounding box center [1075, 267] width 65 height 16
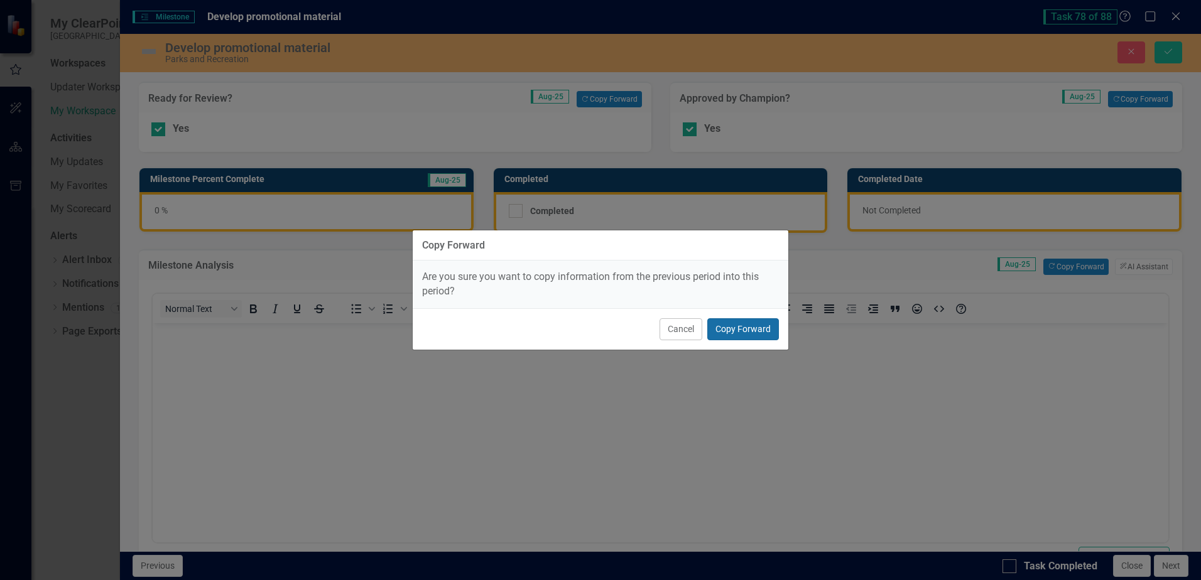
click at [750, 327] on button "Copy Forward" at bounding box center [743, 329] width 72 height 22
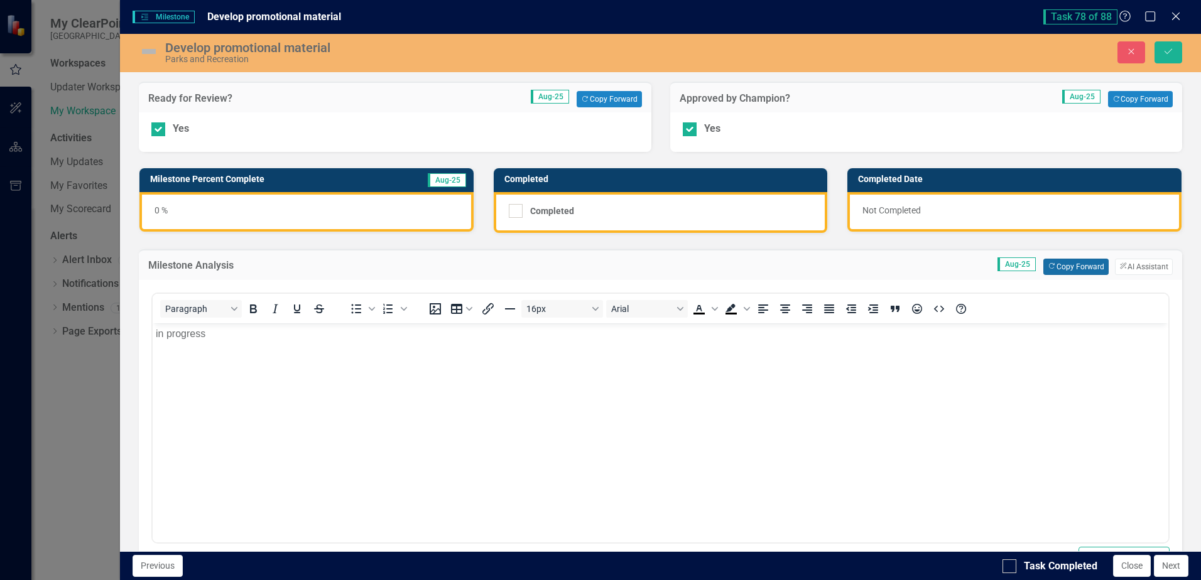
scroll to position [305, 0]
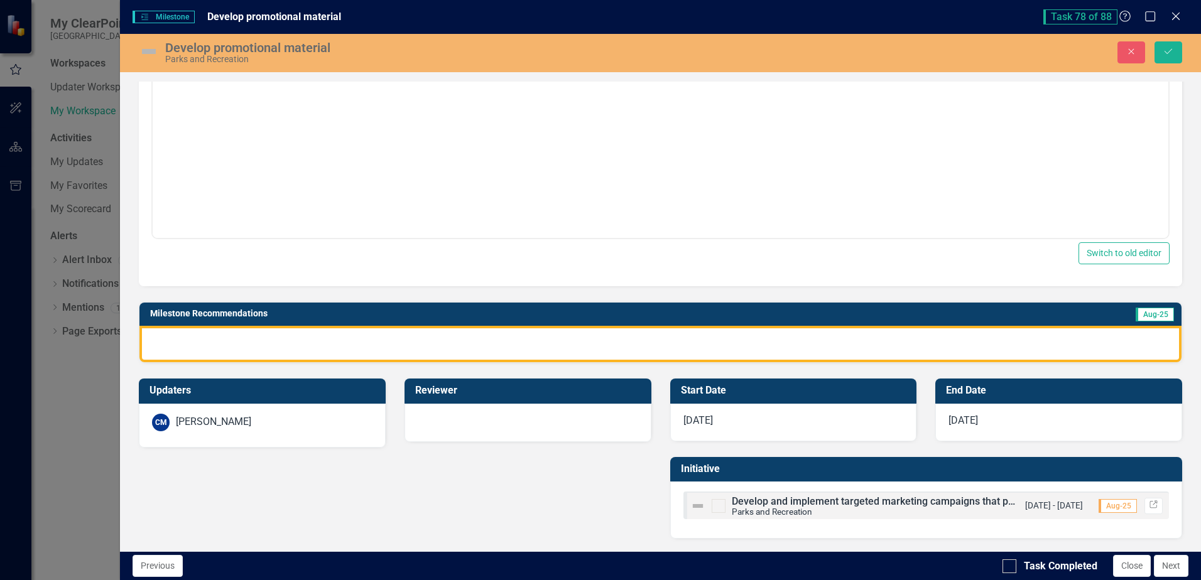
click at [1026, 340] on div at bounding box center [660, 344] width 1042 height 36
click at [1026, 341] on div at bounding box center [660, 344] width 1042 height 36
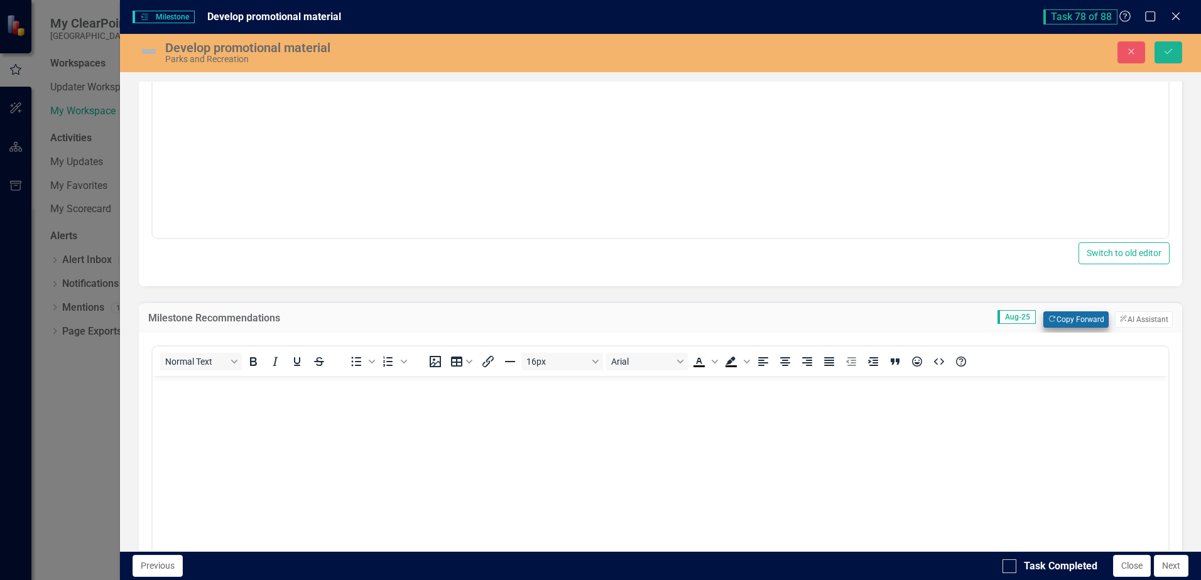
scroll to position [0, 0]
click at [1071, 315] on button "Copy Forward Copy Forward" at bounding box center [1075, 320] width 65 height 16
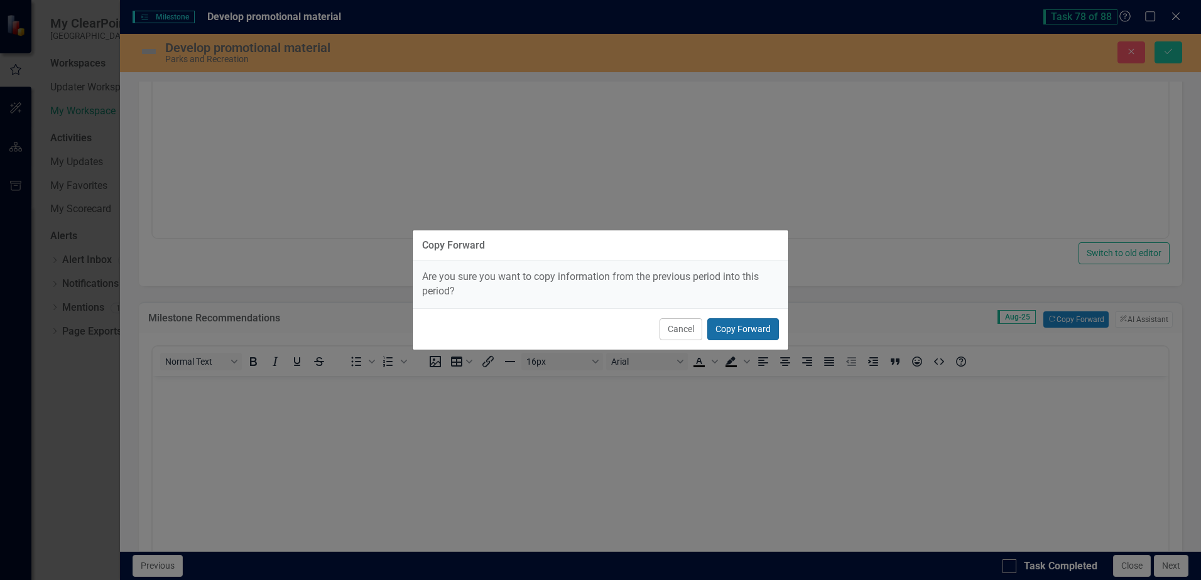
click at [761, 330] on button "Copy Forward" at bounding box center [743, 329] width 72 height 22
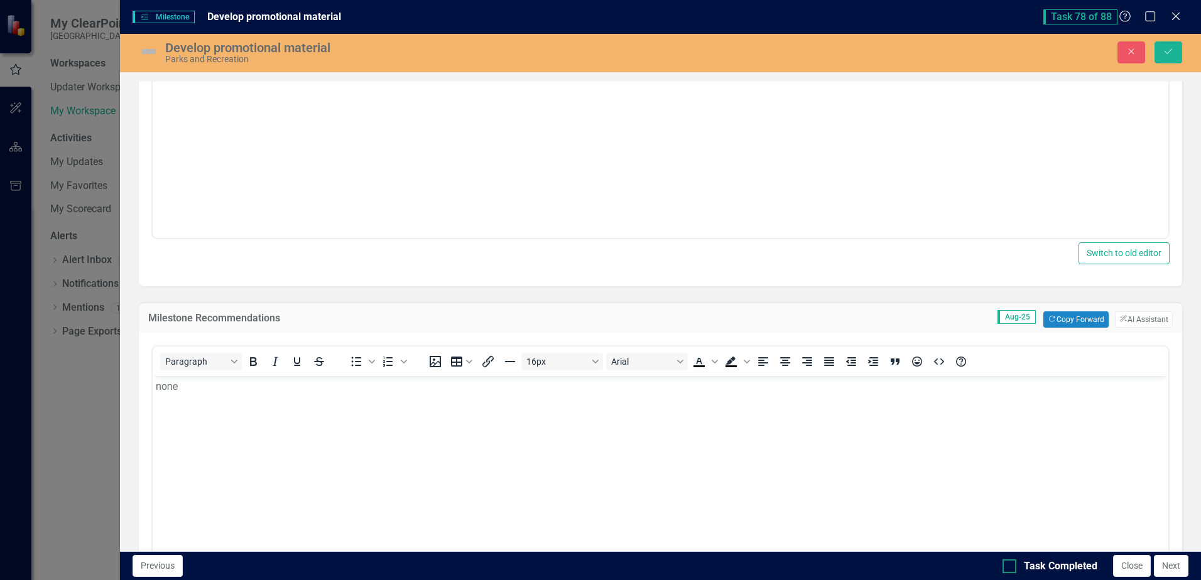
click at [1010, 574] on div "Task Completed Close Next" at bounding box center [1096, 566] width 189 height 22
click at [1005, 570] on div at bounding box center [1009, 567] width 14 height 14
click at [1005, 568] on input "Task Completed" at bounding box center [1006, 564] width 8 height 8
checkbox input "true"
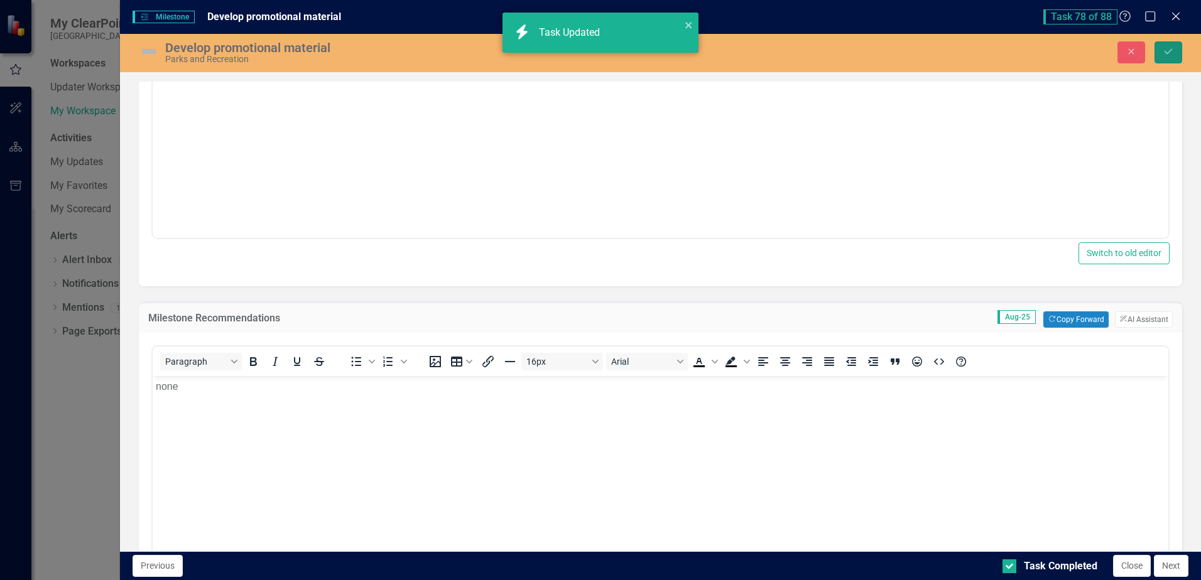
checkbox input "true"
click at [1162, 51] on button "Save" at bounding box center [1168, 52] width 28 height 22
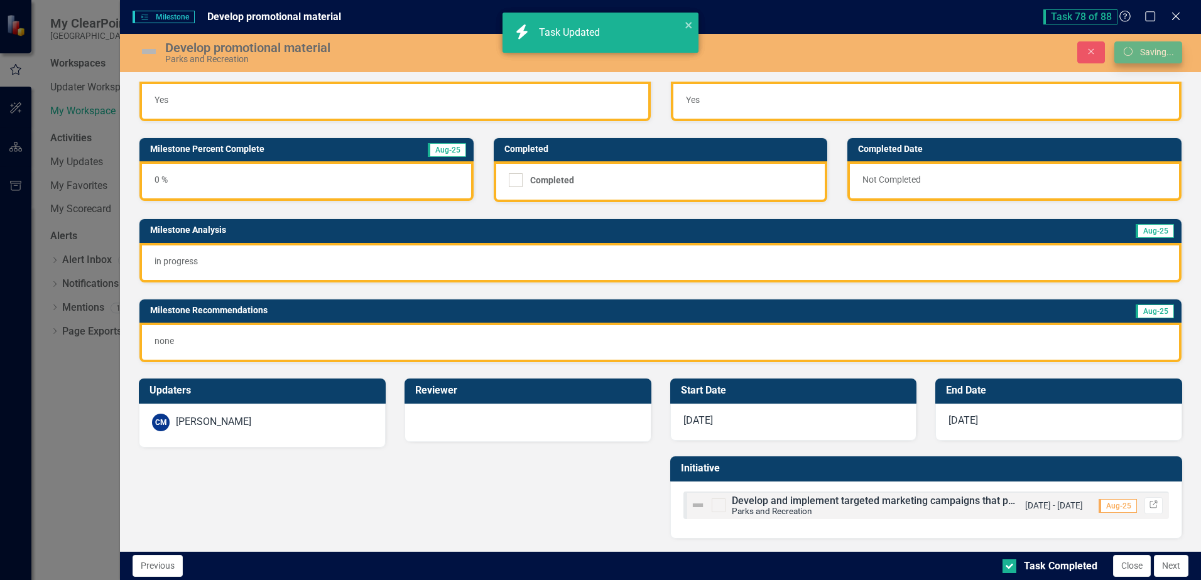
scroll to position [24, 0]
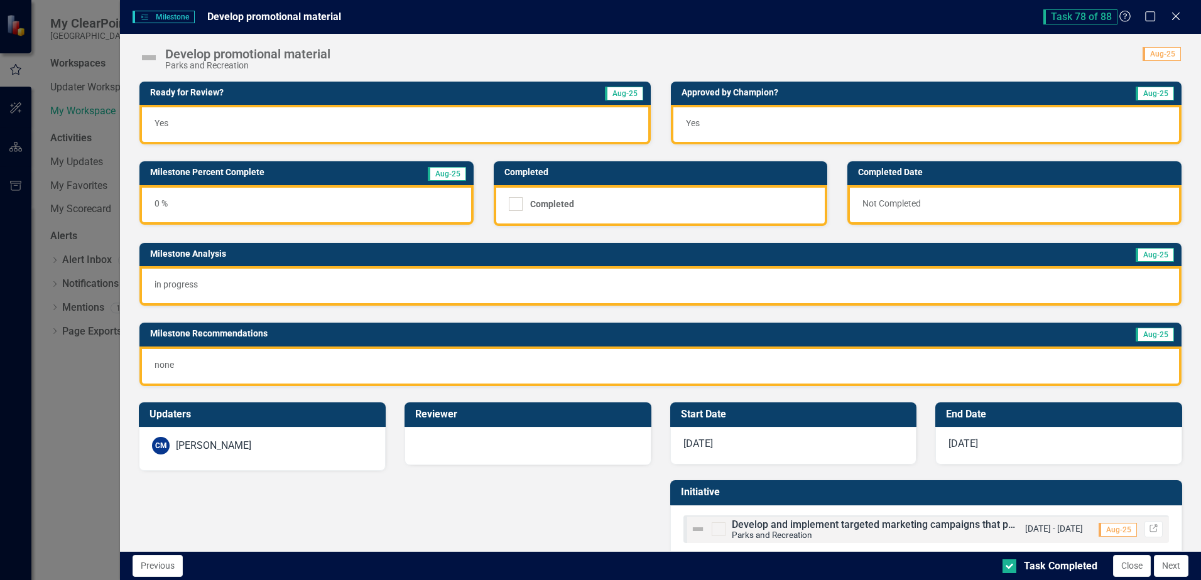
click at [1173, 568] on button "Next" at bounding box center [1171, 566] width 35 height 22
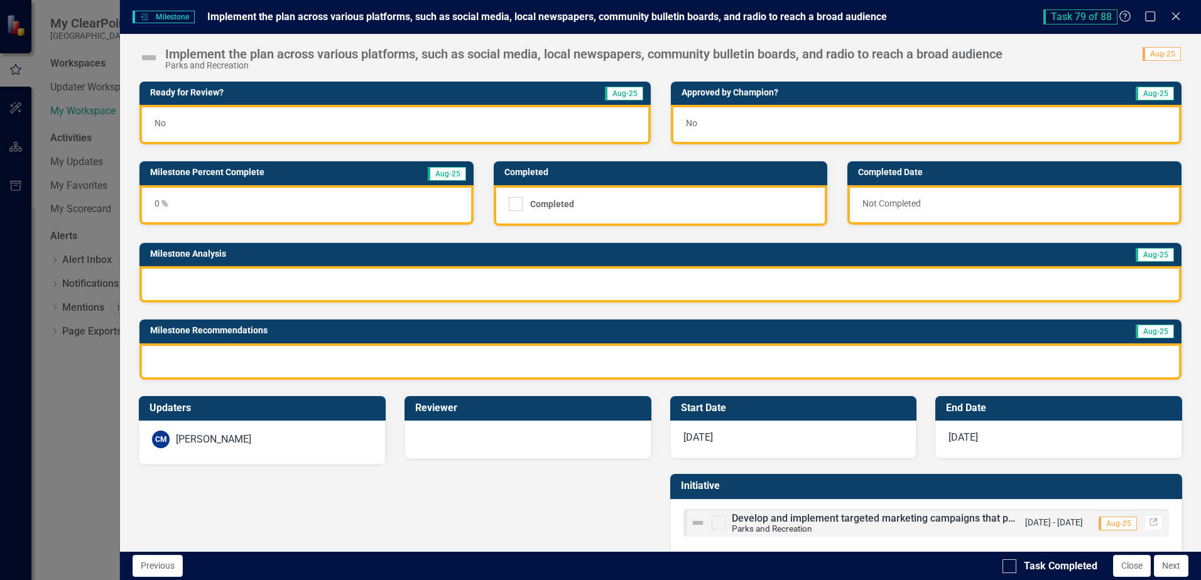
click at [384, 119] on div "No" at bounding box center [394, 125] width 511 height 40
click at [385, 119] on div "No" at bounding box center [394, 125] width 511 height 40
click at [163, 122] on span "No" at bounding box center [159, 123] width 11 height 10
click at [163, 123] on span "No" at bounding box center [159, 123] width 11 height 10
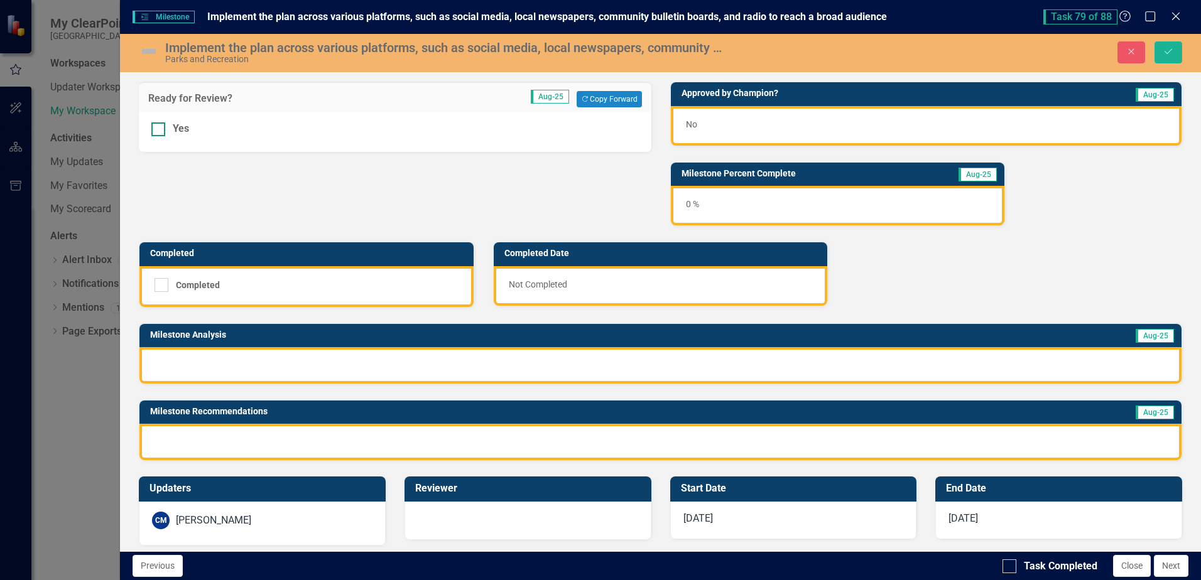
click at [163, 124] on div at bounding box center [158, 129] width 14 height 14
click at [160, 124] on input "Yes" at bounding box center [155, 126] width 8 height 8
checkbox input "true"
click at [711, 115] on div "No" at bounding box center [926, 126] width 511 height 40
click at [712, 115] on div "No" at bounding box center [926, 126] width 511 height 40
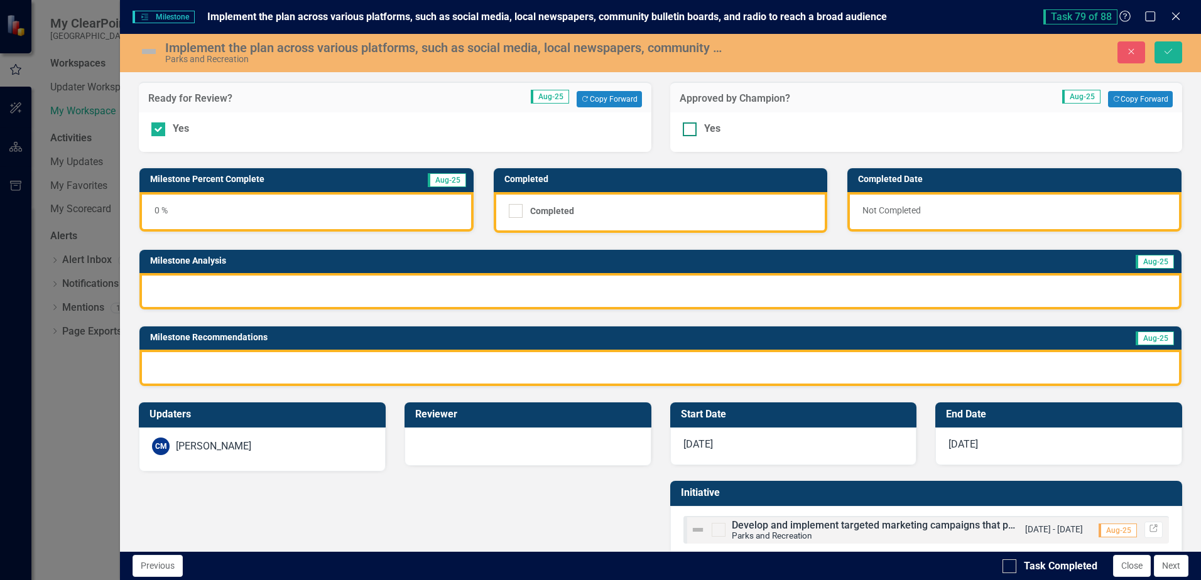
click at [687, 131] on div at bounding box center [690, 129] width 14 height 14
click at [687, 131] on input "Yes" at bounding box center [687, 126] width 8 height 8
checkbox input "true"
click at [467, 270] on td "Milestone Analysis" at bounding box center [487, 262] width 674 height 19
click at [467, 271] on td "Milestone Analysis" at bounding box center [487, 262] width 674 height 19
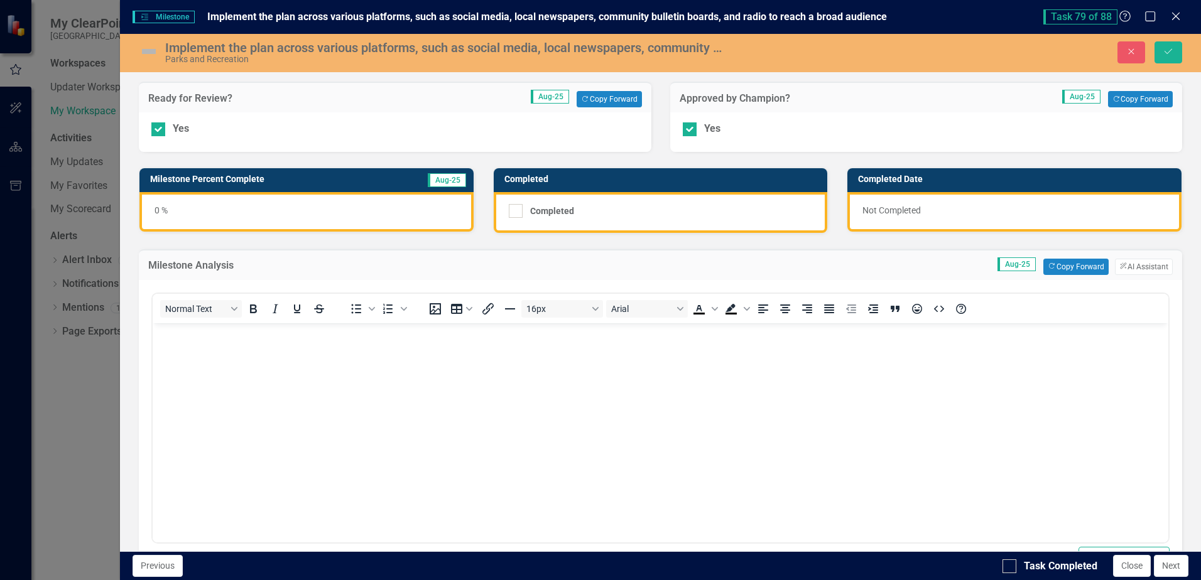
scroll to position [0, 0]
click at [1081, 264] on button "Copy Forward Copy Forward" at bounding box center [1075, 267] width 65 height 16
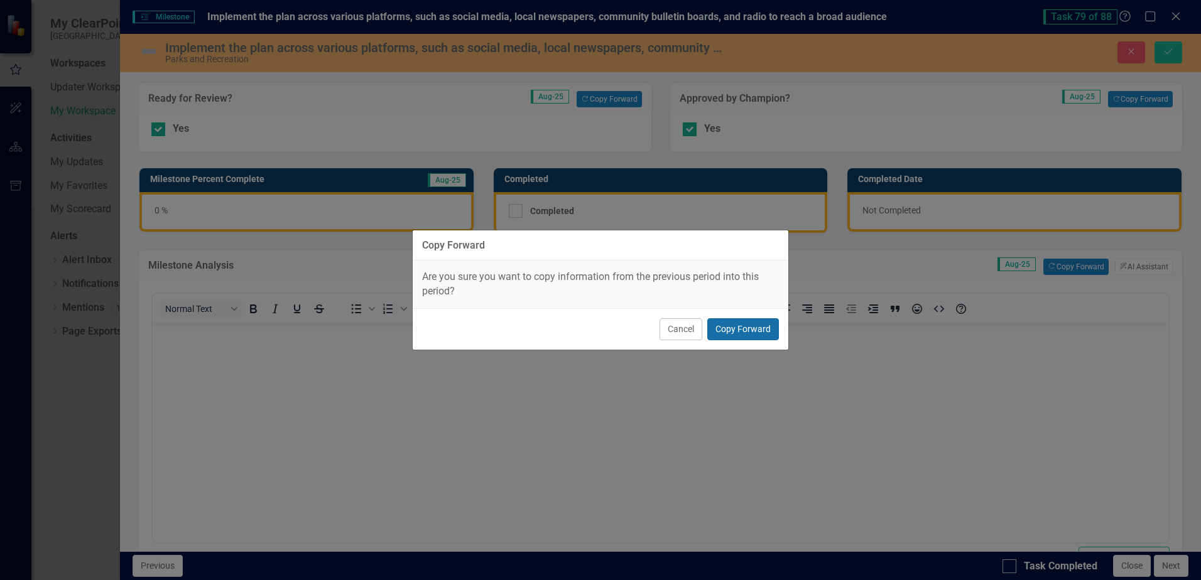
click at [749, 326] on button "Copy Forward" at bounding box center [743, 329] width 72 height 22
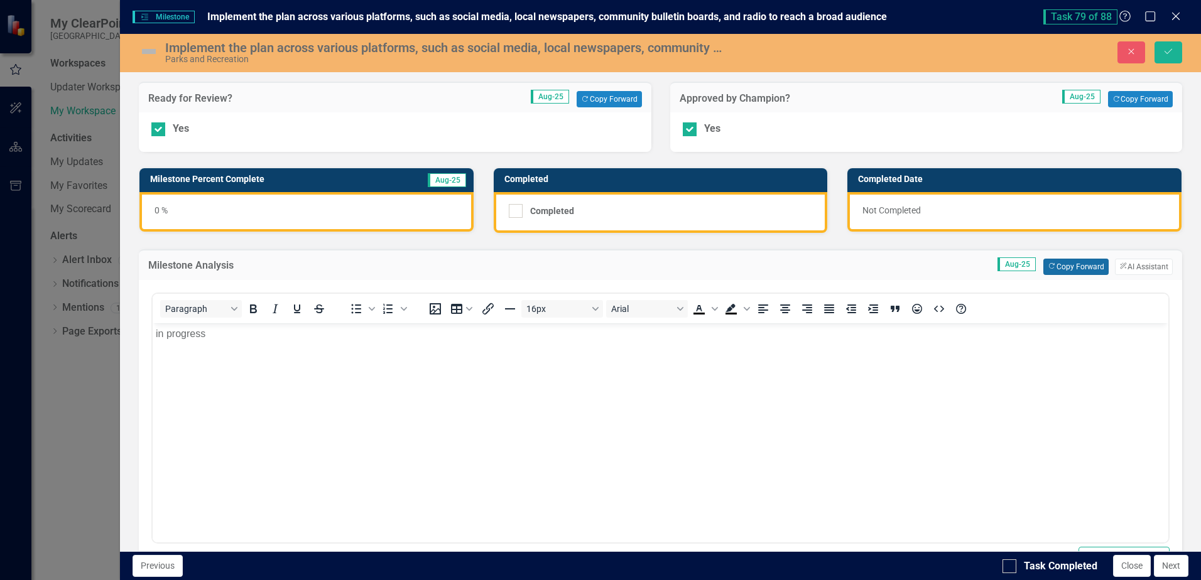
scroll to position [305, 0]
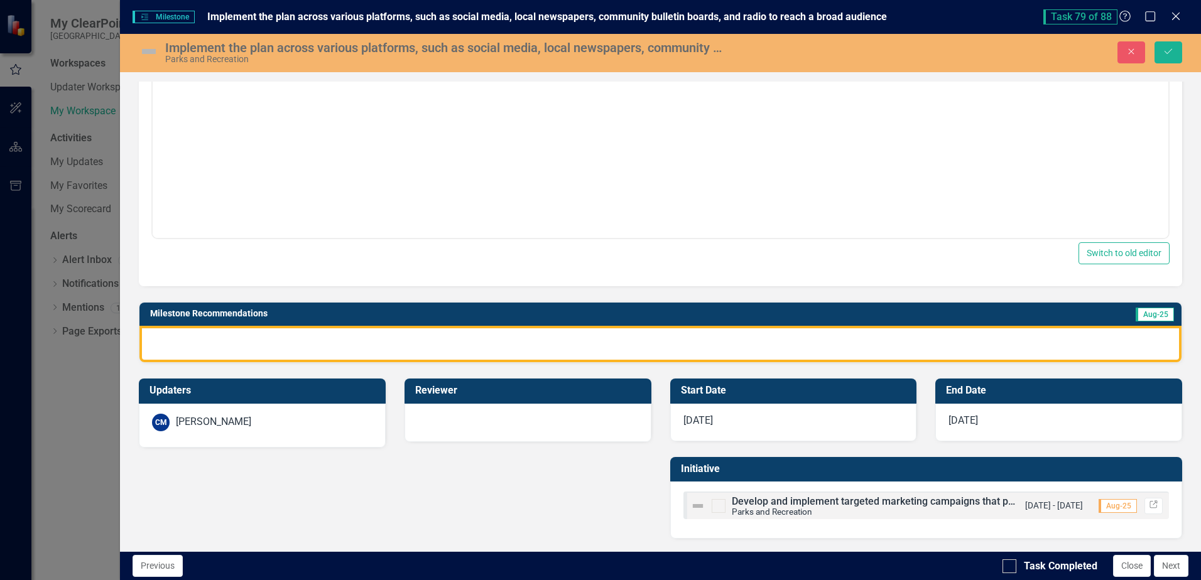
click at [663, 334] on div at bounding box center [660, 344] width 1042 height 36
click at [664, 334] on div at bounding box center [660, 344] width 1042 height 36
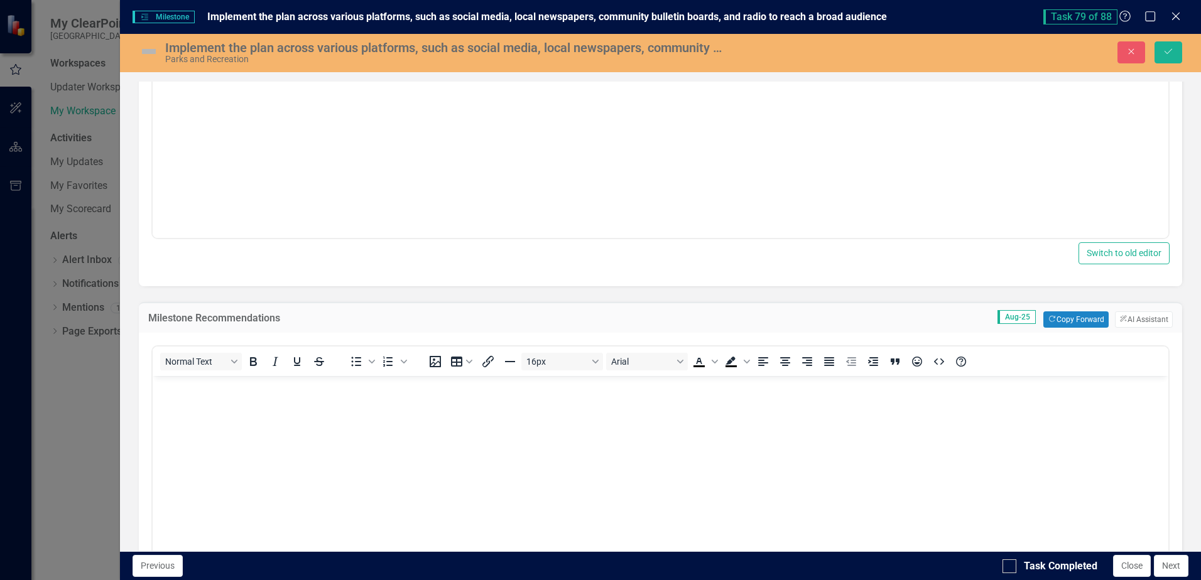
scroll to position [0, 0]
click at [1071, 318] on button "Copy Forward Copy Forward" at bounding box center [1075, 320] width 65 height 16
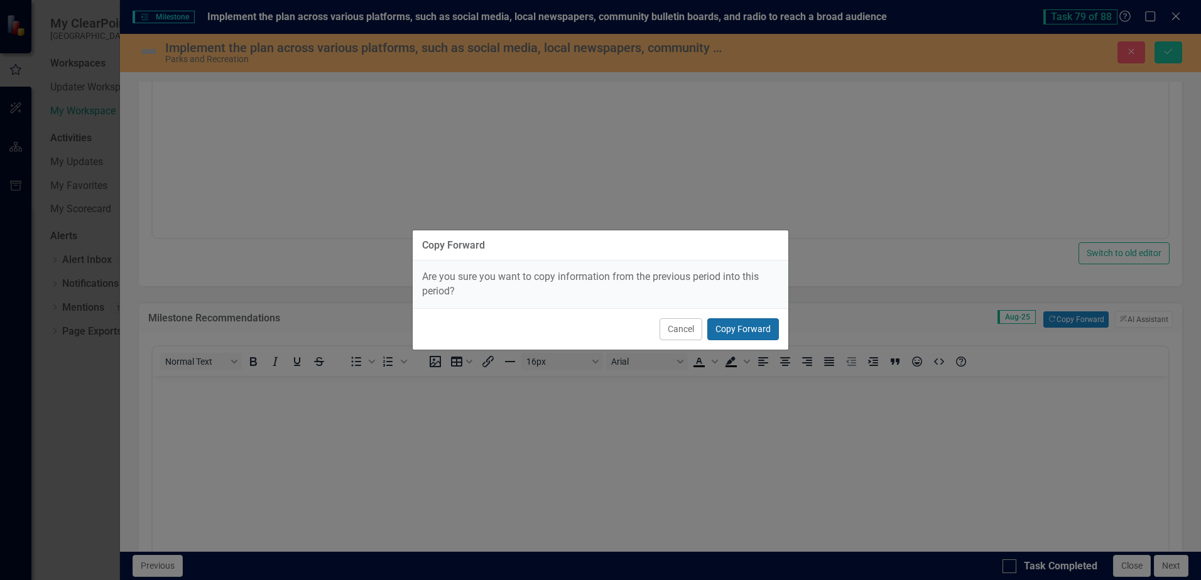
click at [740, 331] on button "Copy Forward" at bounding box center [743, 329] width 72 height 22
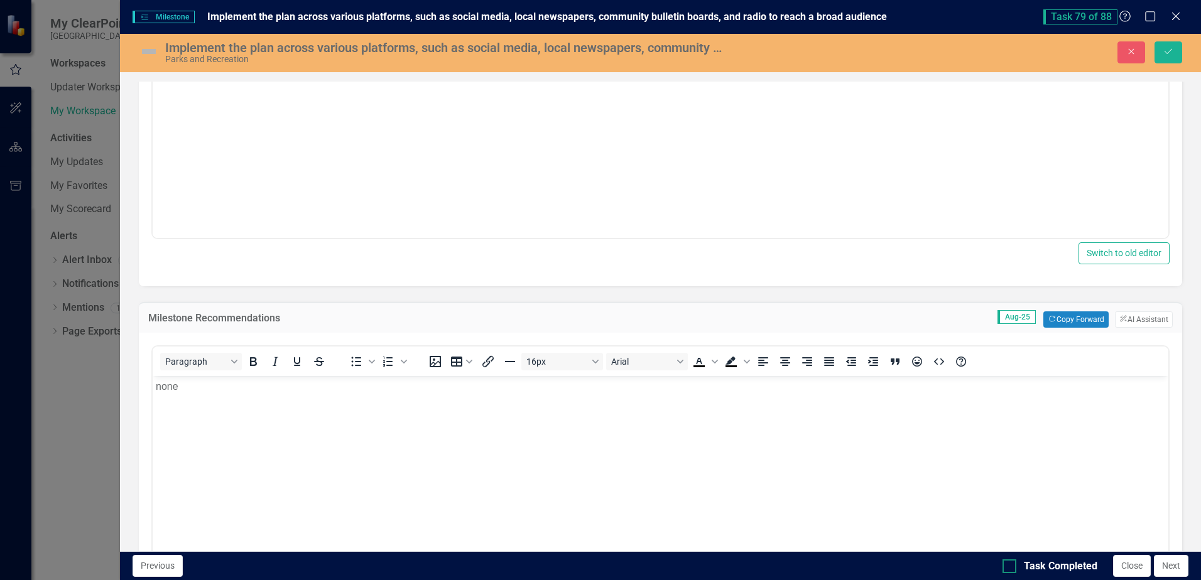
click at [1015, 564] on div at bounding box center [1009, 567] width 14 height 14
click at [1011, 564] on input "Task Completed" at bounding box center [1006, 564] width 8 height 8
checkbox input "true"
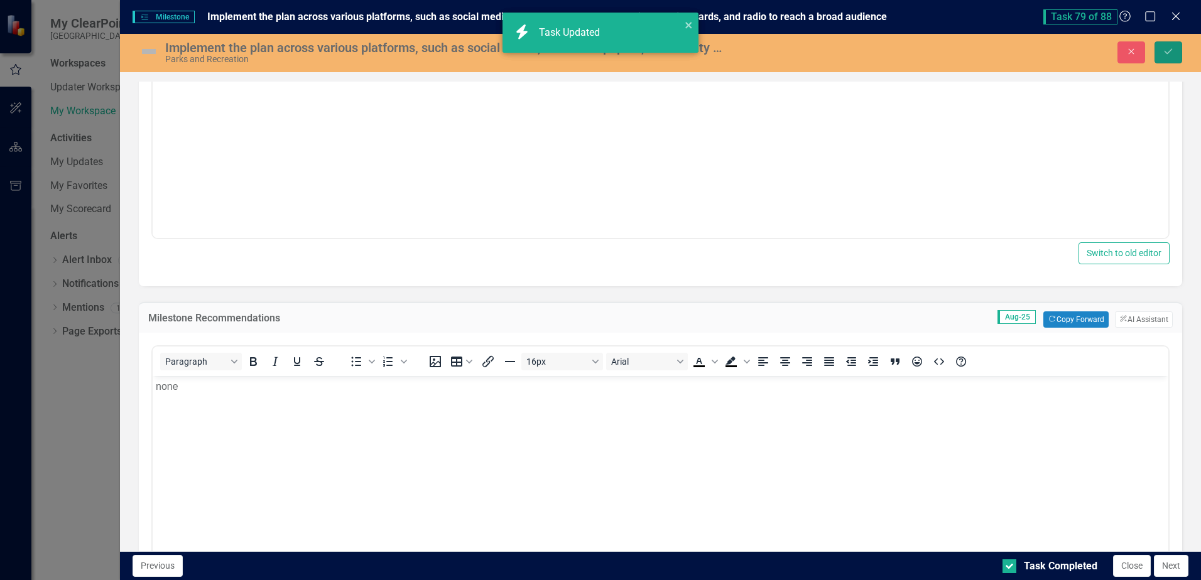
click at [1164, 53] on icon "Save" at bounding box center [1168, 51] width 11 height 9
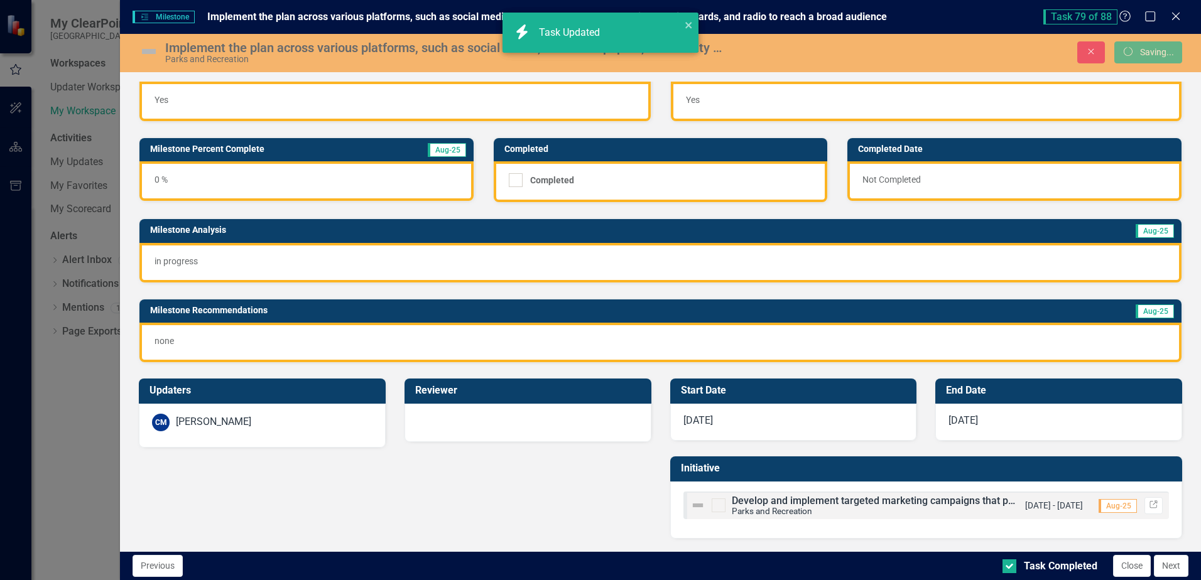
checkbox input "true"
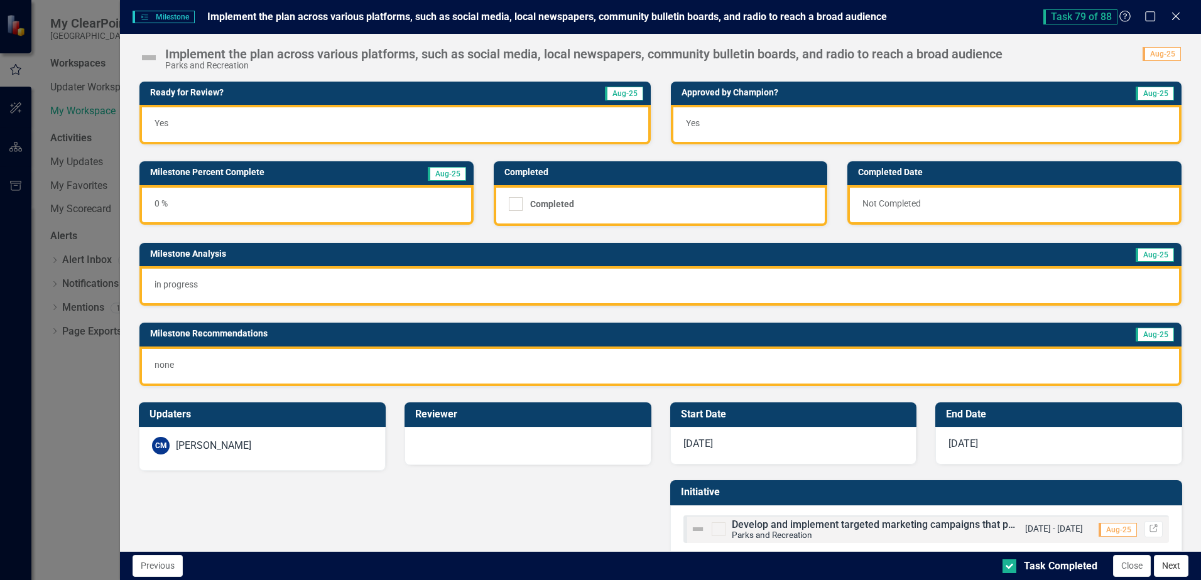
click at [1171, 565] on button "Next" at bounding box center [1171, 566] width 35 height 22
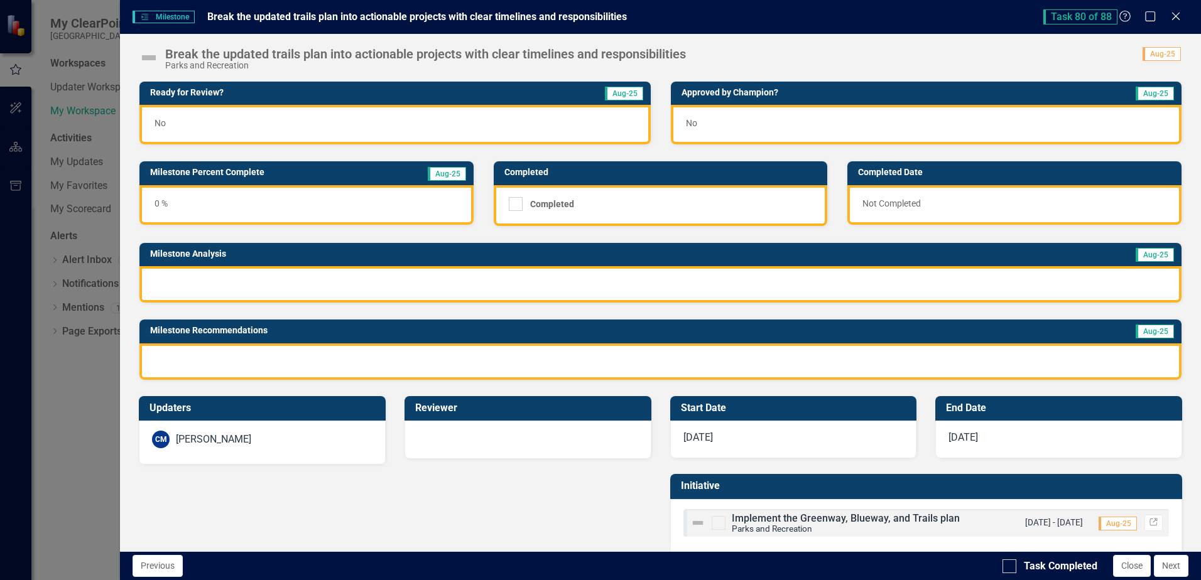
click at [182, 122] on div "No" at bounding box center [394, 125] width 511 height 40
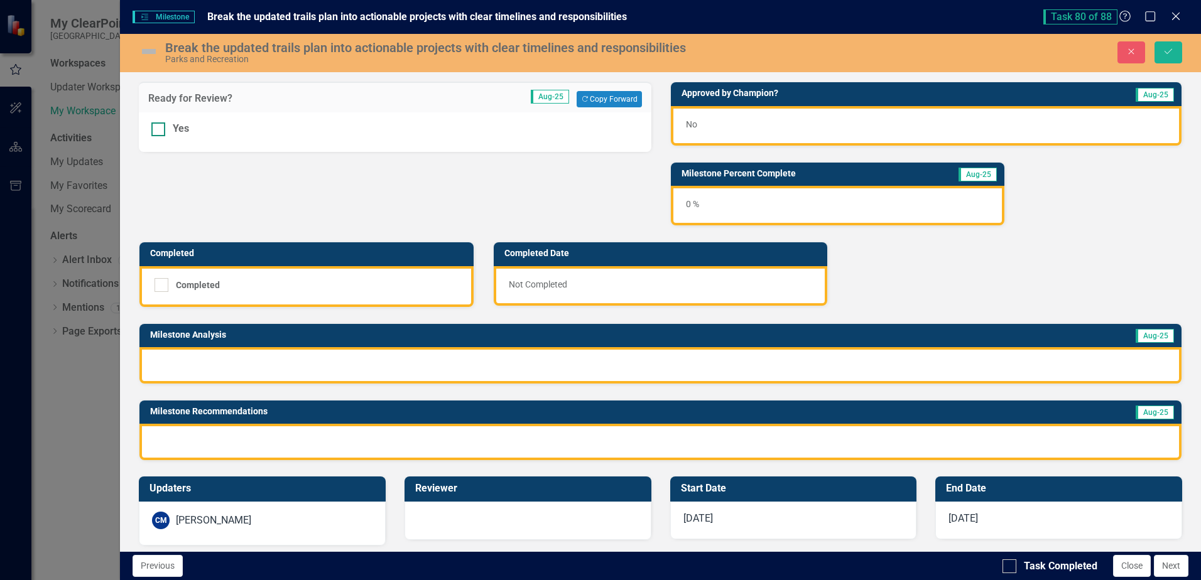
click at [165, 128] on div at bounding box center [158, 129] width 14 height 14
click at [160, 128] on input "Yes" at bounding box center [155, 126] width 8 height 8
checkbox input "true"
click at [686, 124] on span "No" at bounding box center [691, 124] width 11 height 10
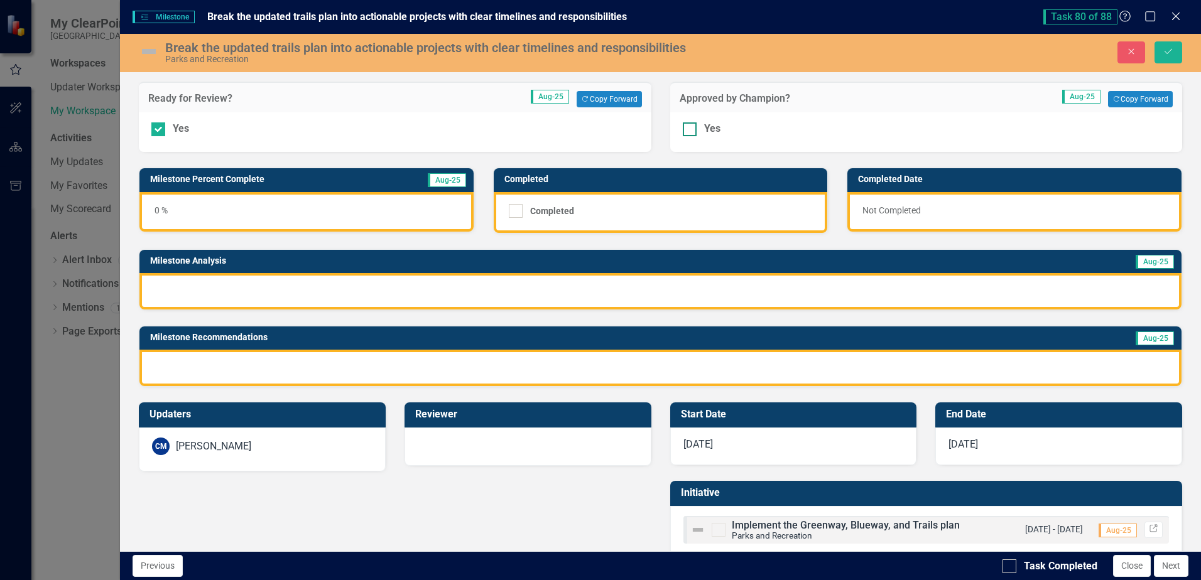
click at [683, 130] on input "Yes" at bounding box center [687, 126] width 8 height 8
checkbox input "true"
click at [342, 293] on div at bounding box center [660, 291] width 1042 height 36
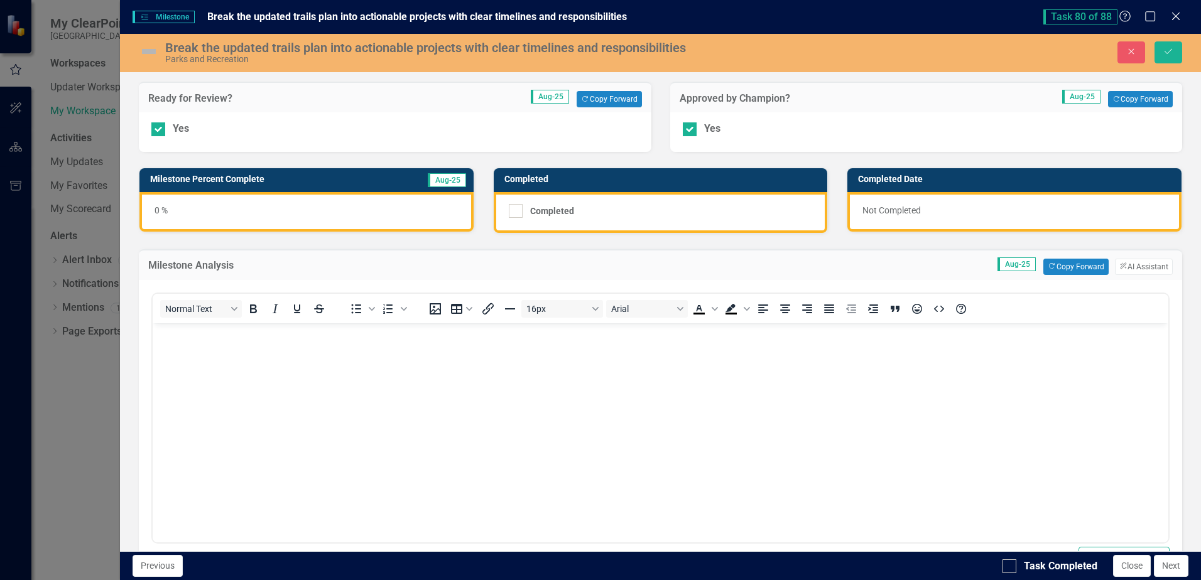
scroll to position [0, 0]
click at [1043, 271] on button "Copy Forward Copy Forward" at bounding box center [1075, 267] width 65 height 16
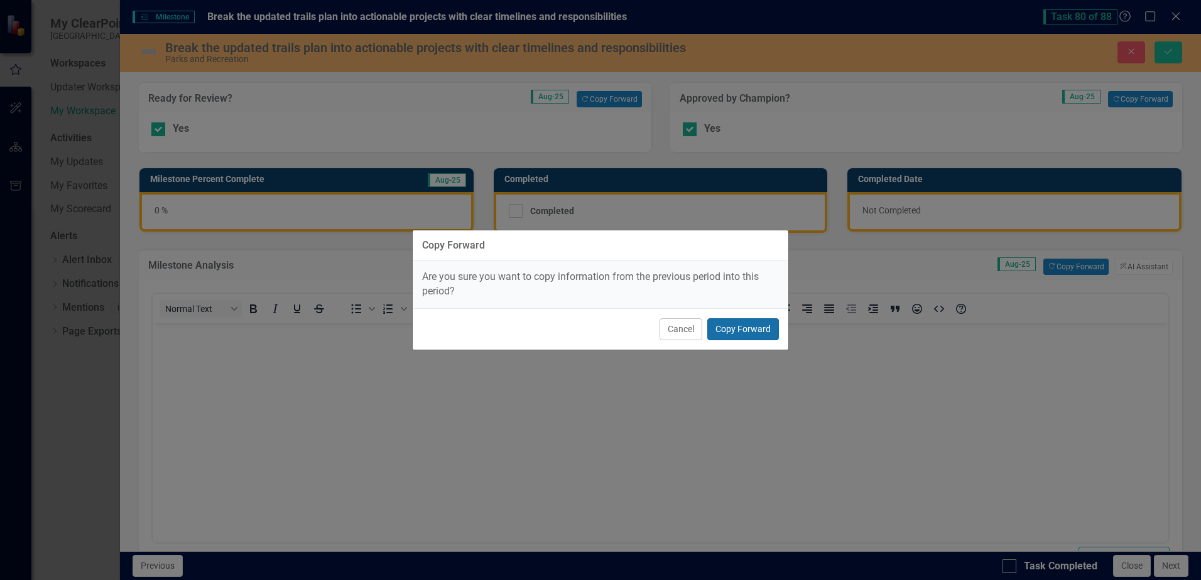
click at [749, 330] on button "Copy Forward" at bounding box center [743, 329] width 72 height 22
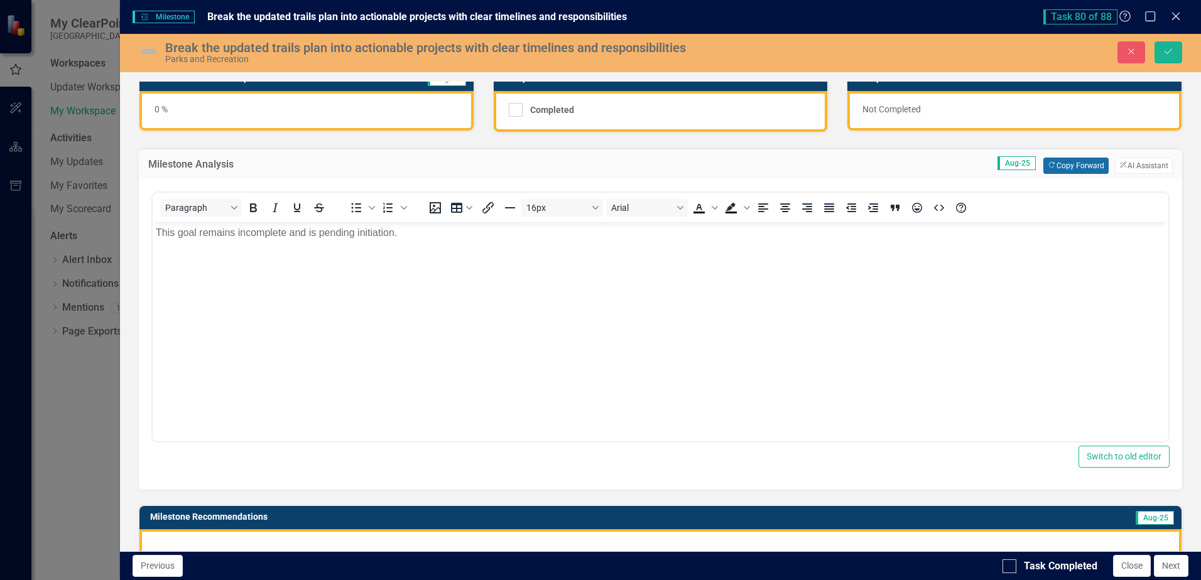
scroll to position [305, 0]
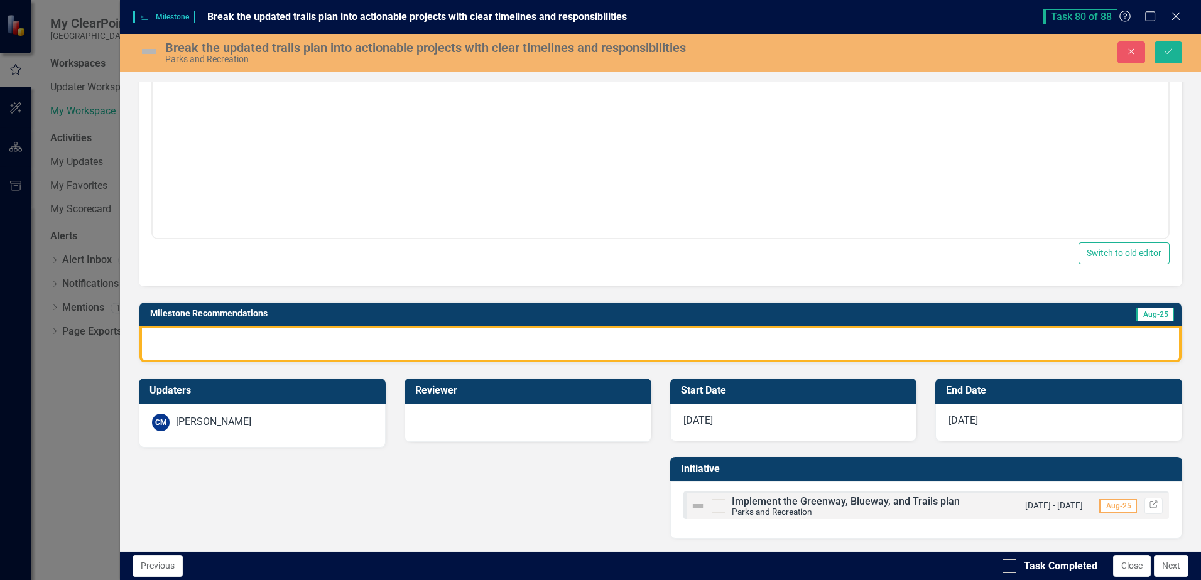
click at [668, 342] on div at bounding box center [660, 344] width 1042 height 36
click at [668, 344] on div at bounding box center [660, 344] width 1042 height 36
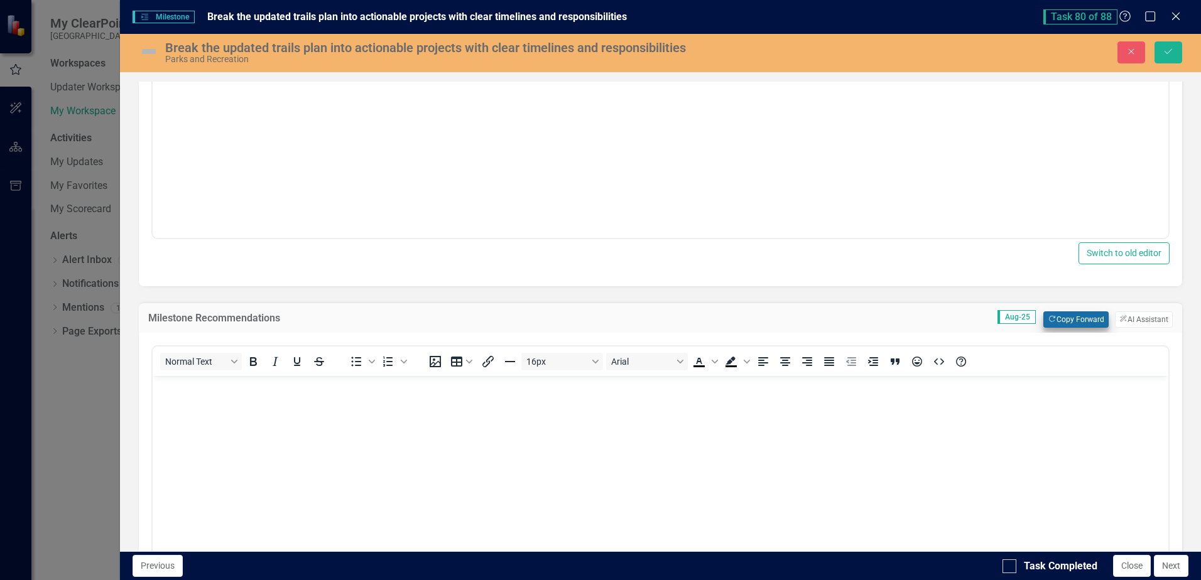
scroll to position [0, 0]
click at [1048, 320] on icon "Copy Forward" at bounding box center [1052, 319] width 8 height 7
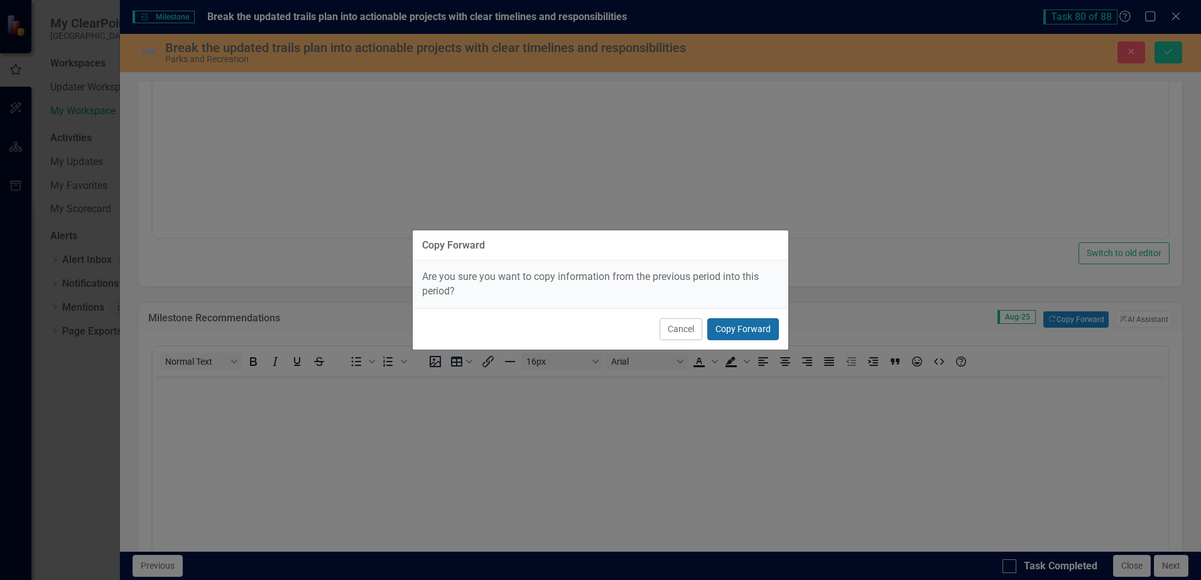
click at [754, 335] on button "Copy Forward" at bounding box center [743, 329] width 72 height 22
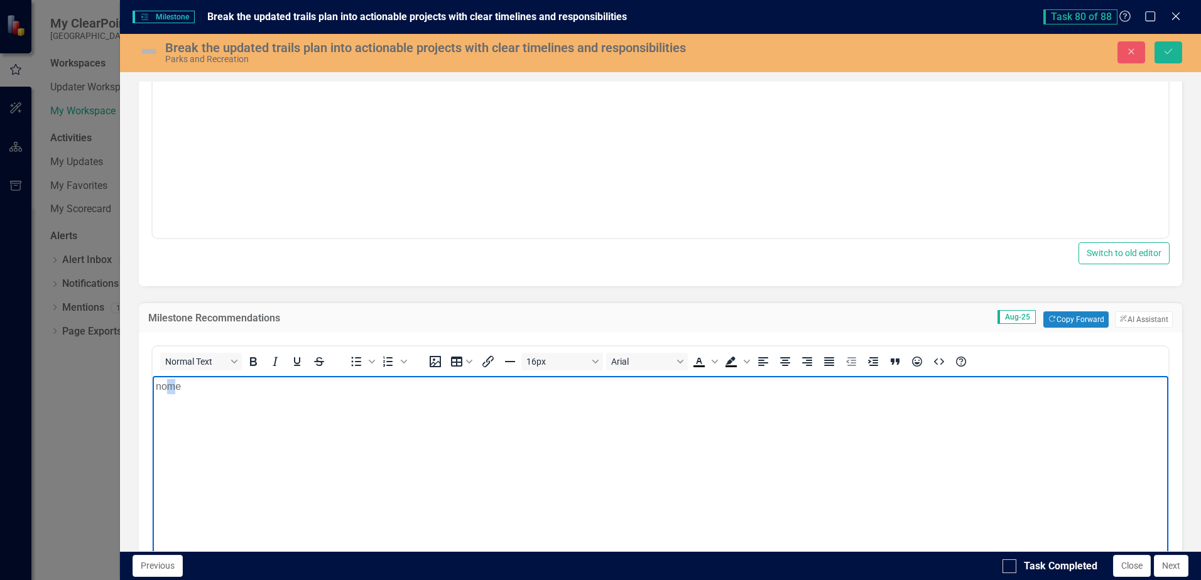
drag, startPoint x: 170, startPoint y: 385, endPoint x: 176, endPoint y: 389, distance: 7.9
click at [176, 389] on p "nome" at bounding box center [660, 386] width 1009 height 15
click at [1009, 566] on input "Task Completed" at bounding box center [1006, 564] width 8 height 8
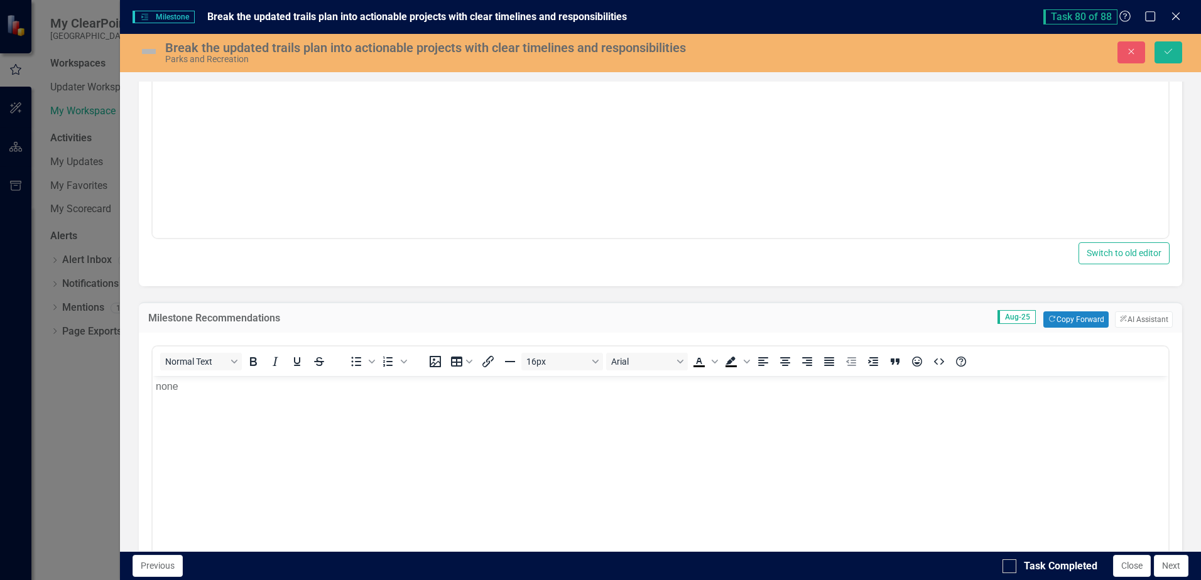
checkbox input "true"
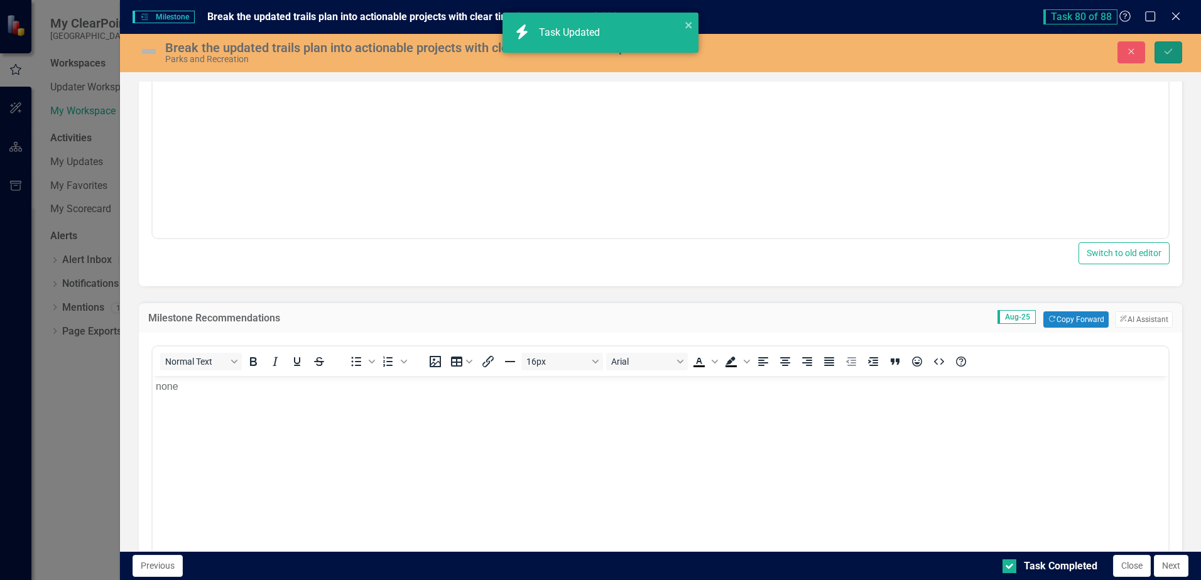
click at [1174, 50] on button "Save" at bounding box center [1168, 52] width 28 height 22
checkbox input "true"
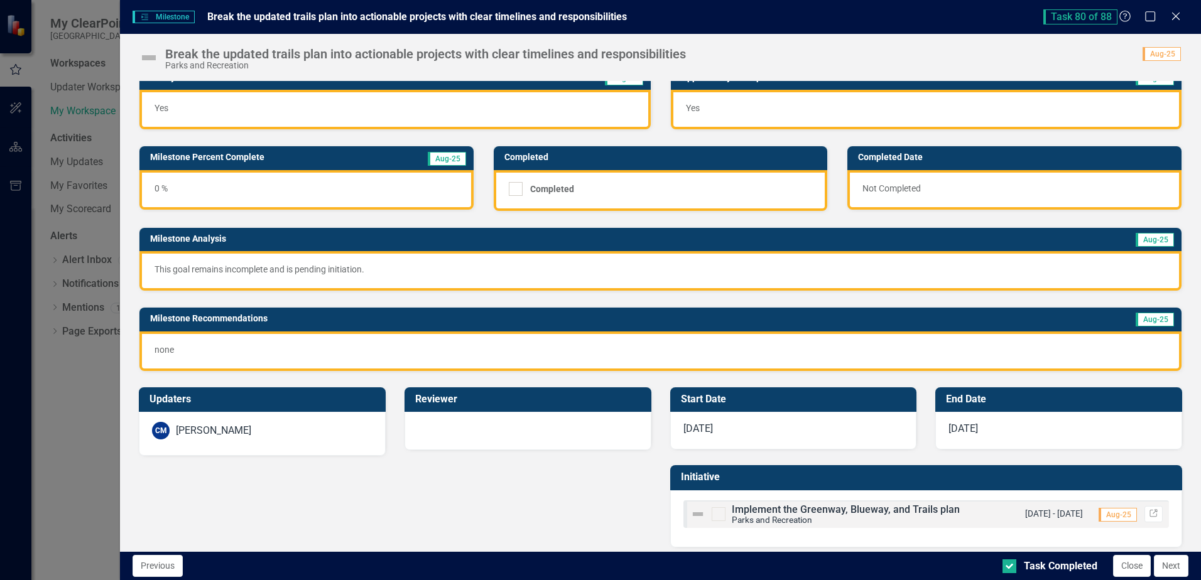
scroll to position [24, 0]
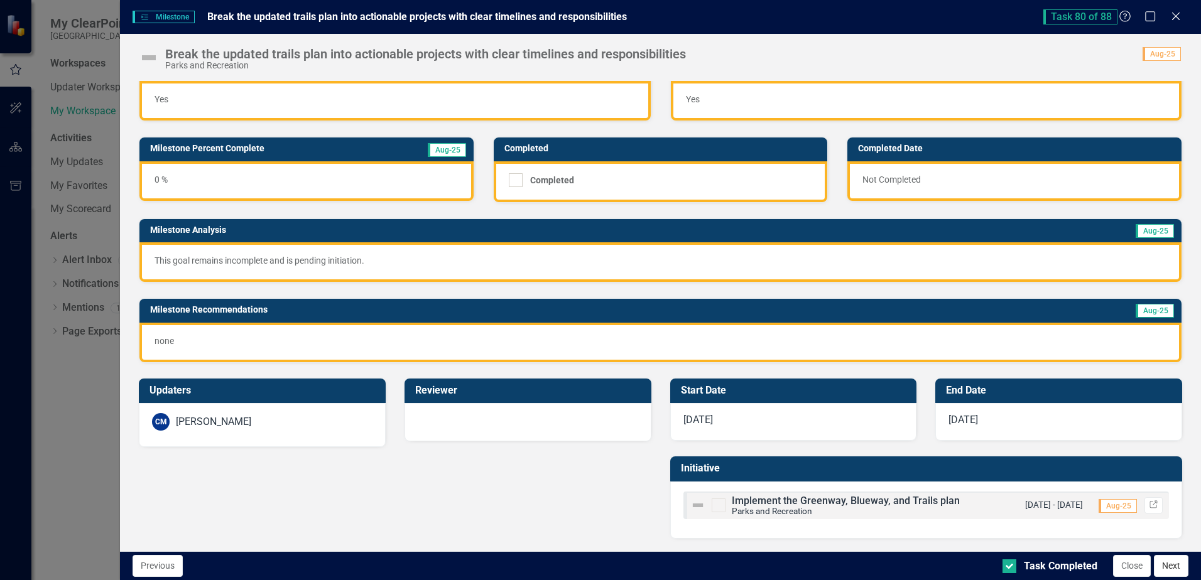
click at [1176, 573] on button "Next" at bounding box center [1171, 566] width 35 height 22
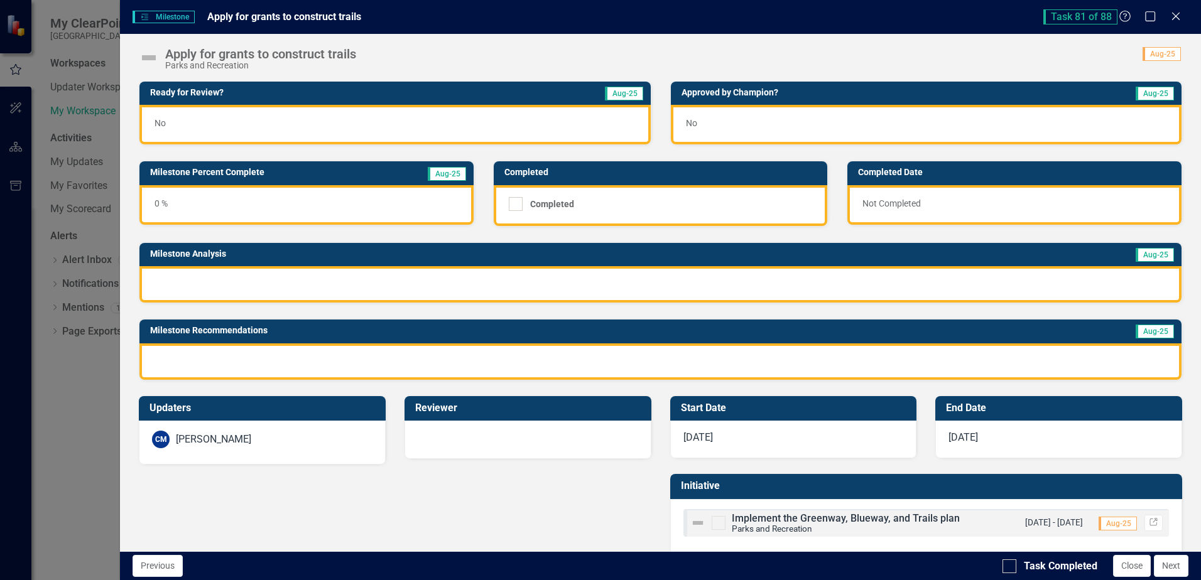
click at [248, 120] on div "No" at bounding box center [394, 125] width 511 height 40
click at [249, 120] on div "No" at bounding box center [394, 125] width 511 height 40
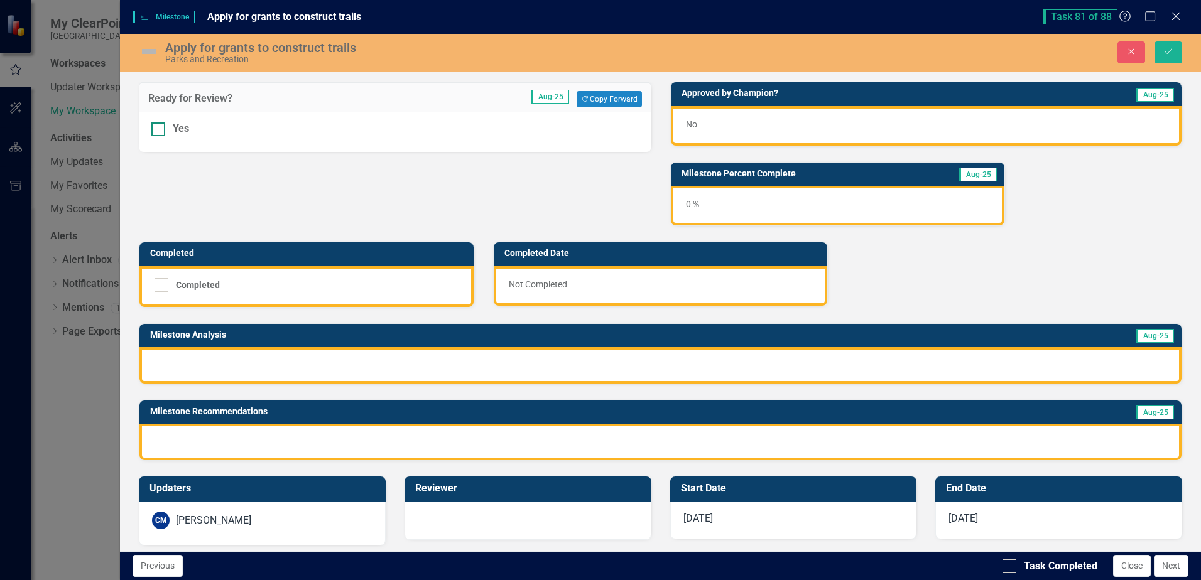
click at [160, 127] on div at bounding box center [158, 129] width 14 height 14
click at [160, 127] on input "Yes" at bounding box center [155, 126] width 8 height 8
checkbox input "true"
click at [844, 122] on div "No" at bounding box center [926, 126] width 511 height 40
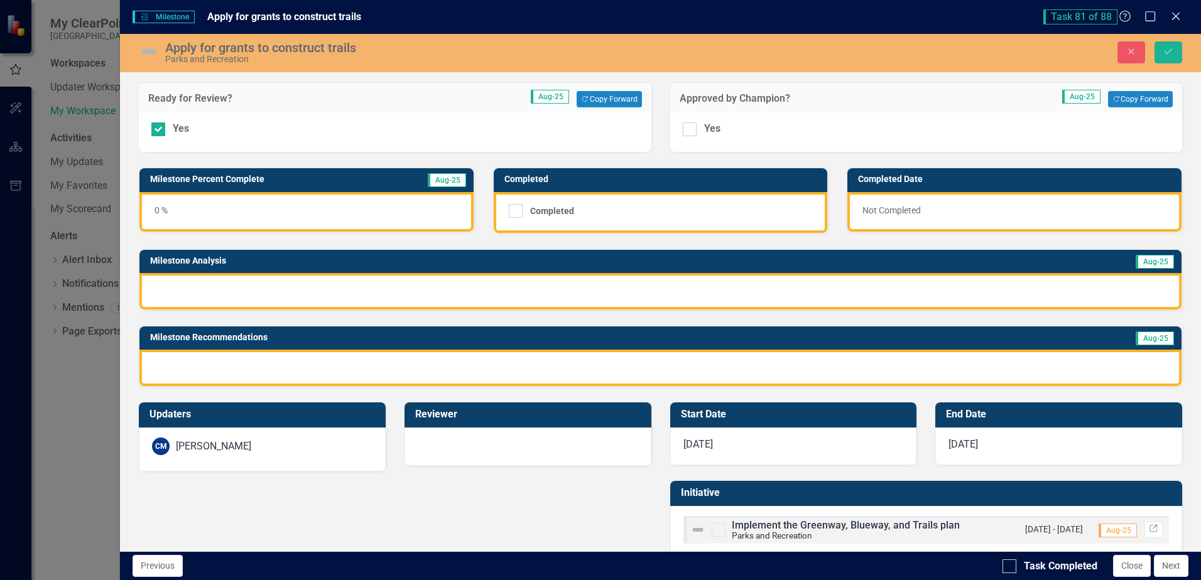
click at [683, 129] on input "Yes" at bounding box center [687, 126] width 8 height 8
checkbox input "true"
click at [572, 290] on div at bounding box center [660, 291] width 1042 height 36
click at [572, 292] on div at bounding box center [660, 291] width 1042 height 36
click at [501, 288] on div at bounding box center [660, 291] width 1042 height 36
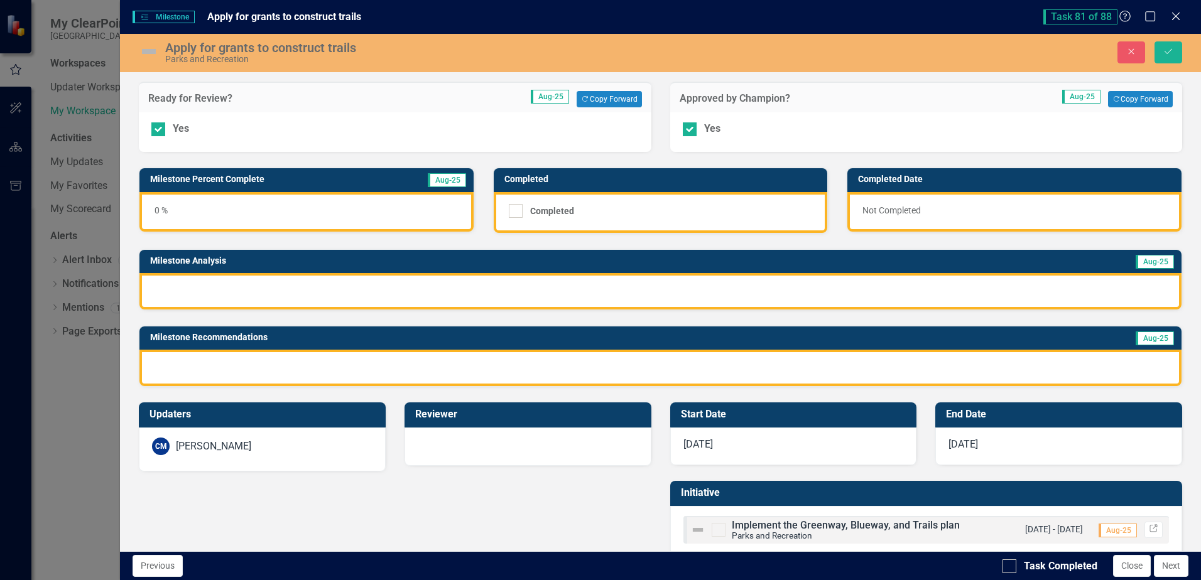
click at [501, 288] on div at bounding box center [660, 291] width 1042 height 36
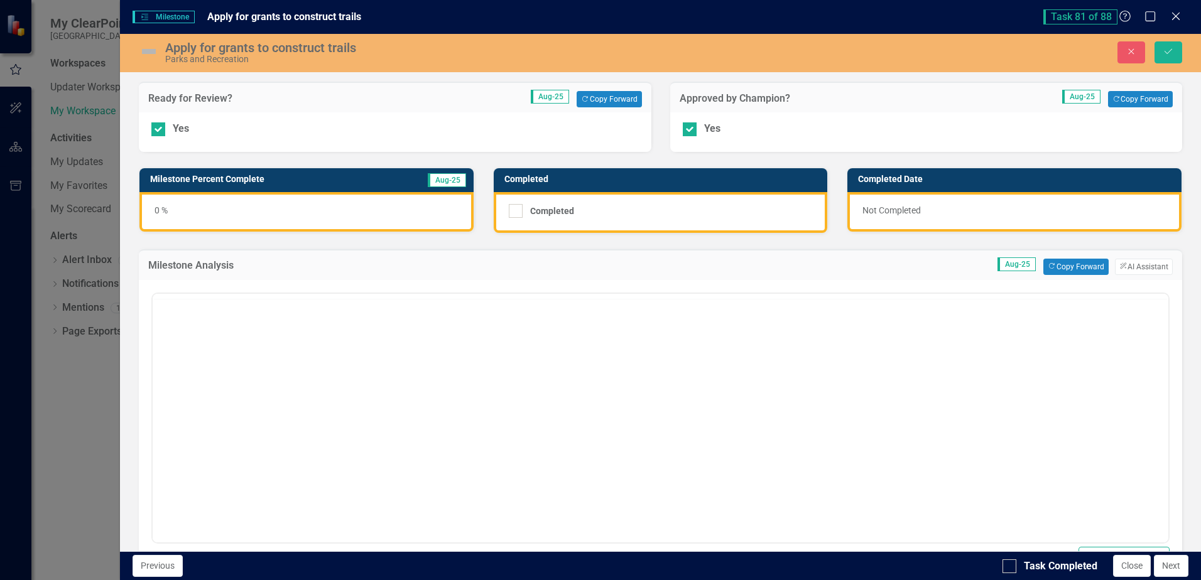
scroll to position [0, 0]
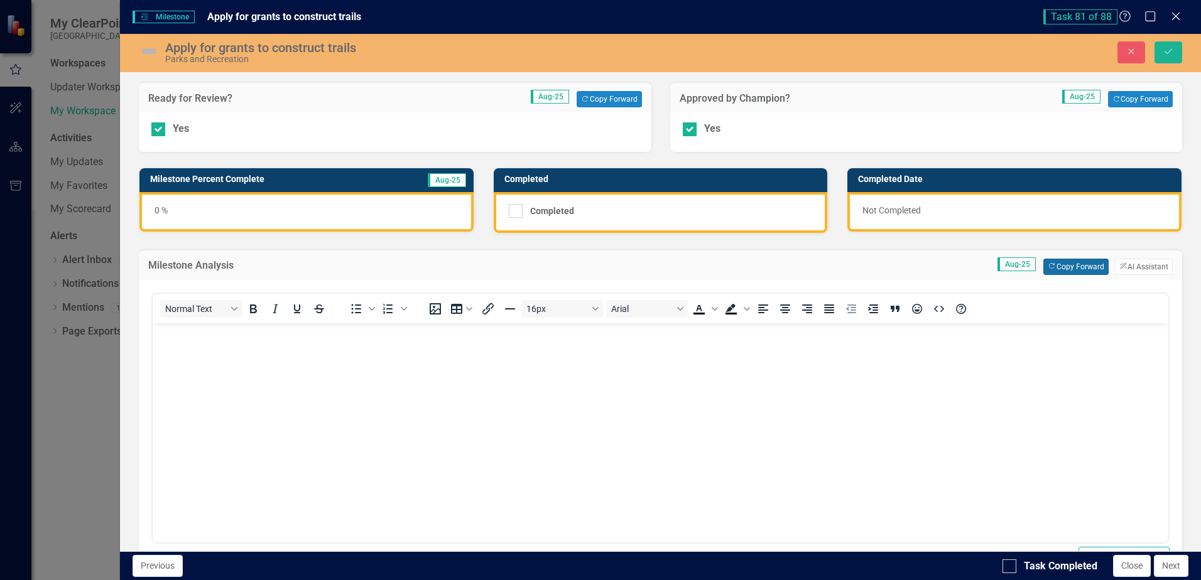
click at [1086, 271] on button "Copy Forward Copy Forward" at bounding box center [1075, 267] width 65 height 16
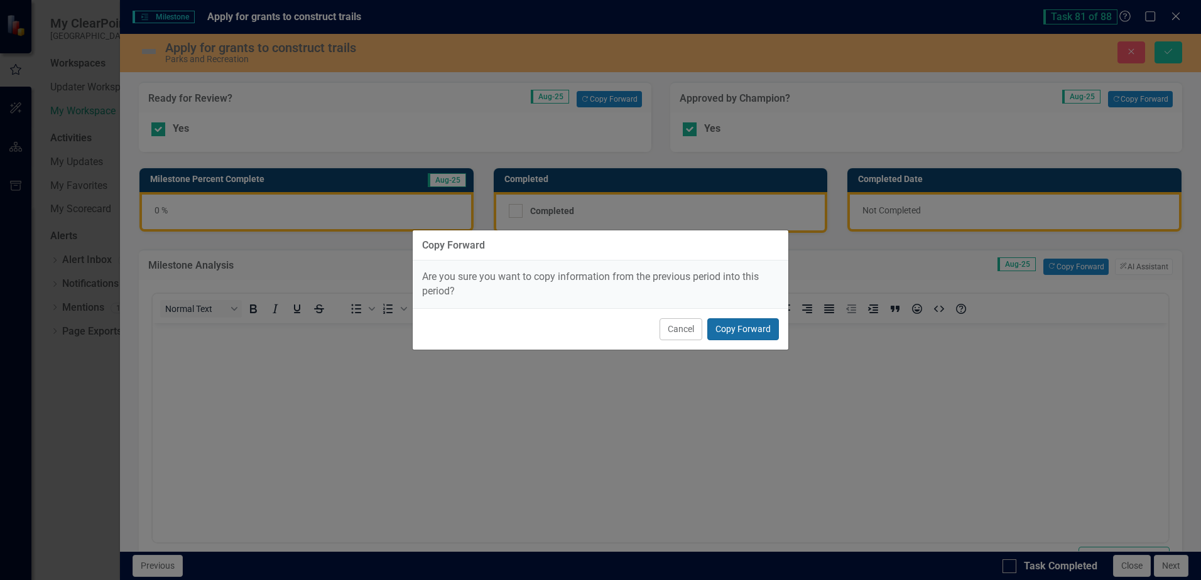
click at [758, 333] on button "Copy Forward" at bounding box center [743, 329] width 72 height 22
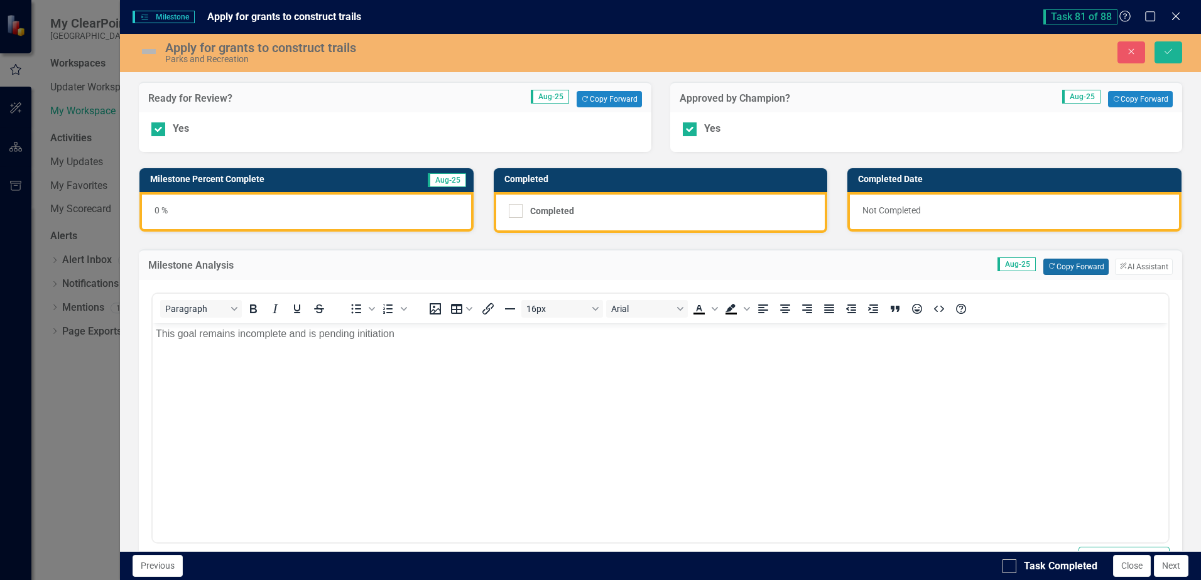
scroll to position [305, 0]
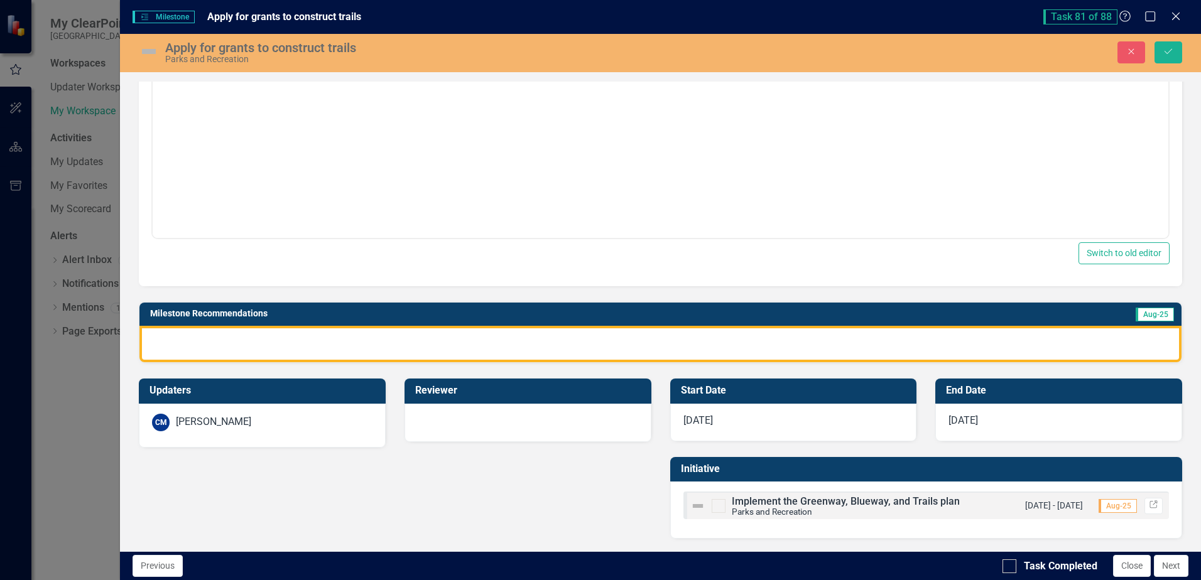
click at [504, 343] on div at bounding box center [660, 344] width 1042 height 36
click at [506, 340] on div at bounding box center [660, 344] width 1042 height 36
click at [487, 343] on div at bounding box center [660, 344] width 1042 height 36
click at [493, 344] on div at bounding box center [660, 344] width 1042 height 36
click at [192, 344] on div at bounding box center [660, 344] width 1042 height 36
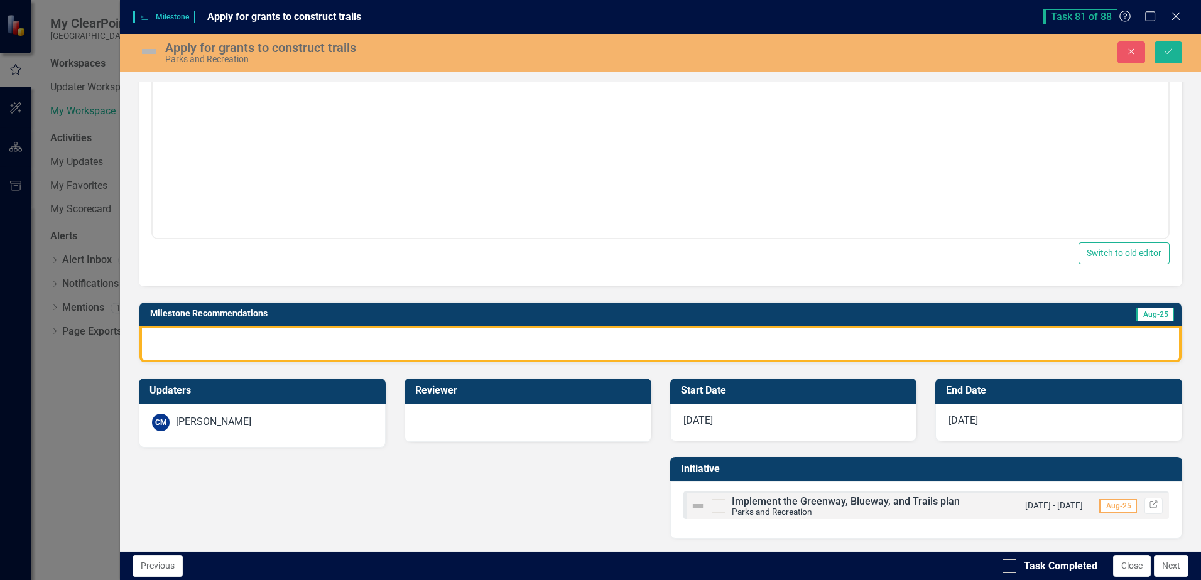
click at [192, 344] on div at bounding box center [660, 344] width 1042 height 36
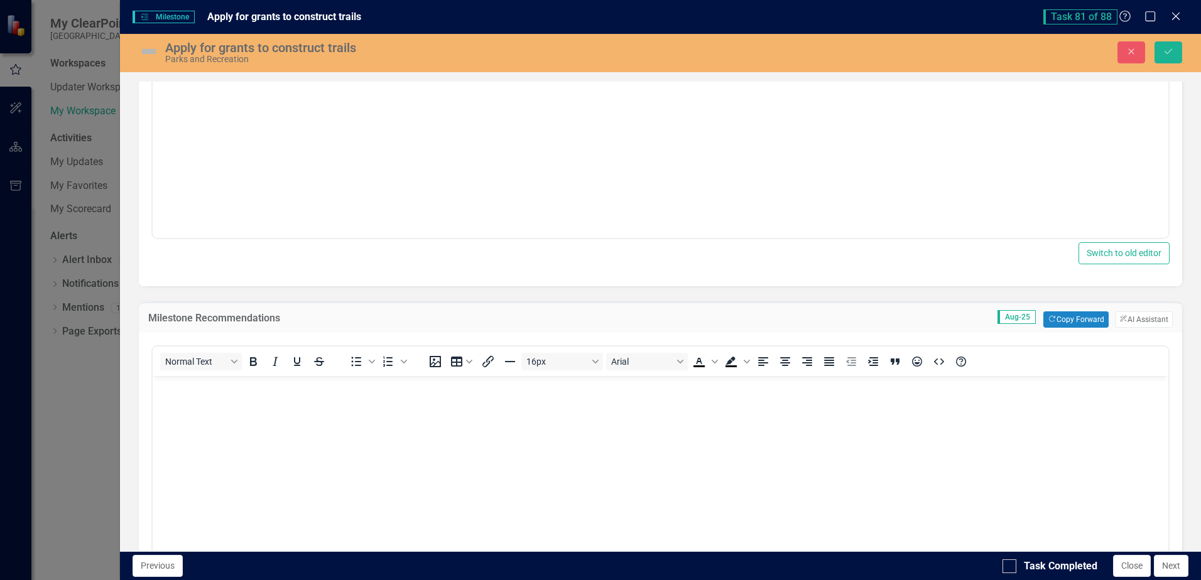
scroll to position [0, 0]
click at [1084, 314] on button "Copy Forward Copy Forward" at bounding box center [1075, 320] width 65 height 16
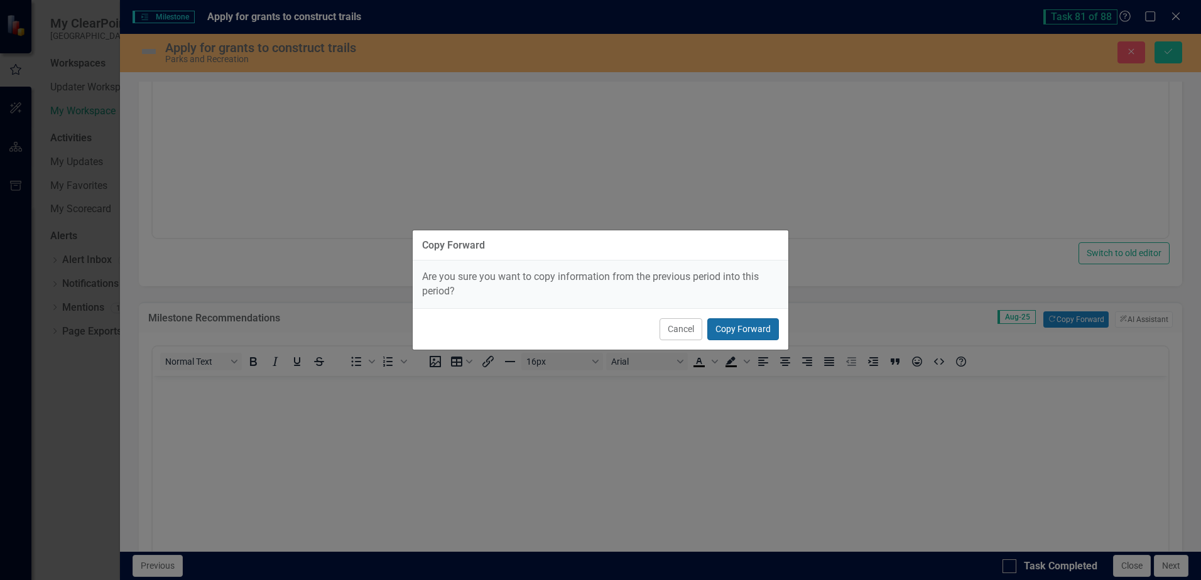
click at [751, 326] on button "Copy Forward" at bounding box center [743, 329] width 72 height 22
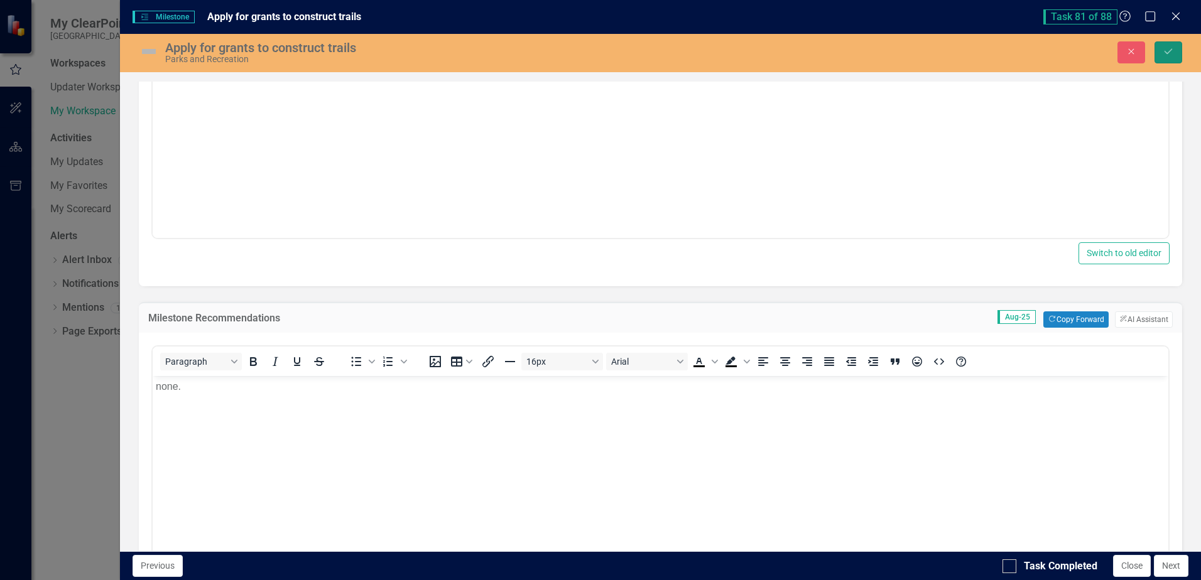
click at [1158, 41] on button "Save" at bounding box center [1168, 52] width 28 height 22
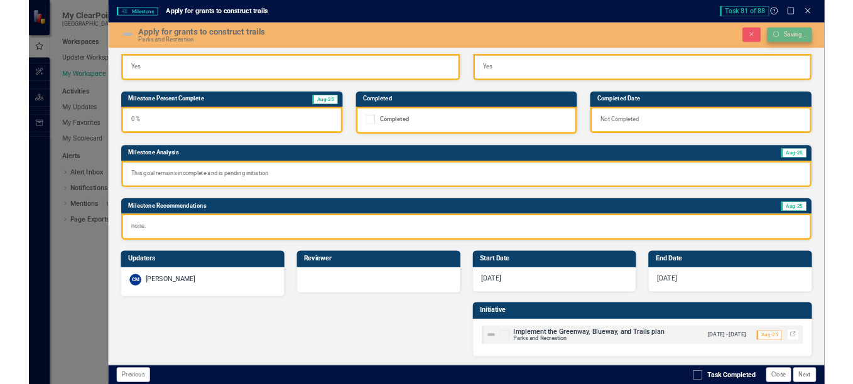
scroll to position [24, 0]
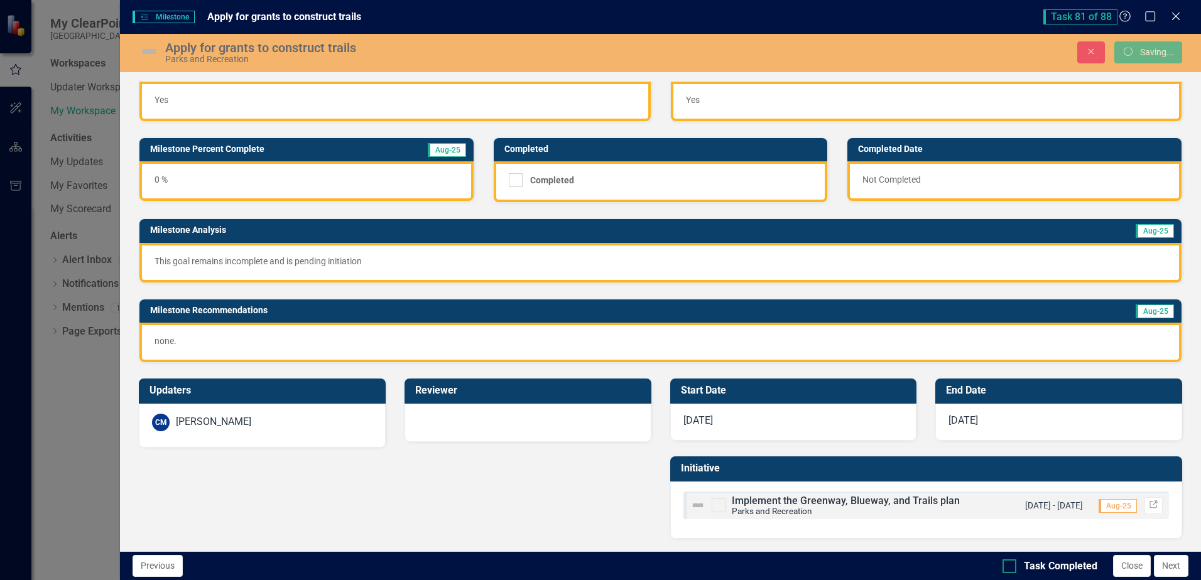
click at [1012, 572] on div at bounding box center [1009, 567] width 14 height 14
click at [1011, 568] on input "Task Completed" at bounding box center [1006, 564] width 8 height 8
checkbox input "true"
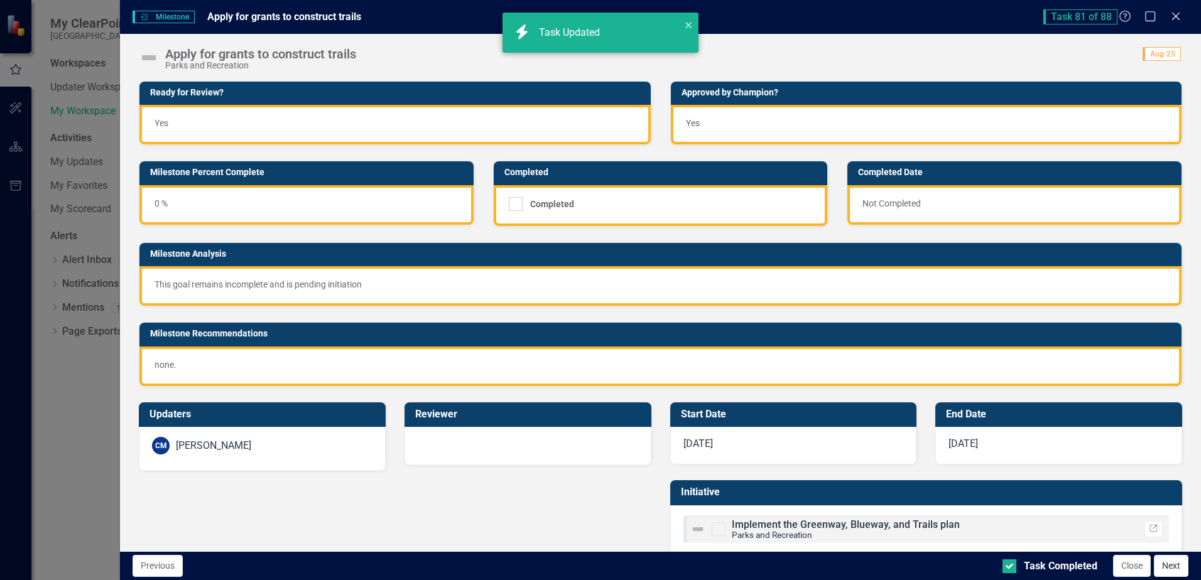
checkbox input "true"
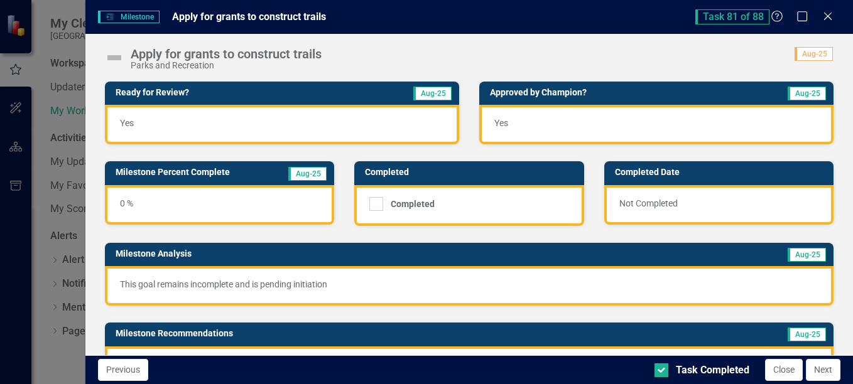
click at [460, 104] on div "Ready for Review? Aug-25 Yes" at bounding box center [282, 105] width 374 height 80
click at [832, 365] on button "Next" at bounding box center [823, 370] width 35 height 22
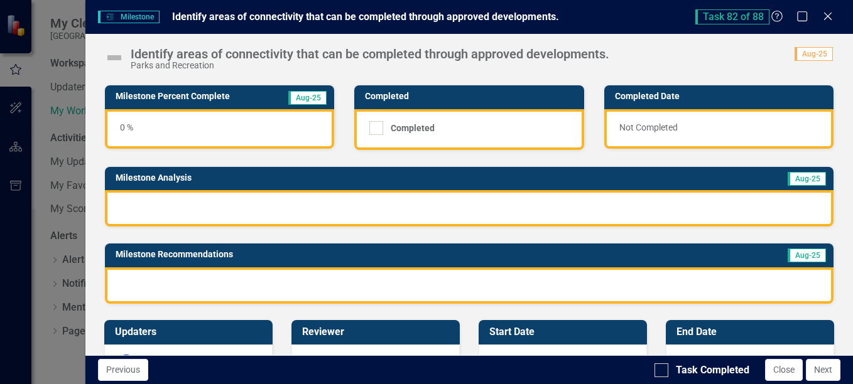
scroll to position [0, 0]
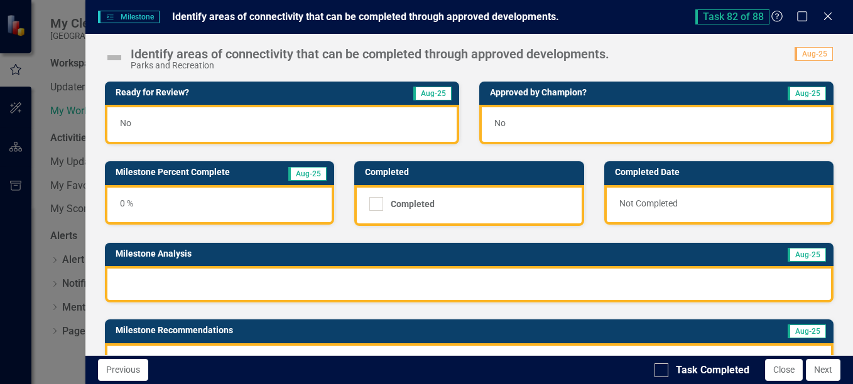
click at [354, 119] on div "No" at bounding box center [282, 125] width 354 height 40
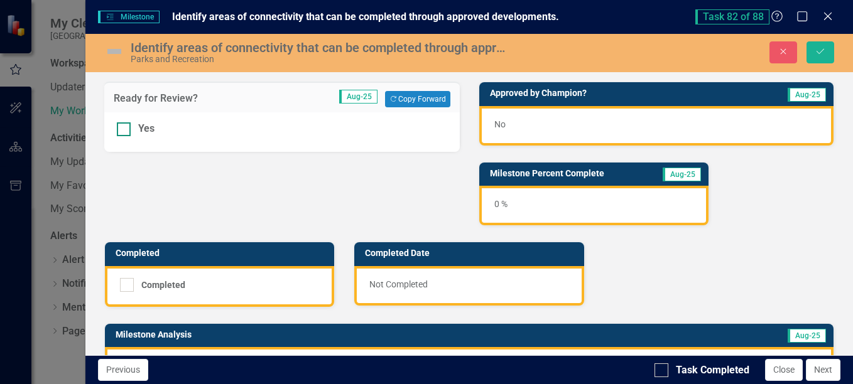
click at [124, 134] on div at bounding box center [124, 129] width 14 height 14
click at [124, 131] on input "Yes" at bounding box center [121, 126] width 8 height 8
checkbox input "true"
click at [639, 125] on div "No" at bounding box center [656, 126] width 354 height 40
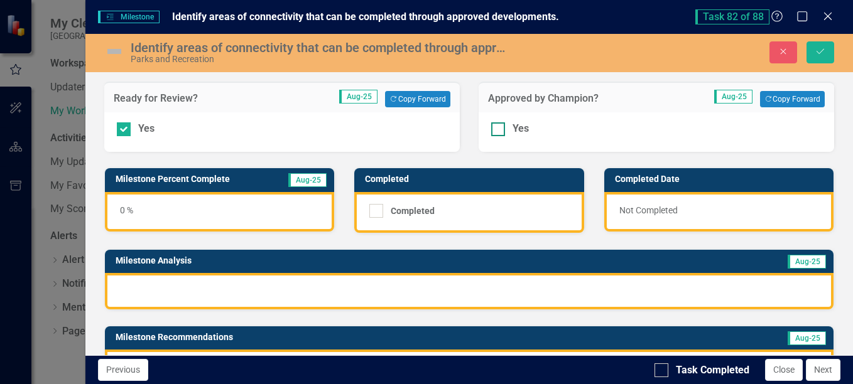
click at [496, 132] on div at bounding box center [498, 129] width 14 height 14
click at [496, 131] on input "Yes" at bounding box center [495, 126] width 8 height 8
checkbox input "true"
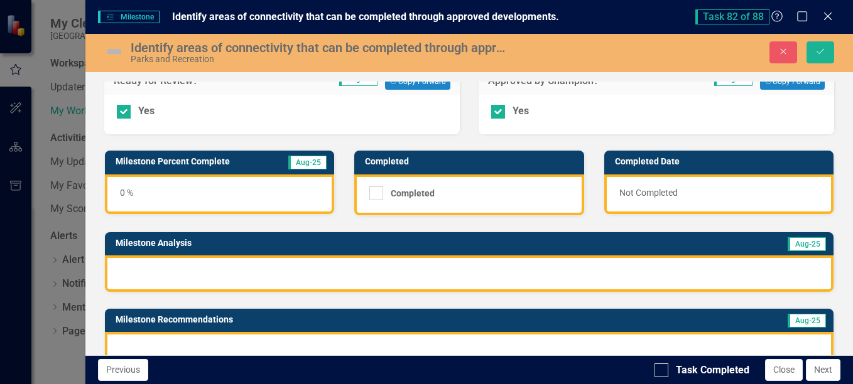
scroll to position [63, 0]
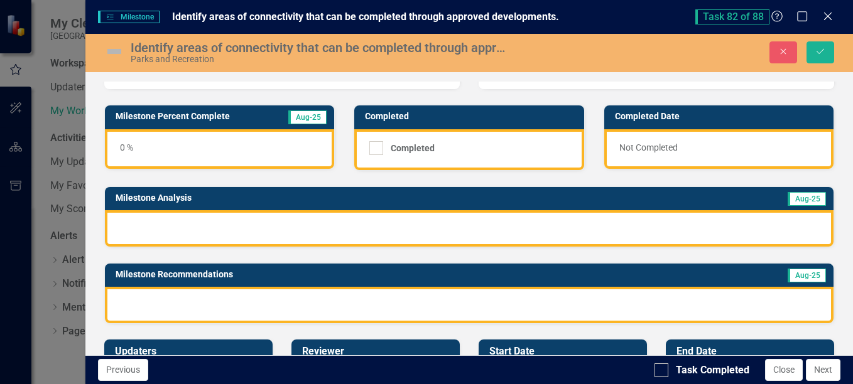
click at [287, 227] on div at bounding box center [469, 228] width 729 height 36
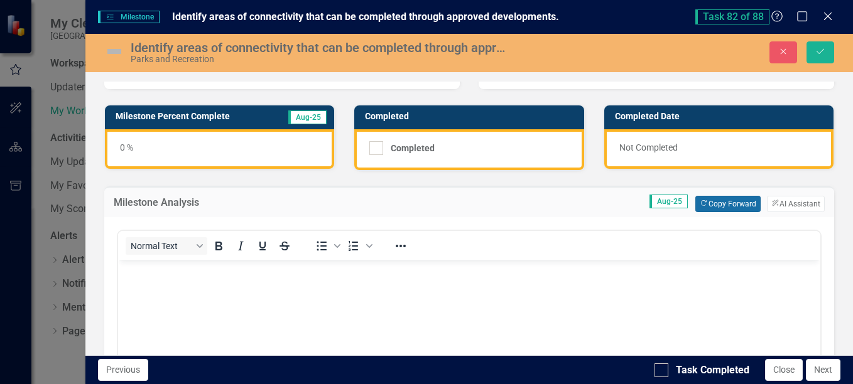
click at [724, 201] on button "Copy Forward Copy Forward" at bounding box center [727, 204] width 65 height 16
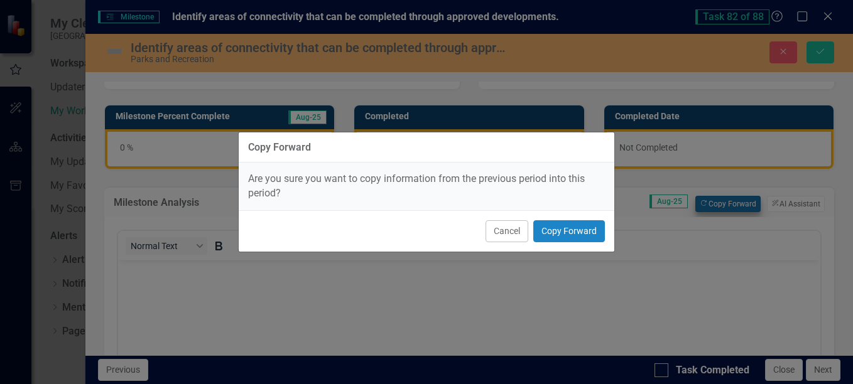
scroll to position [0, 0]
click at [583, 234] on button "Copy Forward" at bounding box center [569, 231] width 72 height 22
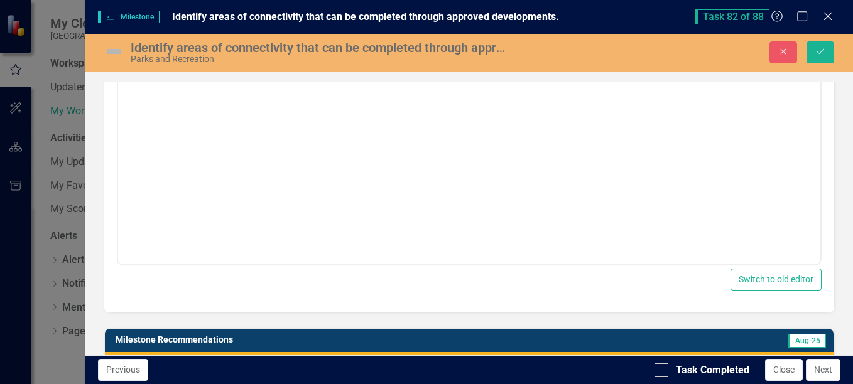
scroll to position [377, 0]
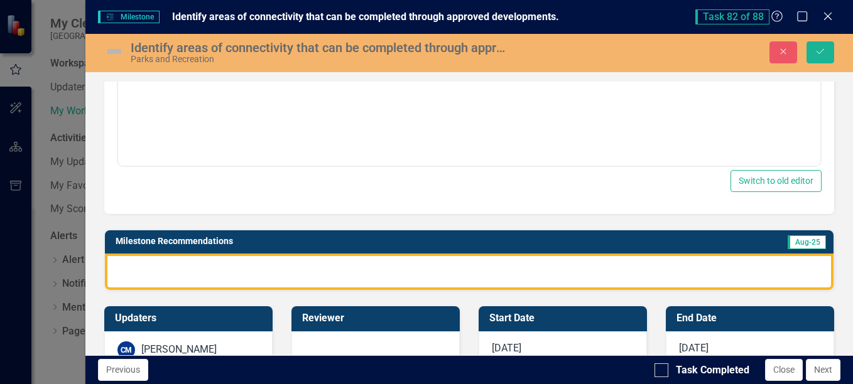
click at [717, 271] on div at bounding box center [469, 272] width 729 height 36
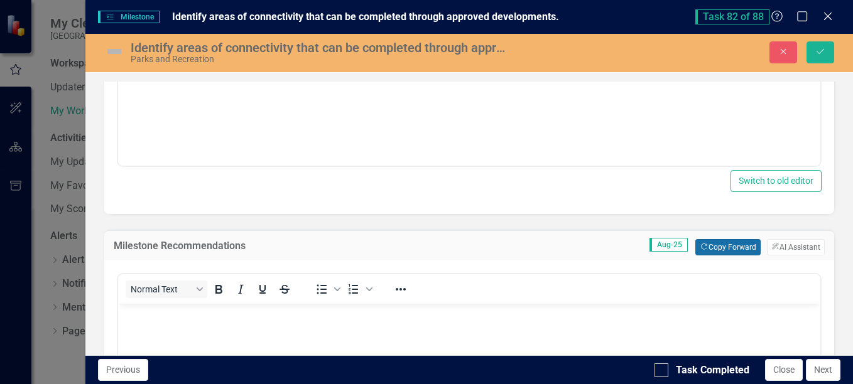
scroll to position [0, 0]
click at [714, 247] on button "Copy Forward Copy Forward" at bounding box center [727, 247] width 65 height 16
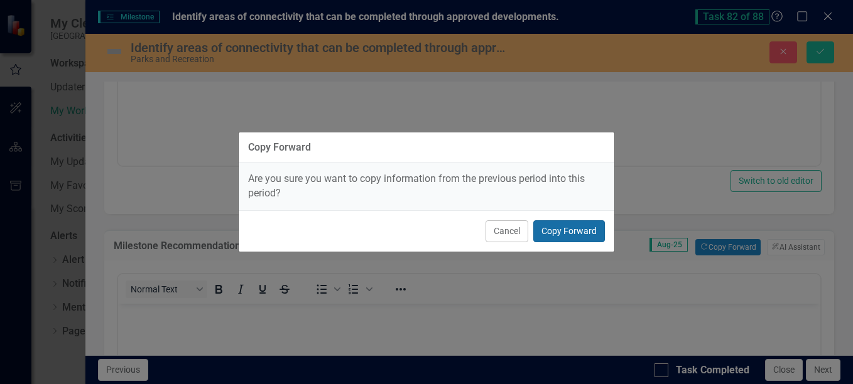
click at [588, 234] on button "Copy Forward" at bounding box center [569, 231] width 72 height 22
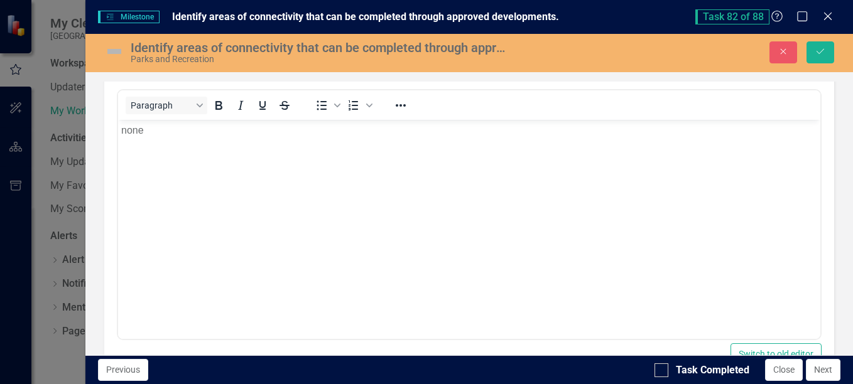
scroll to position [565, 0]
click at [661, 371] on input "Task Completed" at bounding box center [658, 368] width 8 height 8
checkbox input "true"
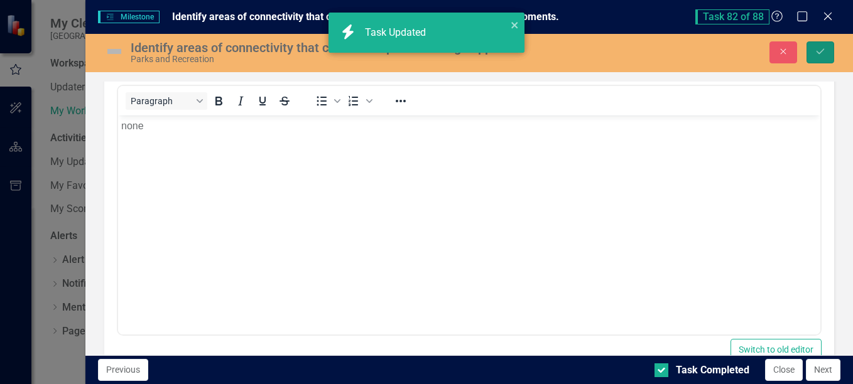
click at [828, 48] on button "Save" at bounding box center [820, 52] width 28 height 22
checkbox input "true"
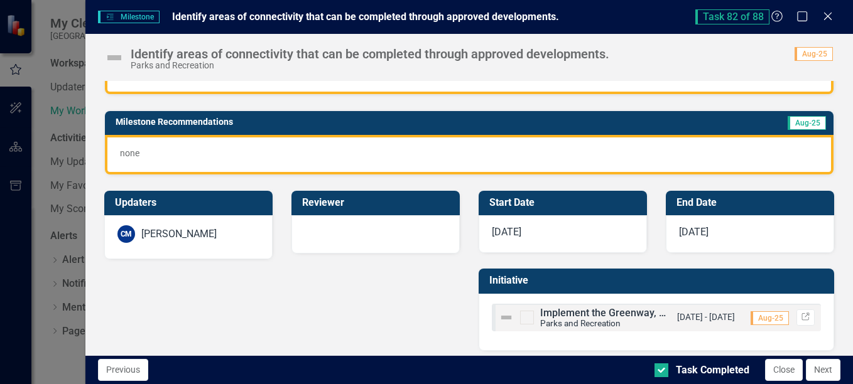
scroll to position [220, 0]
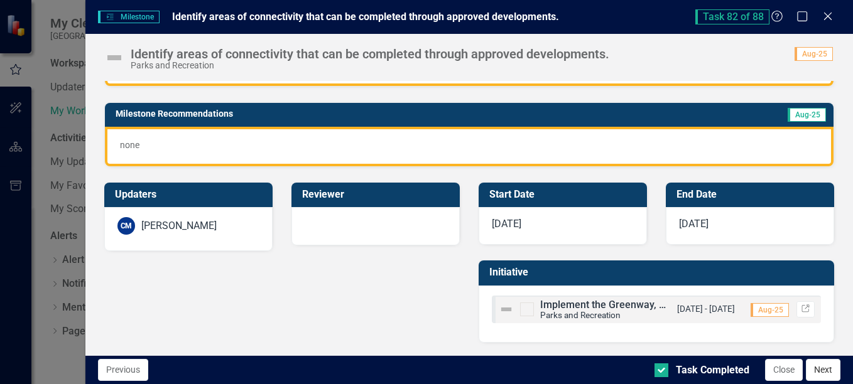
click at [828, 367] on button "Next" at bounding box center [823, 370] width 35 height 22
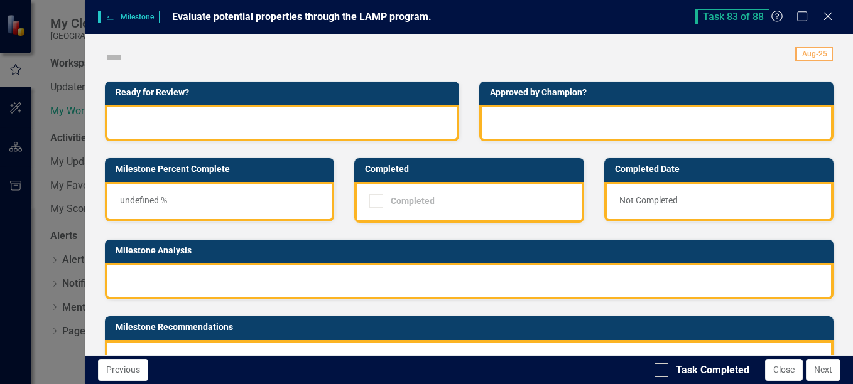
click at [347, 127] on div at bounding box center [282, 123] width 354 height 36
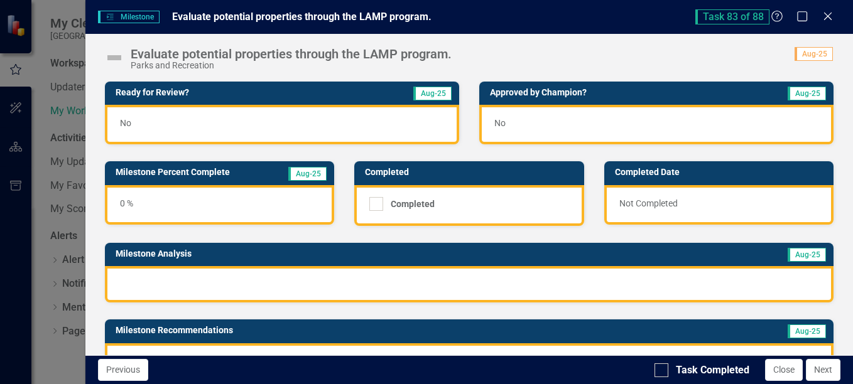
click at [347, 127] on div "No" at bounding box center [282, 125] width 354 height 40
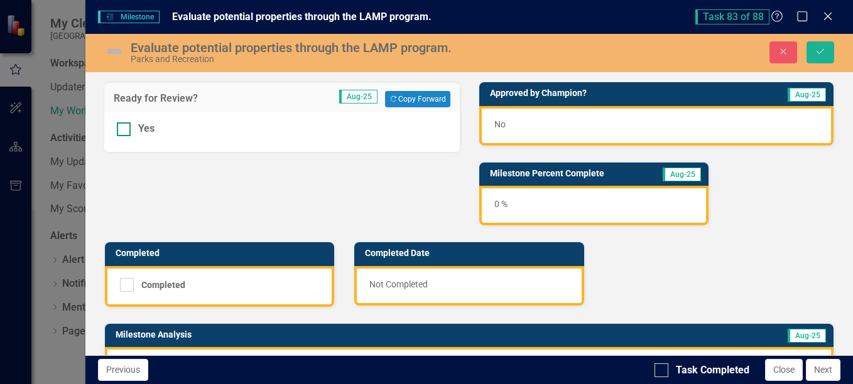
click at [124, 128] on input "Yes" at bounding box center [121, 126] width 8 height 8
checkbox input "true"
click at [567, 117] on div "No" at bounding box center [656, 126] width 354 height 40
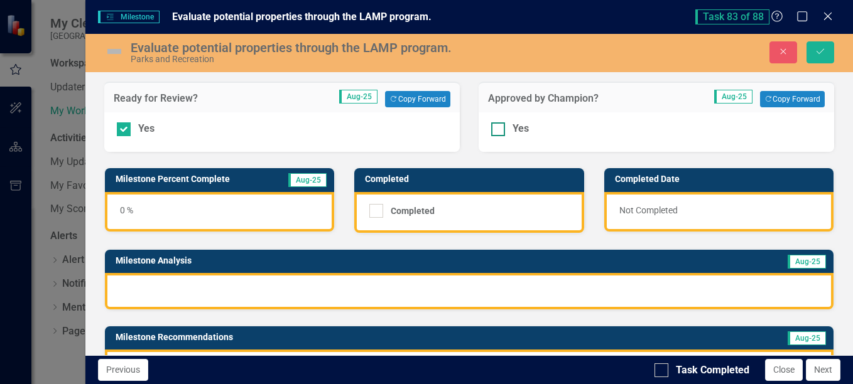
click at [491, 128] on input "Yes" at bounding box center [495, 126] width 8 height 8
checkbox input "true"
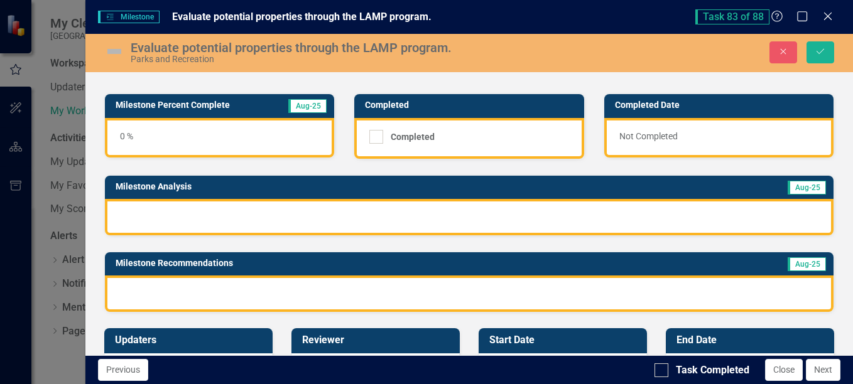
scroll to position [126, 0]
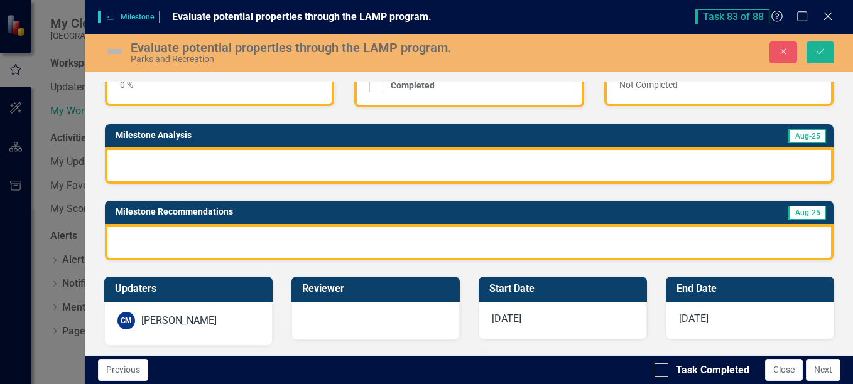
click at [355, 164] on div at bounding box center [469, 166] width 729 height 36
click at [356, 164] on div at bounding box center [469, 166] width 729 height 36
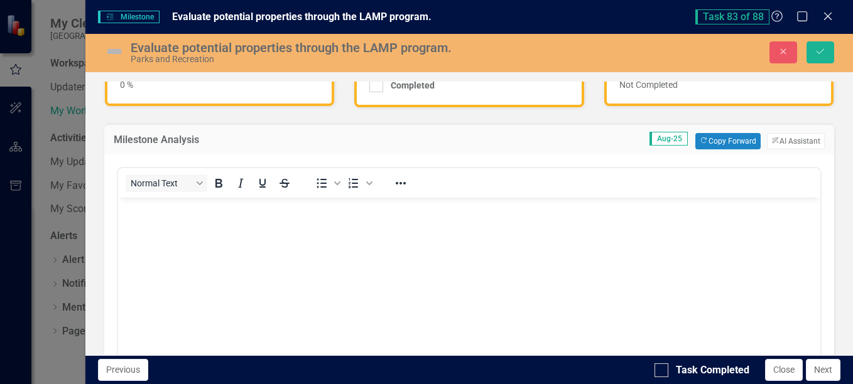
scroll to position [0, 0]
click at [718, 140] on button "Copy Forward Copy Forward" at bounding box center [727, 141] width 65 height 16
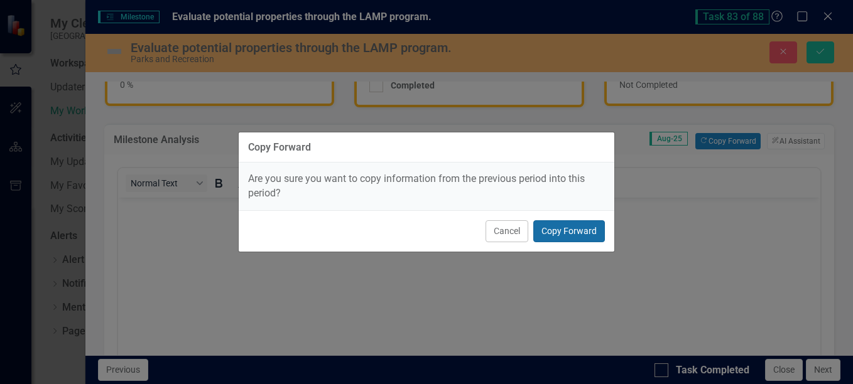
click at [577, 226] on button "Copy Forward" at bounding box center [569, 231] width 72 height 22
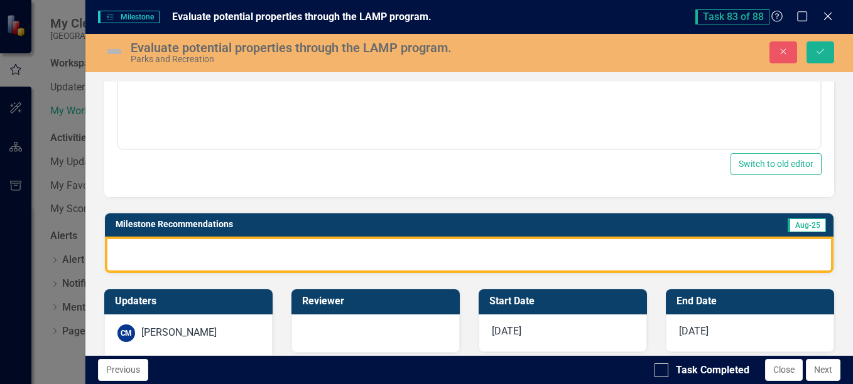
scroll to position [440, 0]
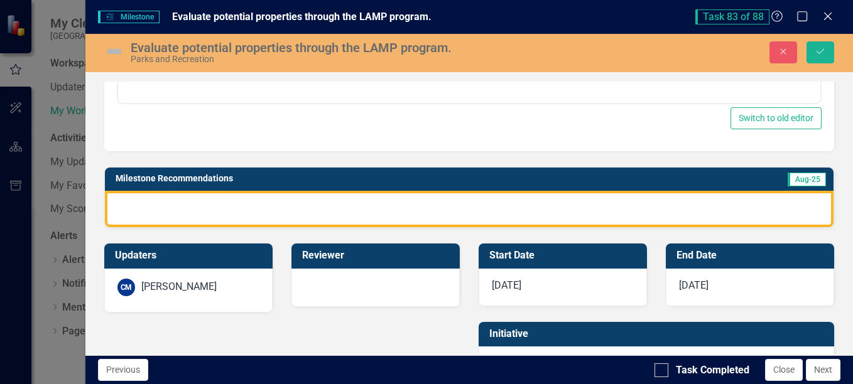
click at [463, 252] on div "Reviewer" at bounding box center [375, 267] width 187 height 79
click at [472, 209] on div at bounding box center [469, 209] width 729 height 36
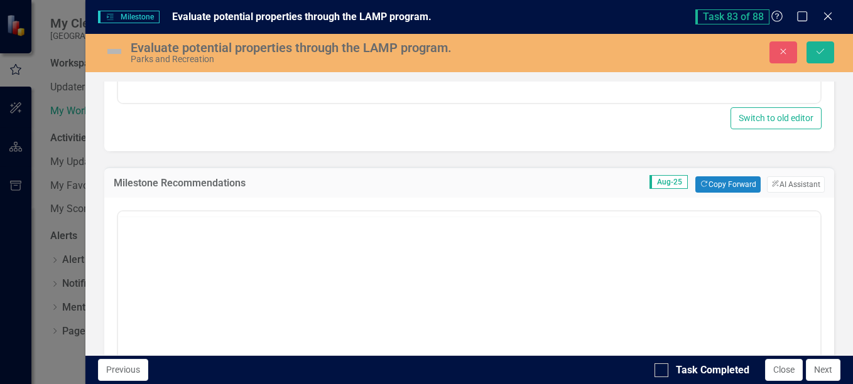
scroll to position [0, 0]
click at [735, 186] on button "Copy Forward Copy Forward" at bounding box center [727, 184] width 65 height 16
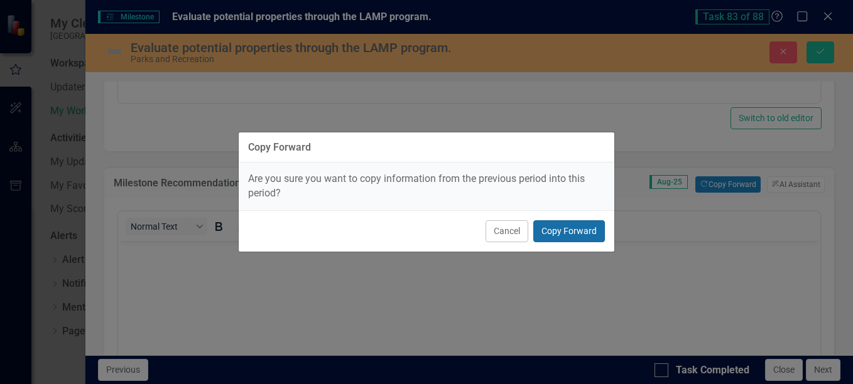
click at [574, 230] on button "Copy Forward" at bounding box center [569, 231] width 72 height 22
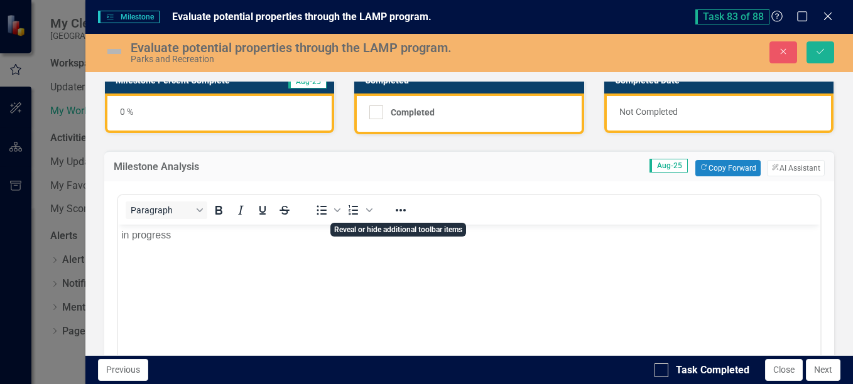
scroll to position [126, 0]
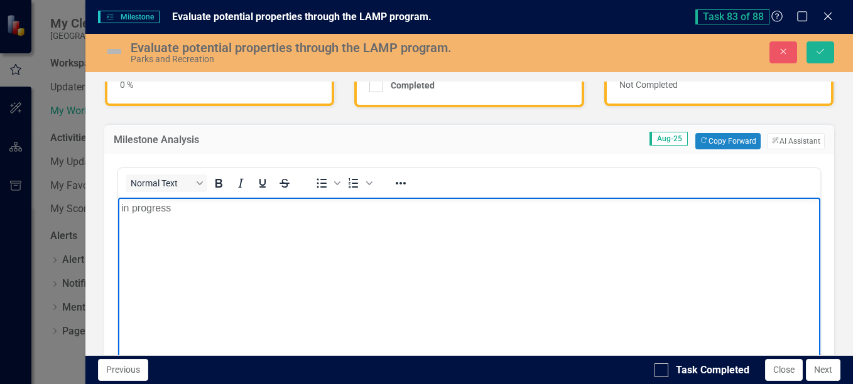
click at [288, 211] on p "in progress" at bounding box center [469, 207] width 696 height 15
drag, startPoint x: 264, startPoint y: 210, endPoint x: 190, endPoint y: 376, distance: 181.0
click at [117, 197] on html "in progress" at bounding box center [468, 291] width 702 height 188
click at [294, 210] on p "ongoing review of applications sent to administration" at bounding box center [469, 207] width 696 height 15
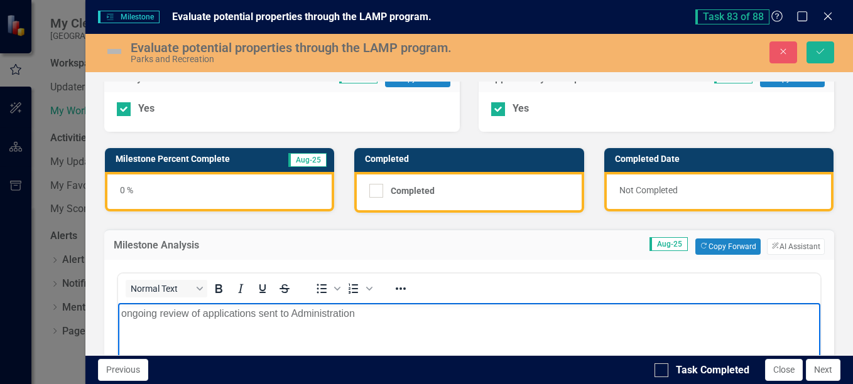
scroll to position [0, 0]
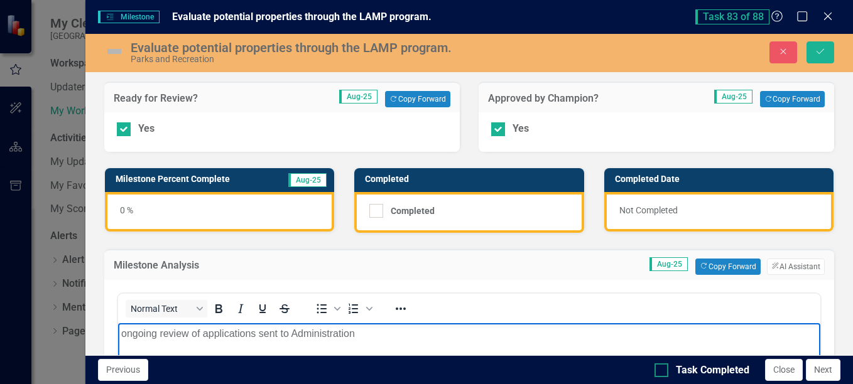
click at [665, 366] on div at bounding box center [661, 371] width 14 height 14
click at [663, 366] on input "Task Completed" at bounding box center [658, 368] width 8 height 8
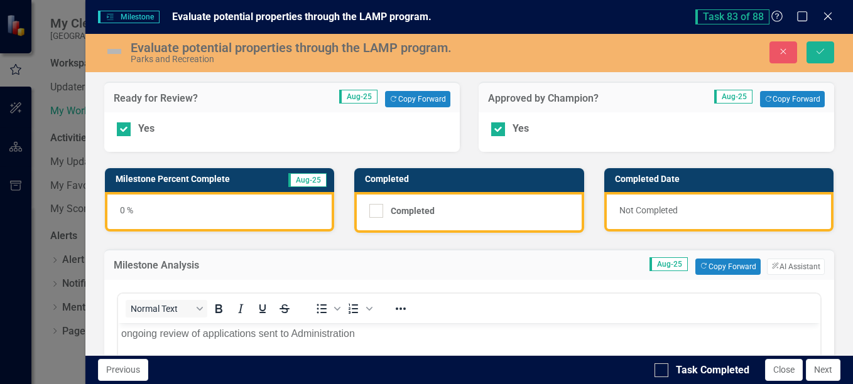
checkbox input "true"
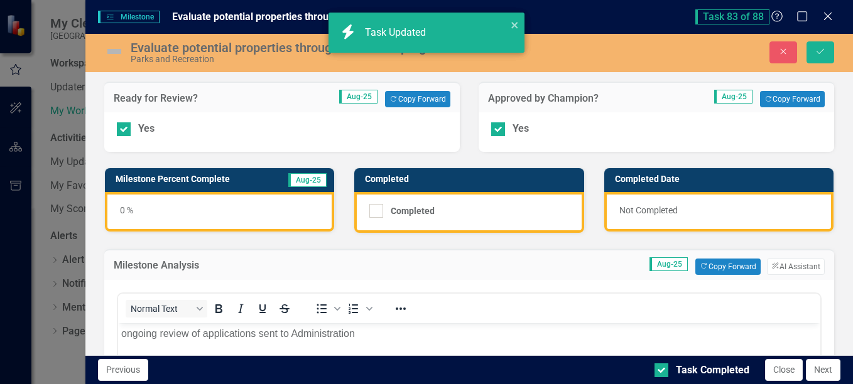
checkbox input "true"
click at [821, 59] on button "Save" at bounding box center [820, 52] width 28 height 22
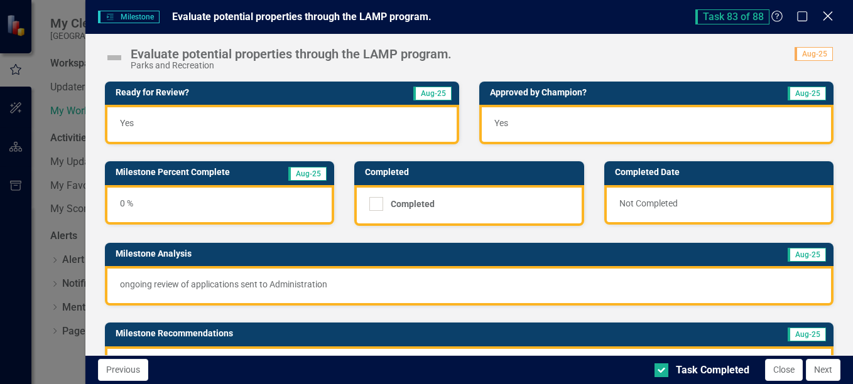
click at [828, 9] on div "Close" at bounding box center [828, 17] width 16 height 17
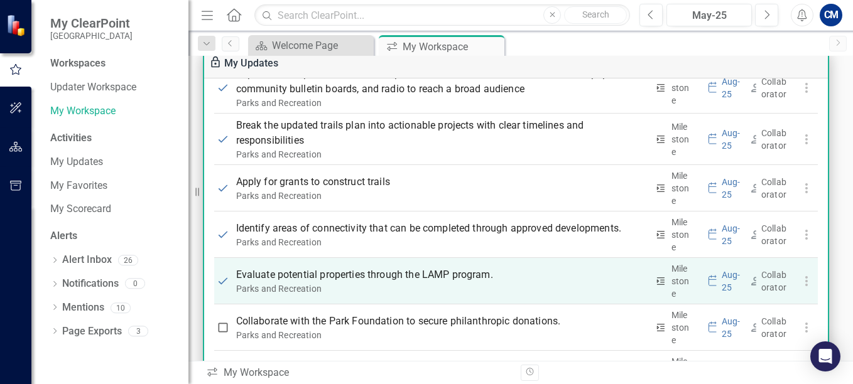
scroll to position [4895, 0]
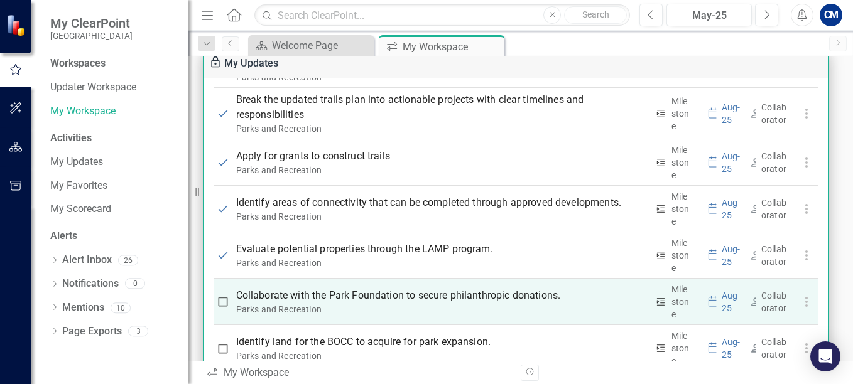
click at [382, 289] on p "Collaborate with the Park Foundation to secure philanthropic donations." at bounding box center [441, 295] width 411 height 15
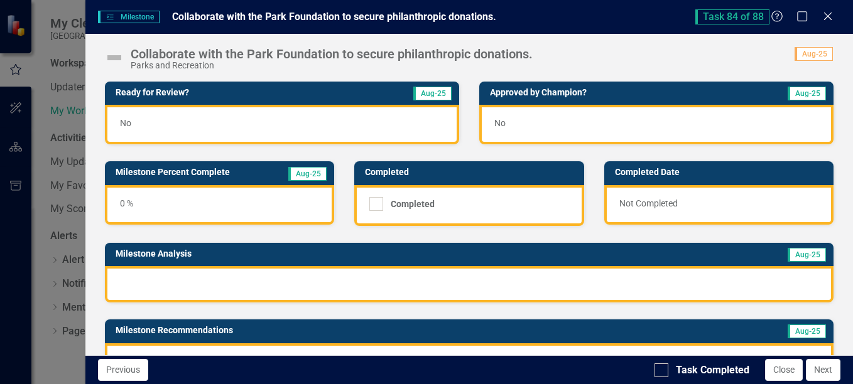
click at [134, 121] on div "No" at bounding box center [282, 125] width 354 height 40
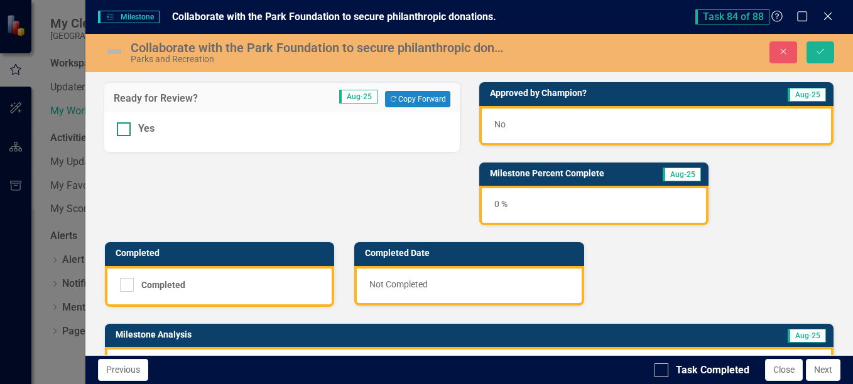
click at [127, 129] on div at bounding box center [124, 129] width 14 height 14
click at [125, 129] on input "Yes" at bounding box center [121, 126] width 8 height 8
checkbox input "true"
click at [484, 123] on div "No" at bounding box center [656, 126] width 354 height 40
click at [494, 123] on span "No" at bounding box center [499, 124] width 11 height 10
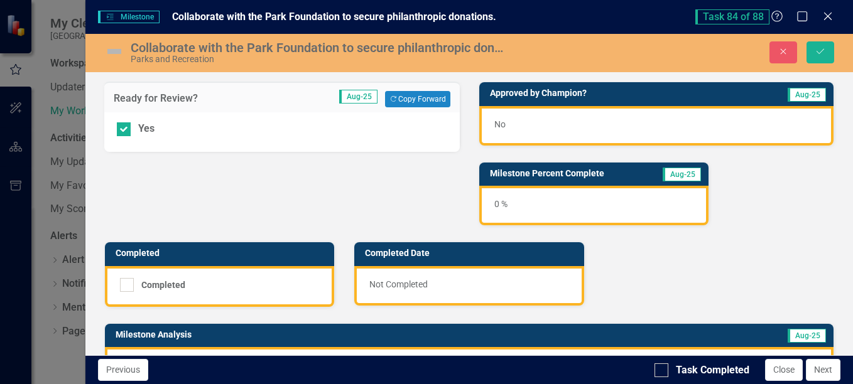
click at [494, 123] on span "No" at bounding box center [499, 124] width 11 height 10
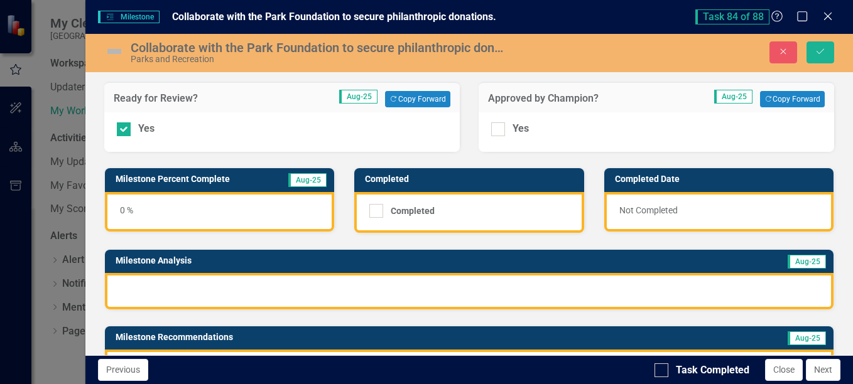
click at [483, 133] on div "Yes" at bounding box center [656, 132] width 355 height 40
click at [491, 131] on div at bounding box center [498, 129] width 14 height 14
click at [491, 131] on input "Yes" at bounding box center [495, 126] width 8 height 8
checkbox input "true"
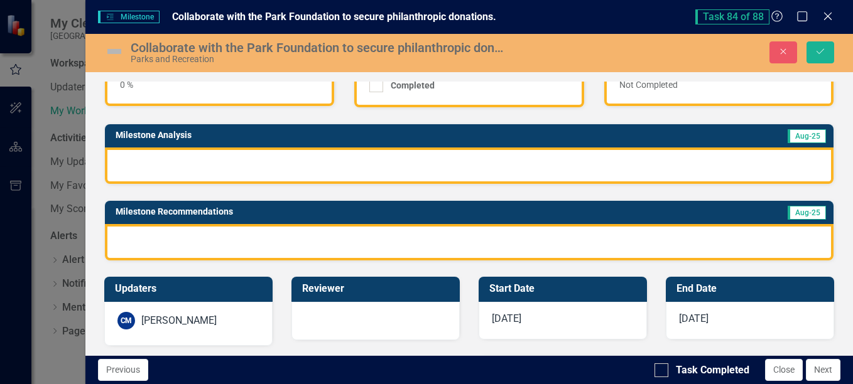
click at [270, 159] on div at bounding box center [469, 166] width 729 height 36
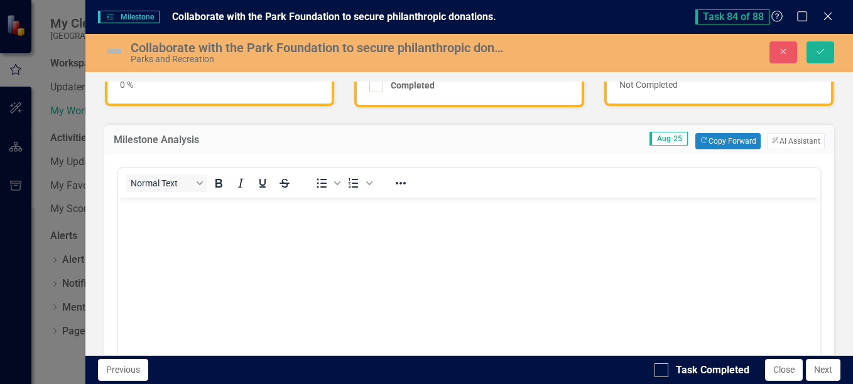
scroll to position [0, 0]
click at [705, 146] on button "Copy Forward Copy Forward" at bounding box center [727, 141] width 65 height 16
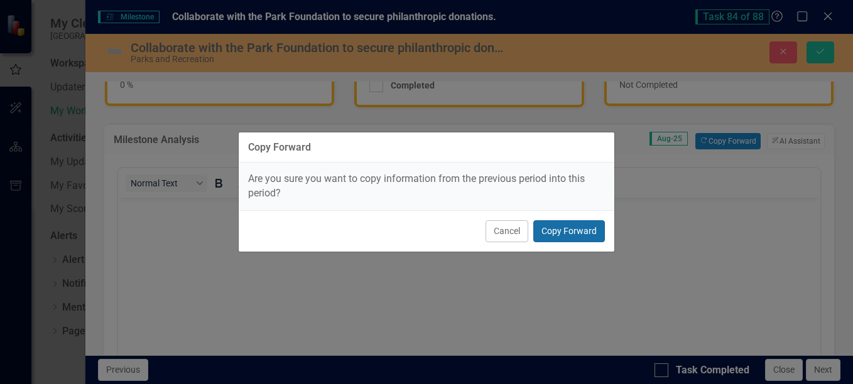
click at [580, 236] on button "Copy Forward" at bounding box center [569, 231] width 72 height 22
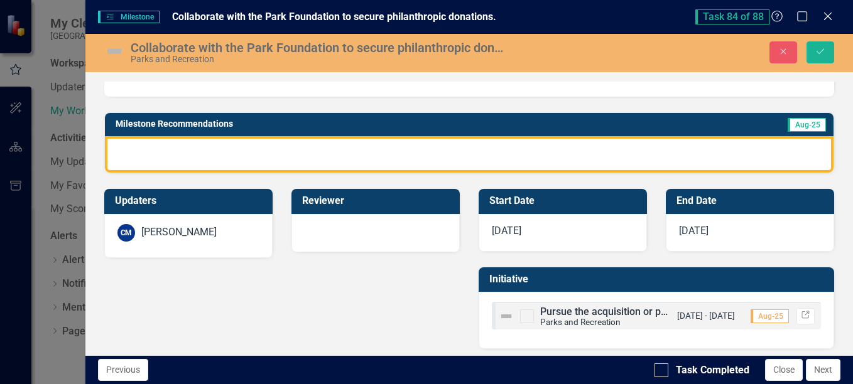
scroll to position [501, 0]
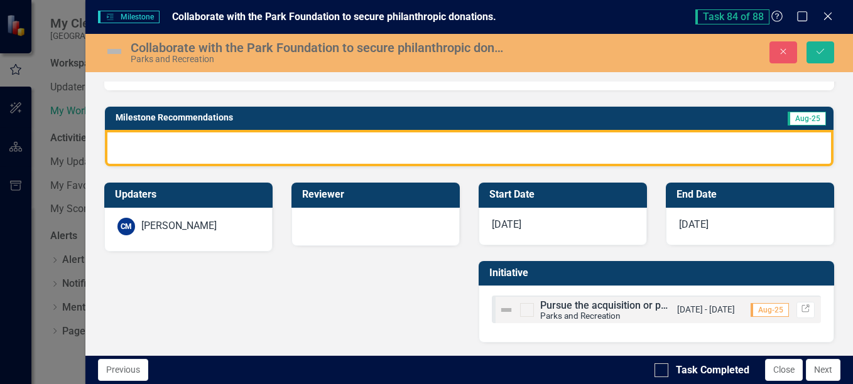
click at [229, 148] on div at bounding box center [469, 148] width 729 height 36
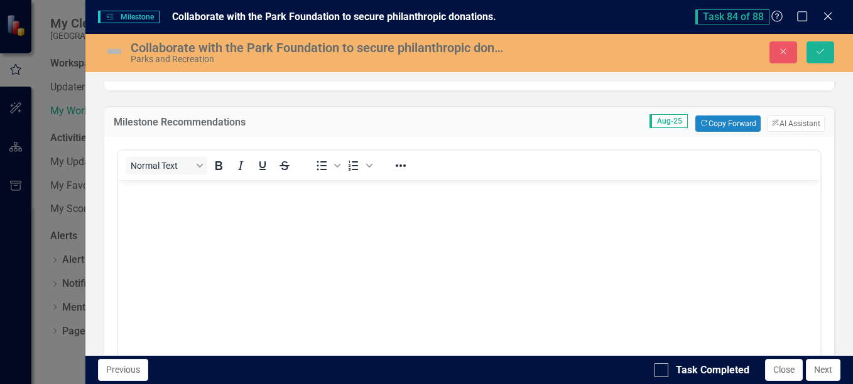
scroll to position [0, 0]
click at [727, 120] on button "Copy Forward Copy Forward" at bounding box center [727, 124] width 65 height 16
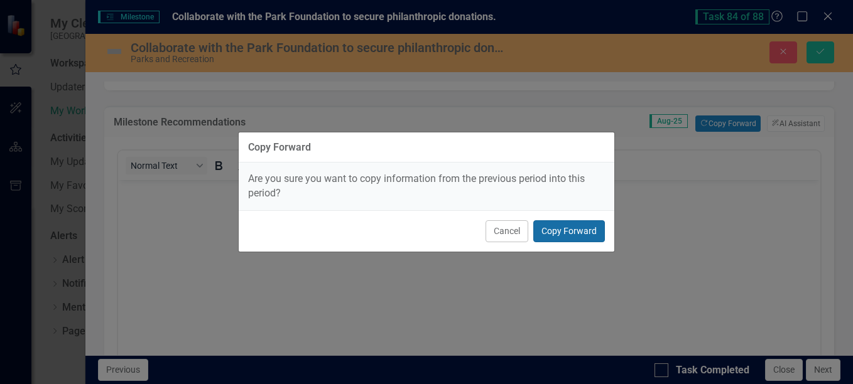
click at [578, 236] on button "Copy Forward" at bounding box center [569, 231] width 72 height 22
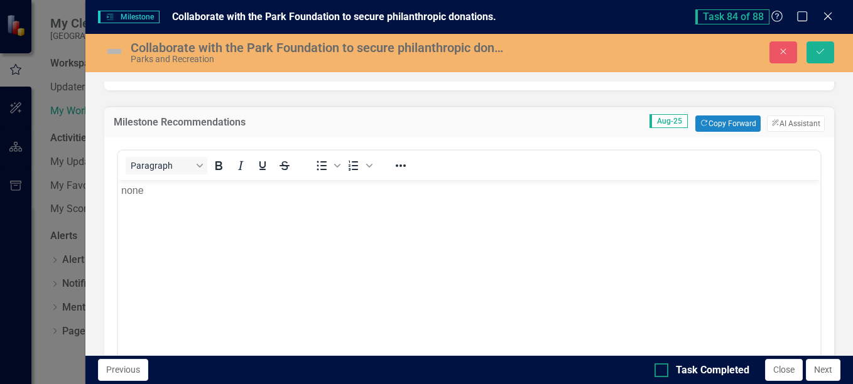
click at [662, 364] on input "Task Completed" at bounding box center [658, 368] width 8 height 8
checkbox input "true"
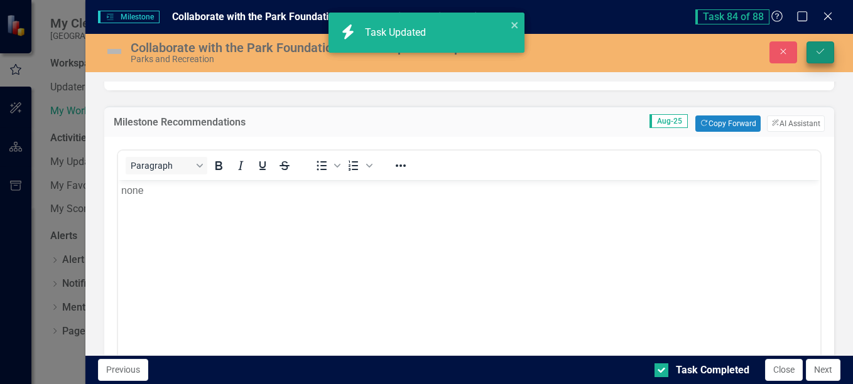
checkbox input "true"
click at [825, 55] on icon "Save" at bounding box center [820, 51] width 11 height 9
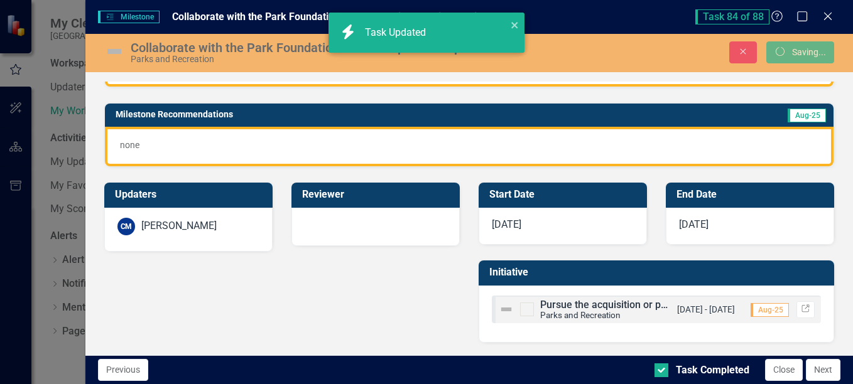
scroll to position [220, 0]
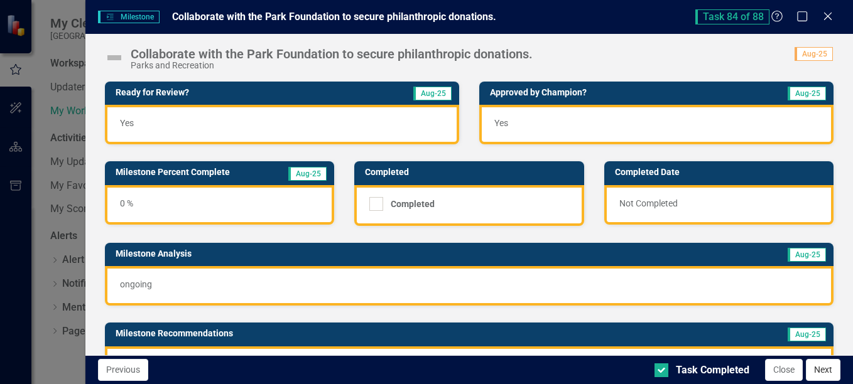
click at [827, 371] on button "Next" at bounding box center [823, 370] width 35 height 22
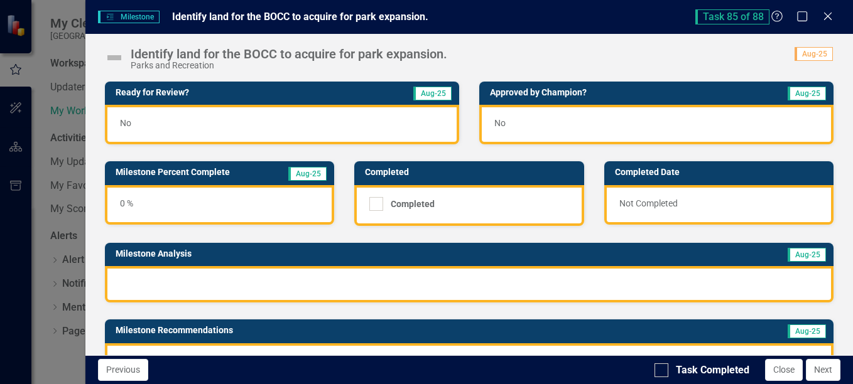
click at [209, 119] on div "No" at bounding box center [282, 125] width 354 height 40
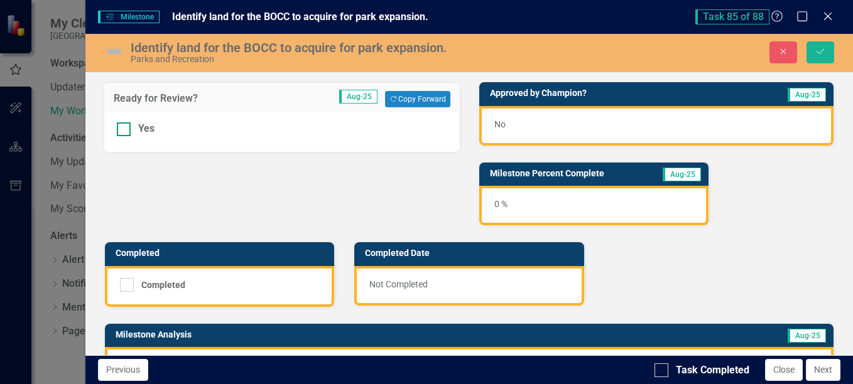
click at [129, 131] on div at bounding box center [124, 129] width 14 height 14
click at [125, 131] on input "Yes" at bounding box center [121, 126] width 8 height 8
checkbox input "true"
click at [526, 121] on div "No" at bounding box center [656, 126] width 354 height 40
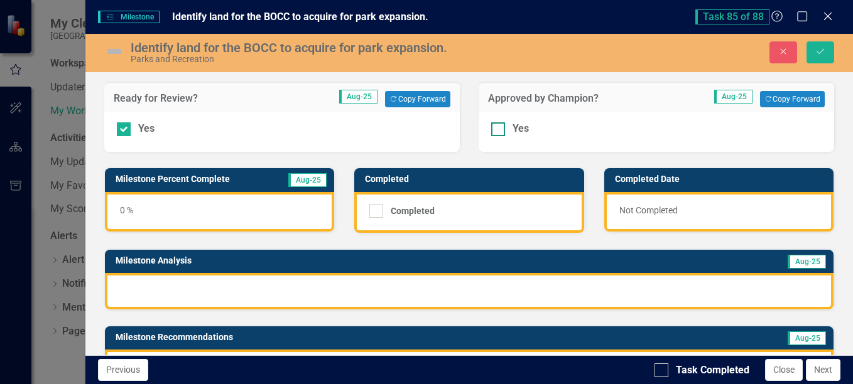
click at [496, 132] on div at bounding box center [498, 129] width 14 height 14
click at [496, 131] on input "Yes" at bounding box center [495, 126] width 8 height 8
checkbox input "true"
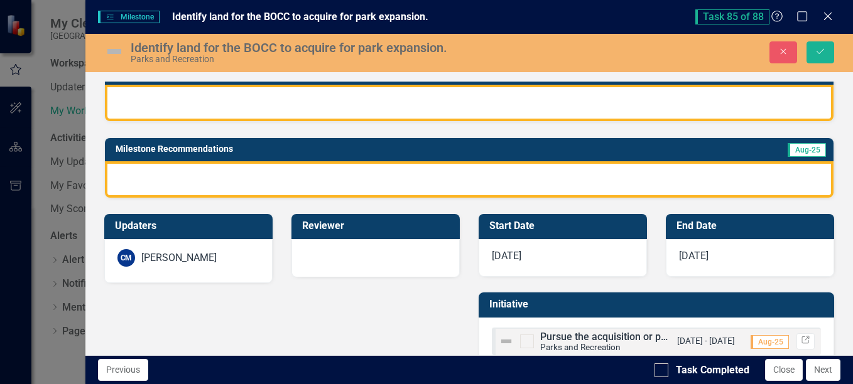
scroll to position [126, 0]
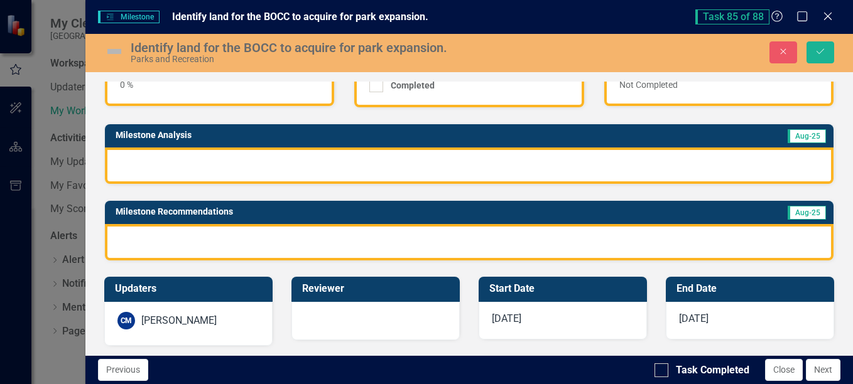
click at [195, 168] on div at bounding box center [469, 166] width 729 height 36
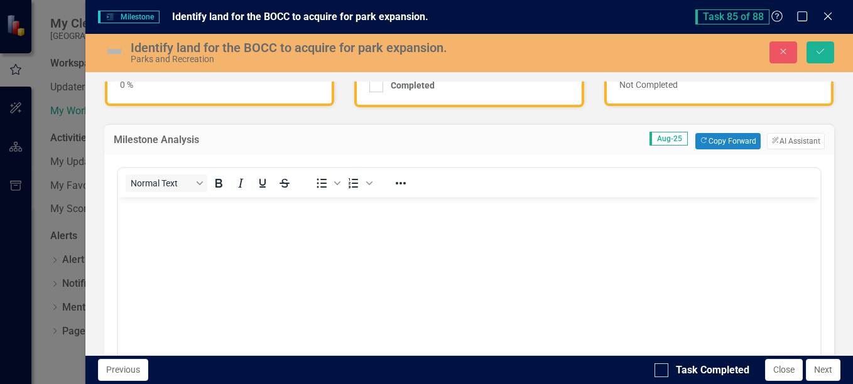
scroll to position [0, 0]
click at [719, 143] on button "Copy Forward Copy Forward" at bounding box center [727, 141] width 65 height 16
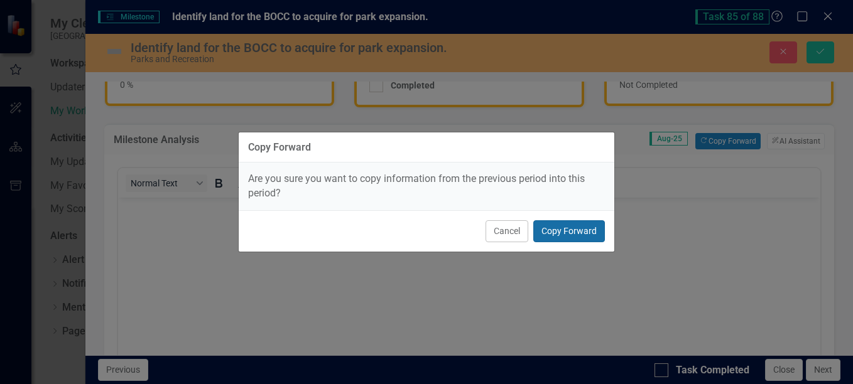
click at [577, 232] on button "Copy Forward" at bounding box center [569, 231] width 72 height 22
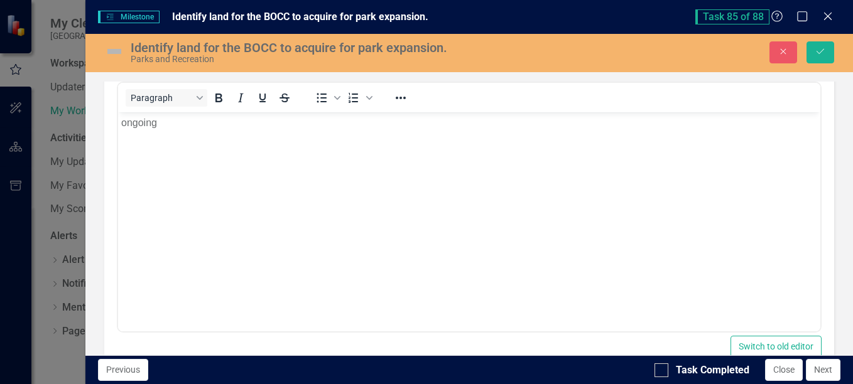
scroll to position [440, 0]
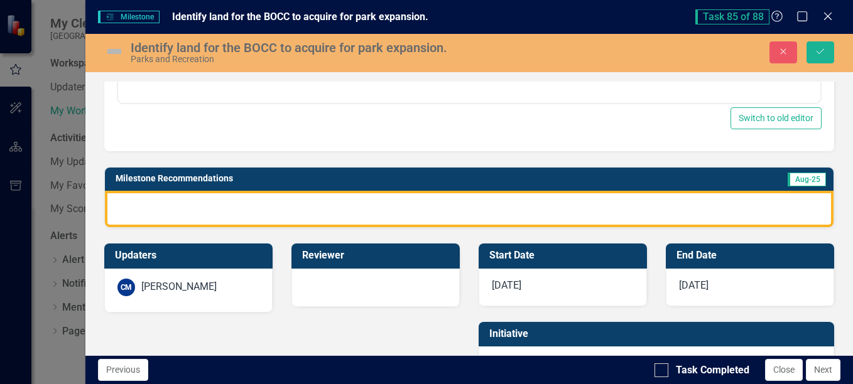
click at [323, 210] on div at bounding box center [469, 209] width 729 height 36
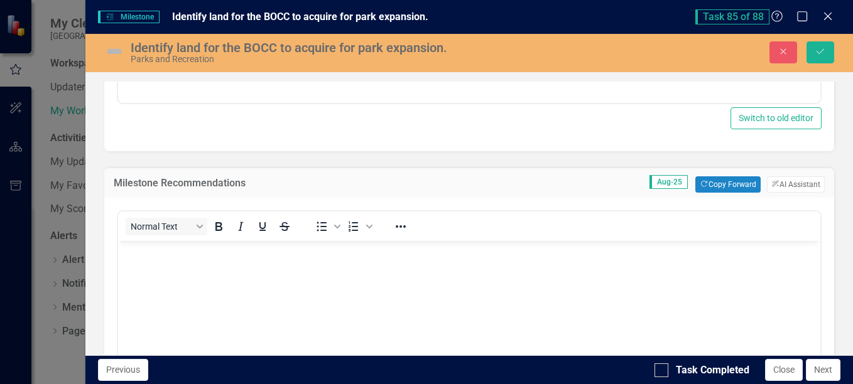
scroll to position [0, 0]
click at [713, 181] on button "Copy Forward Copy Forward" at bounding box center [727, 184] width 65 height 16
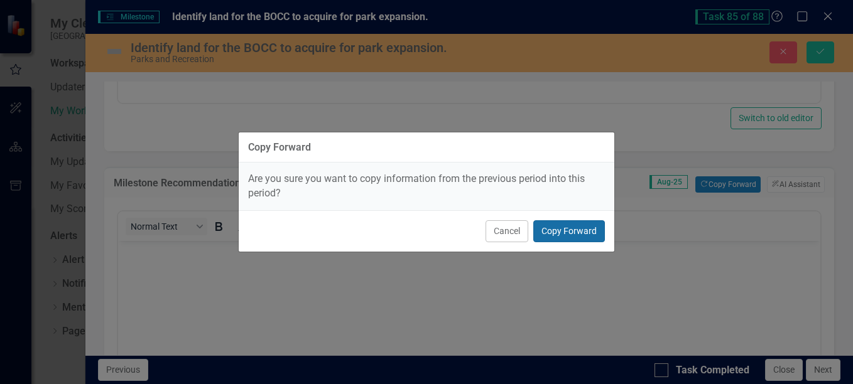
click at [578, 229] on button "Copy Forward" at bounding box center [569, 231] width 72 height 22
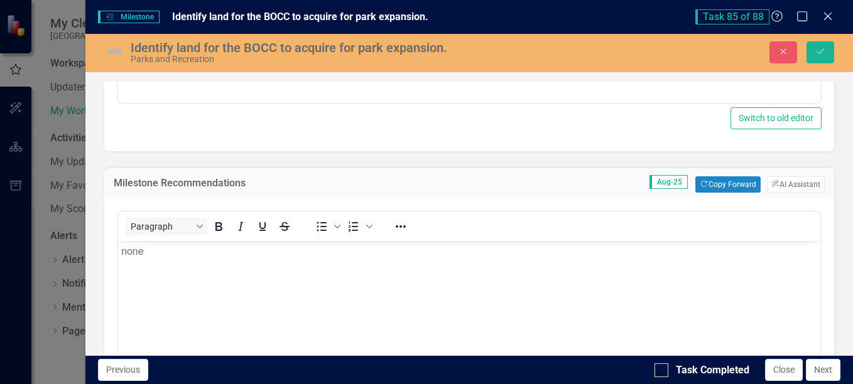
drag, startPoint x: 661, startPoint y: 365, endPoint x: 675, endPoint y: 359, distance: 15.2
click at [663, 365] on div at bounding box center [661, 371] width 14 height 14
click at [663, 365] on input "Task Completed" at bounding box center [658, 368] width 8 height 8
checkbox input "true"
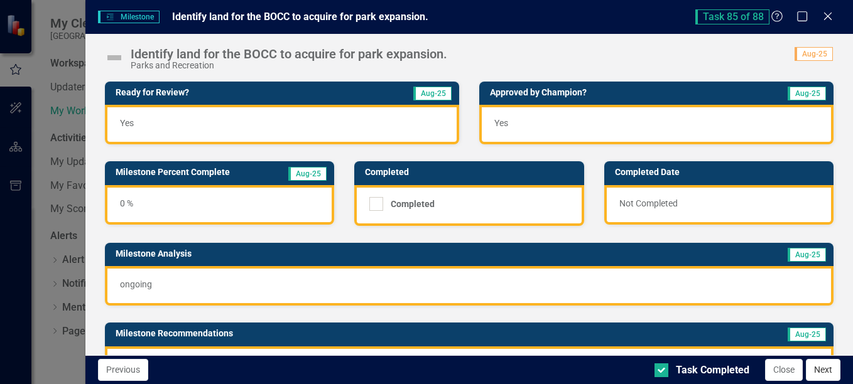
click at [818, 374] on button "Next" at bounding box center [823, 370] width 35 height 22
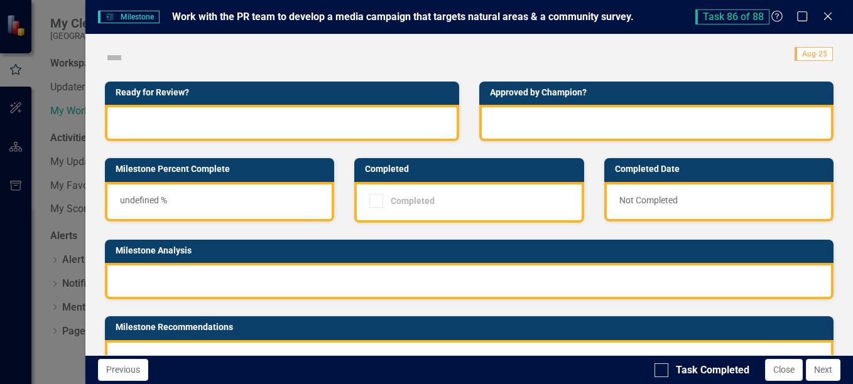
click at [258, 129] on div at bounding box center [282, 123] width 354 height 36
click at [150, 117] on div at bounding box center [282, 123] width 354 height 36
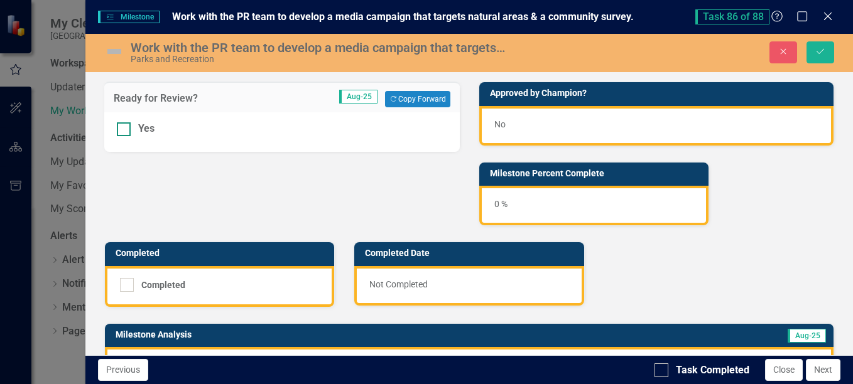
click at [129, 124] on div at bounding box center [124, 129] width 14 height 14
click at [125, 124] on input "Yes" at bounding box center [121, 126] width 8 height 8
click at [129, 124] on div at bounding box center [124, 129] width 14 height 14
click at [125, 124] on input "Yes" at bounding box center [121, 126] width 8 height 8
click at [127, 131] on div at bounding box center [124, 129] width 14 height 14
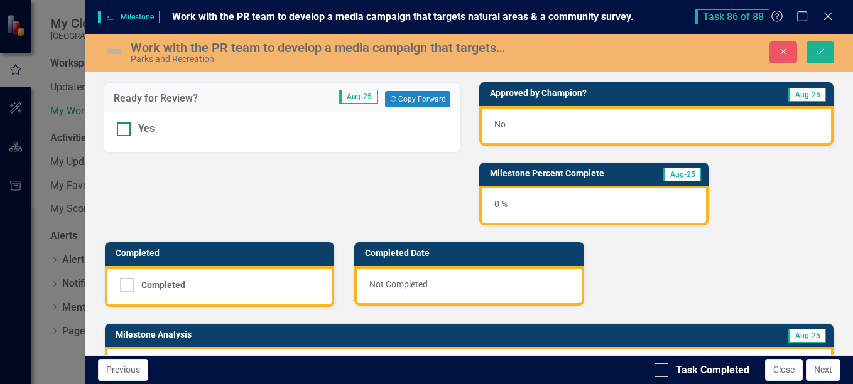
click at [125, 131] on input "Yes" at bounding box center [121, 126] width 8 height 8
checkbox input "true"
click at [497, 122] on span "No" at bounding box center [499, 124] width 11 height 10
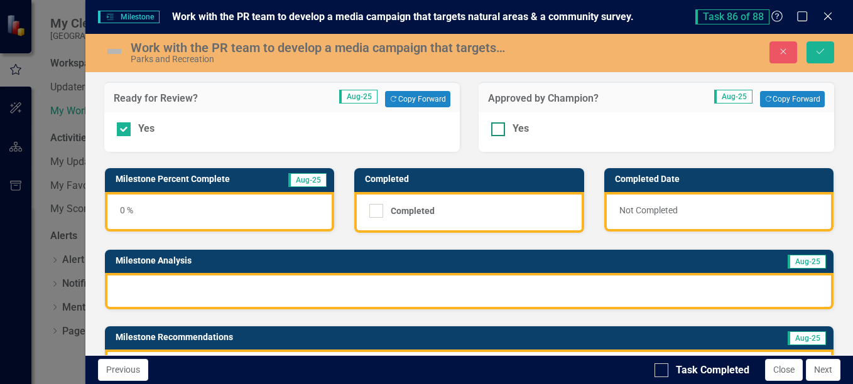
click at [497, 129] on div at bounding box center [498, 129] width 14 height 14
click at [497, 129] on input "Yes" at bounding box center [495, 126] width 8 height 8
checkbox input "true"
click at [276, 285] on div at bounding box center [469, 291] width 729 height 36
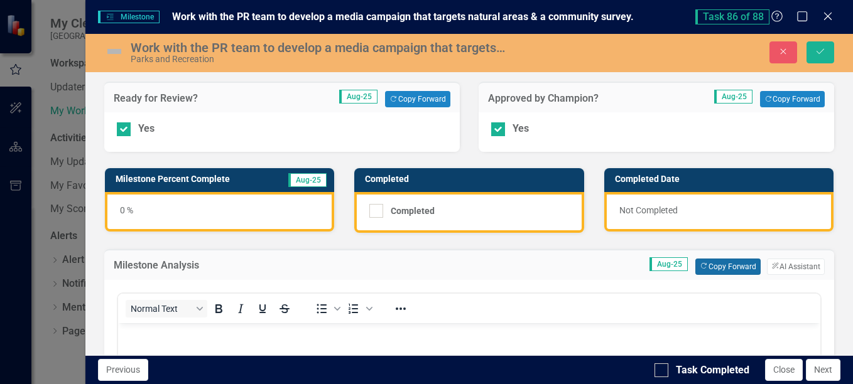
click at [720, 271] on button "Copy Forward Copy Forward" at bounding box center [727, 267] width 65 height 16
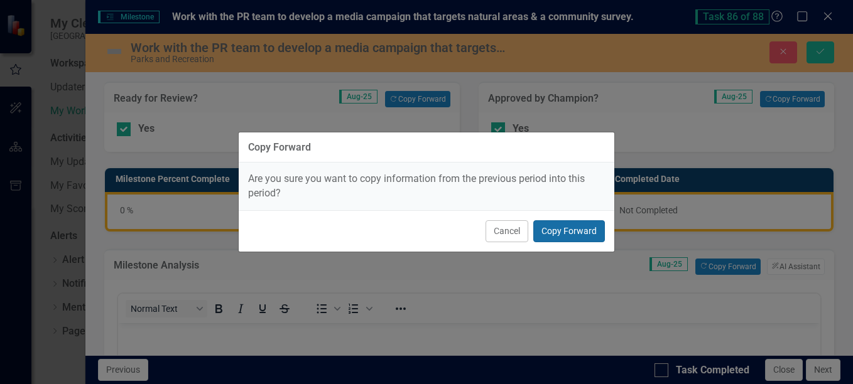
click at [587, 234] on button "Copy Forward" at bounding box center [569, 231] width 72 height 22
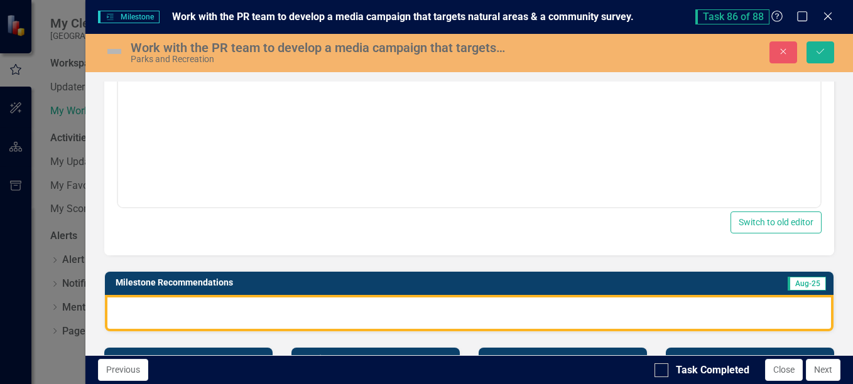
scroll to position [440, 0]
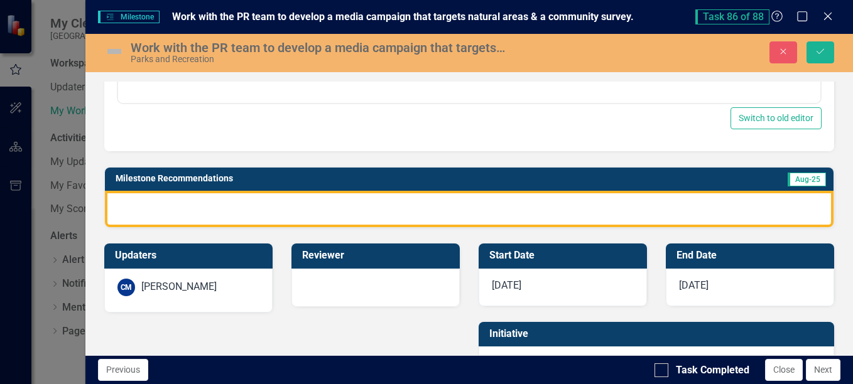
click at [355, 212] on div at bounding box center [469, 209] width 729 height 36
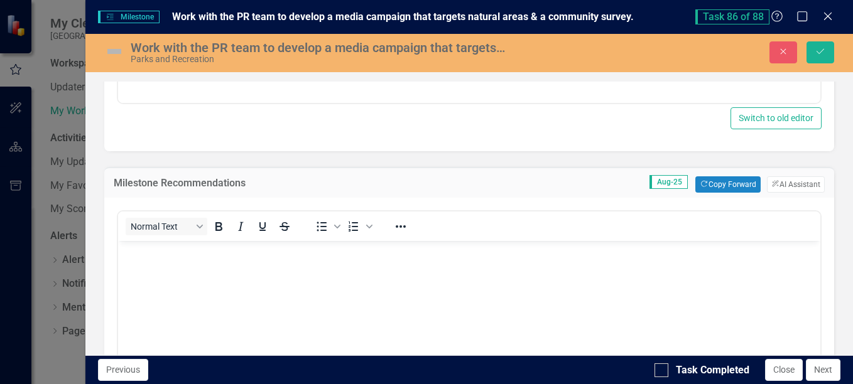
scroll to position [0, 0]
click at [700, 186] on button "Copy Forward Copy Forward" at bounding box center [727, 184] width 65 height 16
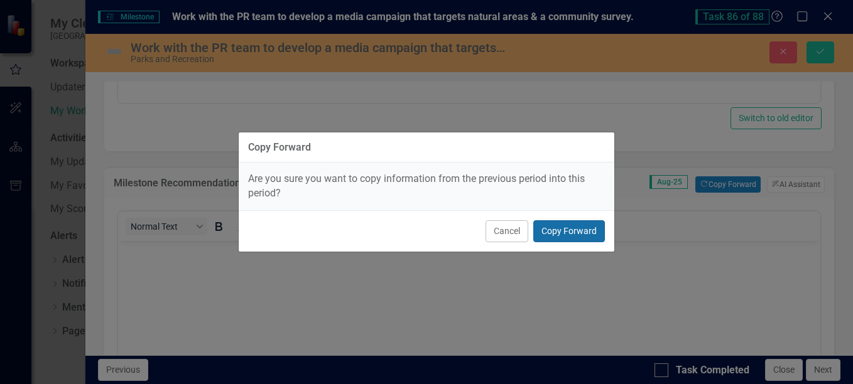
click at [588, 230] on button "Copy Forward" at bounding box center [569, 231] width 72 height 22
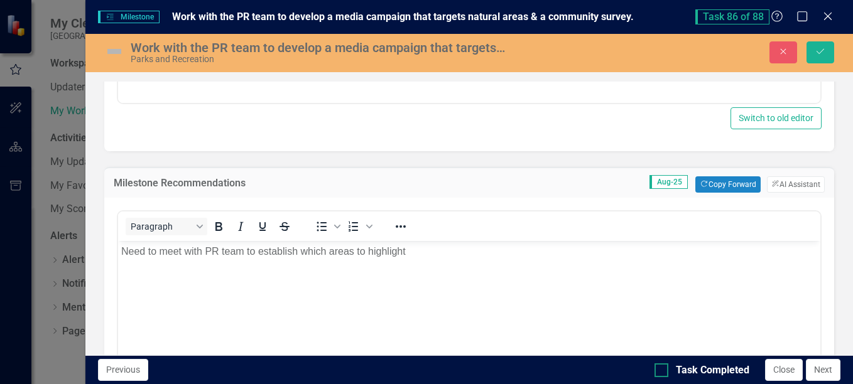
click at [656, 364] on input "Task Completed" at bounding box center [658, 368] width 8 height 8
checkbox input "true"
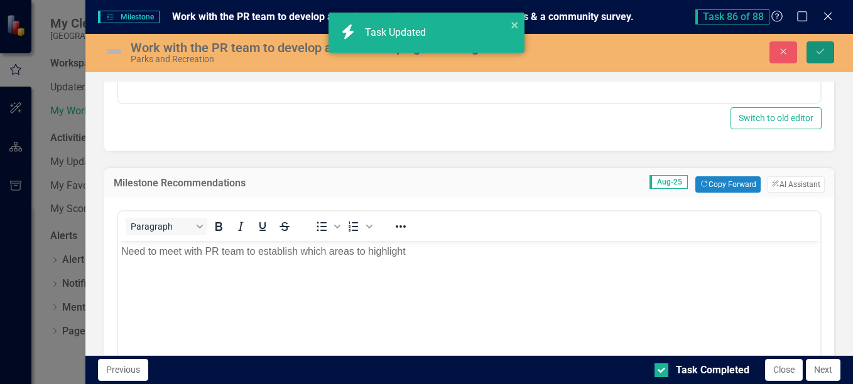
checkbox input "true"
click at [816, 48] on icon "Save" at bounding box center [820, 51] width 11 height 9
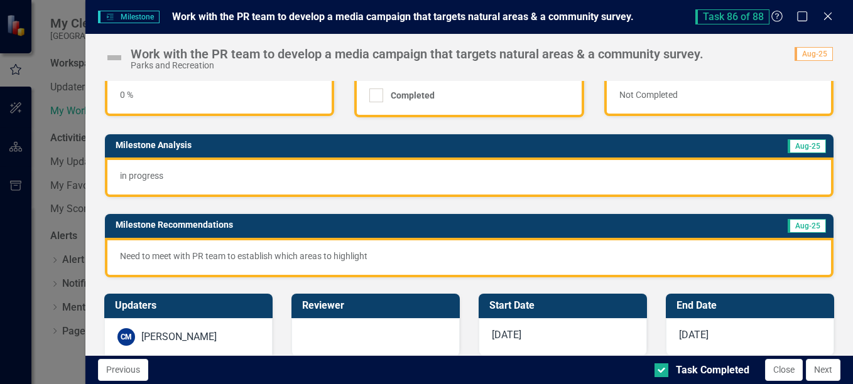
scroll to position [126, 0]
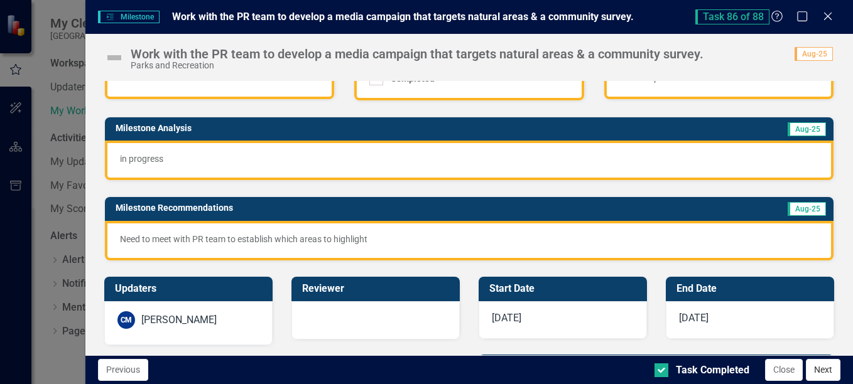
click at [818, 371] on button "Next" at bounding box center [823, 370] width 35 height 22
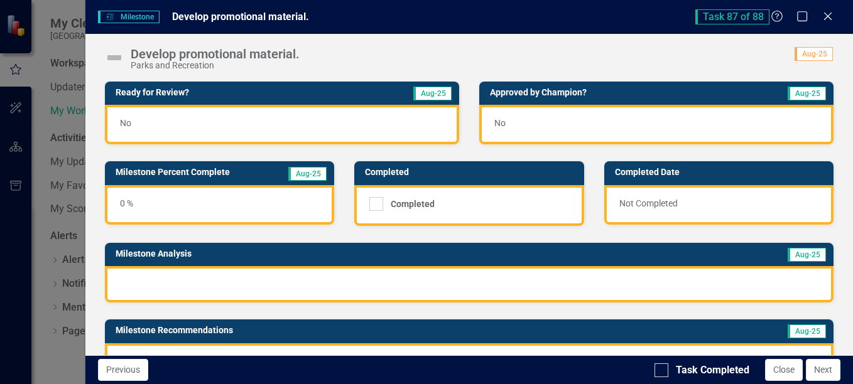
click at [167, 122] on div "No" at bounding box center [282, 125] width 354 height 40
click at [167, 123] on div "No" at bounding box center [282, 125] width 354 height 40
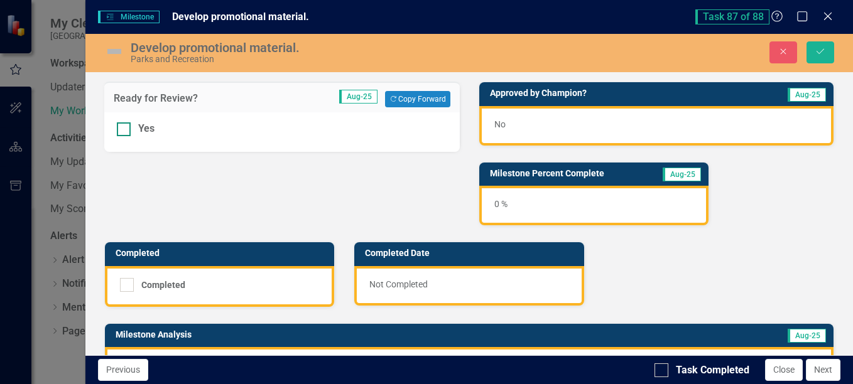
click at [124, 130] on input "Yes" at bounding box center [121, 126] width 8 height 8
checkbox input "true"
click at [528, 134] on div "No" at bounding box center [656, 126] width 354 height 40
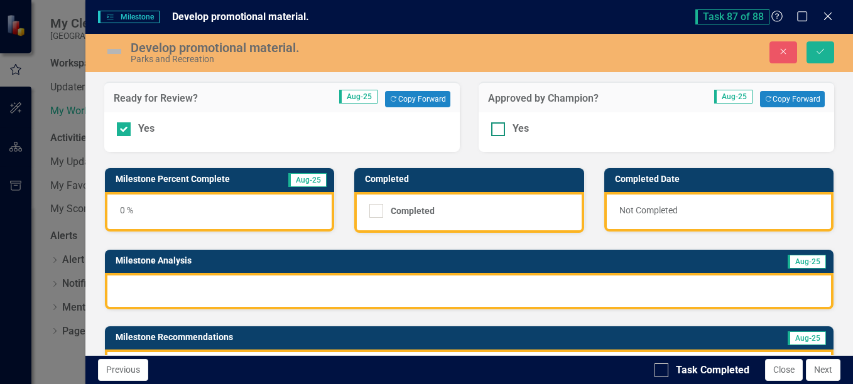
click at [495, 133] on div at bounding box center [498, 129] width 14 height 14
click at [495, 131] on input "Yes" at bounding box center [495, 126] width 8 height 8
checkbox input "true"
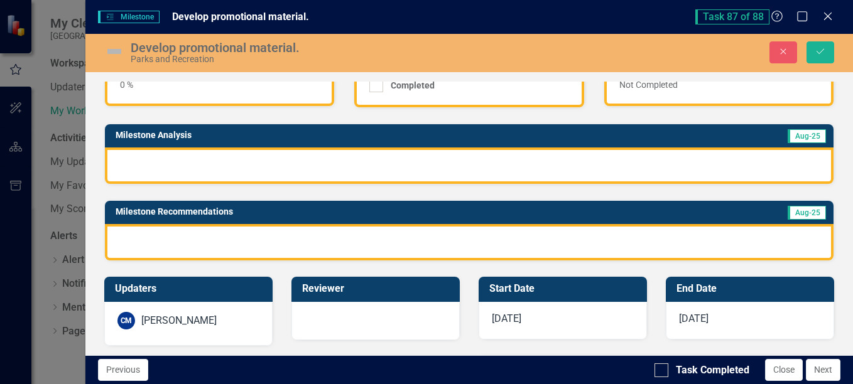
click at [357, 158] on div at bounding box center [469, 166] width 729 height 36
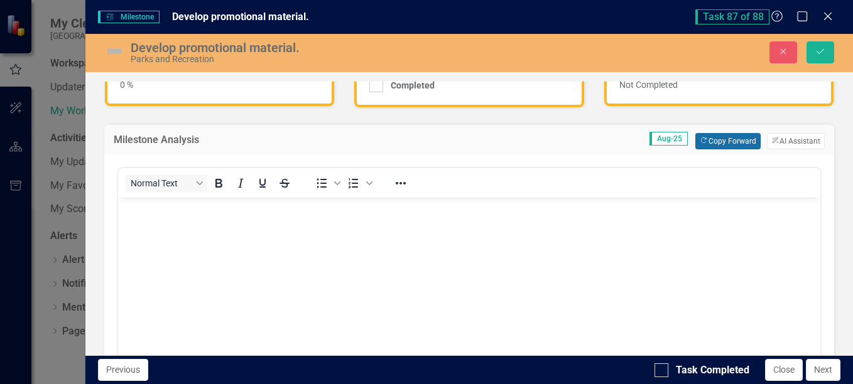
click at [702, 141] on button "Copy Forward Copy Forward" at bounding box center [727, 141] width 65 height 16
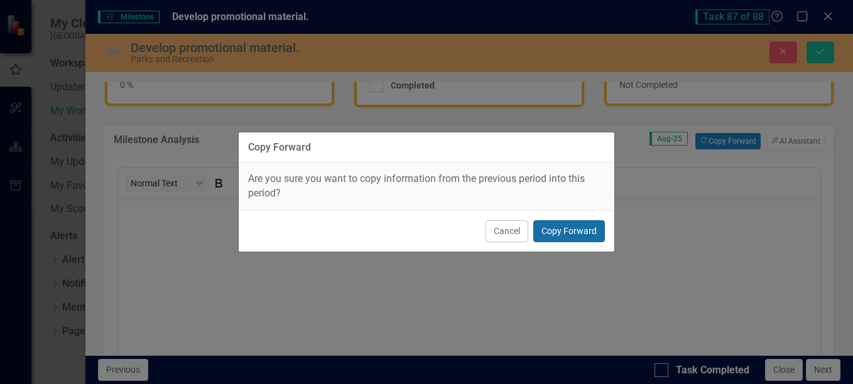
click at [582, 233] on button "Copy Forward" at bounding box center [569, 231] width 72 height 22
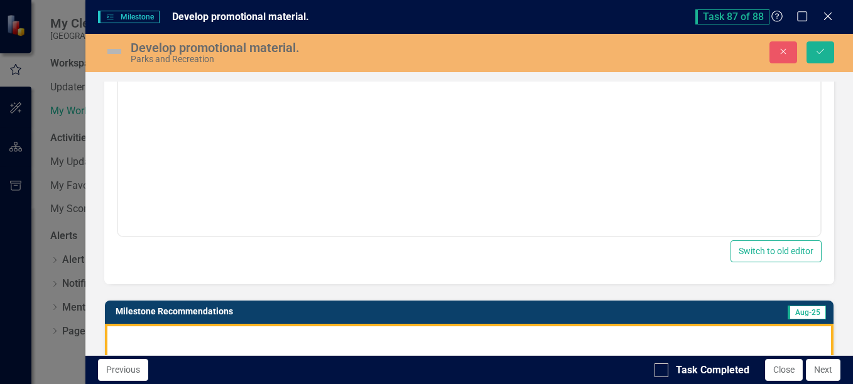
scroll to position [440, 0]
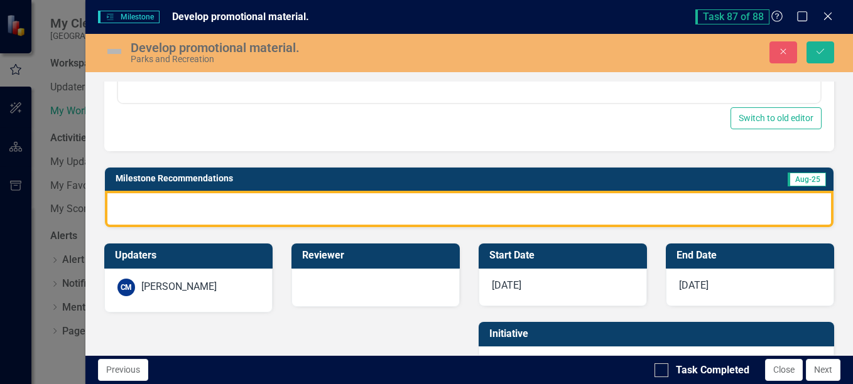
click at [369, 208] on div at bounding box center [469, 209] width 729 height 36
click at [370, 208] on div at bounding box center [469, 209] width 729 height 36
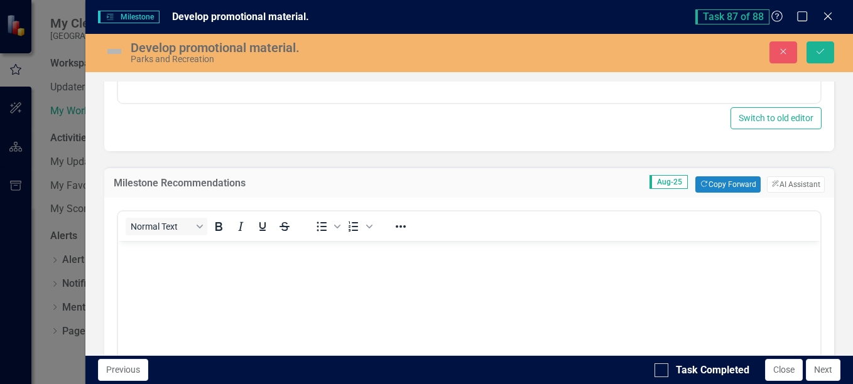
scroll to position [0, 0]
click at [701, 187] on button "Copy Forward Copy Forward" at bounding box center [727, 184] width 65 height 16
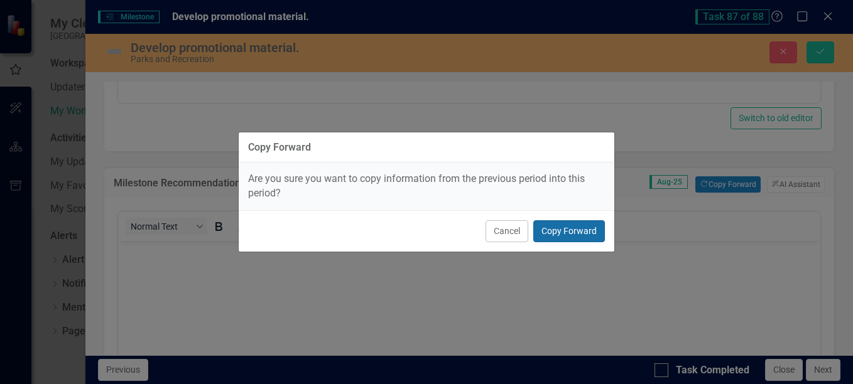
click at [592, 224] on button "Copy Forward" at bounding box center [569, 231] width 72 height 22
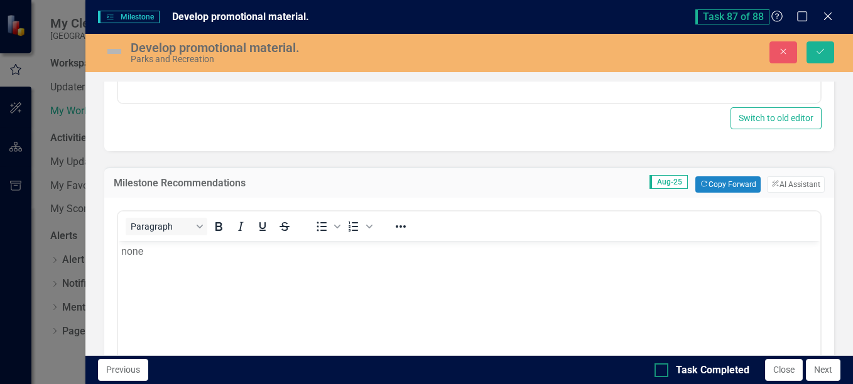
click at [658, 365] on input "Task Completed" at bounding box center [658, 368] width 8 height 8
checkbox input "true"
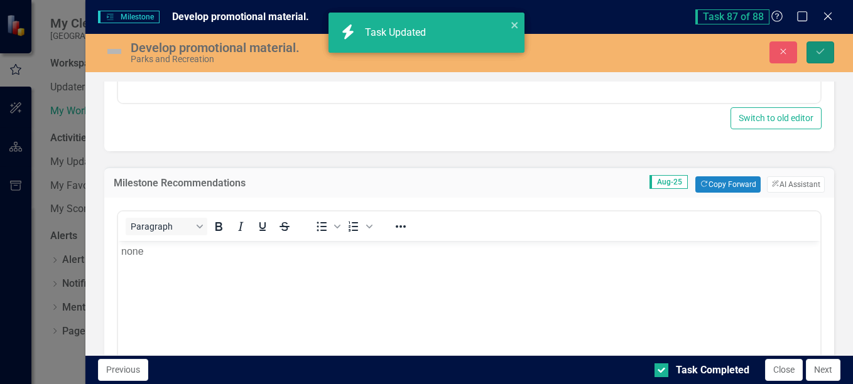
checkbox input "true"
click at [823, 58] on button "Save" at bounding box center [820, 52] width 28 height 22
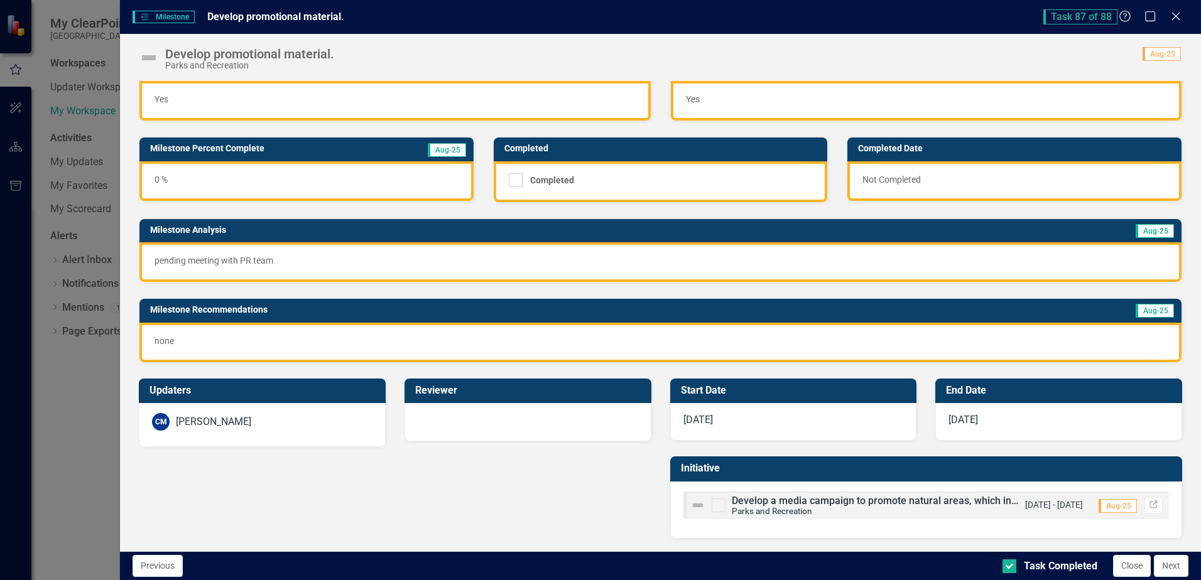
scroll to position [3828, 0]
